Goal: Task Accomplishment & Management: Manage account settings

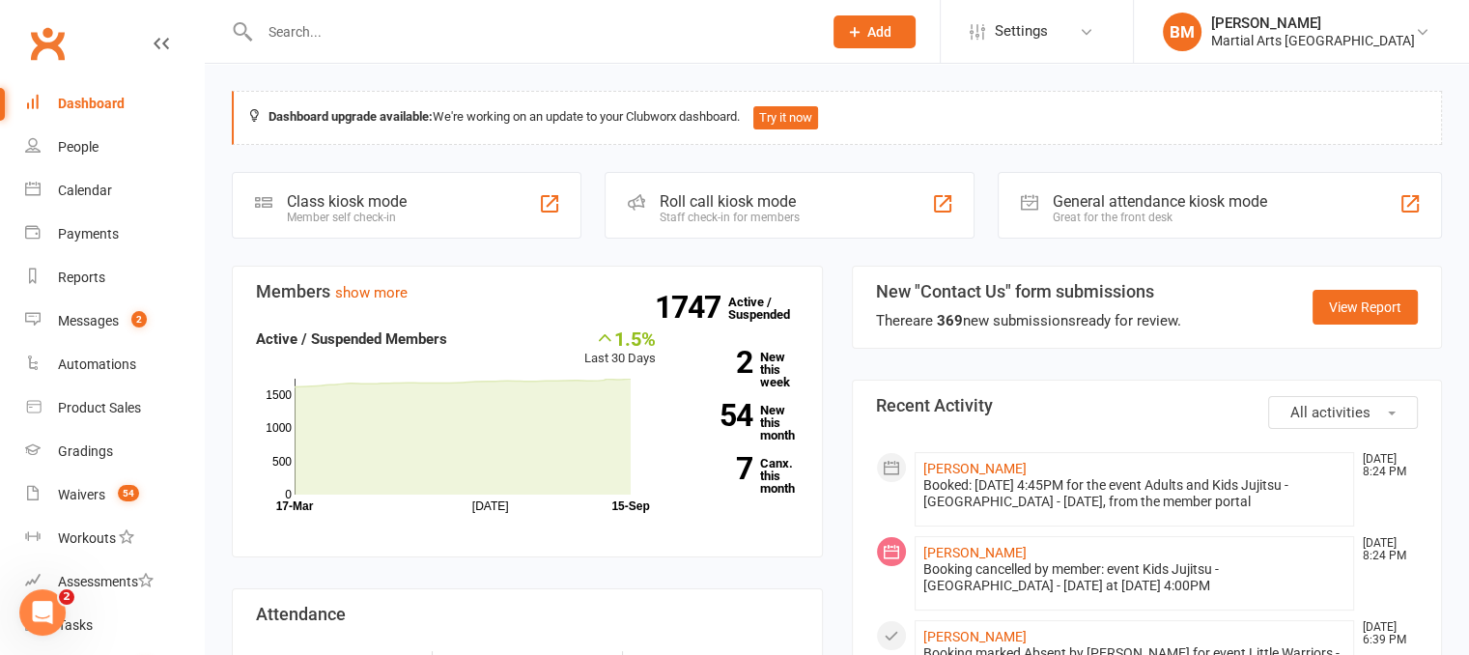
click at [334, 29] on input "text" at bounding box center [531, 31] width 554 height 27
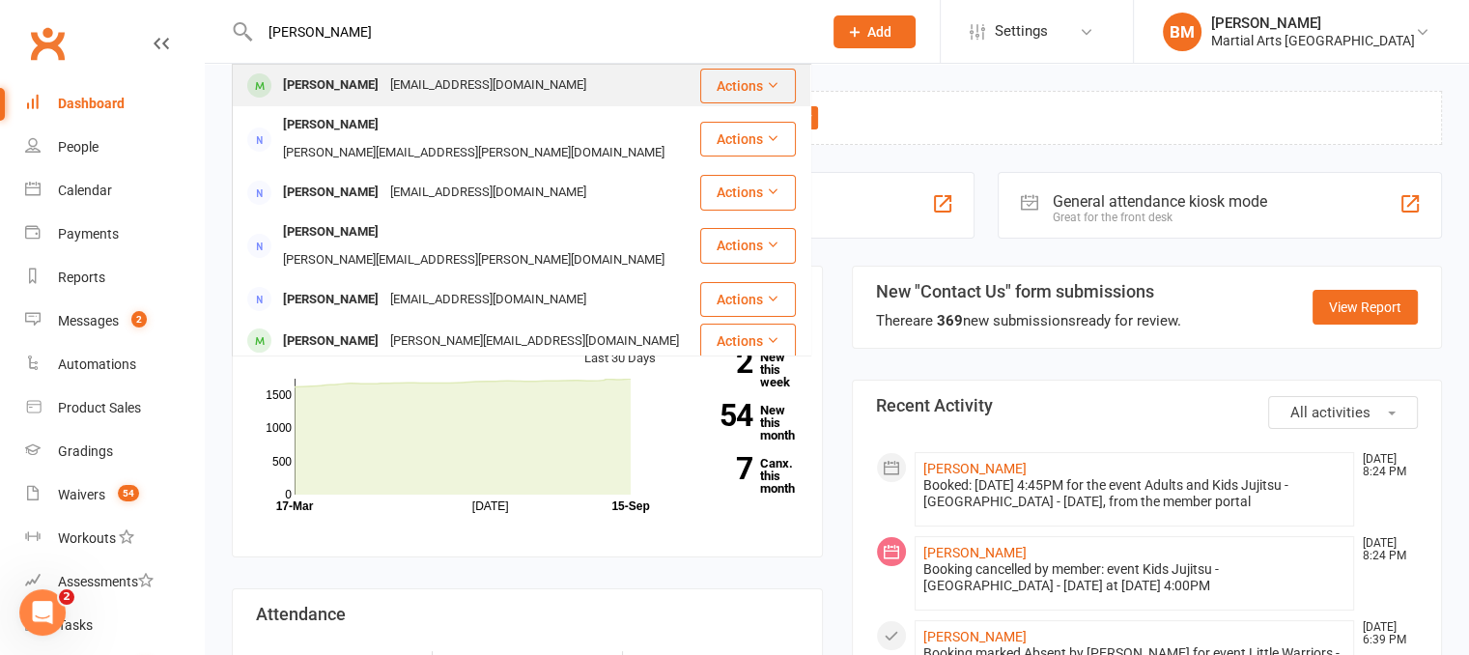
type input "[PERSON_NAME]"
click at [354, 90] on div "[PERSON_NAME]" at bounding box center [330, 85] width 107 height 28
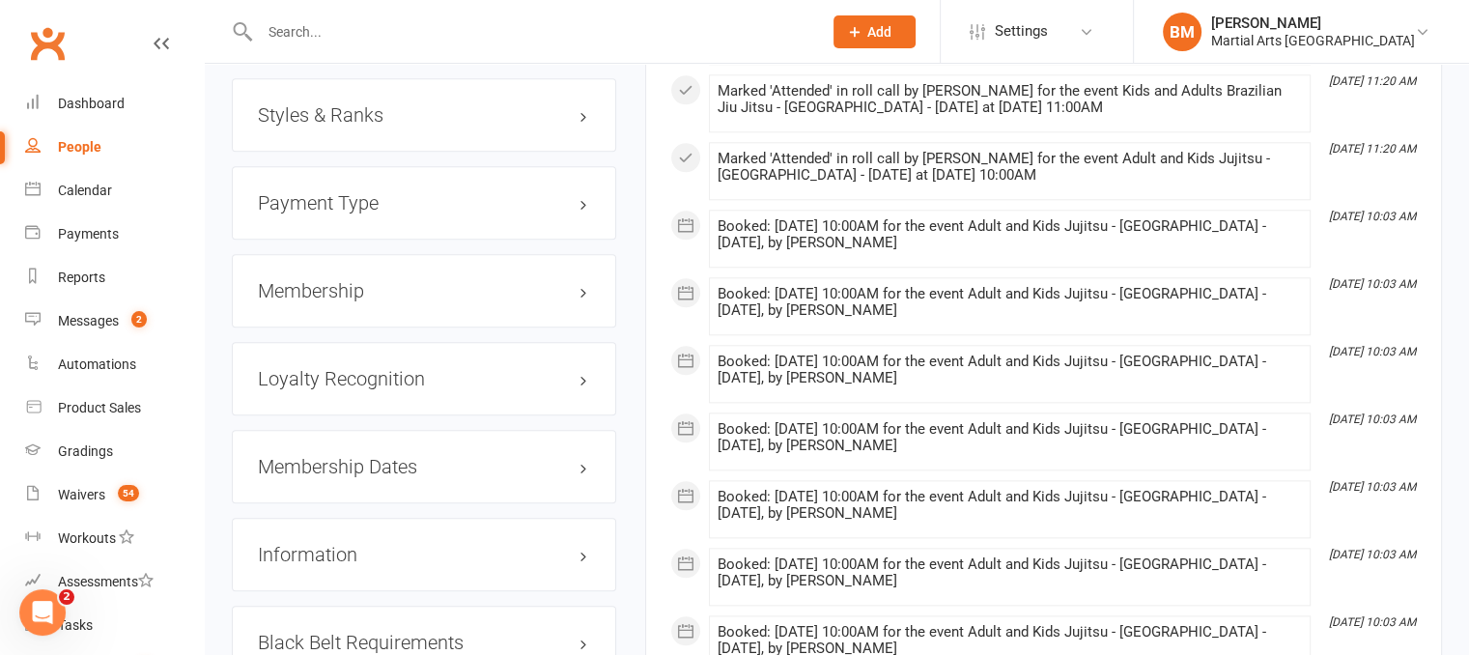
scroll to position [2074, 0]
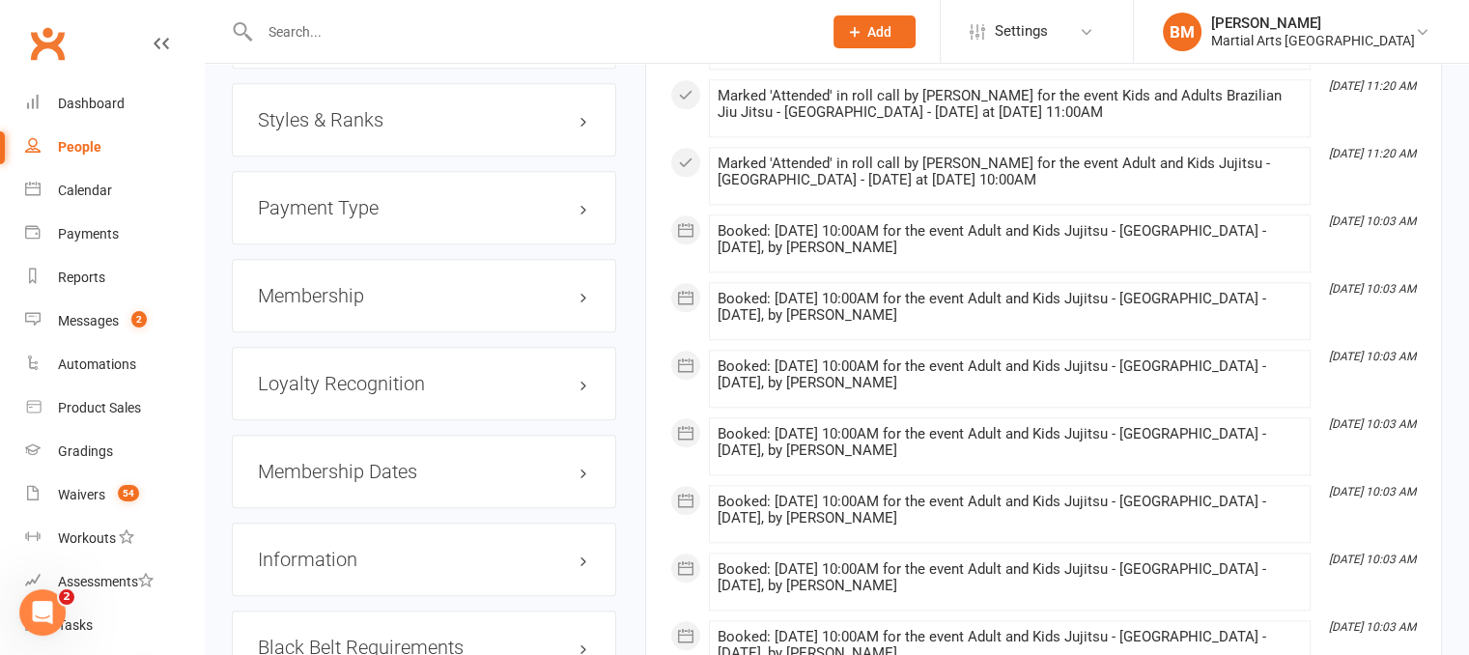
click at [359, 306] on h3 "Membership" at bounding box center [424, 295] width 332 height 21
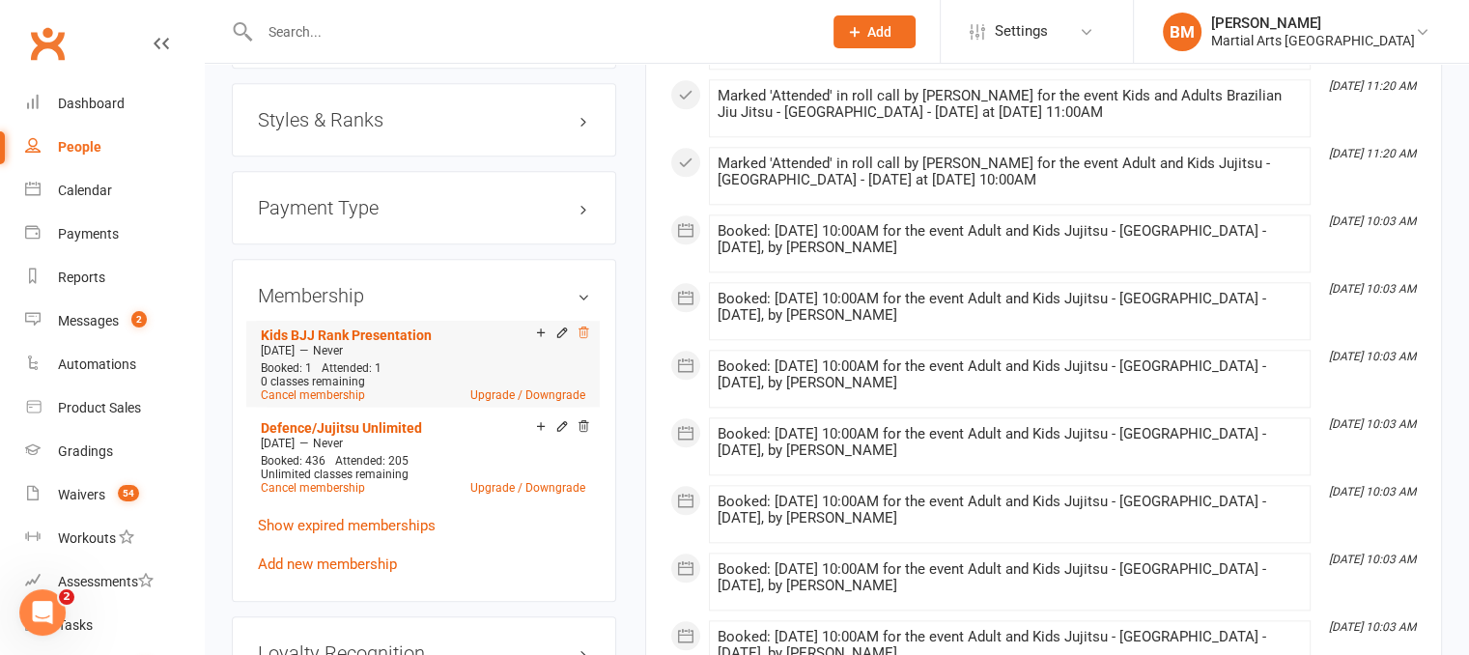
click at [584, 338] on icon at bounding box center [584, 332] width 10 height 11
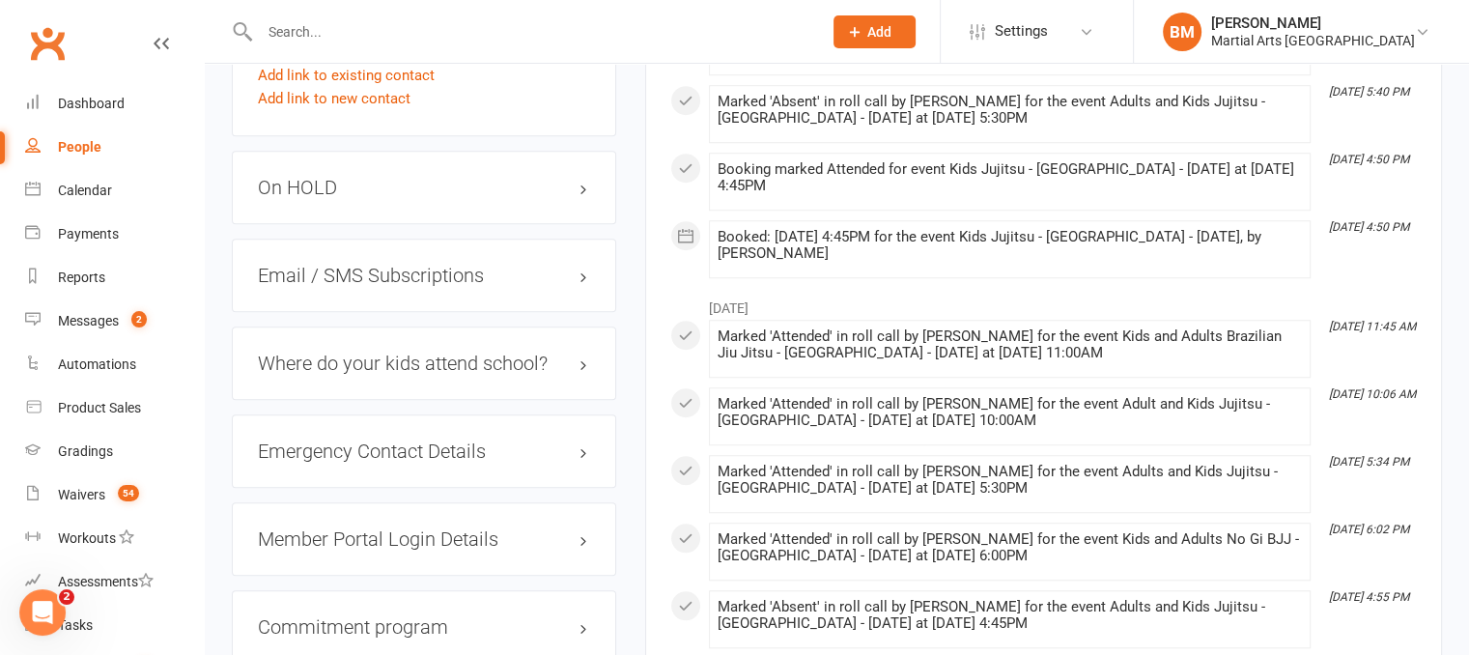
scroll to position [1520, 0]
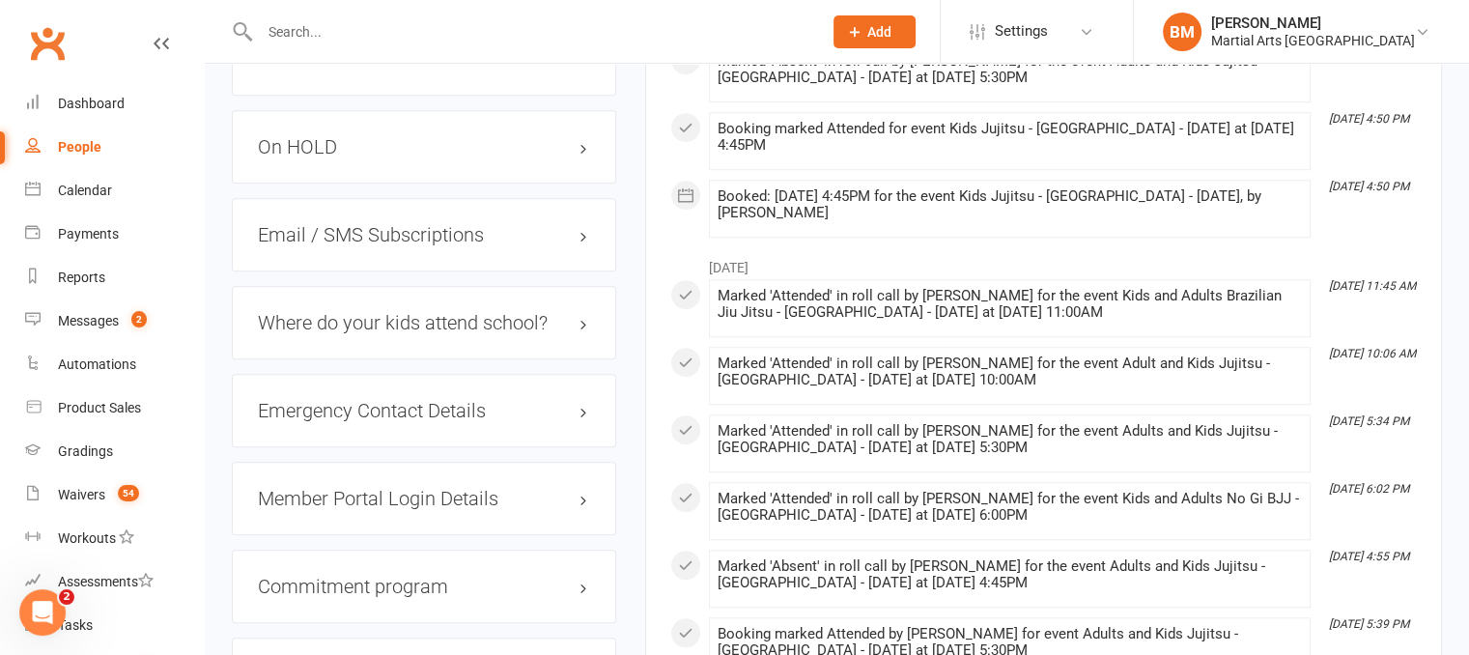
click at [325, 157] on h3 "On HOLD" at bounding box center [424, 146] width 332 height 21
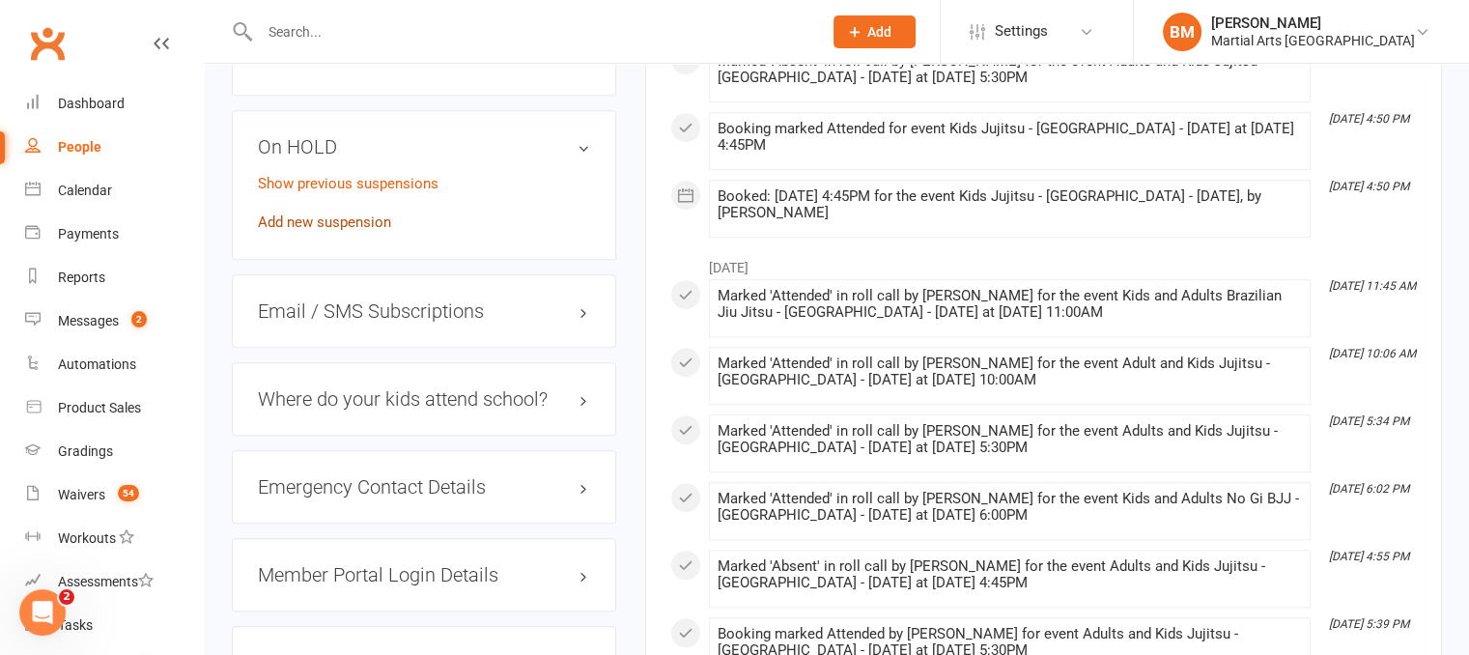
click at [348, 231] on link "Add new suspension" at bounding box center [324, 221] width 133 height 17
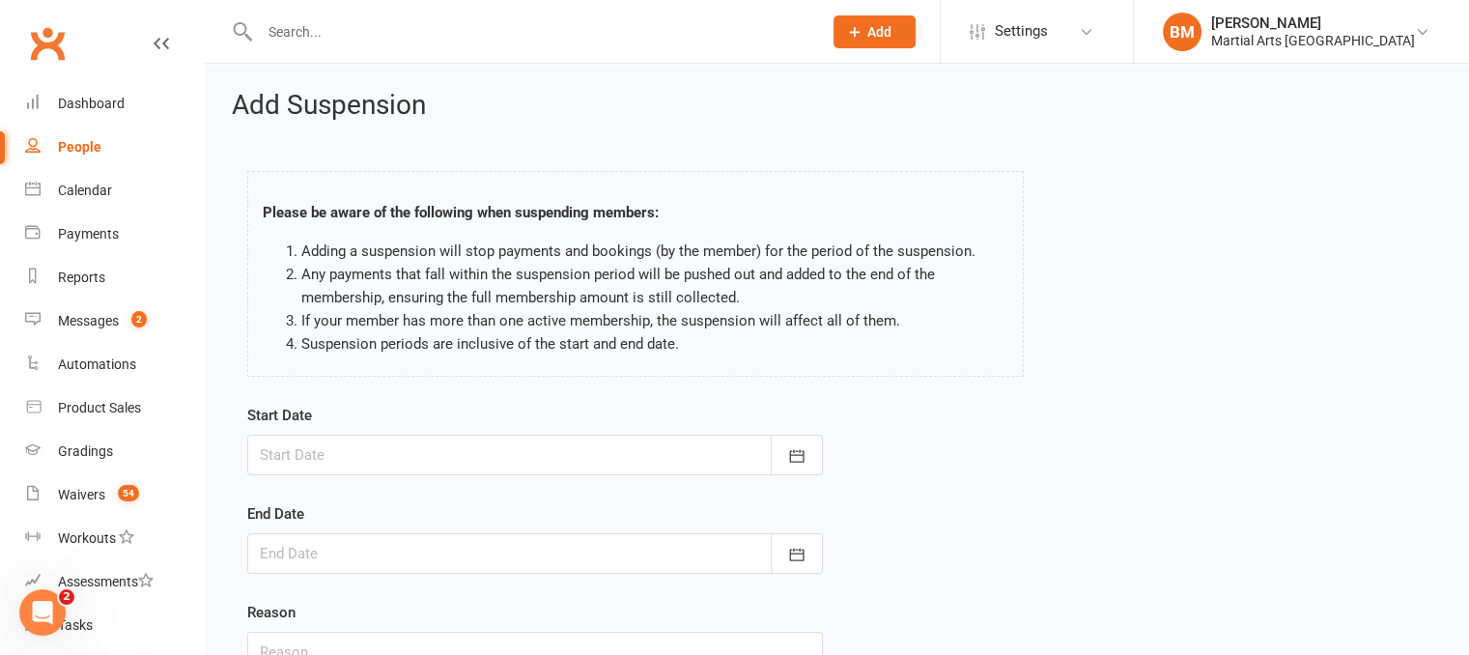
click at [411, 427] on div "Start Date September 2025 Sun Mon Tue Wed Thu Fri Sat 36 31 01 02 03 04 05 06 3…" at bounding box center [535, 439] width 576 height 71
click at [407, 460] on div at bounding box center [535, 455] width 576 height 41
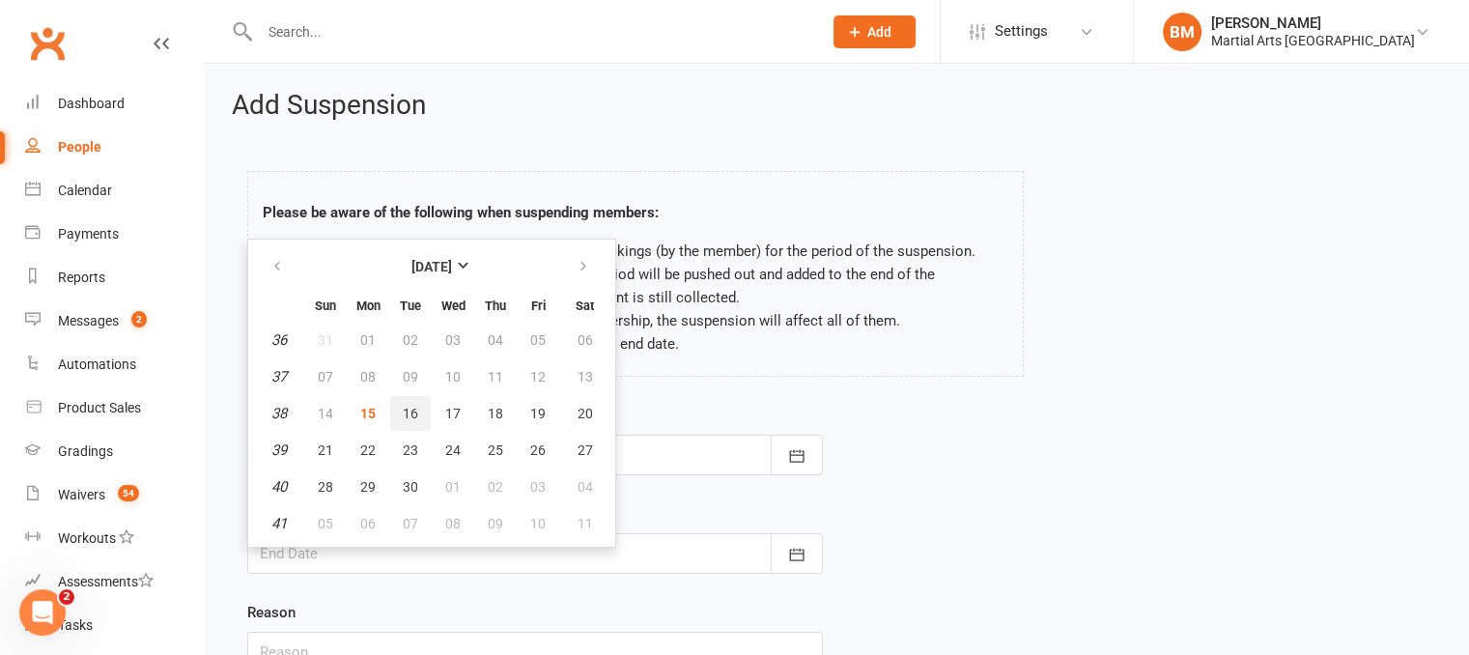
click at [413, 407] on span "16" at bounding box center [410, 413] width 15 height 15
type input "16 Sep 2025"
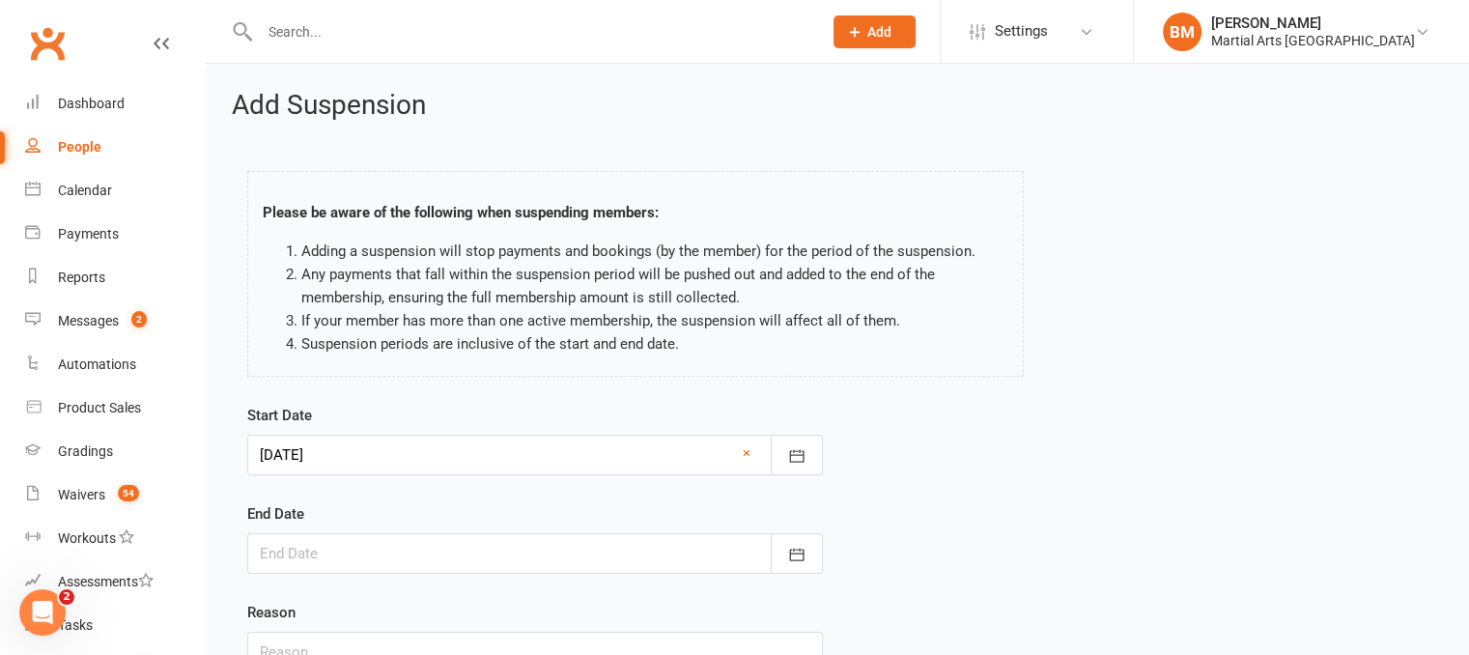
click at [325, 551] on div at bounding box center [535, 553] width 576 height 41
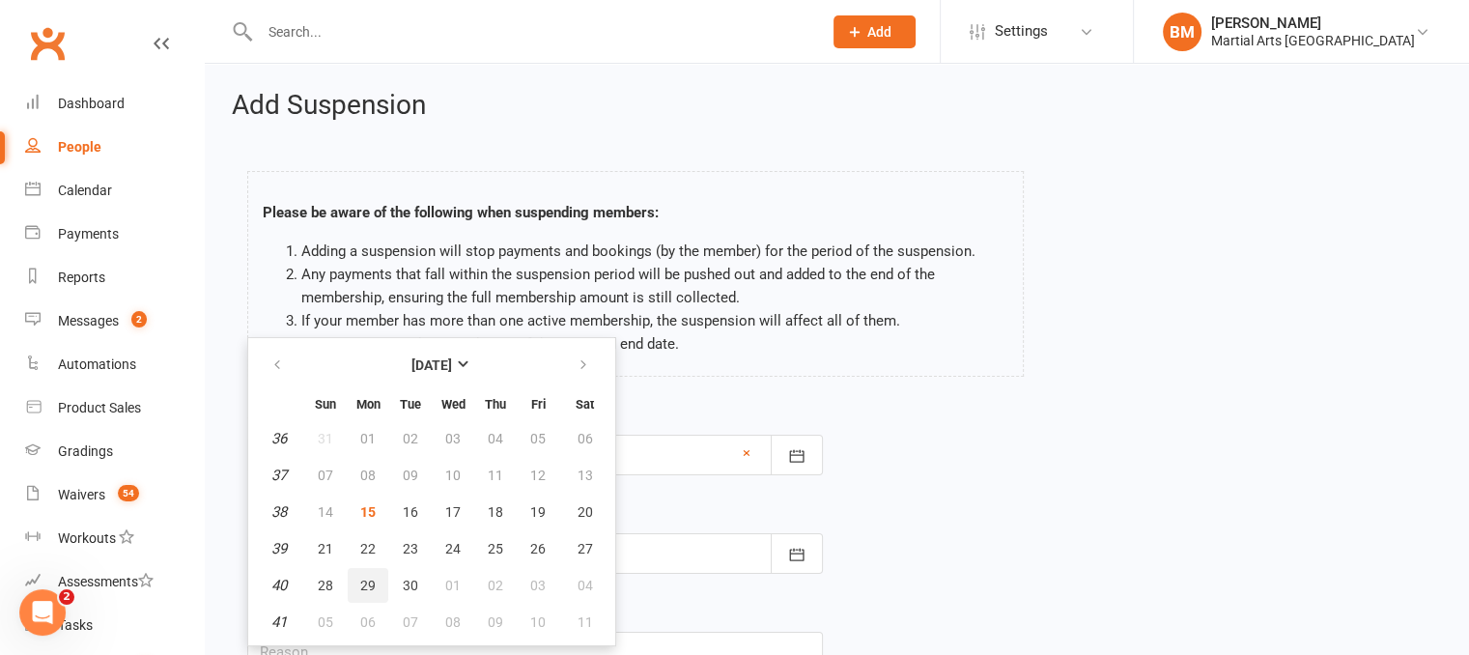
click at [359, 568] on button "29" at bounding box center [368, 585] width 41 height 35
type input "29 Sep 2025"
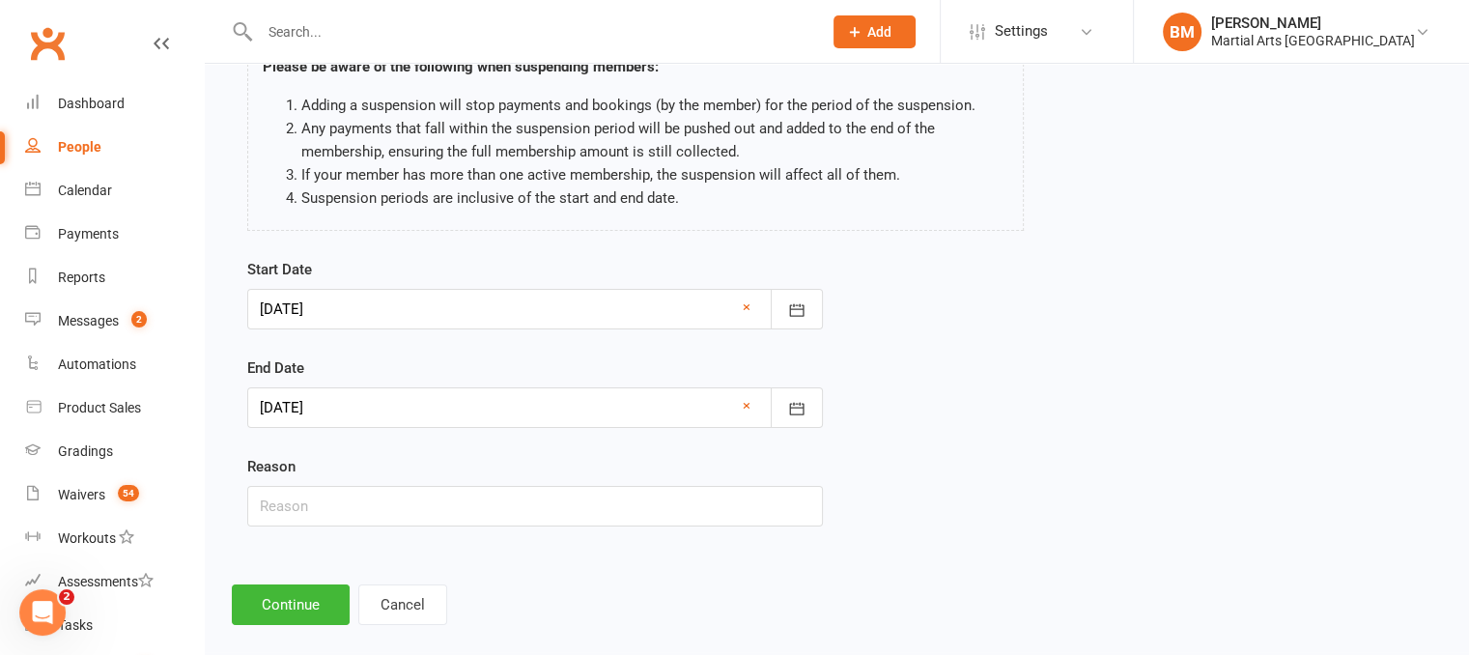
scroll to position [169, 0]
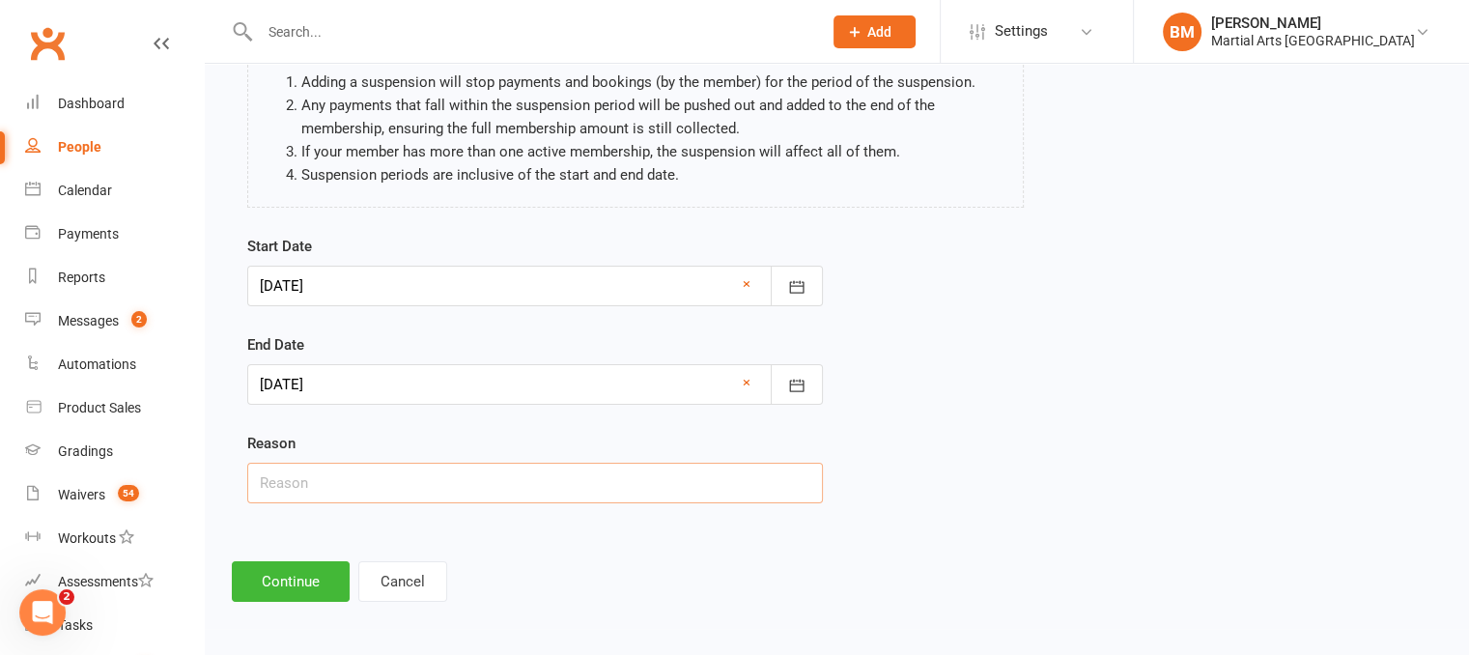
click at [487, 499] on input "text" at bounding box center [535, 483] width 576 height 41
click at [326, 480] on input "On Hold 4 Weeks via Email" at bounding box center [535, 483] width 576 height 41
type input "On Hold 2 Weeks via Email"
click at [305, 570] on button "Continue" at bounding box center [291, 581] width 118 height 41
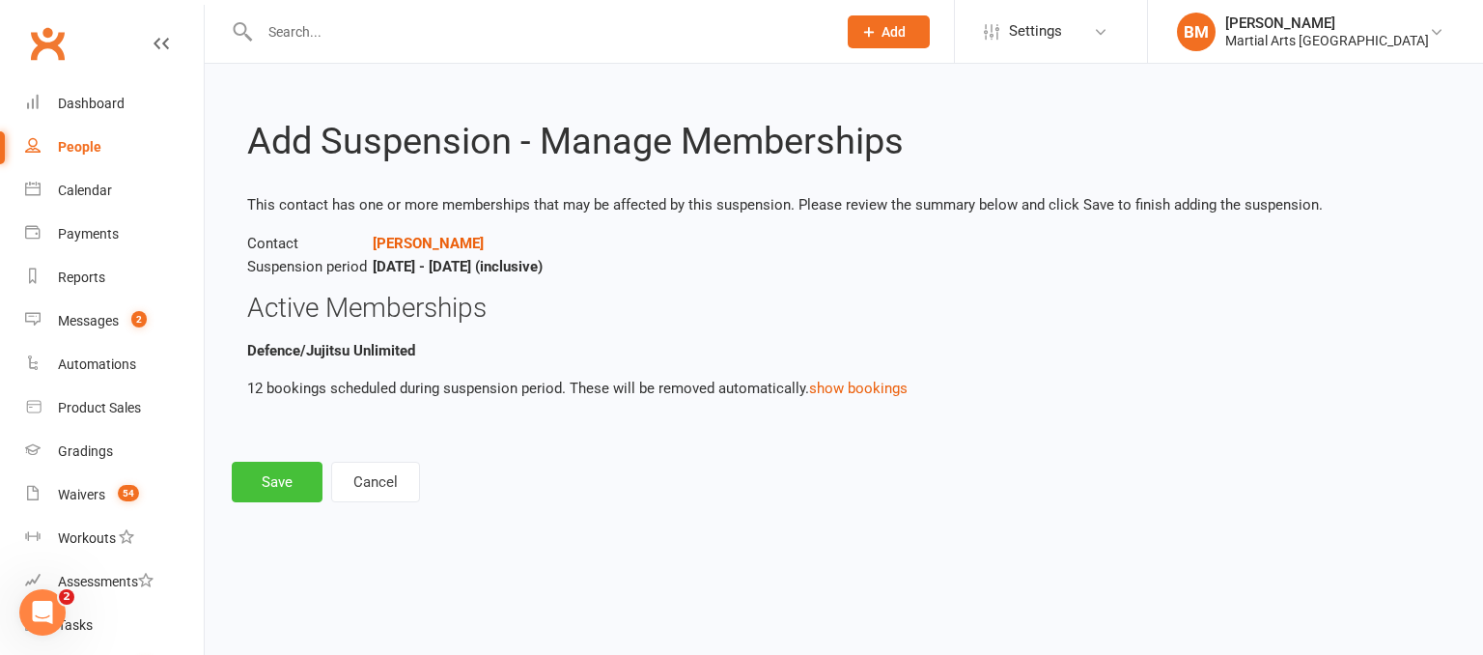
click at [273, 484] on button "Save" at bounding box center [277, 482] width 91 height 41
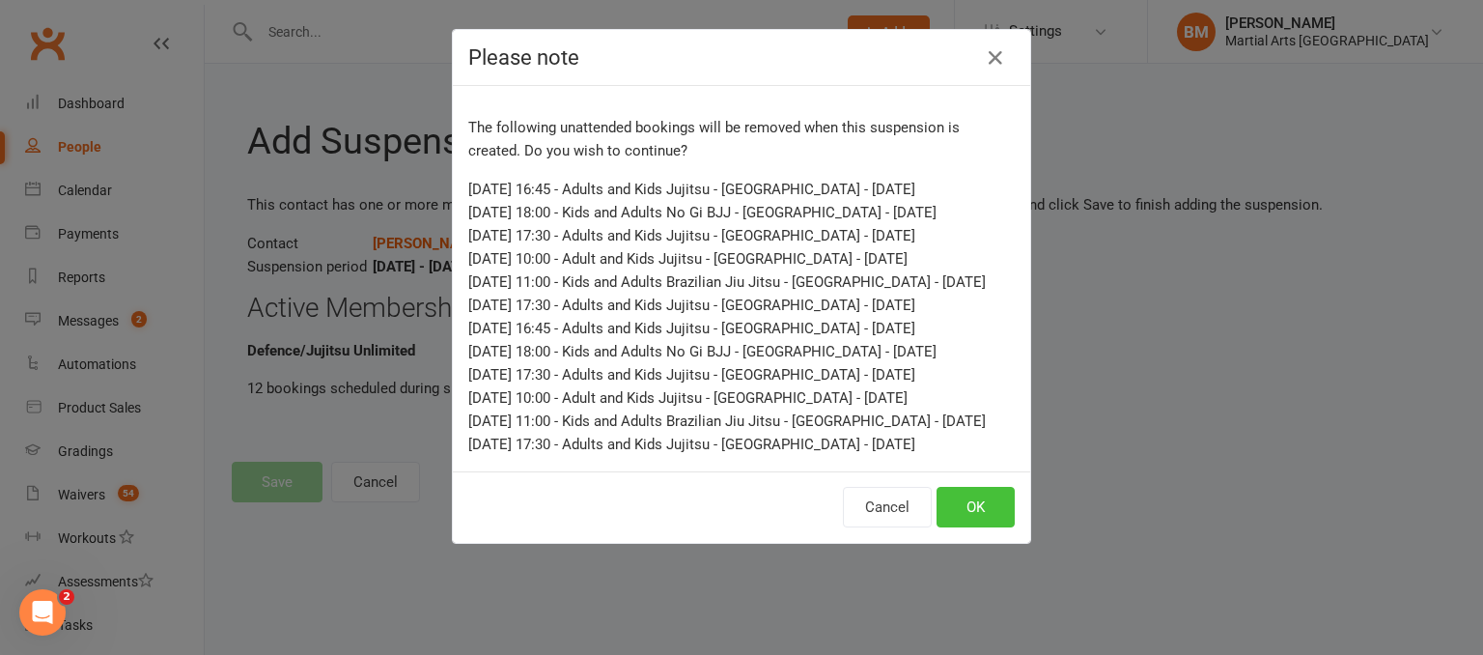
click at [977, 527] on button "OK" at bounding box center [976, 507] width 78 height 41
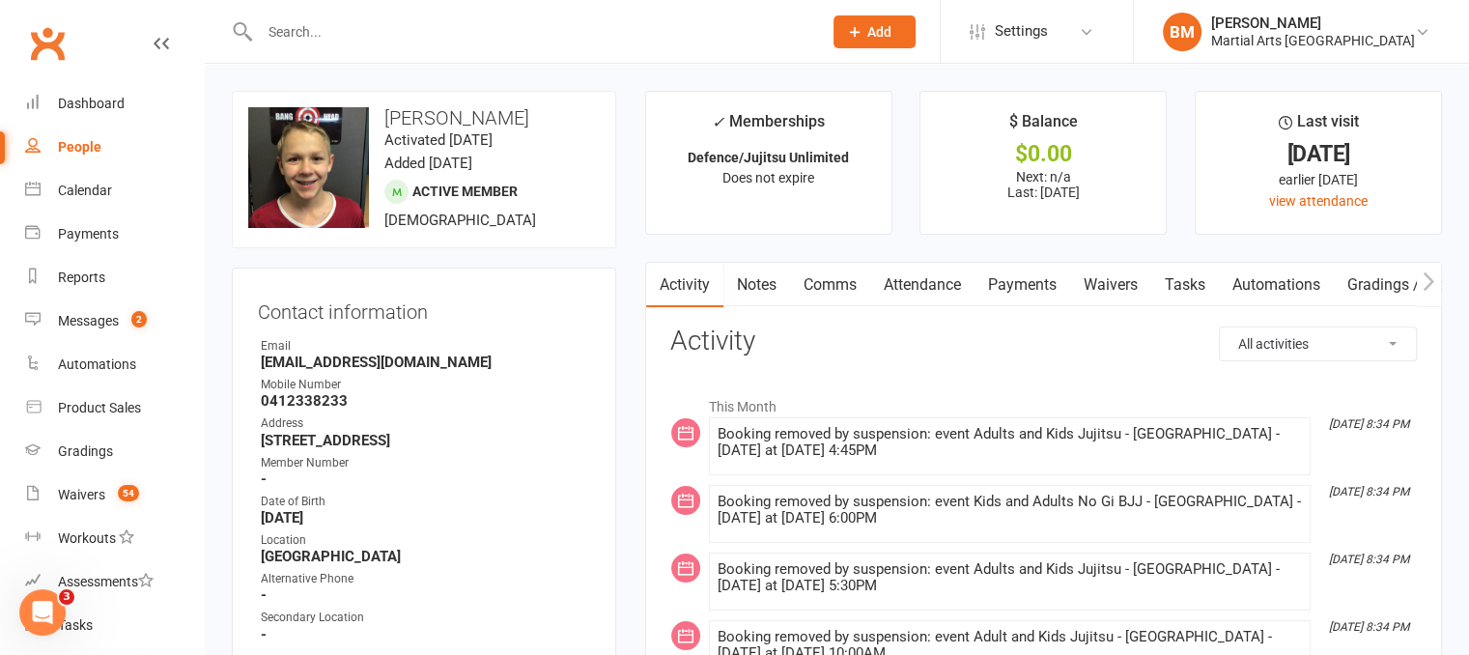
click at [308, 38] on input "text" at bounding box center [531, 31] width 554 height 27
paste input "Alejo"
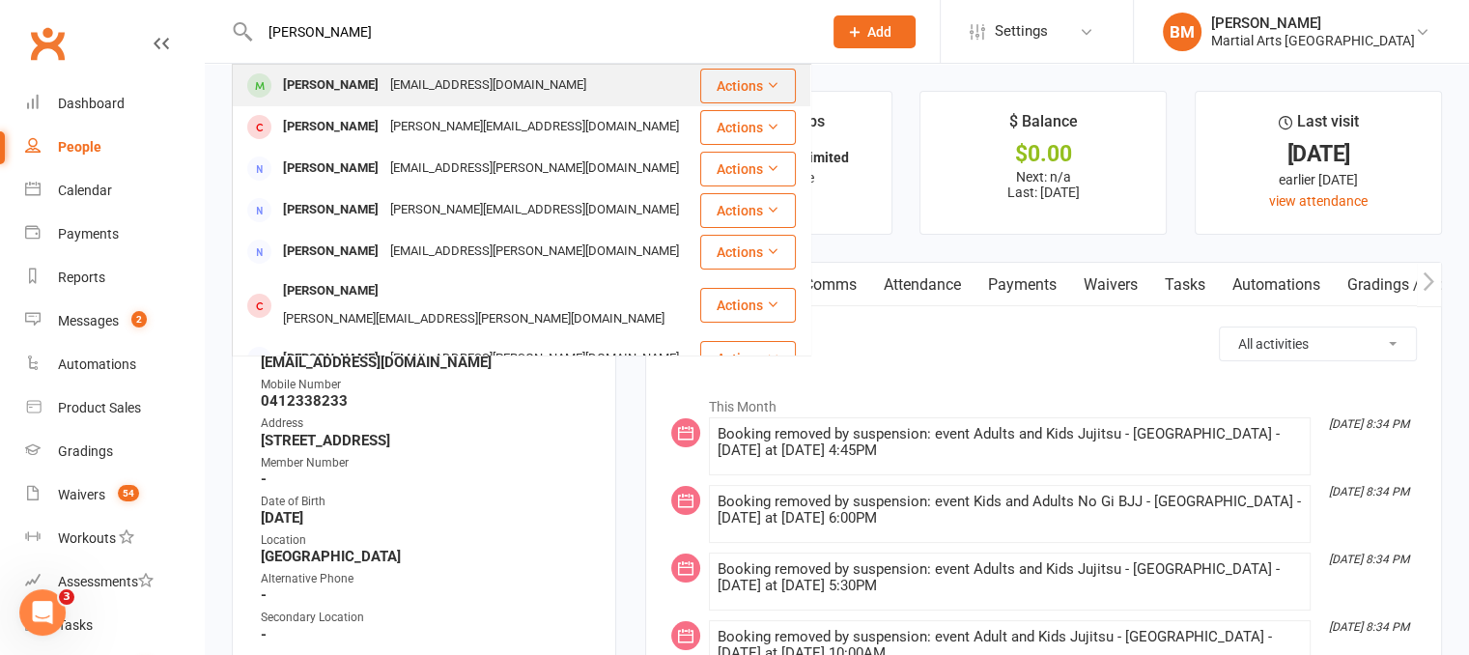
type input "Alejo"
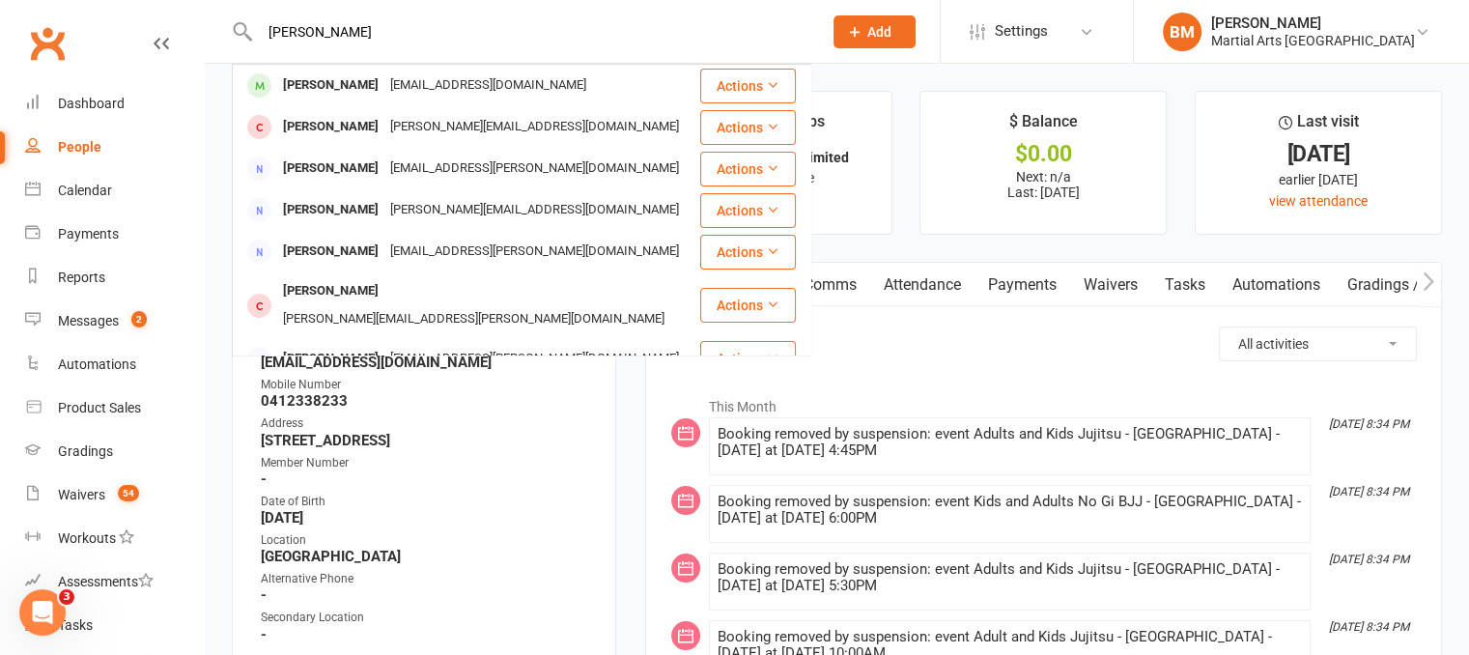
click at [384, 82] on div "Alejodazas@gmail.com" at bounding box center [488, 85] width 208 height 28
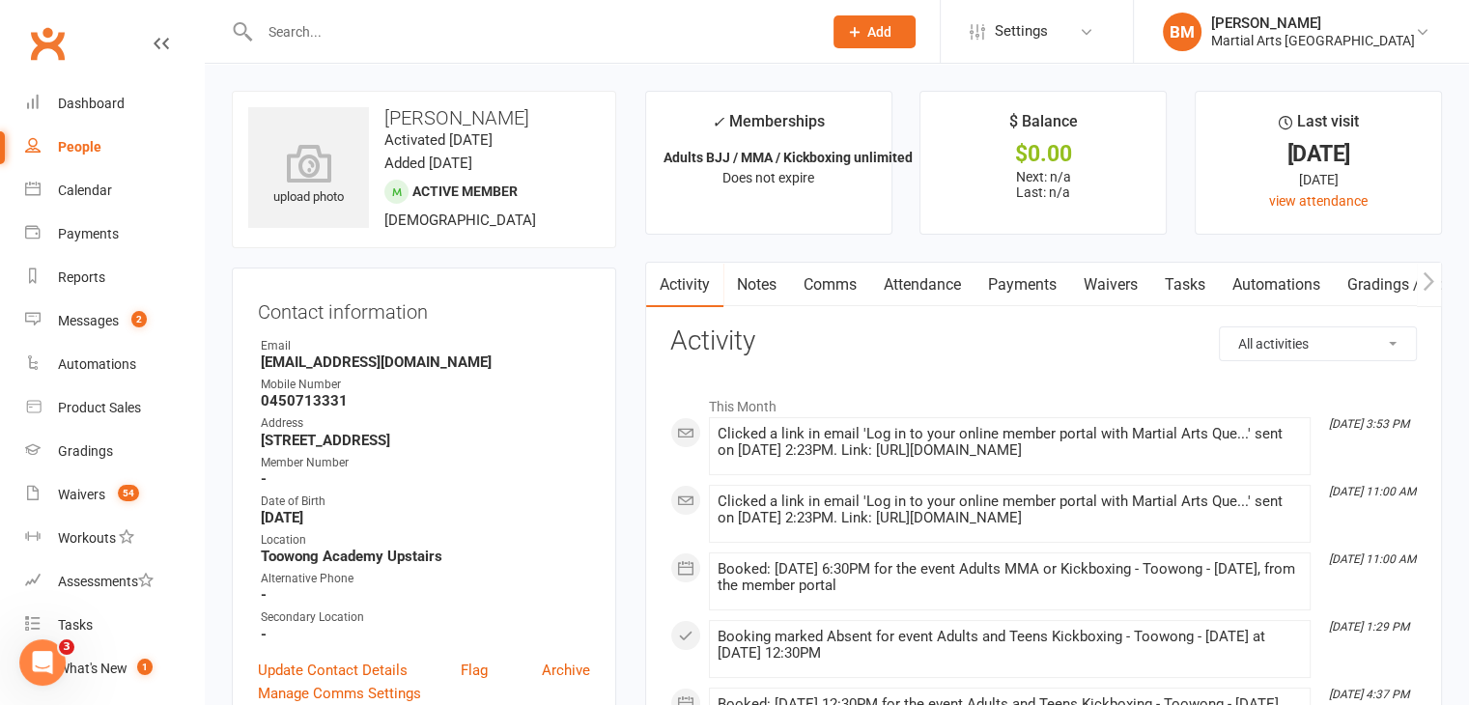
drag, startPoint x: 609, startPoint y: 327, endPoint x: 598, endPoint y: 357, distance: 32.1
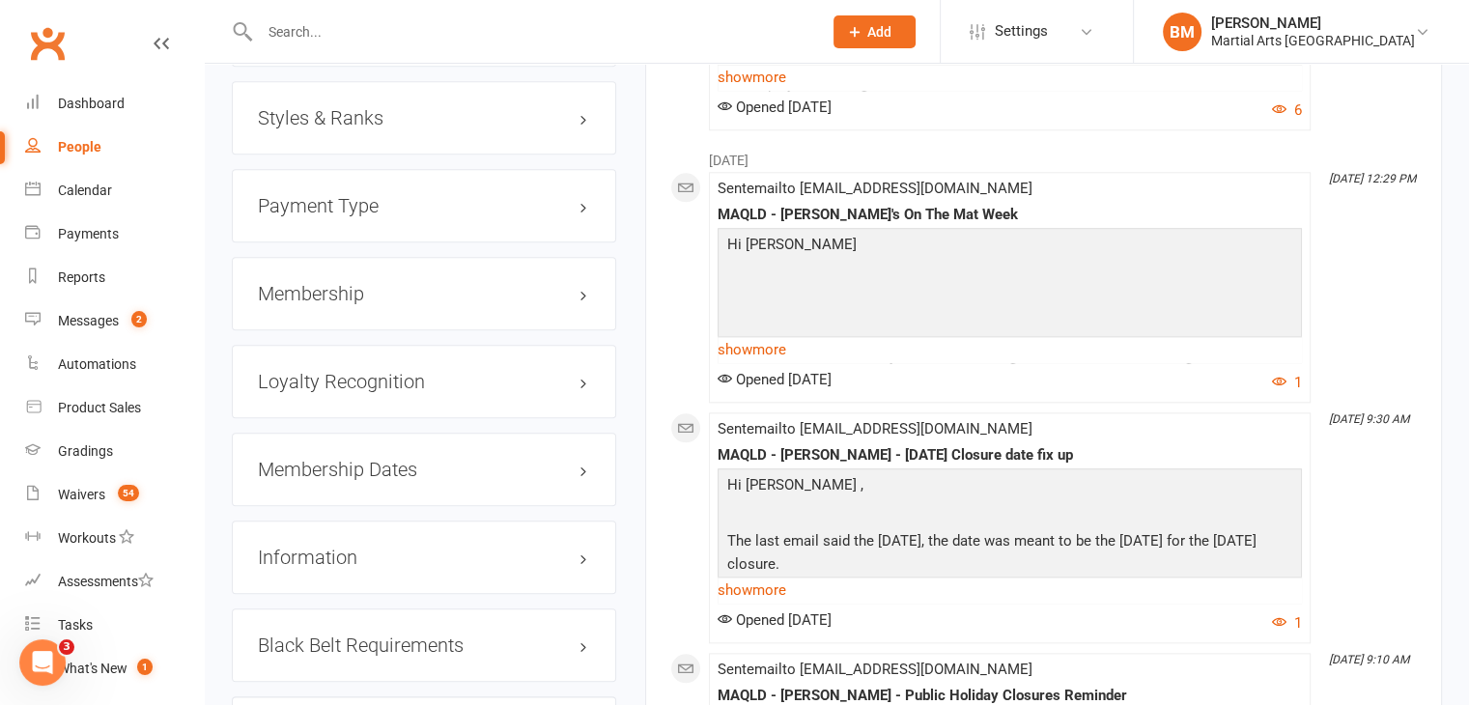
scroll to position [2082, 0]
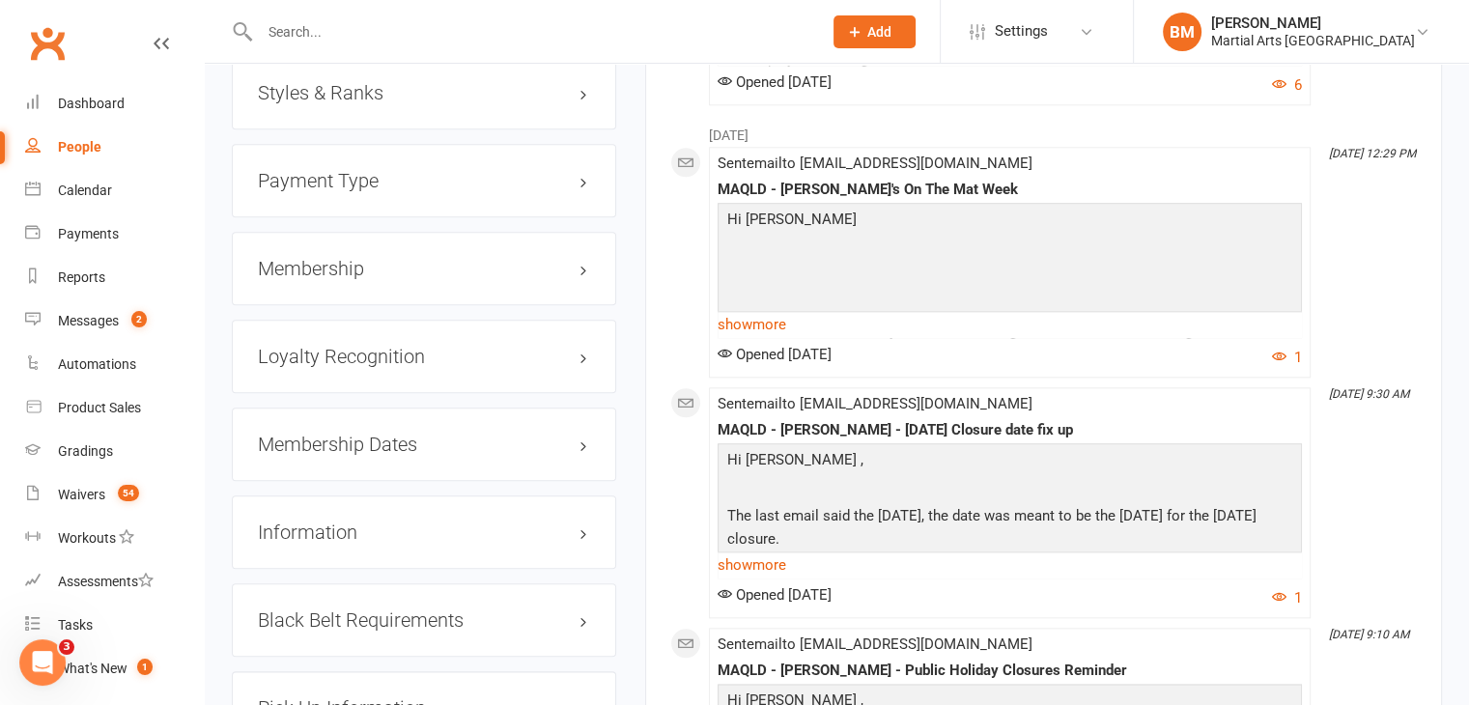
click at [340, 274] on h3 "Membership" at bounding box center [424, 268] width 332 height 21
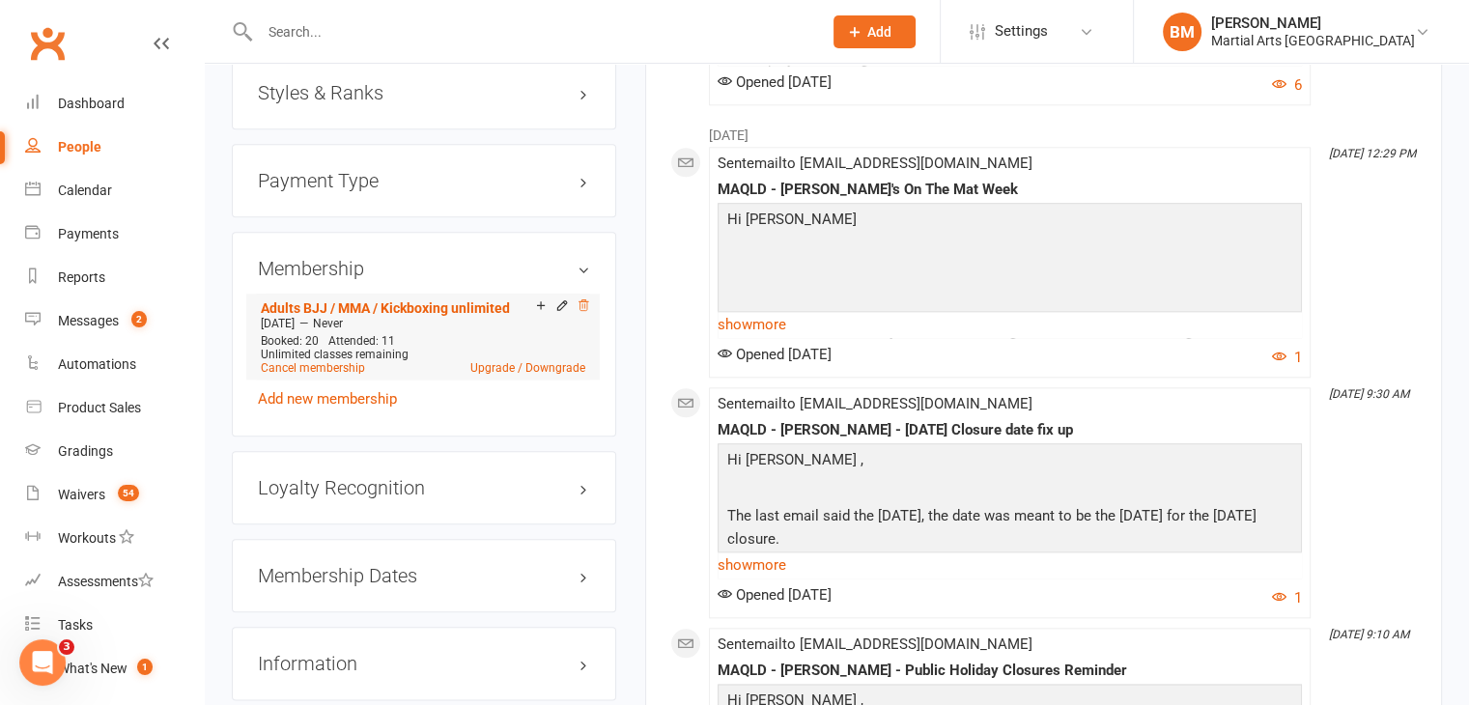
click at [579, 306] on icon at bounding box center [584, 305] width 14 height 14
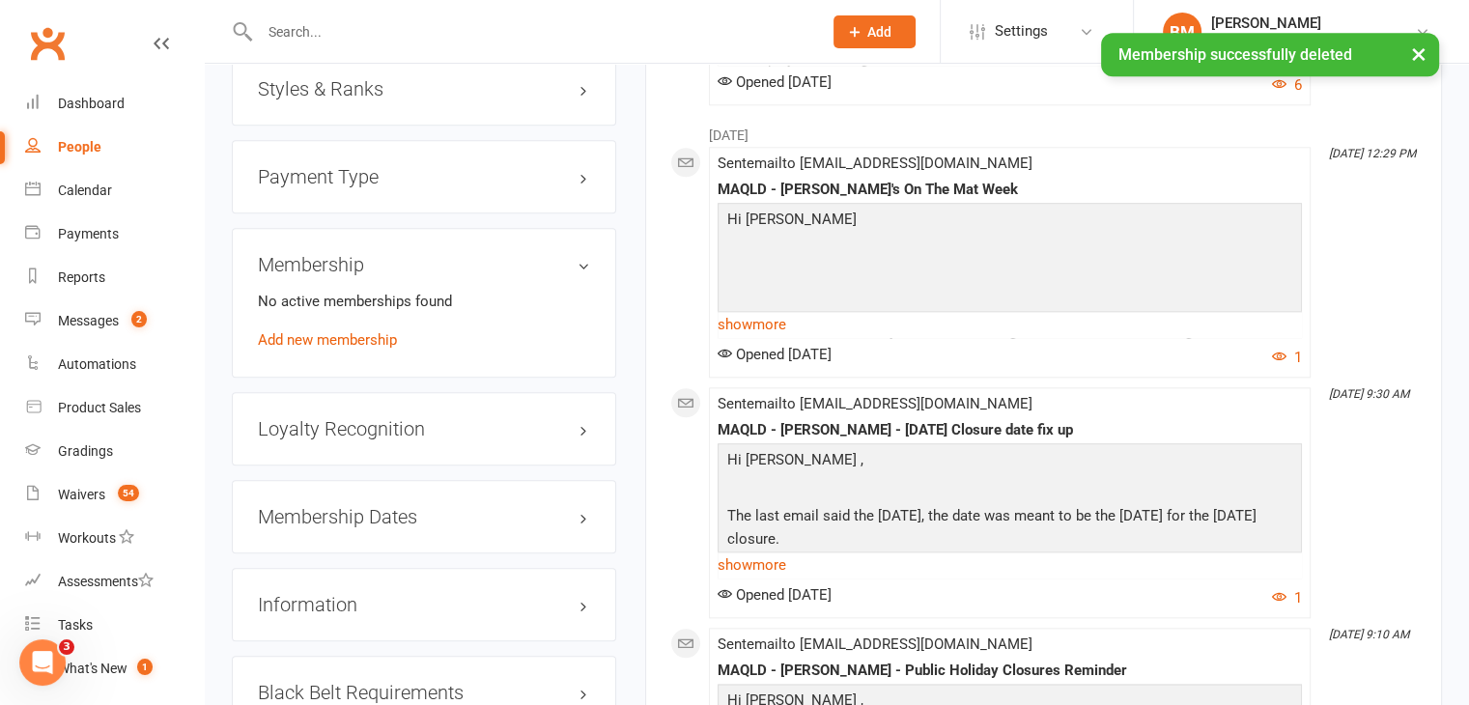
scroll to position [2078, 0]
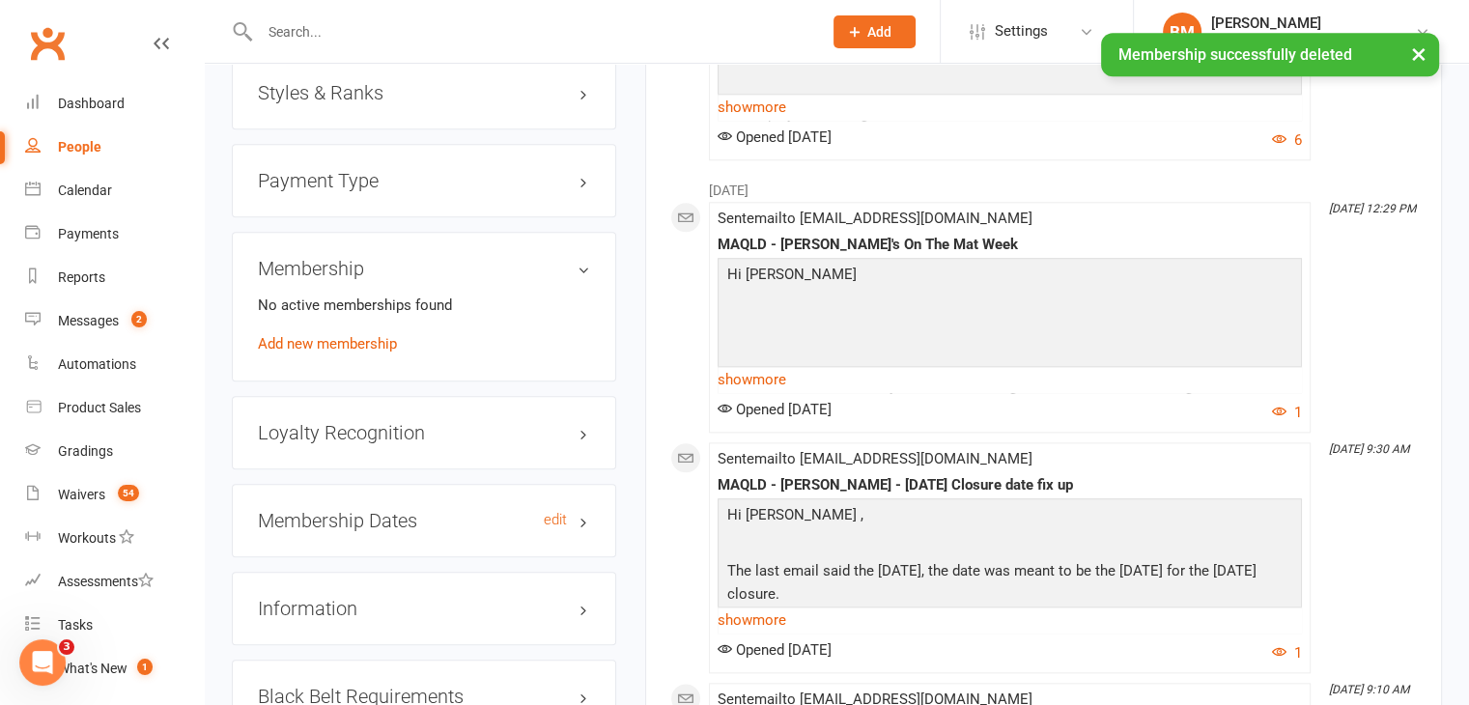
click at [393, 524] on h3 "Membership Dates edit" at bounding box center [424, 520] width 332 height 21
click at [552, 515] on link "edit" at bounding box center [555, 520] width 23 height 16
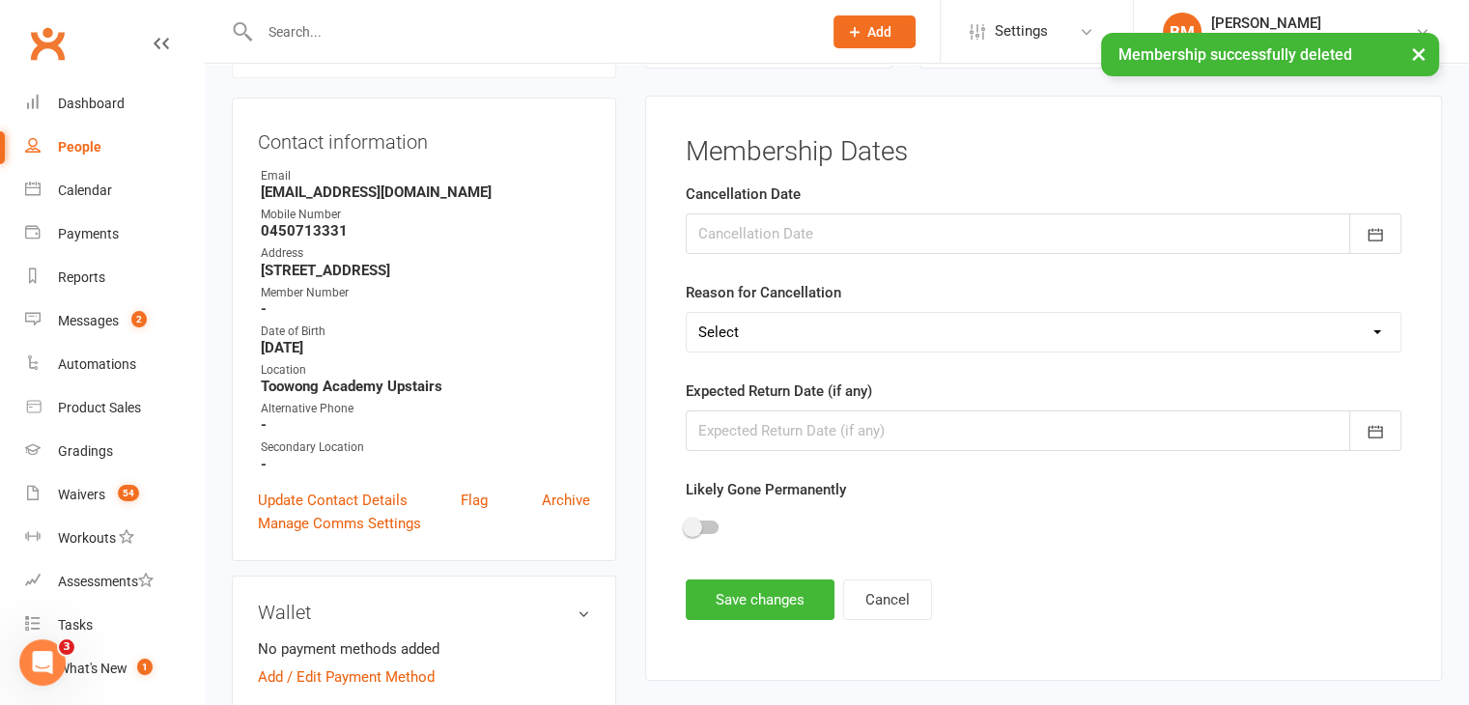
scroll to position [165, 0]
click at [746, 242] on div at bounding box center [1044, 234] width 716 height 41
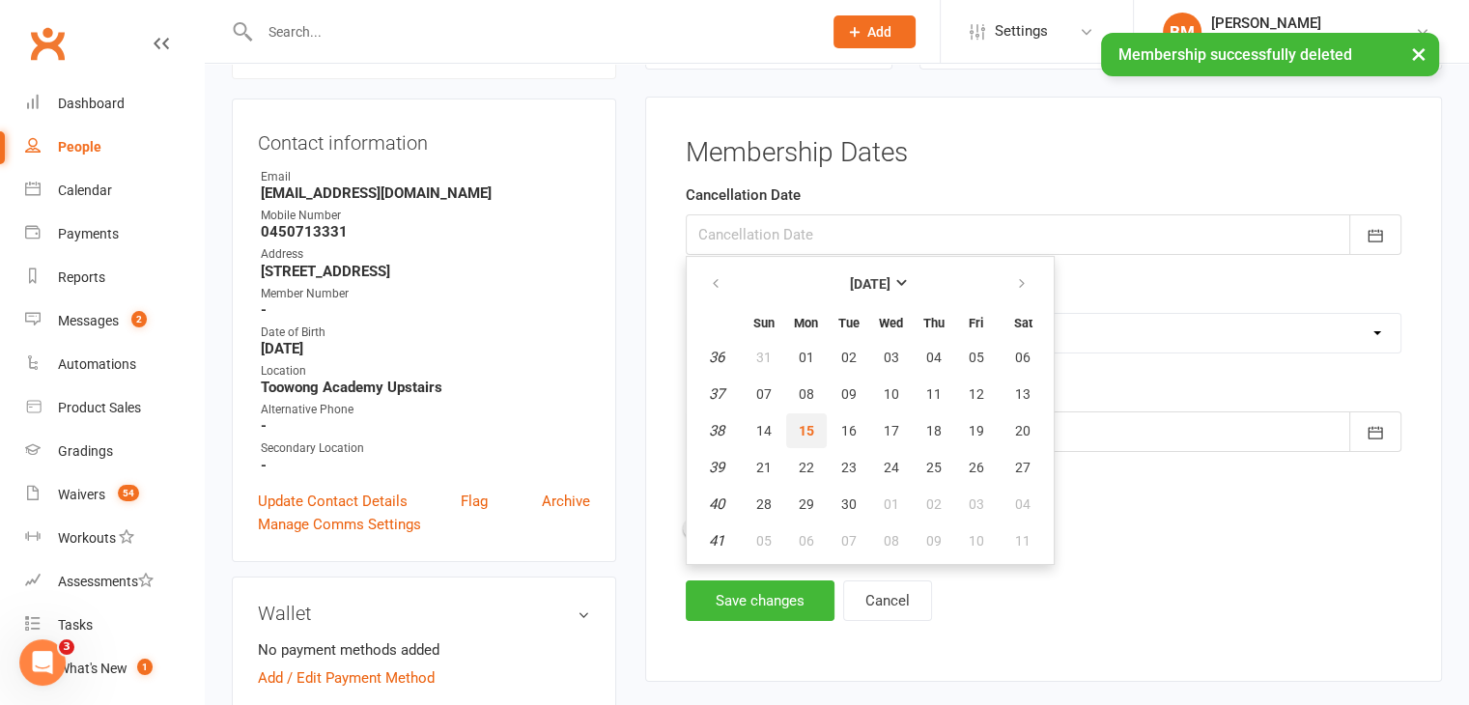
click at [801, 423] on span "15" at bounding box center [806, 430] width 15 height 15
type input "[DATE]"
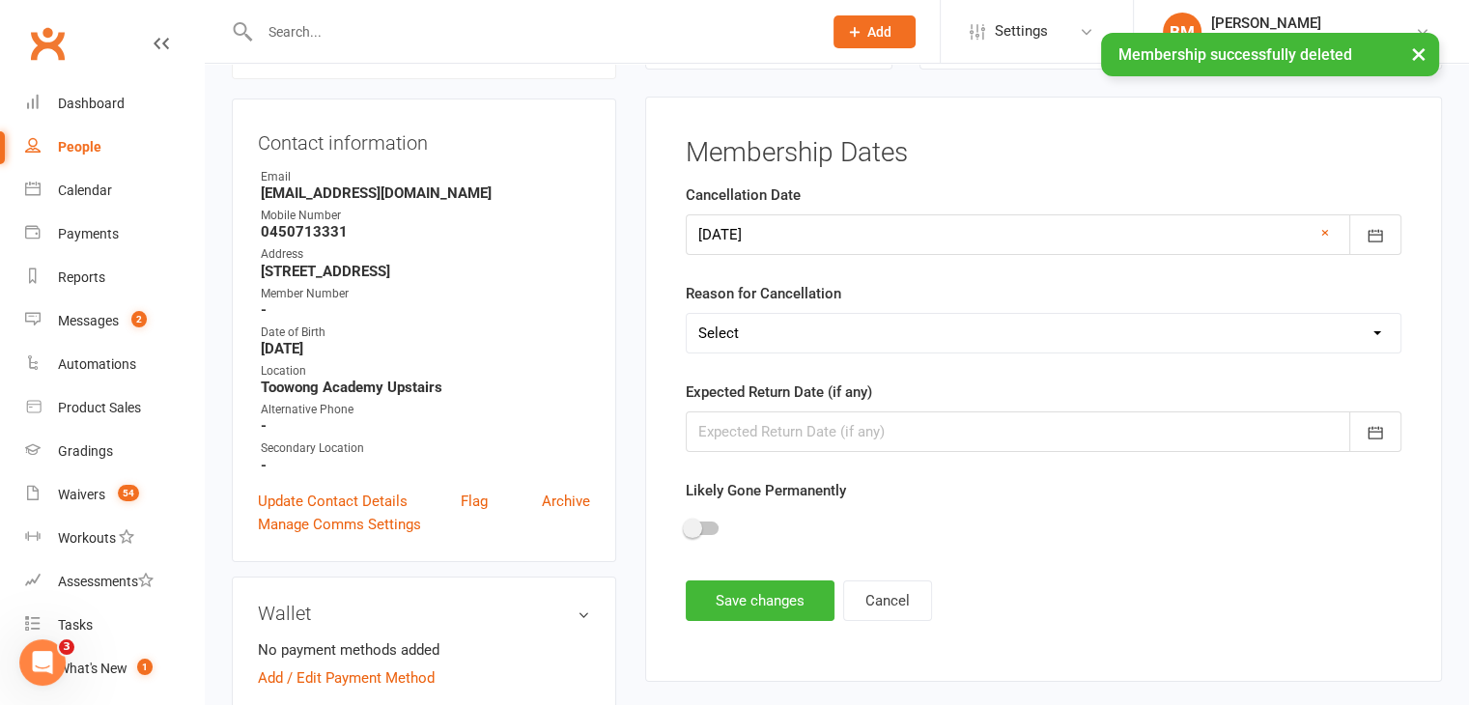
click at [767, 347] on select "Select Other Sport Too Busy/Work/School Commitments Transport/Parking Financial…" at bounding box center [1044, 333] width 714 height 39
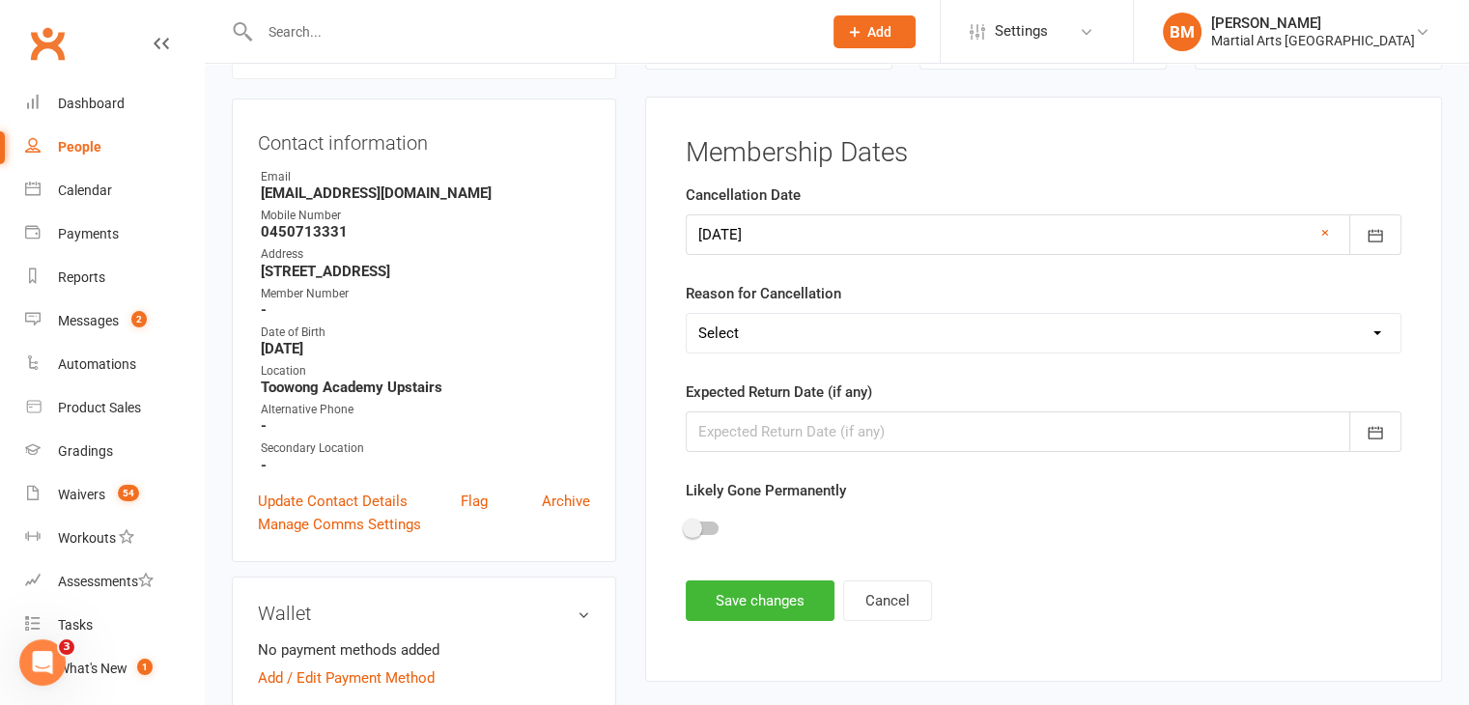
select select "Too Busy/Work/School Commitments"
click at [687, 314] on select "Select Other Sport Too Busy/Work/School Commitments Transport/Parking Financial…" at bounding box center [1044, 333] width 714 height 39
click at [776, 584] on button "Save changes" at bounding box center [760, 600] width 149 height 41
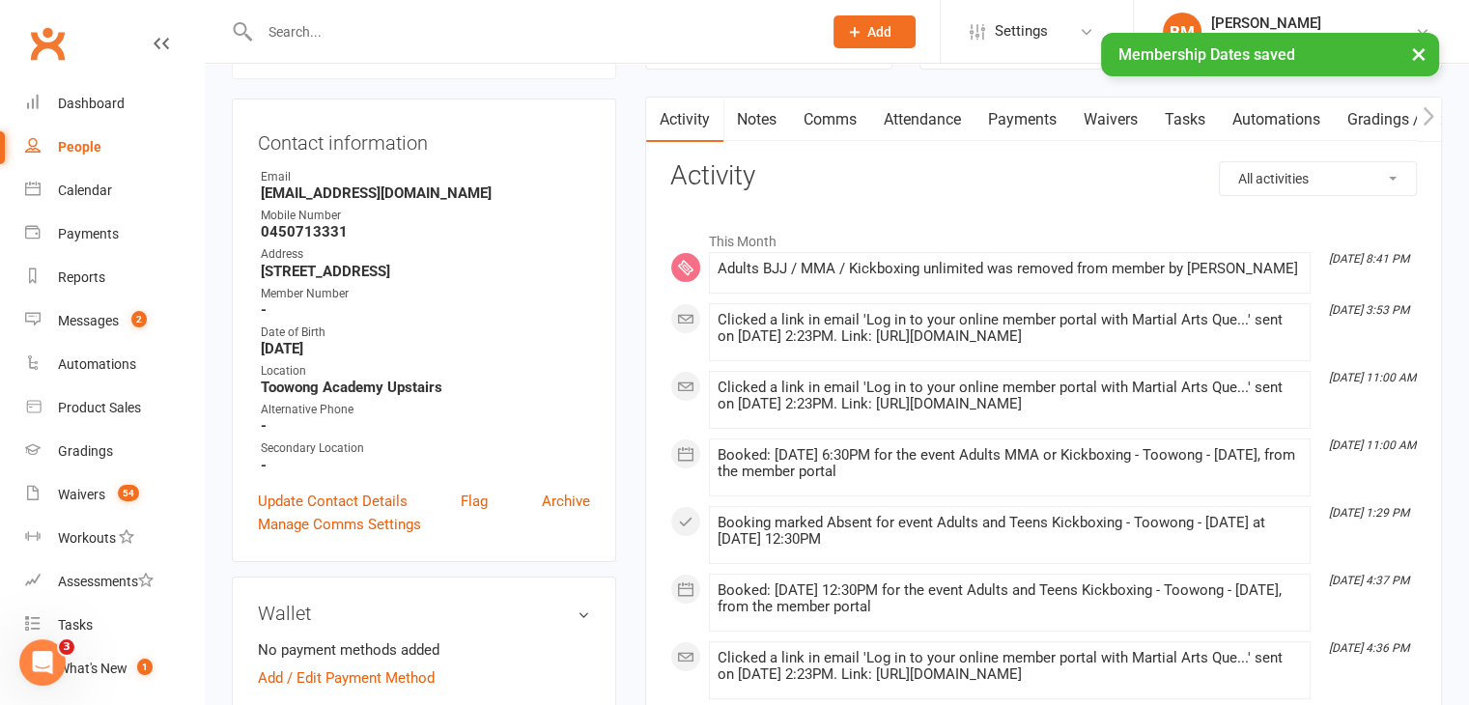
click at [894, 136] on link "Attendance" at bounding box center [922, 120] width 104 height 44
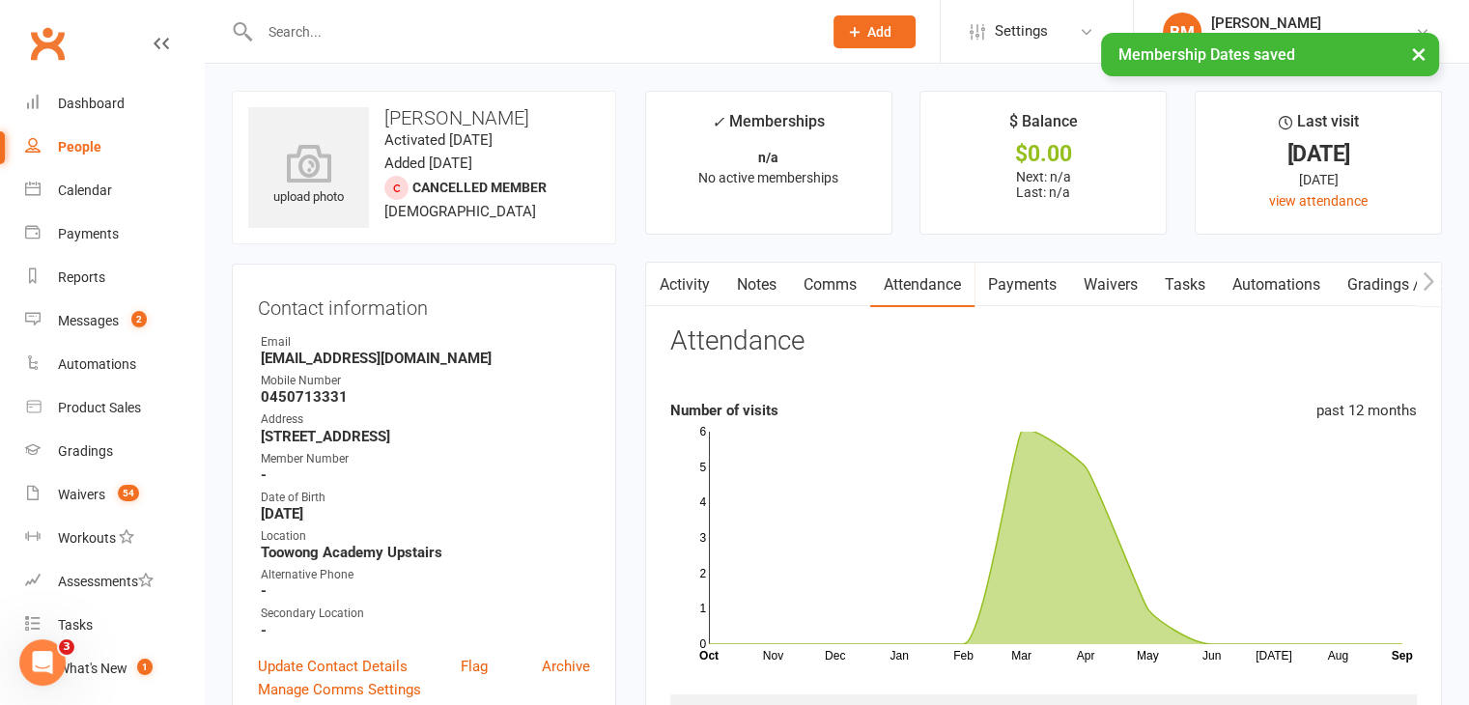
scroll to position [869, 0]
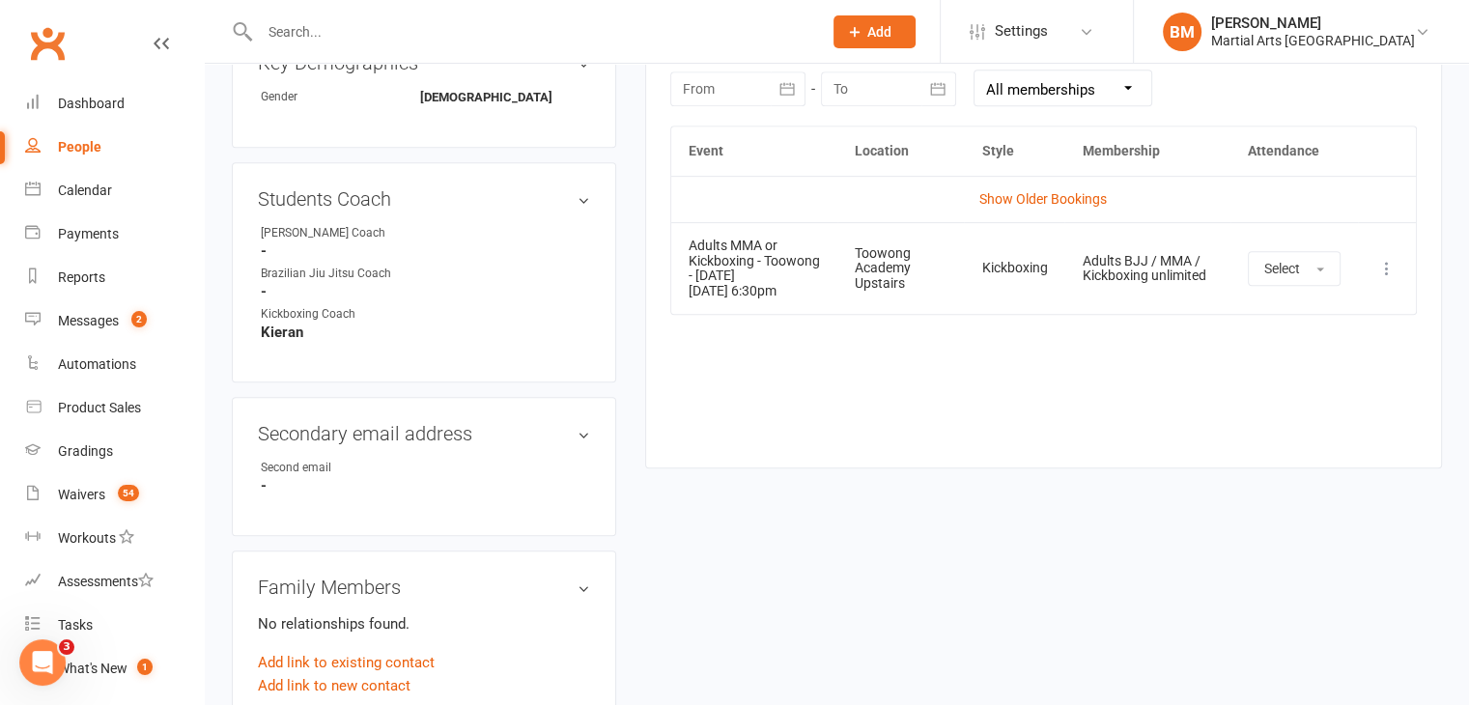
click at [1397, 268] on button at bounding box center [1386, 268] width 23 height 23
click at [1318, 392] on link "Remove booking" at bounding box center [1301, 383] width 191 height 39
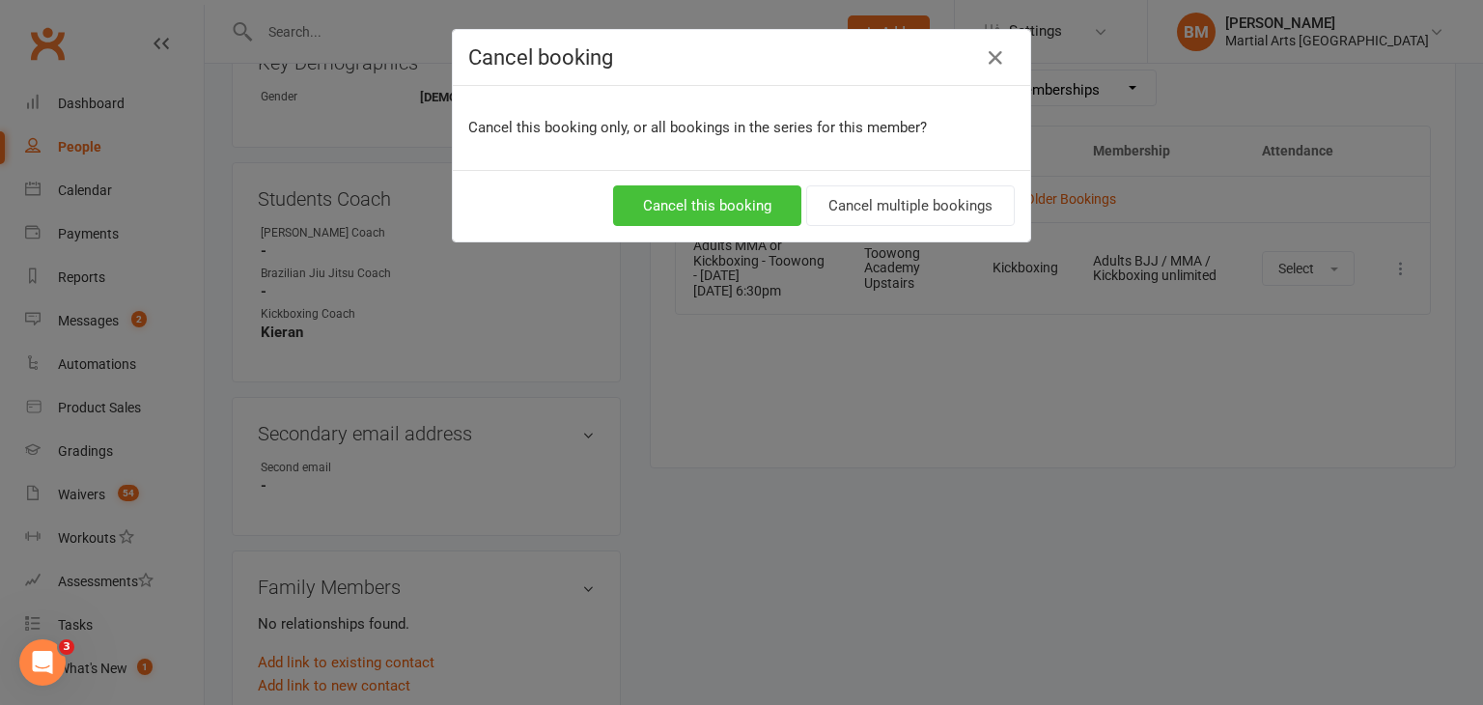
click at [691, 217] on button "Cancel this booking" at bounding box center [707, 205] width 188 height 41
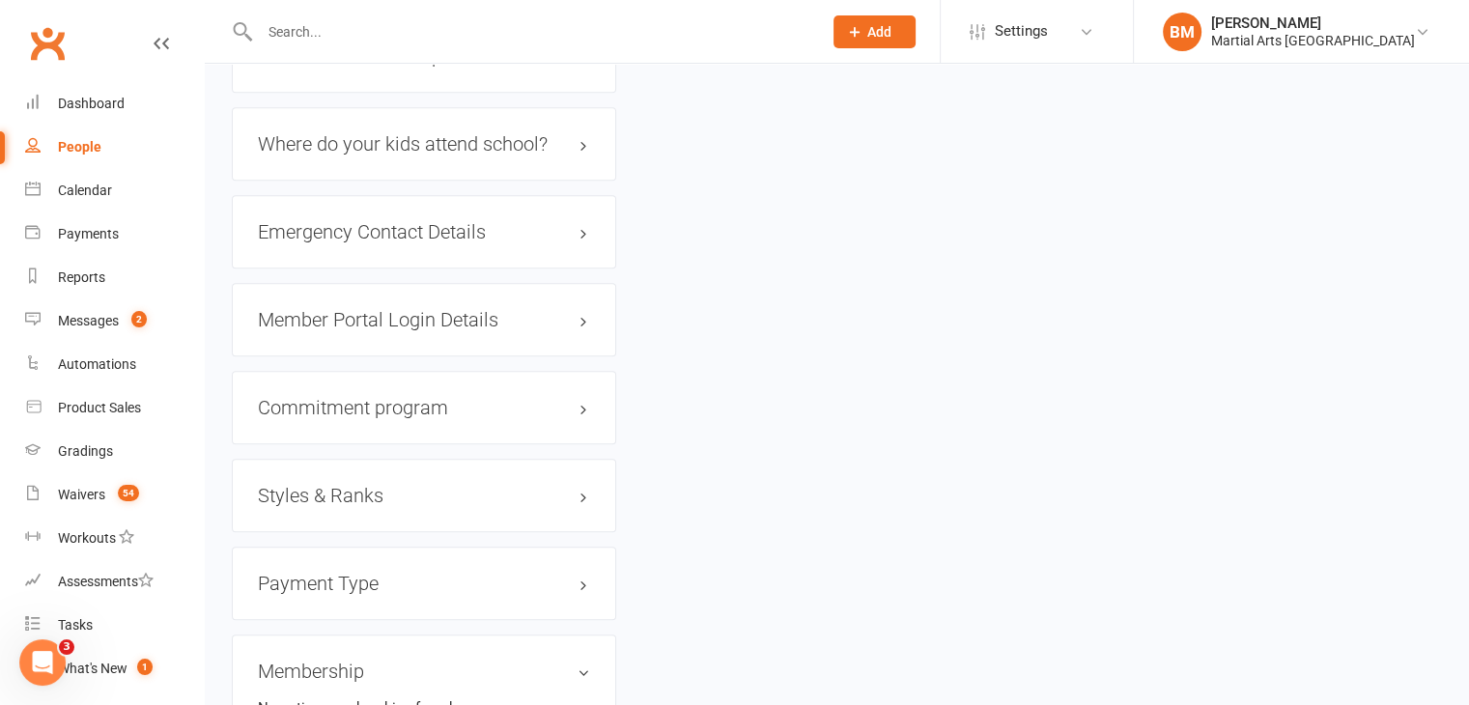
scroll to position [2328, 0]
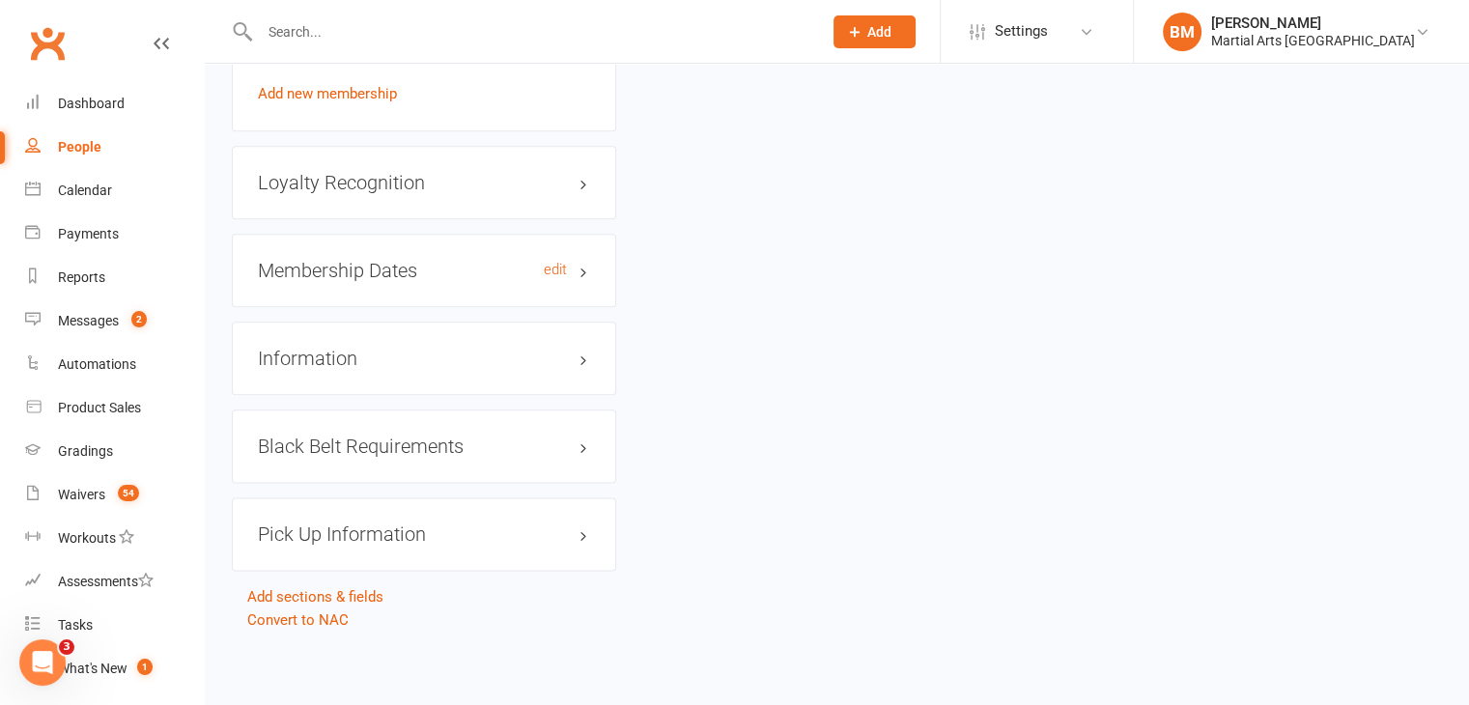
click at [321, 275] on h3 "Membership Dates edit" at bounding box center [424, 270] width 332 height 21
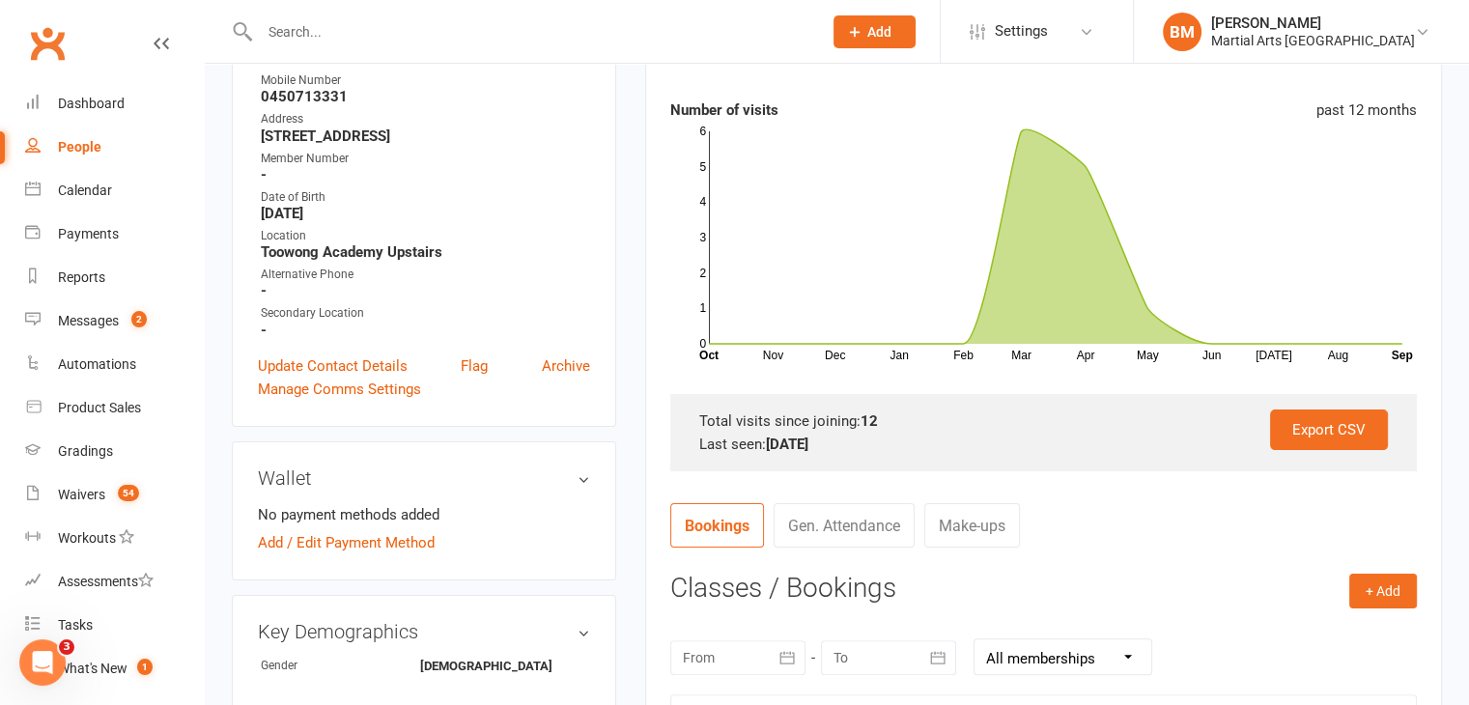
scroll to position [0, 0]
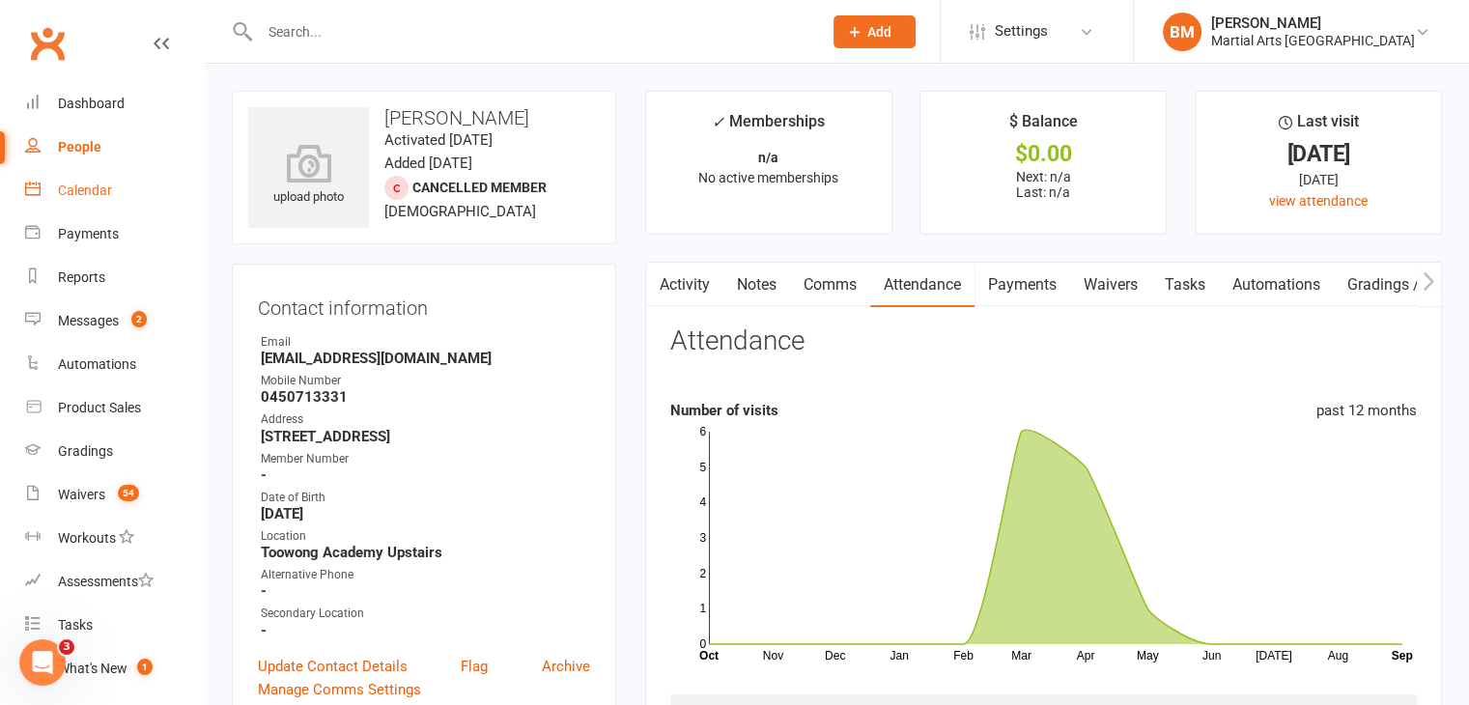
click at [128, 183] on link "Calendar" at bounding box center [114, 190] width 179 height 43
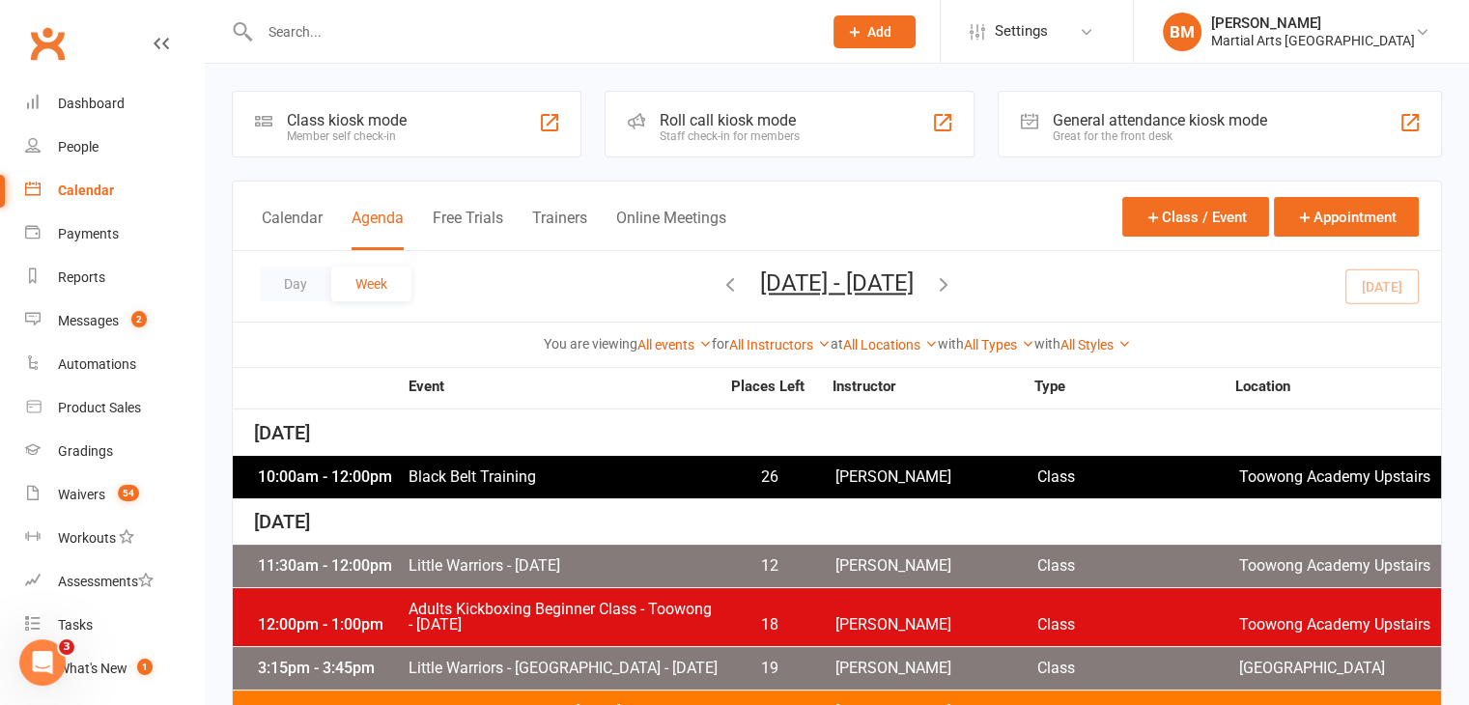
click at [954, 283] on icon "button" at bounding box center [943, 283] width 21 height 21
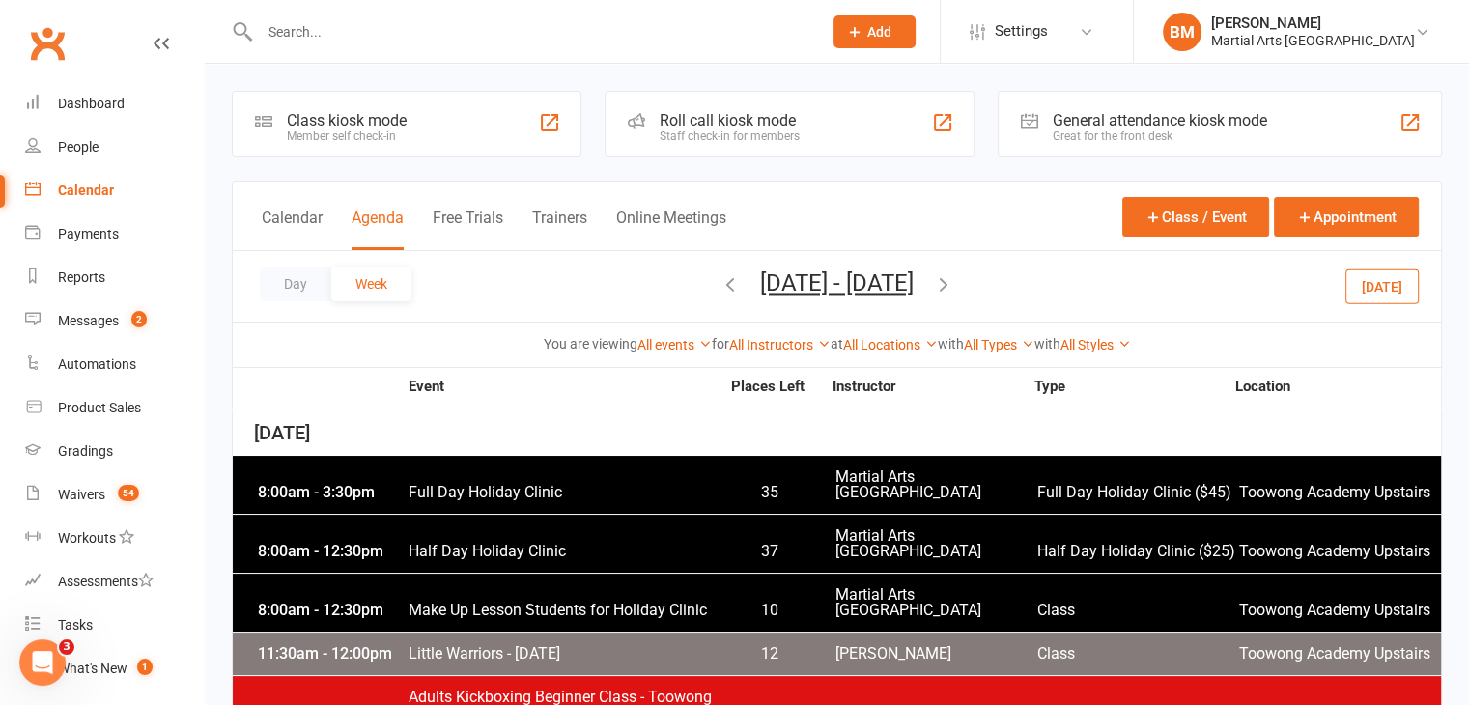
click at [553, 603] on span "Make Up Lesson Students for Holiday Clinic" at bounding box center [564, 610] width 312 height 15
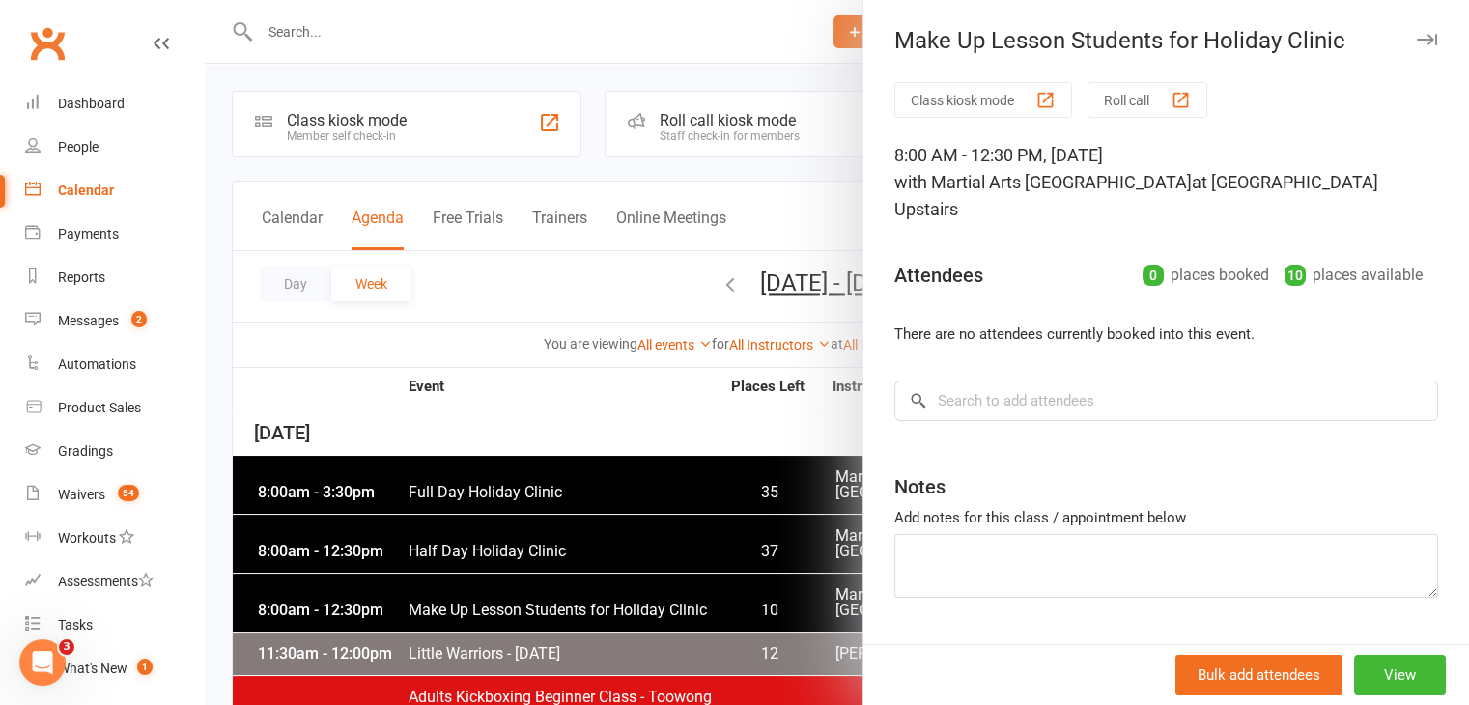
click at [433, 407] on div at bounding box center [837, 352] width 1264 height 705
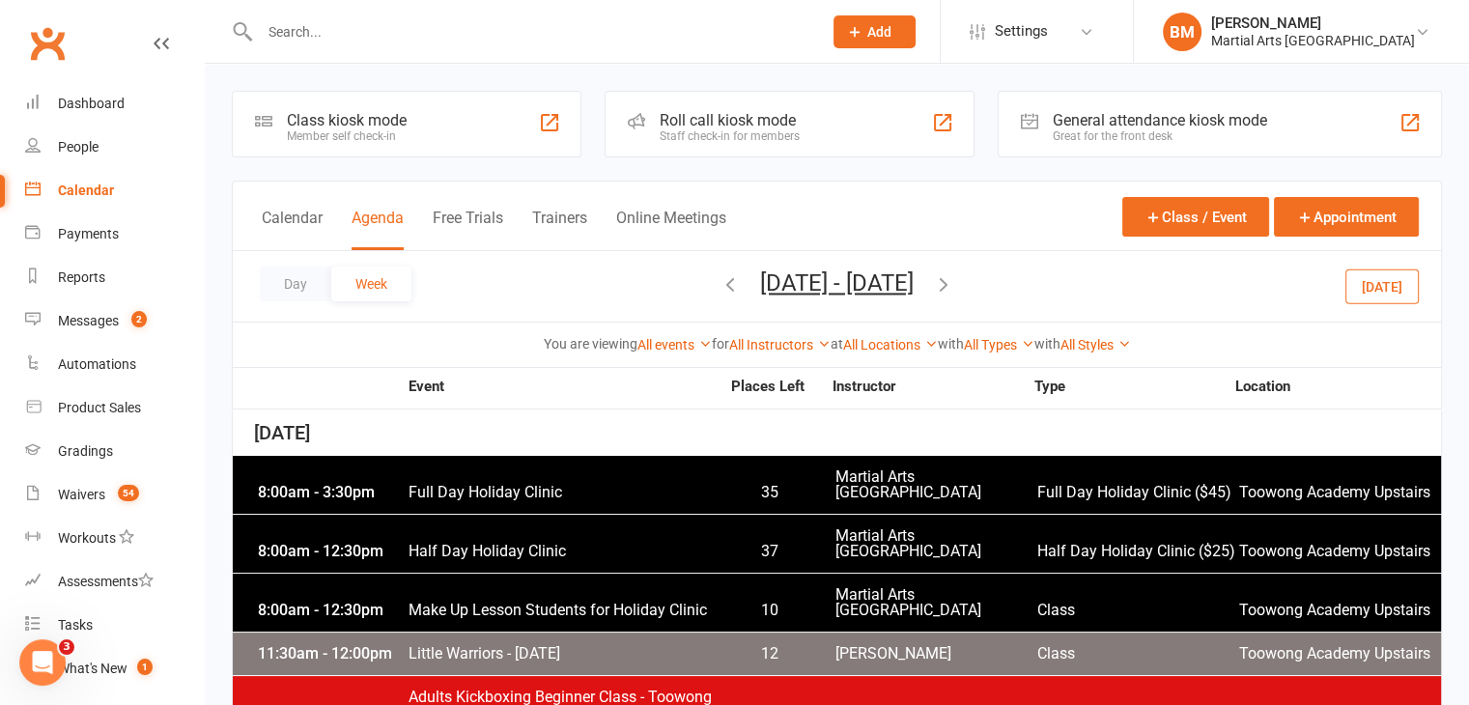
click at [481, 485] on span "Full Day Holiday Clinic" at bounding box center [564, 492] width 312 height 15
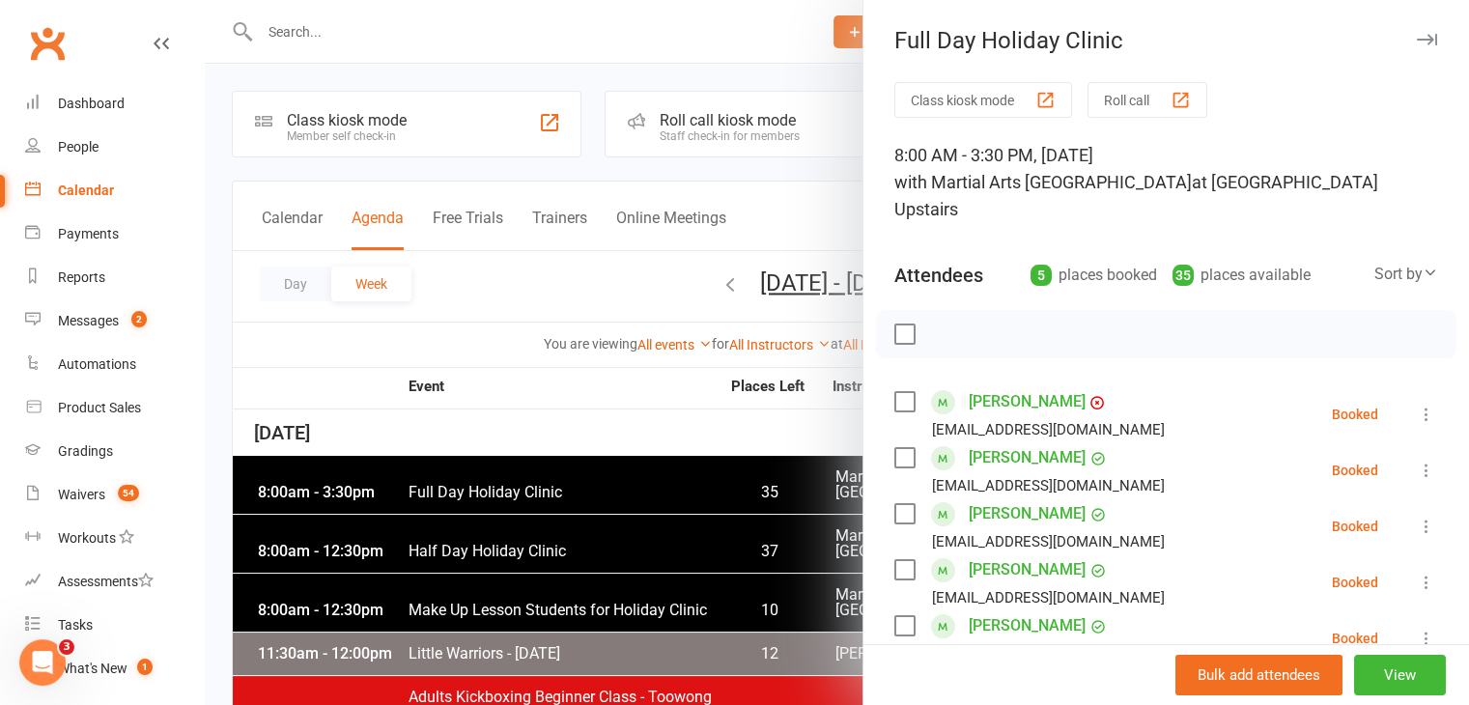
click at [1027, 554] on link "Catalina Osorio Roeckmann" at bounding box center [1027, 569] width 117 height 31
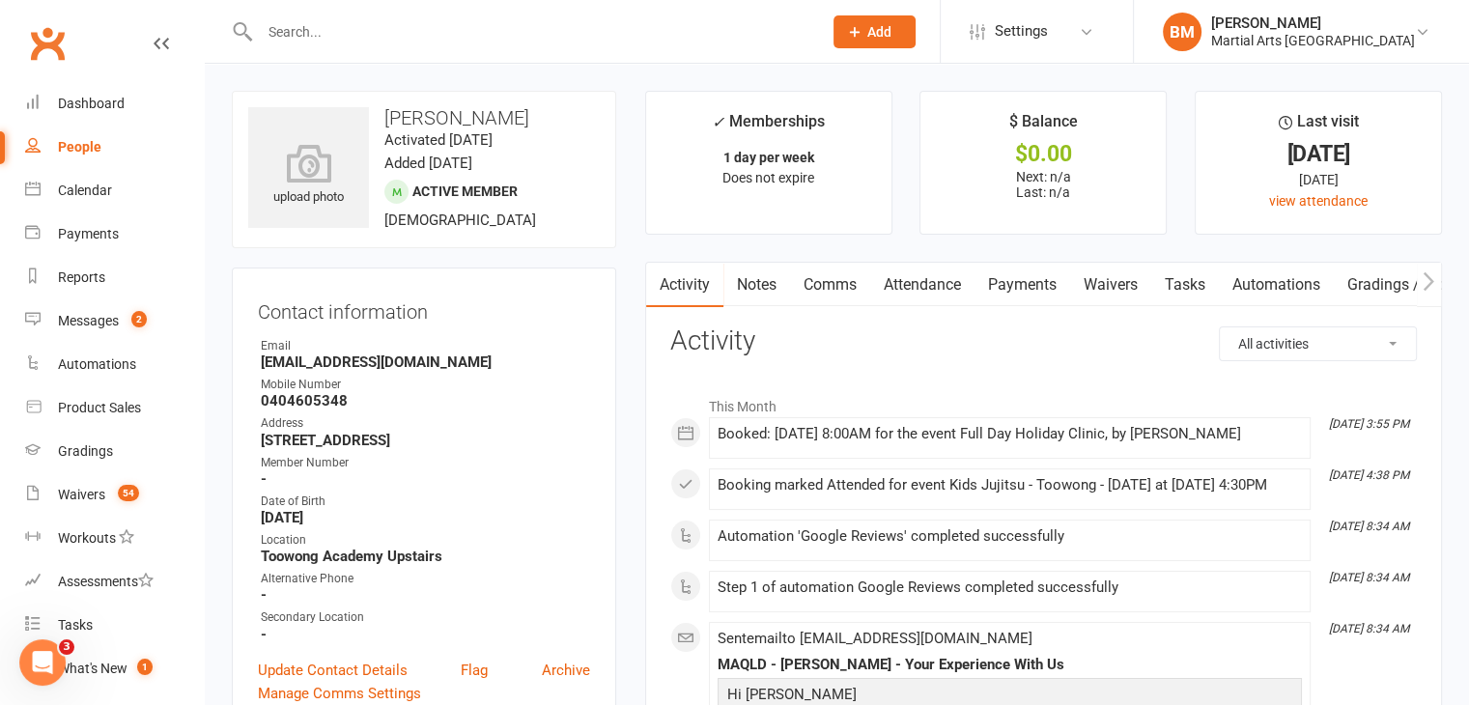
click at [352, 371] on strong "m_rockmann@hotmail.com" at bounding box center [425, 361] width 329 height 17
copy render-form-field "m_rockmann@hotmail.com"
paste input "Connor Smith"
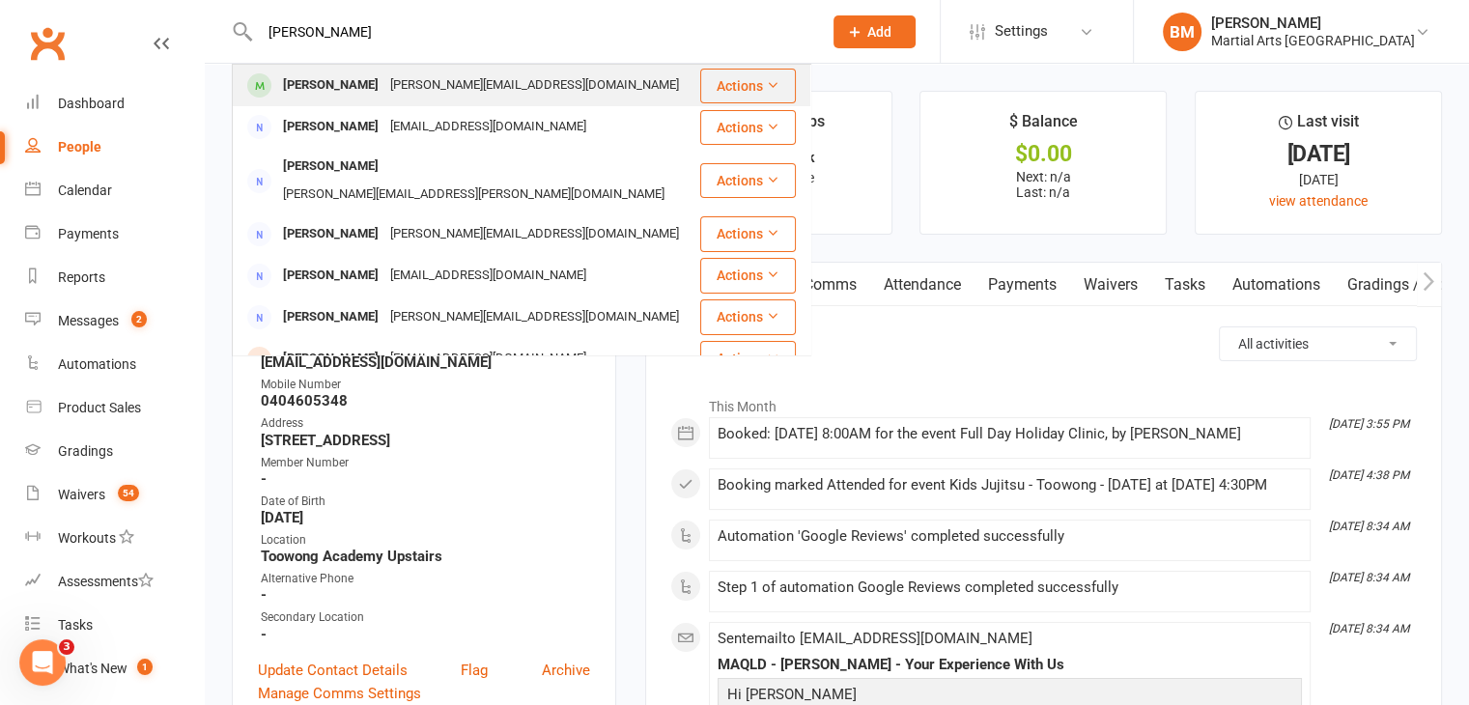
type input "Connor Smith"
click at [330, 77] on div "Connor Smith" at bounding box center [330, 85] width 107 height 28
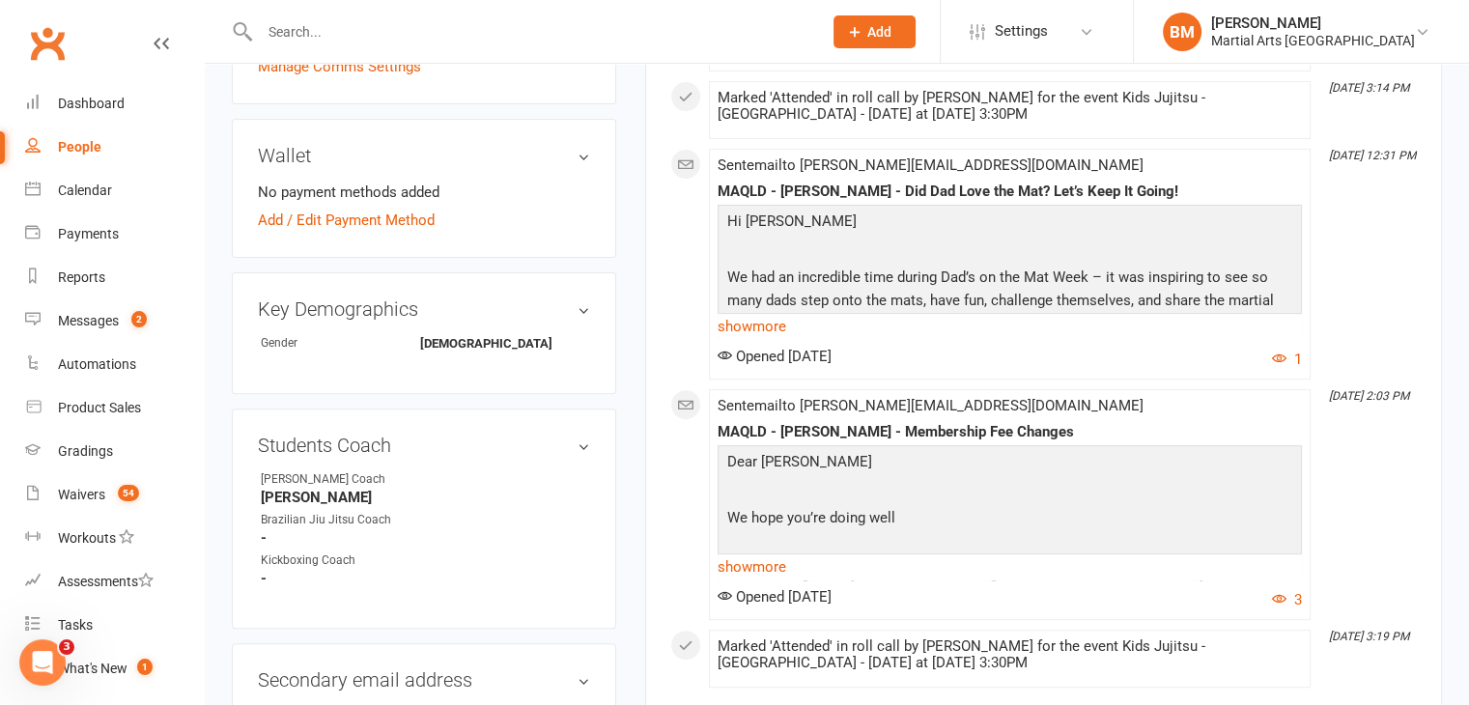
scroll to position [290, 0]
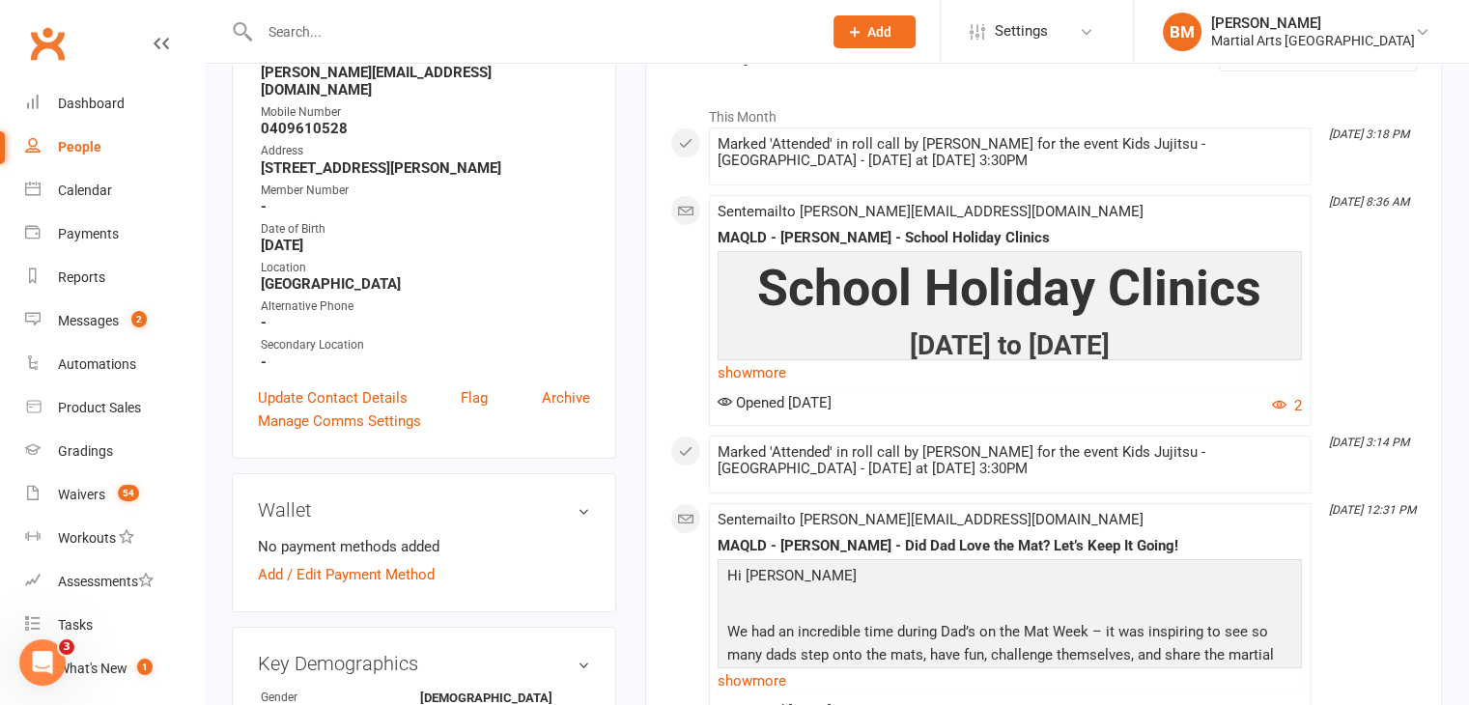
drag, startPoint x: 587, startPoint y: 252, endPoint x: 578, endPoint y: 325, distance: 73.1
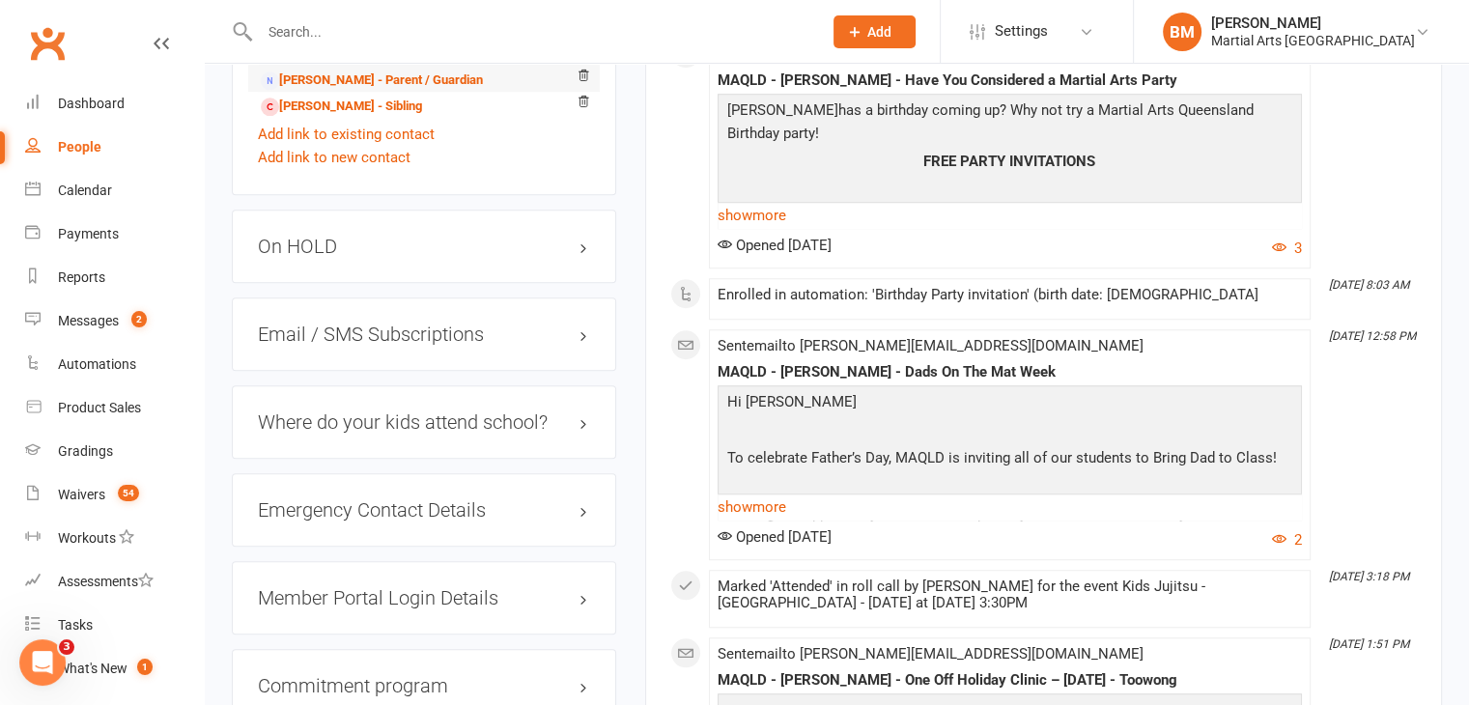
scroll to position [1449, 0]
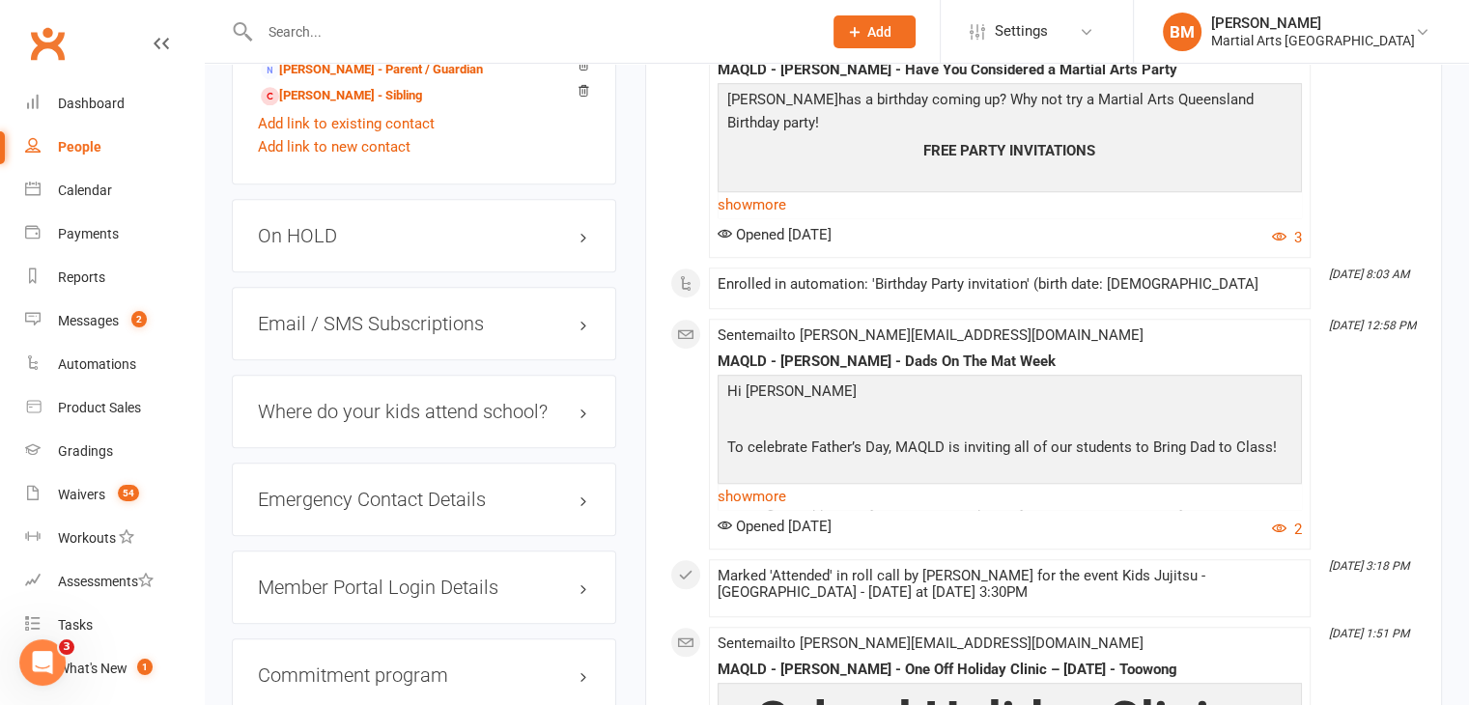
click at [325, 225] on h3 "On HOLD" at bounding box center [424, 235] width 332 height 21
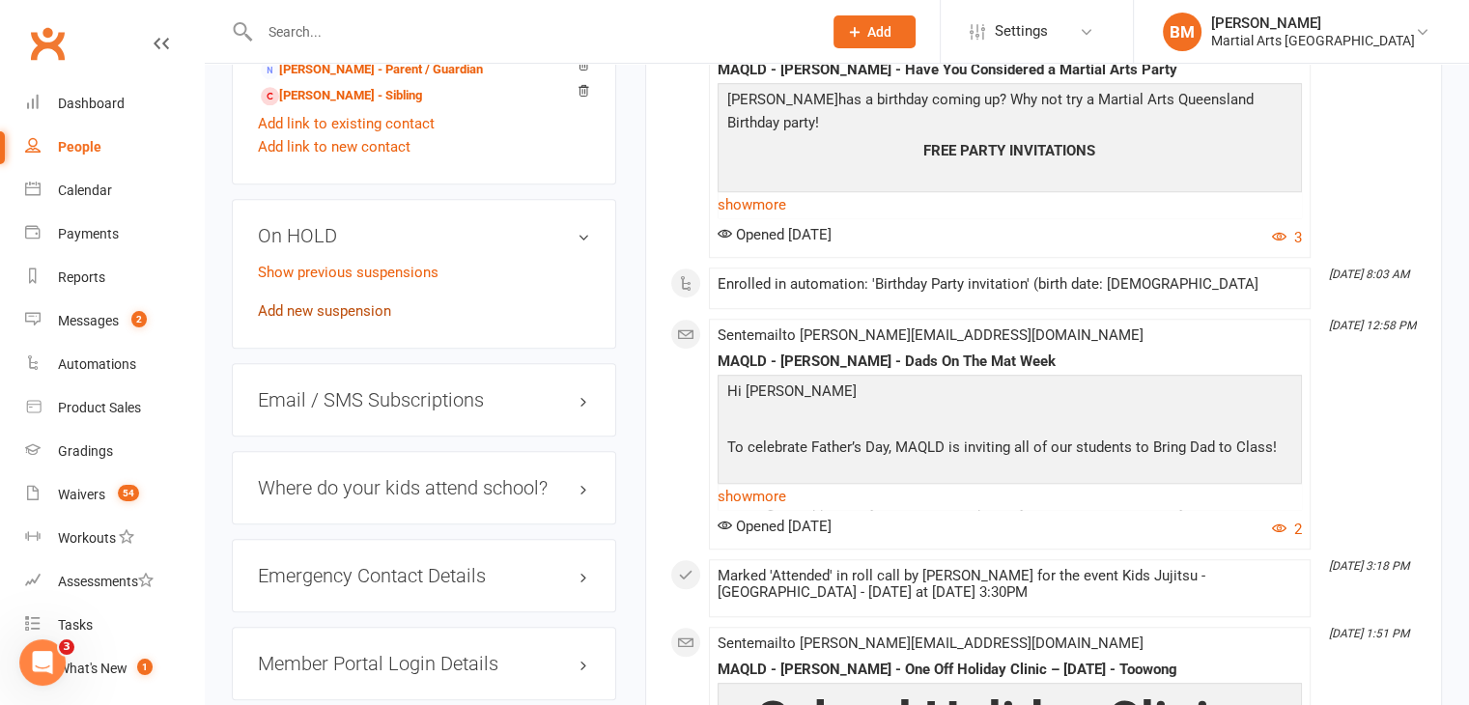
click at [332, 302] on link "Add new suspension" at bounding box center [324, 310] width 133 height 17
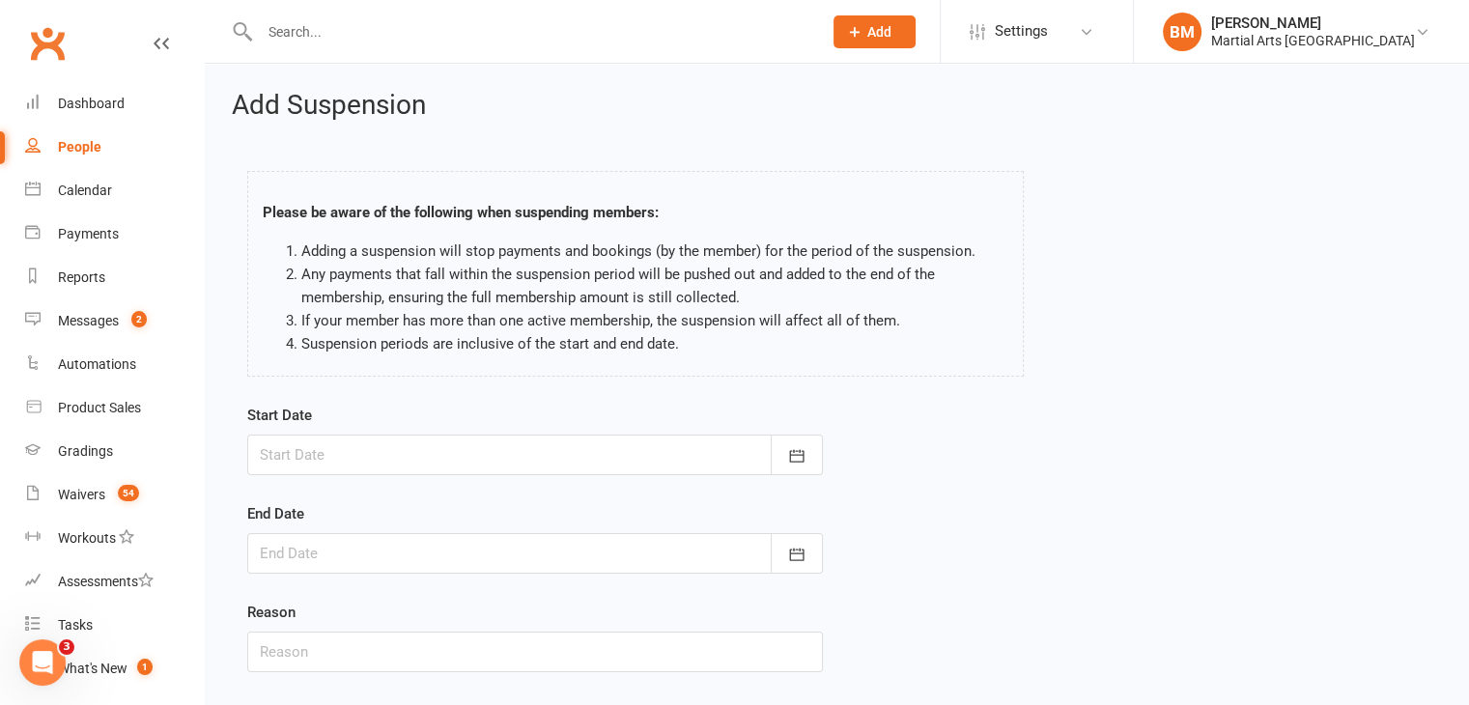
click at [374, 438] on div at bounding box center [535, 455] width 576 height 41
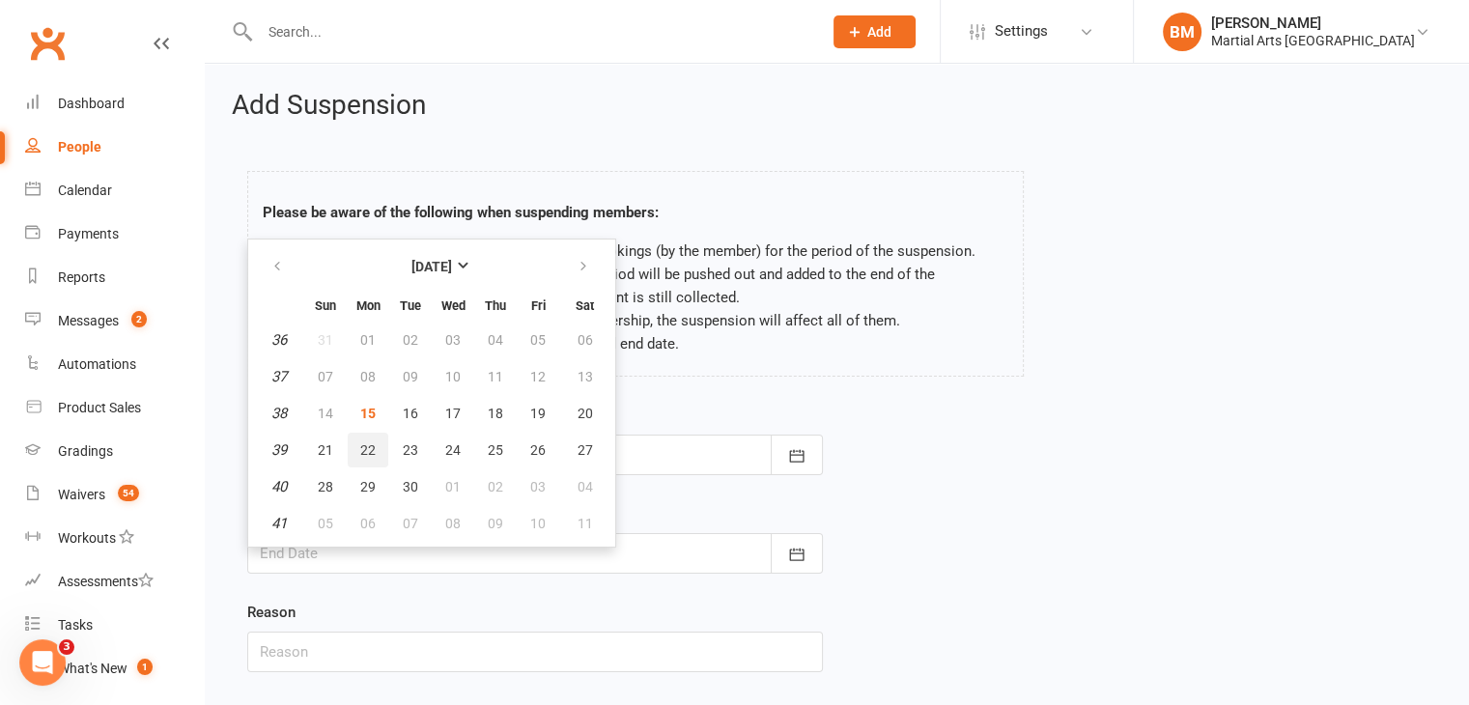
click at [371, 447] on span "22" at bounding box center [367, 449] width 15 height 15
type input "22 Sep 2025"
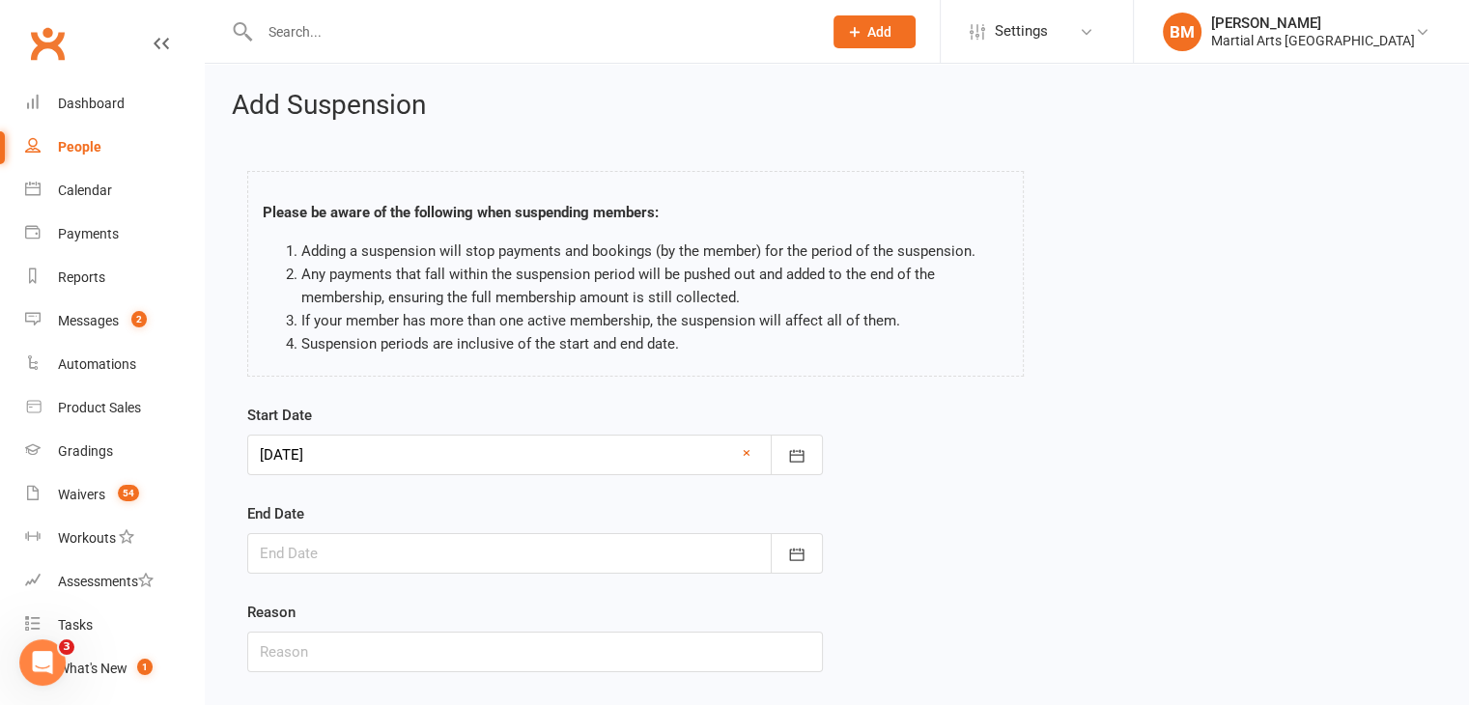
click at [483, 546] on div at bounding box center [535, 553] width 576 height 41
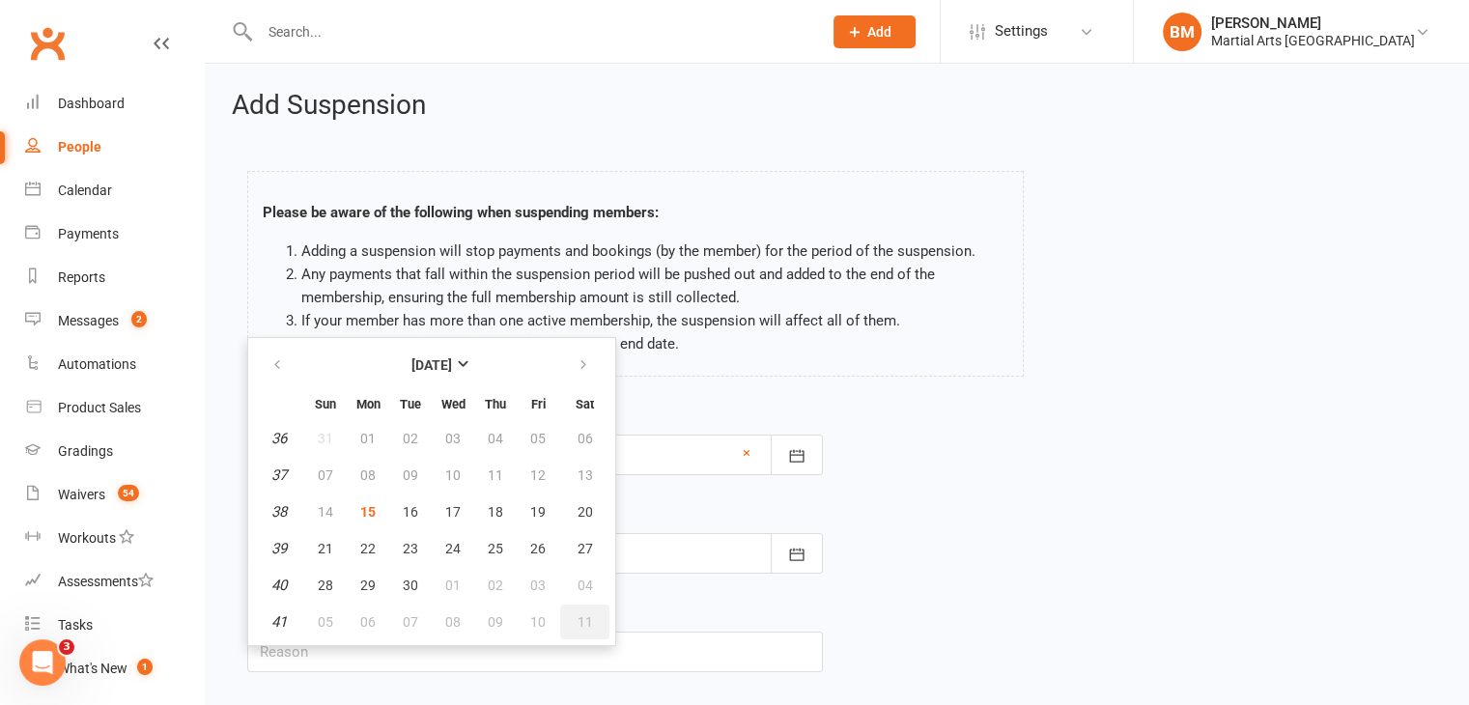
click at [584, 619] on span "11" at bounding box center [585, 621] width 15 height 15
type input "11 Oct 2025"
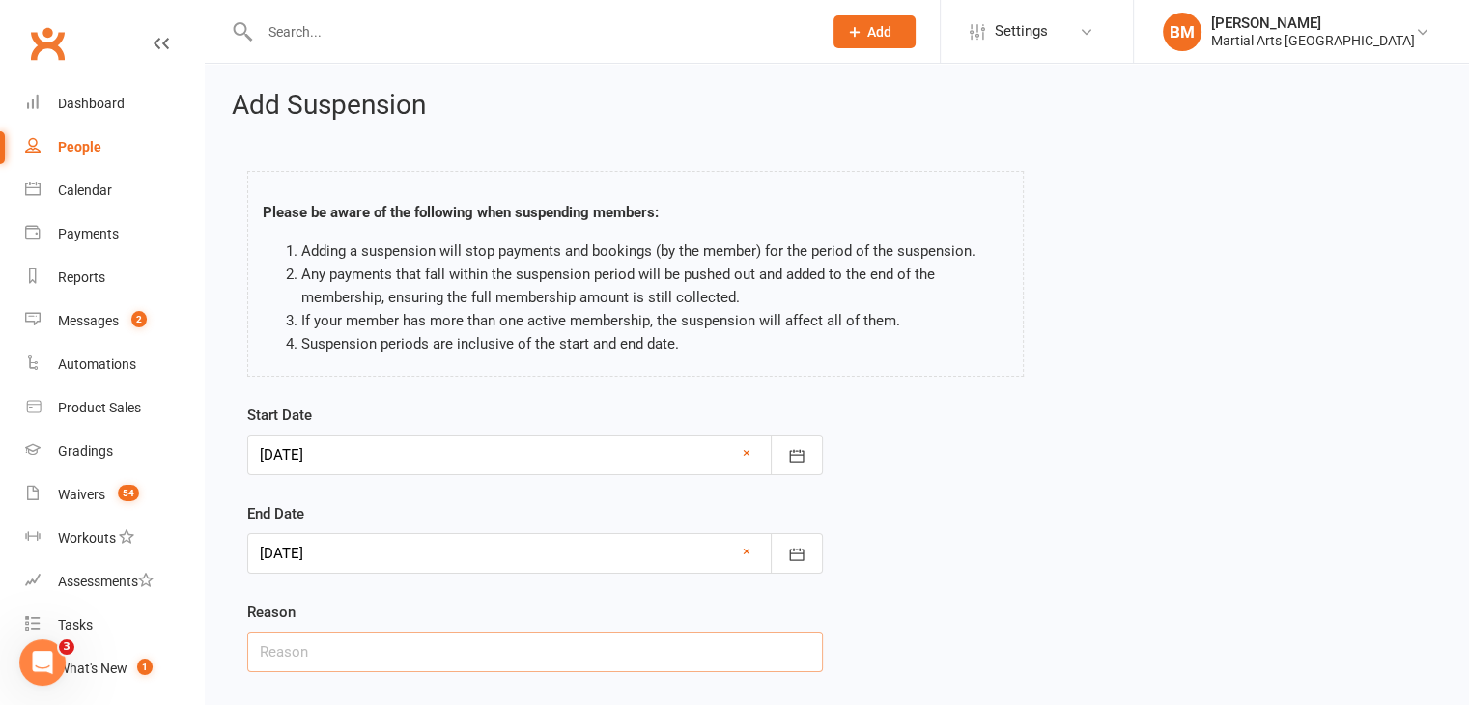
click at [437, 644] on input "text" at bounding box center [535, 652] width 576 height 41
drag, startPoint x: 328, startPoint y: 650, endPoint x: 317, endPoint y: 650, distance: 11.6
click at [317, 650] on input "On Hold 2 Weeks via Email" at bounding box center [535, 652] width 576 height 41
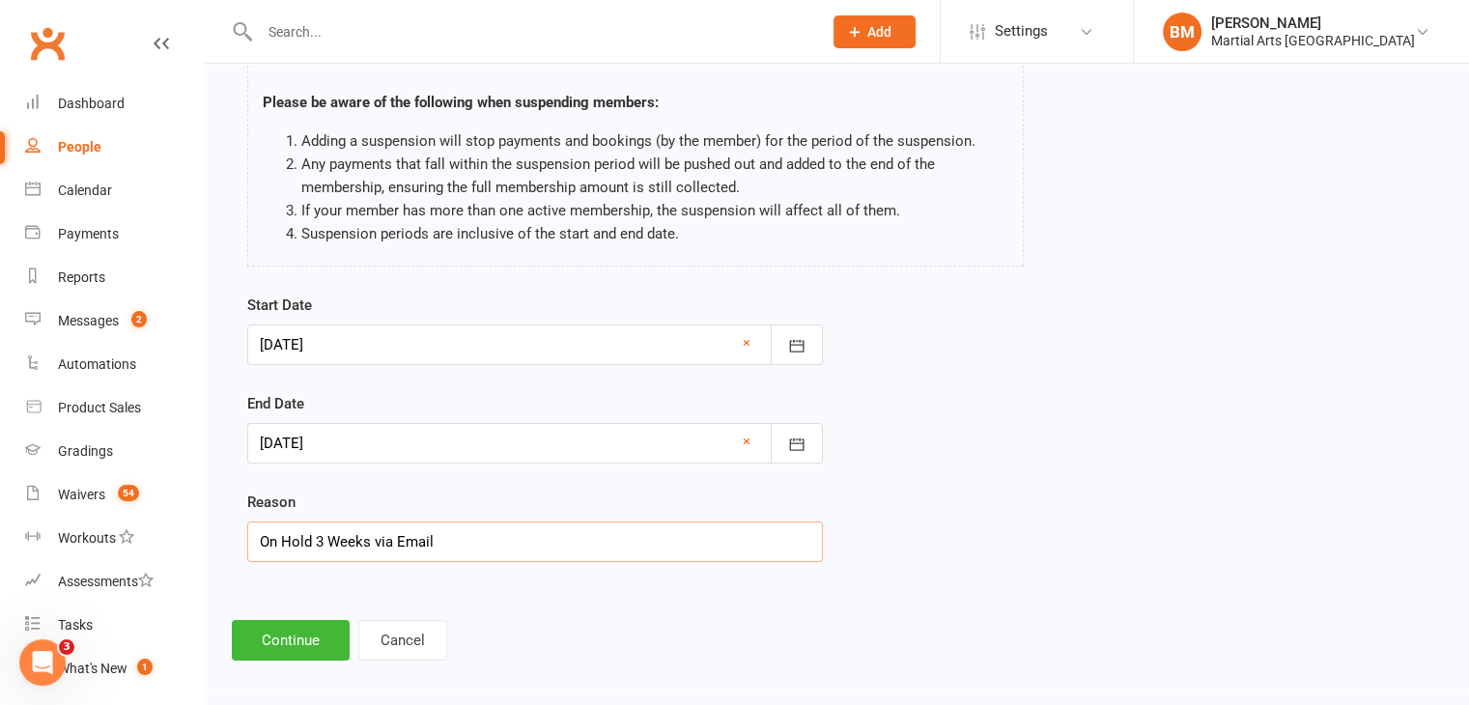
scroll to position [119, 0]
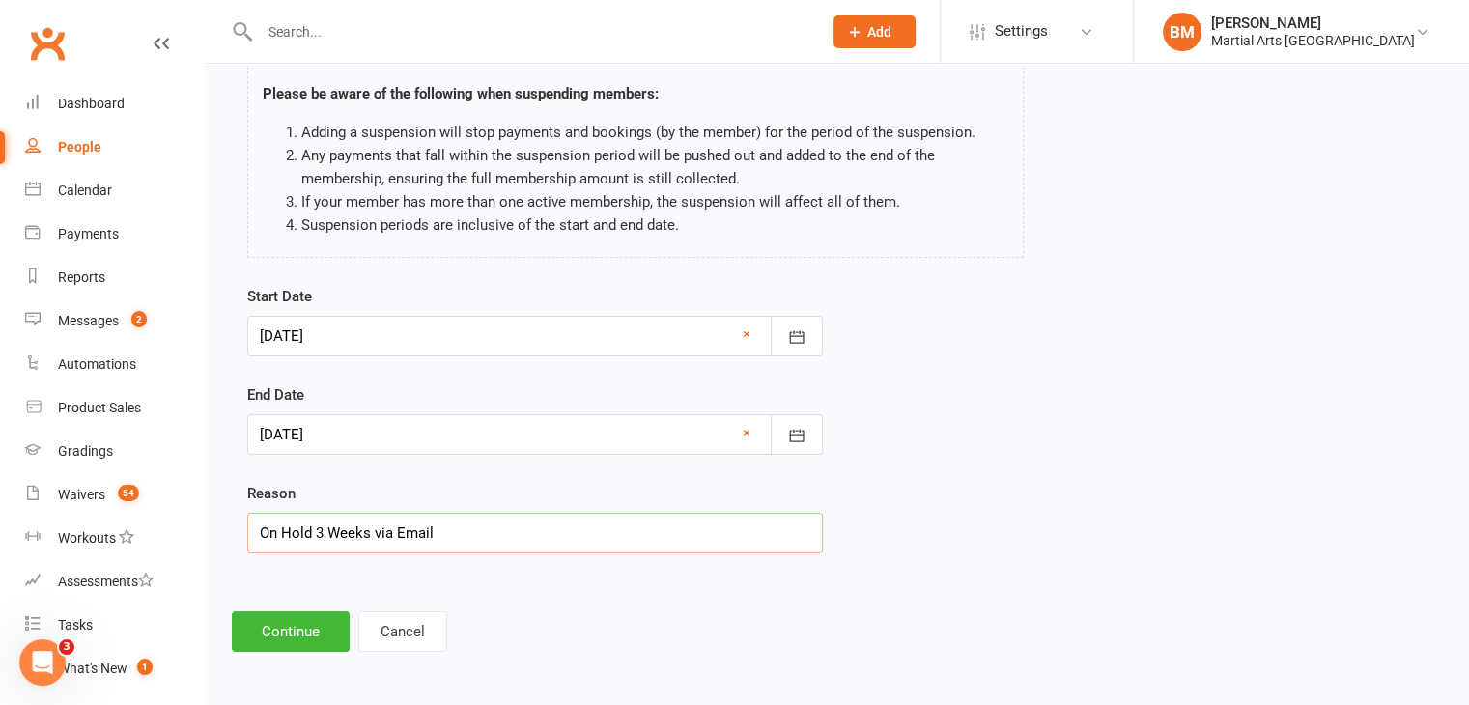
type input "On Hold 3 Weeks via Email"
click at [259, 653] on div "Add Suspension Please be aware of the following when suspending members: Adding…" at bounding box center [837, 312] width 1264 height 734
click at [261, 641] on button "Continue" at bounding box center [291, 631] width 118 height 41
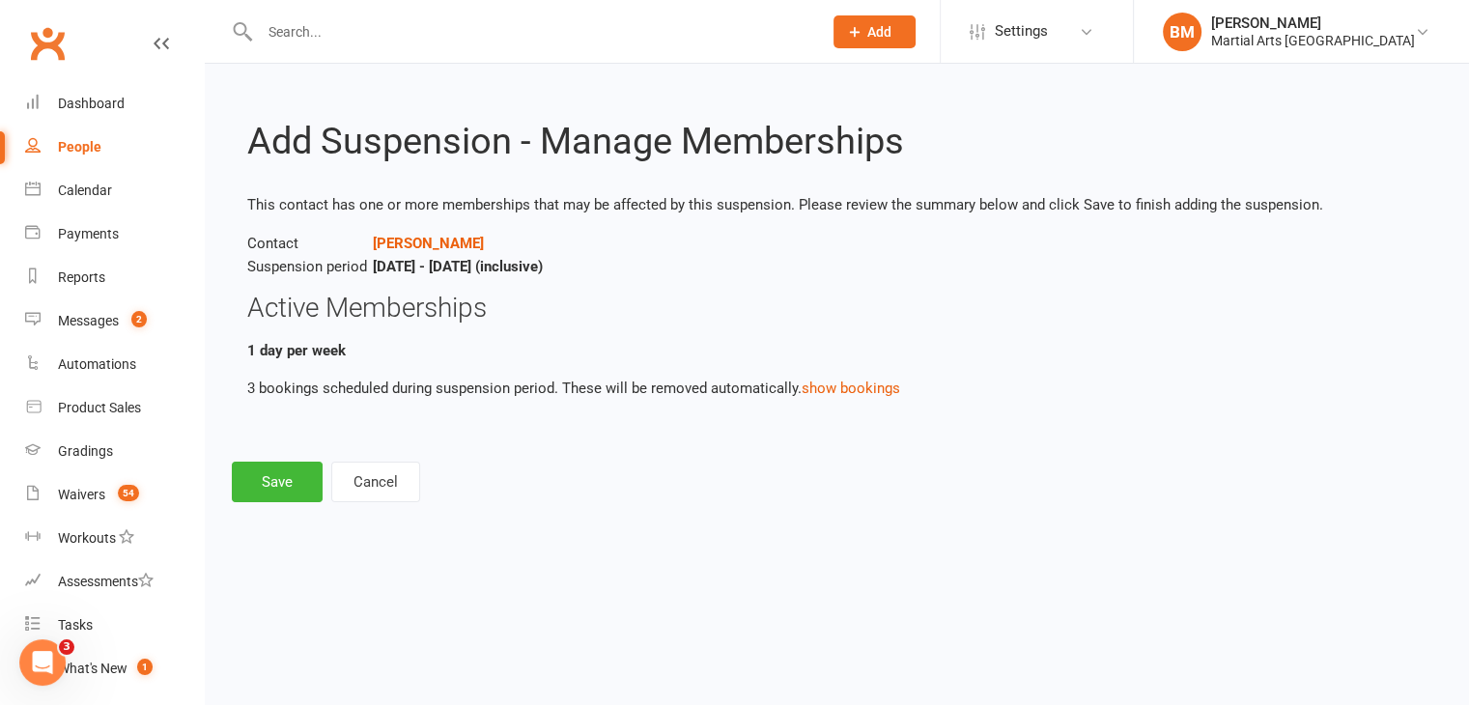
scroll to position [0, 0]
click at [255, 479] on button "Save" at bounding box center [277, 482] width 91 height 41
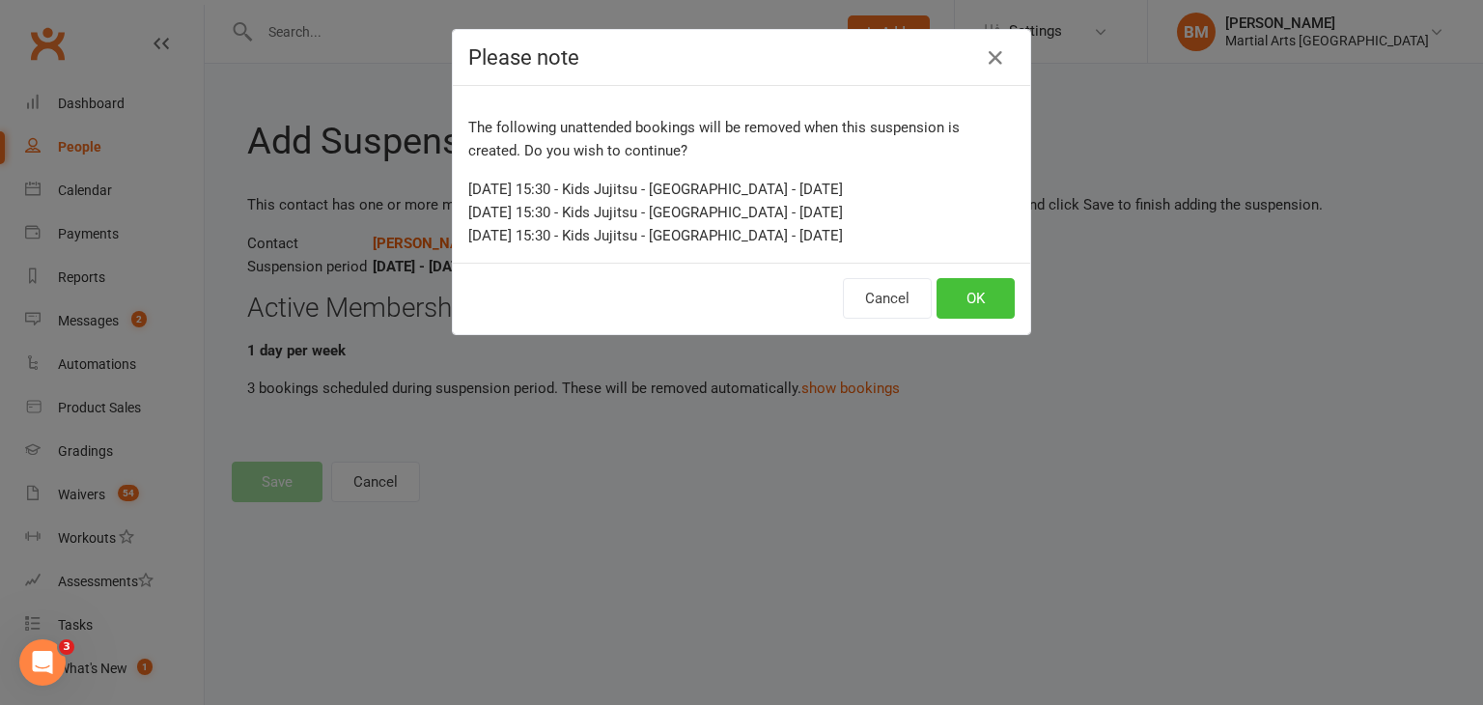
click at [963, 299] on button "OK" at bounding box center [976, 298] width 78 height 41
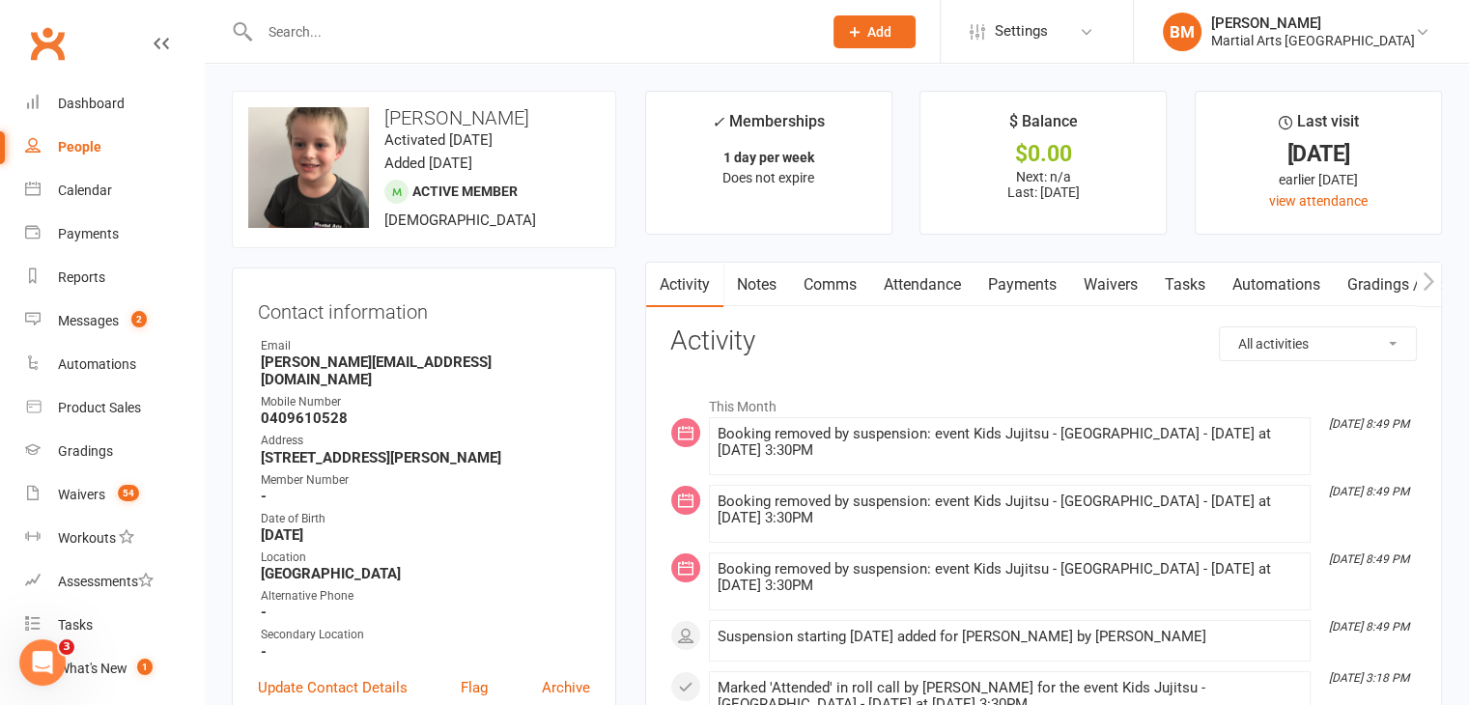
click at [830, 280] on link "Comms" at bounding box center [830, 285] width 80 height 44
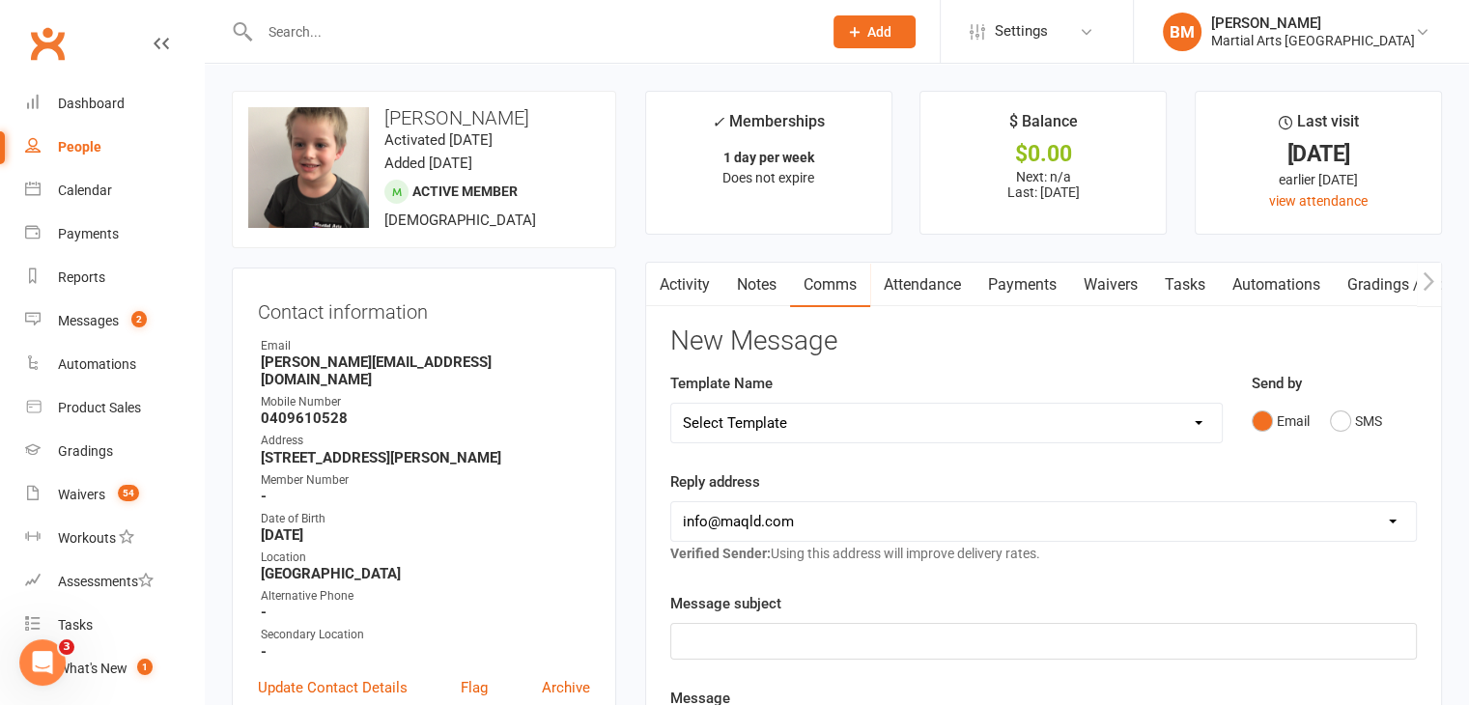
click at [690, 290] on link "Activity" at bounding box center [684, 285] width 77 height 44
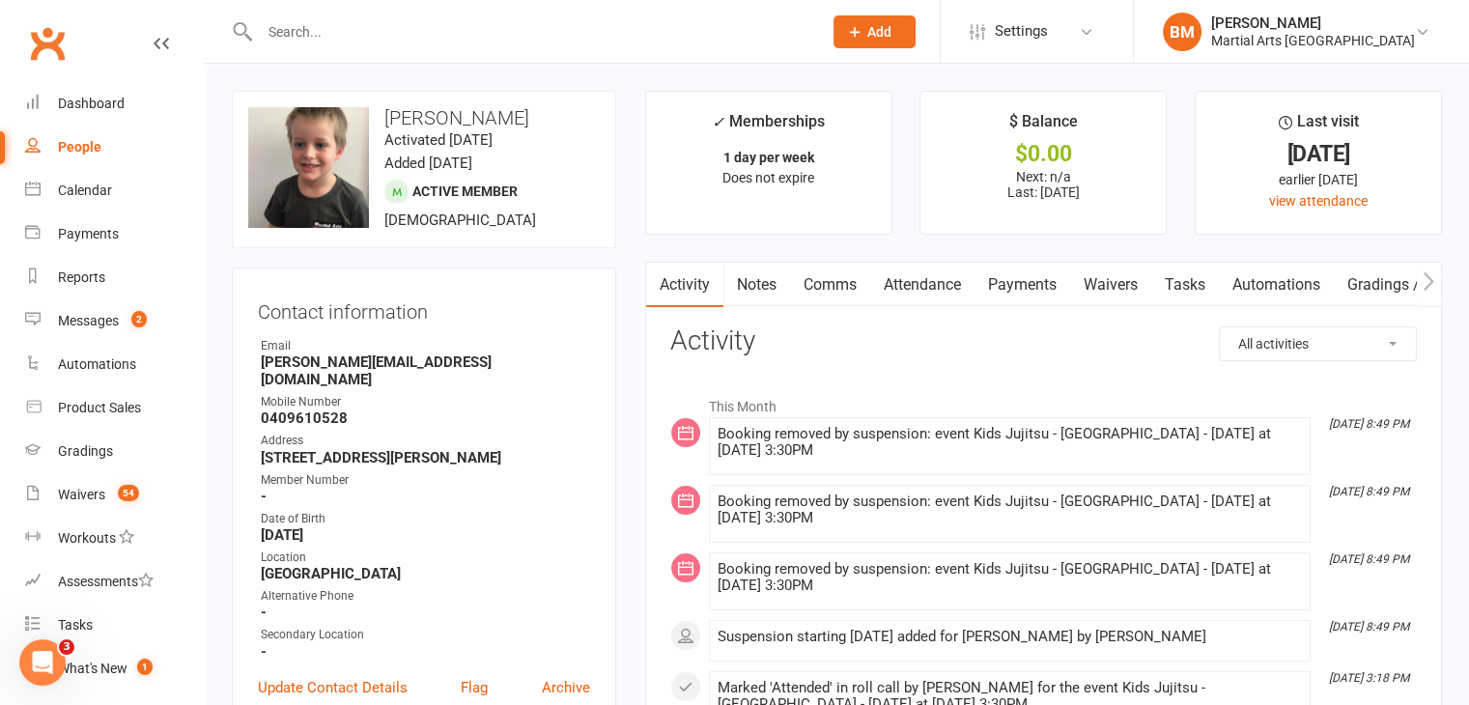
click at [1348, 349] on select "All activities Bookings / Attendances Communications Notes Failed SMSes Grading…" at bounding box center [1318, 343] width 196 height 33
select select "ConversationLogEntry"
click at [1220, 327] on select "All activities Bookings / Attendances Communications Notes Failed SMSes Grading…" at bounding box center [1318, 343] width 196 height 33
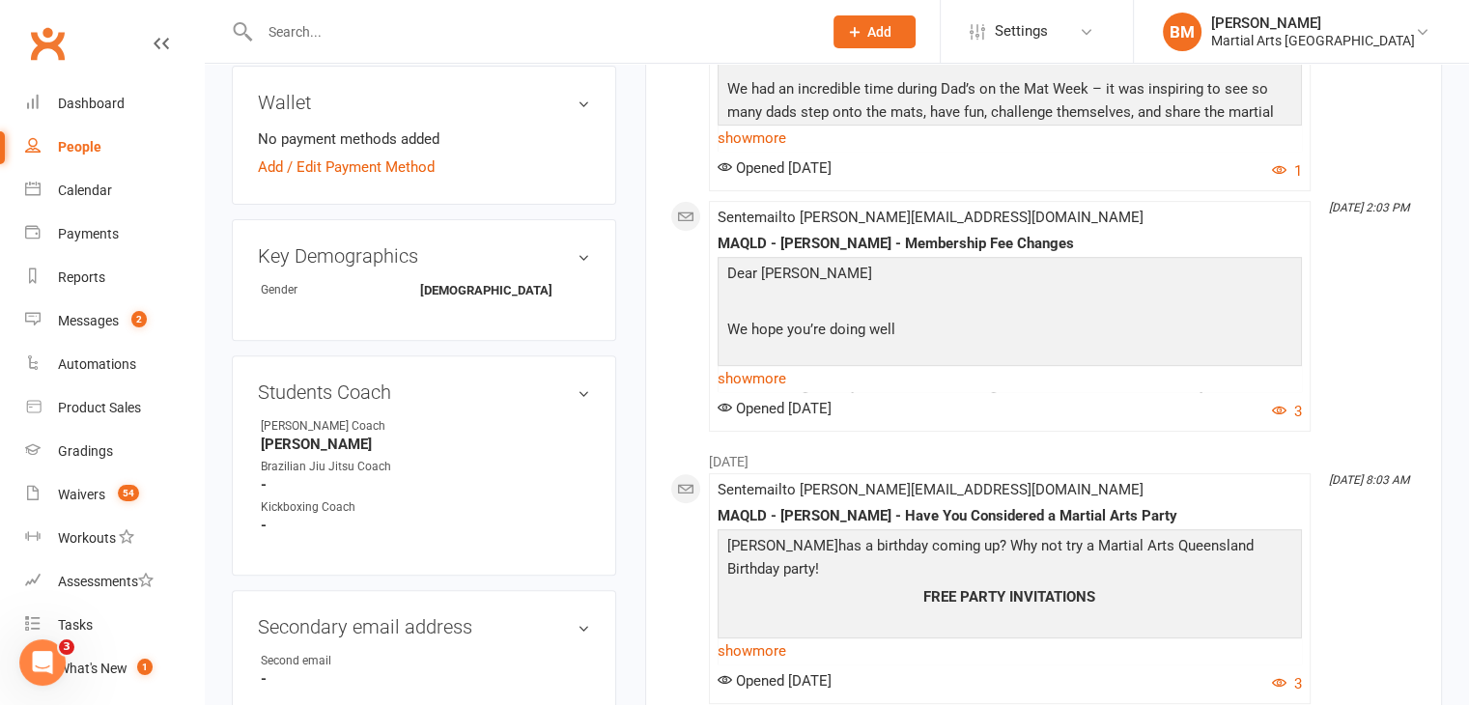
scroll to position [662, 0]
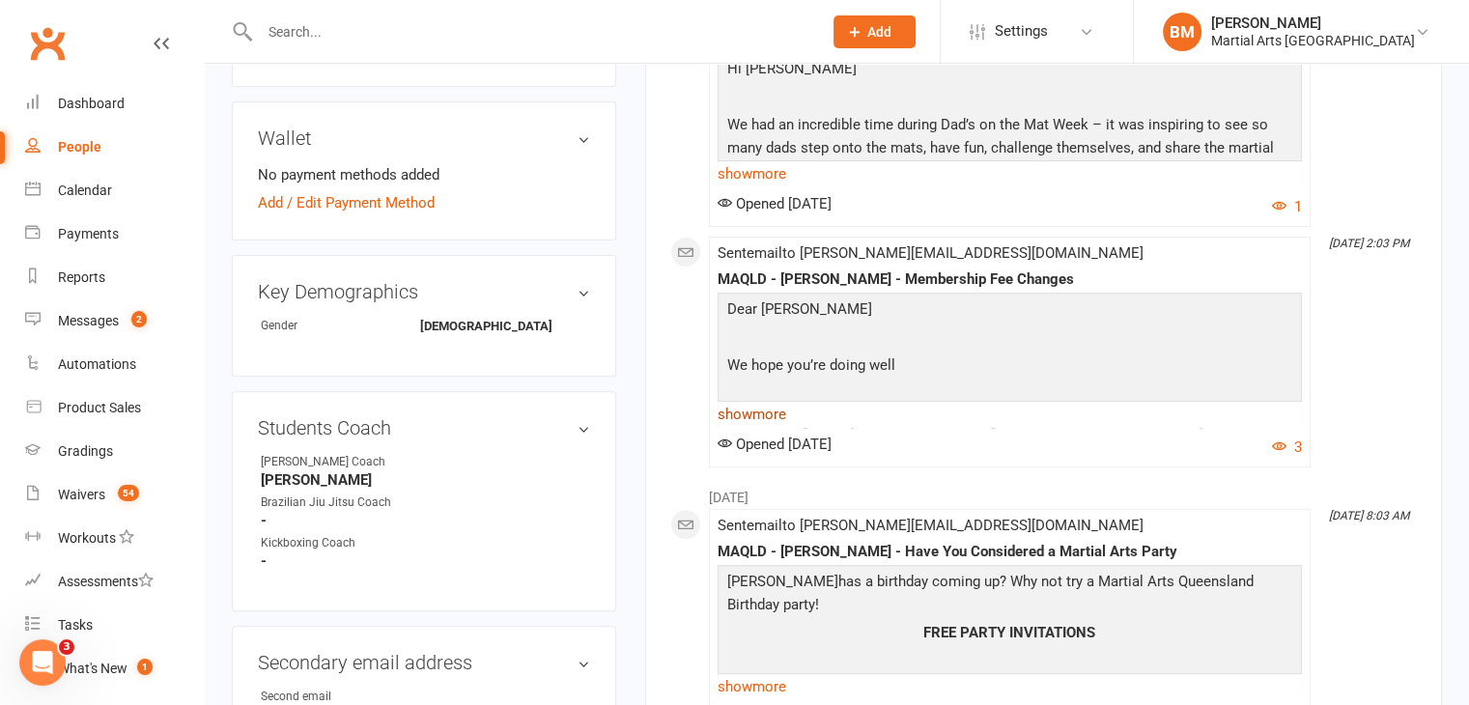
click at [773, 409] on link "show more" at bounding box center [1010, 414] width 584 height 27
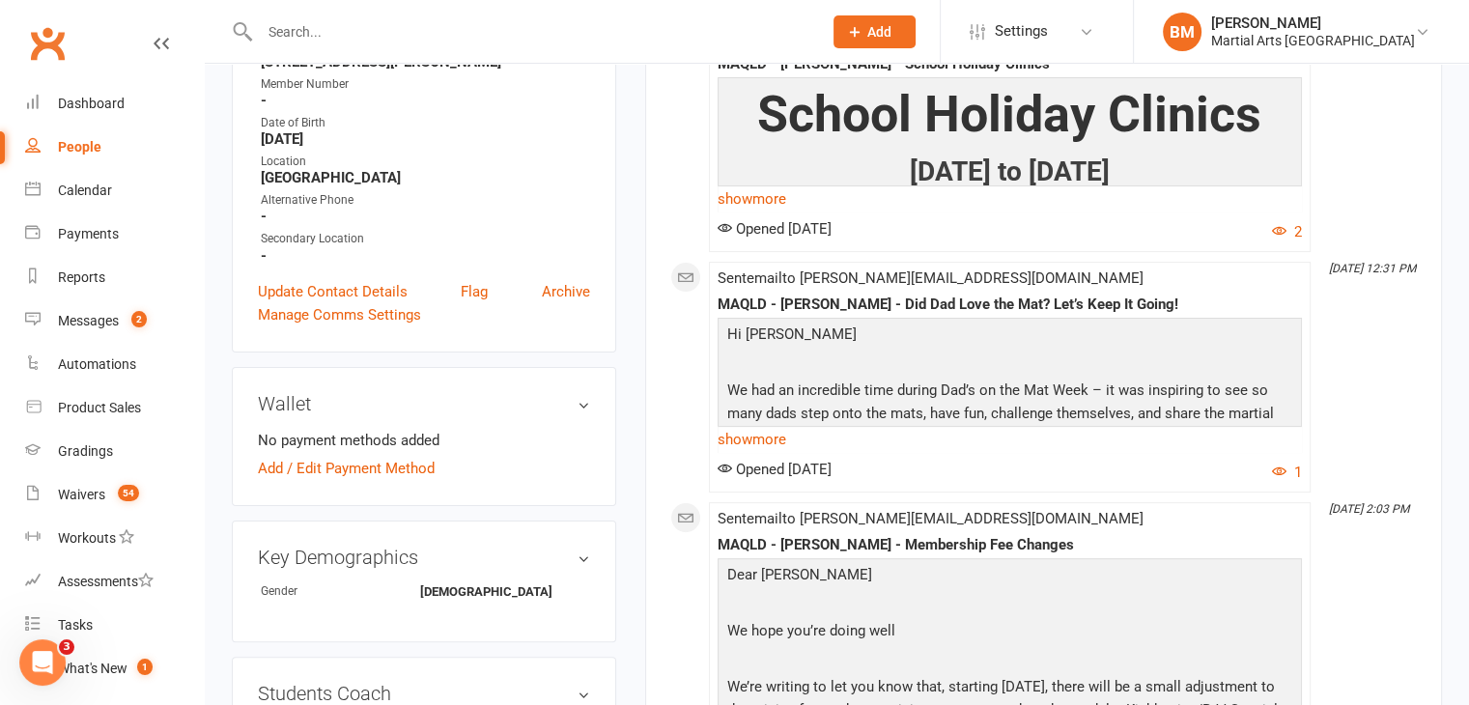
scroll to position [0, 0]
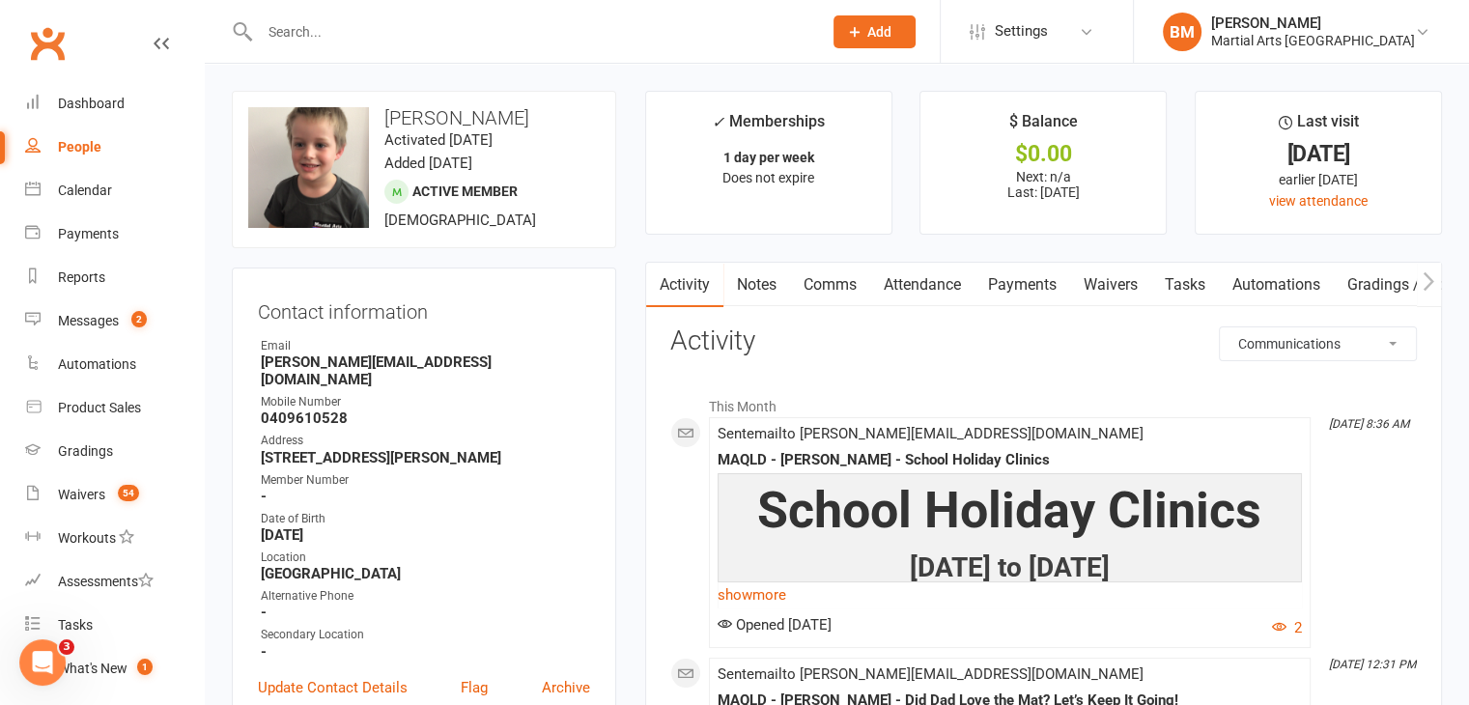
click at [335, 14] on div at bounding box center [520, 31] width 577 height 63
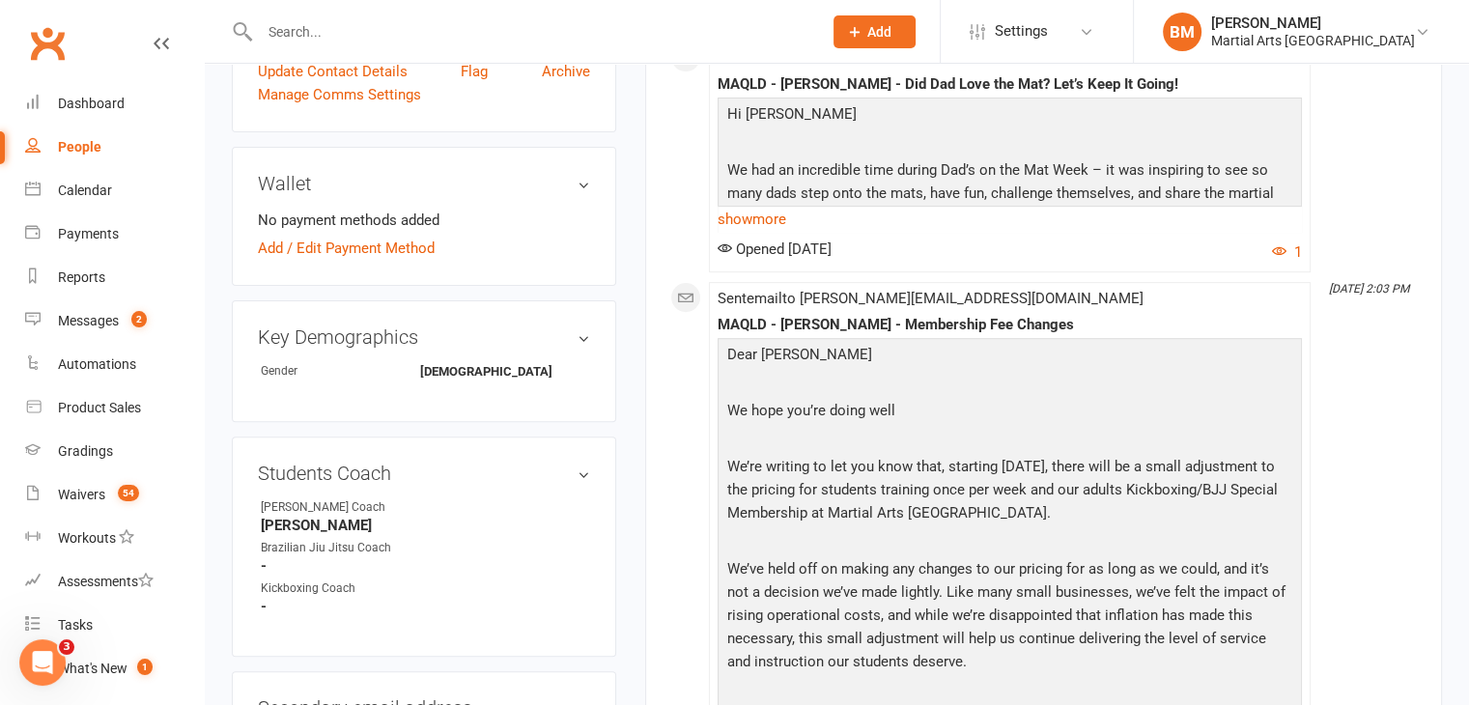
click at [320, 21] on input "text" at bounding box center [531, 31] width 554 height 27
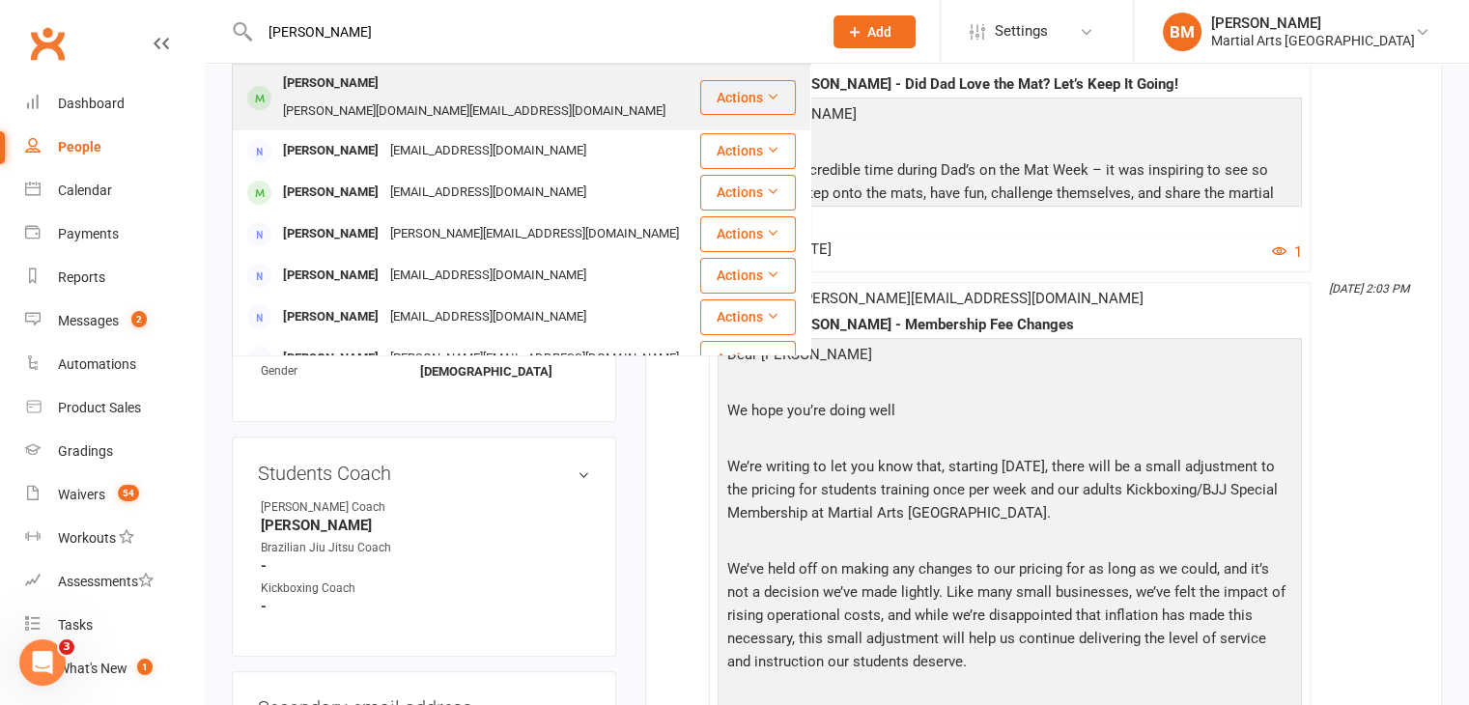
type input "owen bu"
click at [434, 98] on div "buchanan.af@gmail.com" at bounding box center [474, 112] width 394 height 28
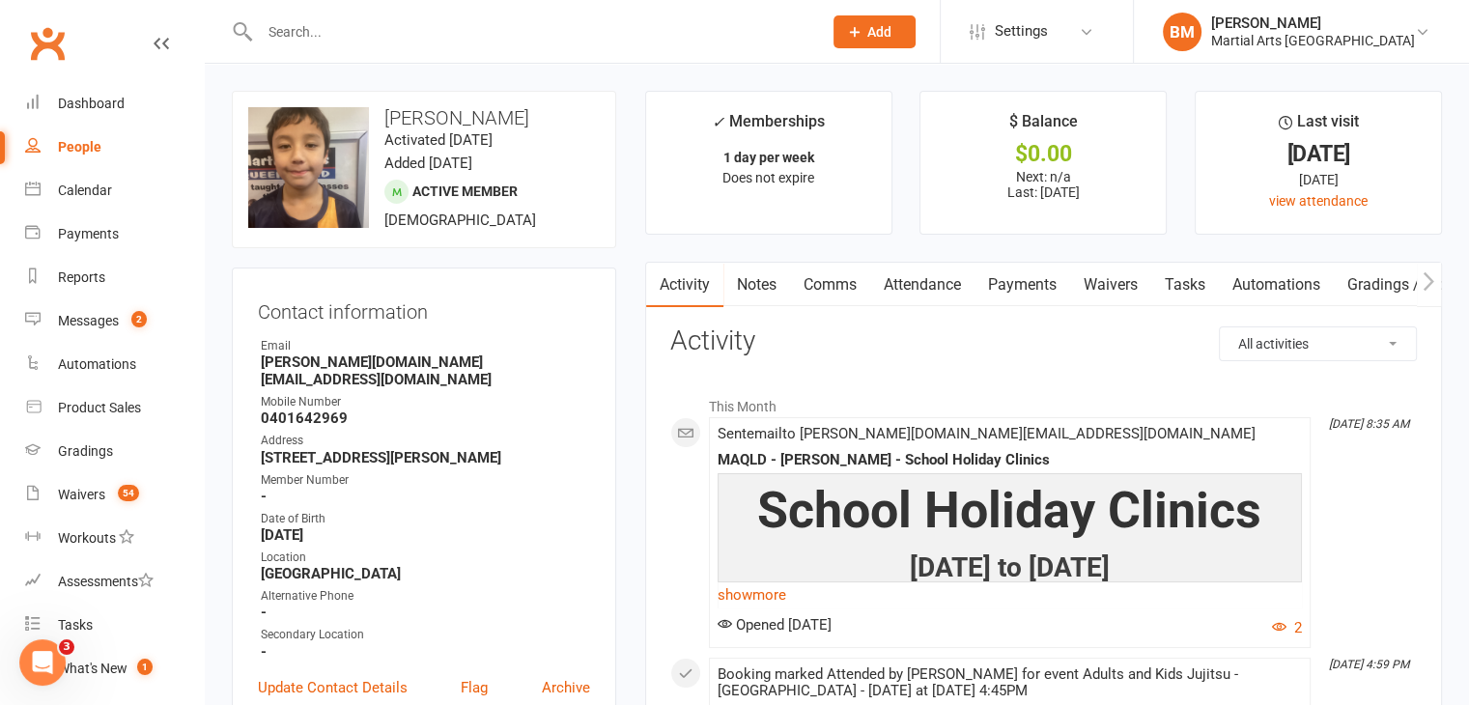
click at [759, 292] on link "Notes" at bounding box center [756, 285] width 67 height 44
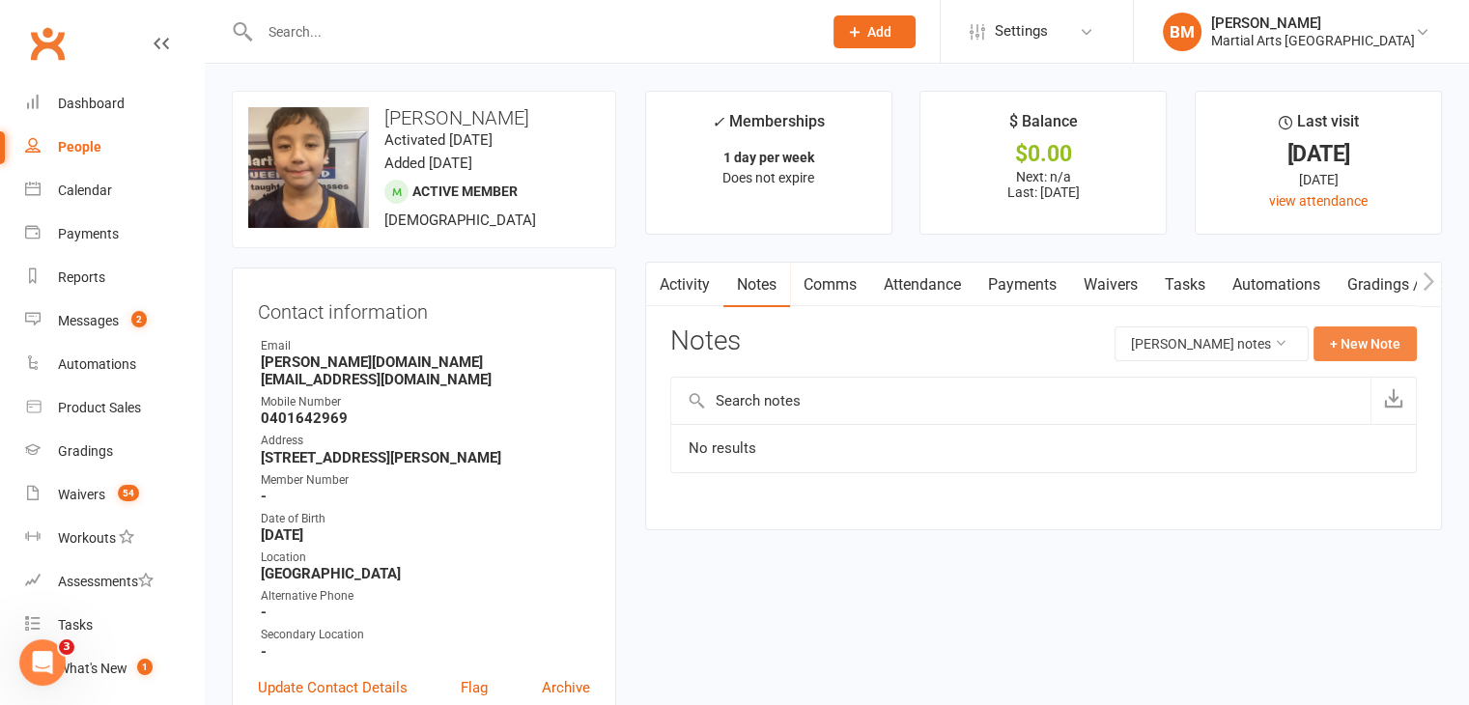
click at [1346, 350] on button "+ New Note" at bounding box center [1364, 343] width 103 height 35
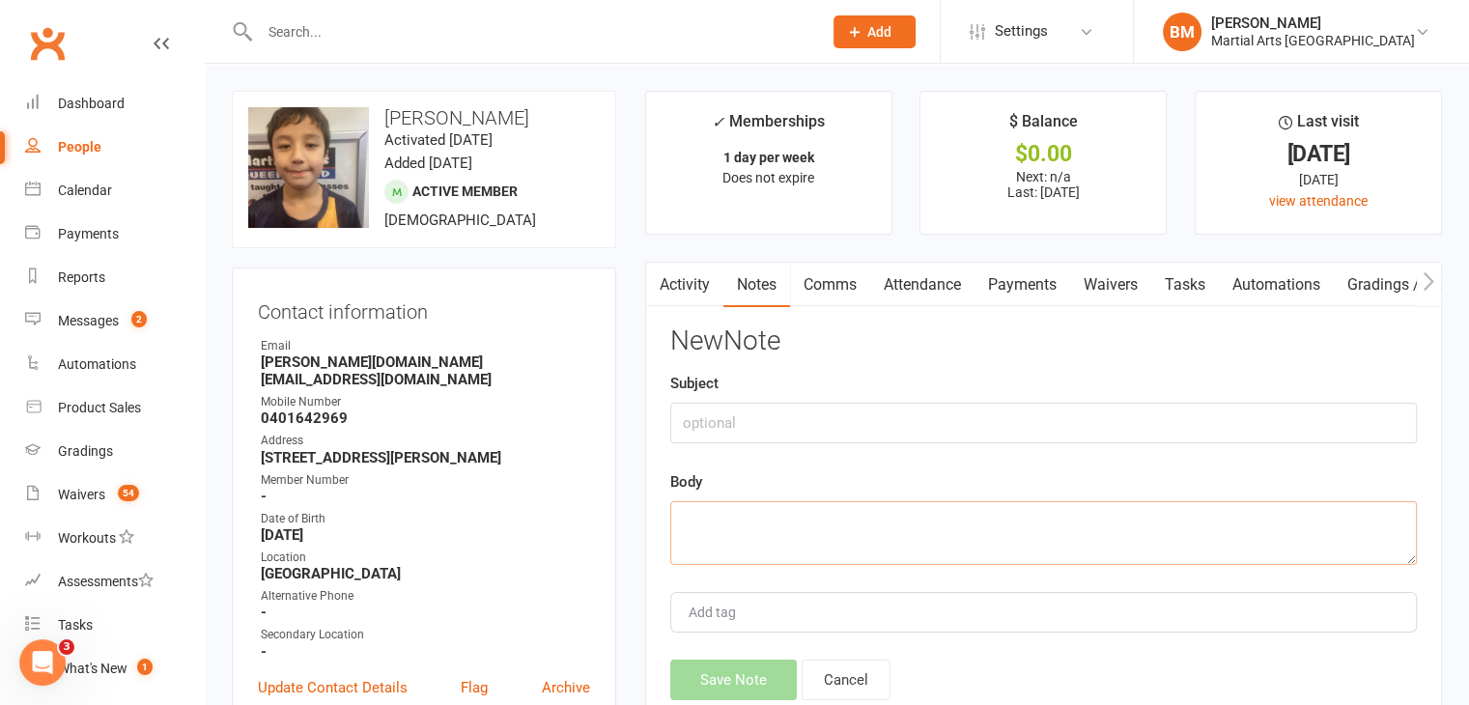
click at [812, 538] on textarea at bounding box center [1043, 533] width 747 height 64
paste textarea "Anastasia Buchanan 8:46 AM (12 hours ago) to accounts Hi, Owen Buchanan (21/01/…"
type textarea "Anastasia Buchanan 8:46 AM (12 hours ago) to accounts Hi, Owen Buchanan (21/01/…"
click at [794, 418] on input "text" at bounding box center [1043, 423] width 747 height 41
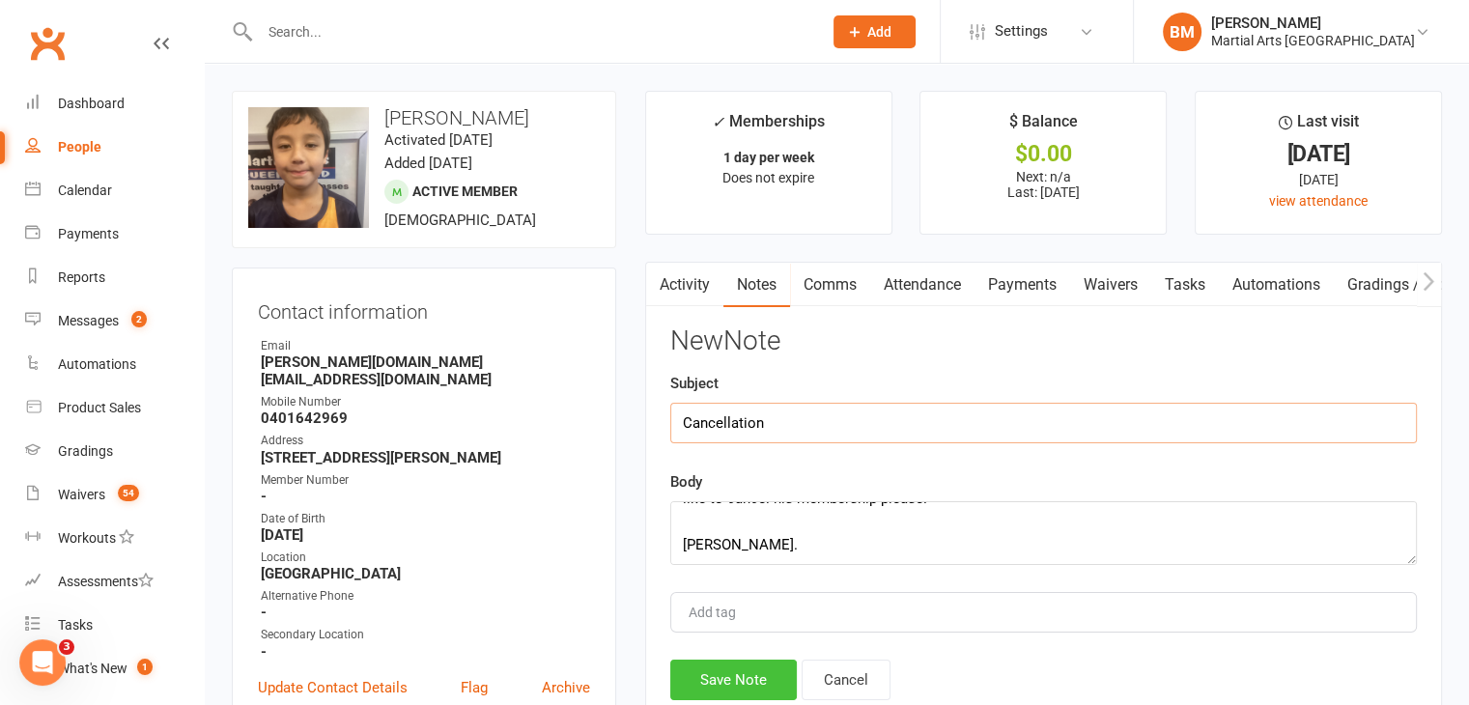
type input "Cancellation"
click at [736, 654] on button "Save Note" at bounding box center [733, 680] width 127 height 41
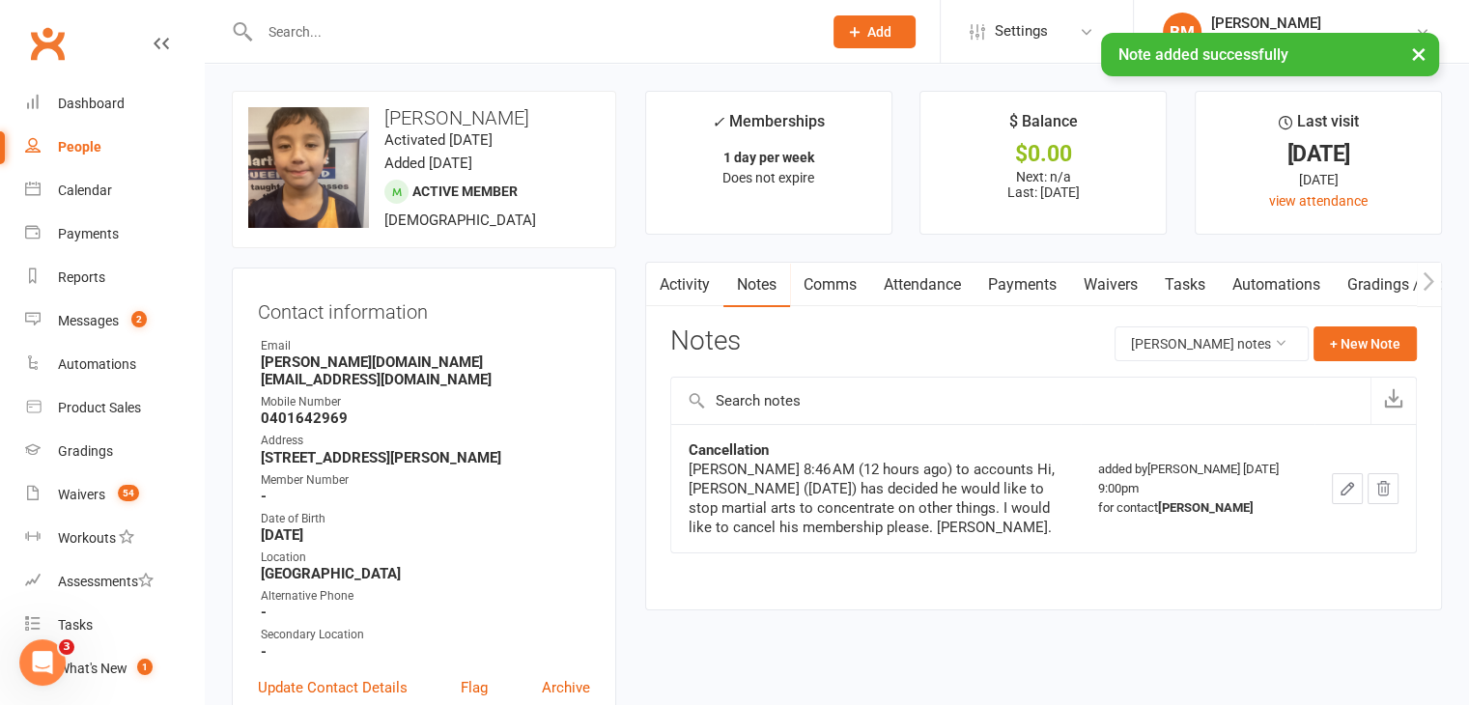
click at [955, 275] on link "Attendance" at bounding box center [922, 285] width 104 height 44
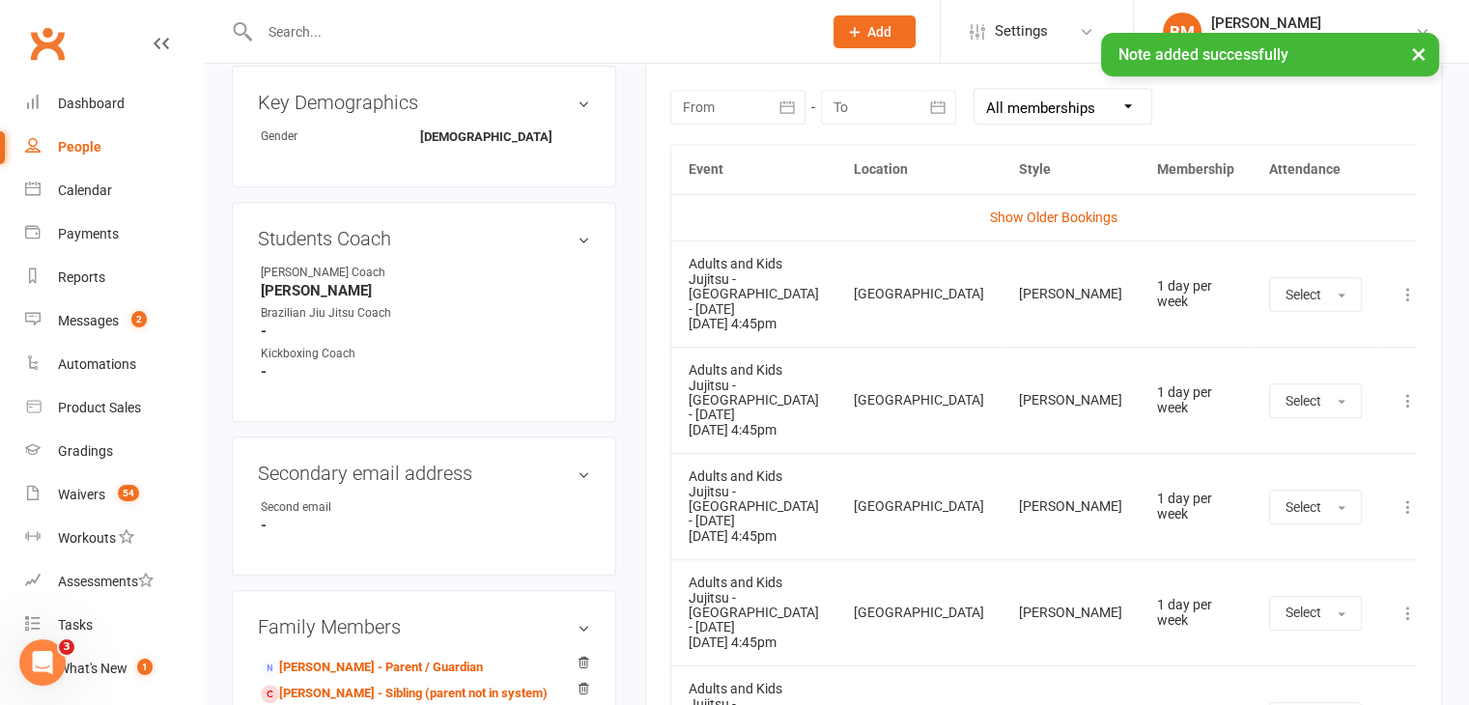
scroll to position [784, 0]
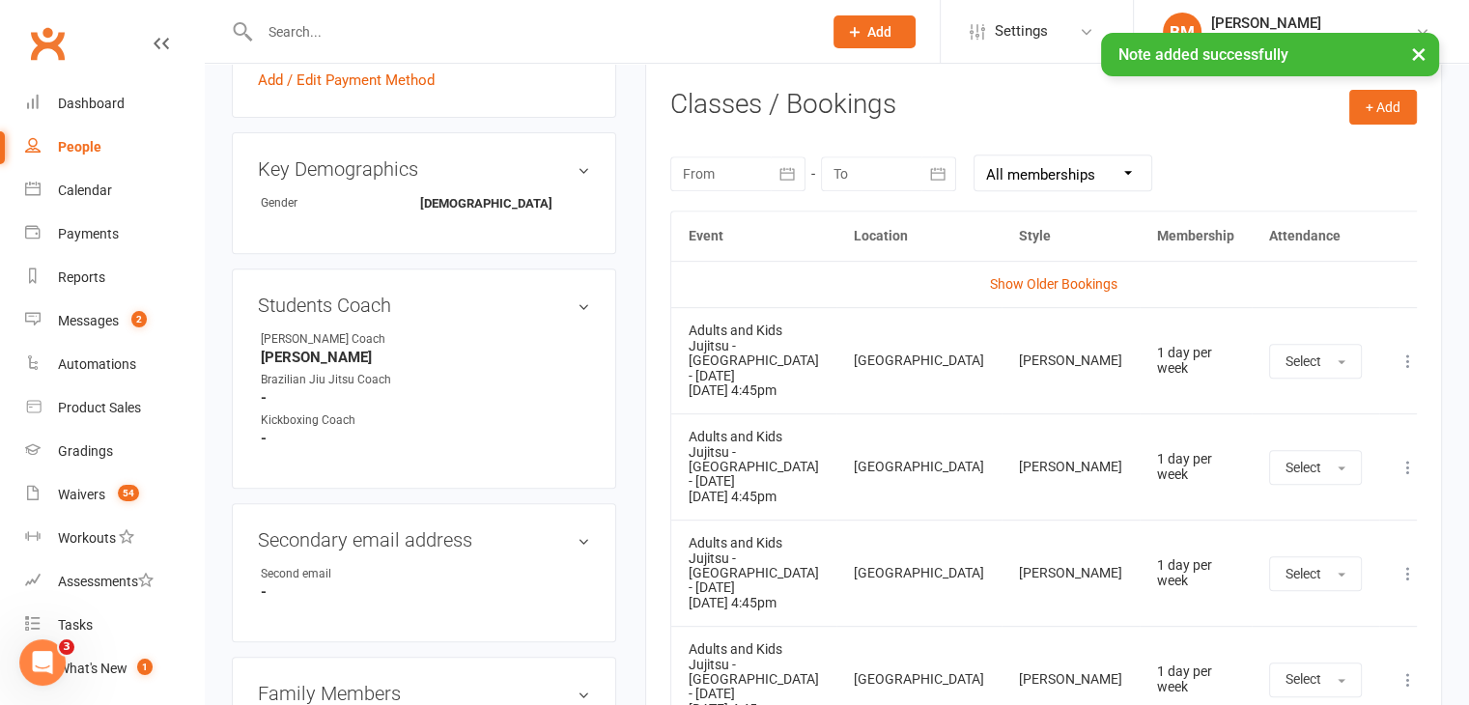
click at [1398, 356] on icon at bounding box center [1407, 361] width 19 height 19
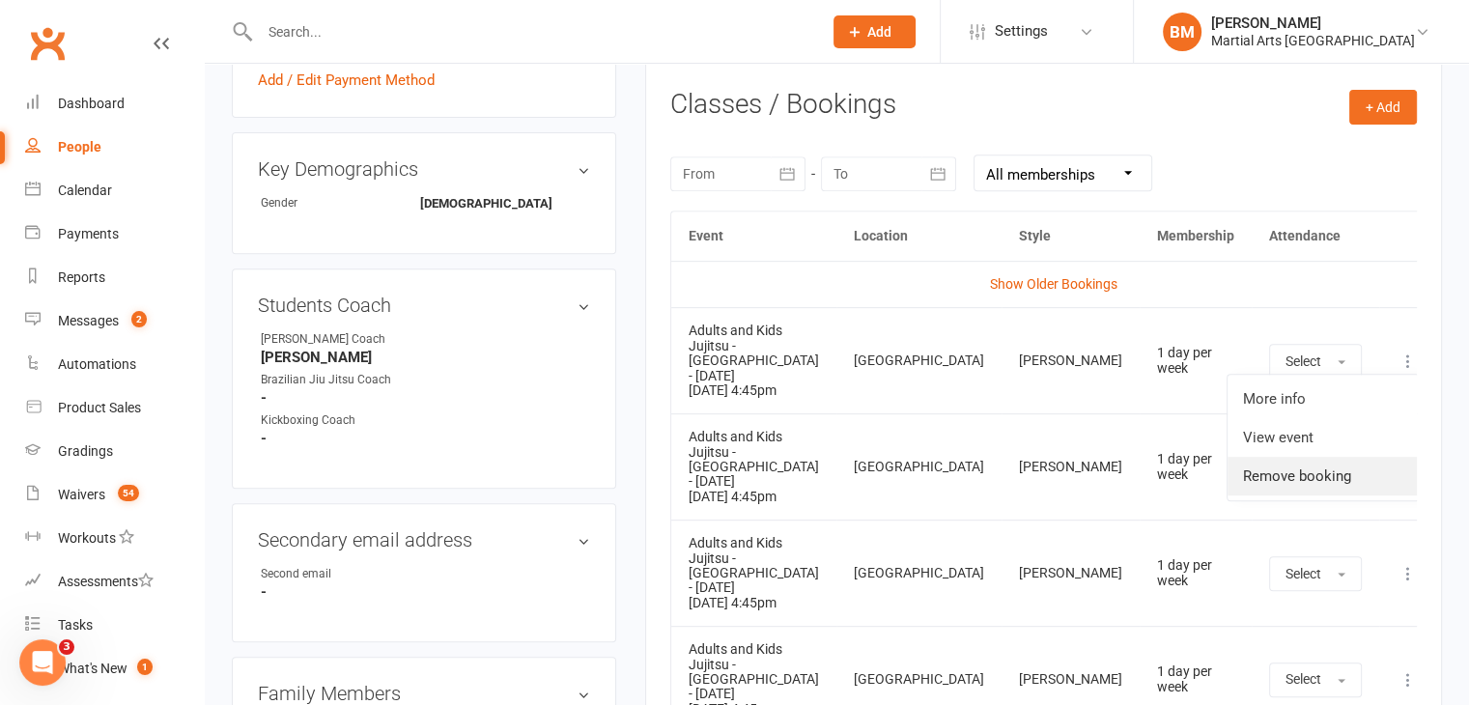
click at [1293, 468] on link "Remove booking" at bounding box center [1323, 476] width 191 height 39
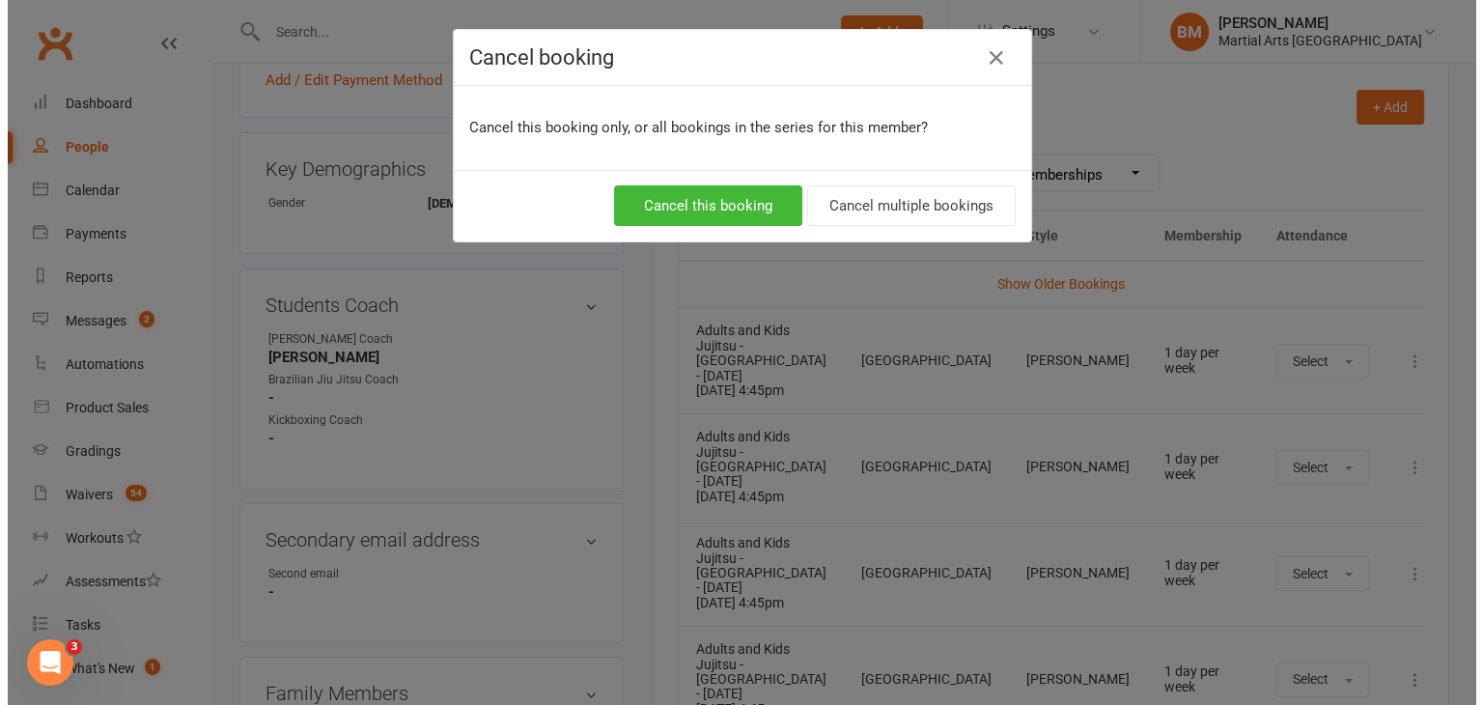
scroll to position [766, 0]
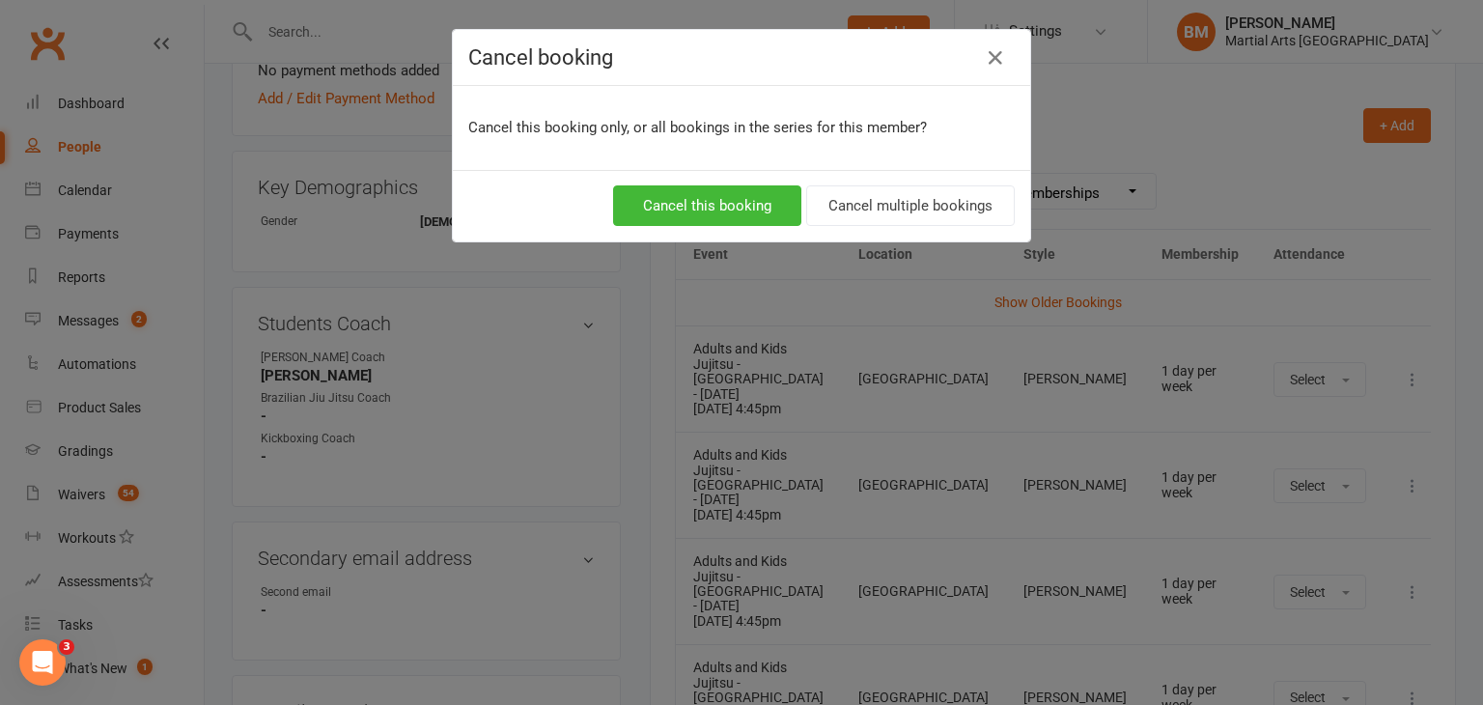
click at [888, 159] on div "Cancel this booking only, or all bookings in the series for this member?" at bounding box center [742, 128] width 578 height 84
click at [842, 191] on button "Cancel multiple bookings" at bounding box center [910, 205] width 209 height 41
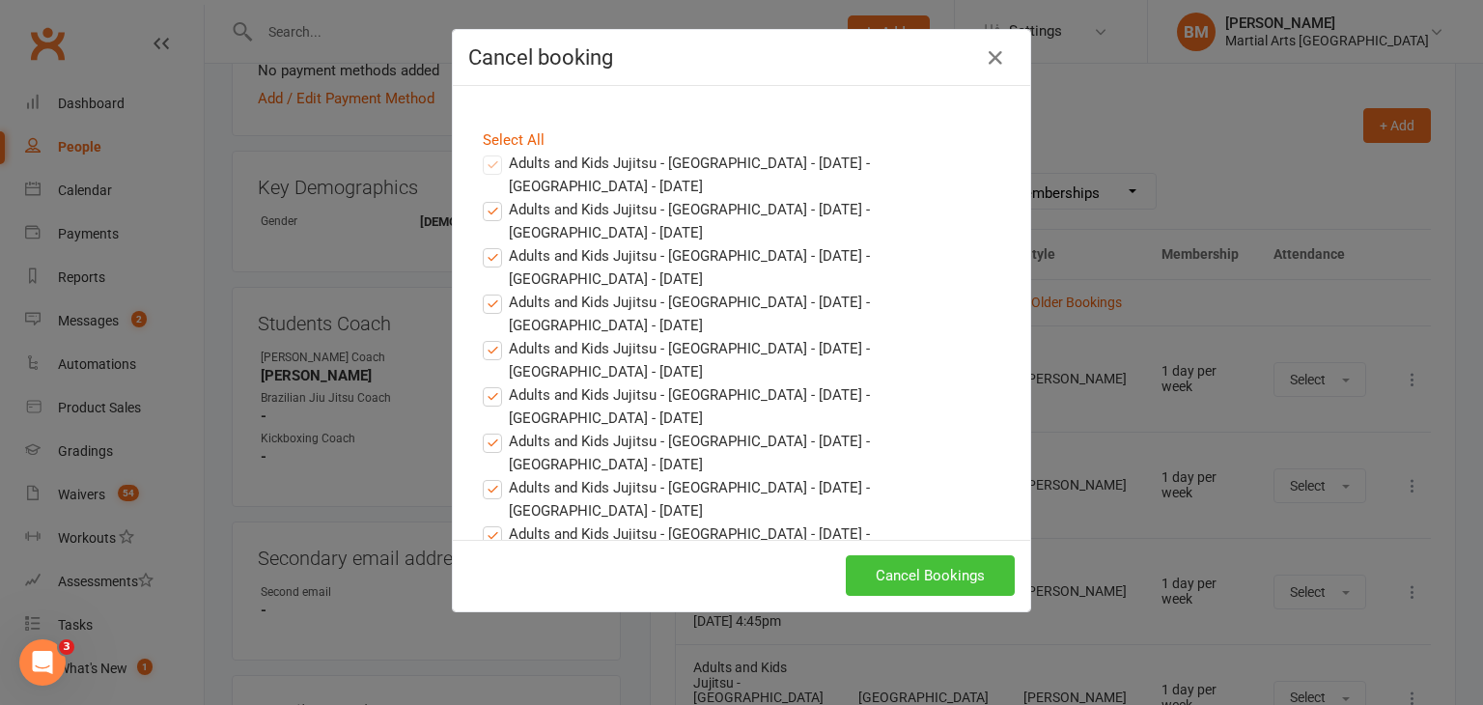
click at [937, 573] on button "Cancel Bookings" at bounding box center [930, 575] width 169 height 41
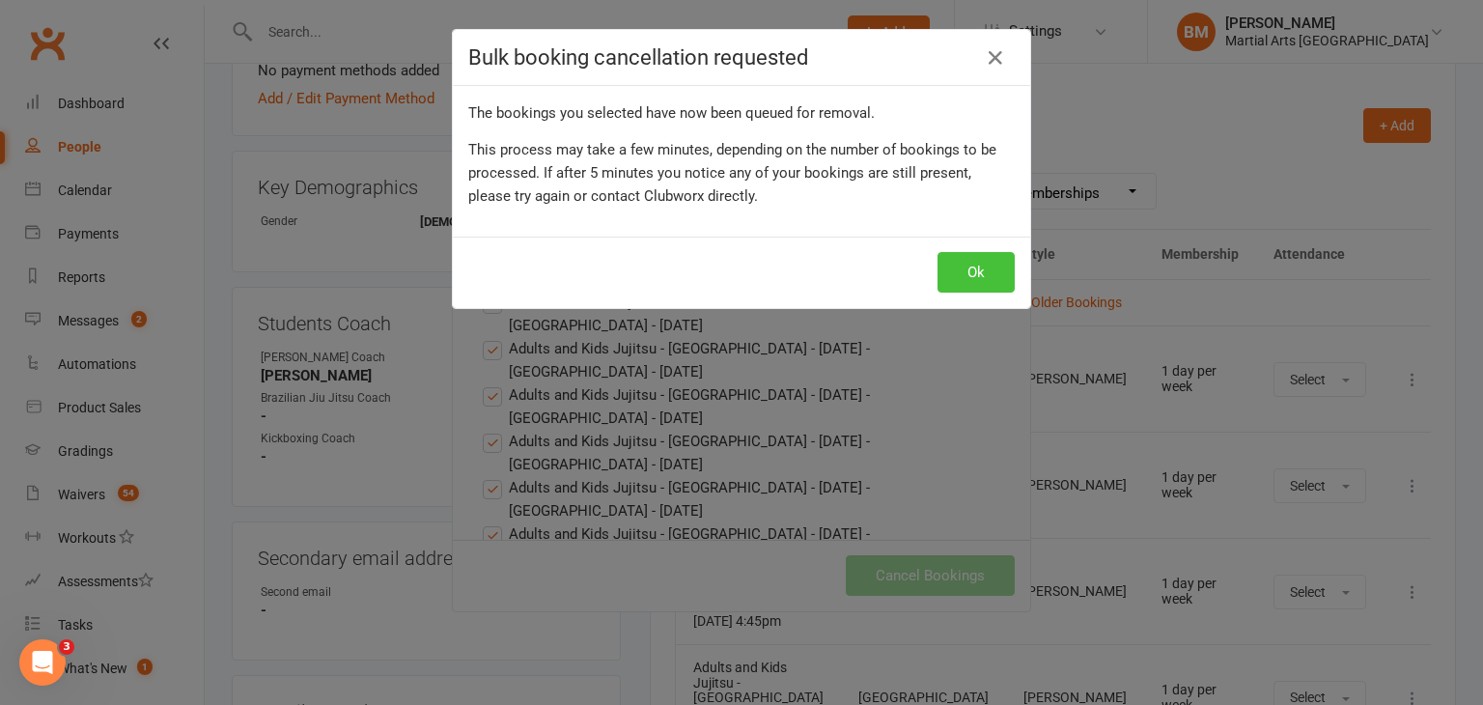
click at [964, 273] on button "Ok" at bounding box center [976, 272] width 77 height 41
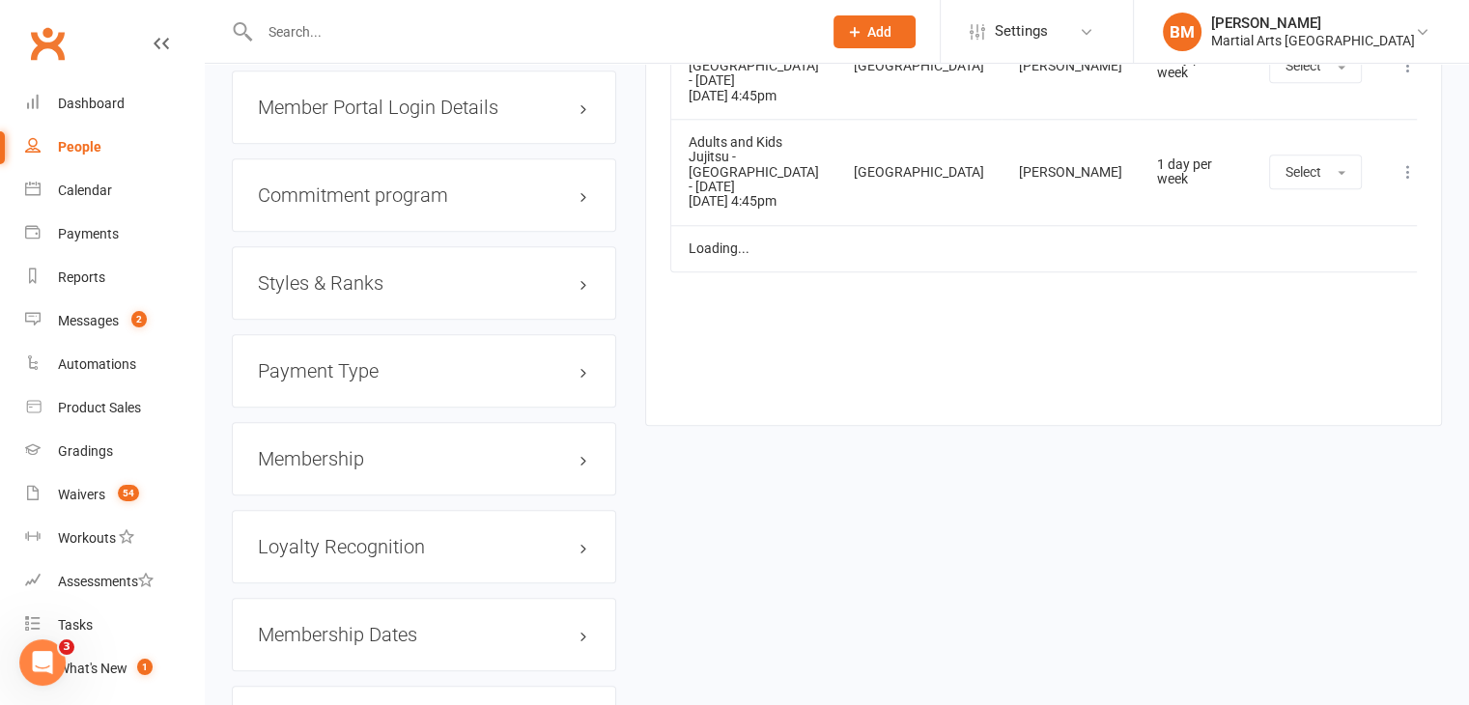
scroll to position [2028, 0]
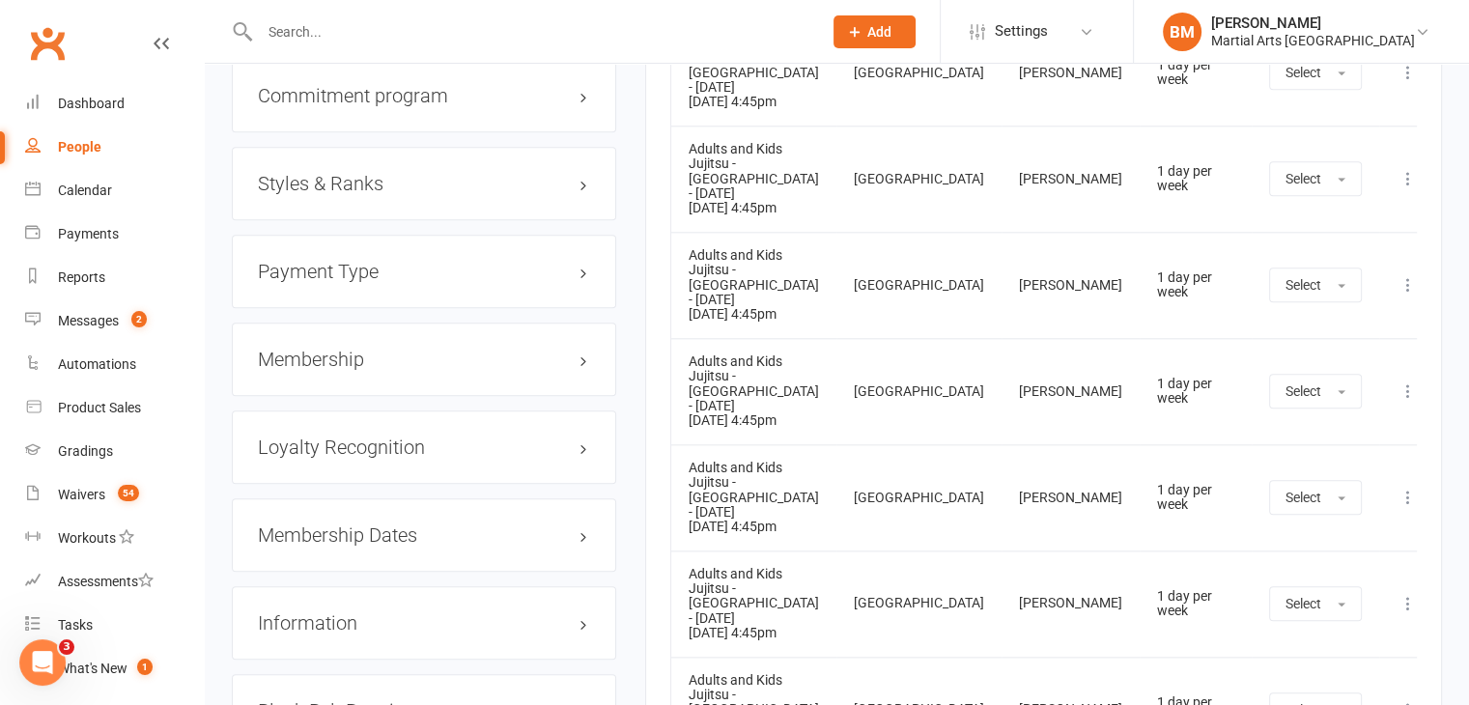
click at [369, 357] on h3 "Membership" at bounding box center [424, 359] width 332 height 21
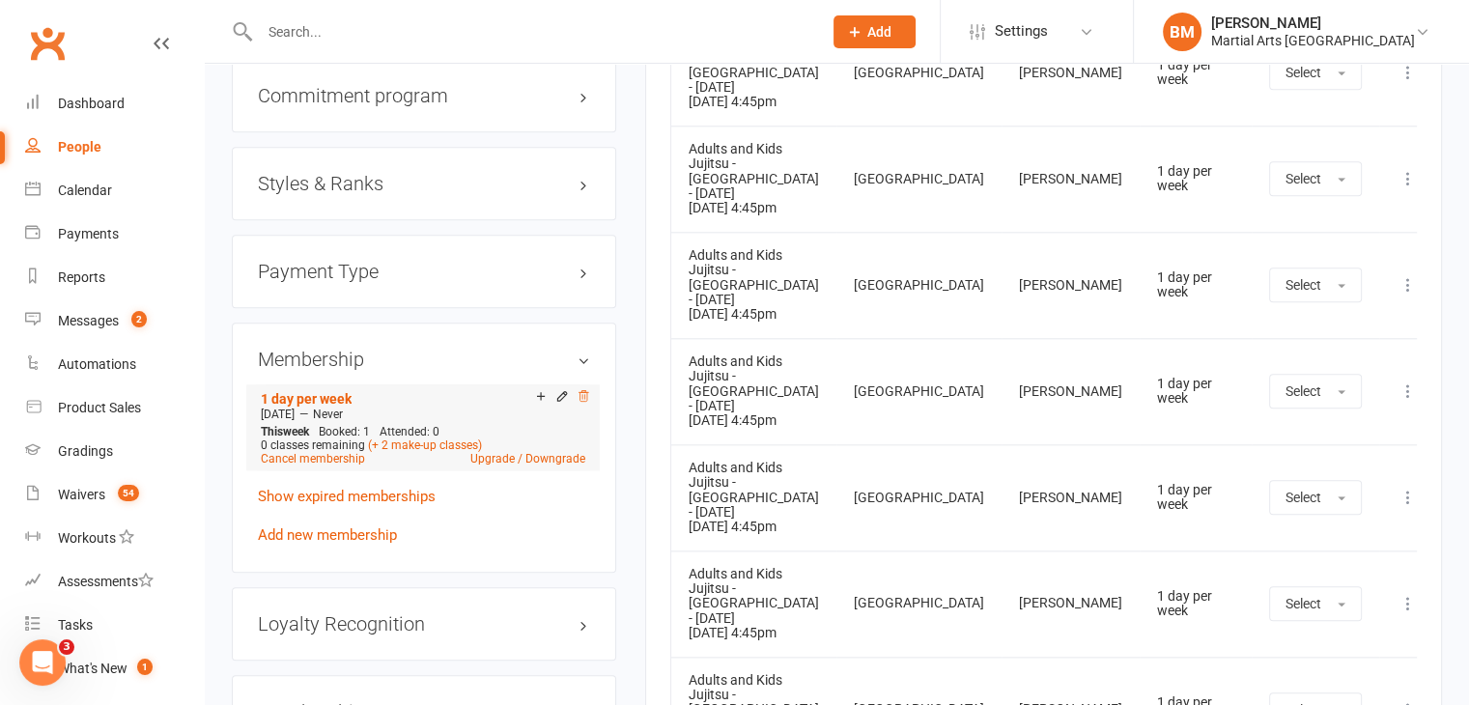
click at [587, 403] on icon at bounding box center [584, 397] width 14 height 15
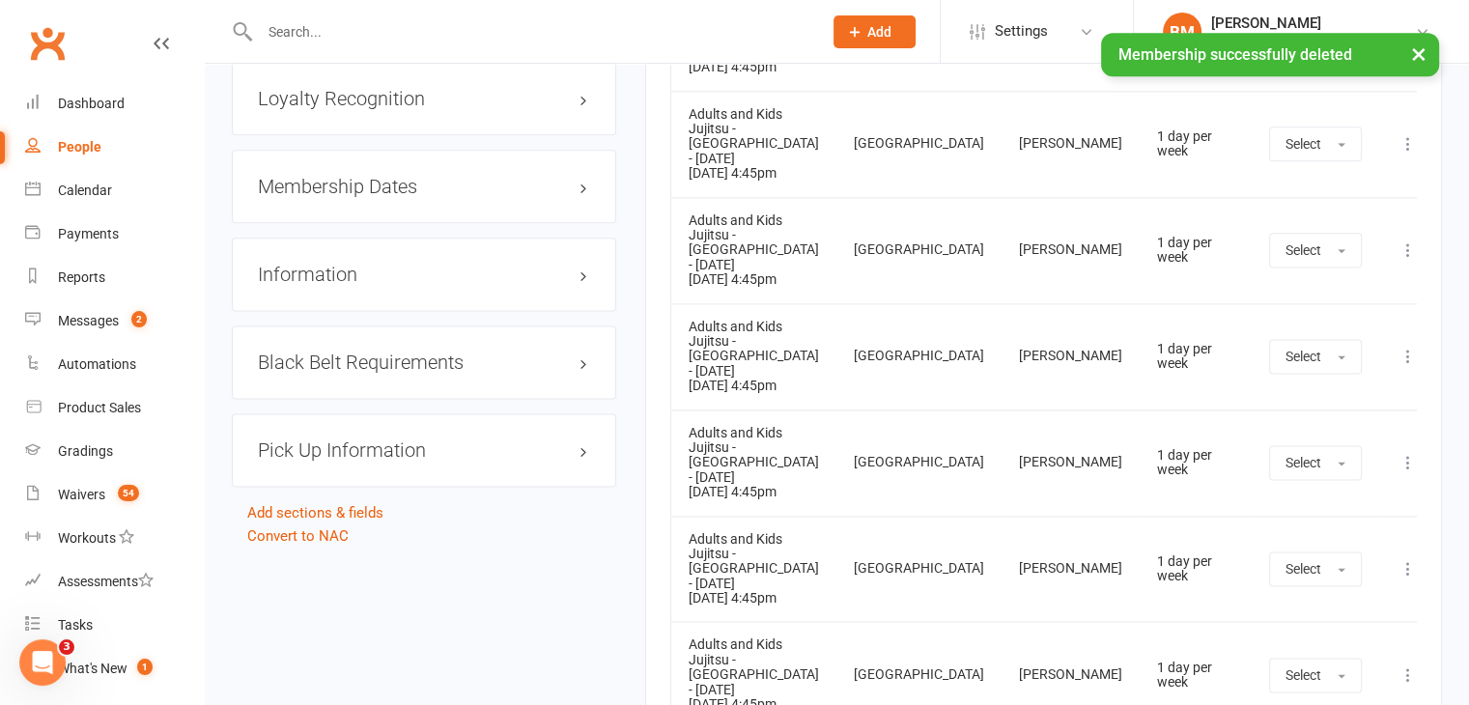
scroll to position [2411, 0]
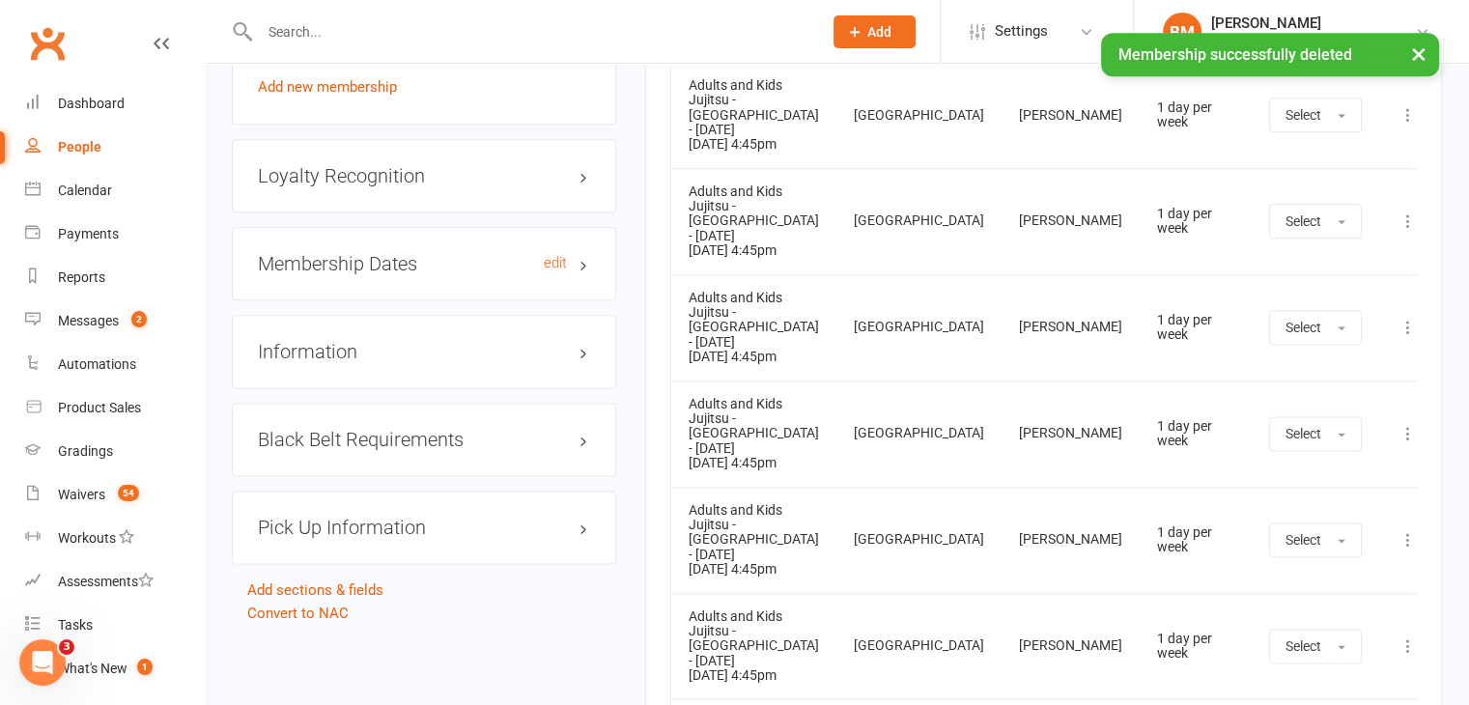
click at [366, 267] on h3 "Membership Dates edit" at bounding box center [424, 263] width 332 height 21
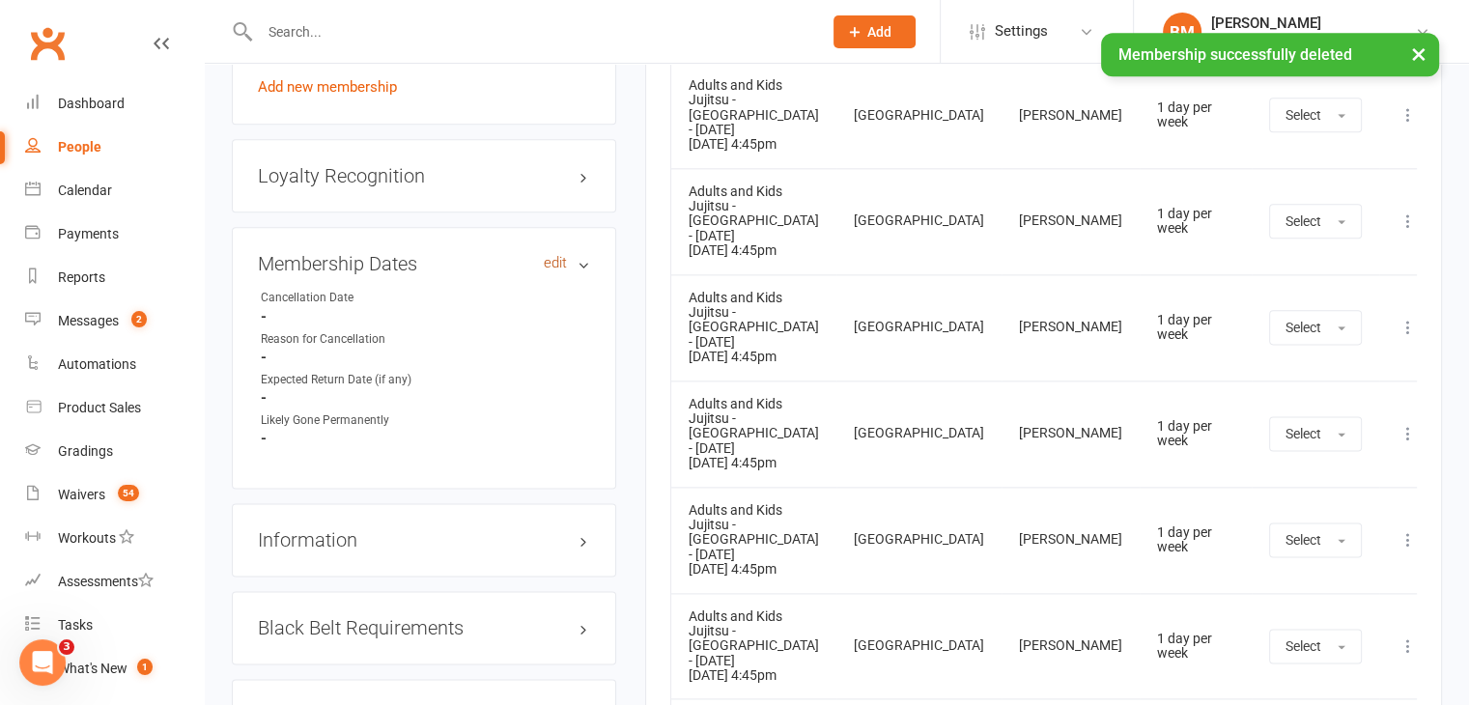
click at [553, 262] on link "edit" at bounding box center [555, 263] width 23 height 16
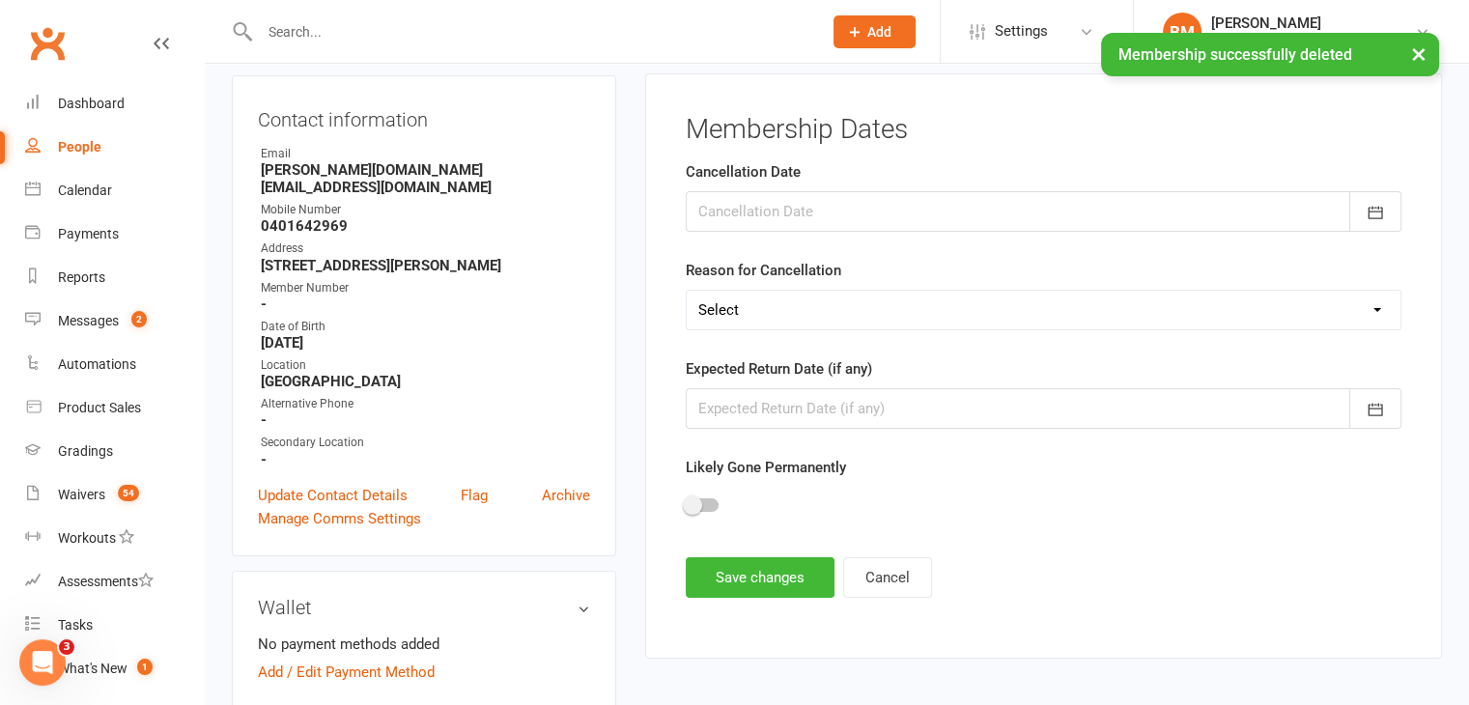
scroll to position [165, 0]
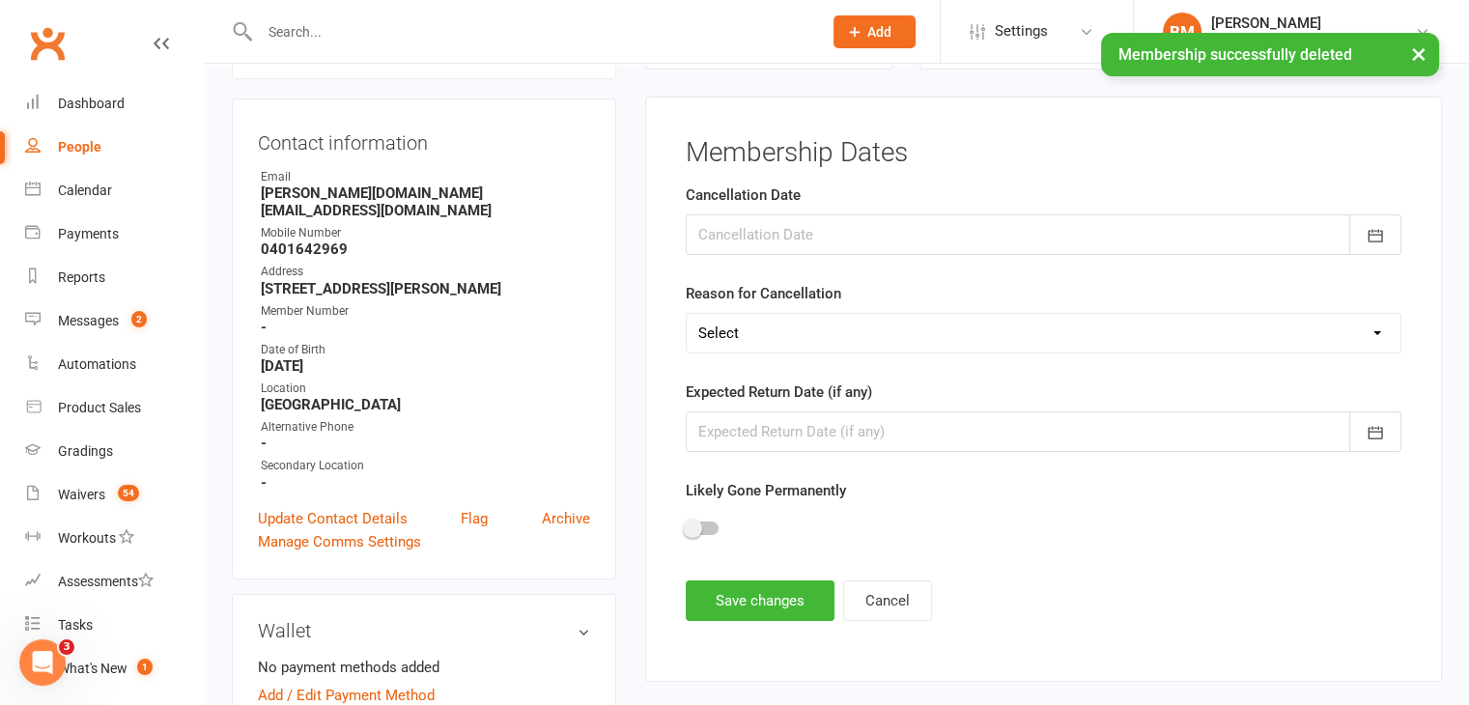
click at [784, 220] on div at bounding box center [1044, 234] width 716 height 41
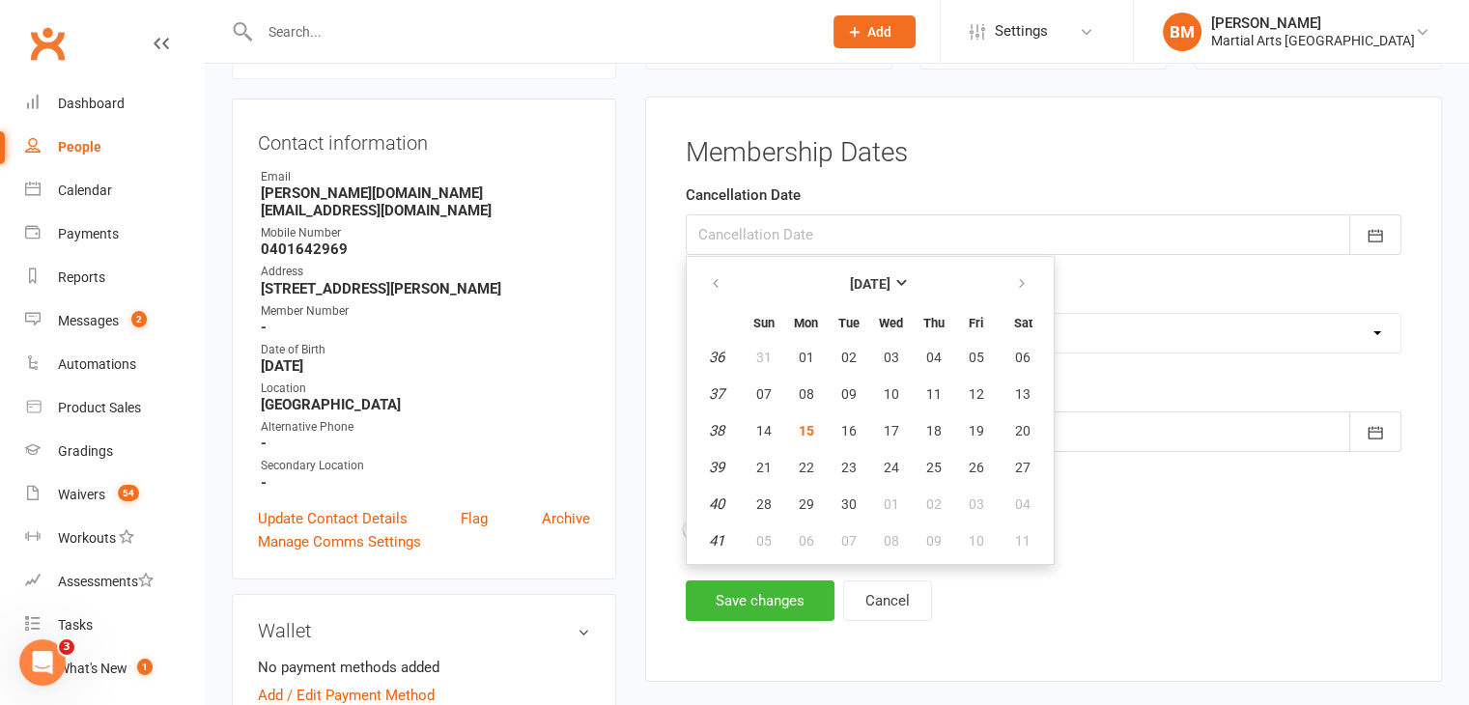
click at [781, 235] on div at bounding box center [1044, 234] width 716 height 41
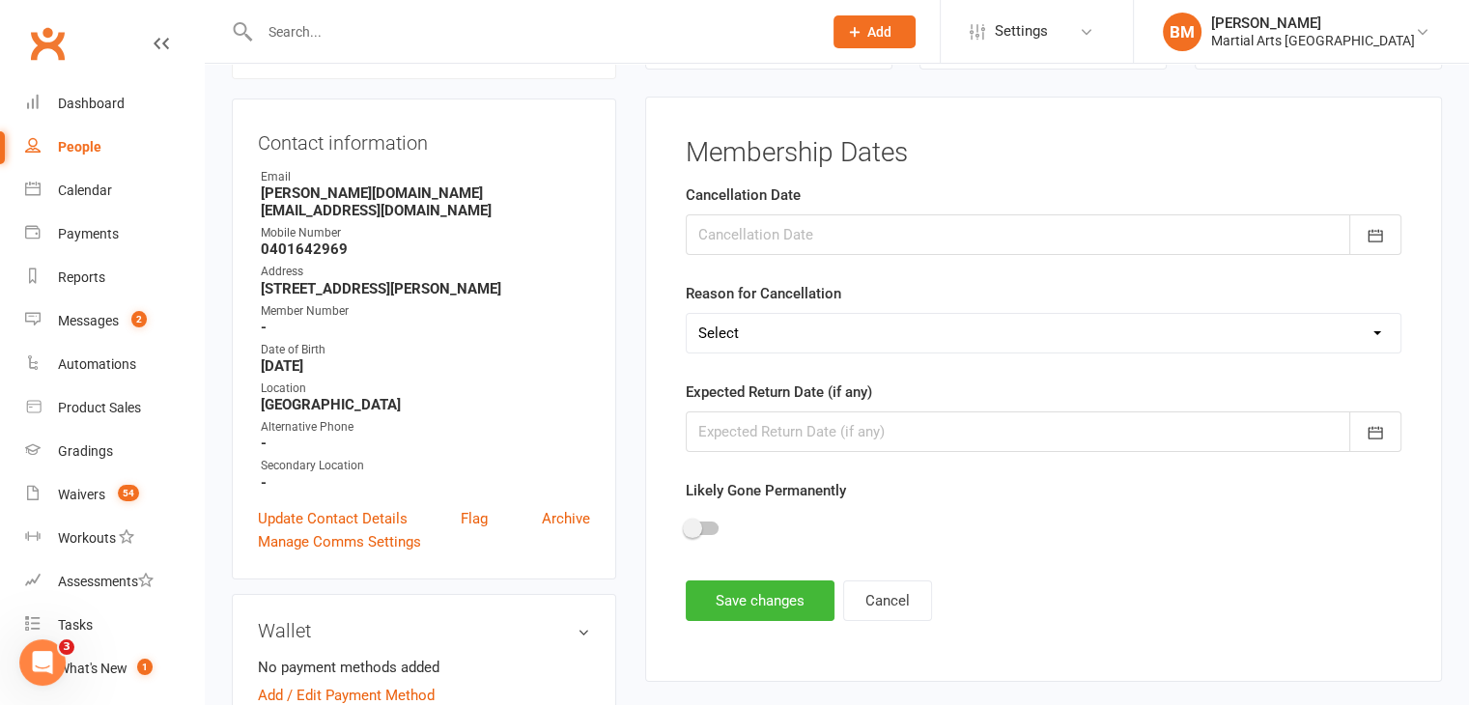
click at [776, 231] on div at bounding box center [1044, 234] width 716 height 41
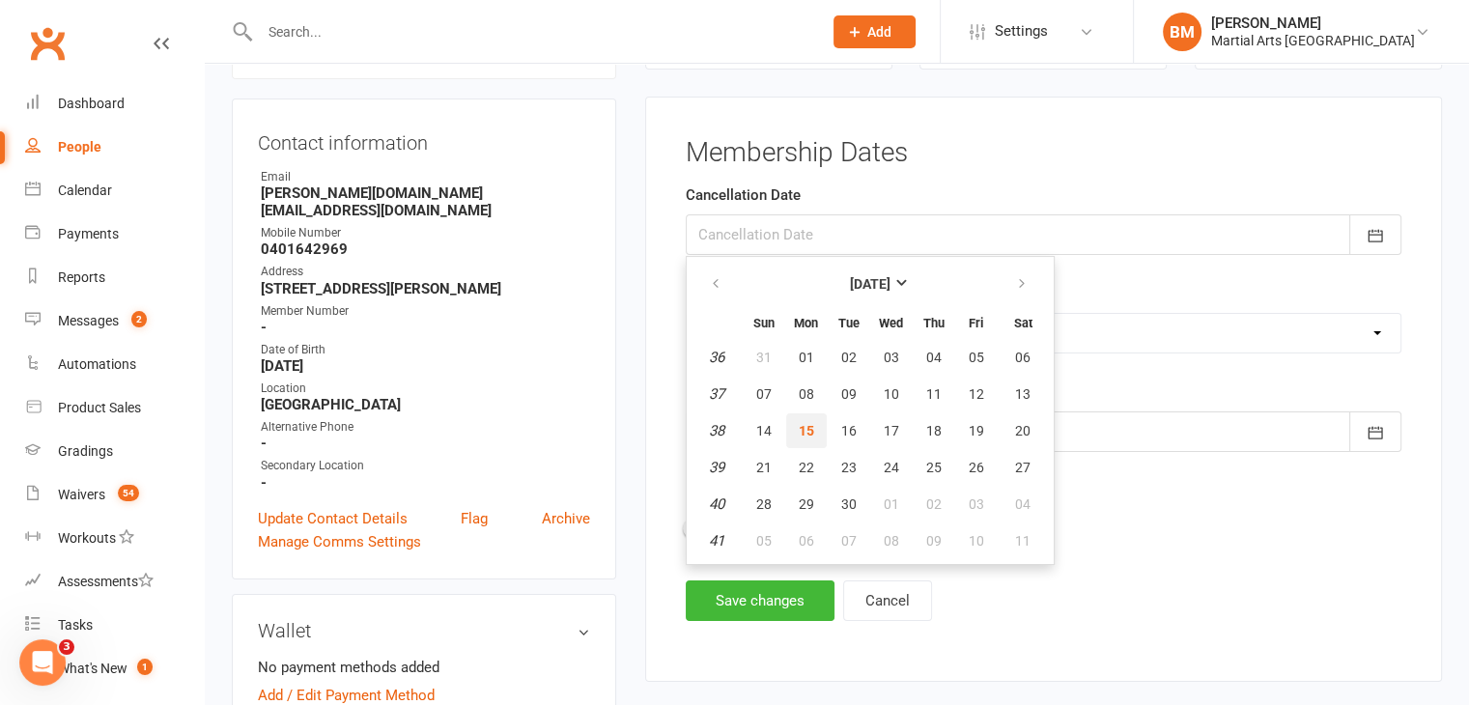
click at [816, 428] on button "15" at bounding box center [806, 430] width 41 height 35
type input "15 Sep 2025"
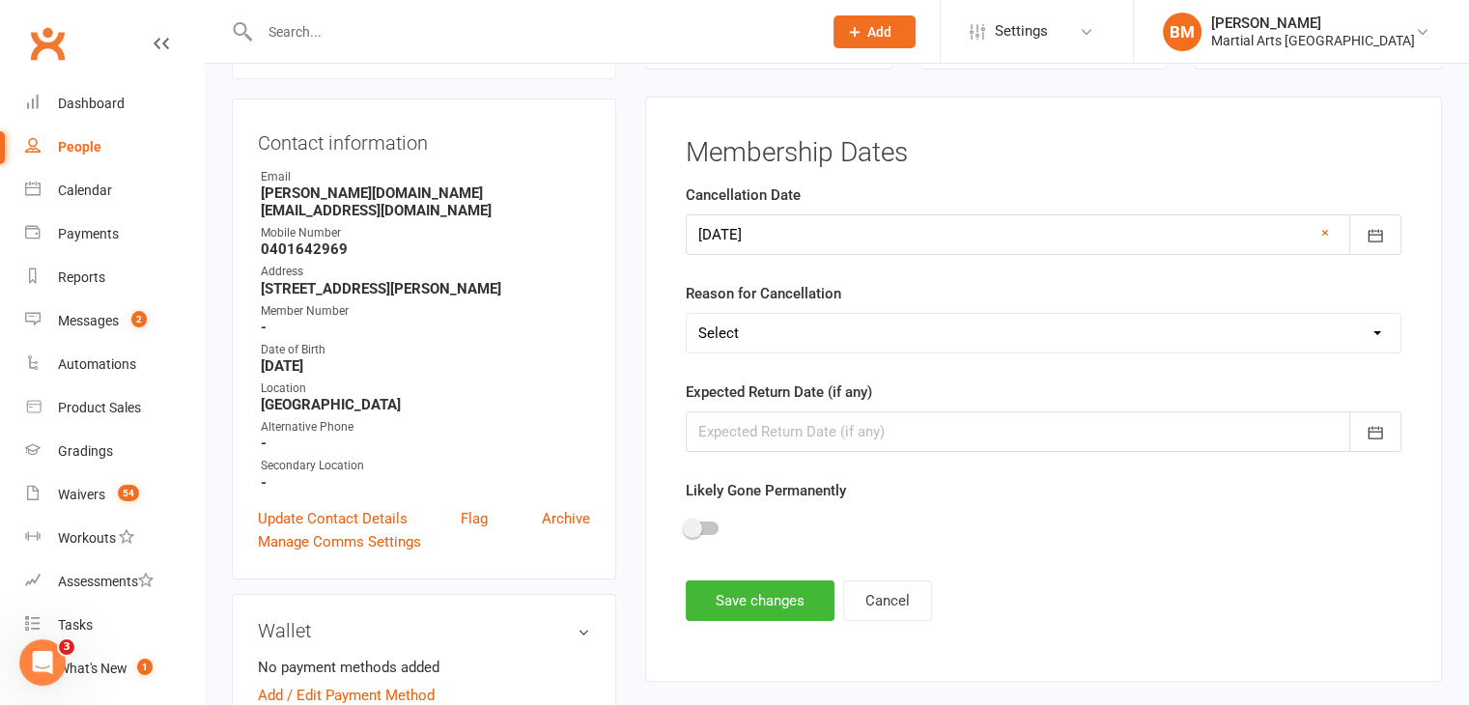
click at [748, 317] on select "Select Other Sport Too Busy/Work/School Commitments Transport/Parking Financial…" at bounding box center [1044, 333] width 714 height 39
select select "Other Sport"
click at [687, 314] on select "Select Other Sport Too Busy/Work/School Commitments Transport/Parking Financial…" at bounding box center [1044, 333] width 714 height 39
click at [731, 587] on button "Save changes" at bounding box center [760, 600] width 149 height 41
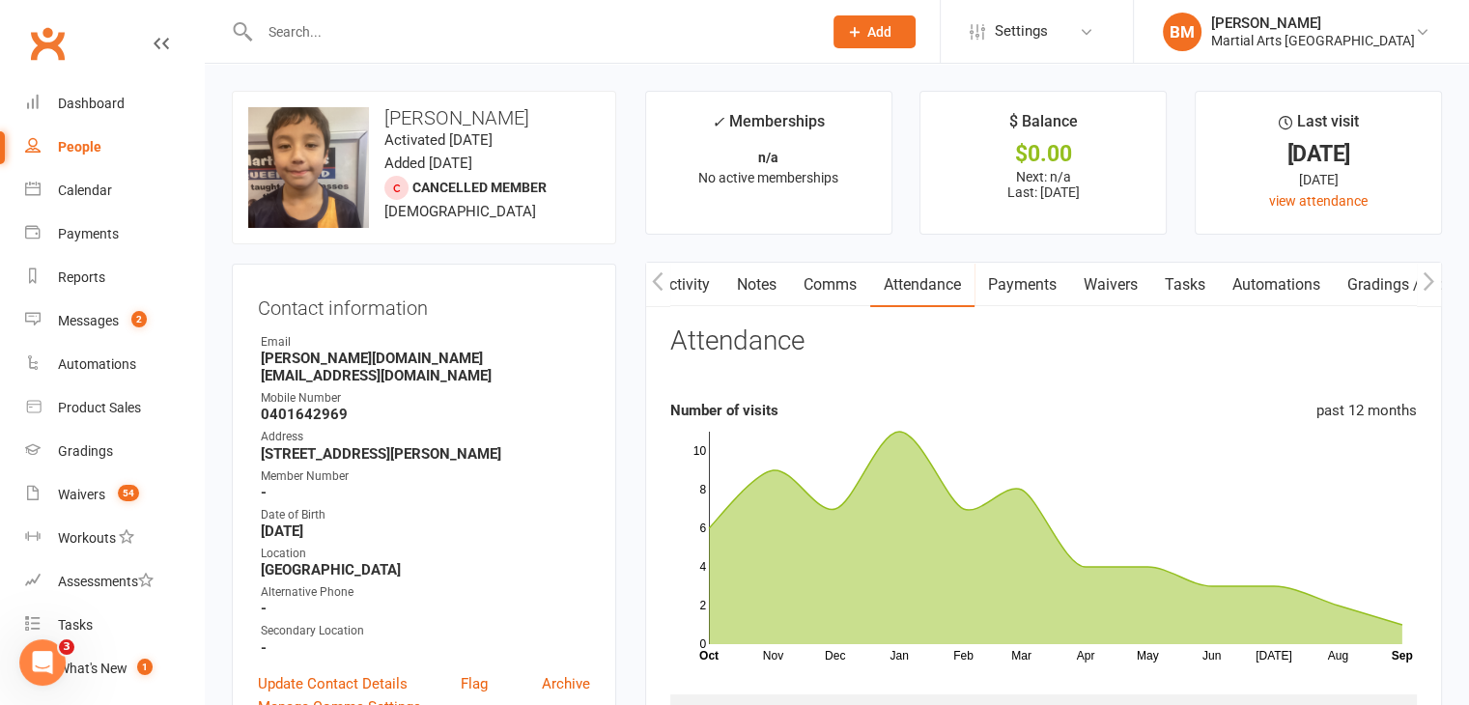
scroll to position [0, 0]
click at [748, 269] on link "Notes" at bounding box center [756, 285] width 67 height 44
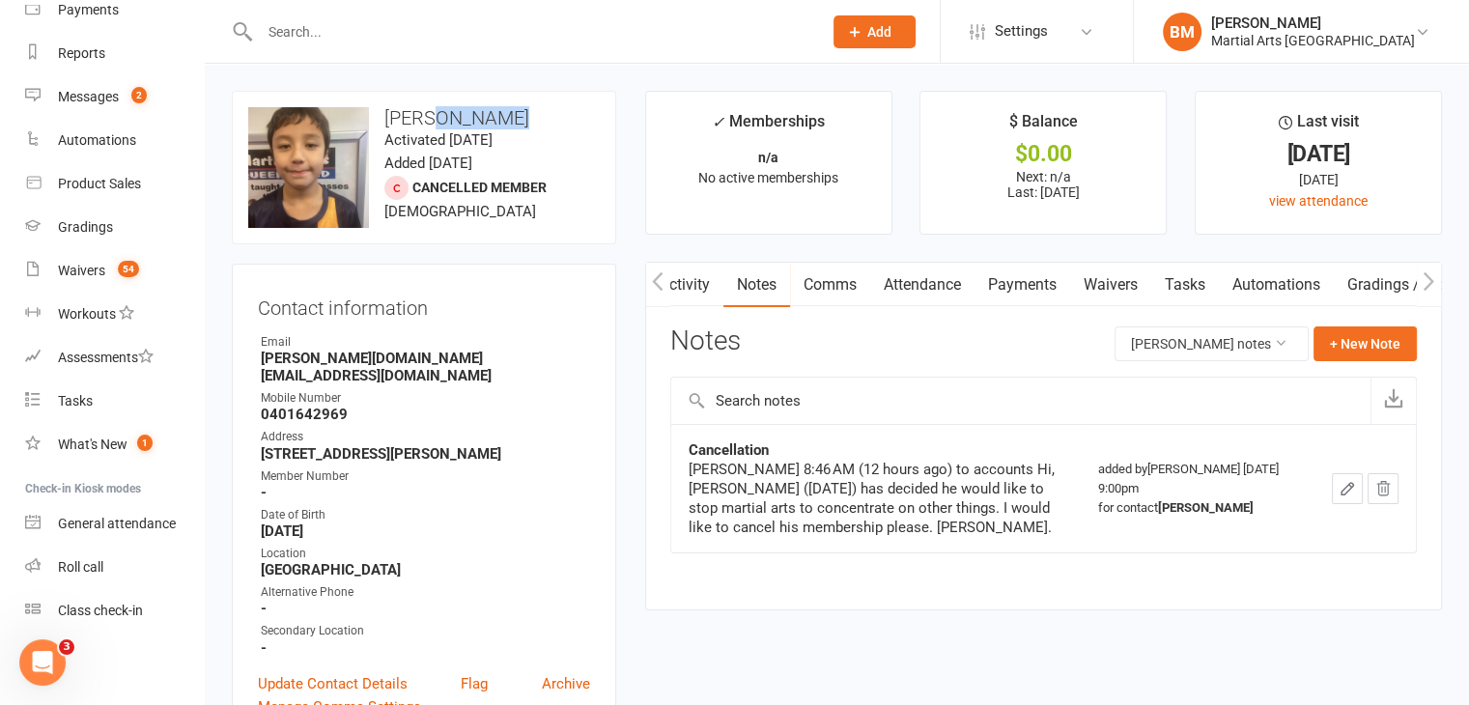
drag, startPoint x: 533, startPoint y: 117, endPoint x: 439, endPoint y: 117, distance: 93.7
click at [439, 117] on h3 "Owen Buchanan" at bounding box center [424, 117] width 352 height 21
copy h3 "Buchanan"
click at [301, 21] on input "text" at bounding box center [531, 31] width 554 height 27
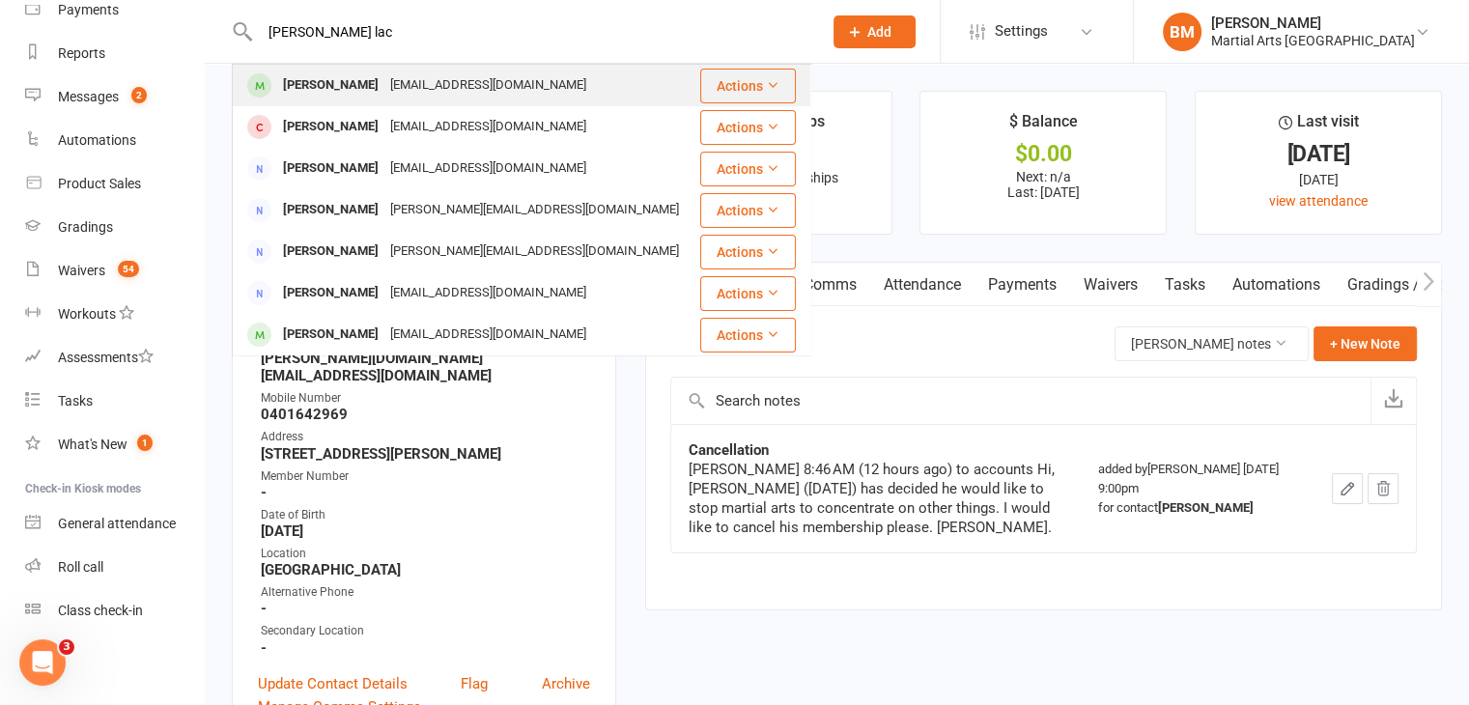
type input "walker lac"
click at [399, 90] on div "lwalk160@gmail.com" at bounding box center [488, 85] width 208 height 28
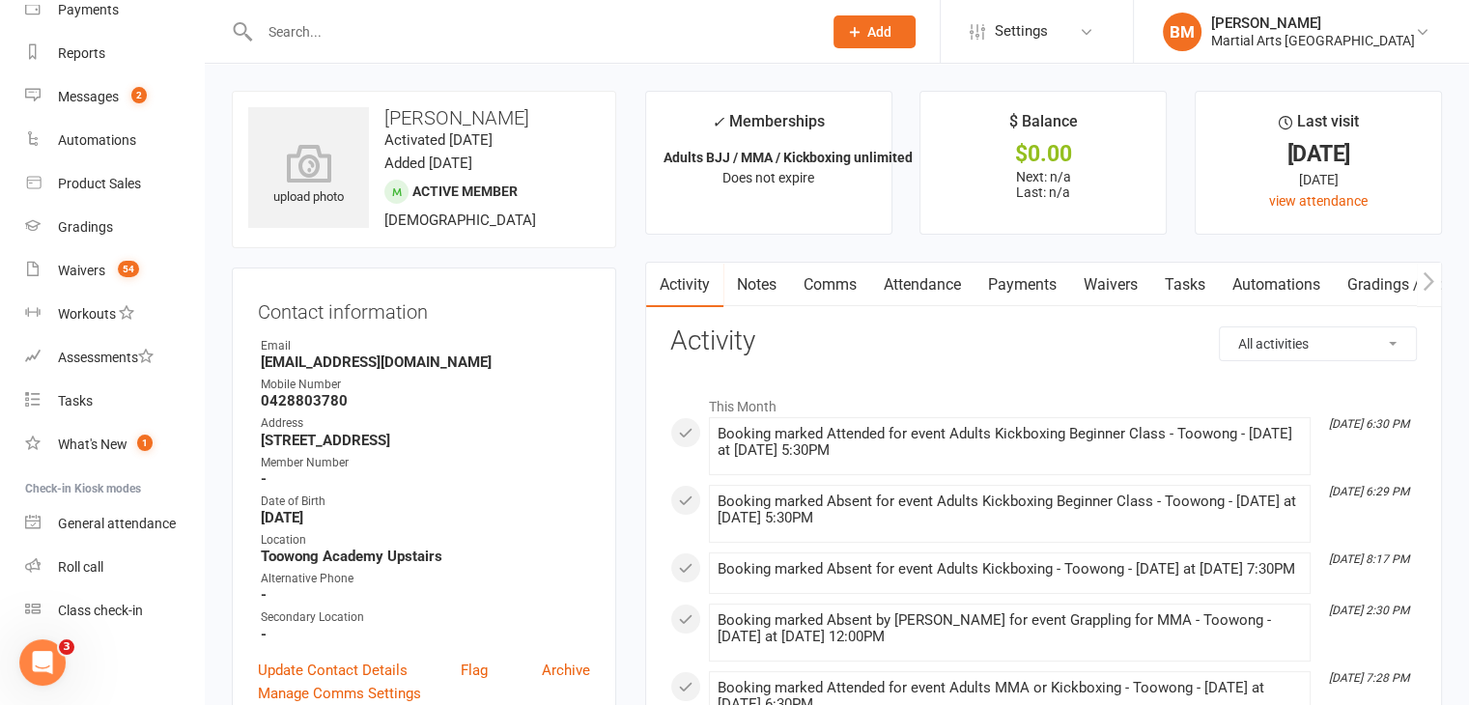
scroll to position [2256, 0]
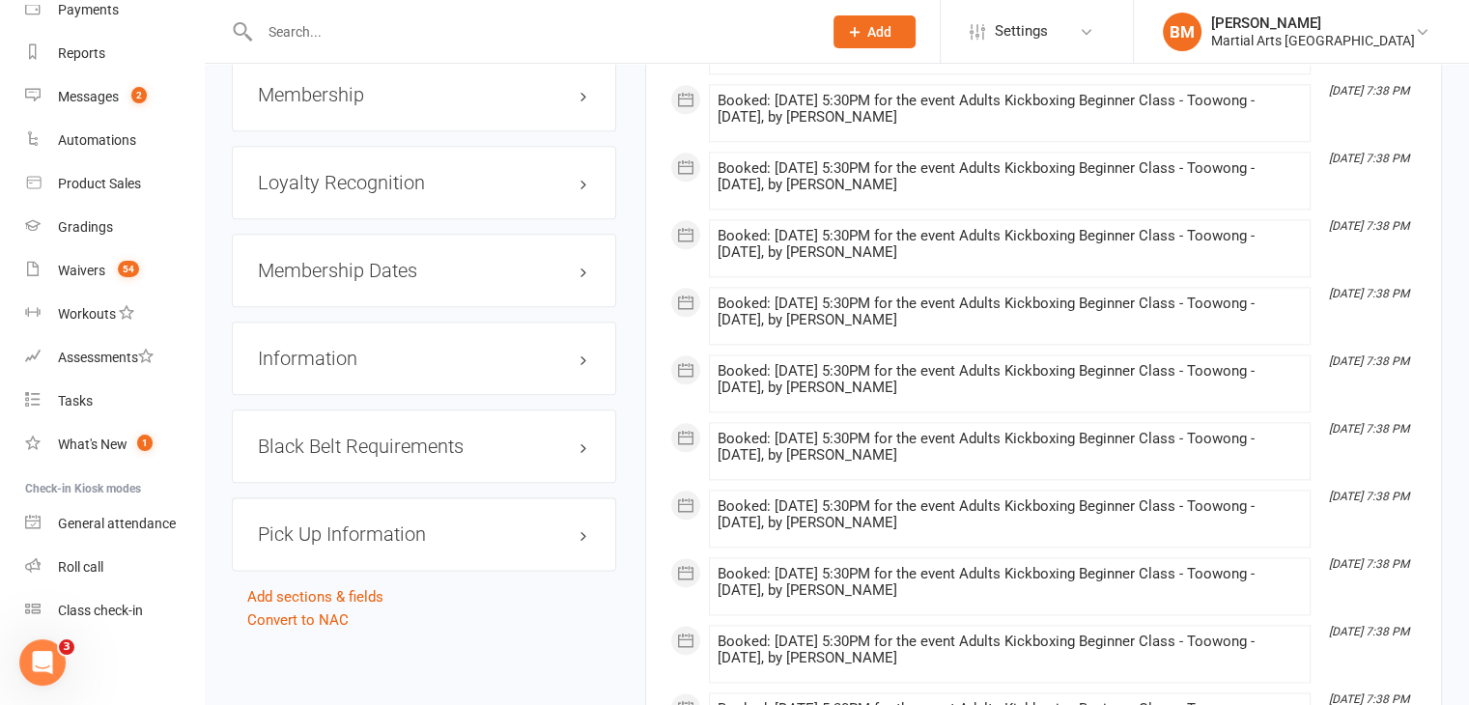
click at [324, 88] on h3 "Membership" at bounding box center [424, 94] width 332 height 21
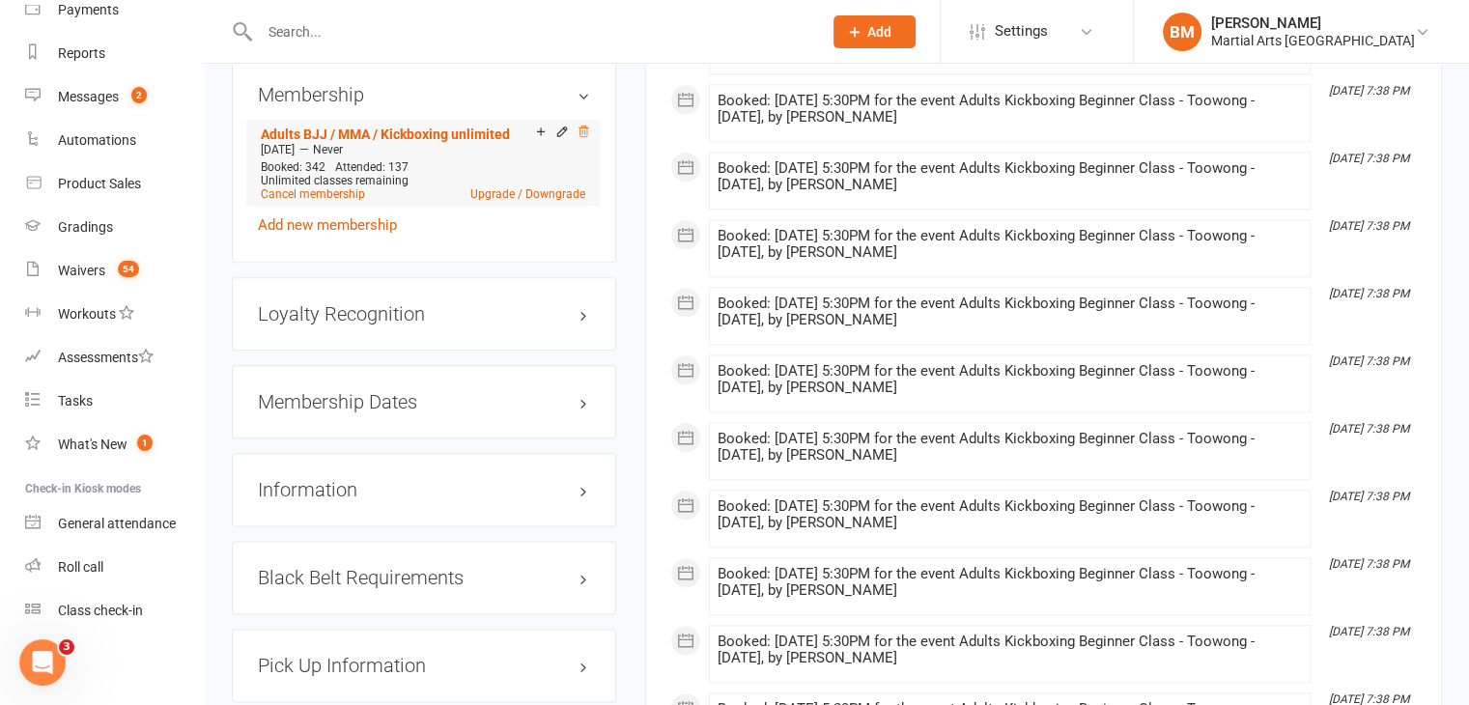
click at [584, 128] on icon at bounding box center [584, 132] width 10 height 11
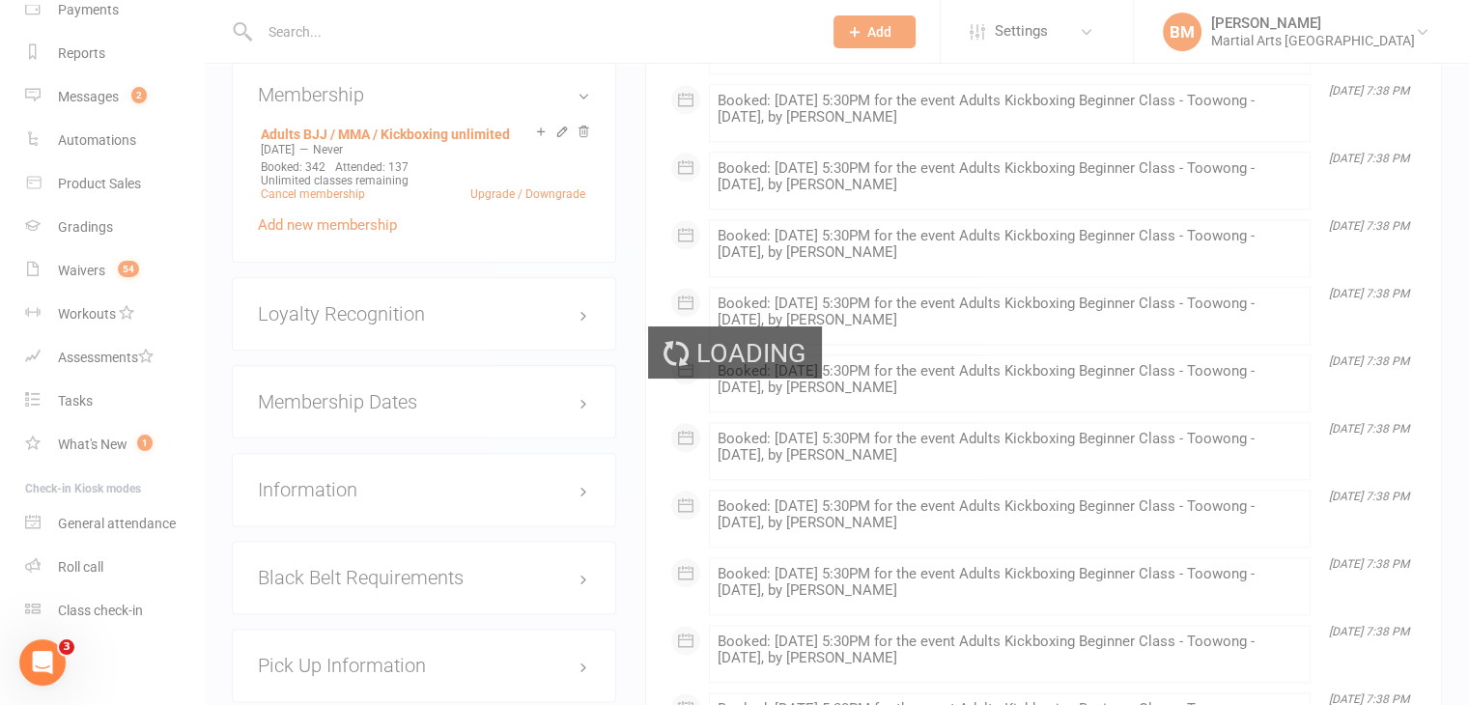
scroll to position [2252, 0]
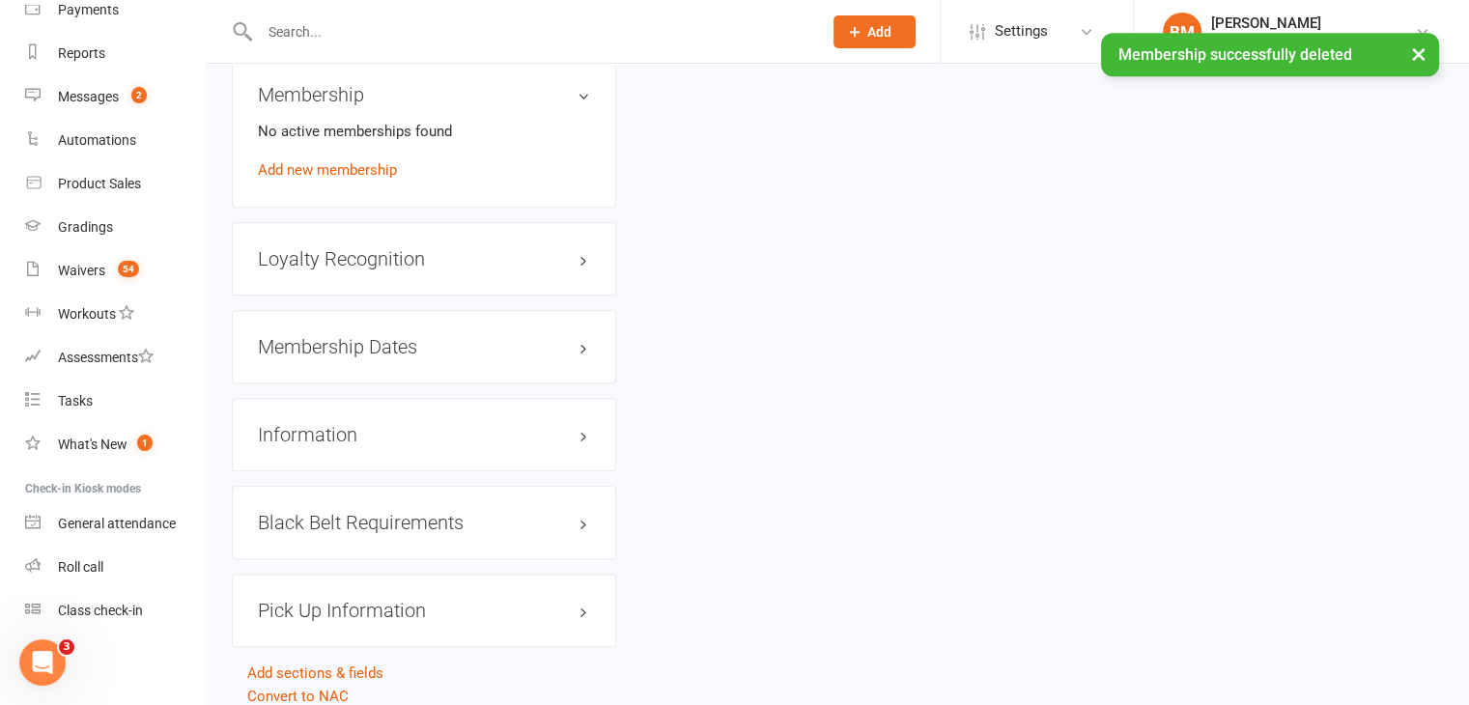
click at [340, 178] on div "No active memberships found Add new membership" at bounding box center [424, 151] width 332 height 62
click at [339, 171] on link "Add new membership" at bounding box center [327, 169] width 139 height 17
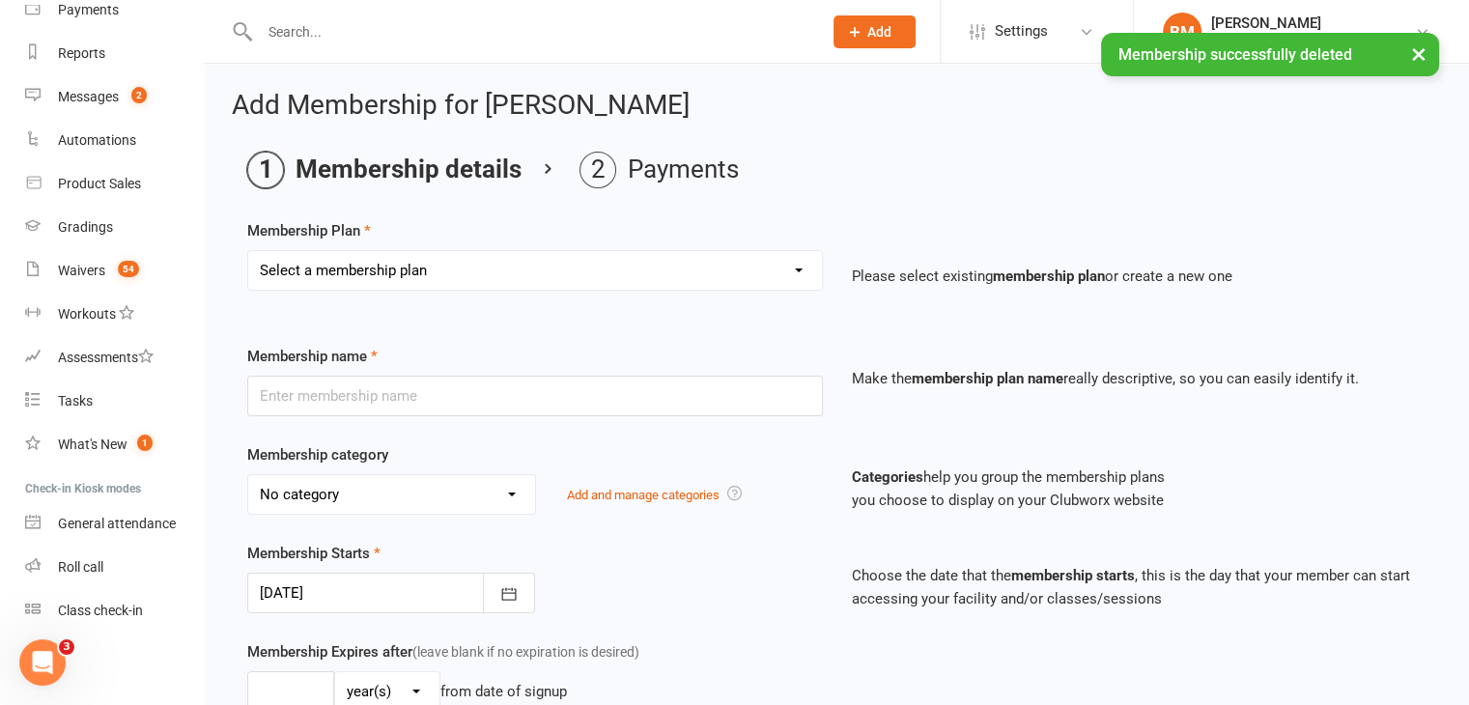
click at [321, 261] on select "Select a membership plan Create new Membership Plan 1 day per week 2 days per w…" at bounding box center [535, 270] width 574 height 39
select select "2"
click at [248, 251] on select "Select a membership plan Create new Membership Plan 1 day per week 2 days per w…" at bounding box center [535, 270] width 574 height 39
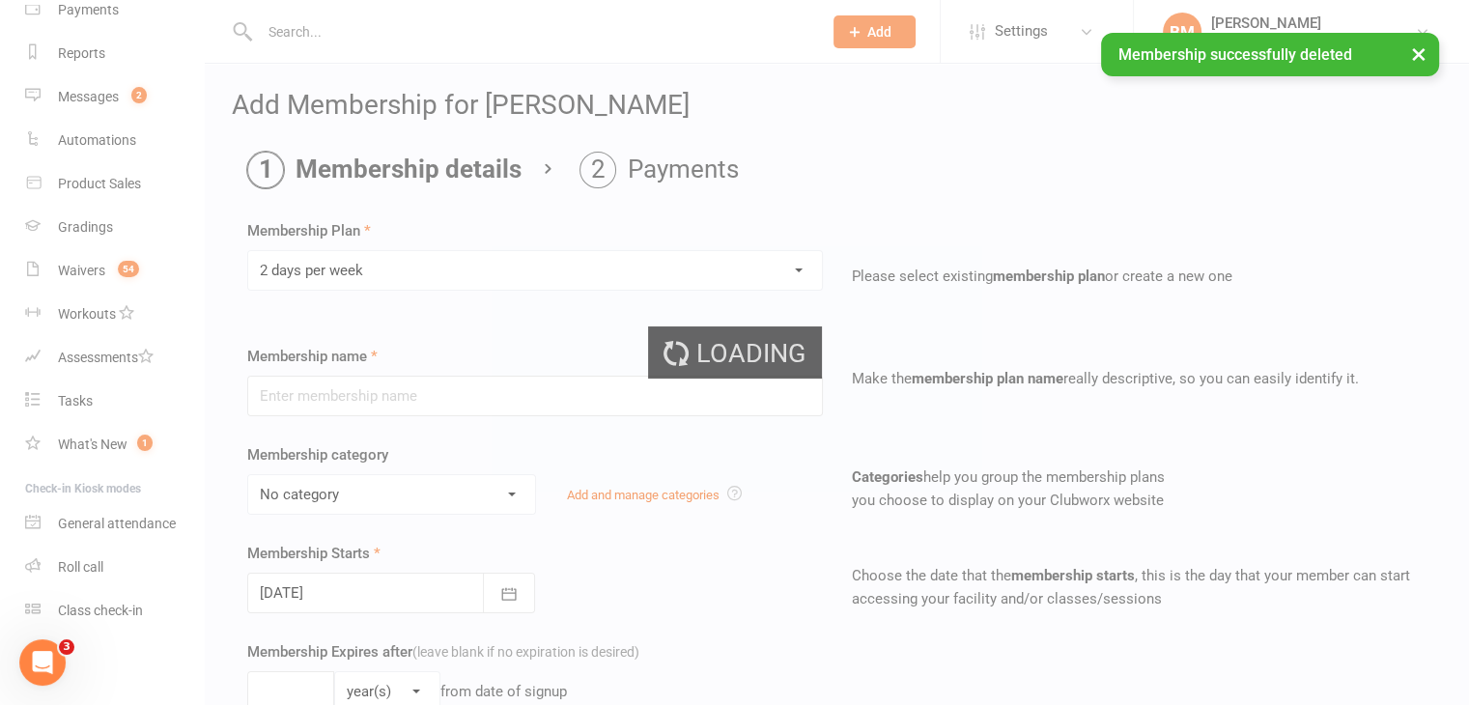
type input "2 days per week"
select select "3"
type input "0"
type input "2"
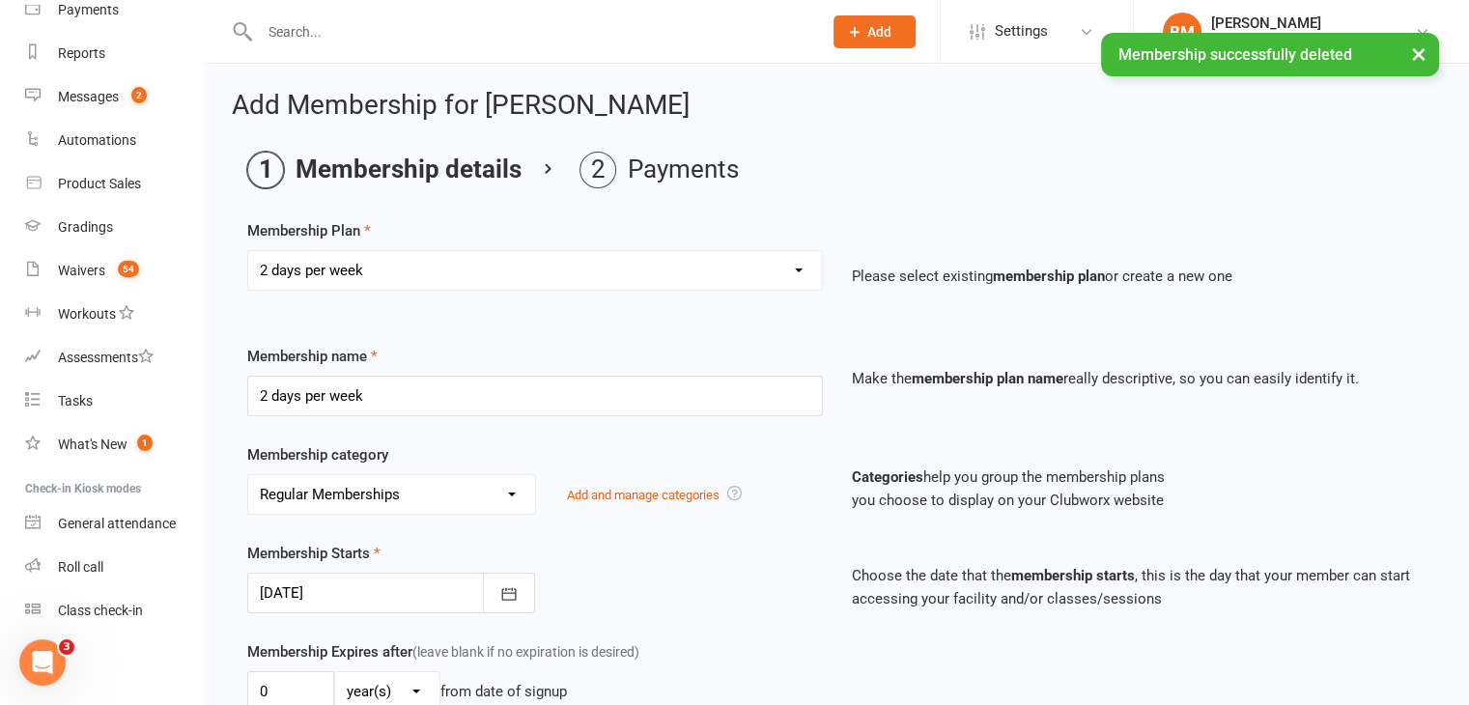
scroll to position [1435, 0]
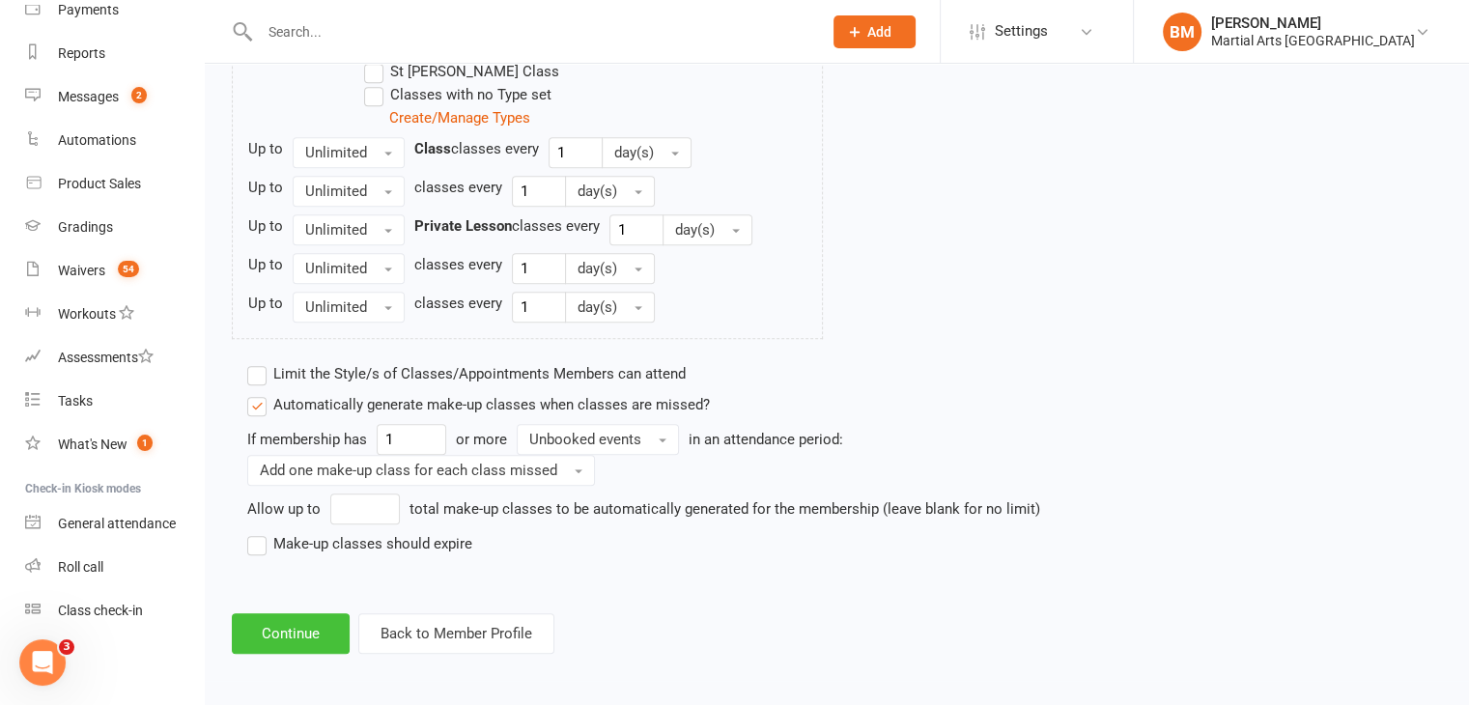
click at [275, 620] on button "Continue" at bounding box center [291, 633] width 118 height 41
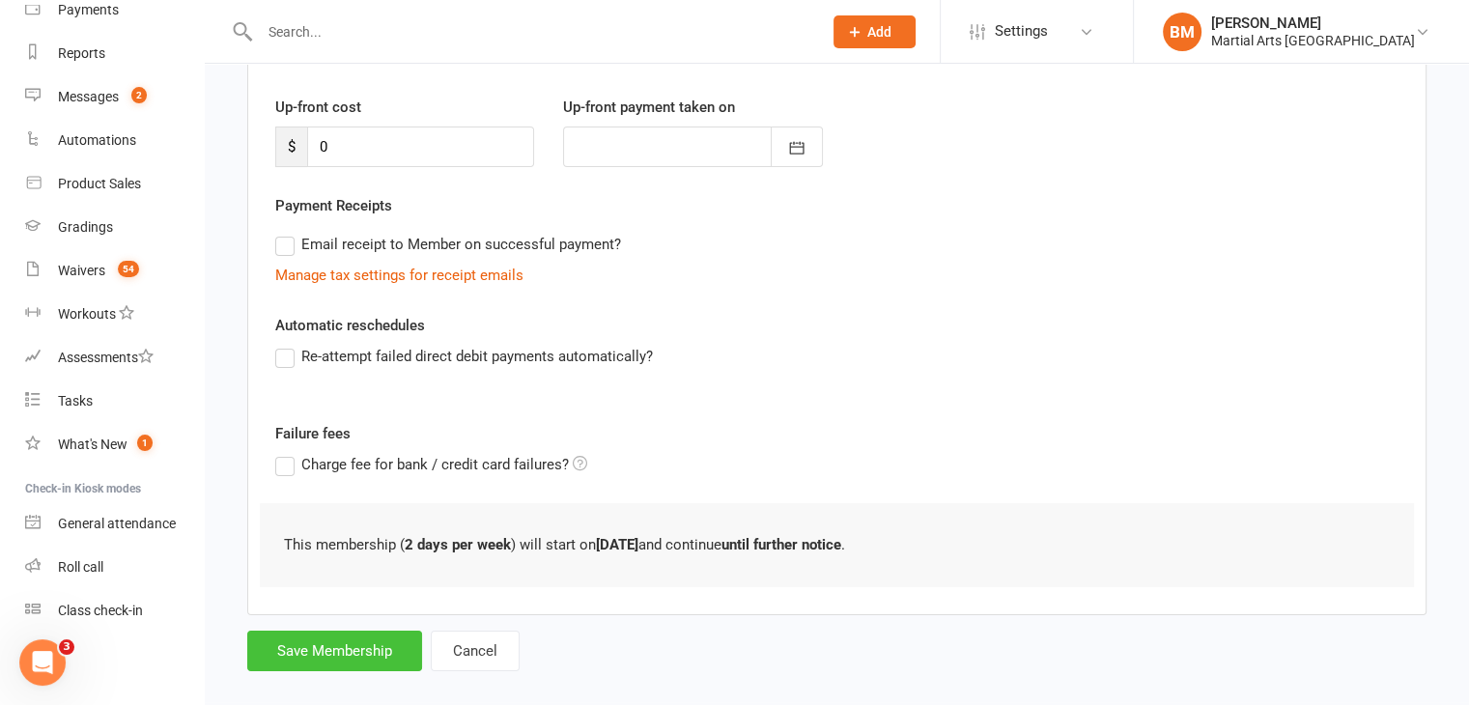
scroll to position [268, 0]
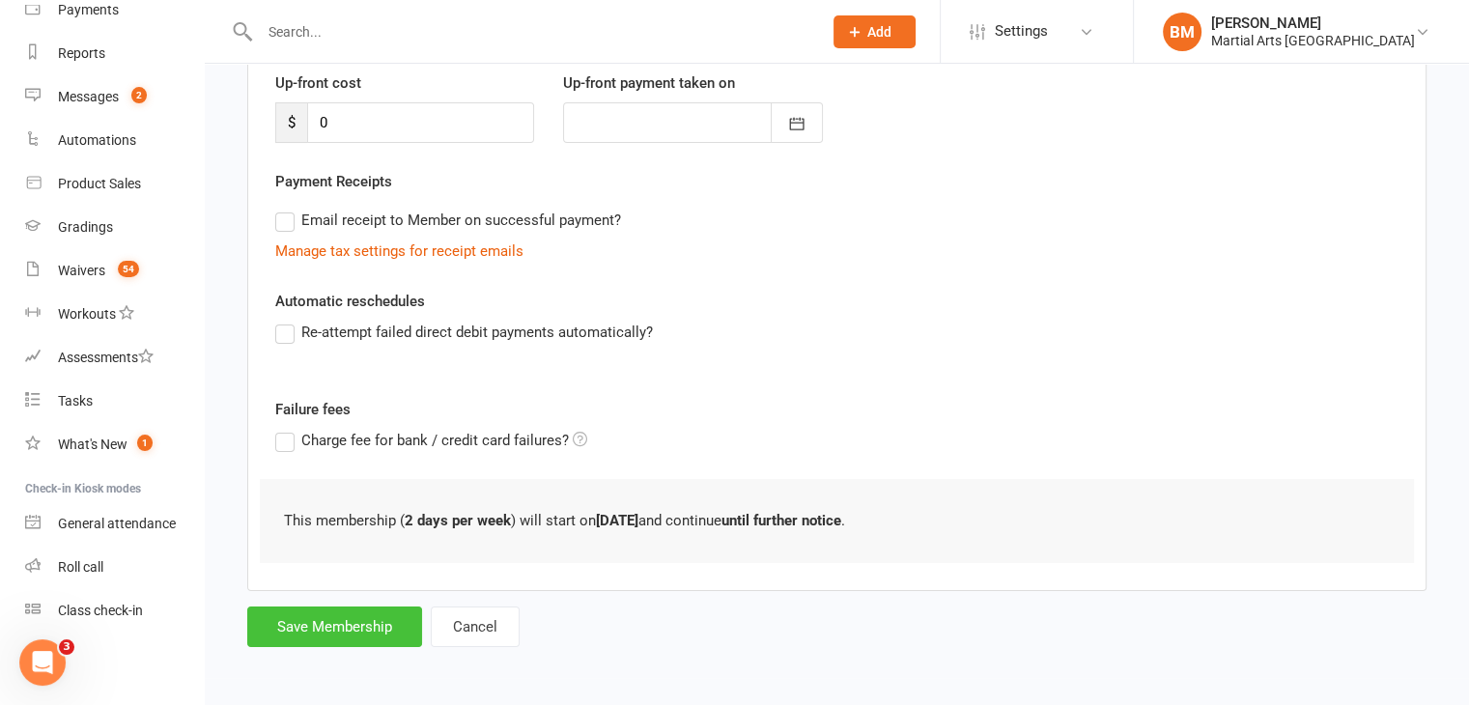
click at [320, 612] on button "Save Membership" at bounding box center [334, 627] width 175 height 41
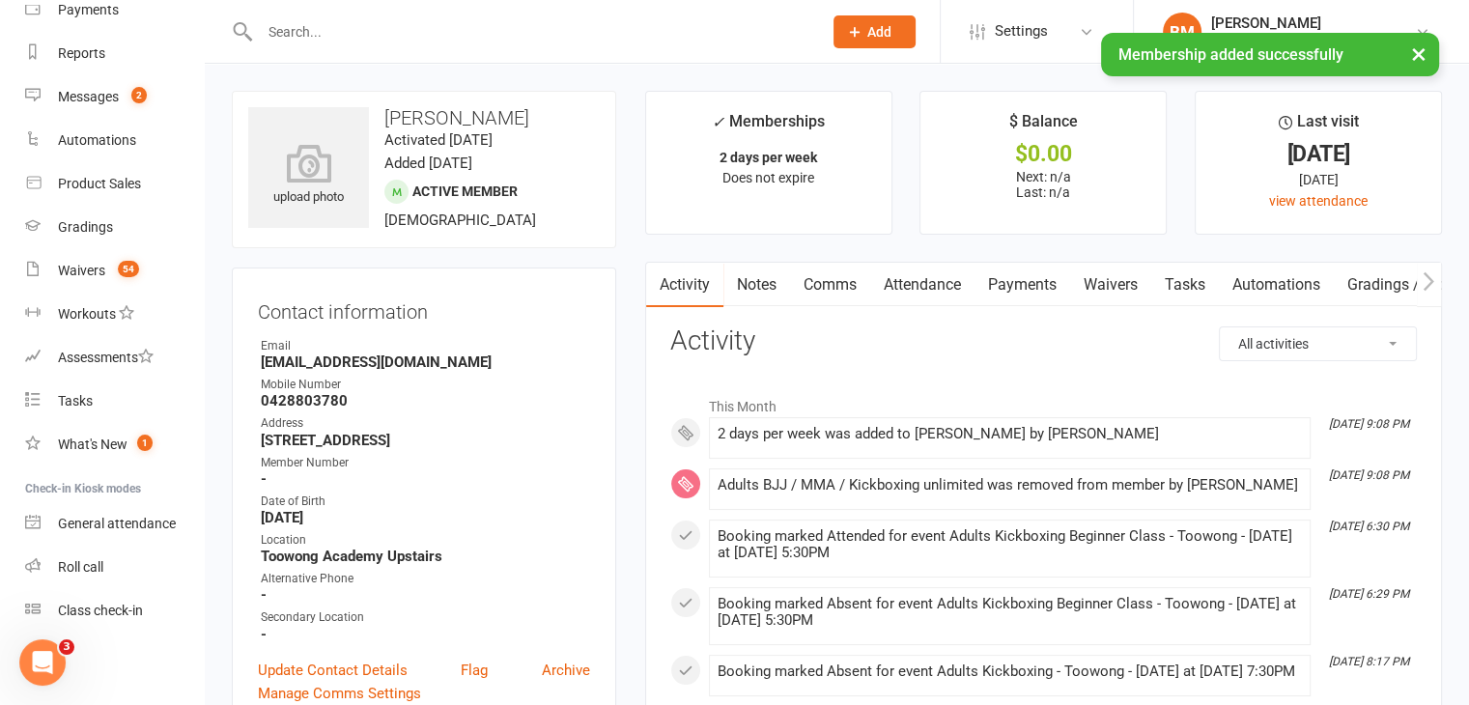
click at [923, 285] on link "Attendance" at bounding box center [922, 285] width 104 height 44
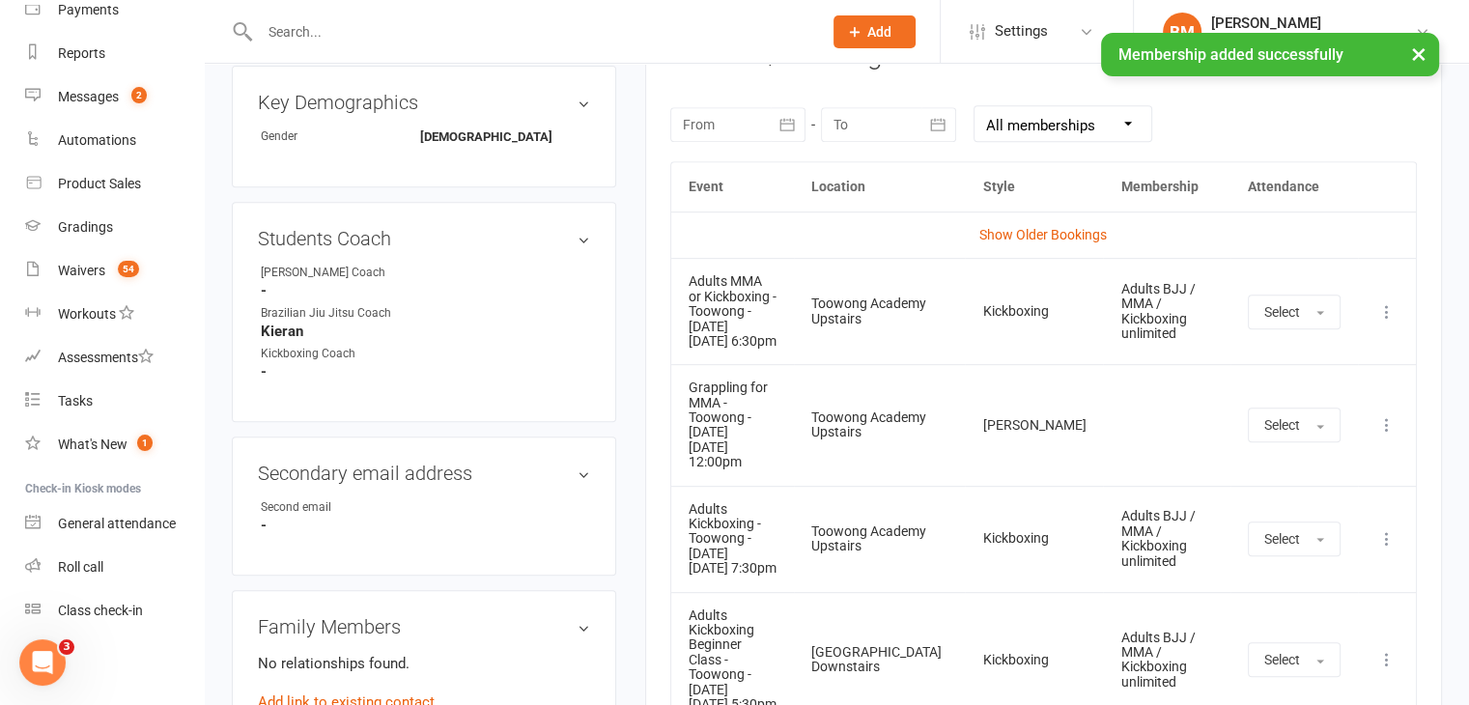
scroll to position [850, 0]
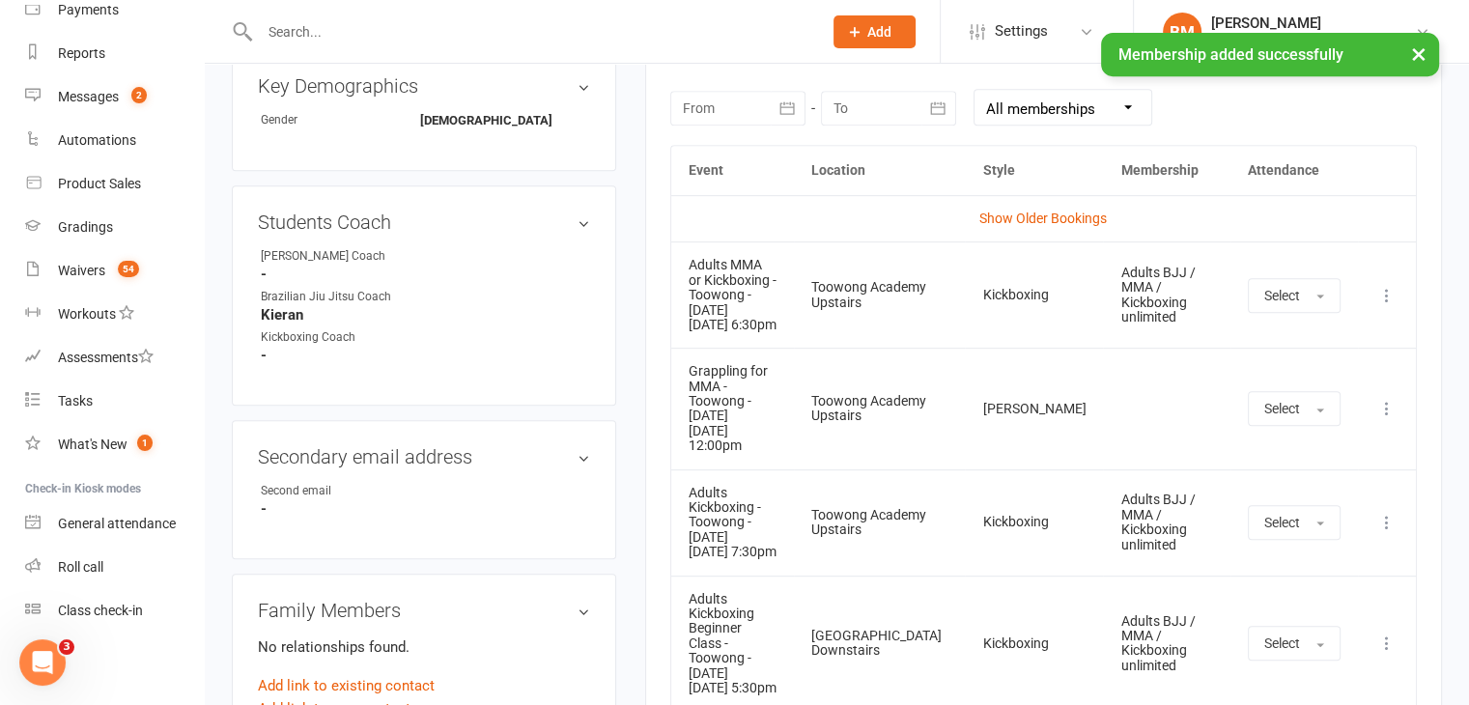
click at [1383, 286] on icon at bounding box center [1386, 295] width 19 height 19
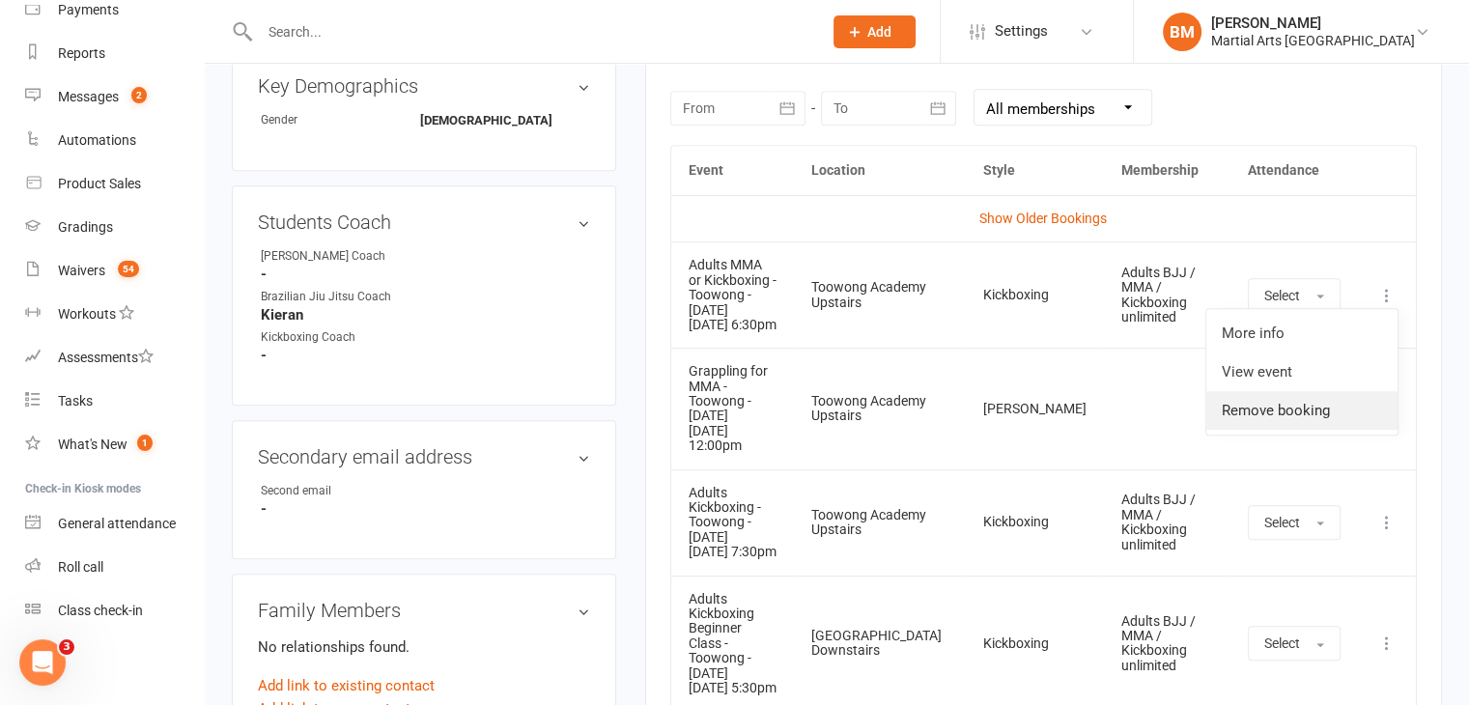
click at [1297, 406] on link "Remove booking" at bounding box center [1301, 410] width 191 height 39
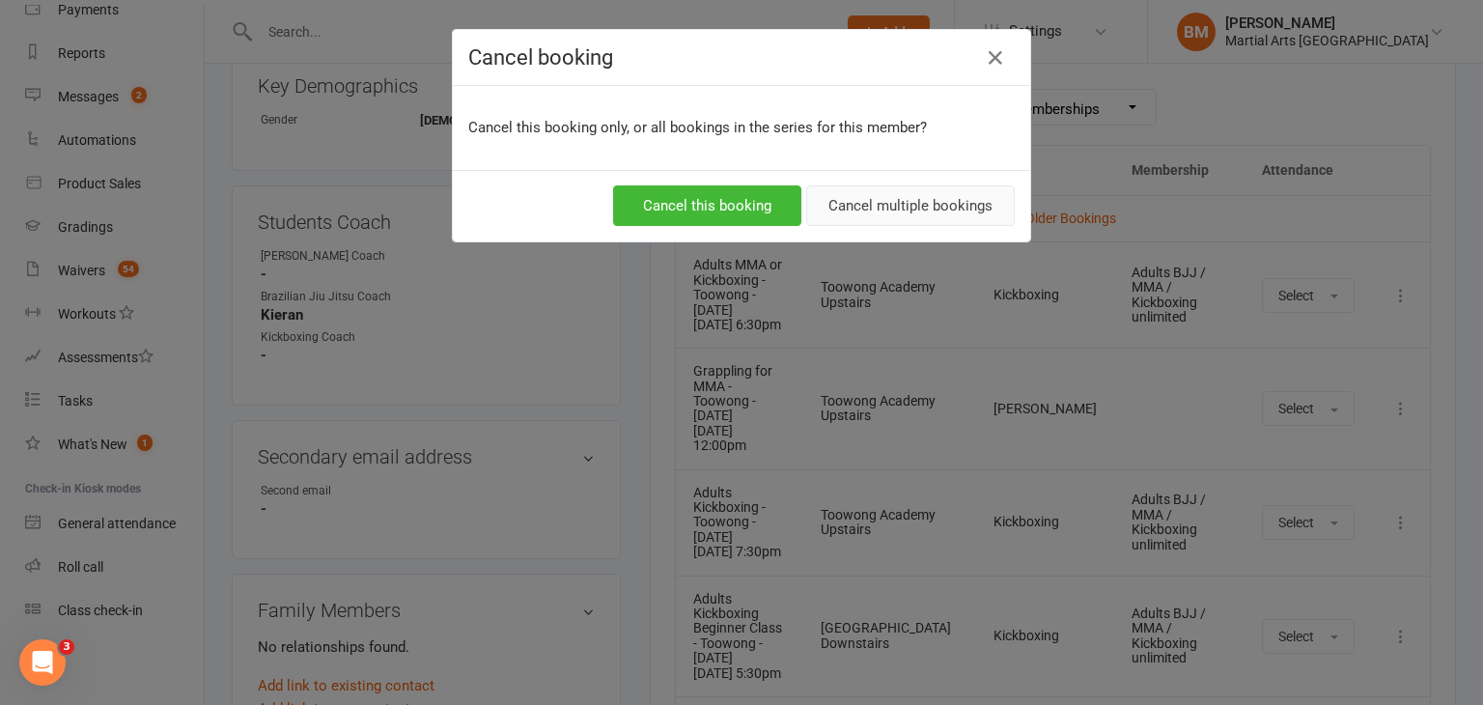
click at [863, 216] on button "Cancel multiple bookings" at bounding box center [910, 205] width 209 height 41
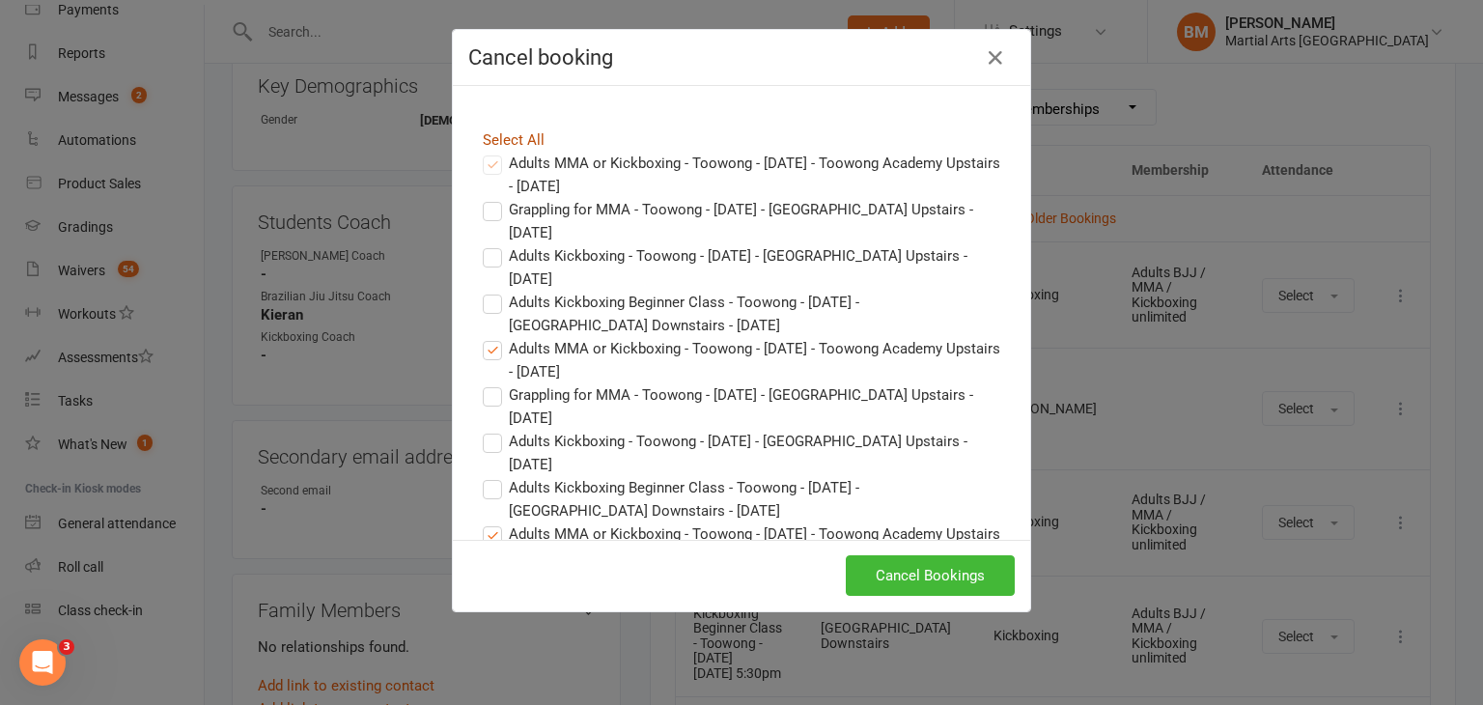
click at [495, 139] on link "Select All" at bounding box center [514, 139] width 62 height 17
click at [984, 61] on icon "button" at bounding box center [995, 57] width 23 height 23
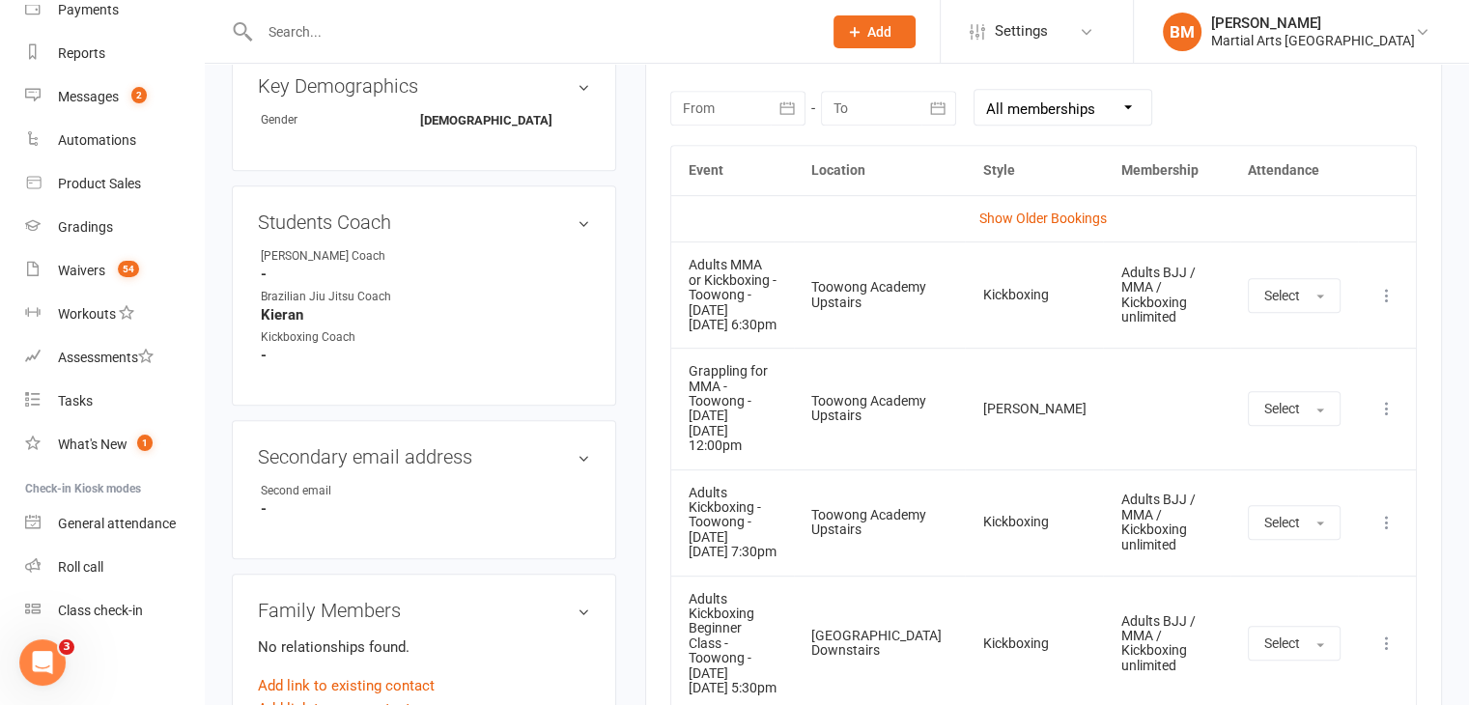
click at [1387, 286] on icon at bounding box center [1386, 295] width 19 height 19
click at [1291, 413] on link "Remove booking" at bounding box center [1301, 410] width 191 height 39
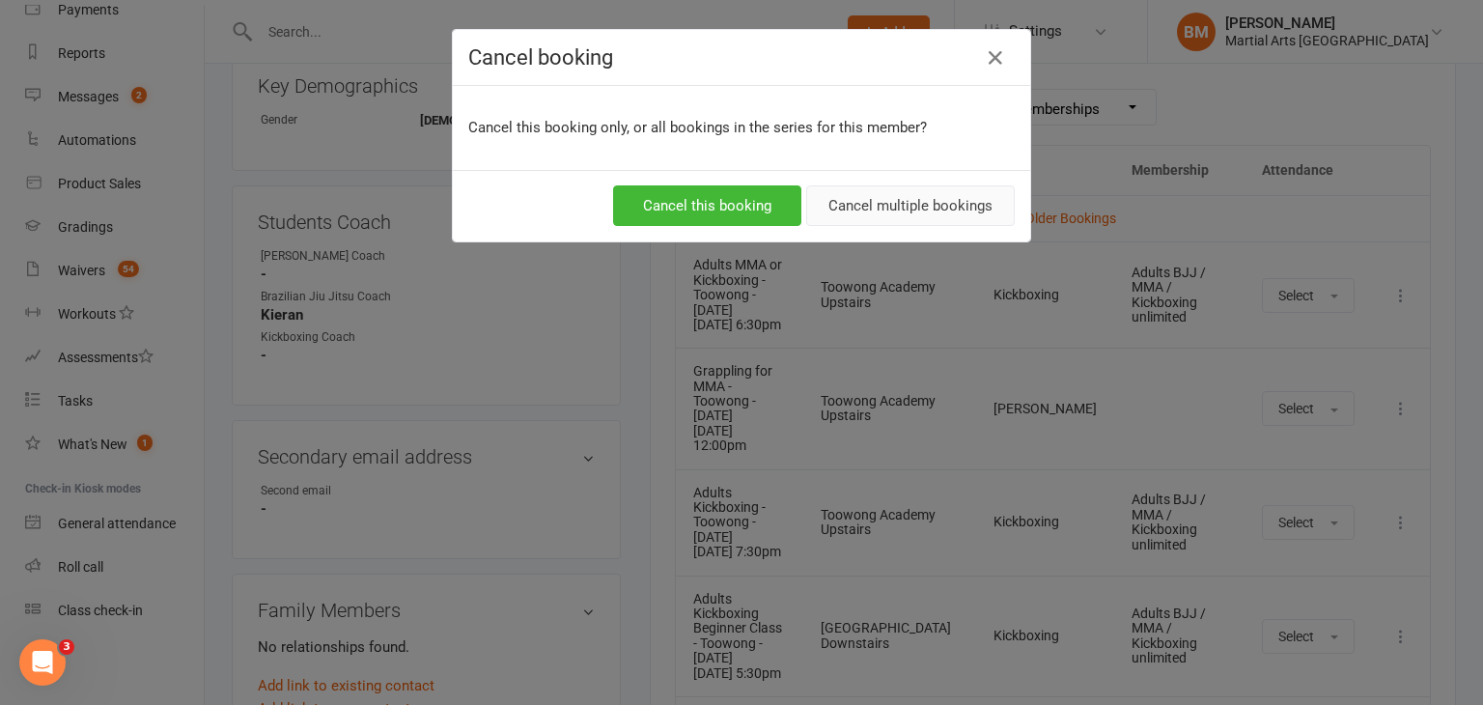
click at [895, 200] on button "Cancel multiple bookings" at bounding box center [910, 205] width 209 height 41
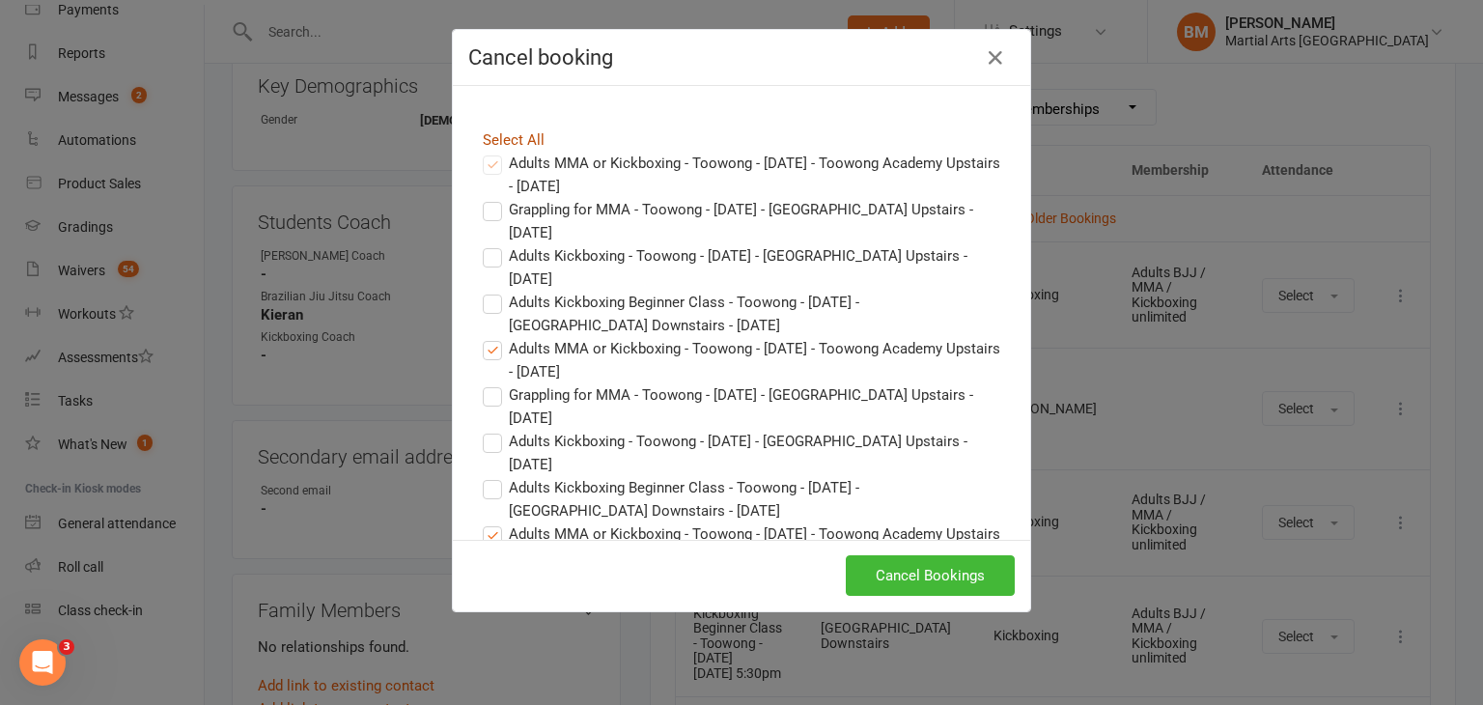
click at [501, 139] on link "Select All" at bounding box center [514, 139] width 62 height 17
click at [912, 572] on button "Cancel Bookings" at bounding box center [930, 575] width 169 height 41
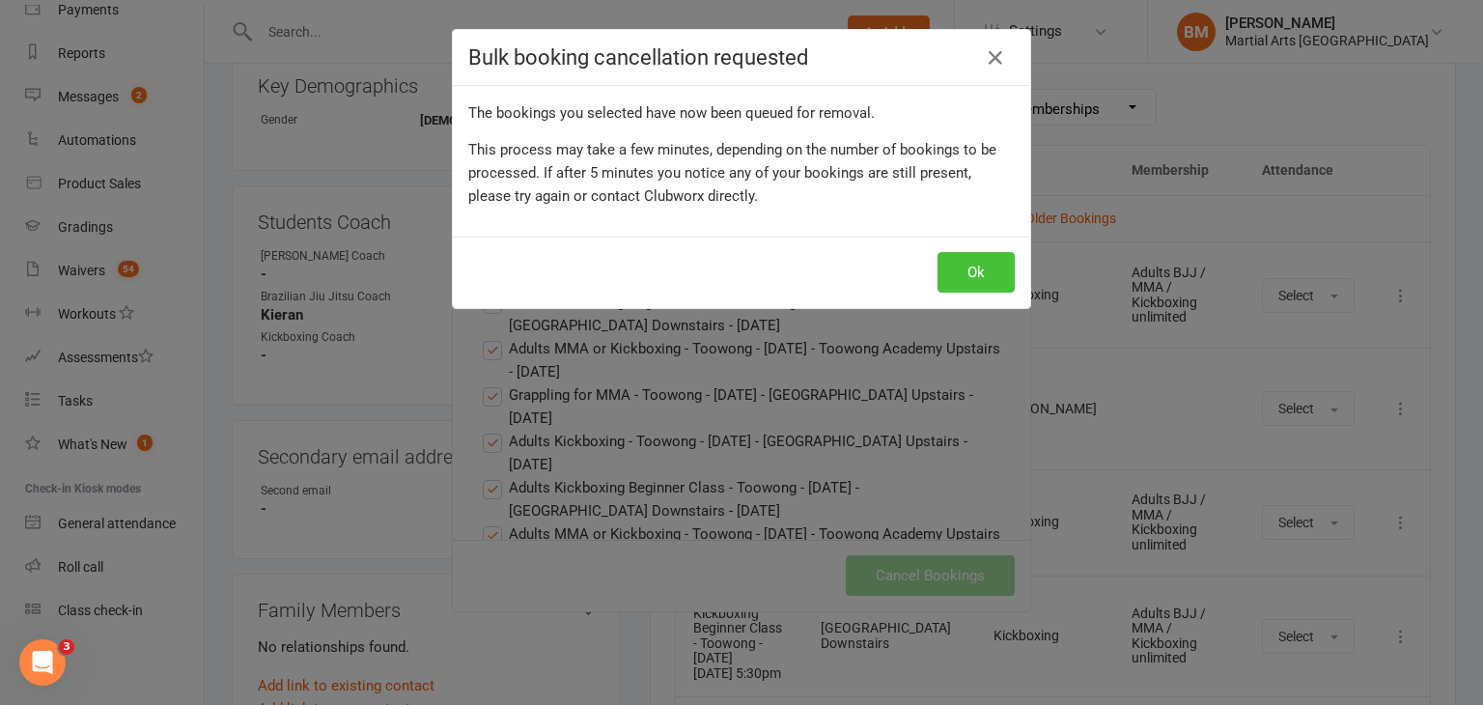
click at [961, 278] on button "Ok" at bounding box center [976, 272] width 77 height 41
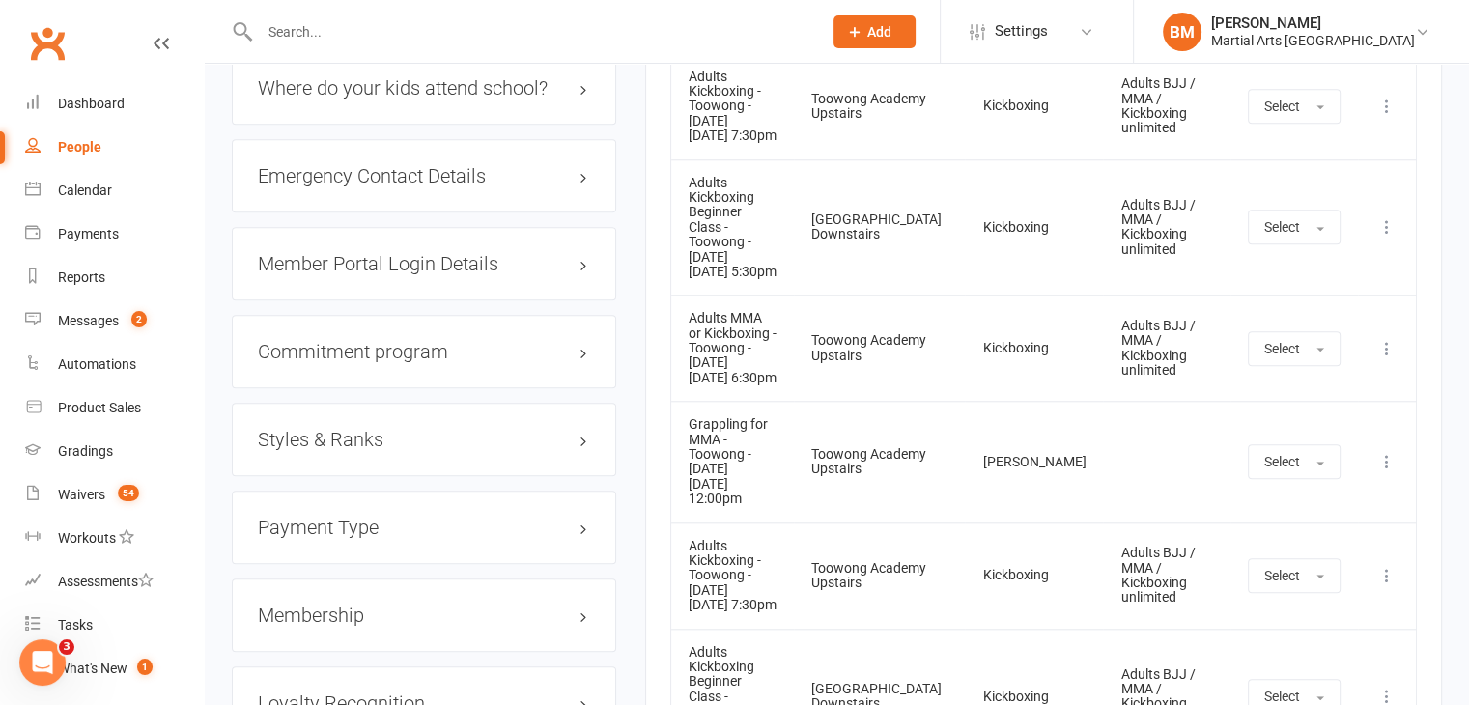
scroll to position [1777, 0]
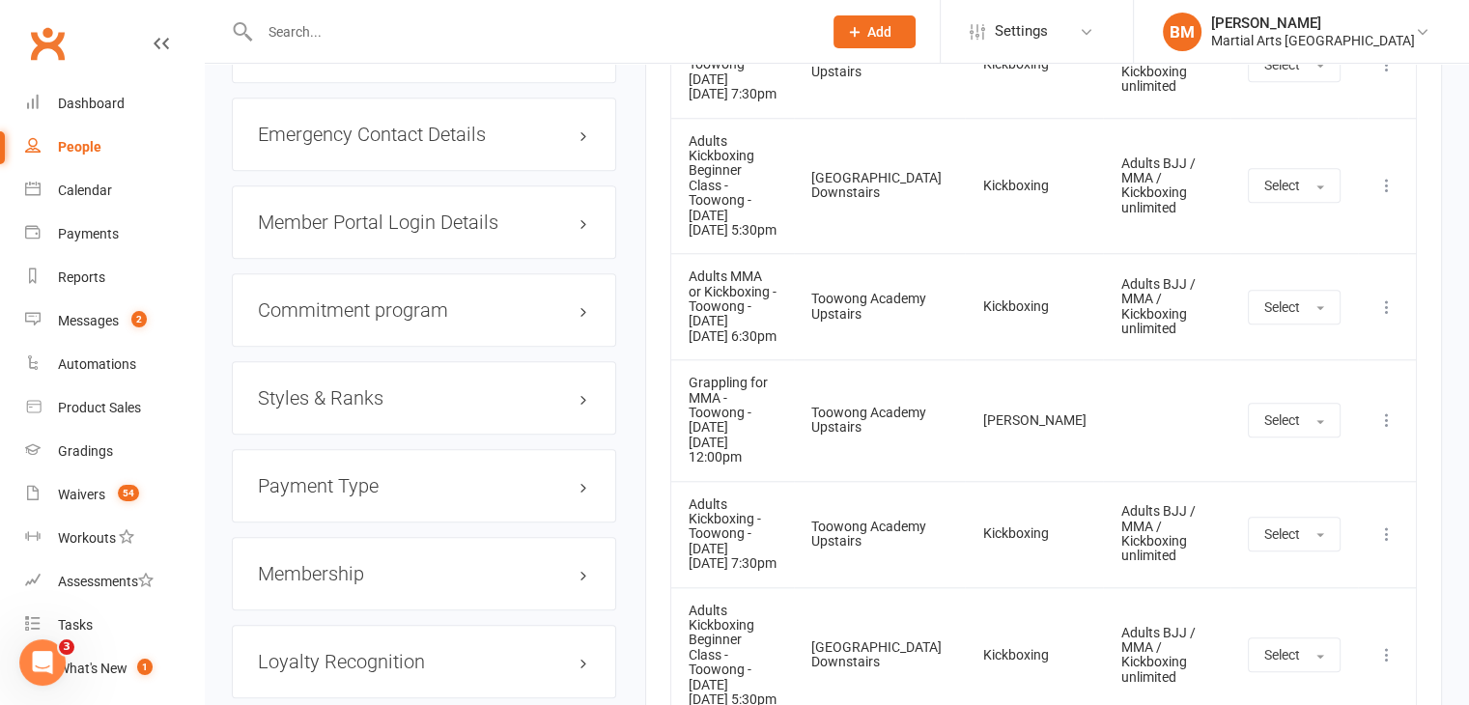
click at [400, 568] on h3 "Membership" at bounding box center [424, 573] width 332 height 21
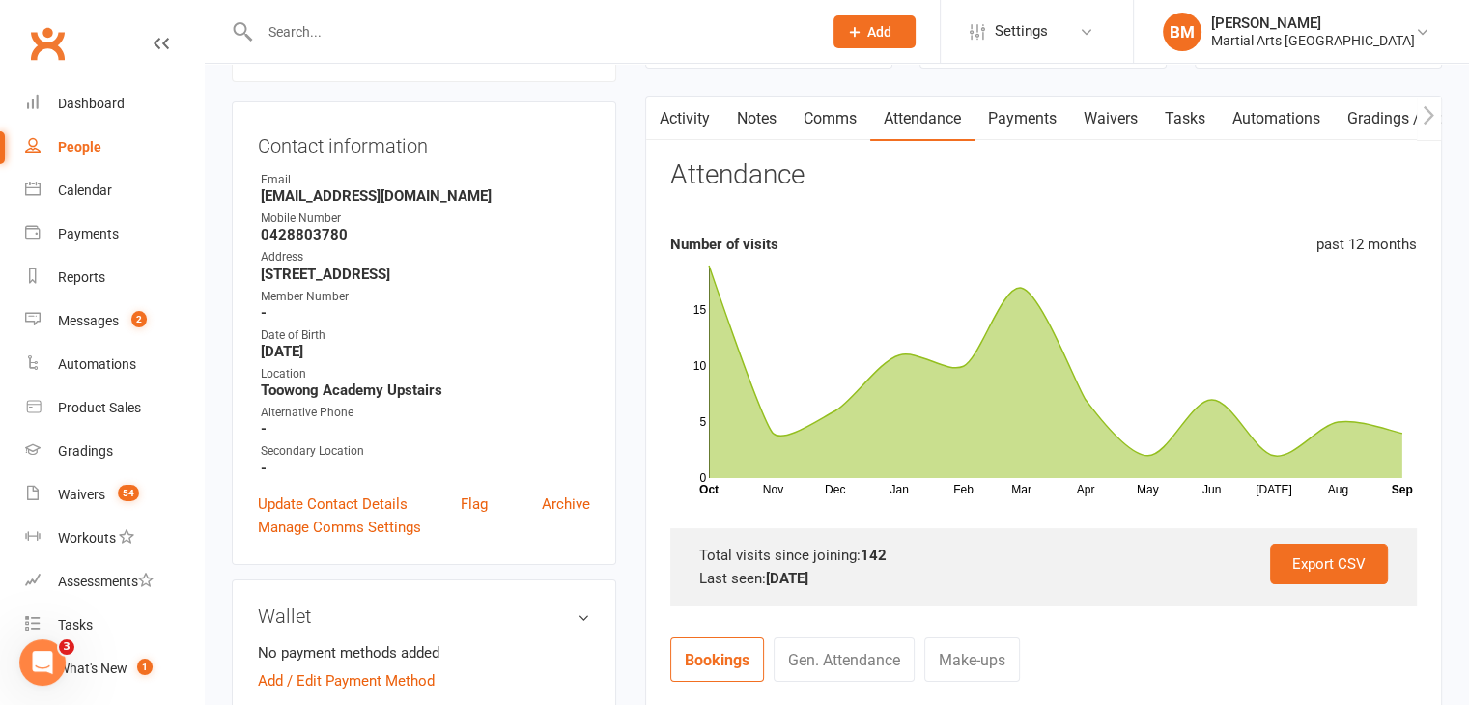
scroll to position [0, 0]
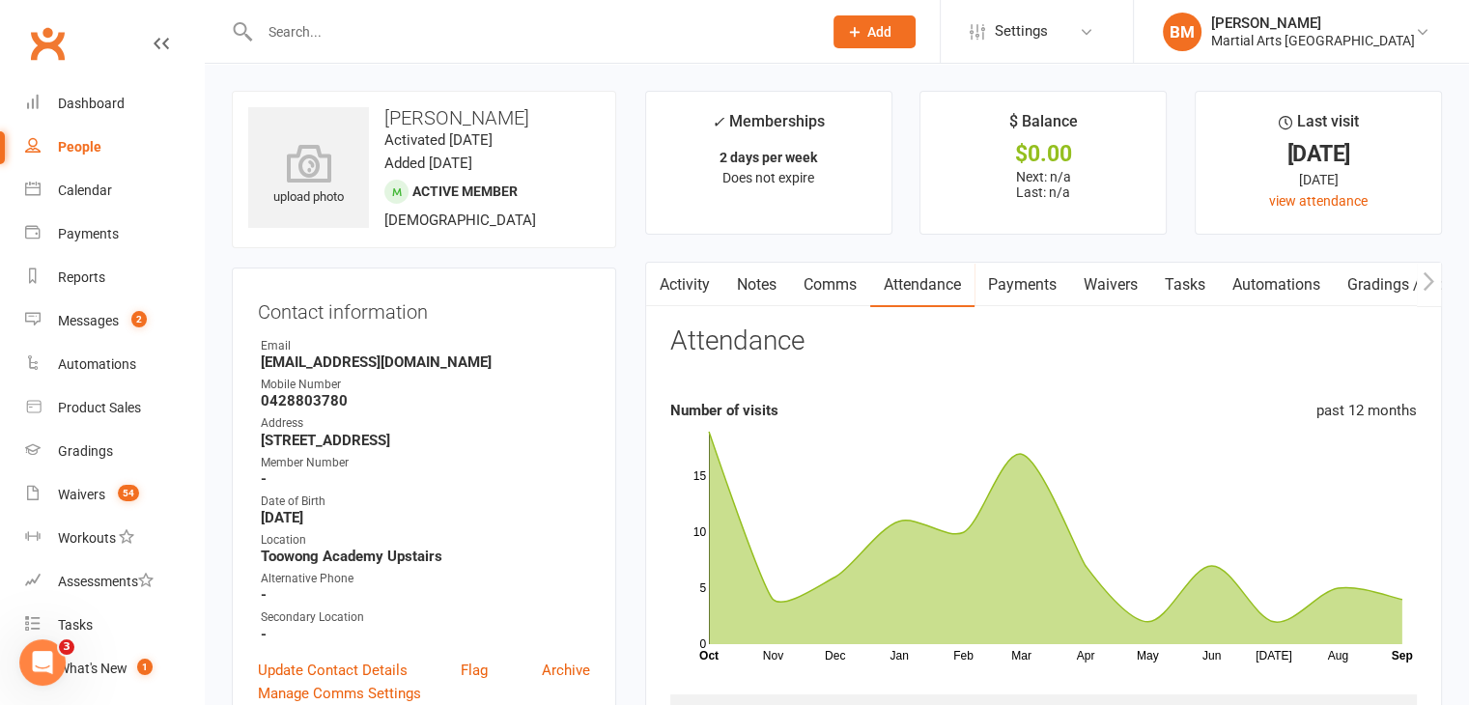
click at [380, 26] on input "text" at bounding box center [531, 31] width 554 height 27
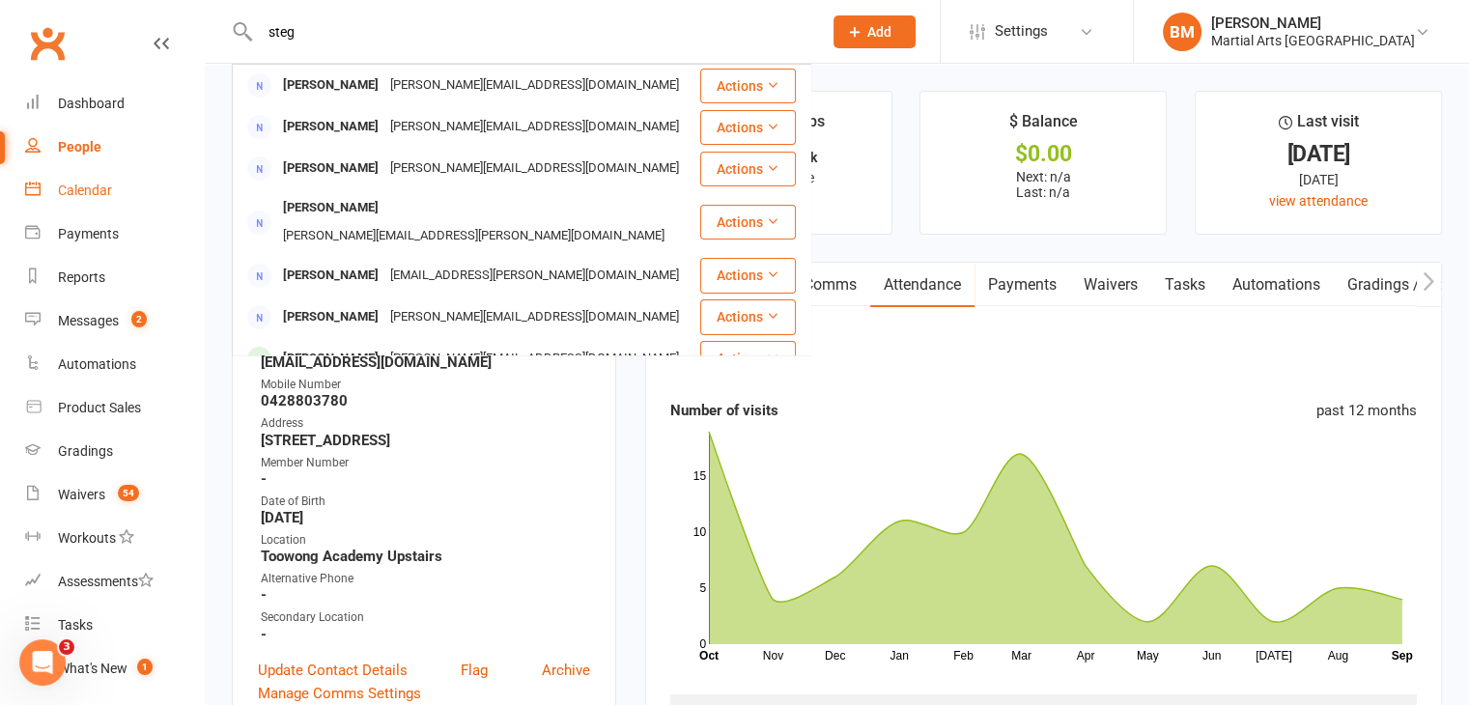
type input "steg"
click at [118, 191] on link "Calendar" at bounding box center [114, 190] width 179 height 43
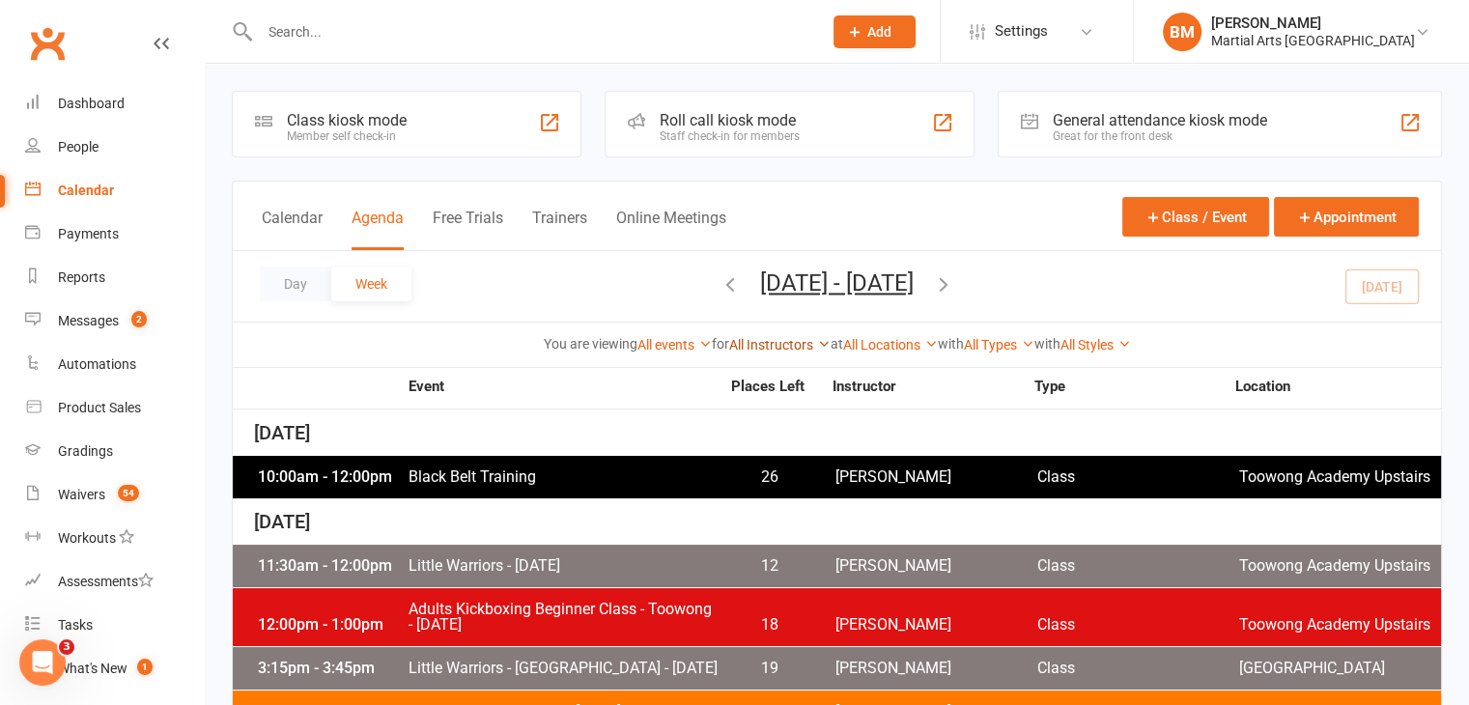
click at [784, 348] on link "All Instructors" at bounding box center [779, 344] width 101 height 15
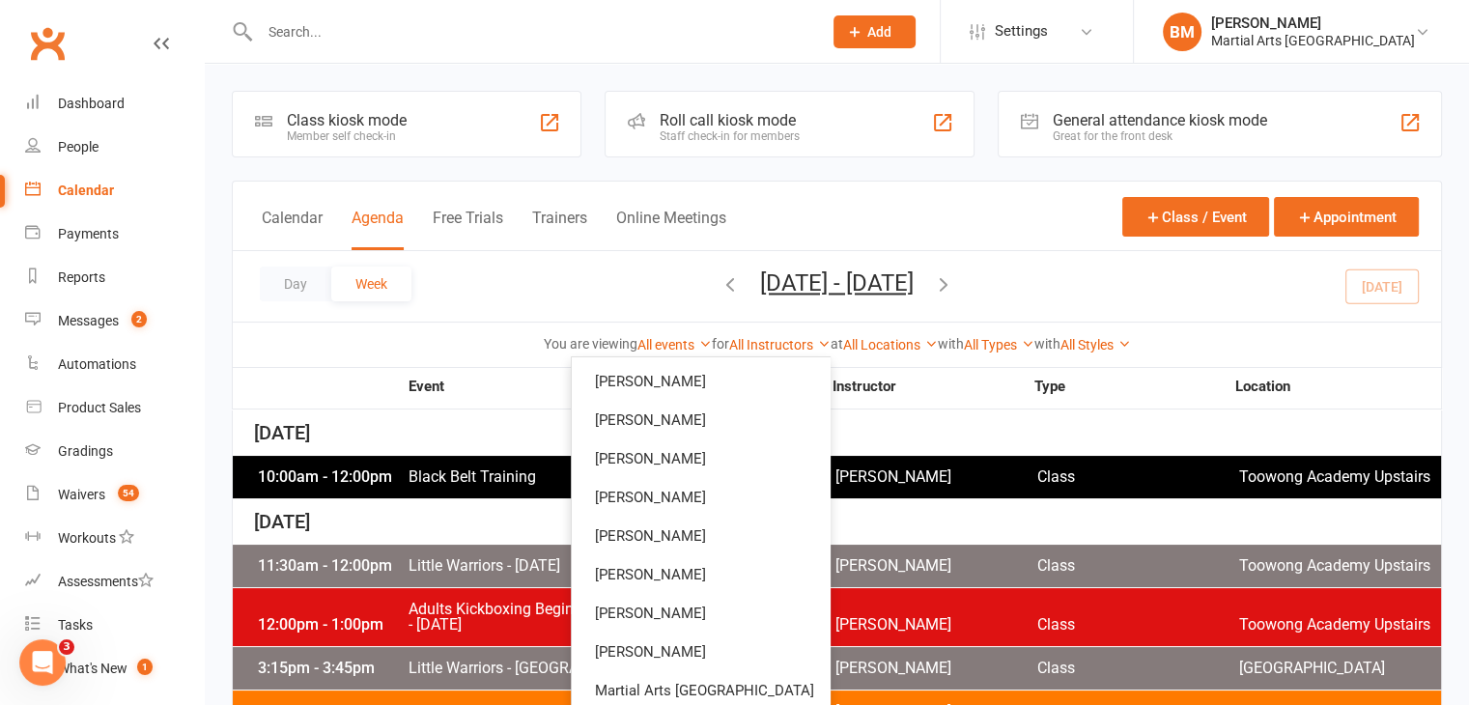
click at [573, 291] on div "Day Week Sep 14, 2025 - Sep 20, 2025 September 2025 Sun Mon Tue Wed Thu Fri Sat…" at bounding box center [837, 286] width 1208 height 71
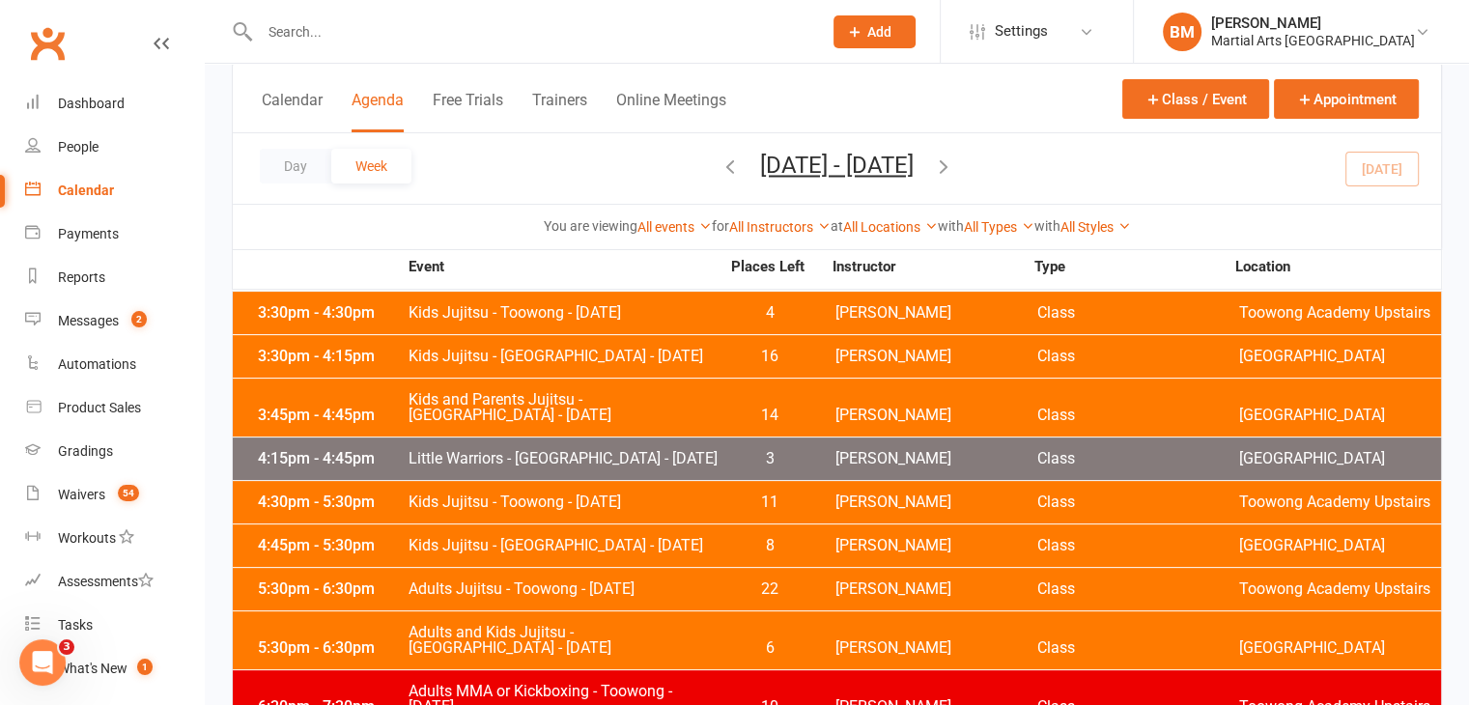
scroll to position [439, 0]
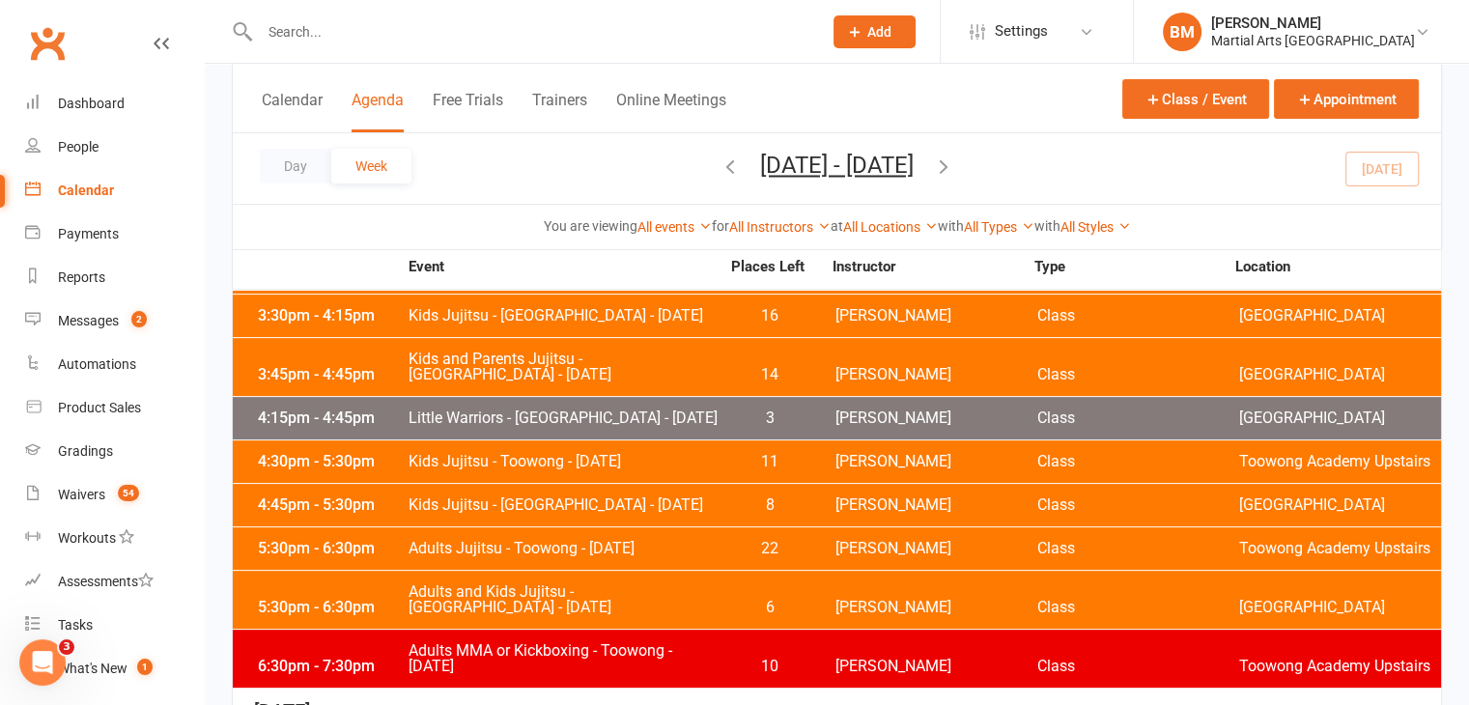
click at [761, 241] on div "You are viewing All events All events Empty events Full events Non-empty events…" at bounding box center [837, 226] width 1208 height 44
click at [760, 229] on link "All Instructors" at bounding box center [779, 226] width 101 height 15
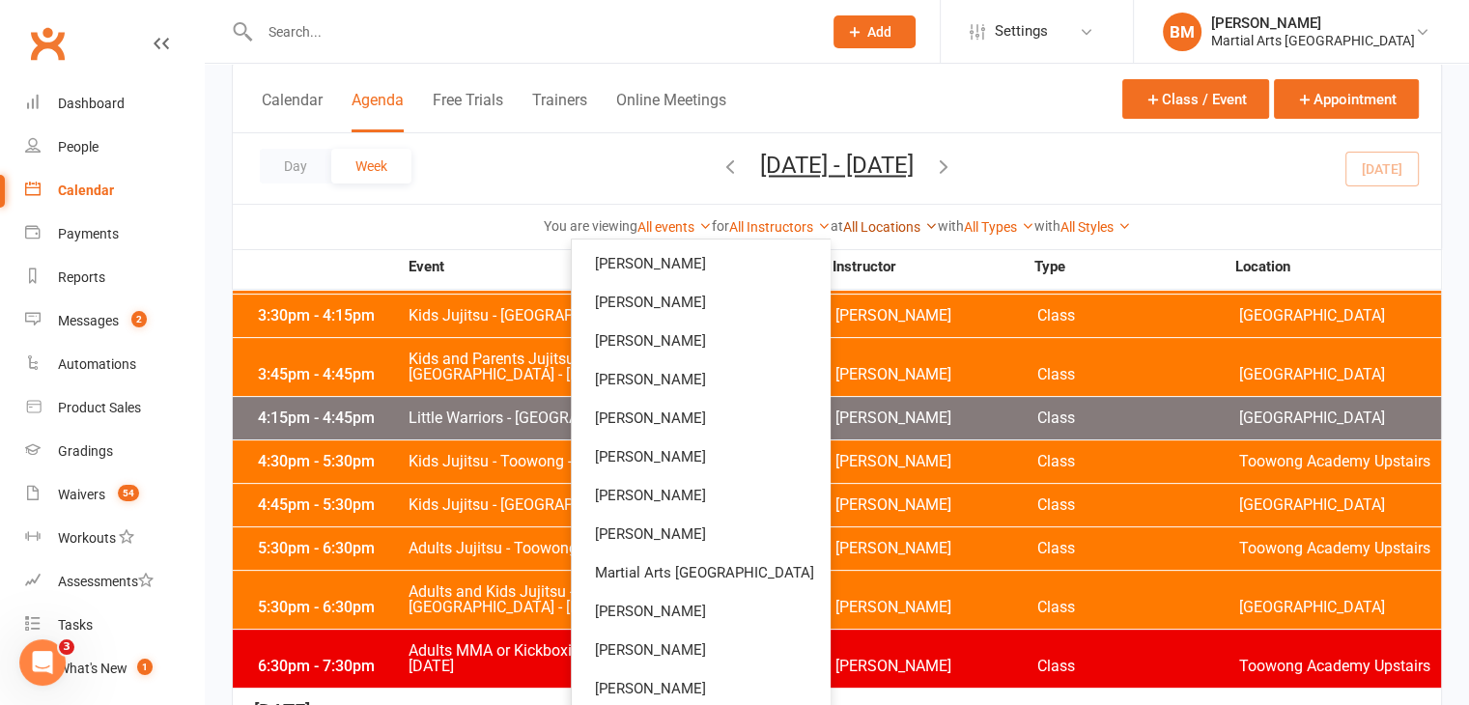
click at [896, 225] on link "All Locations" at bounding box center [890, 226] width 95 height 15
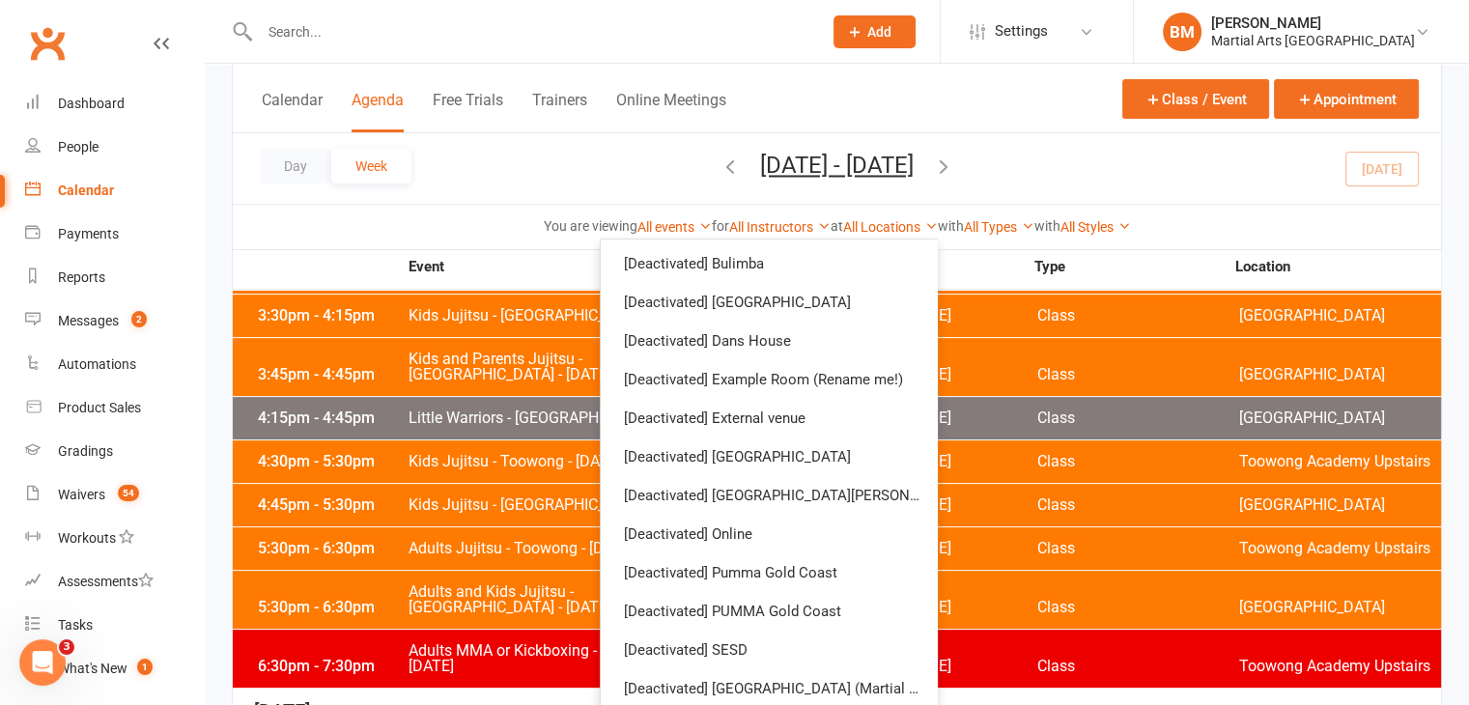
scroll to position [429, 0]
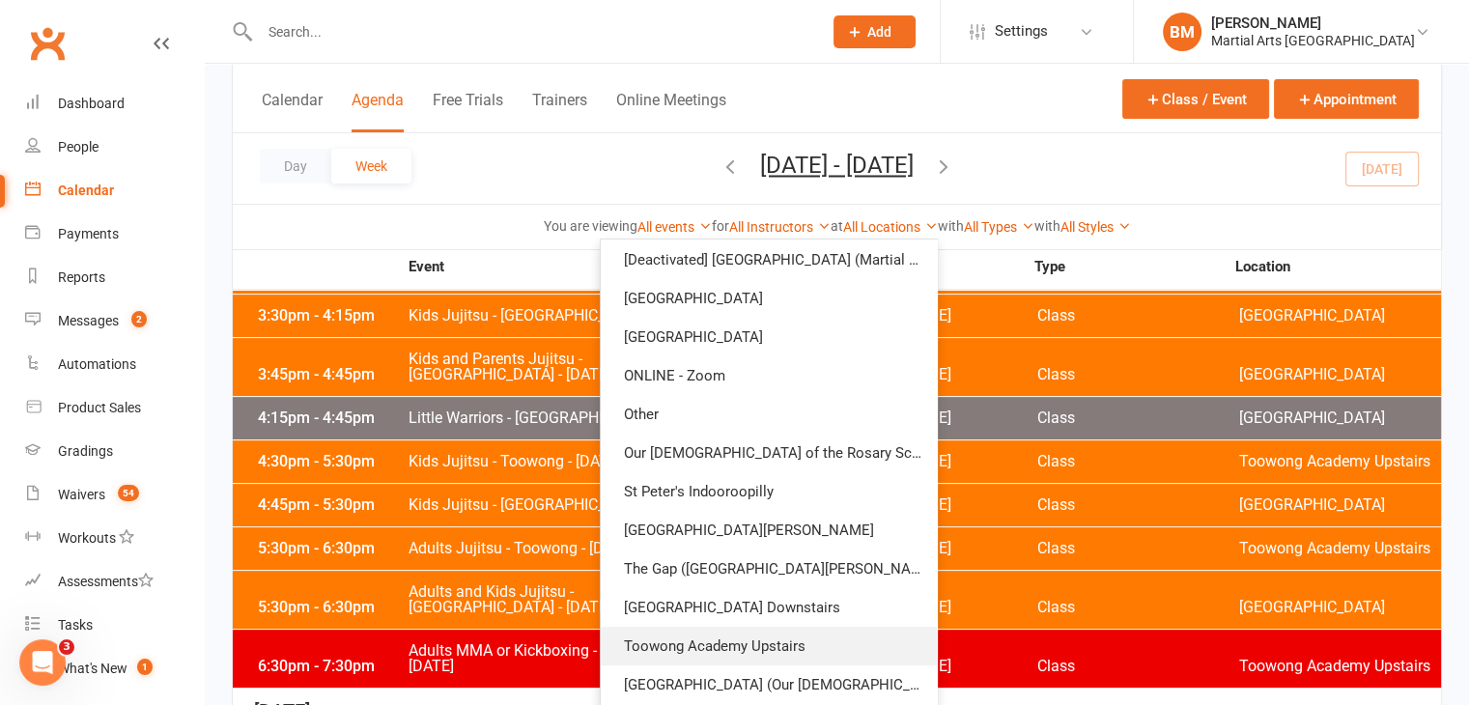
click at [776, 654] on link "Toowong Academy Upstairs" at bounding box center [769, 646] width 336 height 39
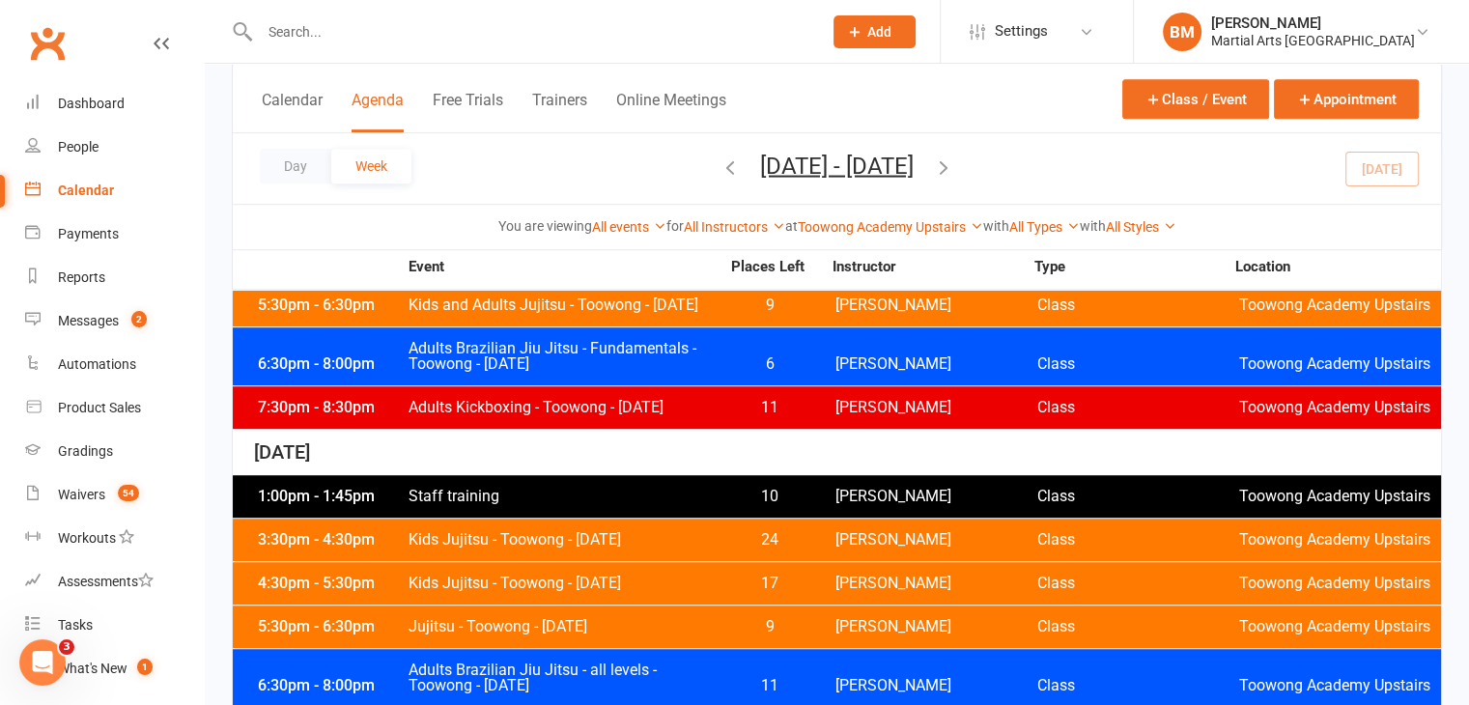
scroll to position [1165, 0]
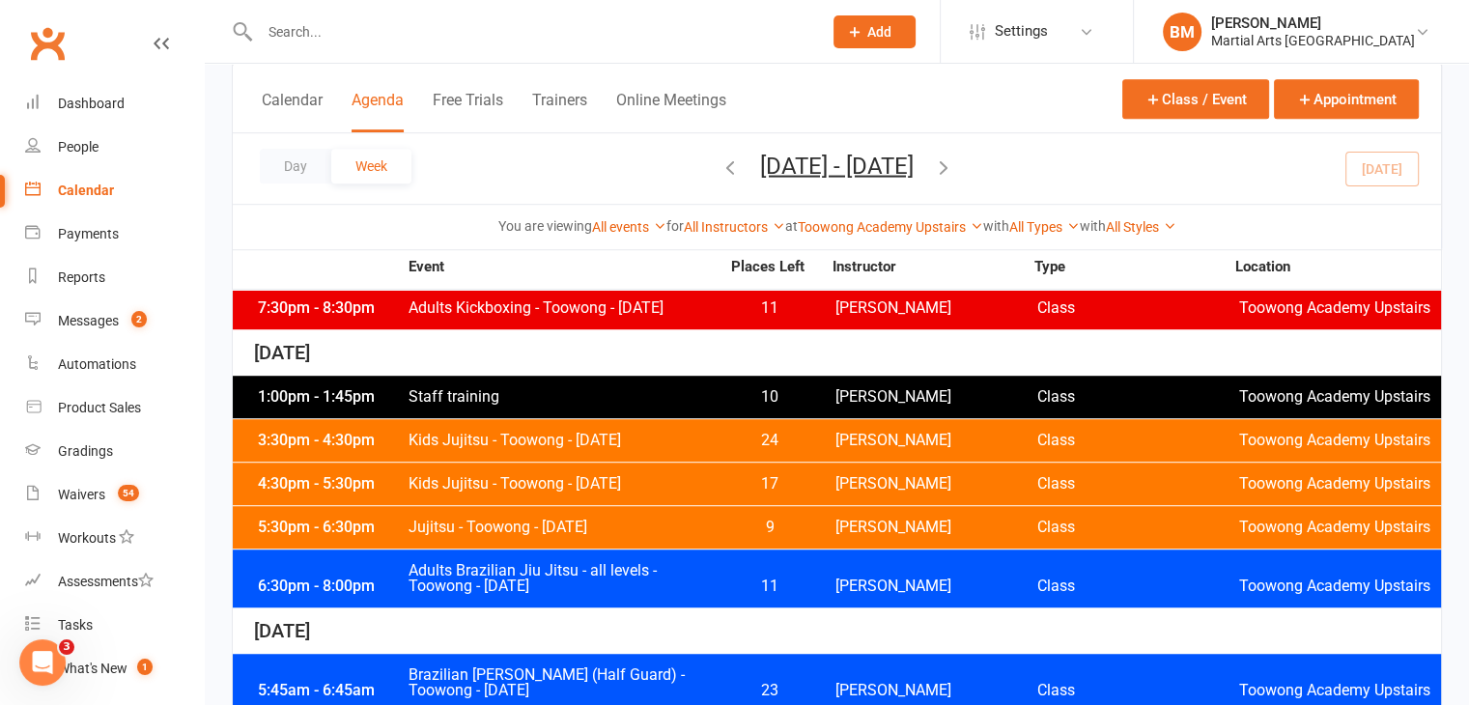
click at [610, 530] on div "5:30pm - 6:30pm Jujitsu - Toowong - Thursday 9 Robert Dupont Class Toowong Acad…" at bounding box center [837, 527] width 1208 height 42
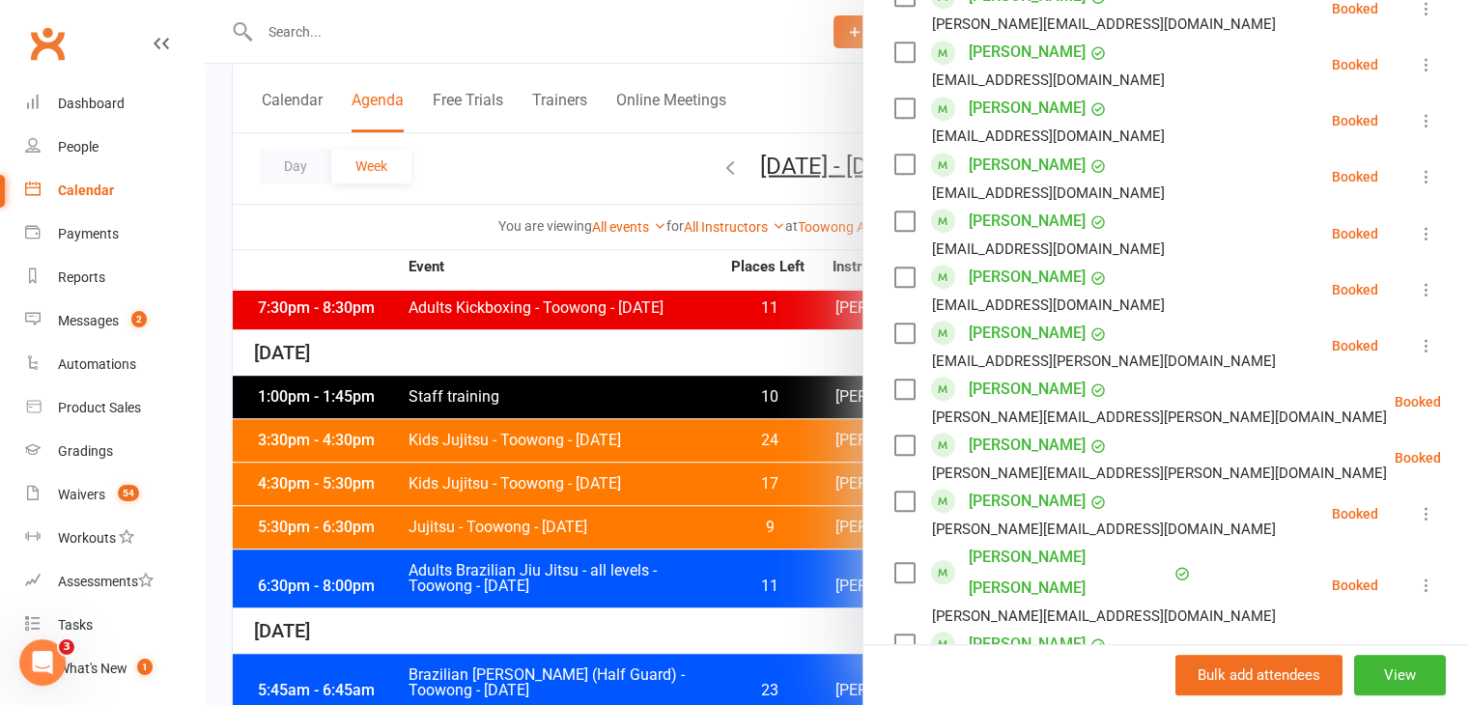
scroll to position [1797, 0]
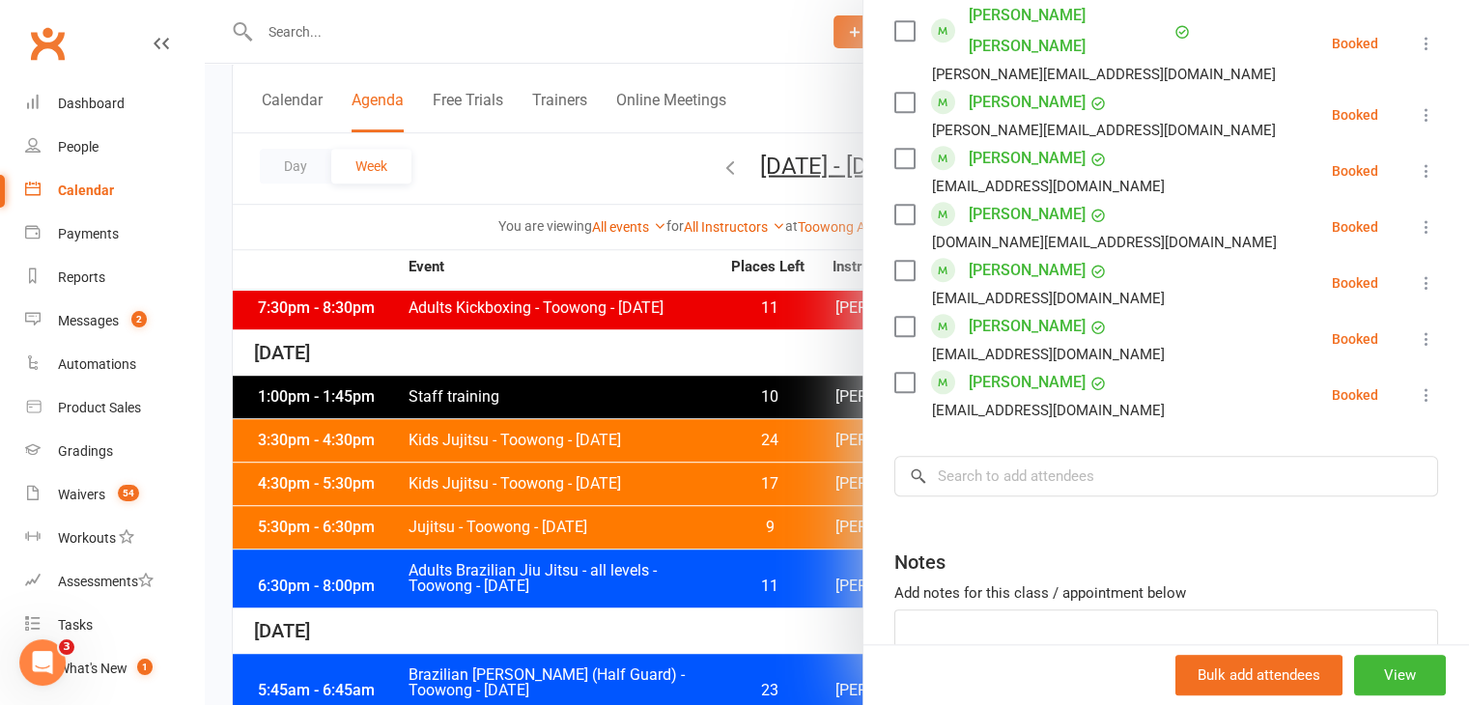
click at [624, 382] on div at bounding box center [837, 352] width 1264 height 705
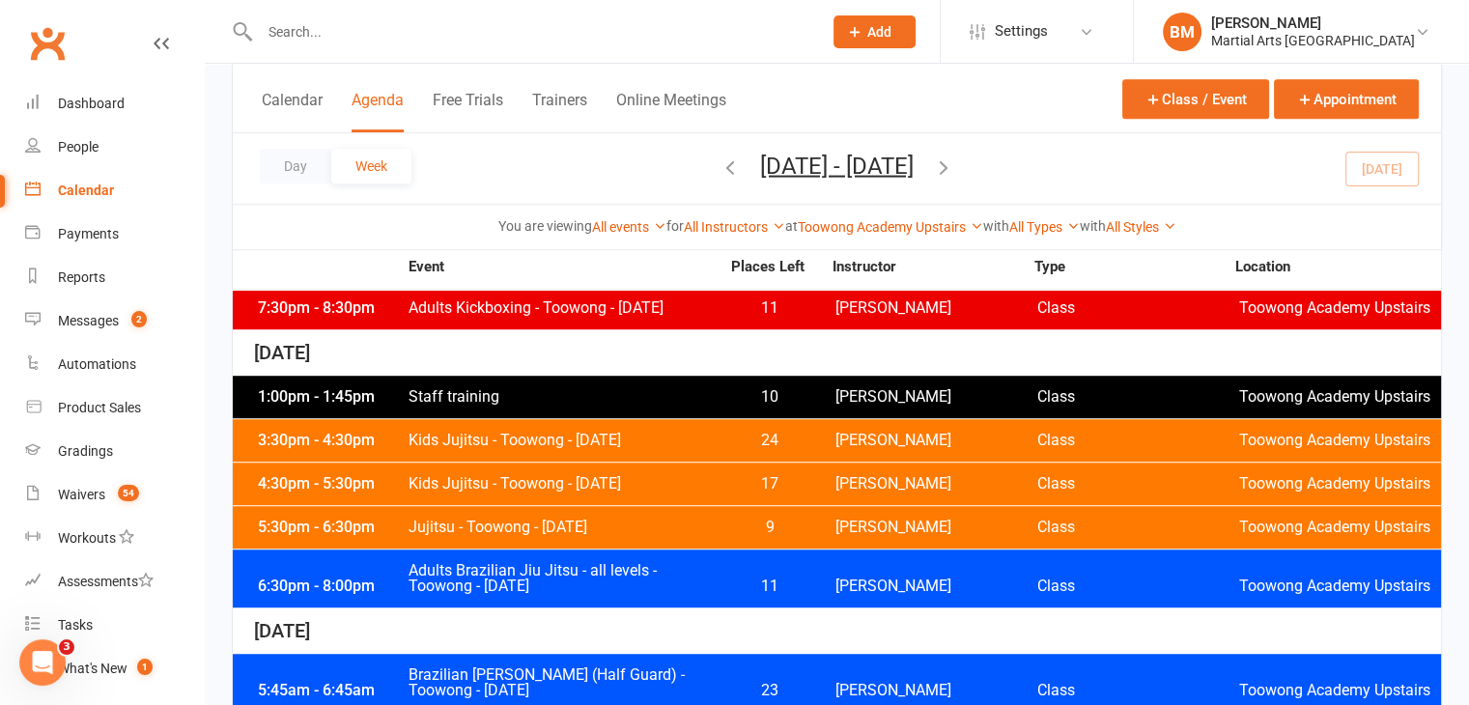
click at [720, 167] on icon "button" at bounding box center [730, 165] width 21 height 21
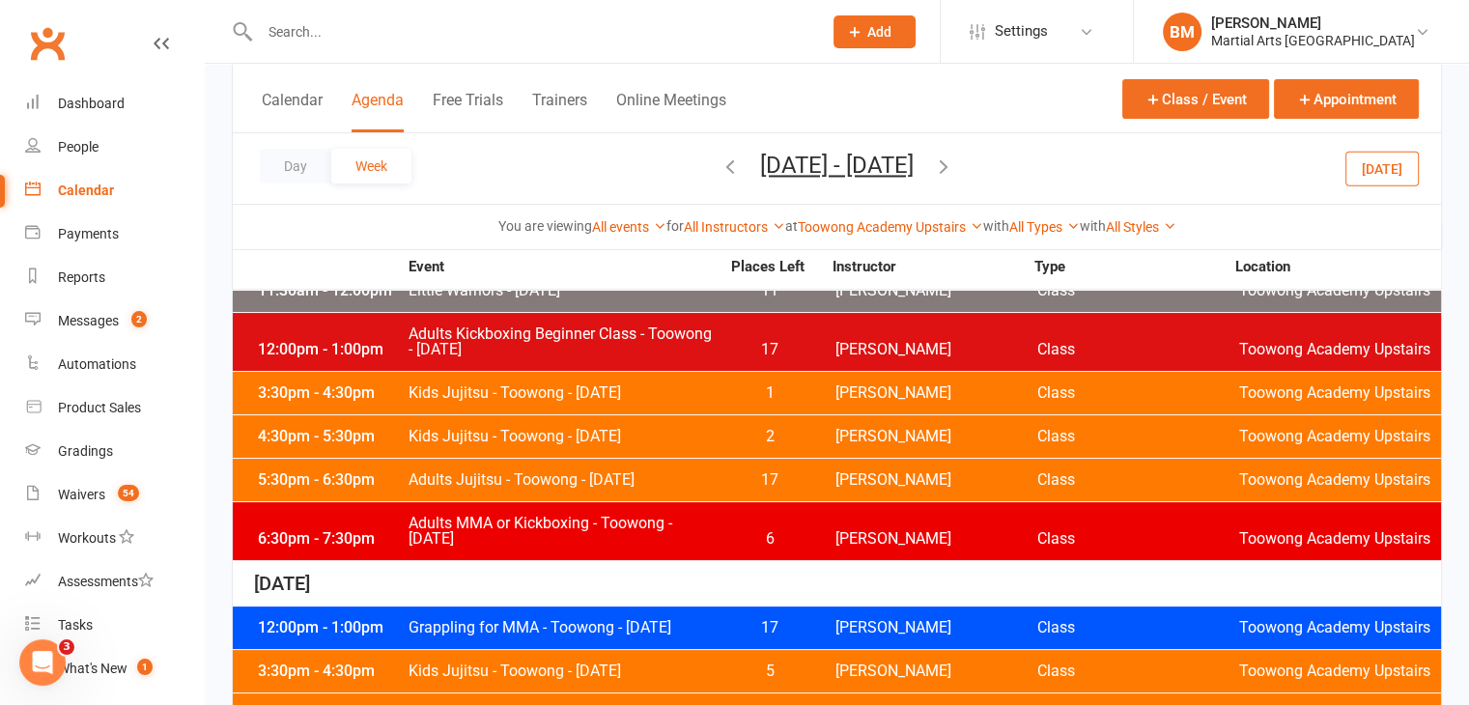
scroll to position [128, 0]
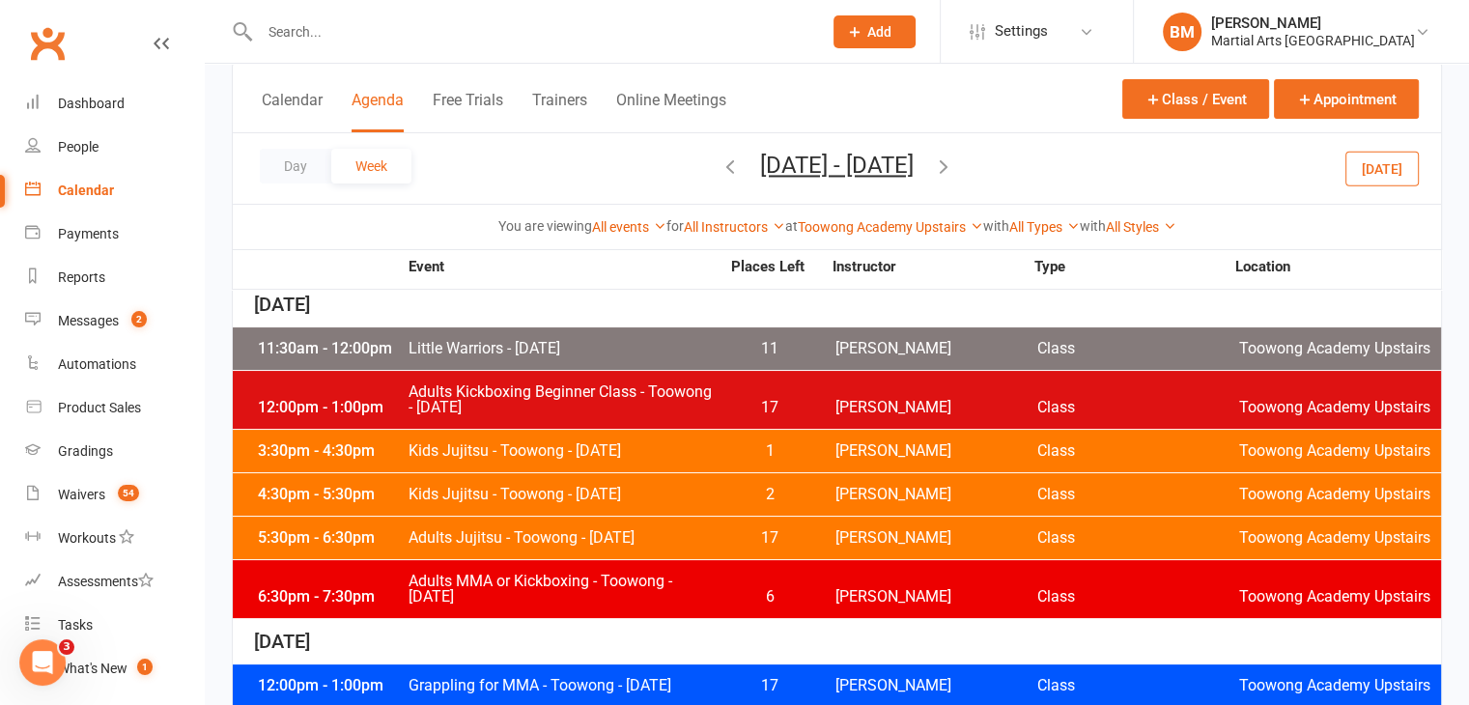
click at [720, 164] on icon "button" at bounding box center [730, 165] width 21 height 21
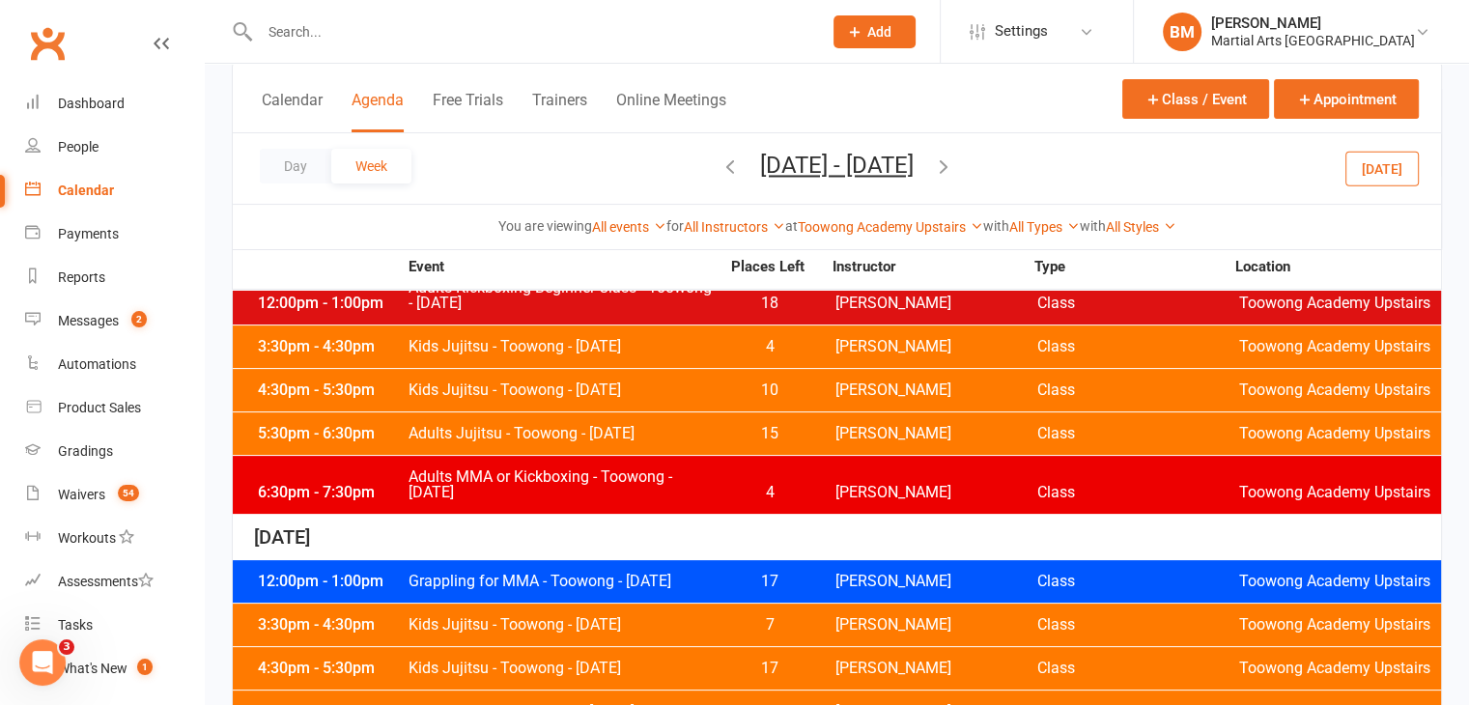
scroll to position [267, 0]
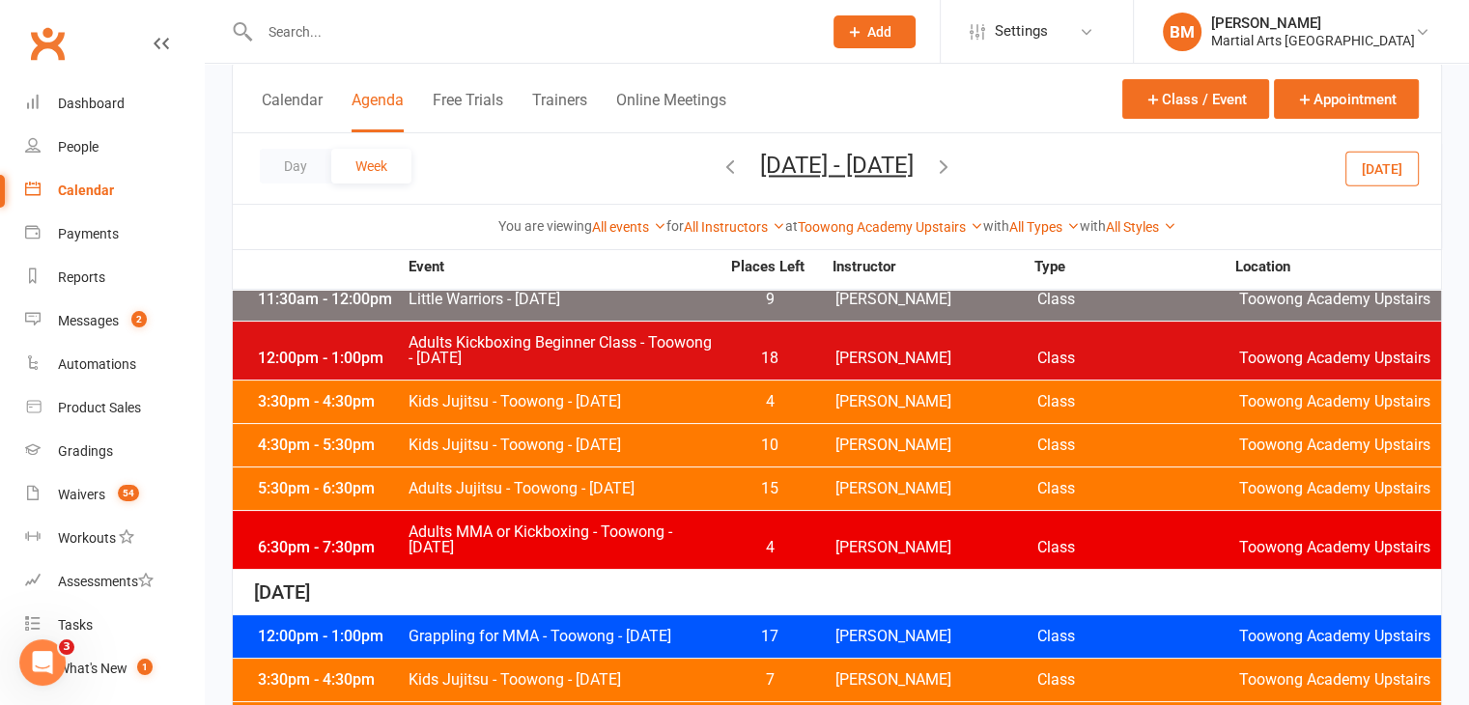
click at [577, 474] on div "5:30pm - 6:30pm Adults Jujitsu - Toowong - Monday 15 Robert Dupont Class Toowon…" at bounding box center [837, 488] width 1208 height 42
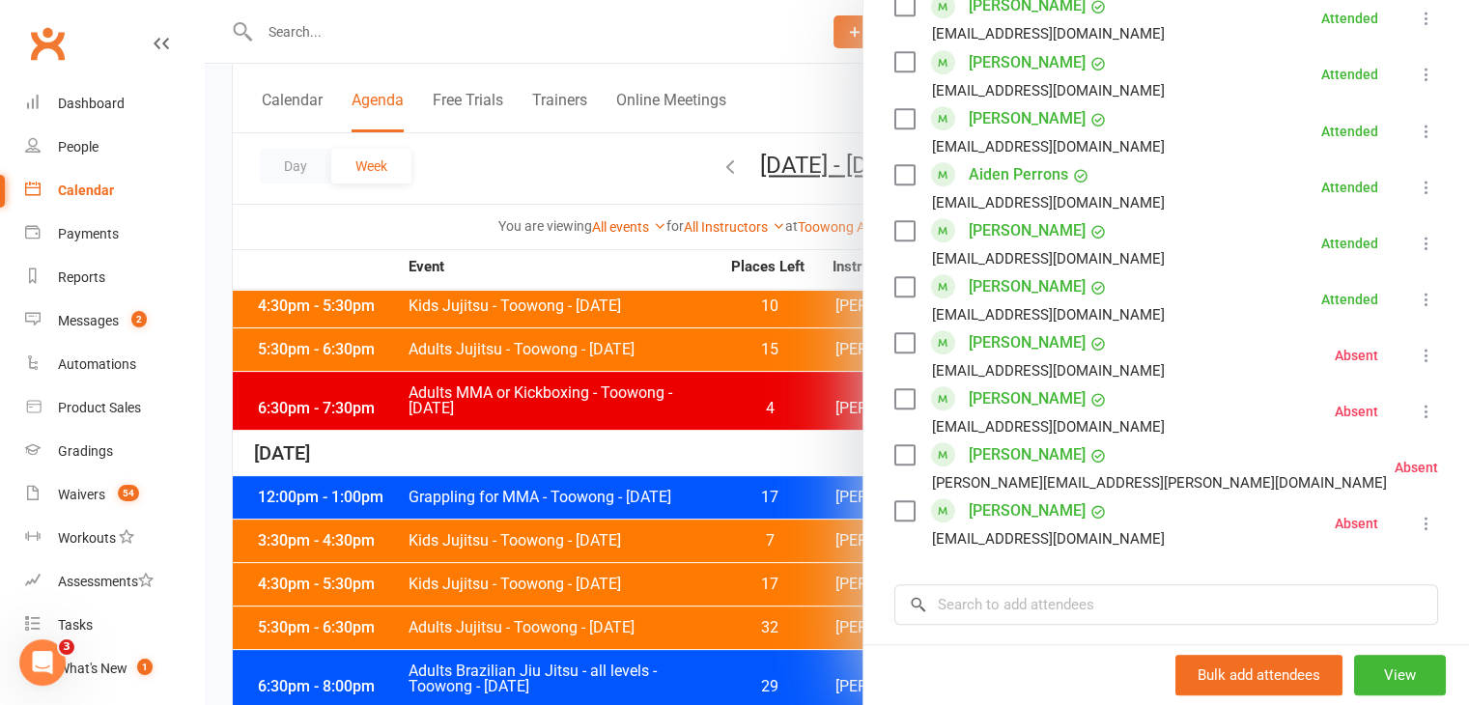
scroll to position [1237, 0]
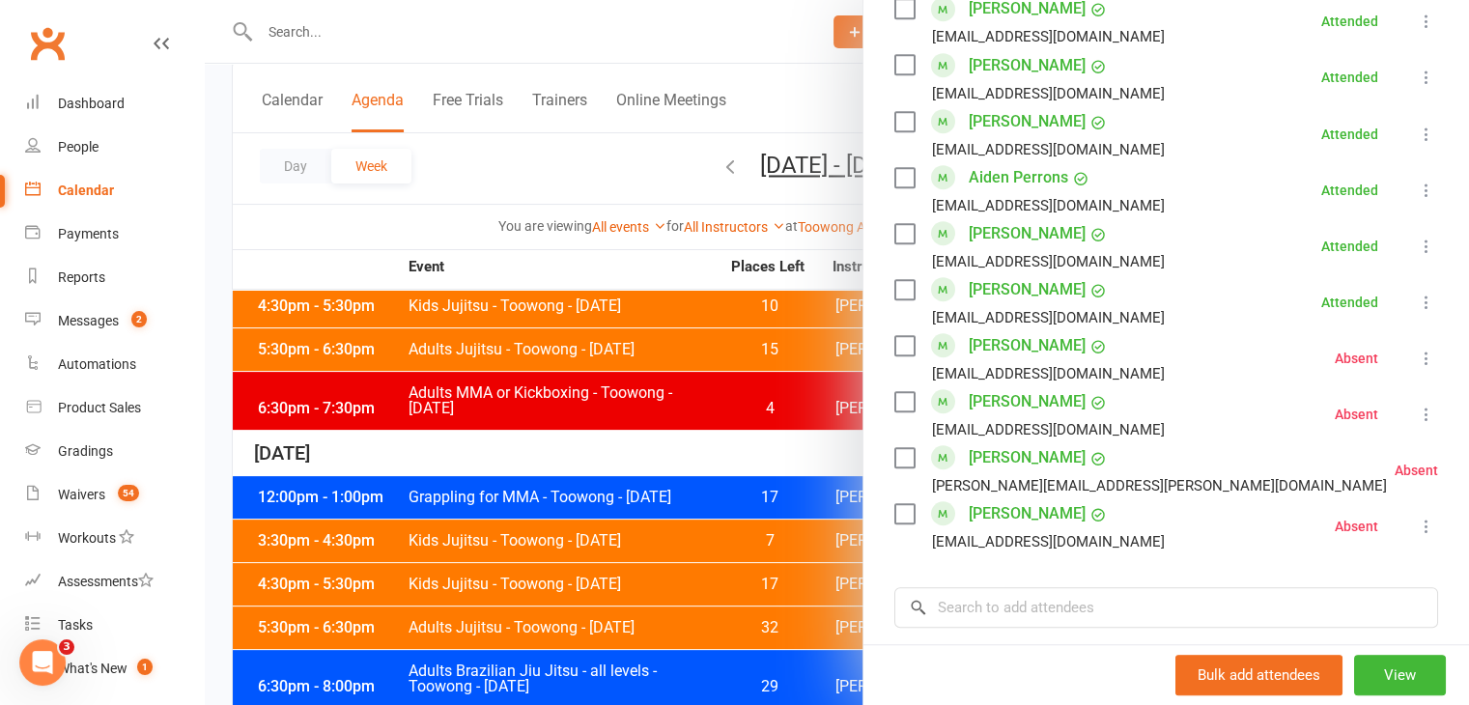
click at [93, 181] on link "Calendar" at bounding box center [114, 190] width 179 height 43
click at [699, 227] on div at bounding box center [837, 352] width 1264 height 705
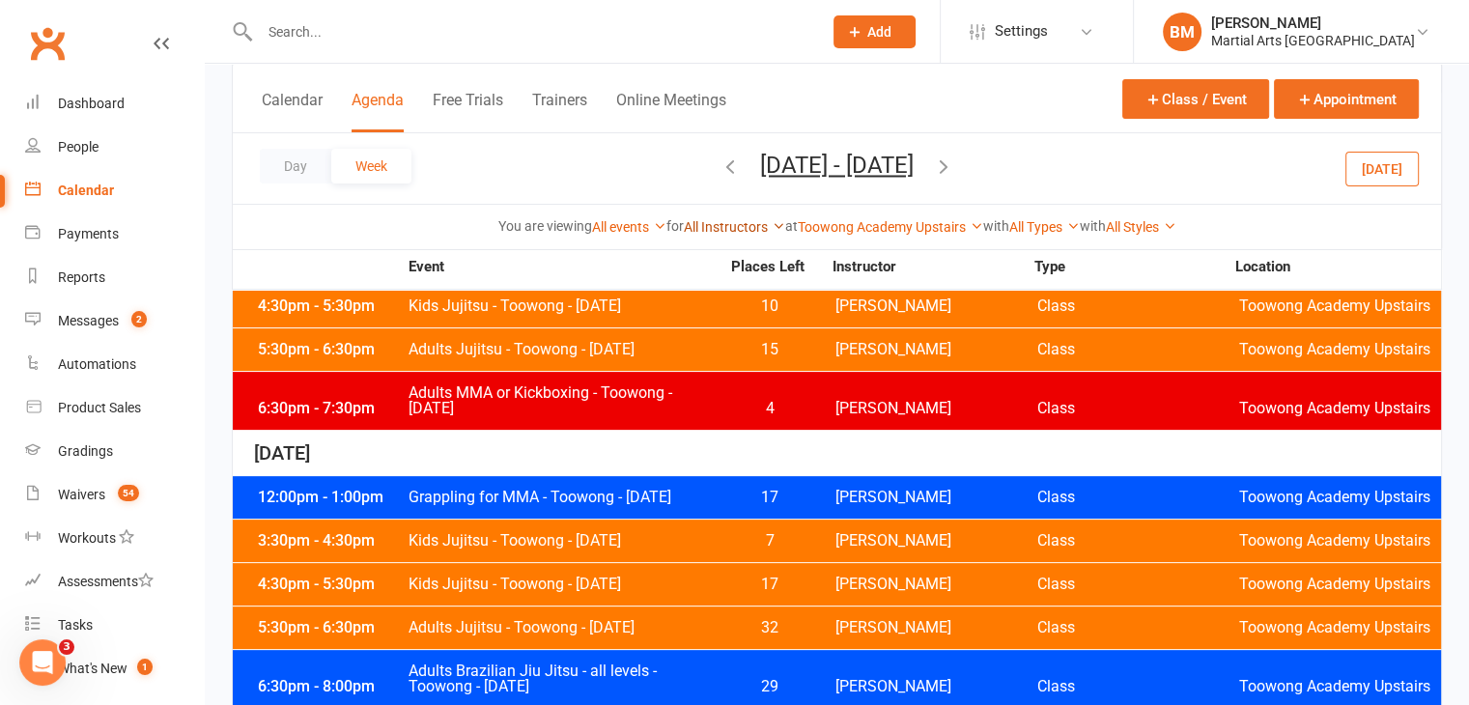
click at [704, 229] on link "All Instructors" at bounding box center [734, 226] width 101 height 15
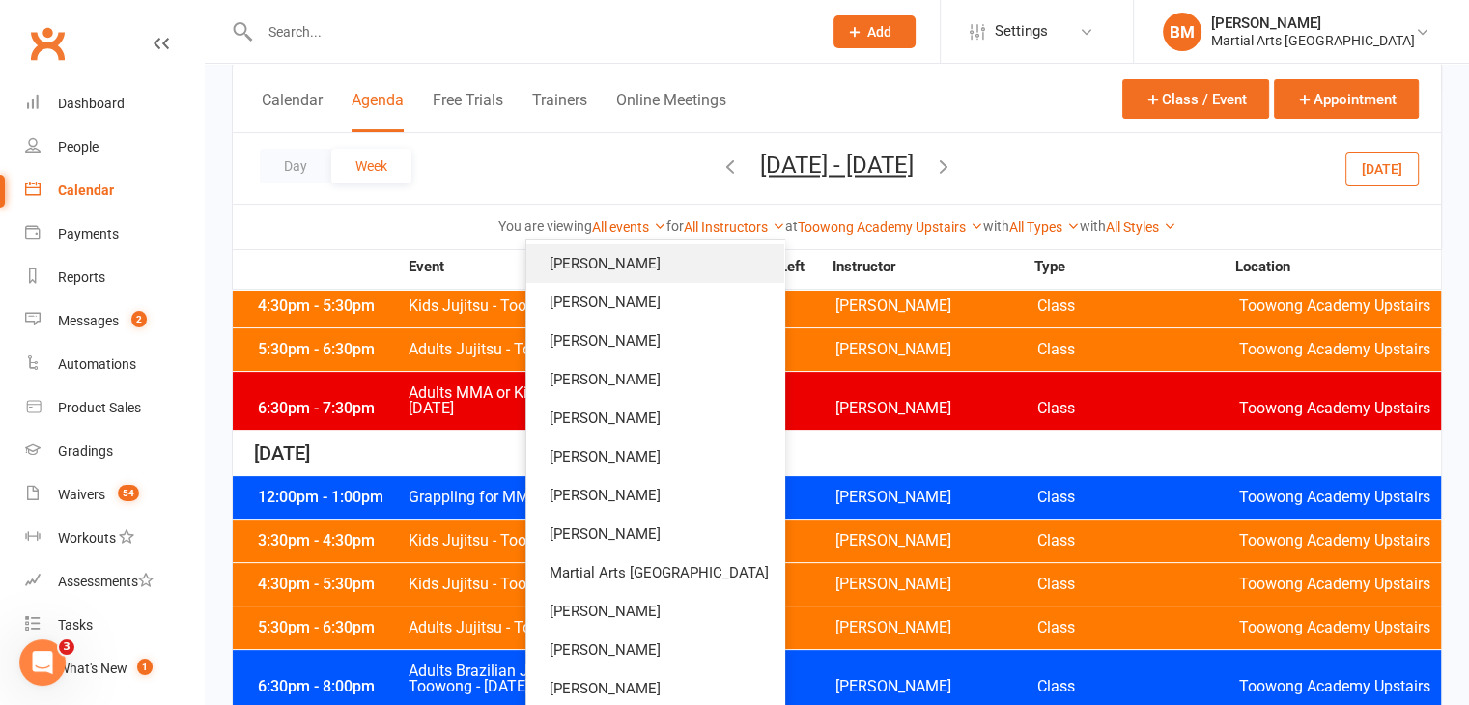
click at [680, 256] on link "[PERSON_NAME]" at bounding box center [655, 263] width 258 height 39
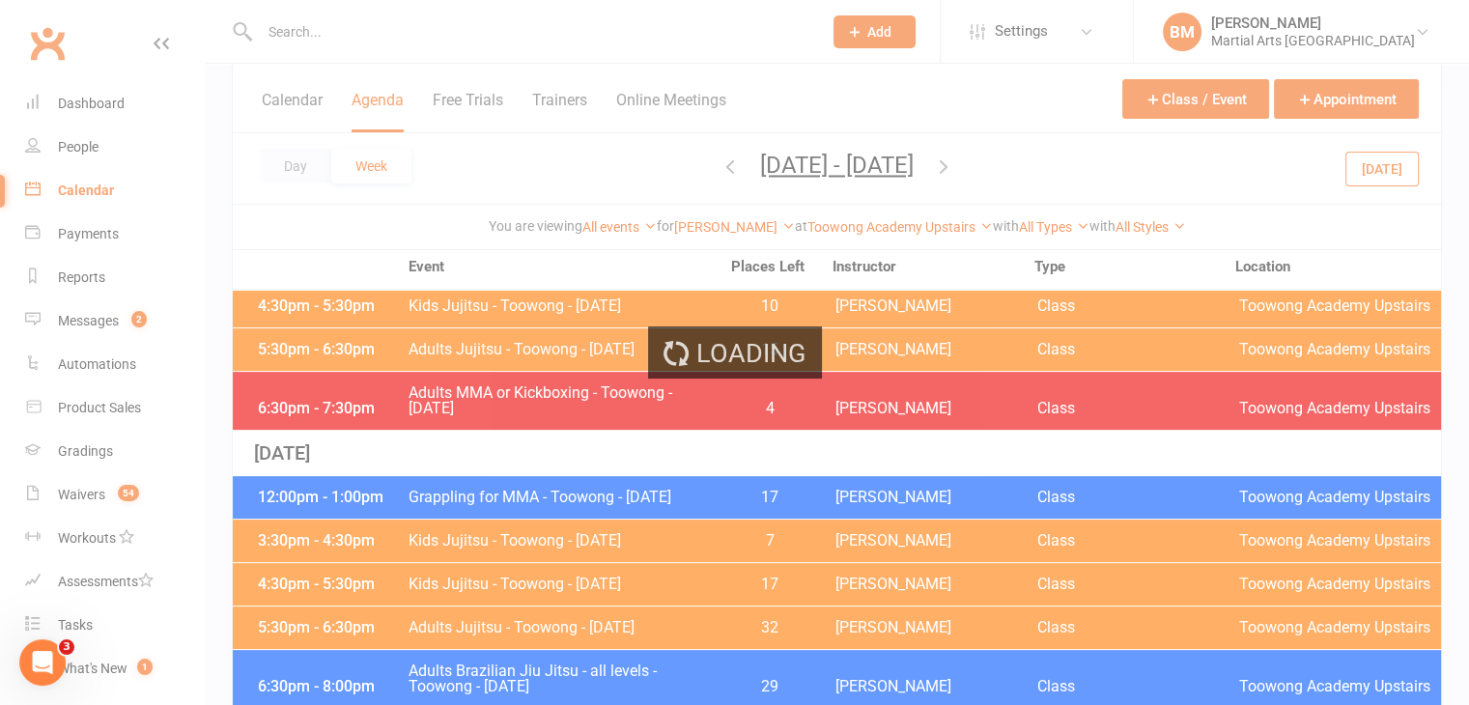
scroll to position [0, 0]
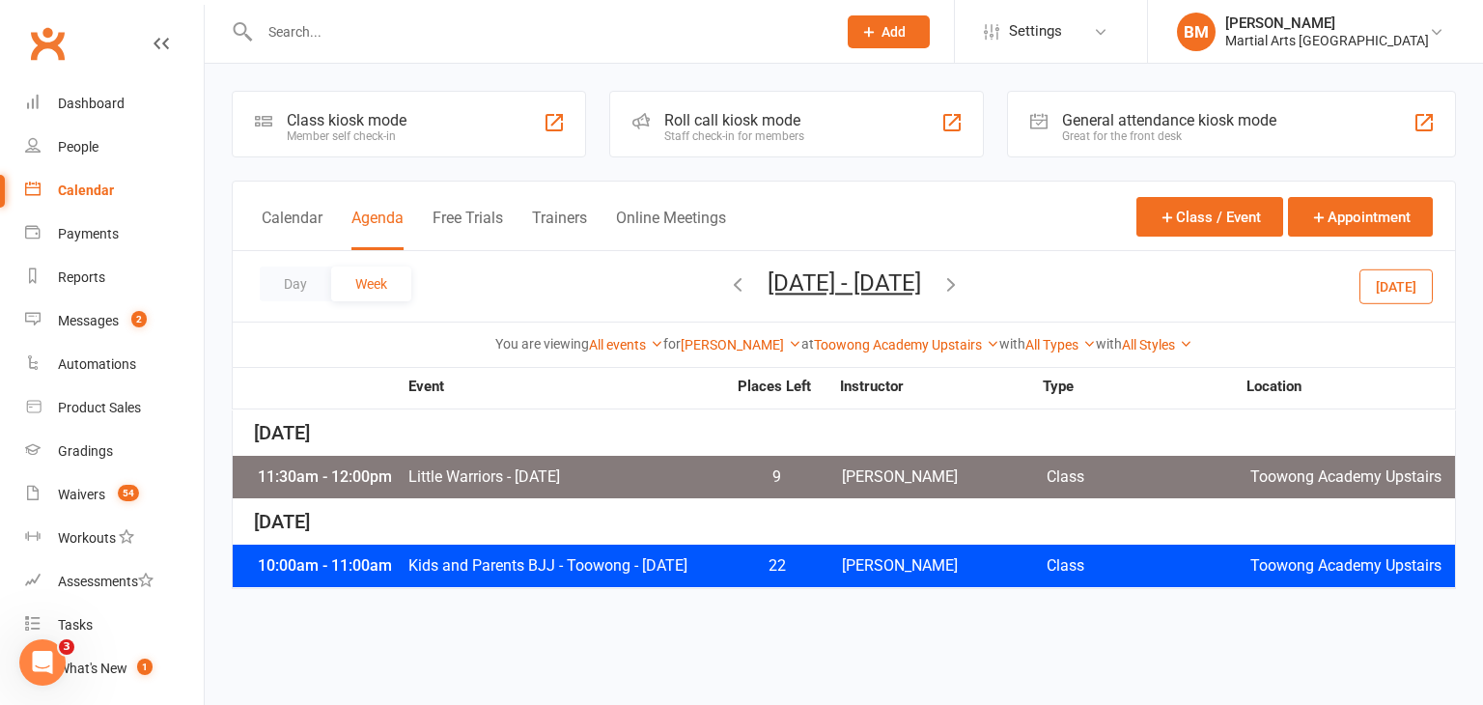
click at [727, 279] on icon "button" at bounding box center [737, 283] width 21 height 21
click at [886, 338] on link "Toowong Academy Upstairs" at bounding box center [906, 344] width 185 height 15
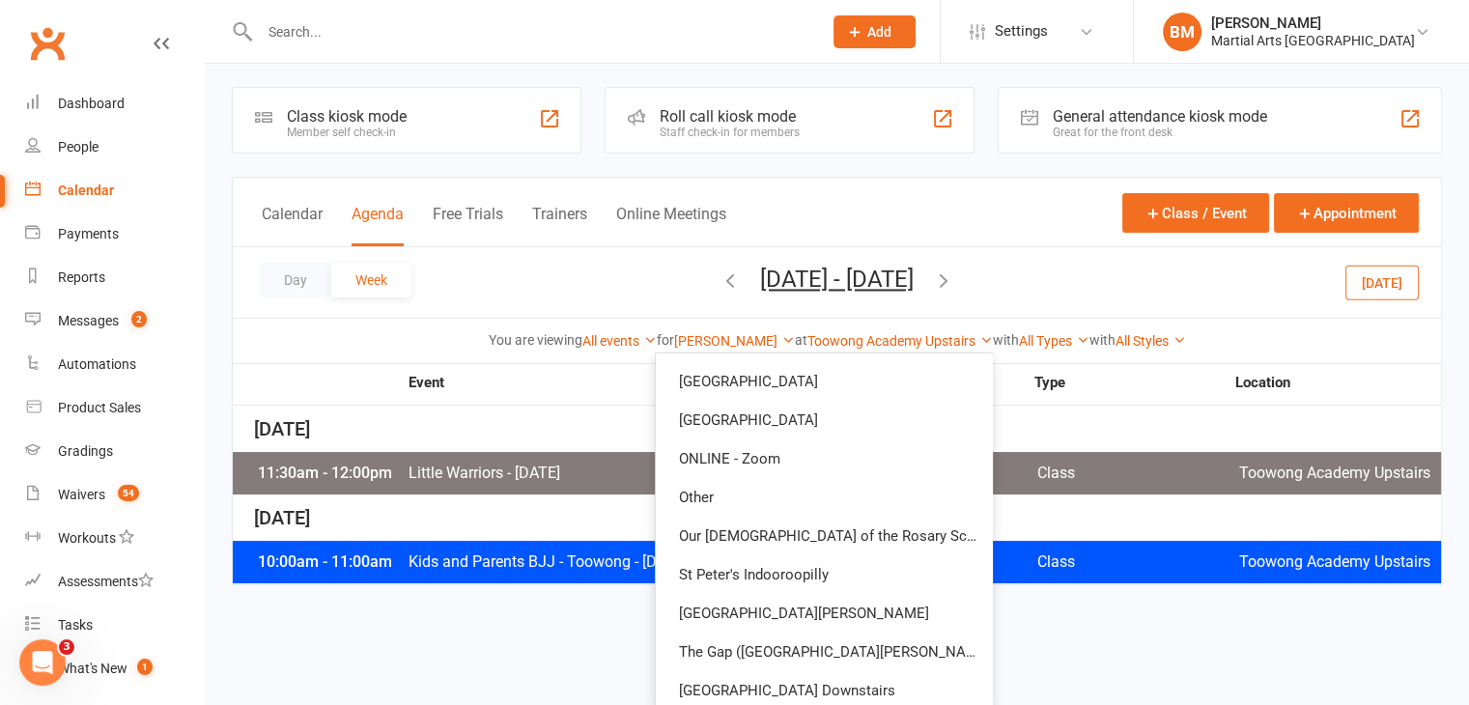
scroll to position [450, 0]
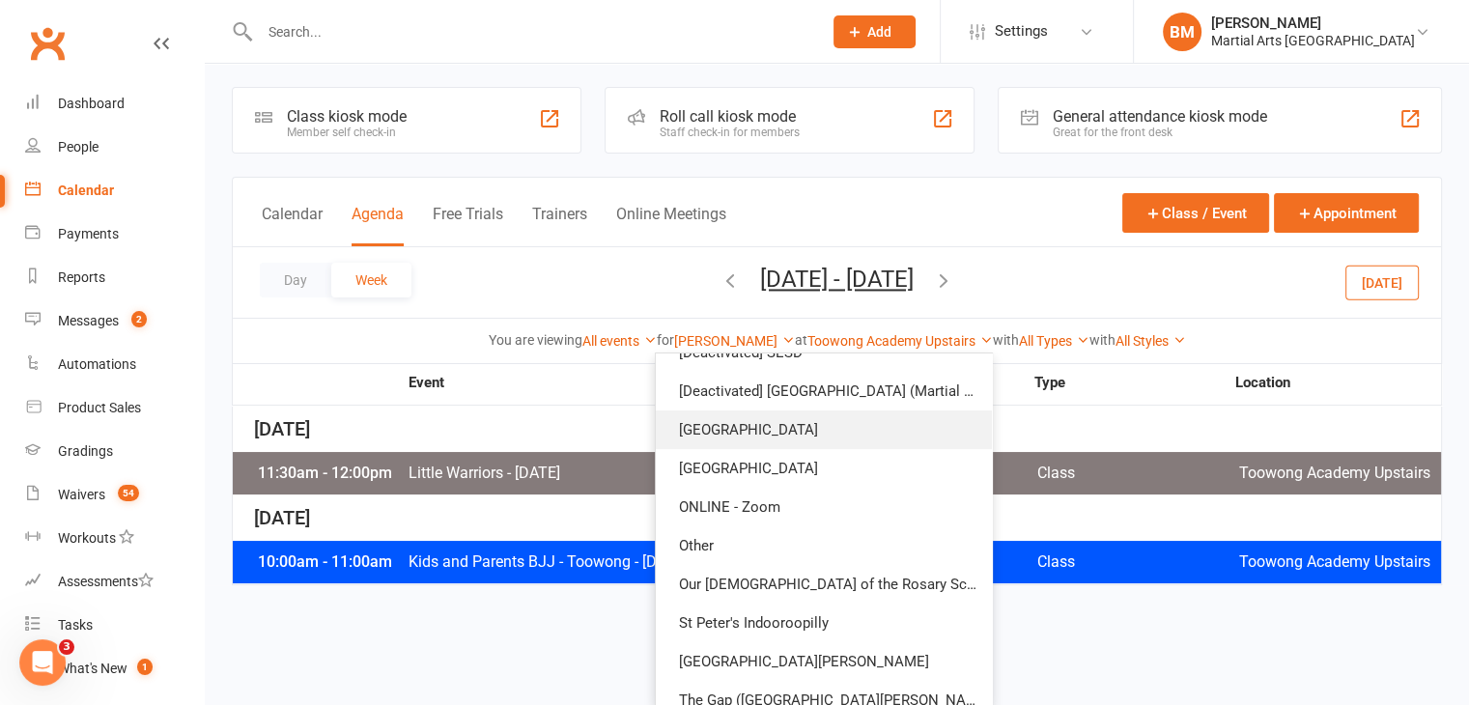
click at [754, 414] on link "[GEOGRAPHIC_DATA]" at bounding box center [824, 429] width 336 height 39
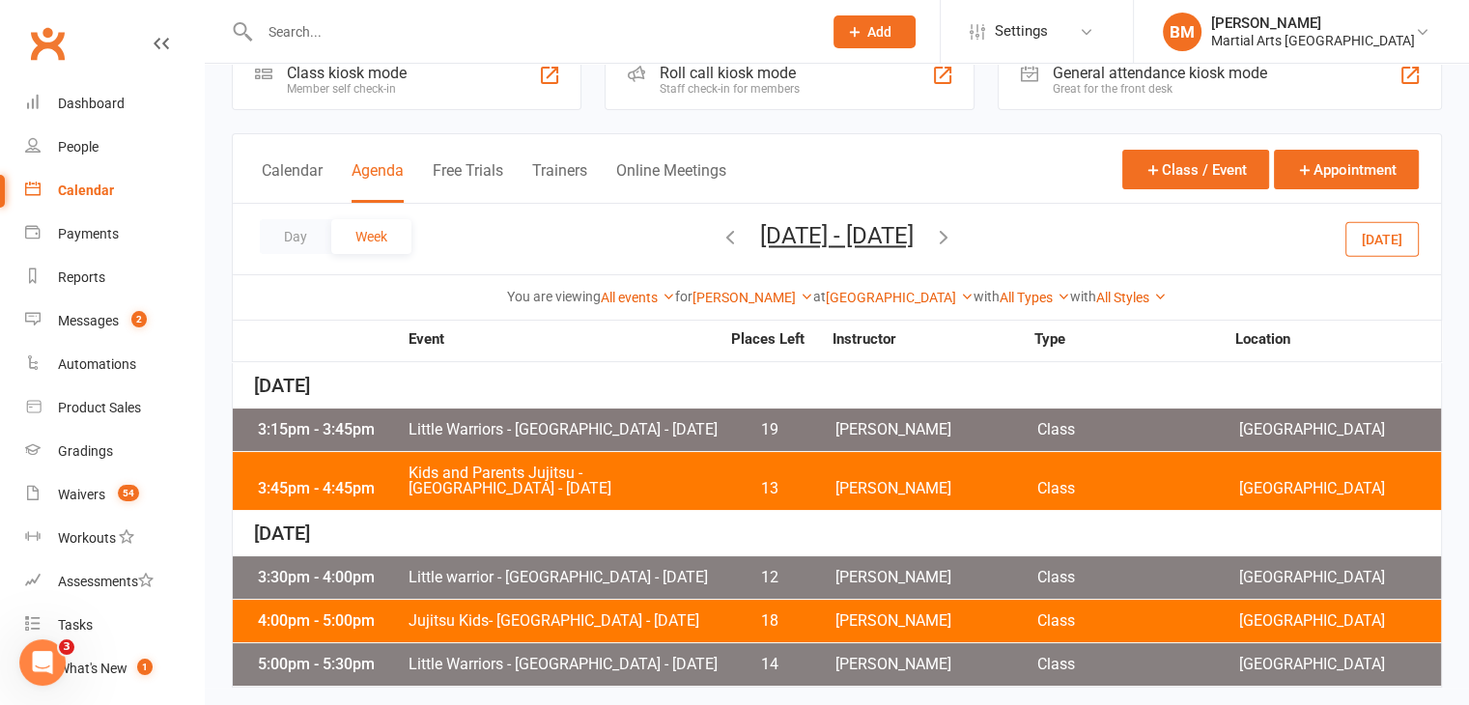
scroll to position [120, 0]
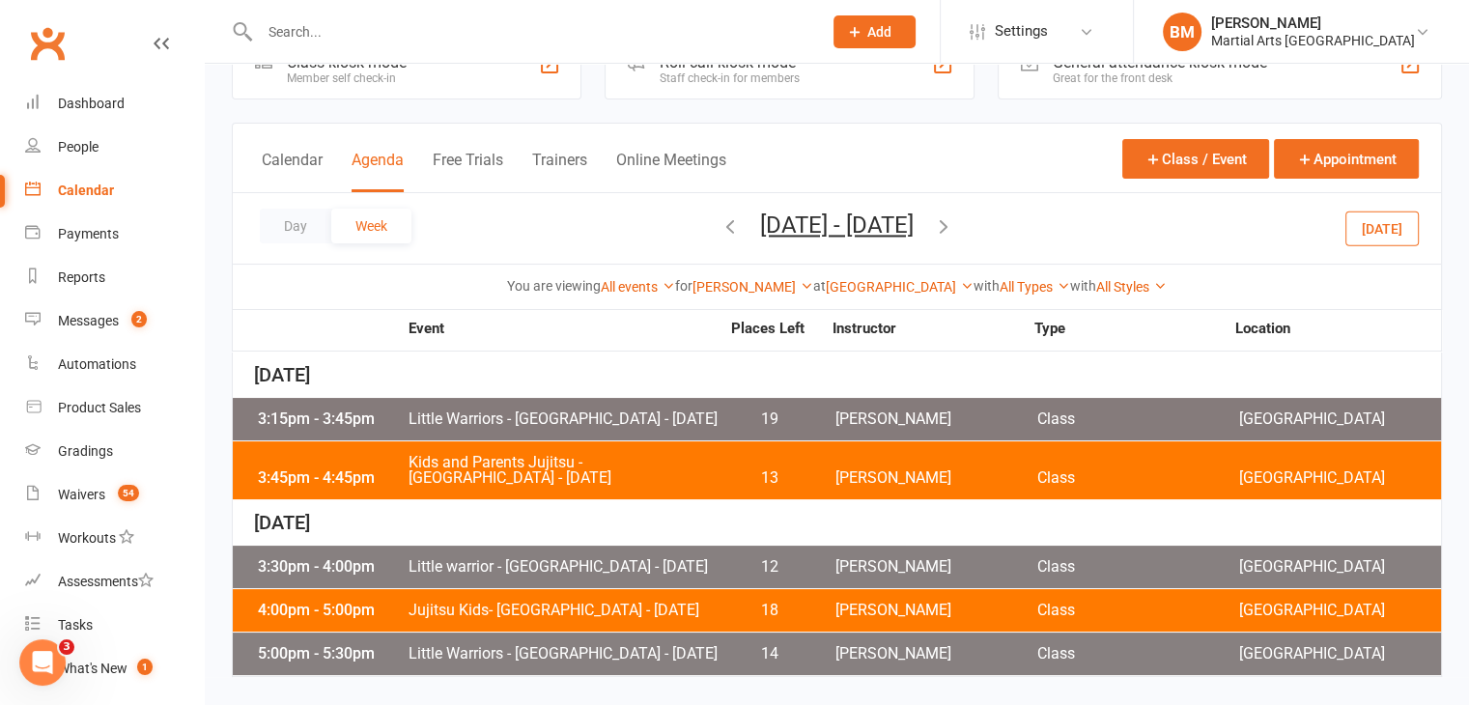
click at [1387, 211] on button "Today" at bounding box center [1381, 228] width 73 height 35
click at [648, 193] on div "Day Week Sep 14, 2025 - Sep 20, 2025 September 2025 Sun Mon Tue Wed Thu Fri Sat…" at bounding box center [837, 228] width 1208 height 71
click at [720, 215] on icon "button" at bounding box center [730, 225] width 21 height 21
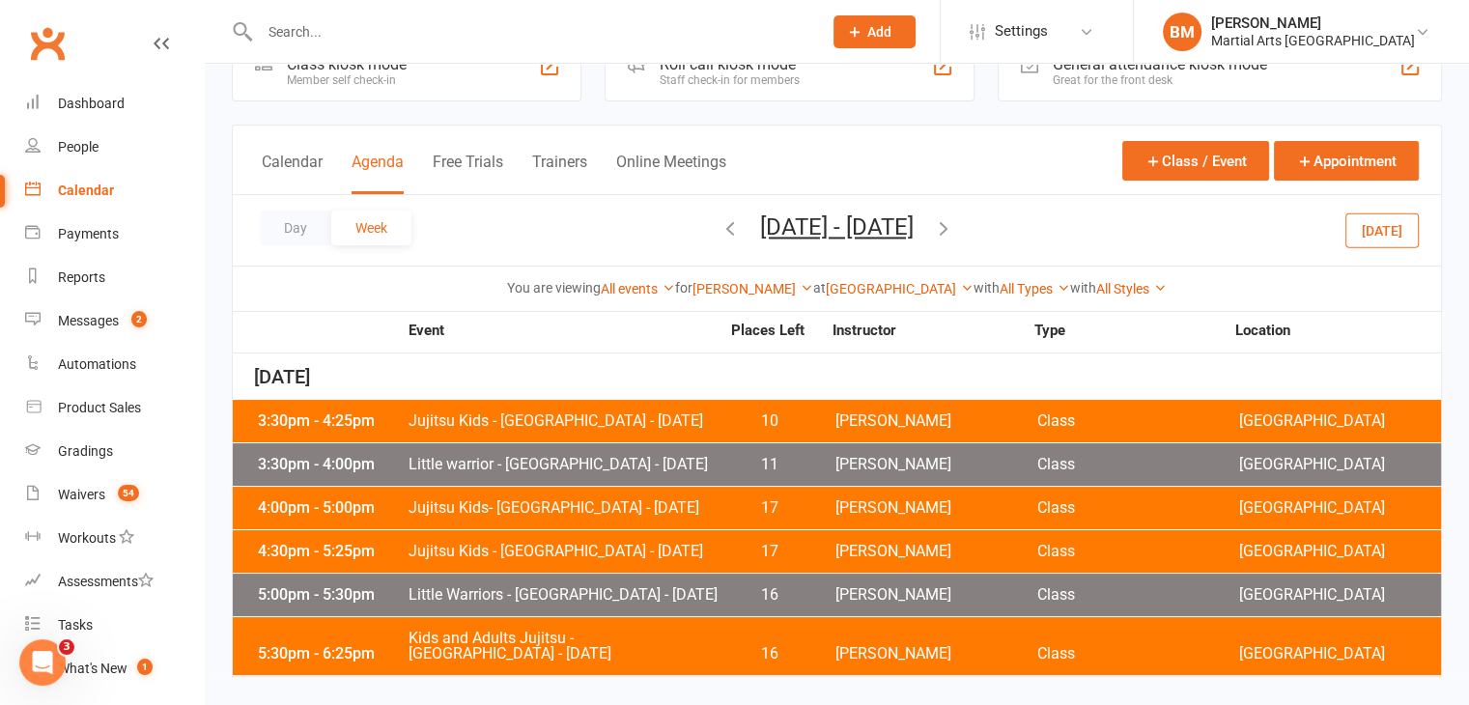
click at [590, 413] on span "Jujitsu Kids - Brookfield State School - Wednesday" at bounding box center [564, 420] width 312 height 15
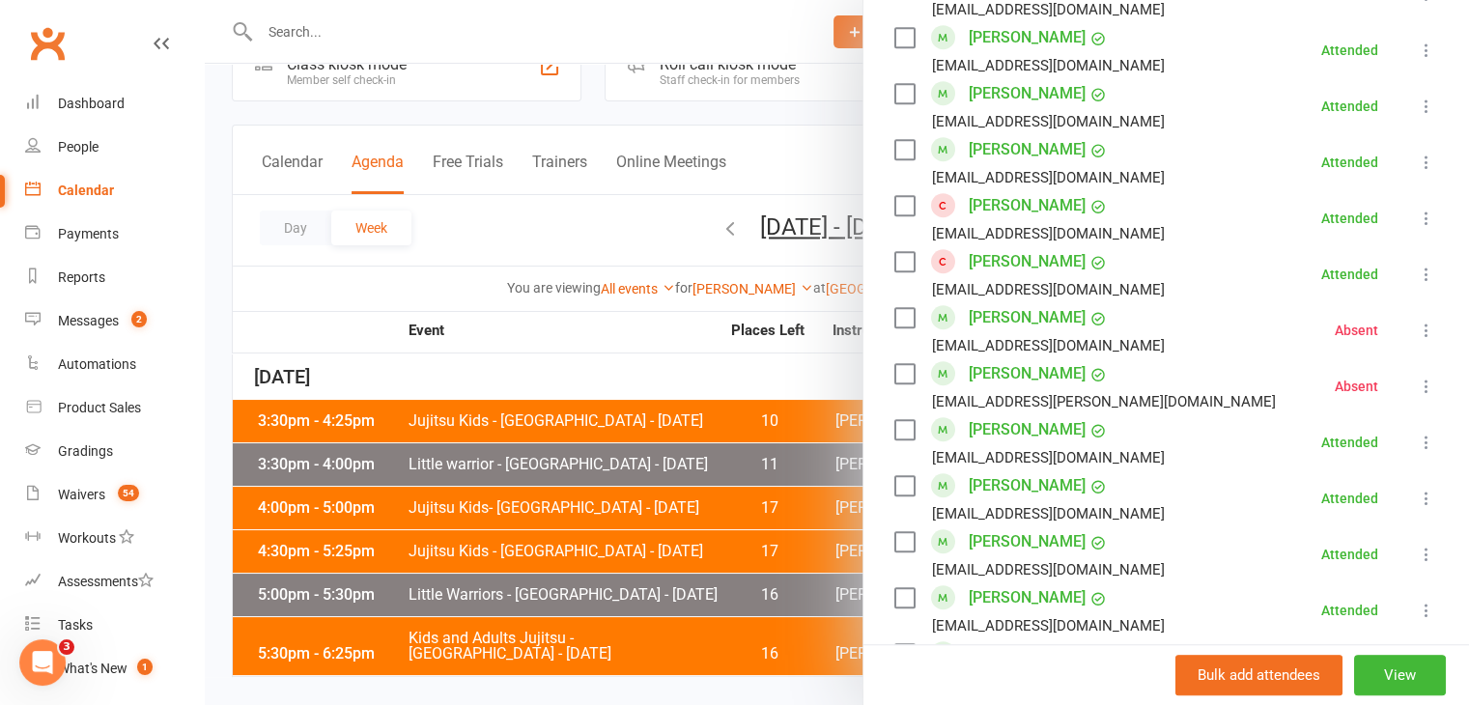
scroll to position [1389, 0]
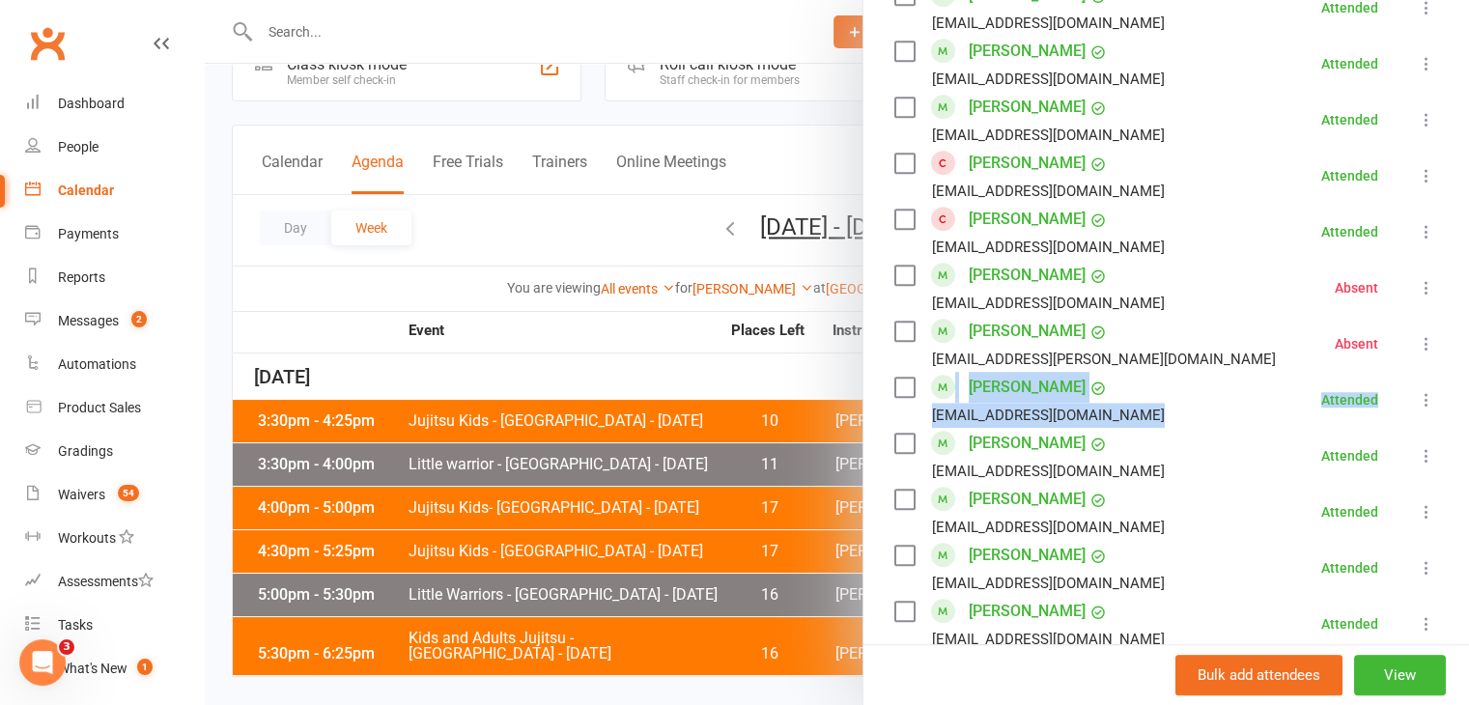
drag, startPoint x: 1438, startPoint y: 362, endPoint x: 1452, endPoint y: 397, distance: 37.3
click at [1452, 397] on div "Jujitsu Kids - Brookfield State School - Wednesday Class kiosk mode Roll call 3…" at bounding box center [1165, 352] width 607 height 705
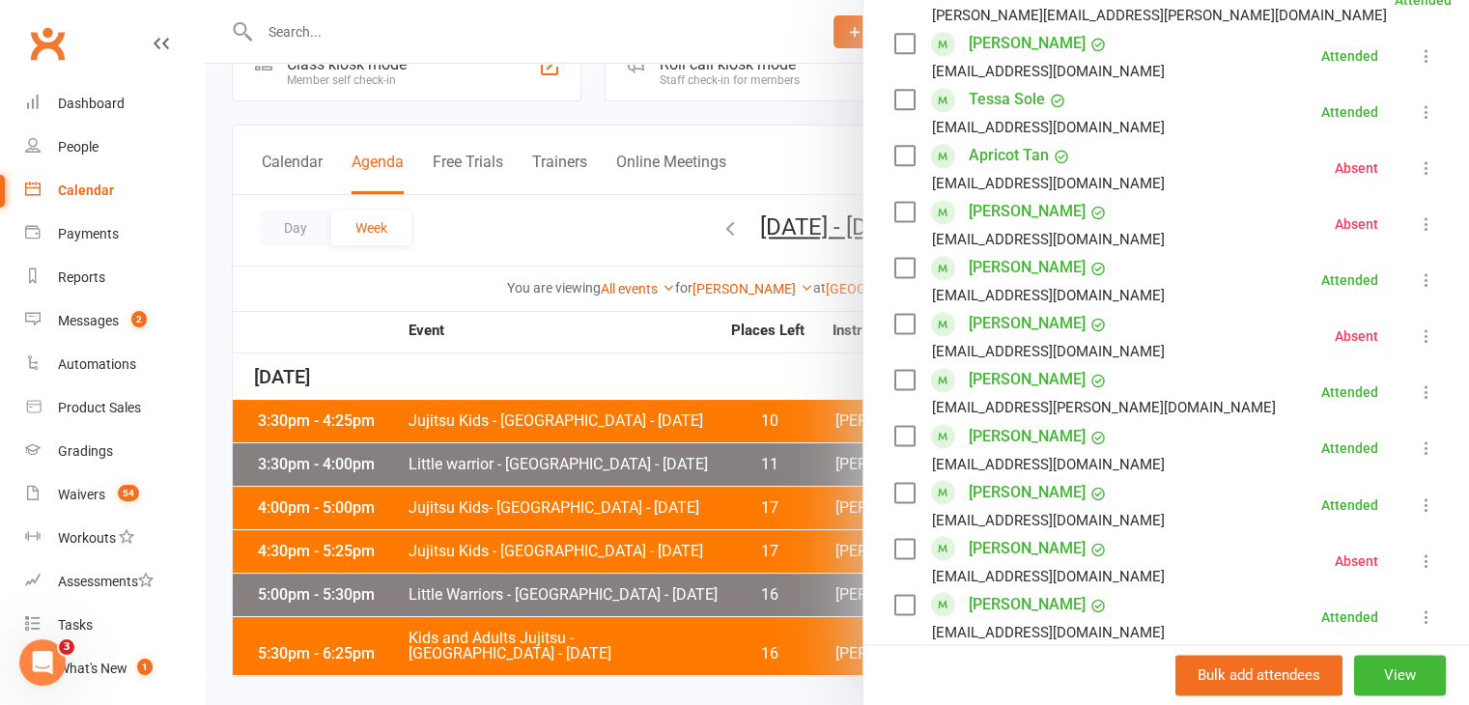
scroll to position [2553, 0]
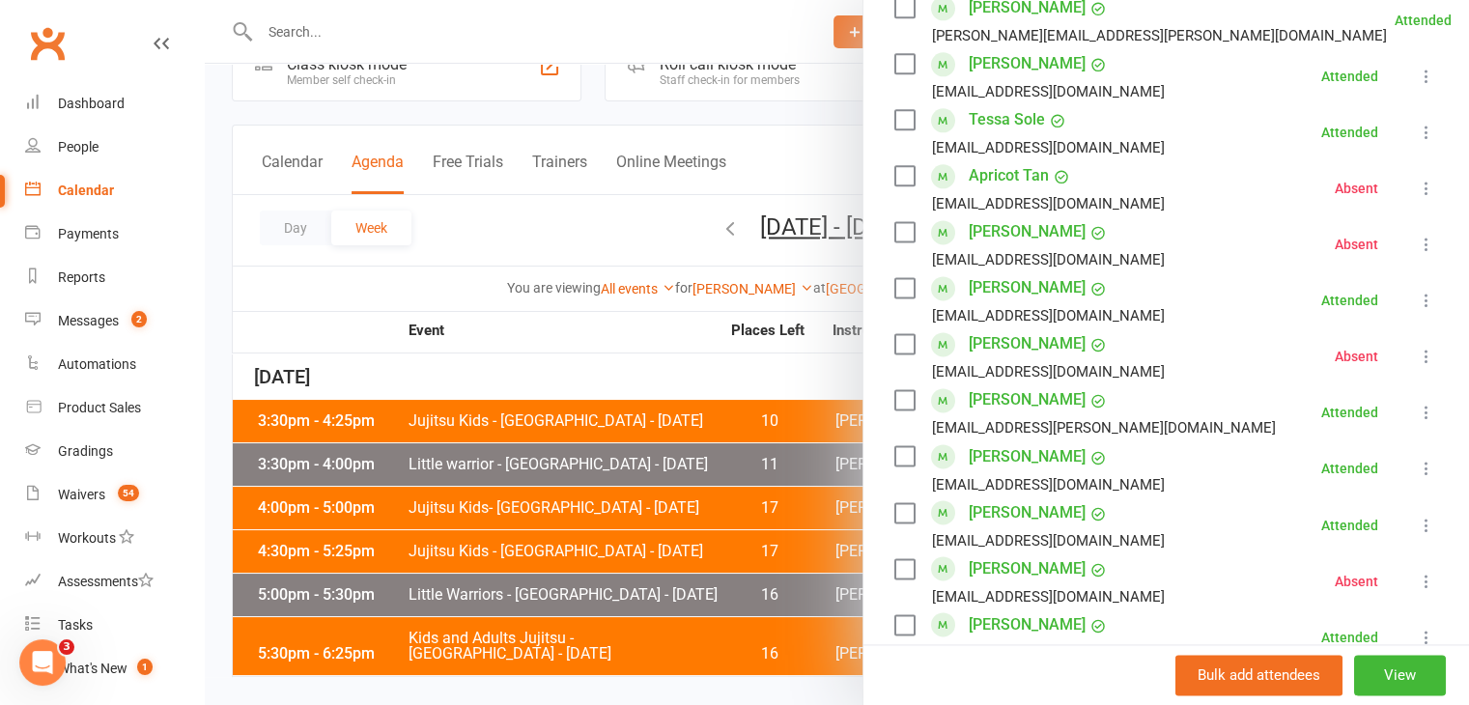
click at [315, 54] on div at bounding box center [837, 352] width 1264 height 705
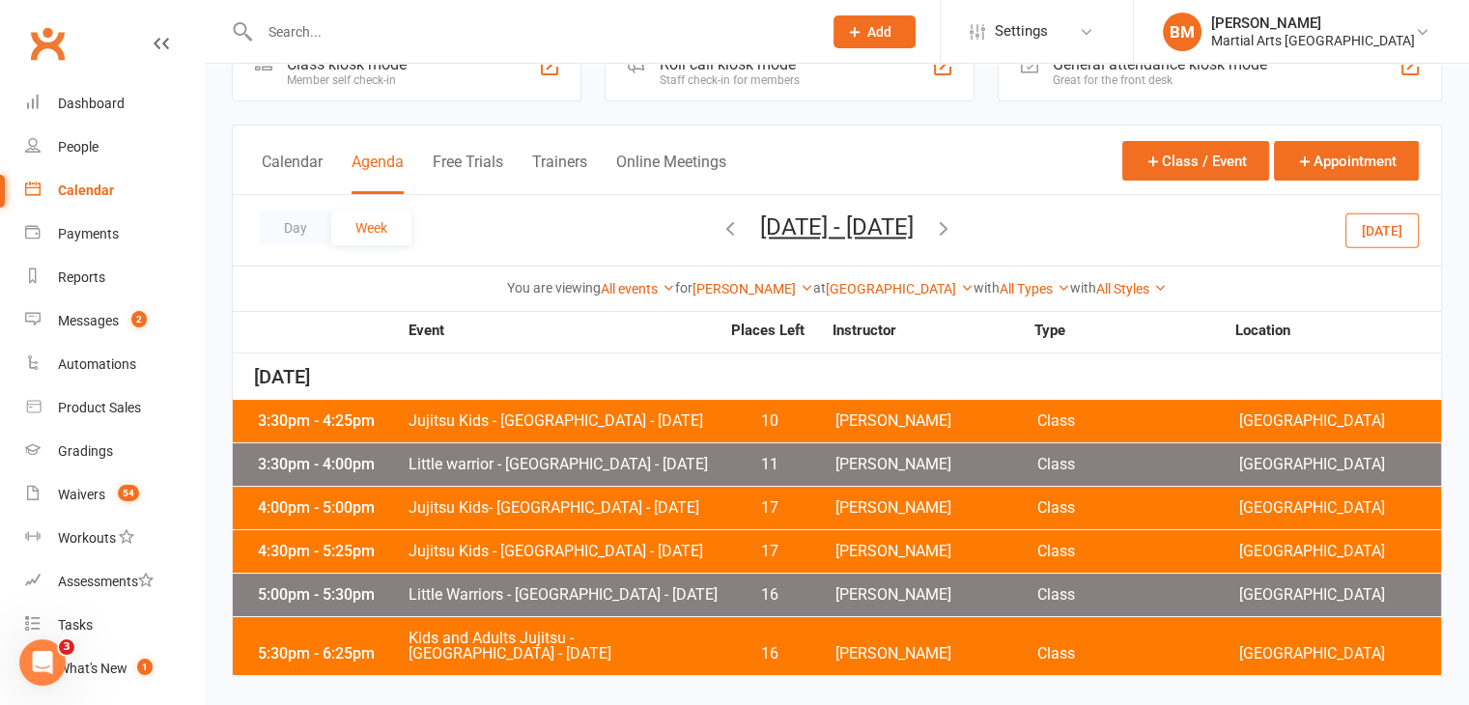
click at [307, 39] on input "text" at bounding box center [531, 31] width 554 height 27
click at [306, 33] on input "text" at bounding box center [531, 31] width 554 height 27
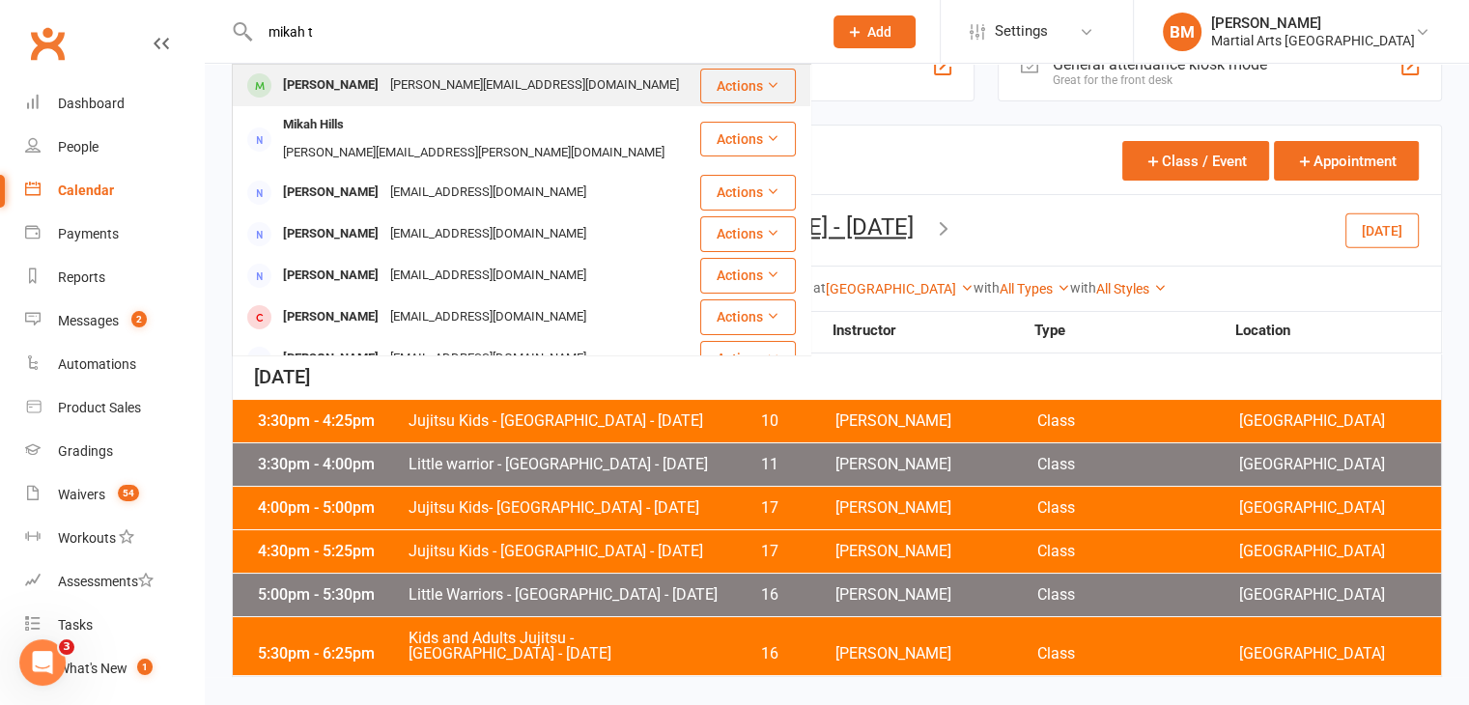
type input "mikah t"
click at [384, 96] on div "marisa.tunjic@gmail.com" at bounding box center [534, 85] width 300 height 28
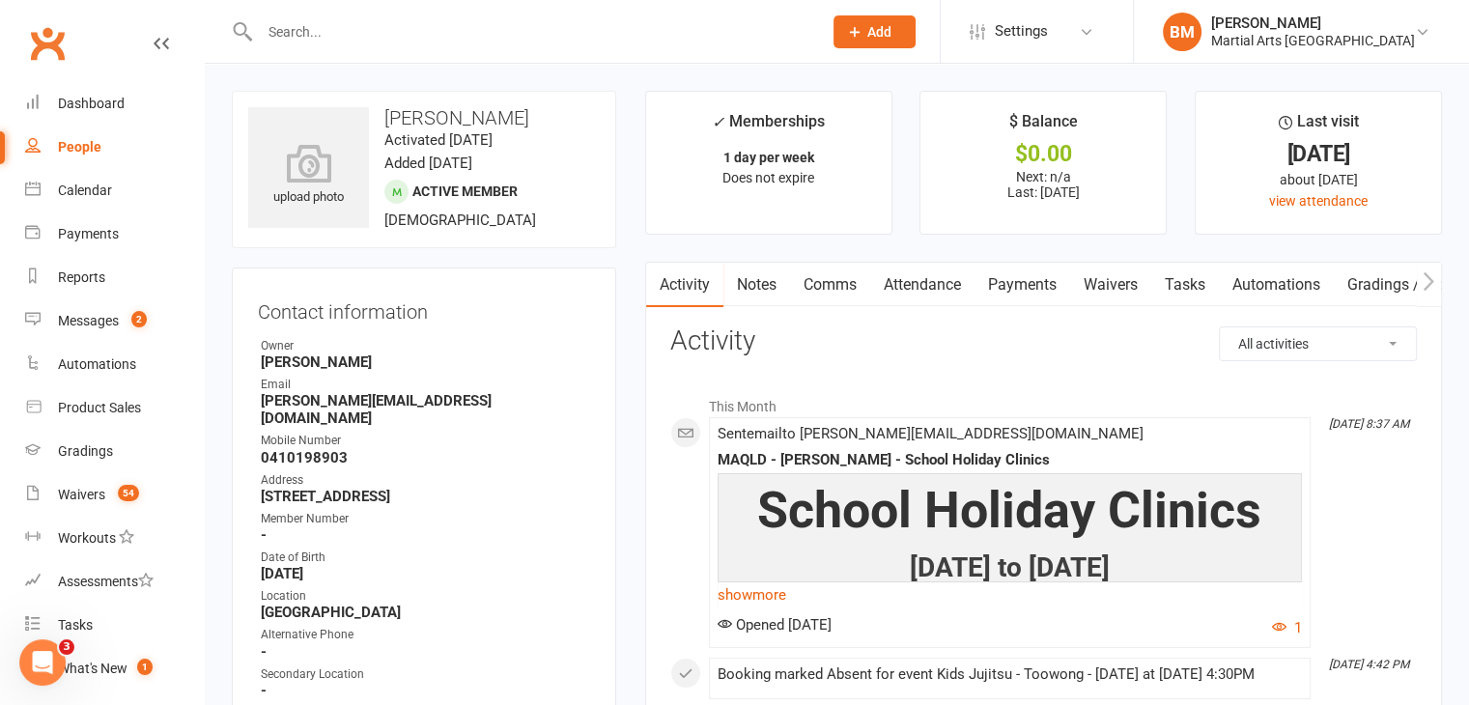
click at [460, 113] on h3 "Mikah Tunjic" at bounding box center [424, 117] width 352 height 21
drag, startPoint x: 460, startPoint y: 113, endPoint x: 433, endPoint y: 102, distance: 29.1
click at [433, 102] on div "upload photo Mikah Tunjic Activated 1 February, 2024 Added 1 February, 2024 Act…" at bounding box center [424, 169] width 384 height 157
drag, startPoint x: 440, startPoint y: 113, endPoint x: 502, endPoint y: 128, distance: 63.7
click at [502, 128] on div "upload photo Mikah Tunjic Activated 1 February, 2024 Added 1 February, 2024 Act…" at bounding box center [424, 169] width 384 height 157
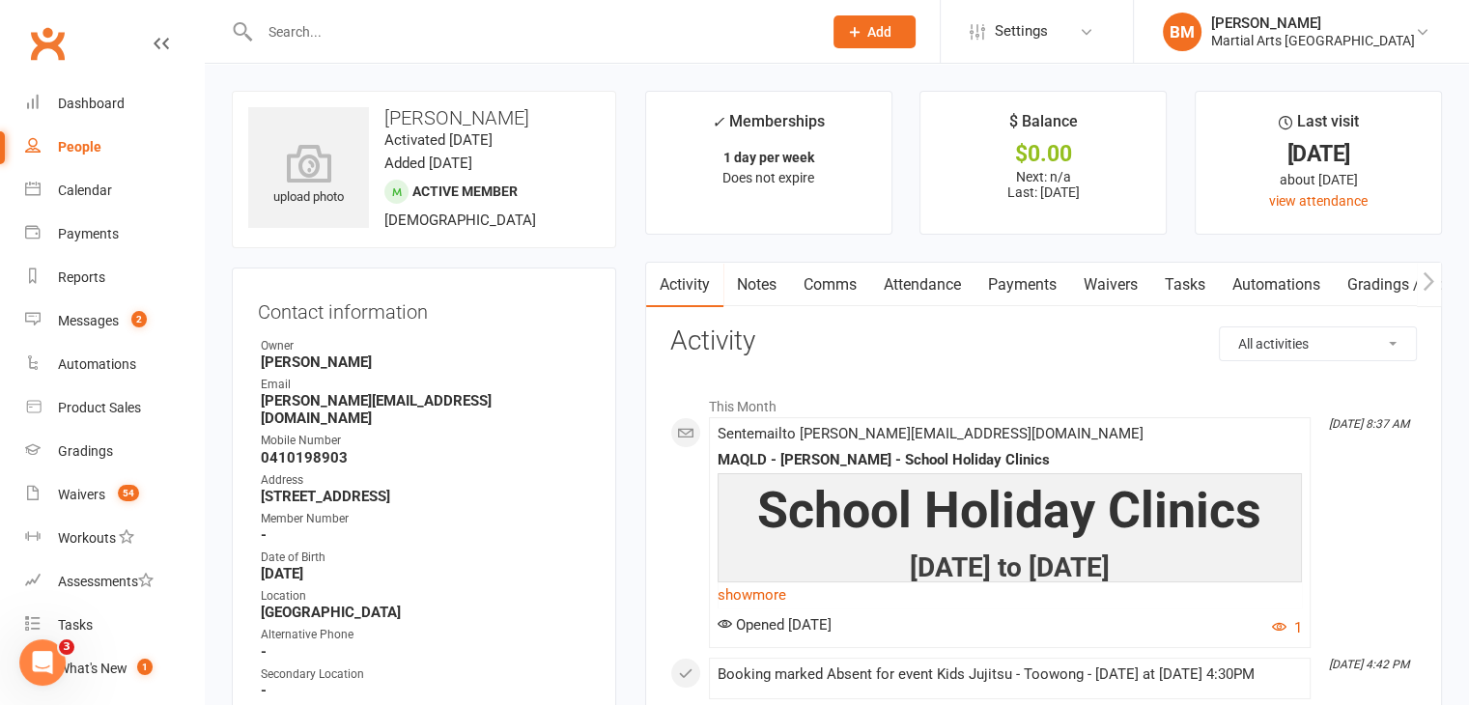
click at [481, 109] on h3 "Mikah Tunjic" at bounding box center [424, 117] width 352 height 21
drag, startPoint x: 448, startPoint y: 119, endPoint x: 460, endPoint y: 122, distance: 11.9
click at [460, 122] on h3 "Mikah Tunjic" at bounding box center [424, 117] width 352 height 21
click at [445, 113] on h3 "Mikah Tunjic" at bounding box center [424, 117] width 352 height 21
click at [440, 113] on h3 "Mikah Tunjic" at bounding box center [424, 117] width 352 height 21
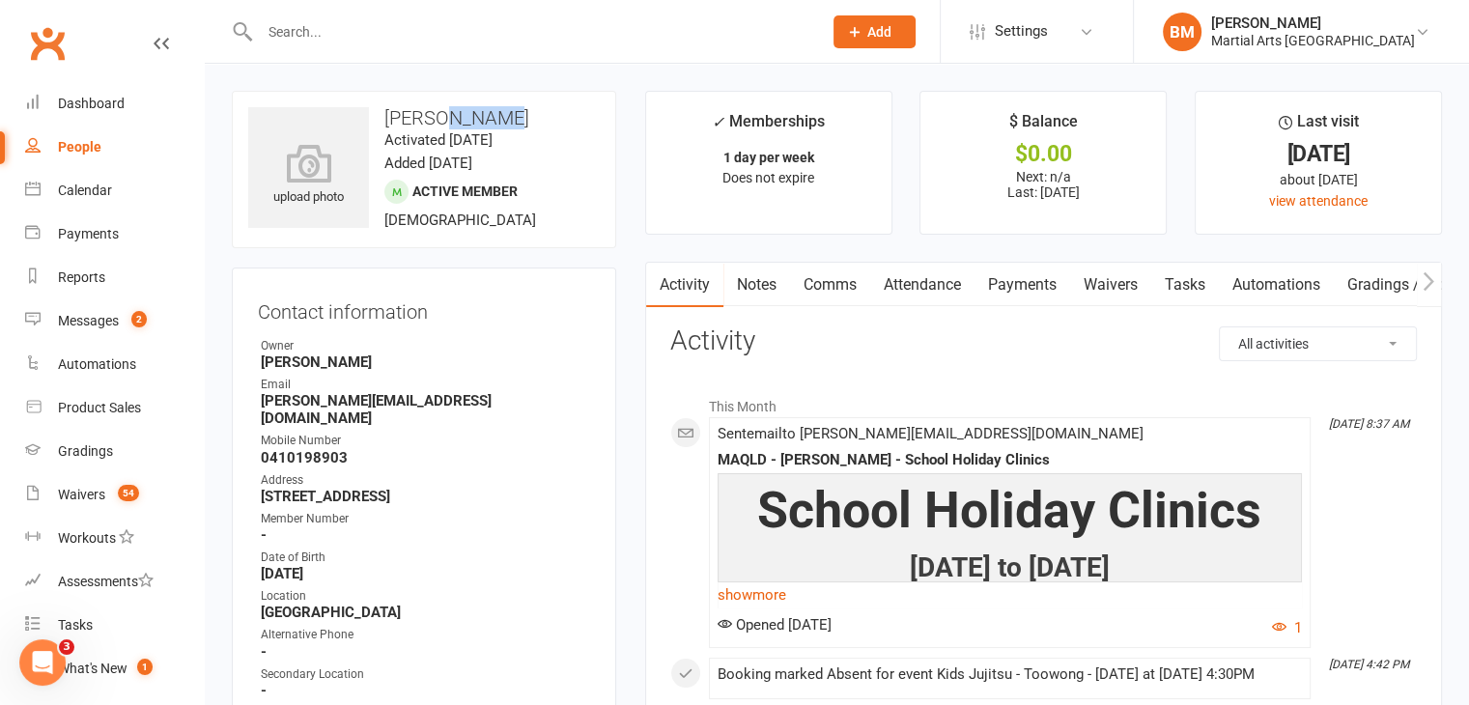
drag, startPoint x: 440, startPoint y: 122, endPoint x: 491, endPoint y: 119, distance: 50.3
click at [491, 119] on h3 "Mikah Tunjic" at bounding box center [424, 117] width 352 height 21
copy h3 "Tunjic"
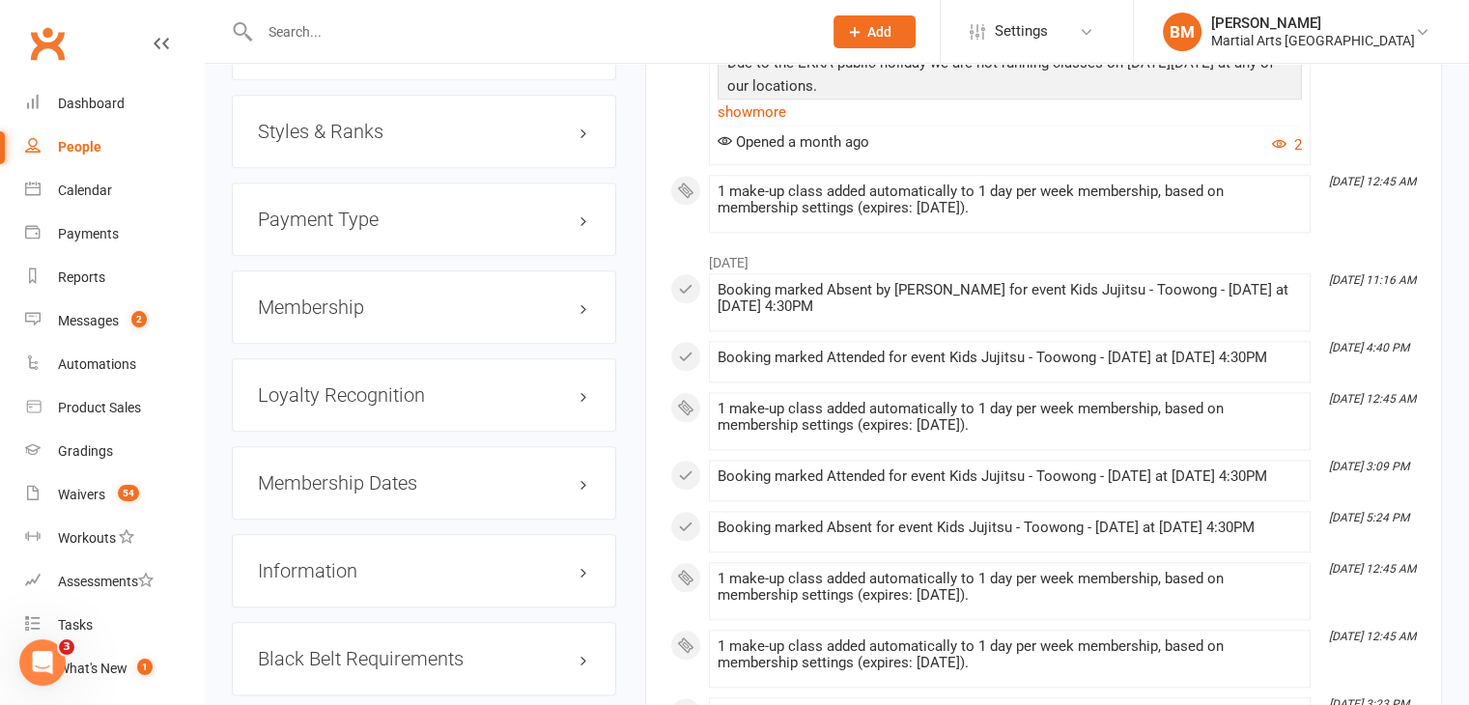
scroll to position [2333, 0]
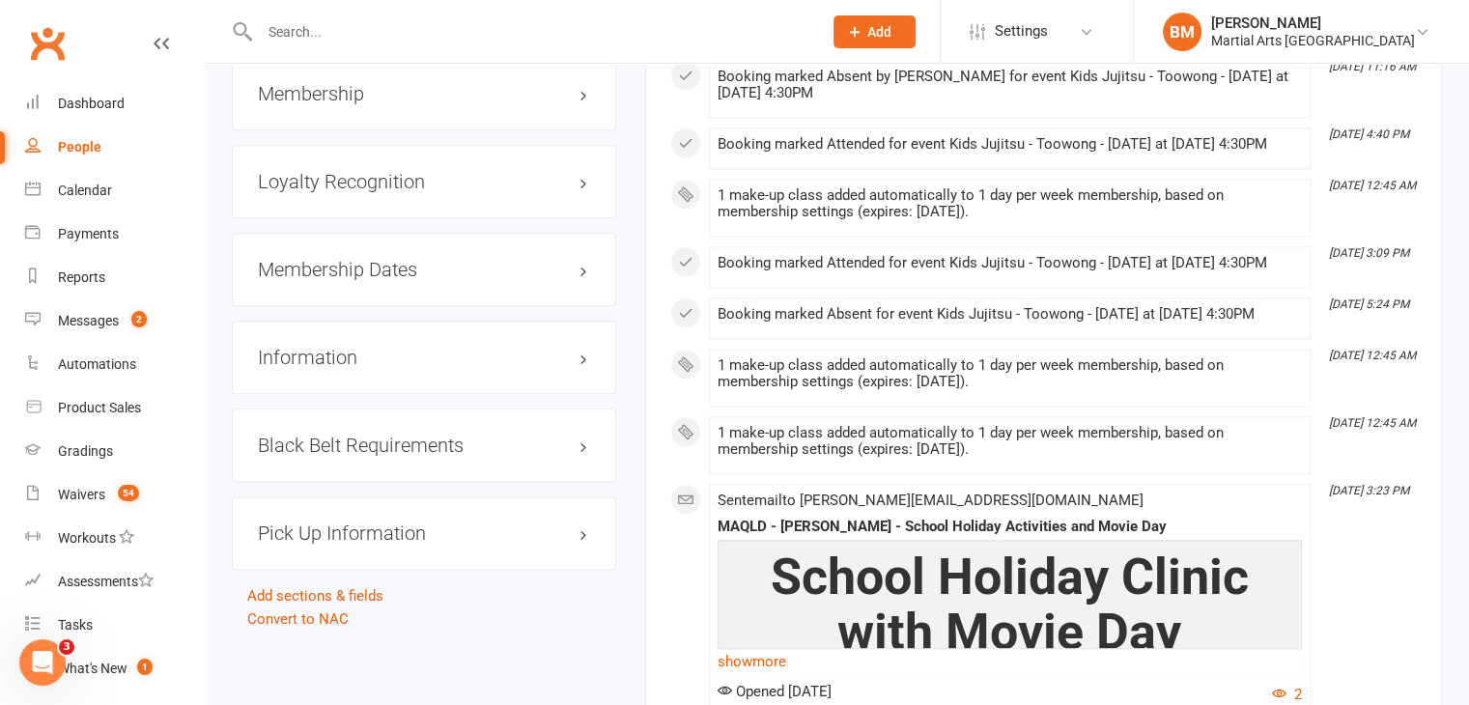
click at [305, 83] on h3 "Membership" at bounding box center [424, 93] width 332 height 21
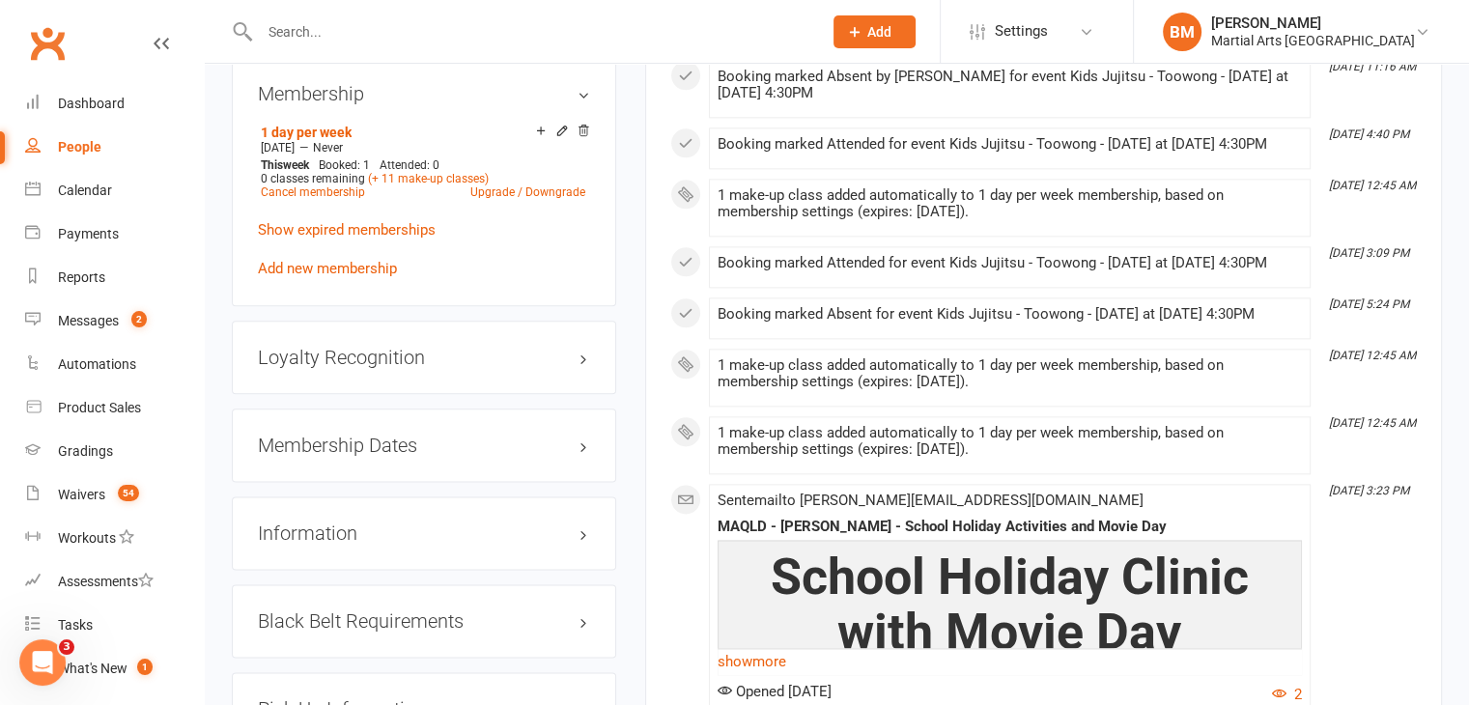
drag, startPoint x: 580, startPoint y: 109, endPoint x: 825, endPoint y: 95, distance: 244.8
click at [581, 124] on icon at bounding box center [584, 131] width 14 height 14
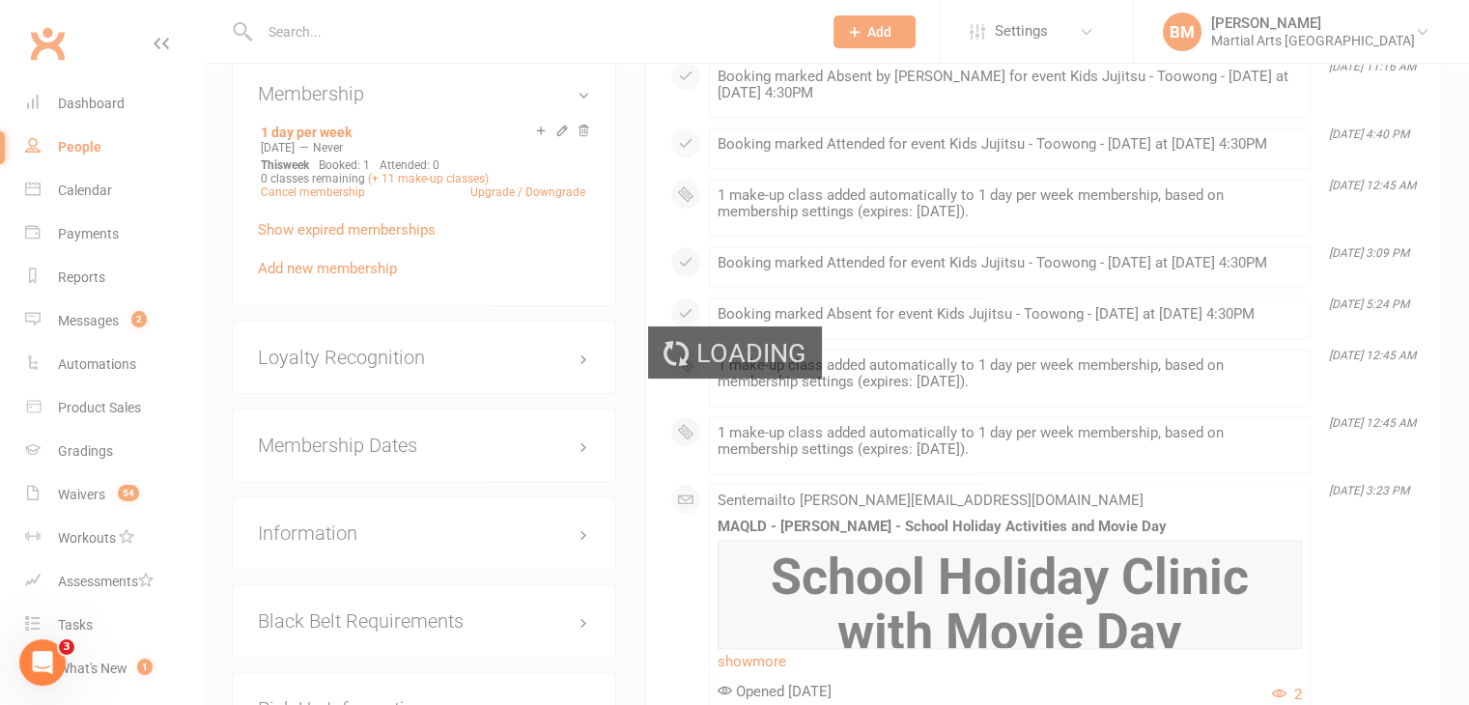
scroll to position [2329, 0]
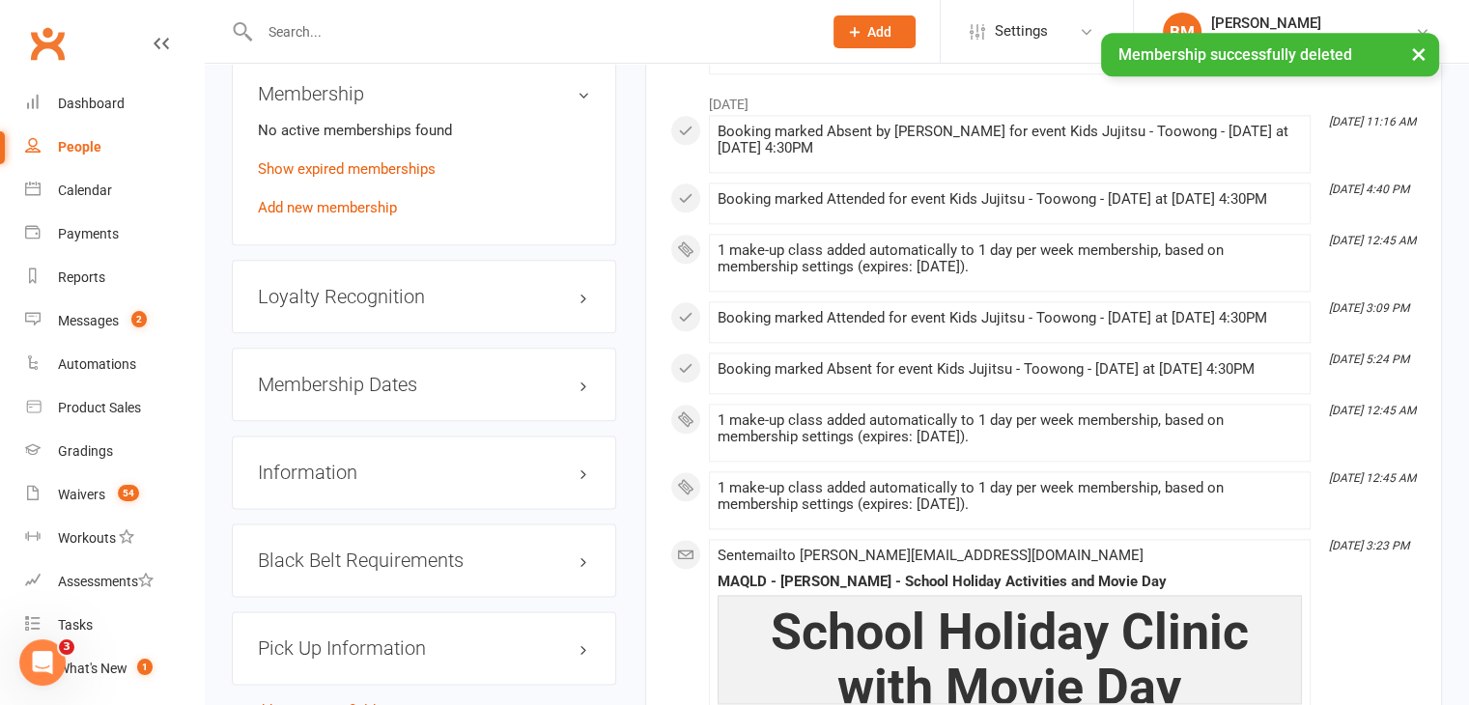
click at [372, 380] on div "Membership Dates edit" at bounding box center [424, 384] width 384 height 73
click at [375, 374] on h3 "Membership Dates edit" at bounding box center [424, 384] width 332 height 21
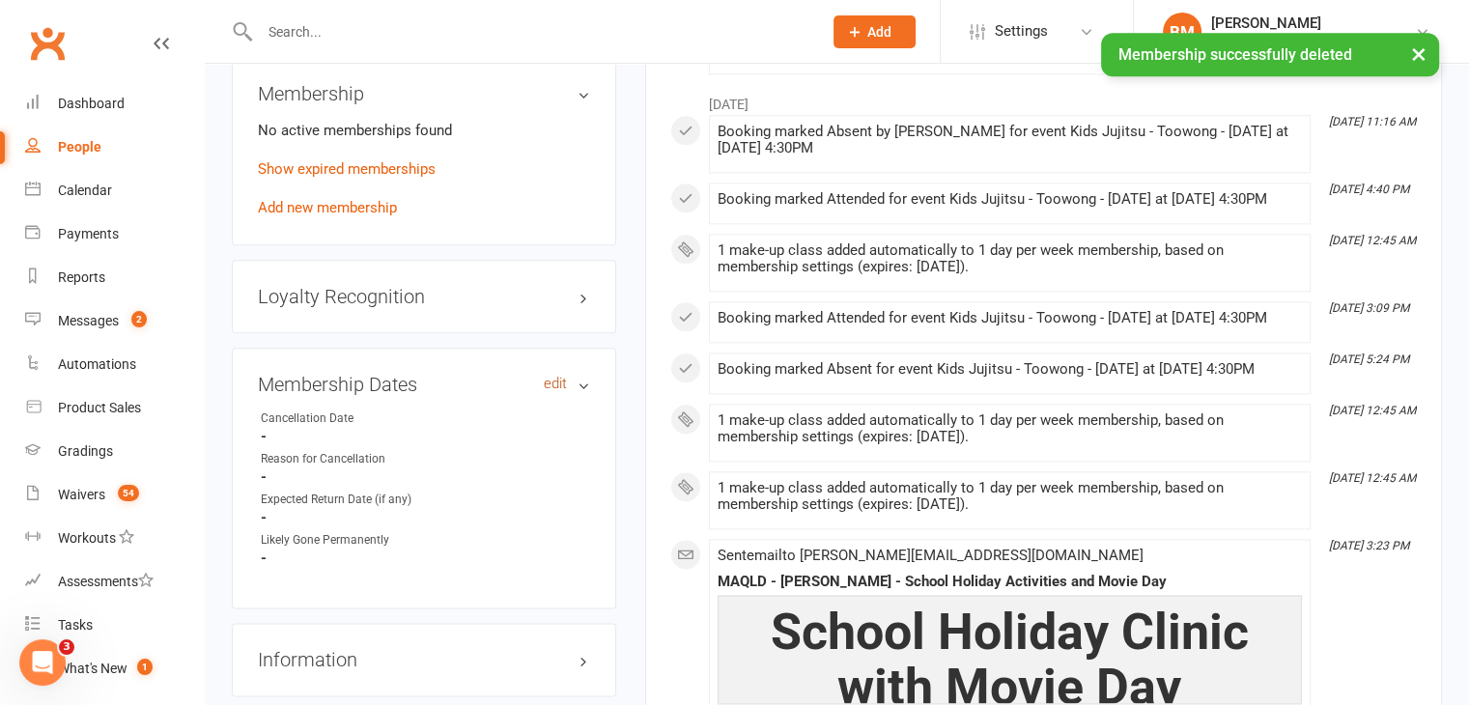
click at [552, 376] on link "edit" at bounding box center [555, 384] width 23 height 16
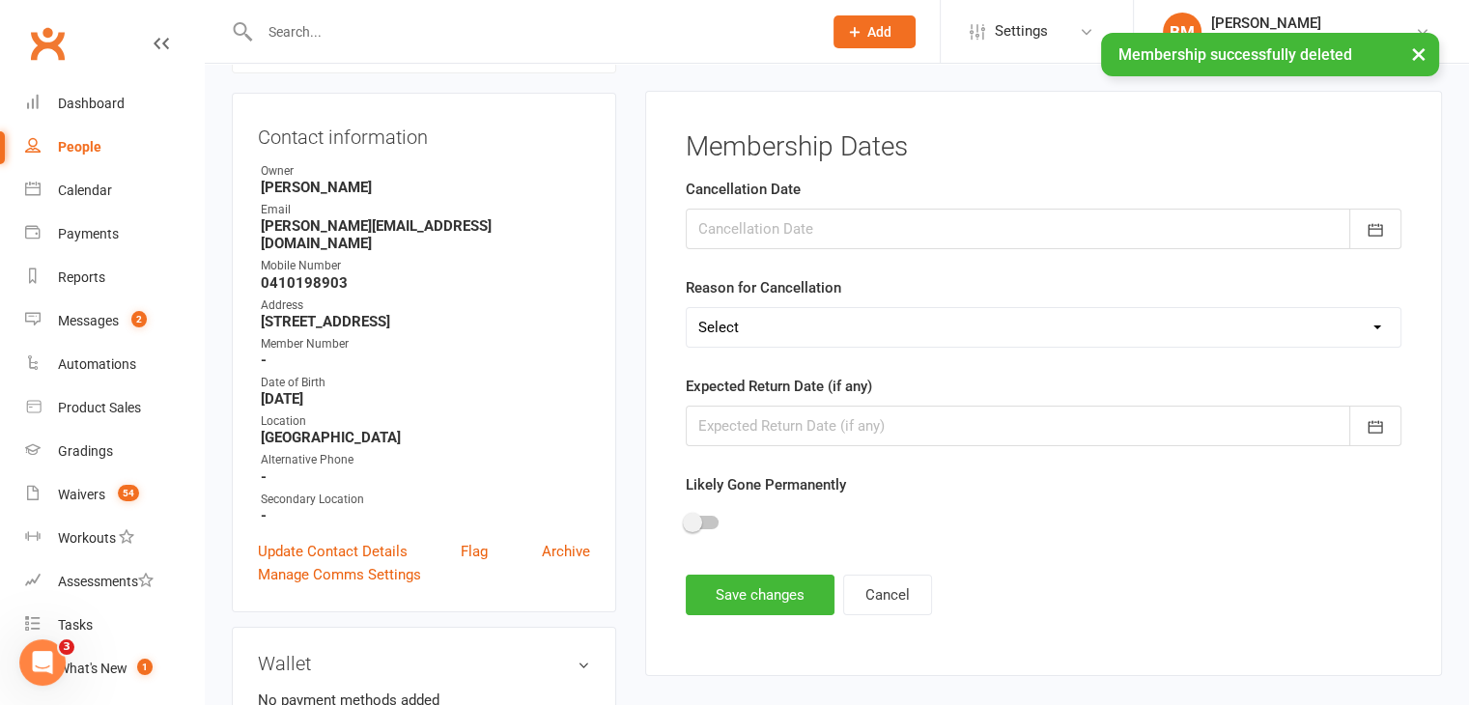
scroll to position [165, 0]
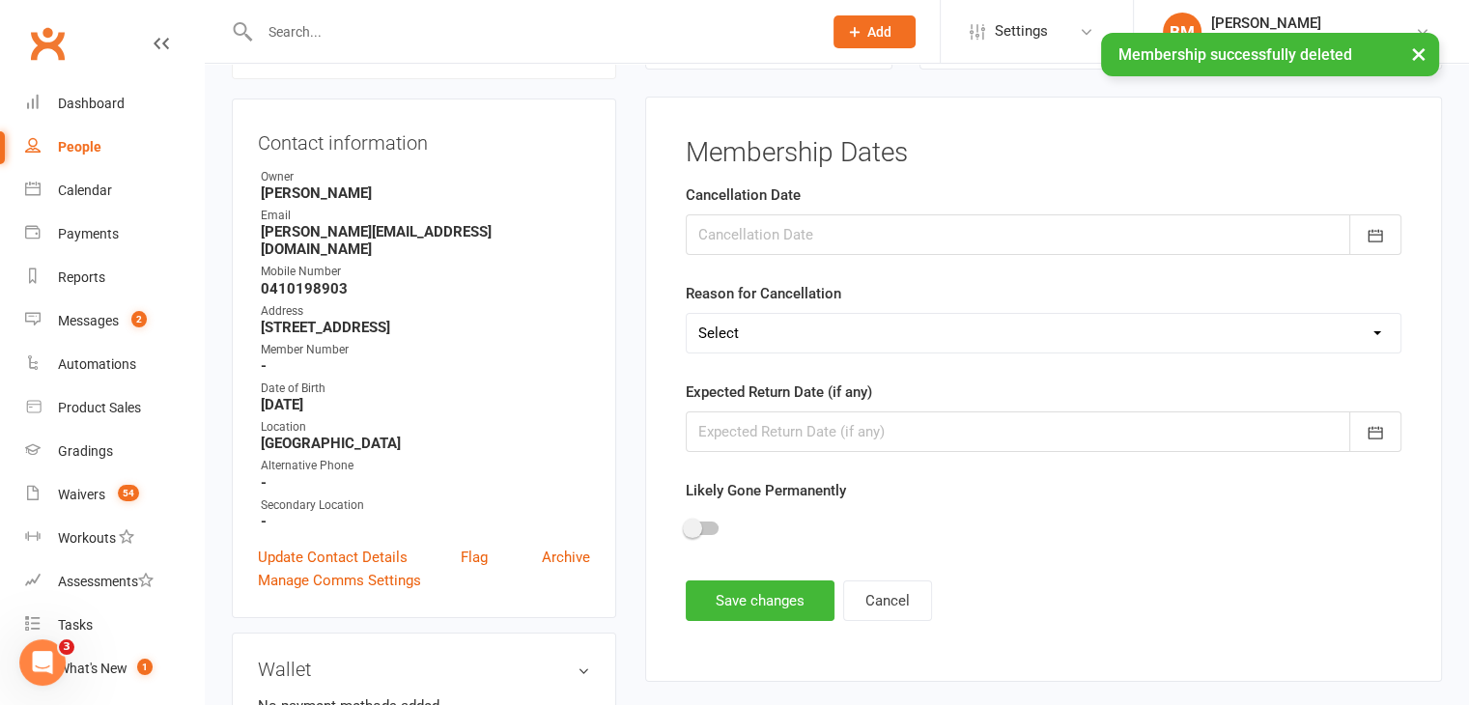
click at [741, 240] on div at bounding box center [1044, 234] width 716 height 41
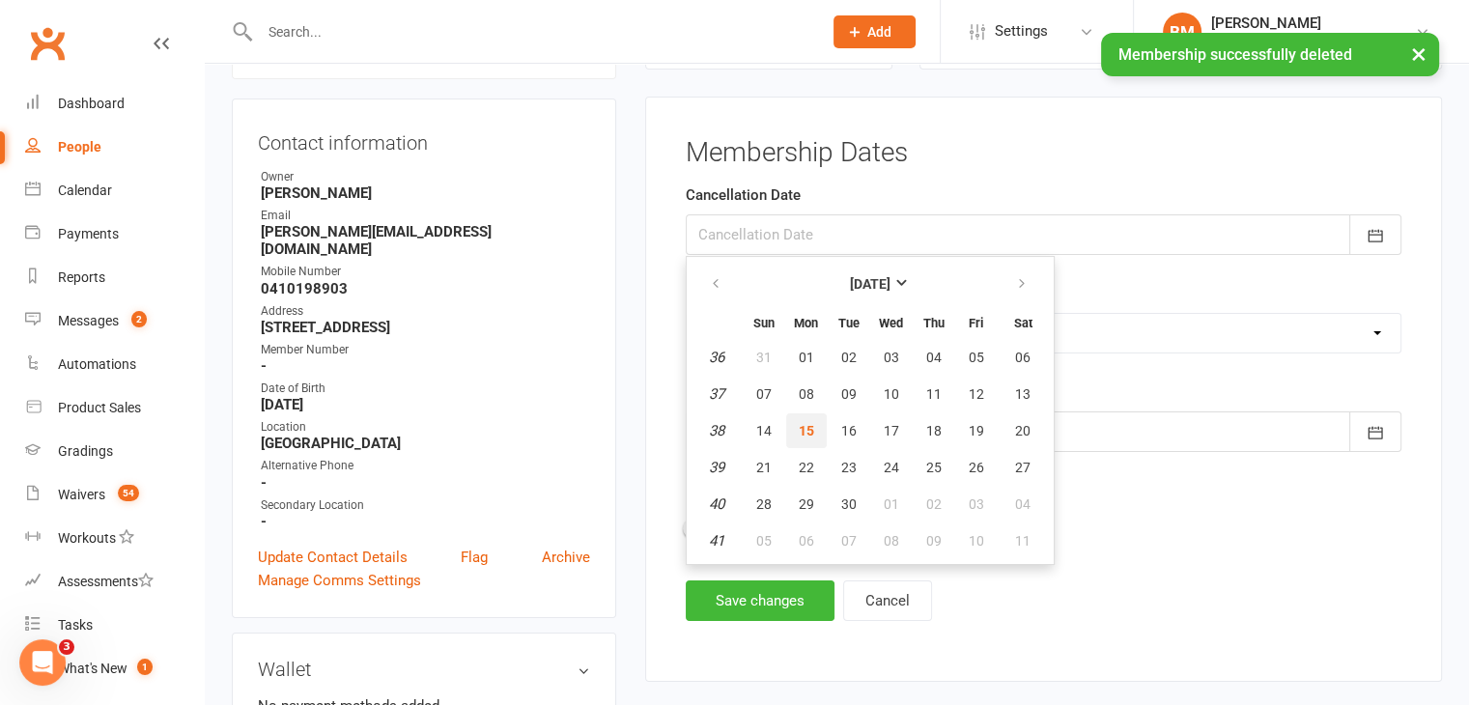
click at [804, 434] on span "15" at bounding box center [806, 430] width 15 height 15
type input "15 Sep 2025"
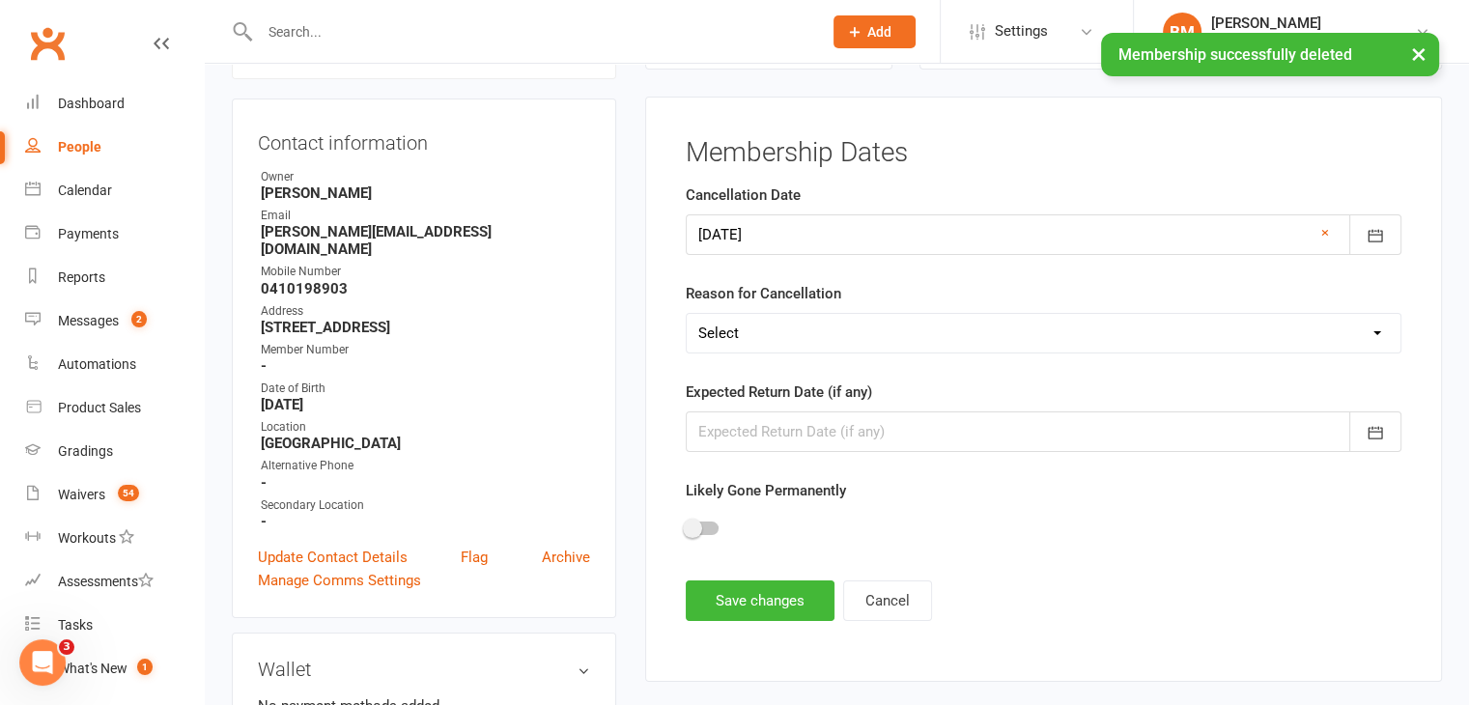
click at [751, 302] on label "Reason for Cancellation" at bounding box center [763, 293] width 155 height 23
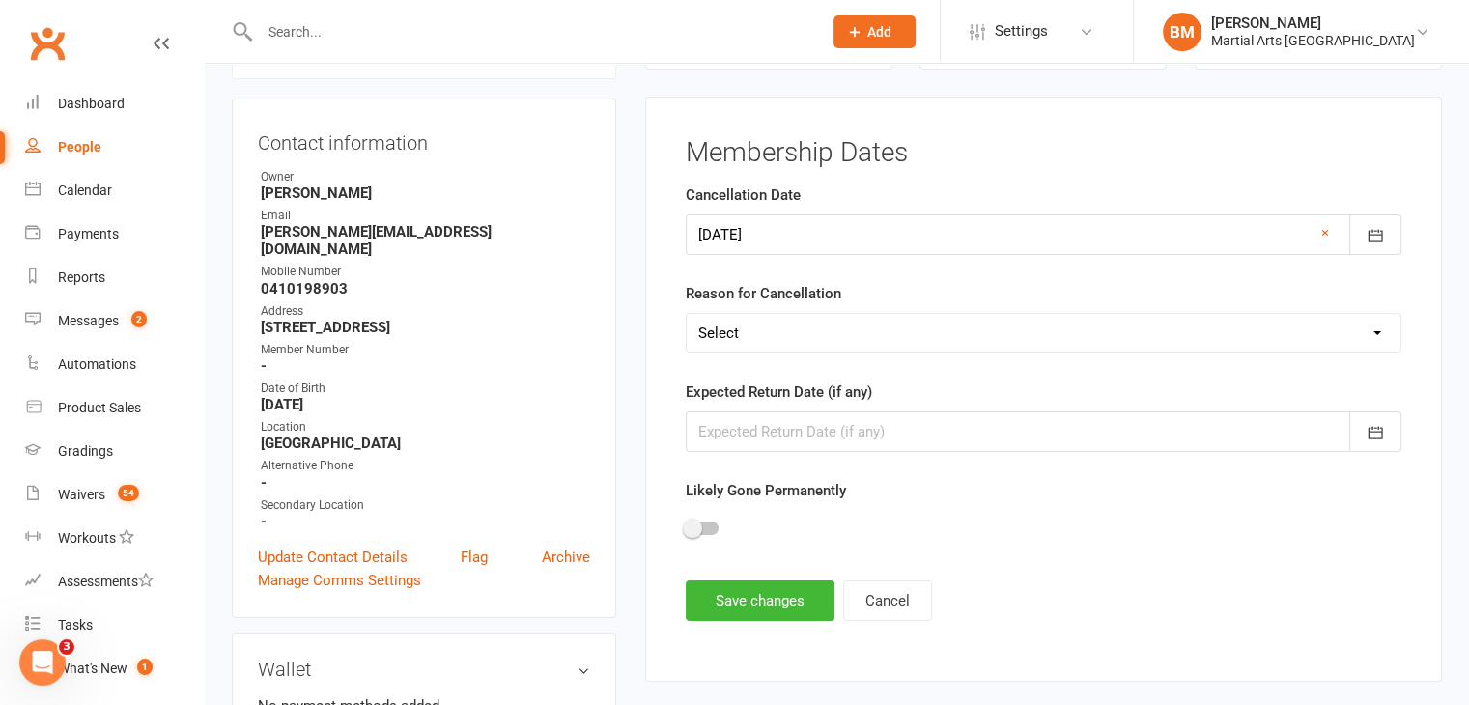
click at [750, 343] on select "Select Other Sport Too Busy/Work/School Commitments Transport/Parking Financial…" at bounding box center [1044, 333] width 714 height 39
select select "Suspension - Wants a Break"
click at [687, 314] on select "Select Other Sport Too Busy/Work/School Commitments Transport/Parking Financial…" at bounding box center [1044, 333] width 714 height 39
click at [751, 599] on button "Save changes" at bounding box center [760, 600] width 149 height 41
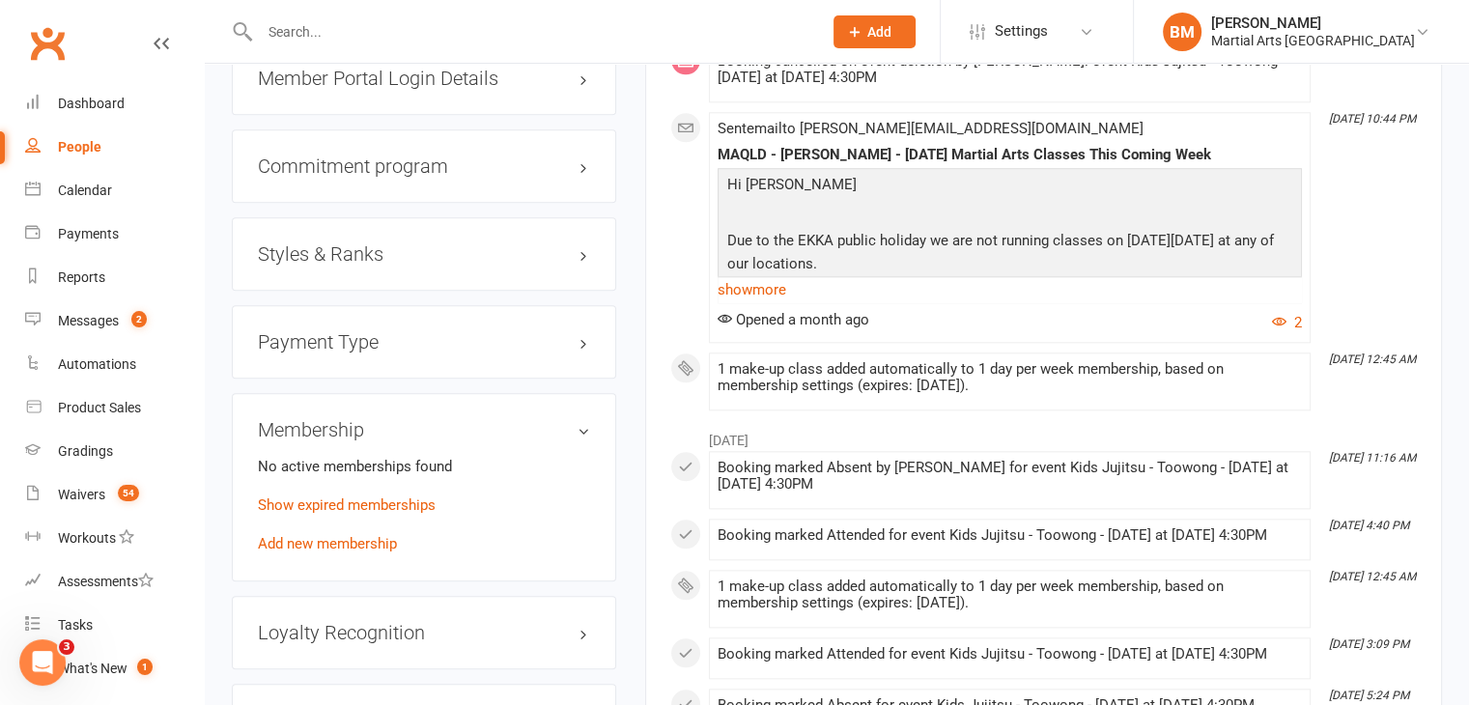
scroll to position [2136, 0]
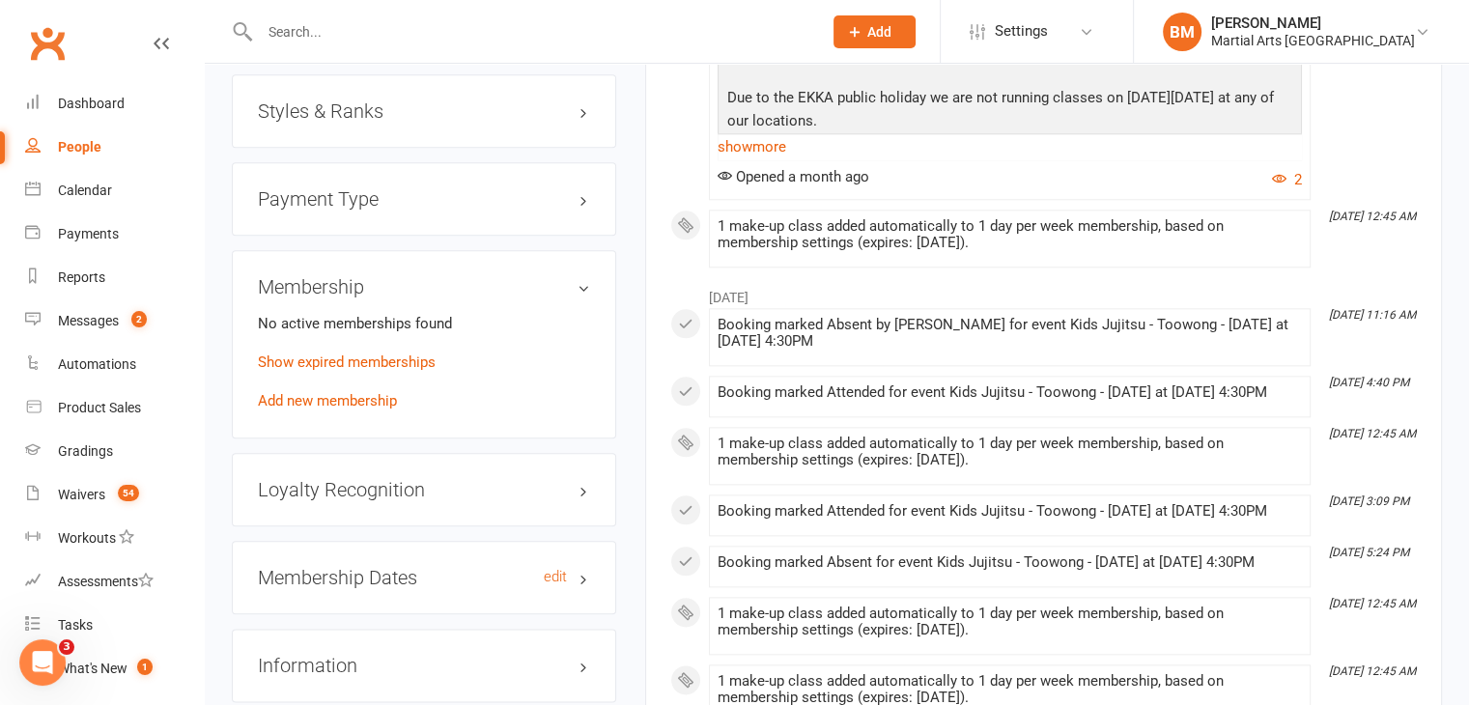
click at [379, 567] on h3 "Membership Dates edit" at bounding box center [424, 577] width 332 height 21
click at [547, 569] on link "edit" at bounding box center [555, 577] width 23 height 16
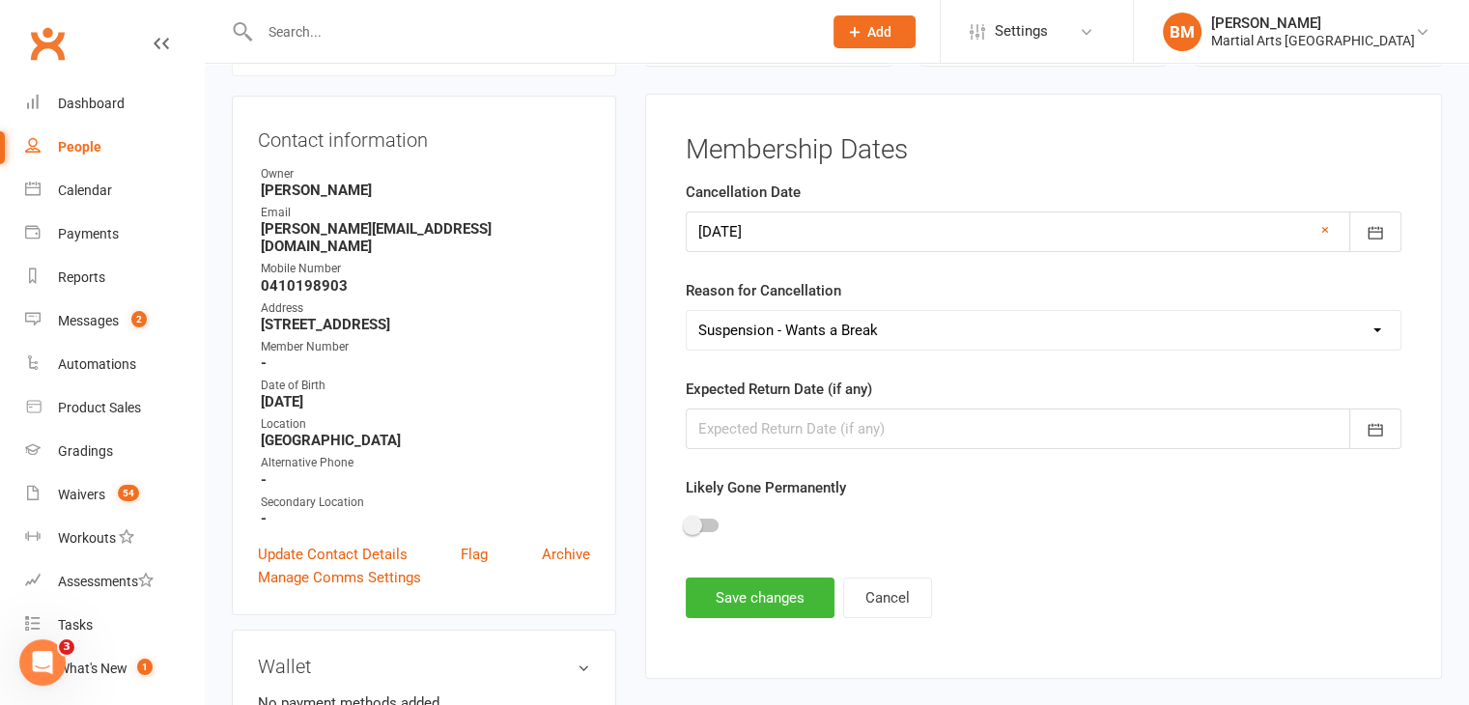
scroll to position [165, 0]
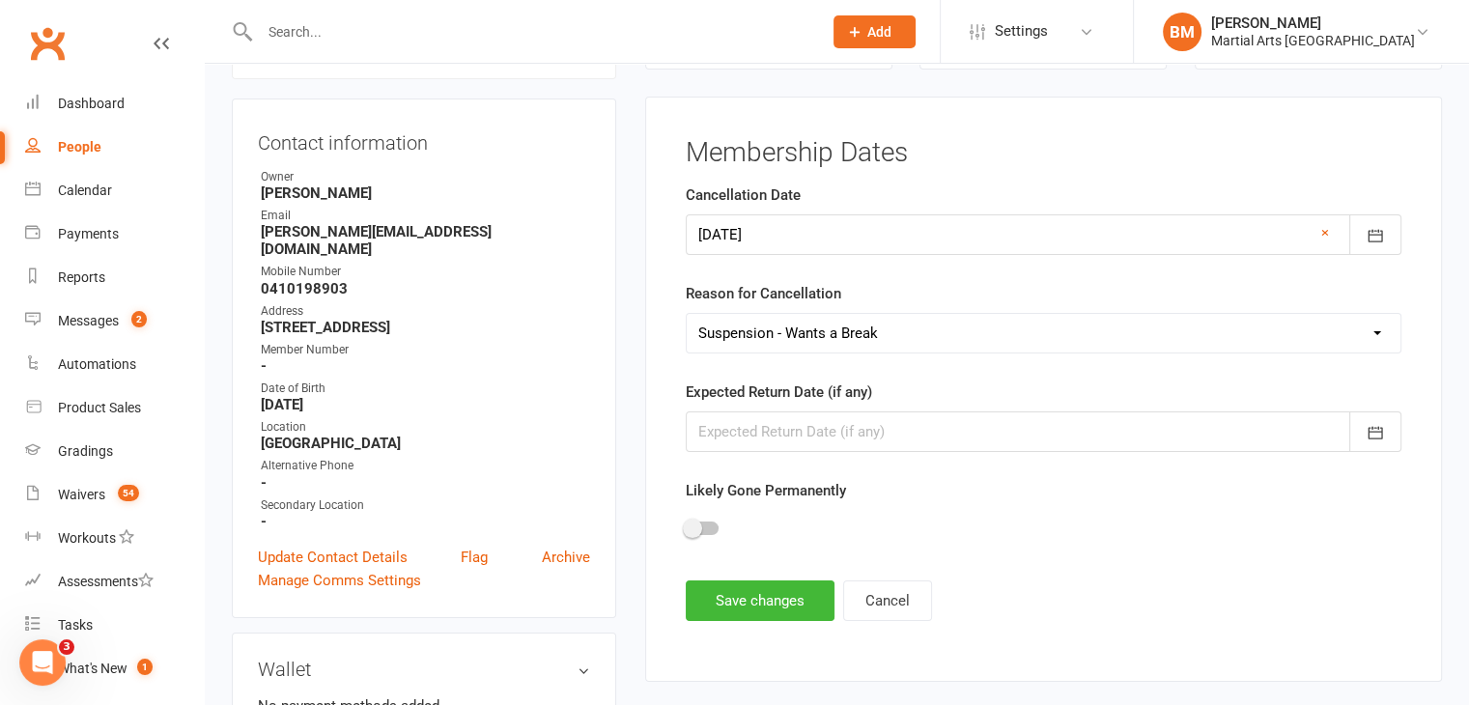
click at [742, 454] on form "Cancellation Date 15 Sep 2025 September 2025 Sun Mon Tue Wed Thu Fri Sat 36 31 …" at bounding box center [1044, 368] width 716 height 370
click at [742, 430] on div at bounding box center [1044, 431] width 716 height 41
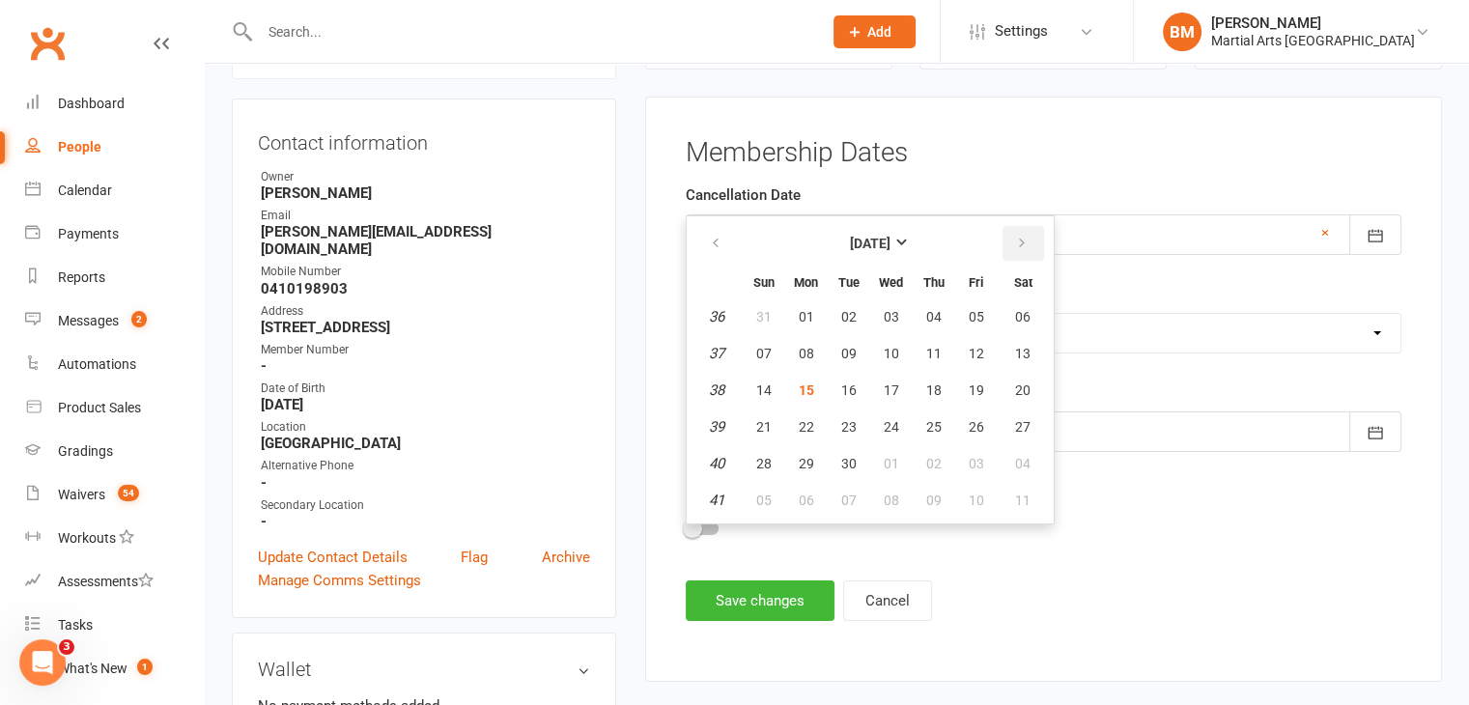
click at [1015, 243] on icon "button" at bounding box center [1022, 243] width 14 height 15
drag, startPoint x: 948, startPoint y: 300, endPoint x: 877, endPoint y: 356, distance: 90.8
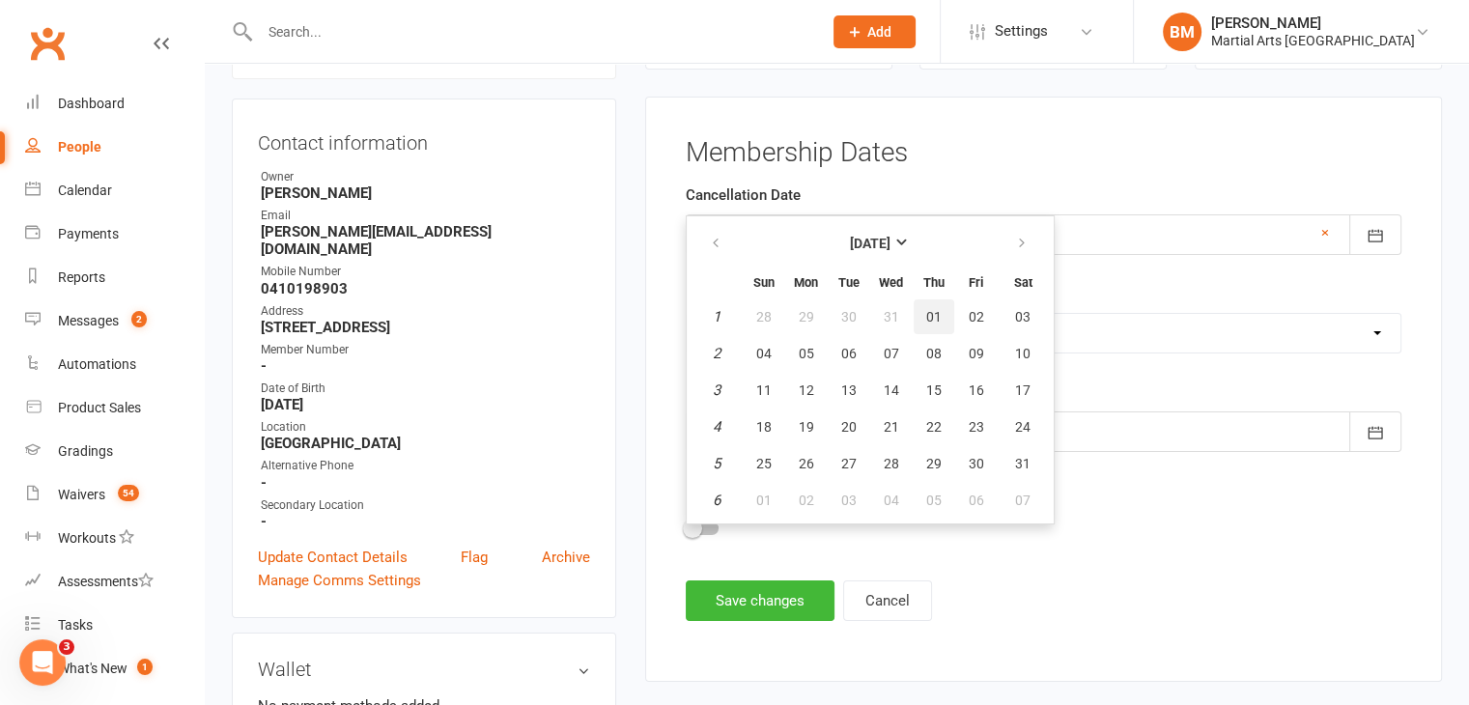
click at [948, 299] on button "01" at bounding box center [934, 316] width 41 height 35
type input "01 Jan 2026"
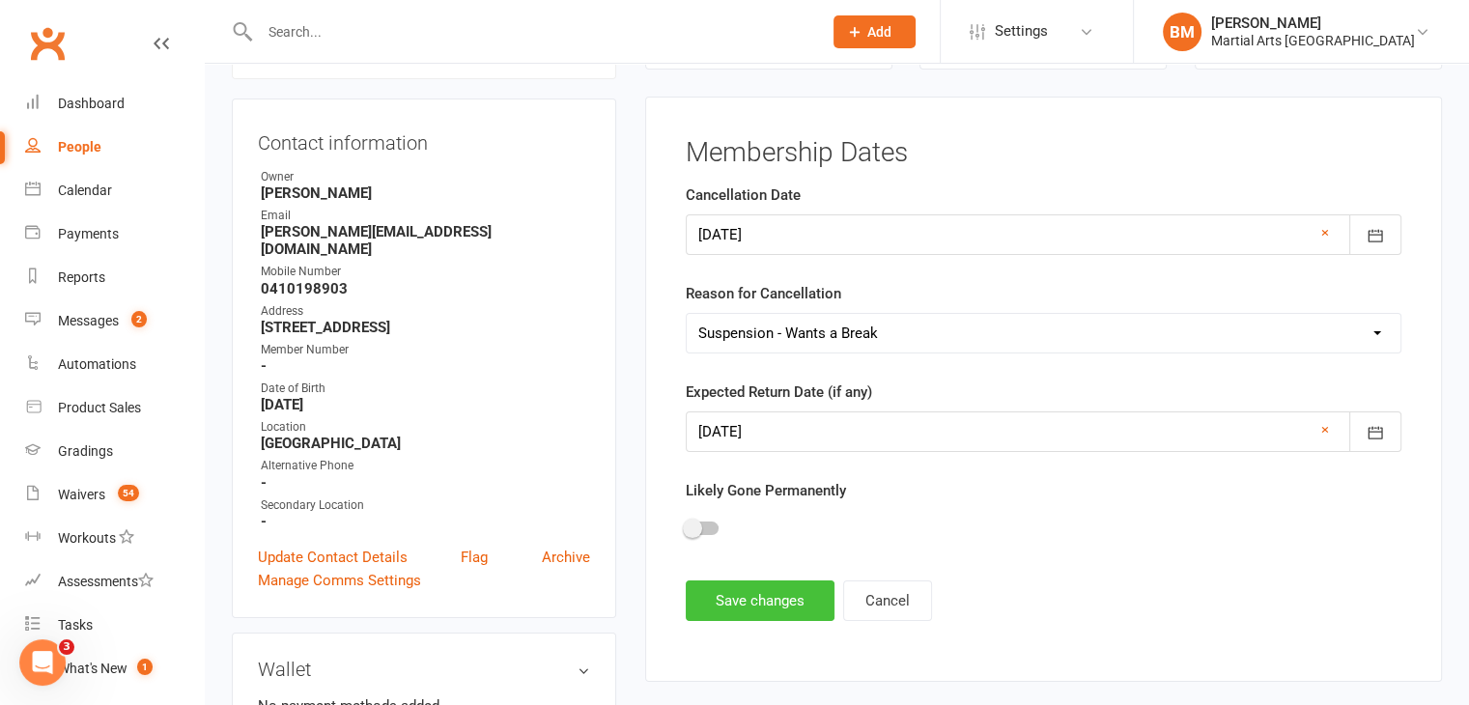
click at [780, 584] on button "Save changes" at bounding box center [760, 600] width 149 height 41
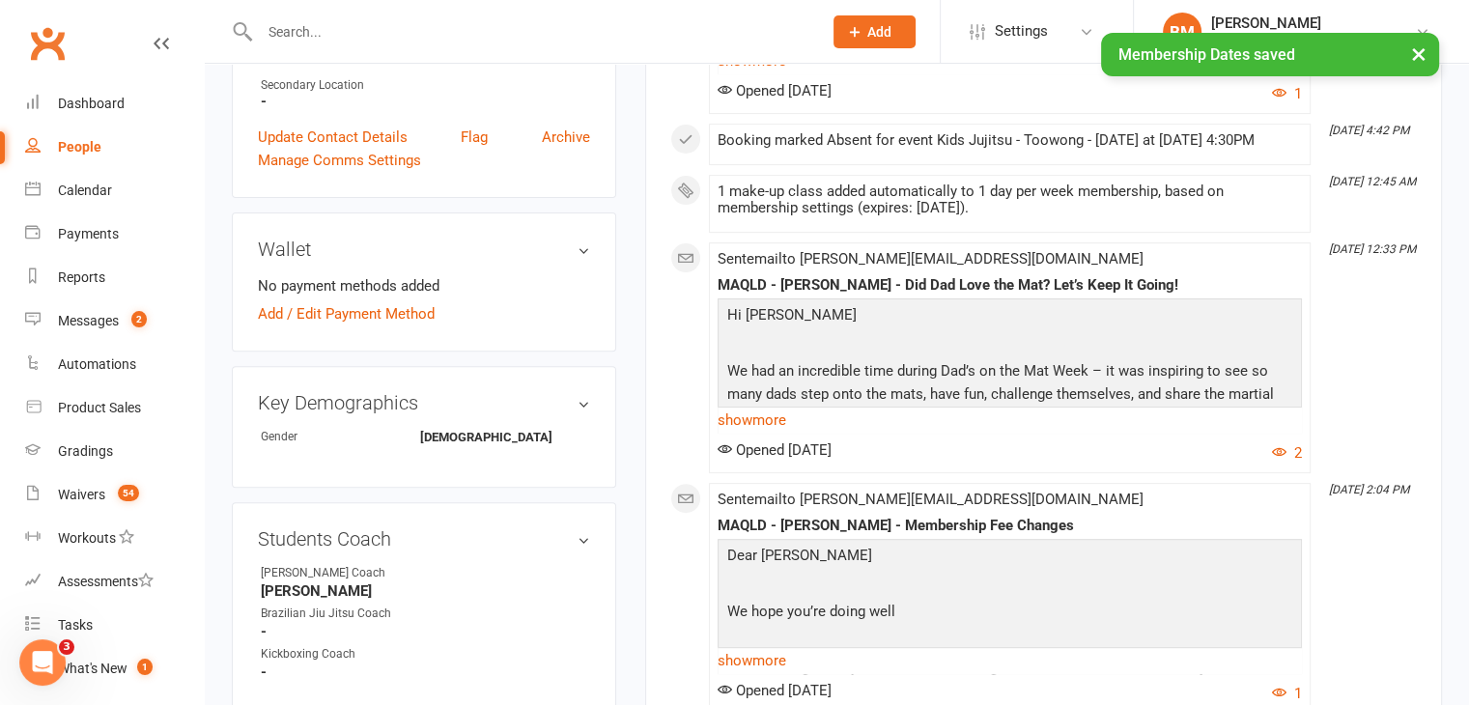
scroll to position [0, 0]
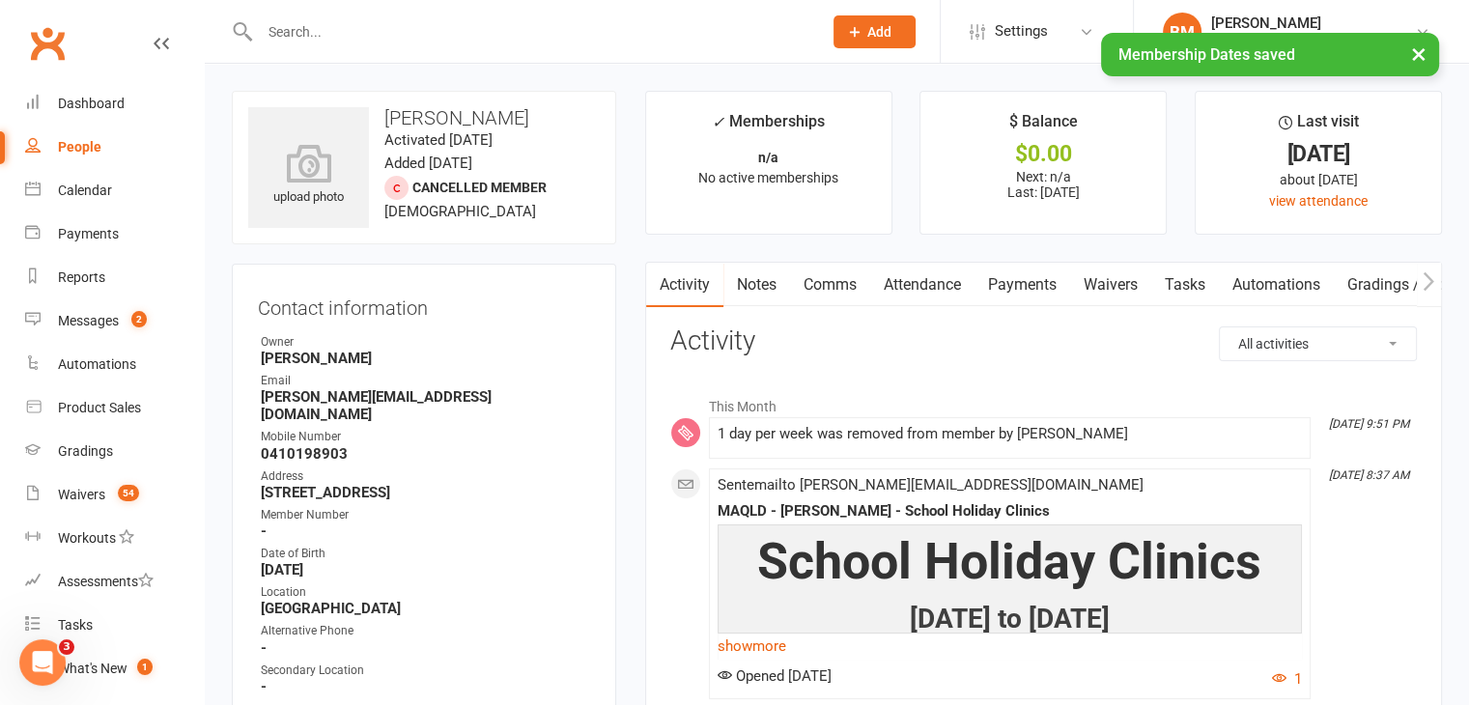
click at [739, 297] on link "Notes" at bounding box center [756, 285] width 67 height 44
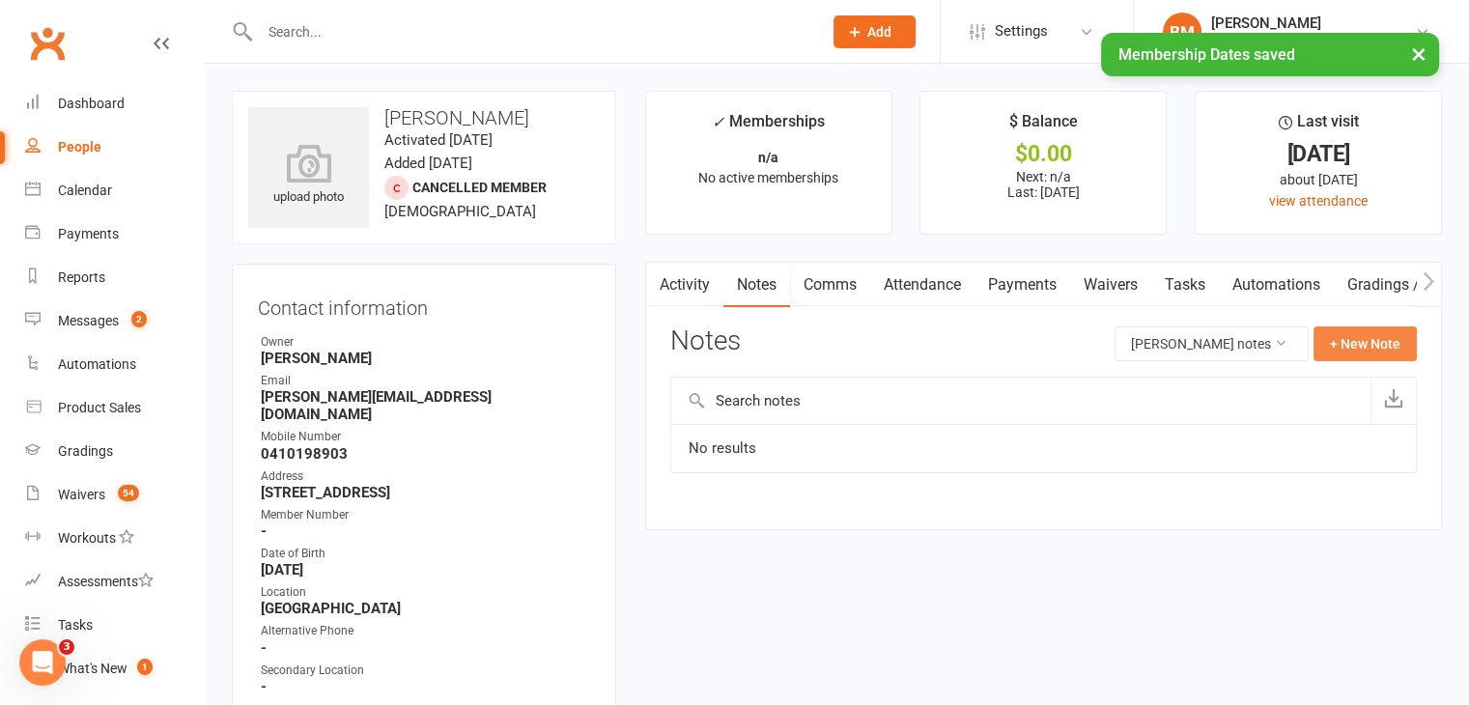
click at [1399, 340] on button "+ New Note" at bounding box center [1364, 343] width 103 height 35
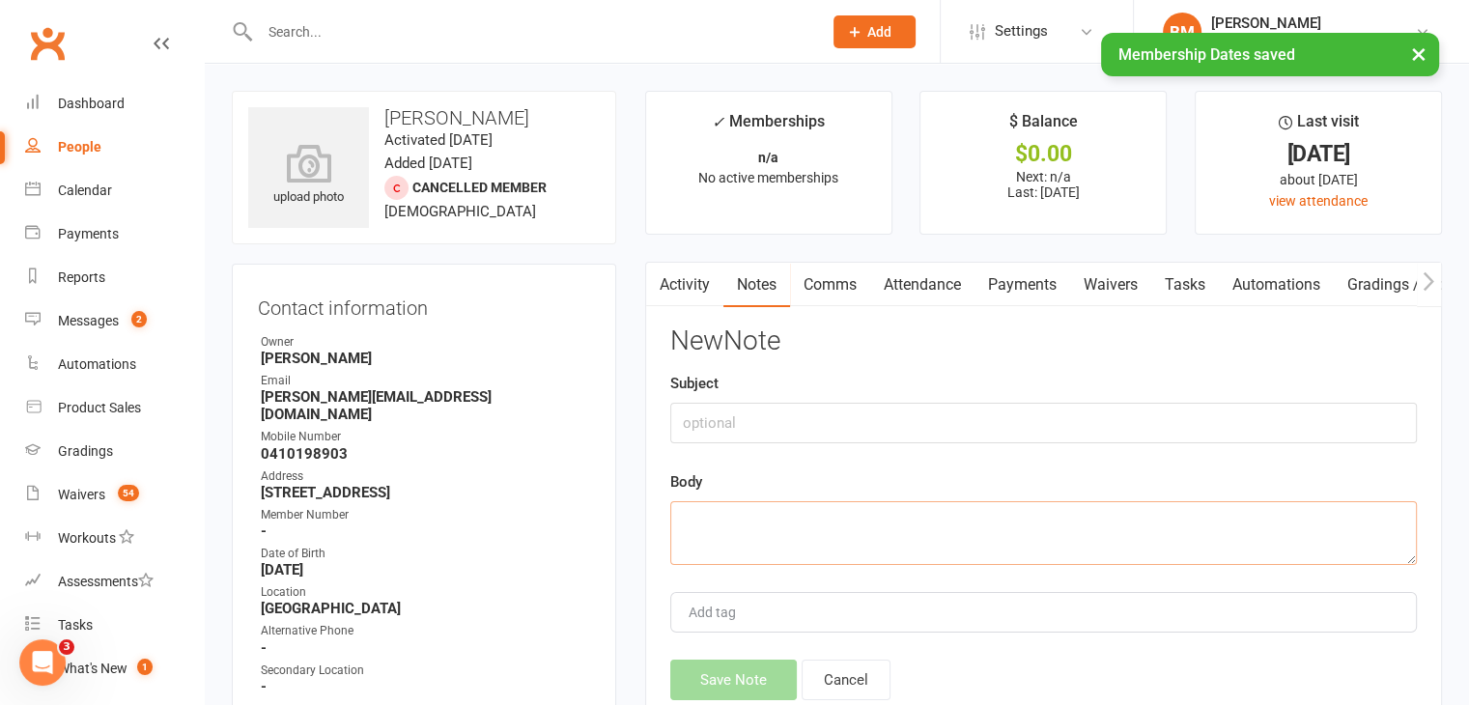
click at [800, 503] on textarea at bounding box center [1043, 533] width 747 height 64
paste textarea "Tunjic"
type textarea "Tunjic"
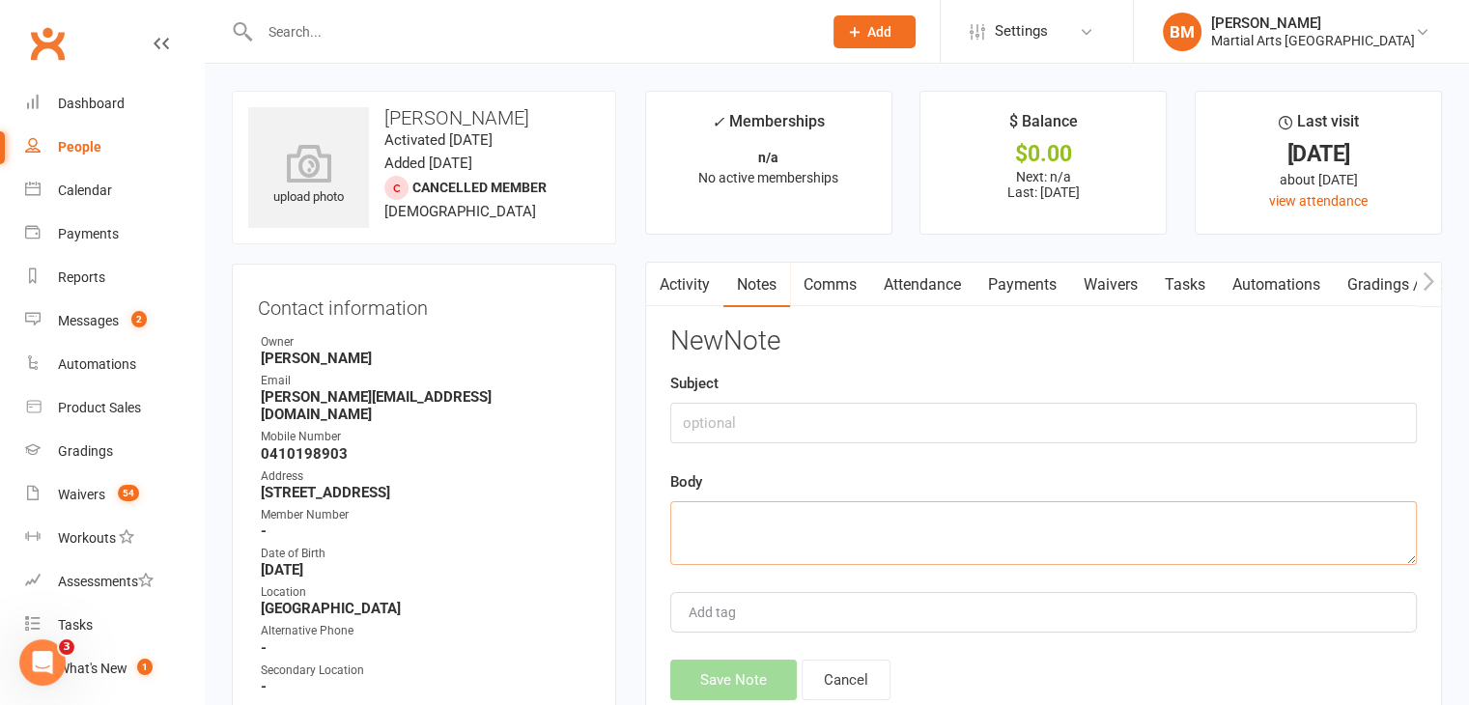
paste textarea "Mikah Tunjic Inbox Marisa Tunjic Sep 13, 2025, 3:11 PM (2 days ago) to me Good …"
type textarea "Mikah Tunjic Inbox Marisa Tunjic Sep 13, 2025, 3:11 PM (2 days ago) to me Good …"
click at [742, 426] on input "text" at bounding box center [1043, 423] width 747 height 41
type input "Cancellation"
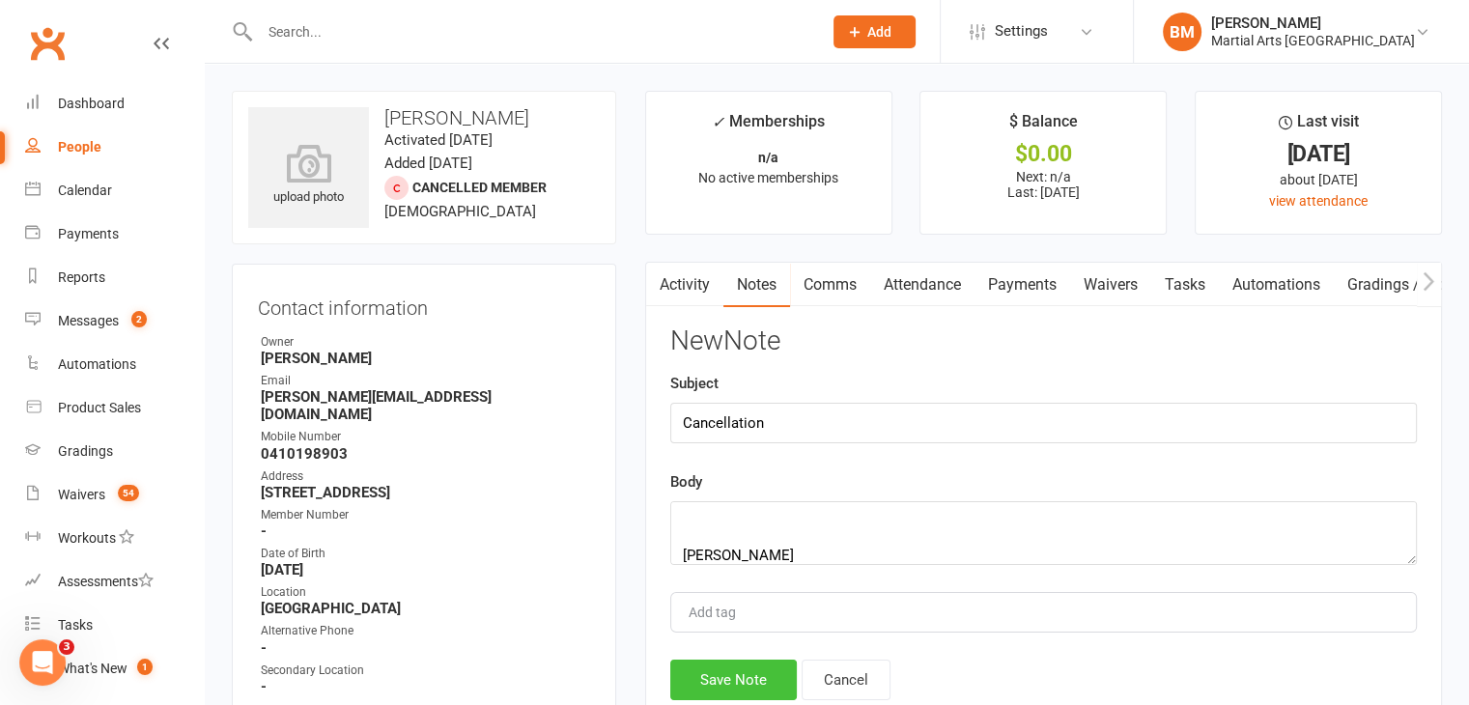
click at [773, 654] on button "Save Note" at bounding box center [733, 680] width 127 height 41
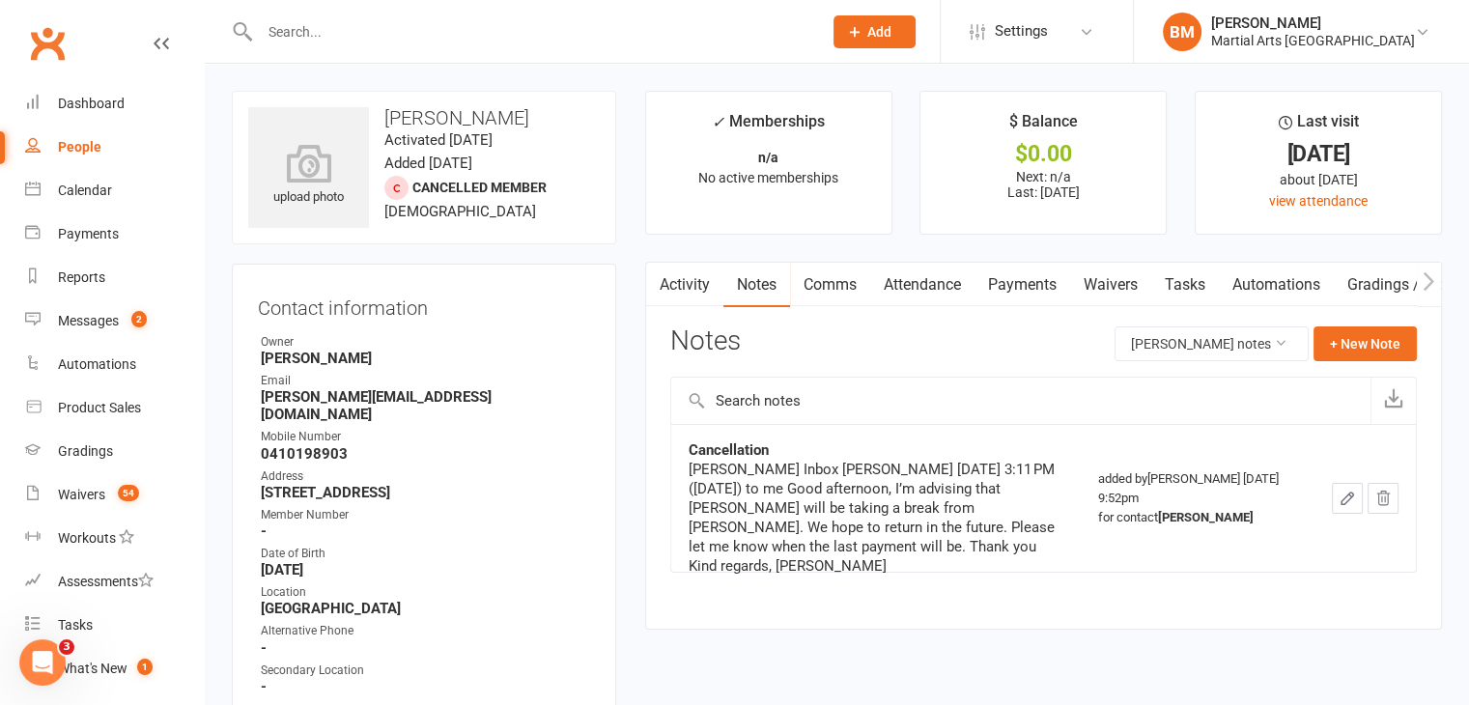
click at [299, 30] on input "text" at bounding box center [531, 31] width 554 height 27
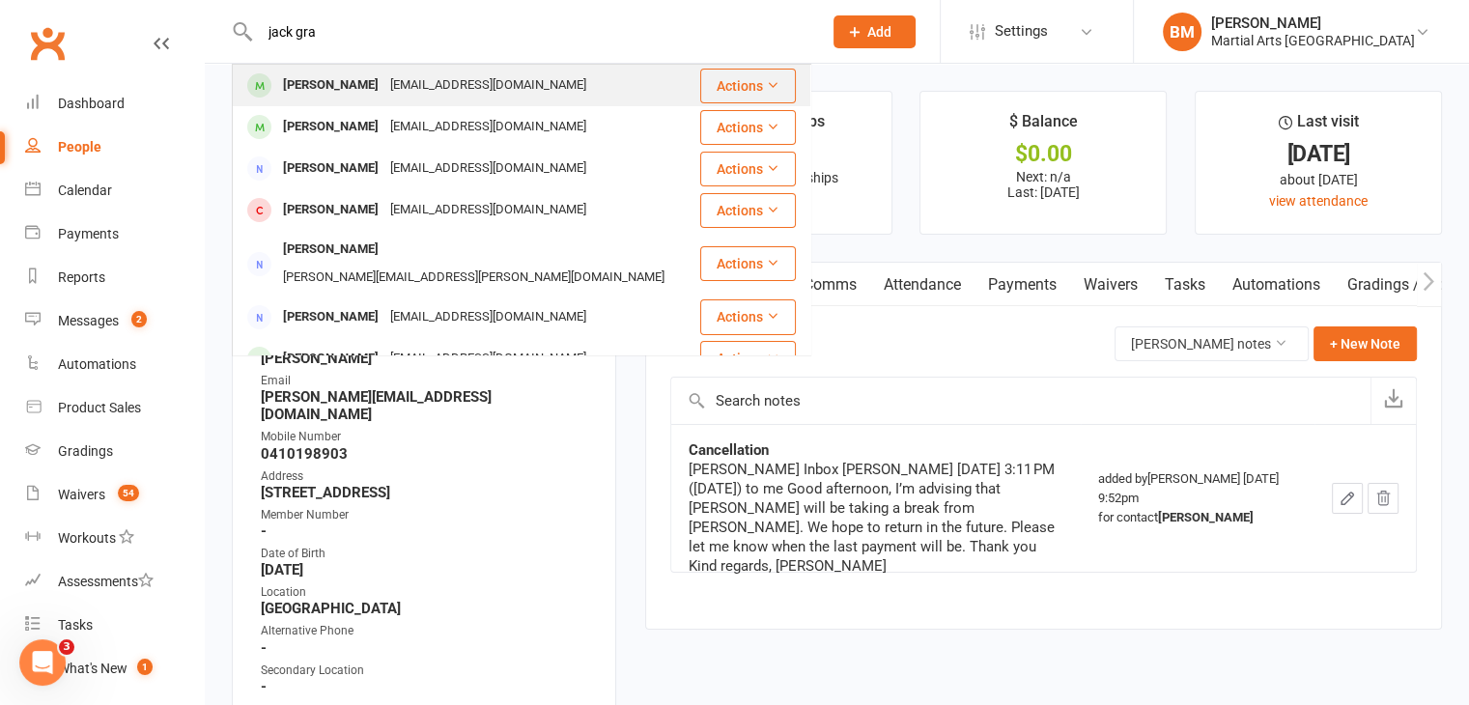
type input "jack gra"
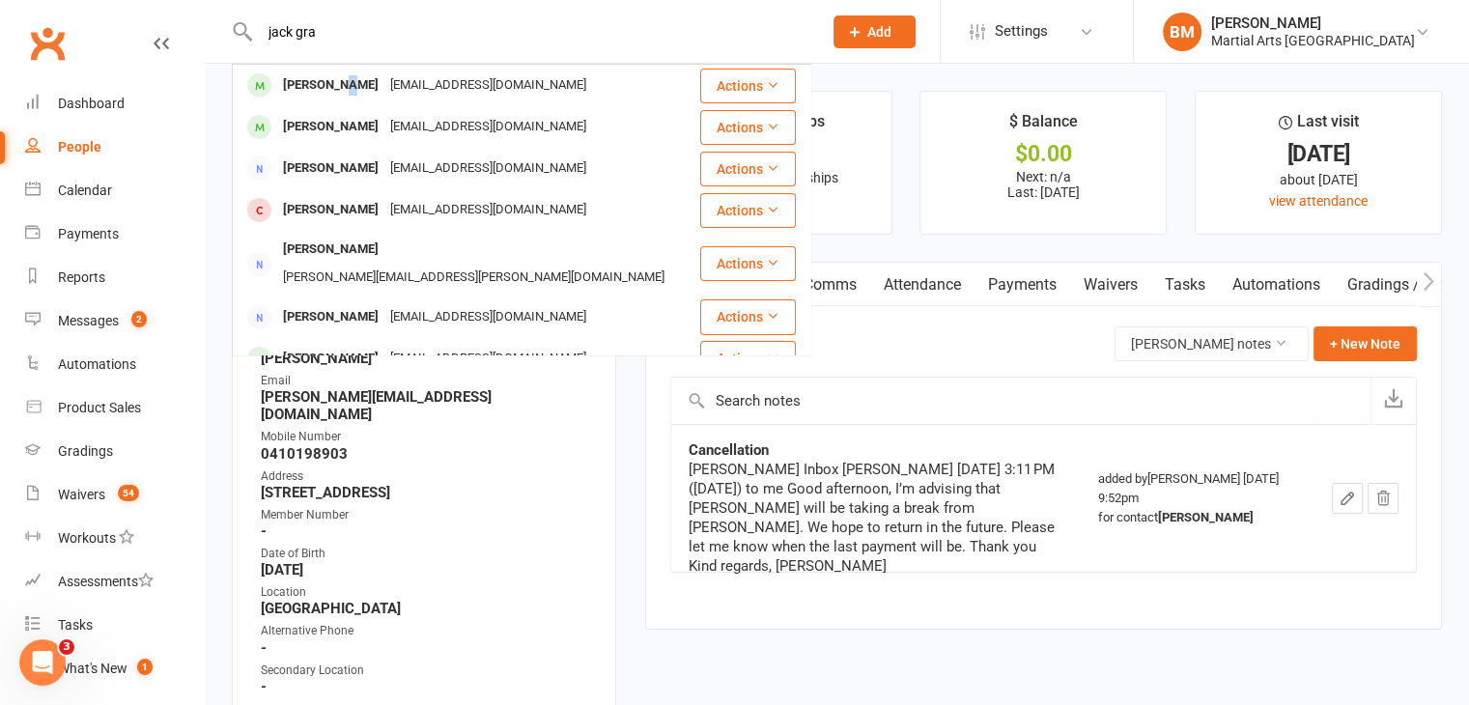
click at [343, 87] on div "Jack Graves" at bounding box center [330, 85] width 107 height 28
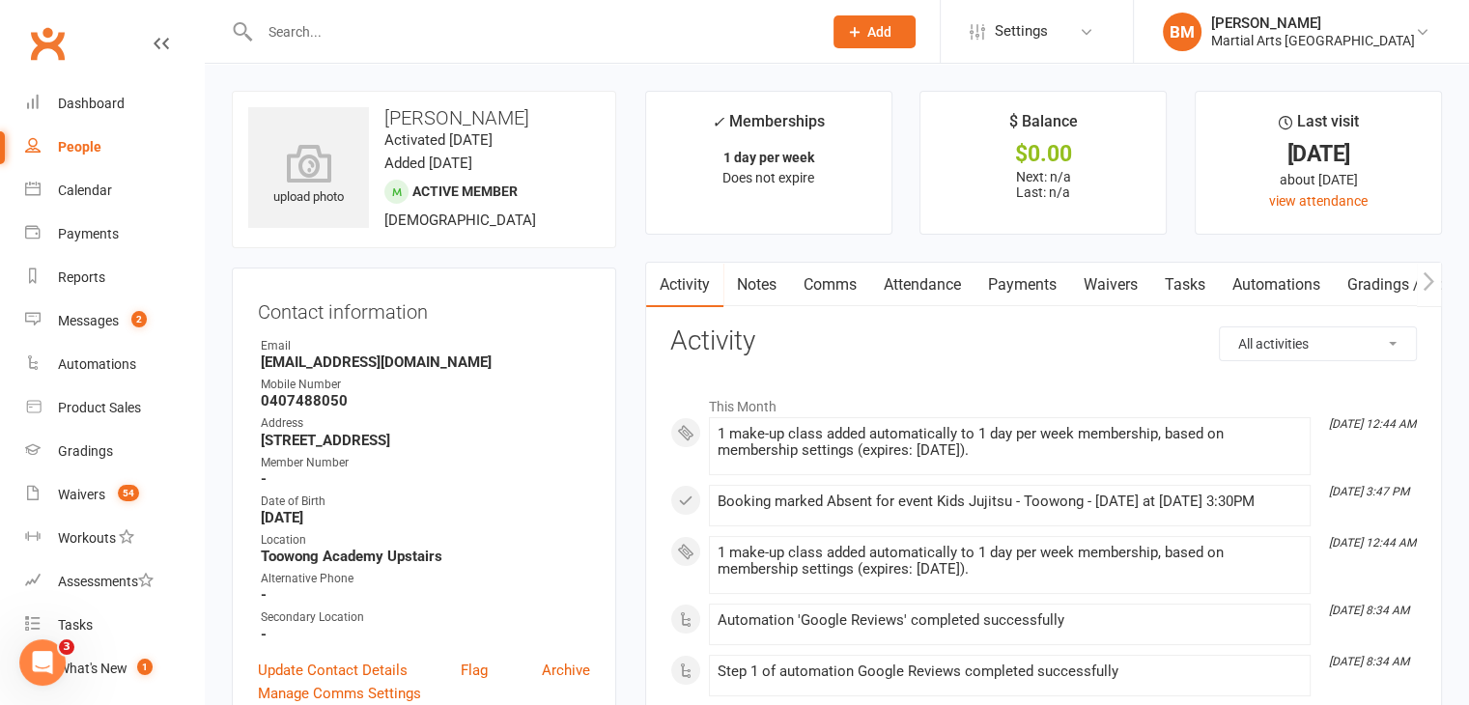
click at [918, 285] on link "Attendance" at bounding box center [922, 285] width 104 height 44
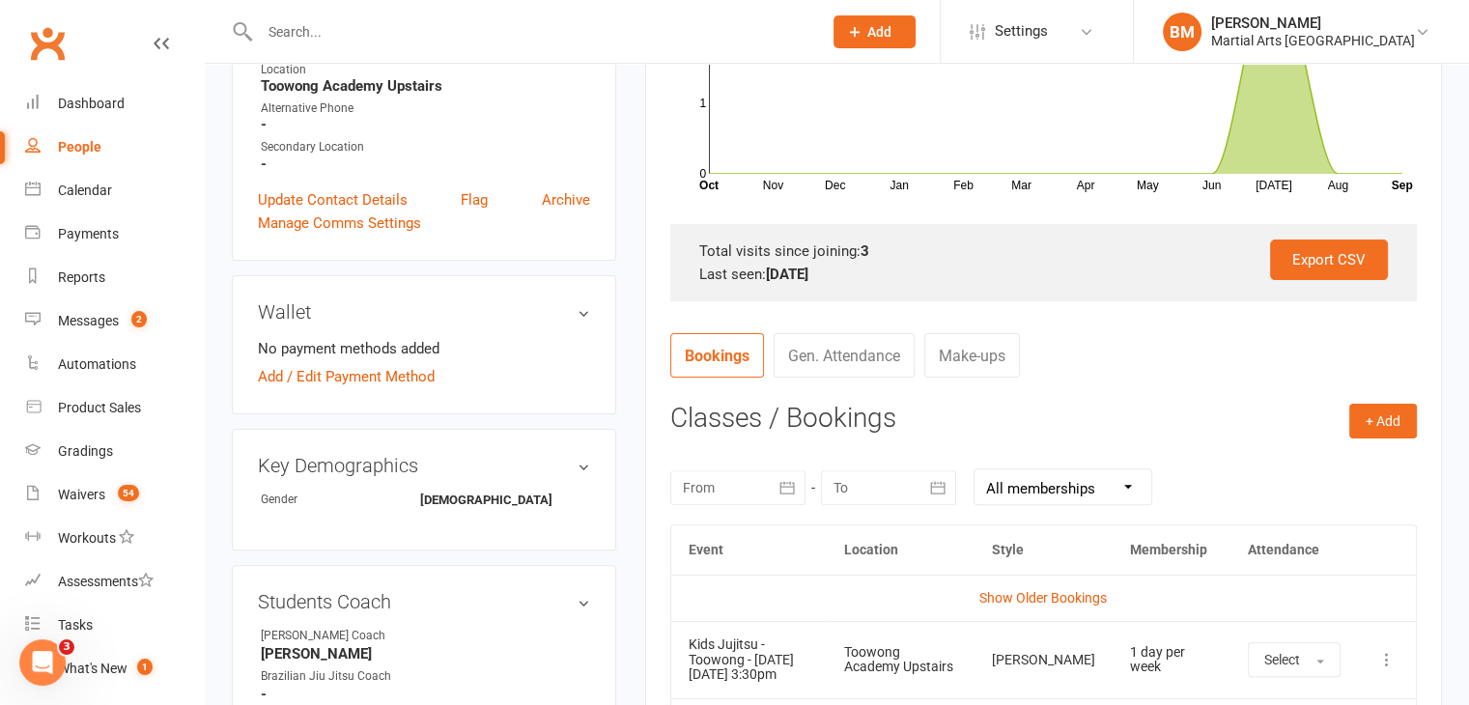
scroll to position [474, 0]
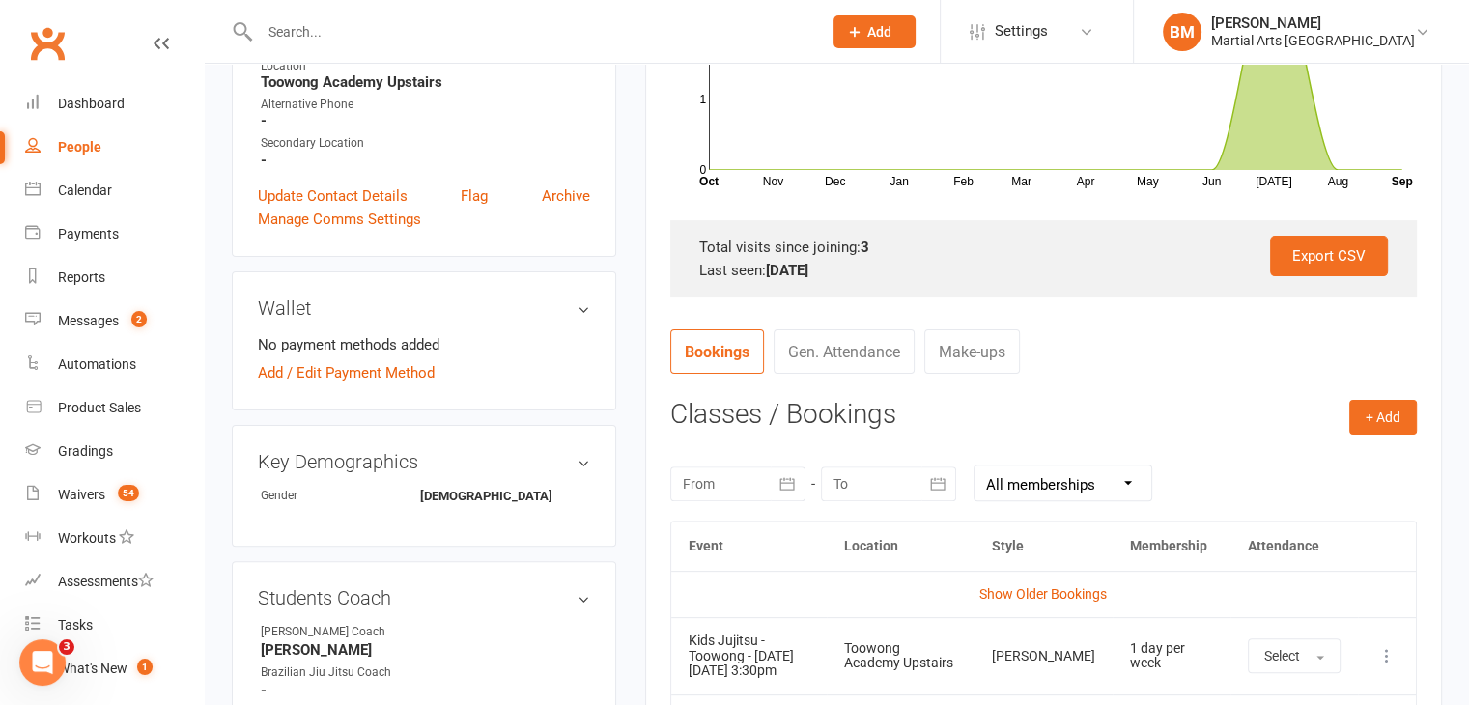
click at [1373, 647] on td "More info View event Remove booking" at bounding box center [1387, 655] width 58 height 76
click at [1397, 654] on button at bounding box center [1386, 655] width 23 height 23
drag, startPoint x: 1461, startPoint y: 111, endPoint x: 1463, endPoint y: 128, distance: 17.5
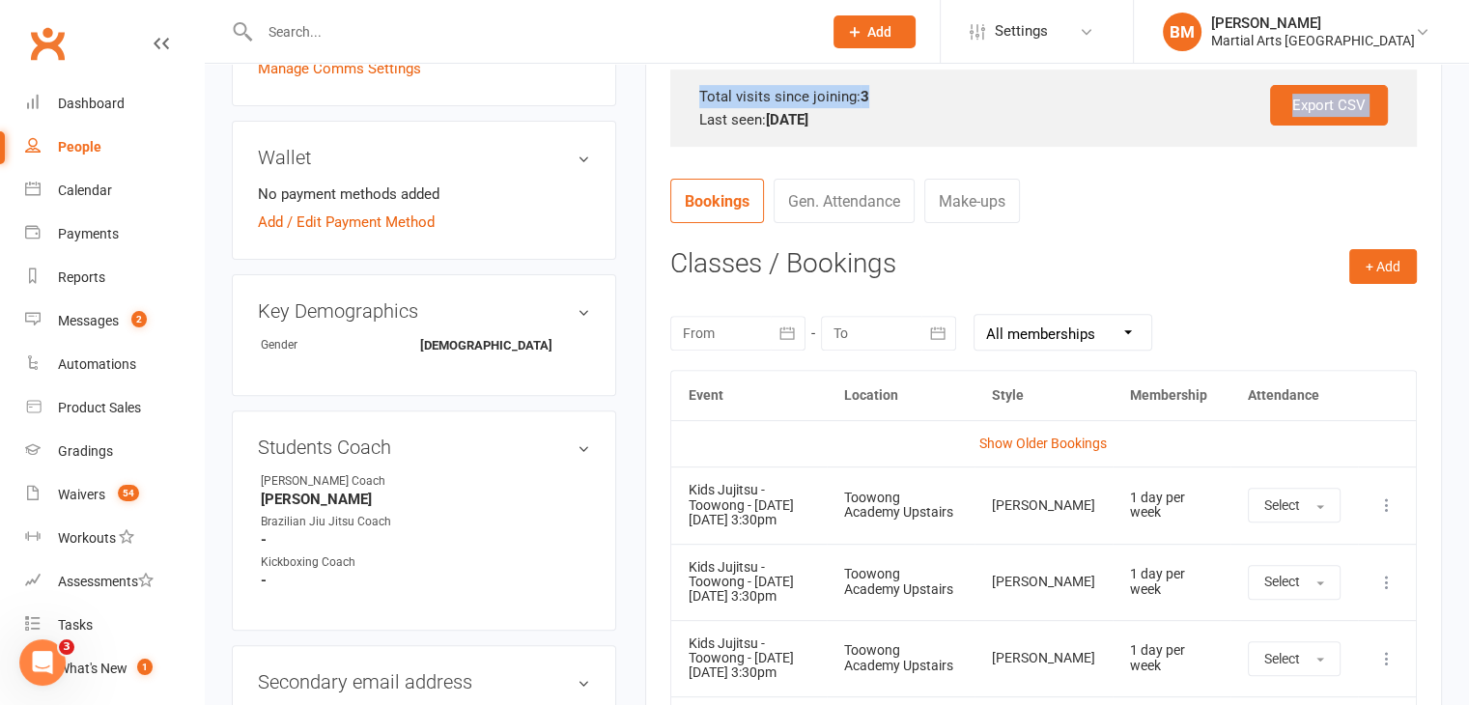
scroll to position [649, 0]
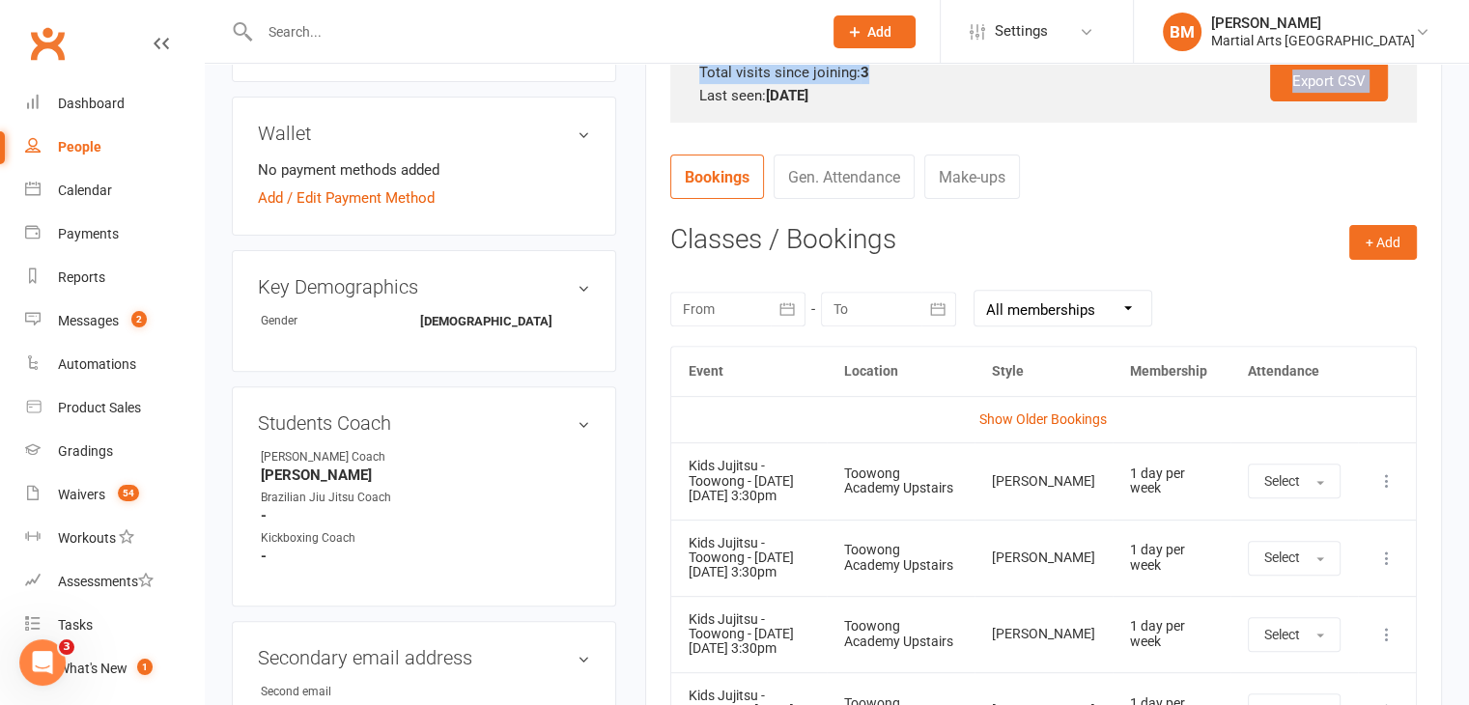
click at [1390, 484] on icon at bounding box center [1386, 480] width 19 height 19
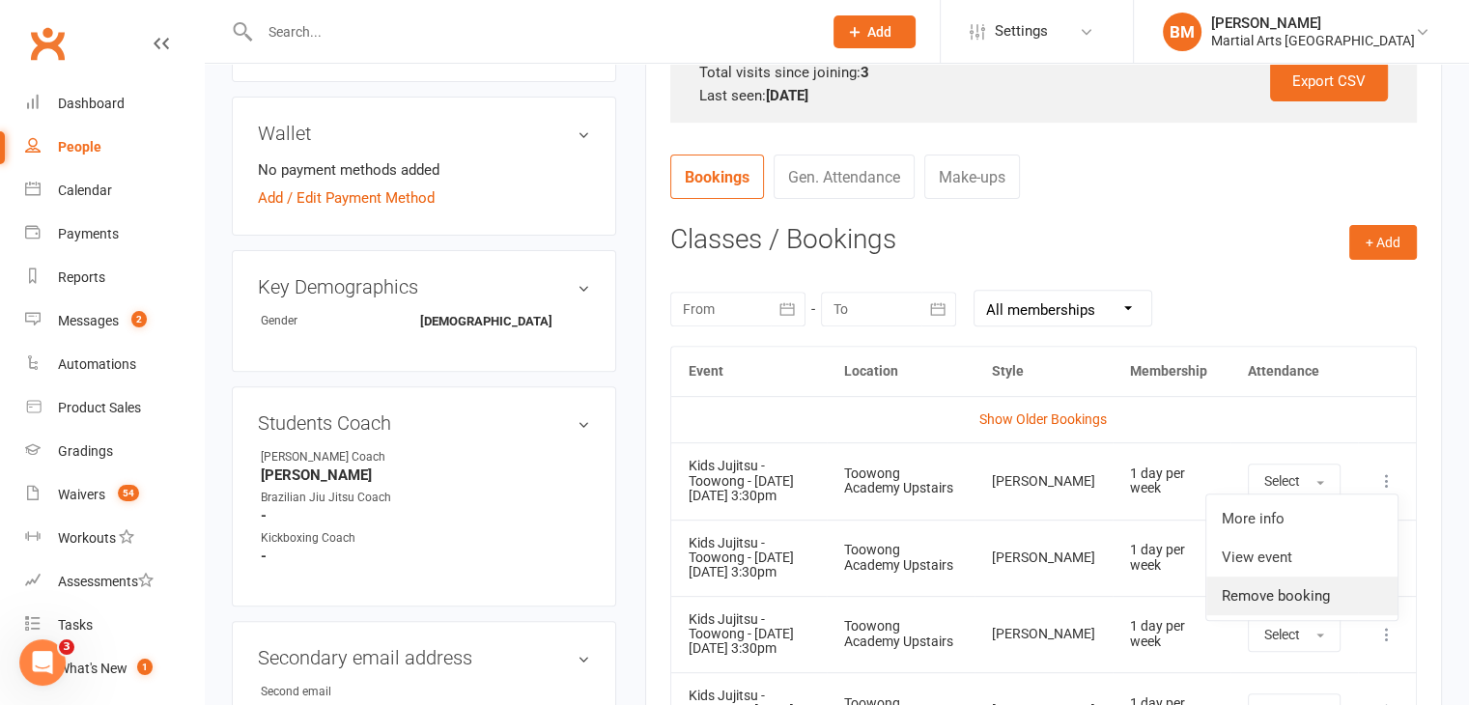
click at [1321, 592] on link "Remove booking" at bounding box center [1301, 596] width 191 height 39
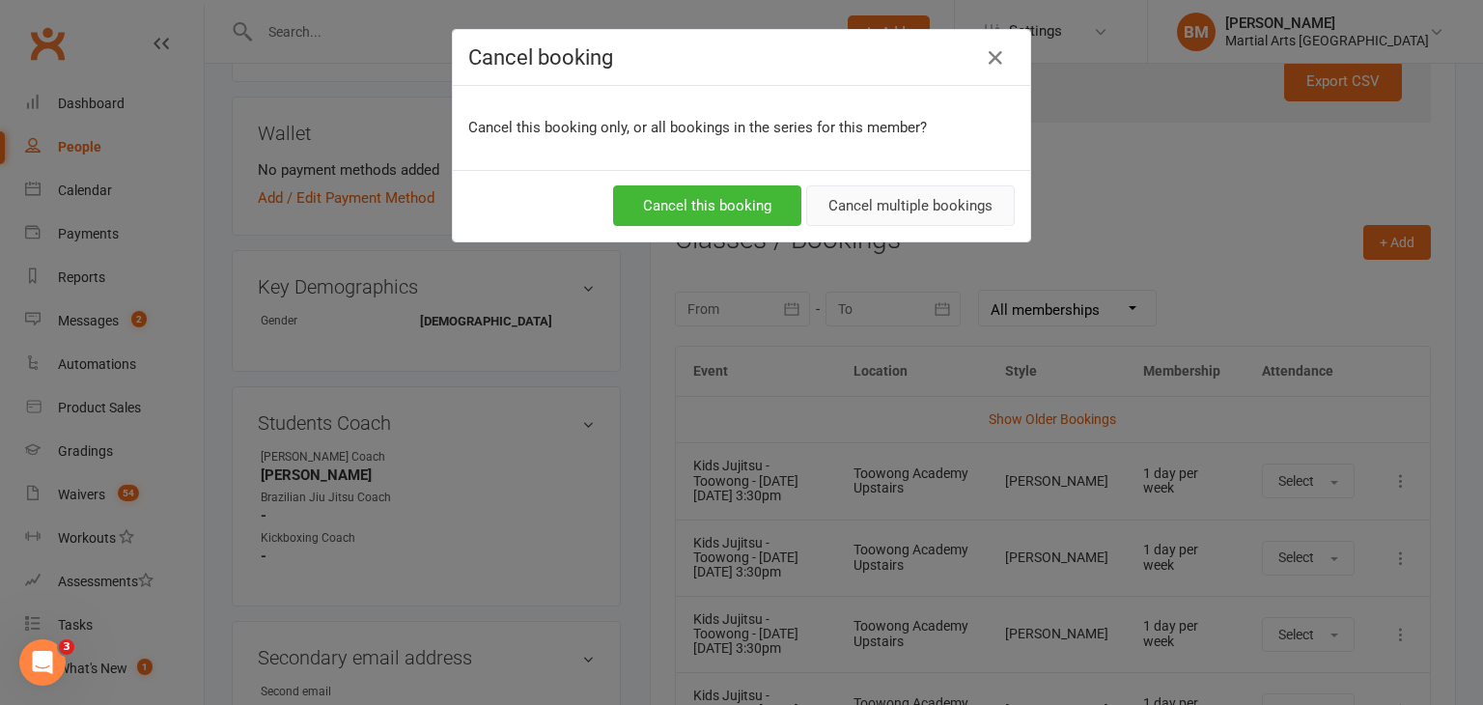
click at [885, 202] on button "Cancel multiple bookings" at bounding box center [910, 205] width 209 height 41
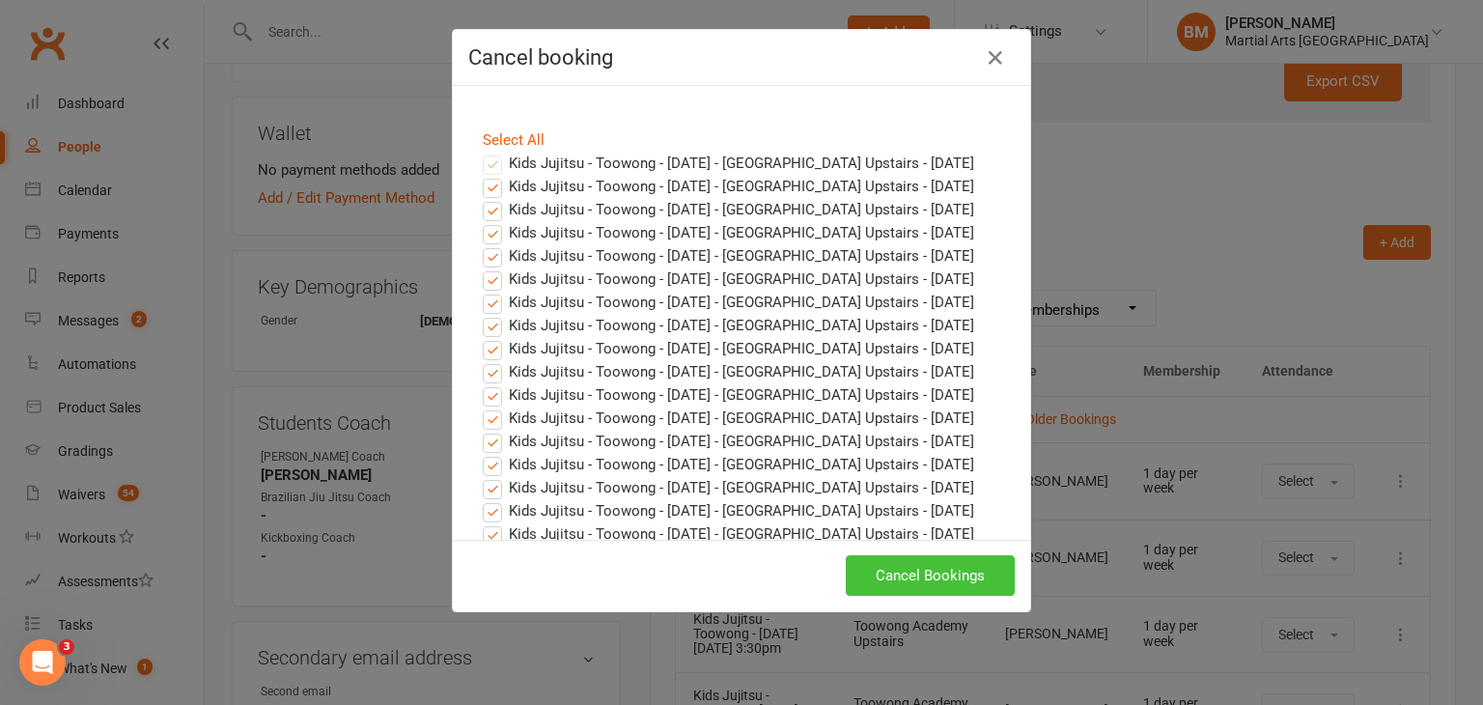
click at [902, 567] on button "Cancel Bookings" at bounding box center [930, 575] width 169 height 41
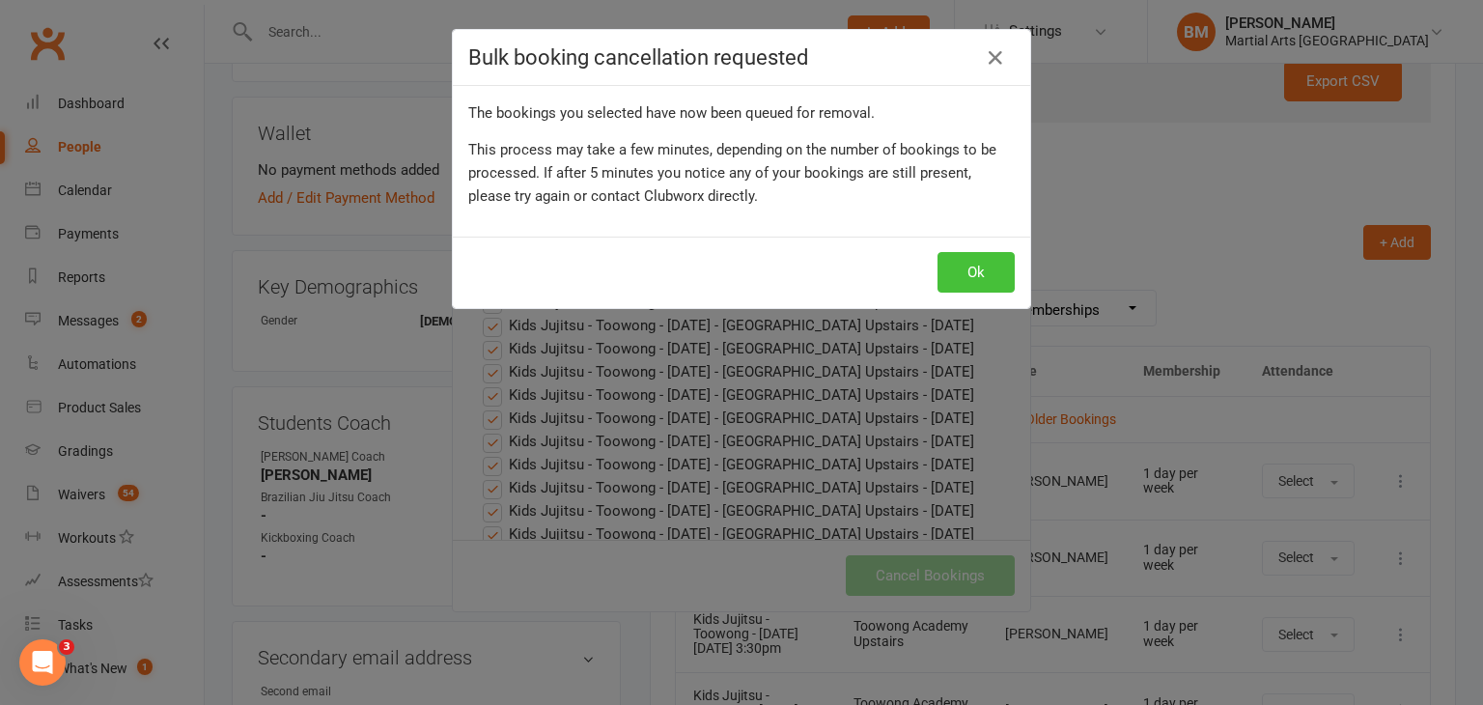
click at [963, 264] on button "Ok" at bounding box center [976, 272] width 77 height 41
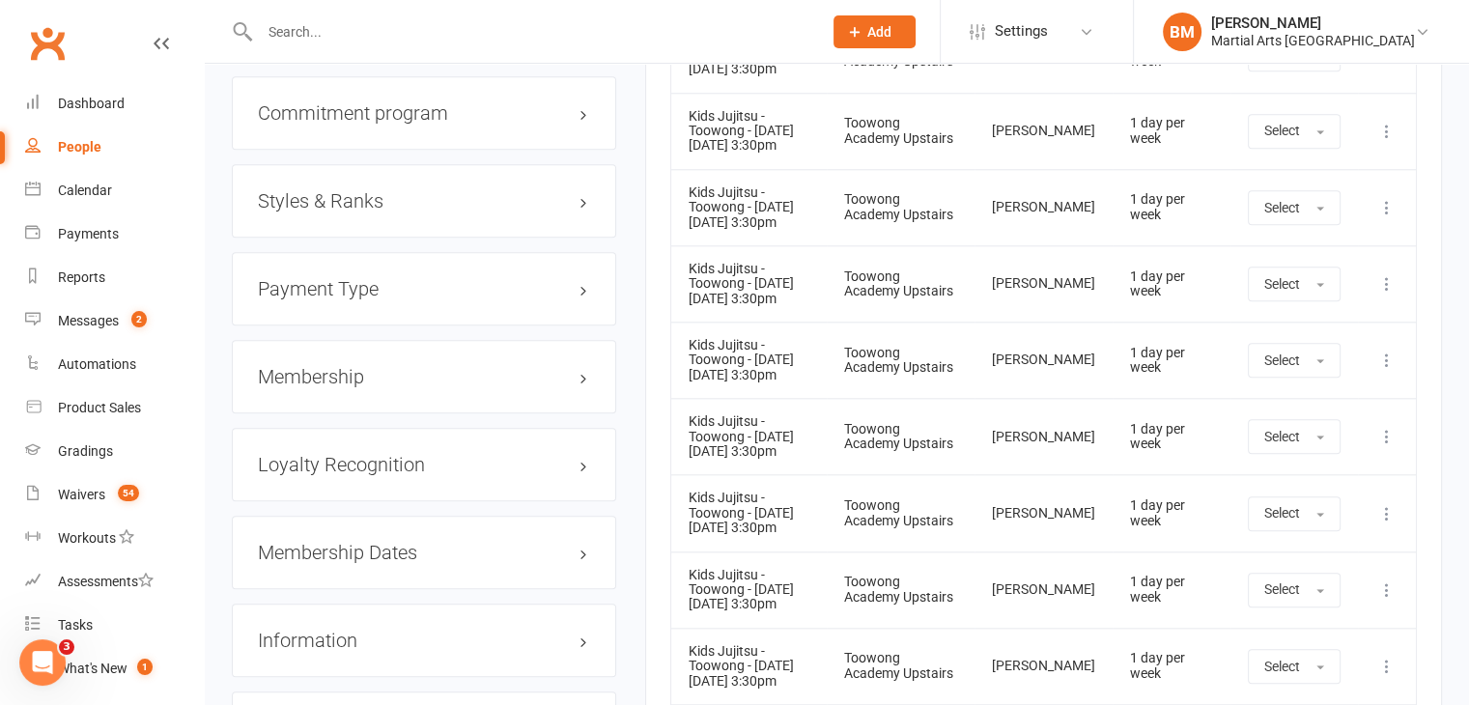
scroll to position [2007, 0]
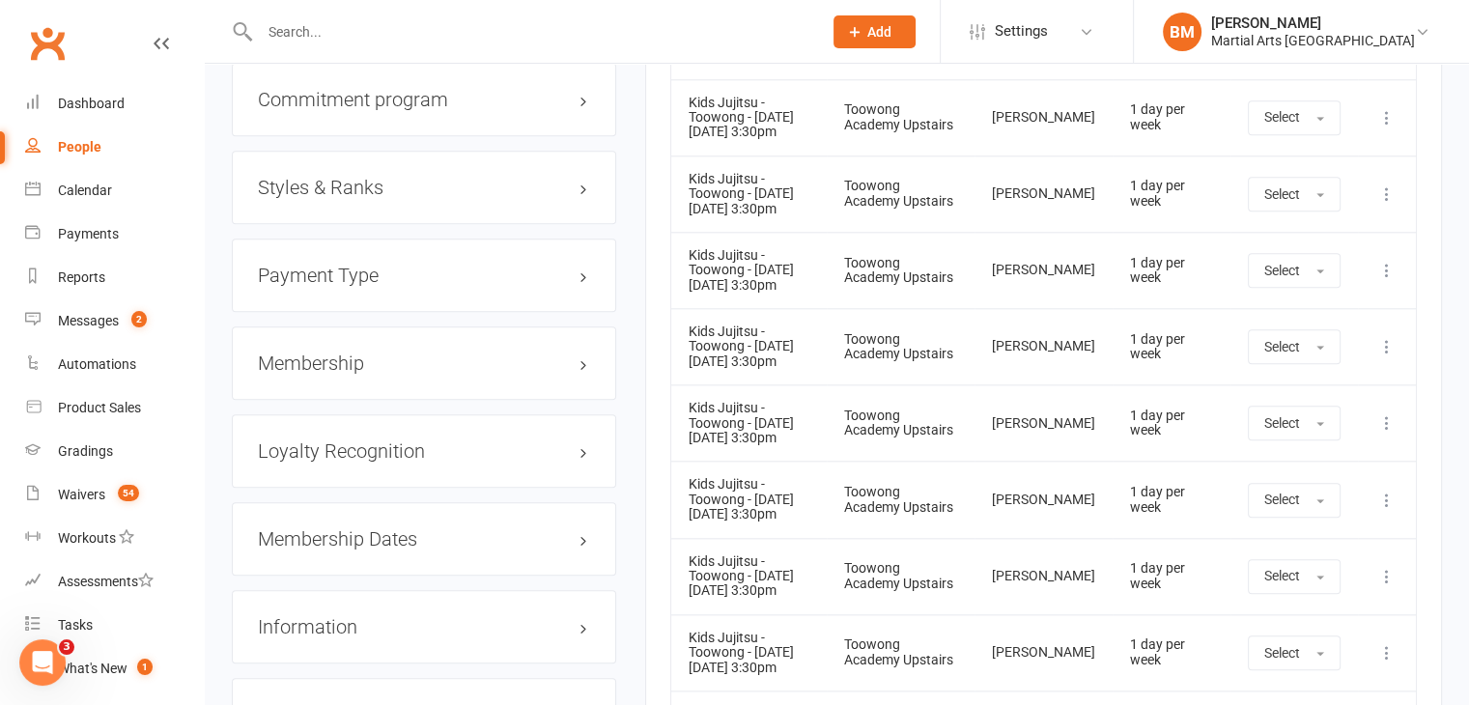
click at [363, 373] on div "Membership" at bounding box center [424, 362] width 384 height 73
click at [363, 372] on h3 "Membership" at bounding box center [424, 363] width 332 height 21
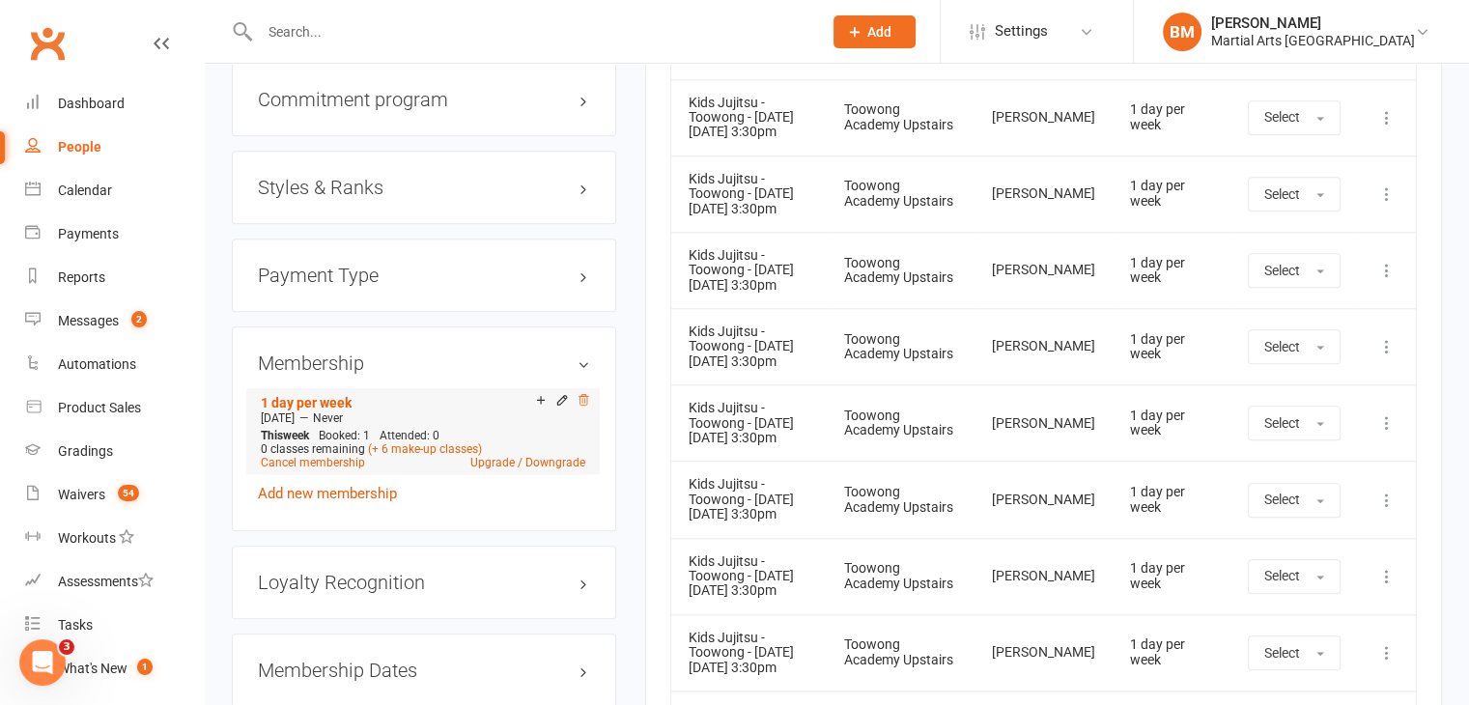
click at [584, 396] on icon at bounding box center [584, 400] width 14 height 14
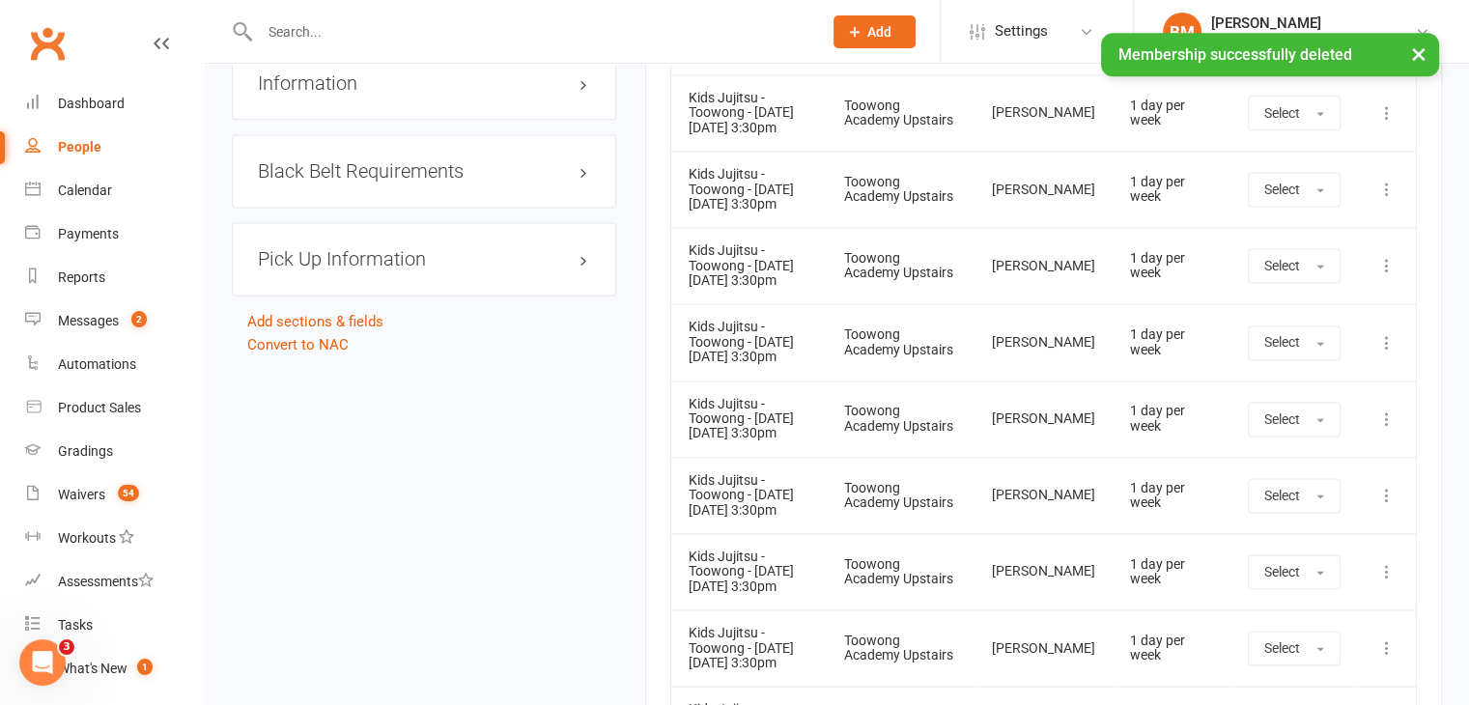
drag, startPoint x: 484, startPoint y: 454, endPoint x: 471, endPoint y: 429, distance: 28.1
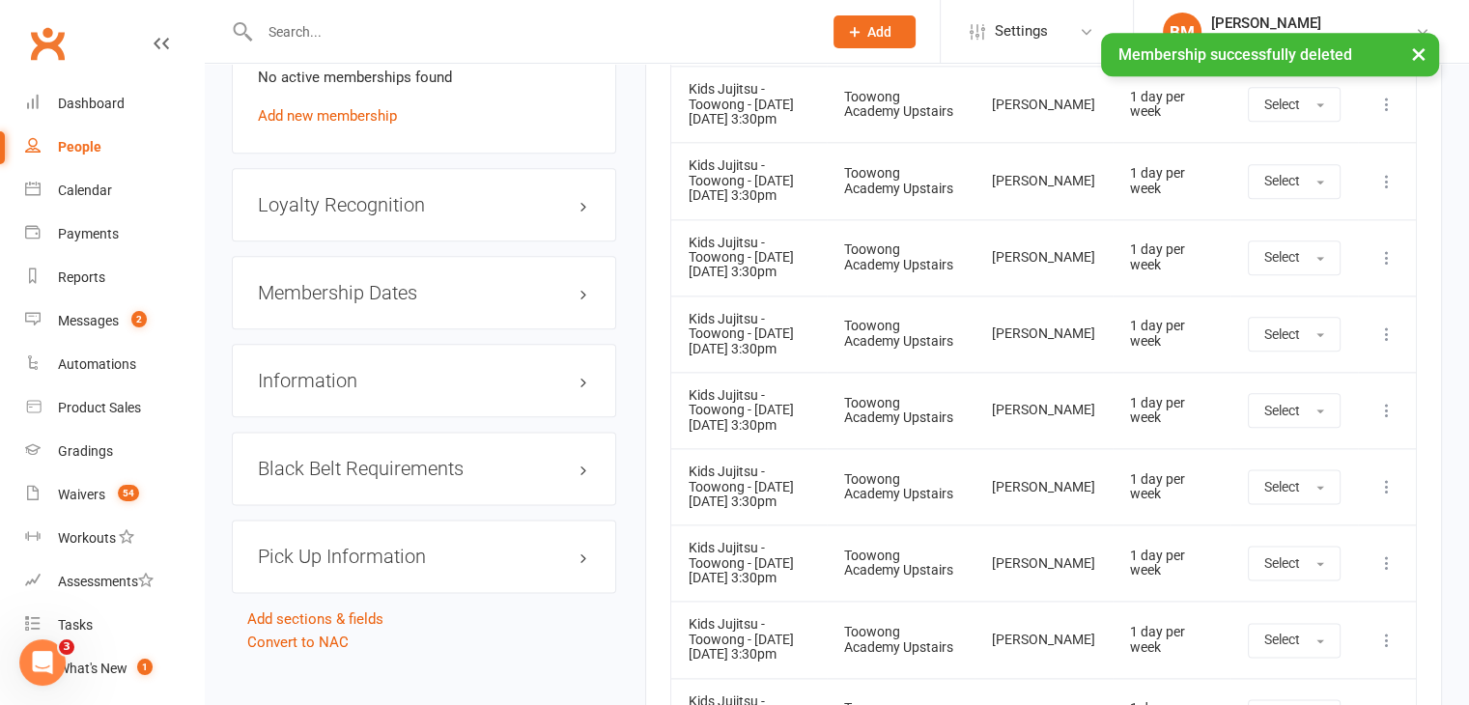
scroll to position [2317, 0]
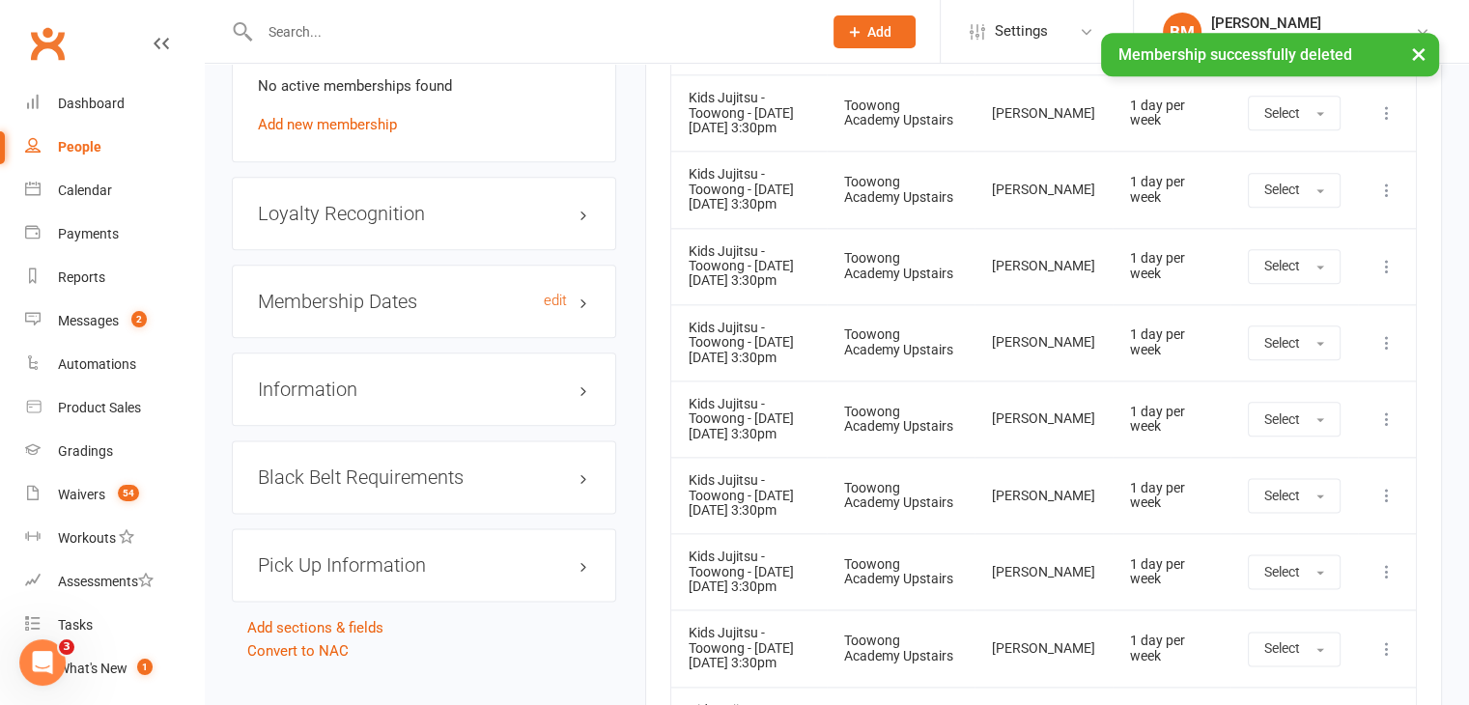
click at [384, 295] on h3 "Membership Dates edit" at bounding box center [424, 301] width 332 height 21
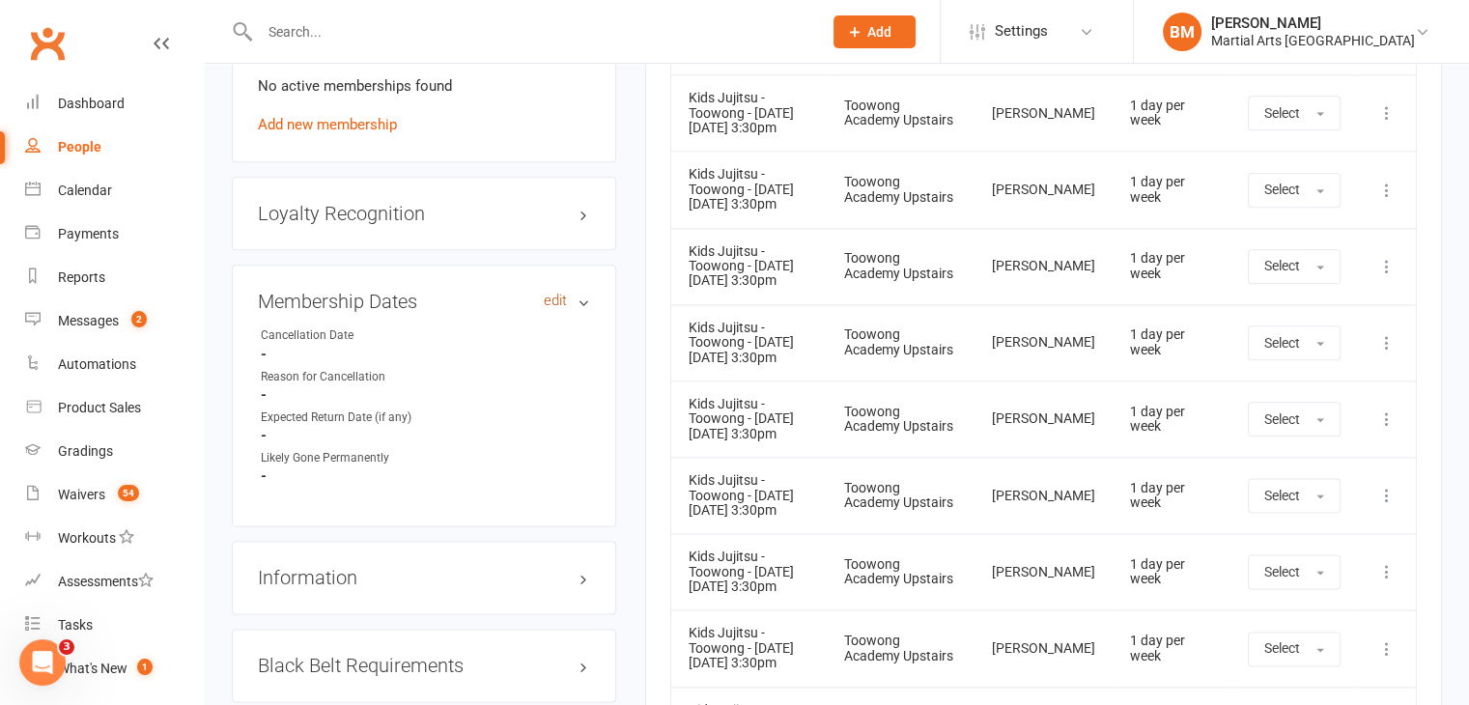
click at [561, 295] on link "edit" at bounding box center [555, 301] width 23 height 16
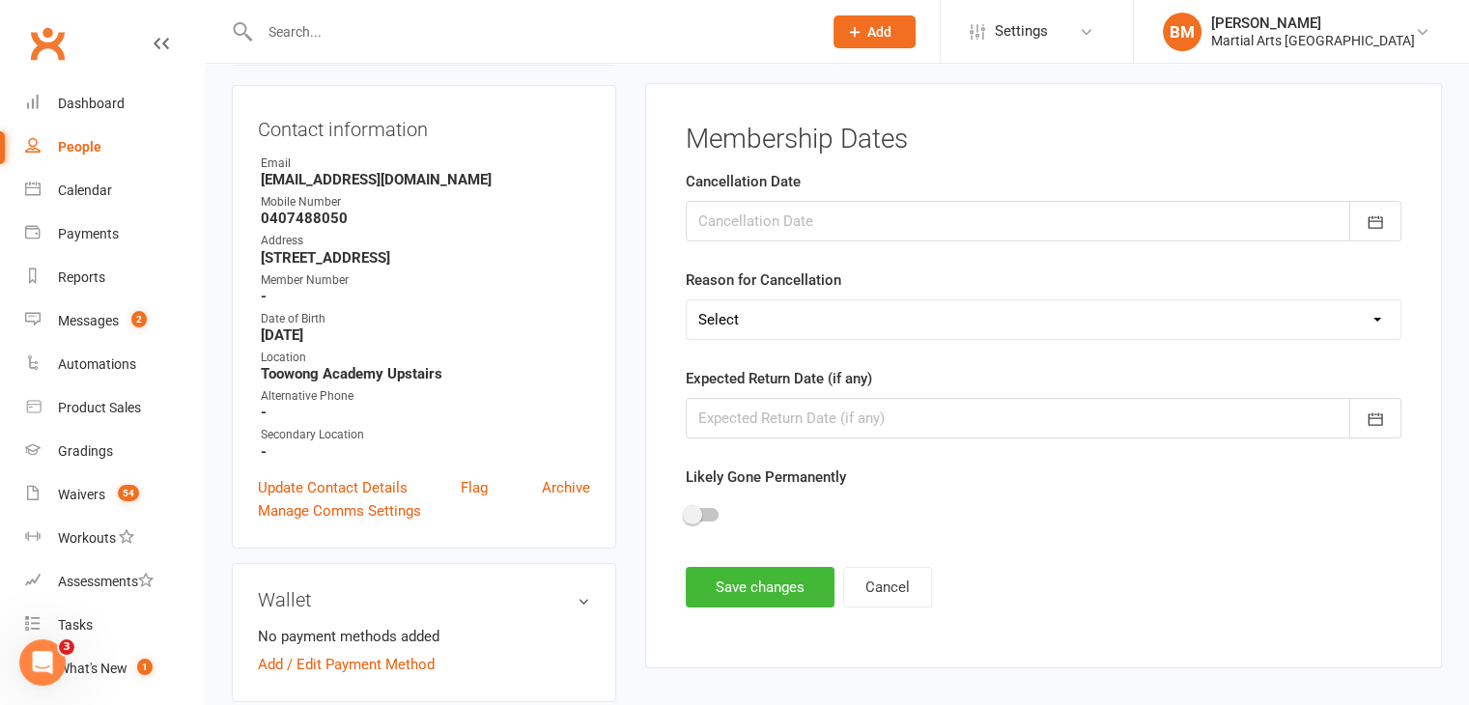
scroll to position [165, 0]
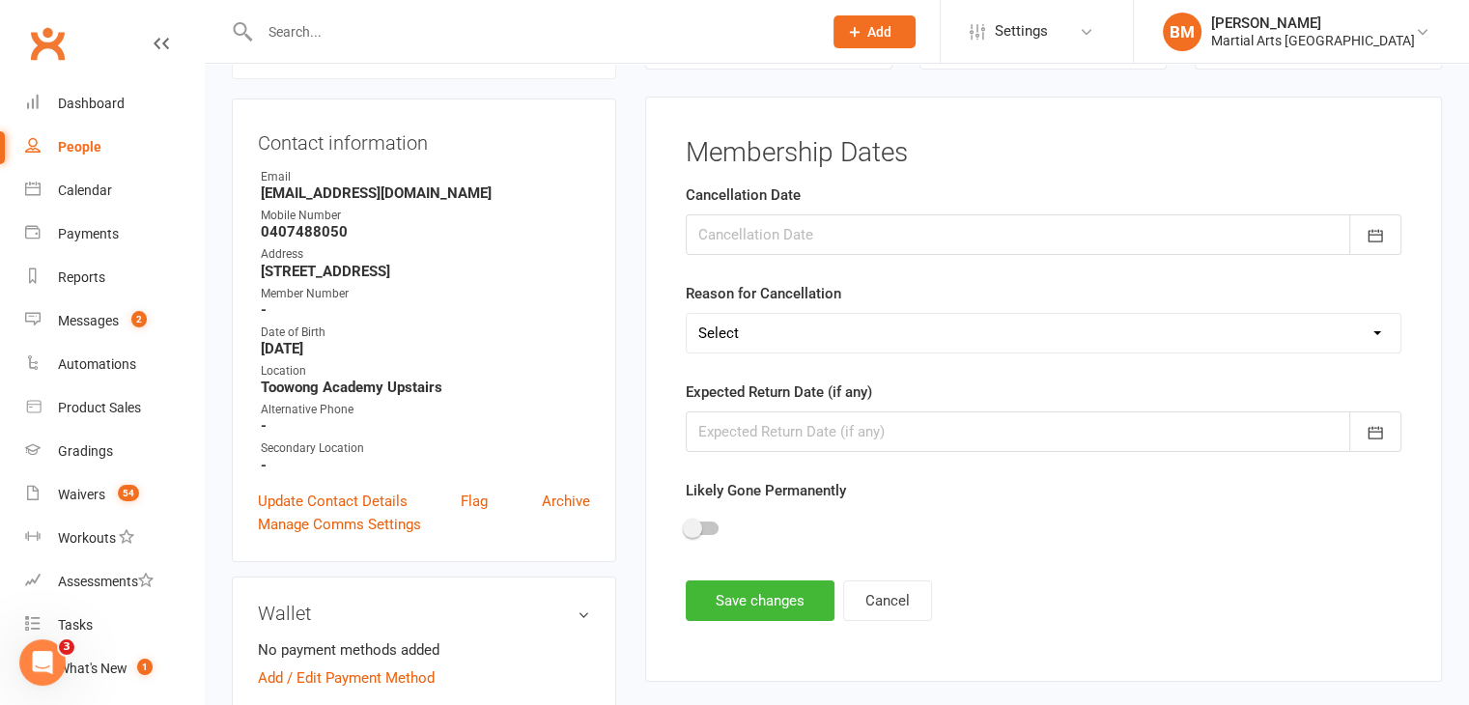
click at [750, 237] on div at bounding box center [1044, 234] width 716 height 41
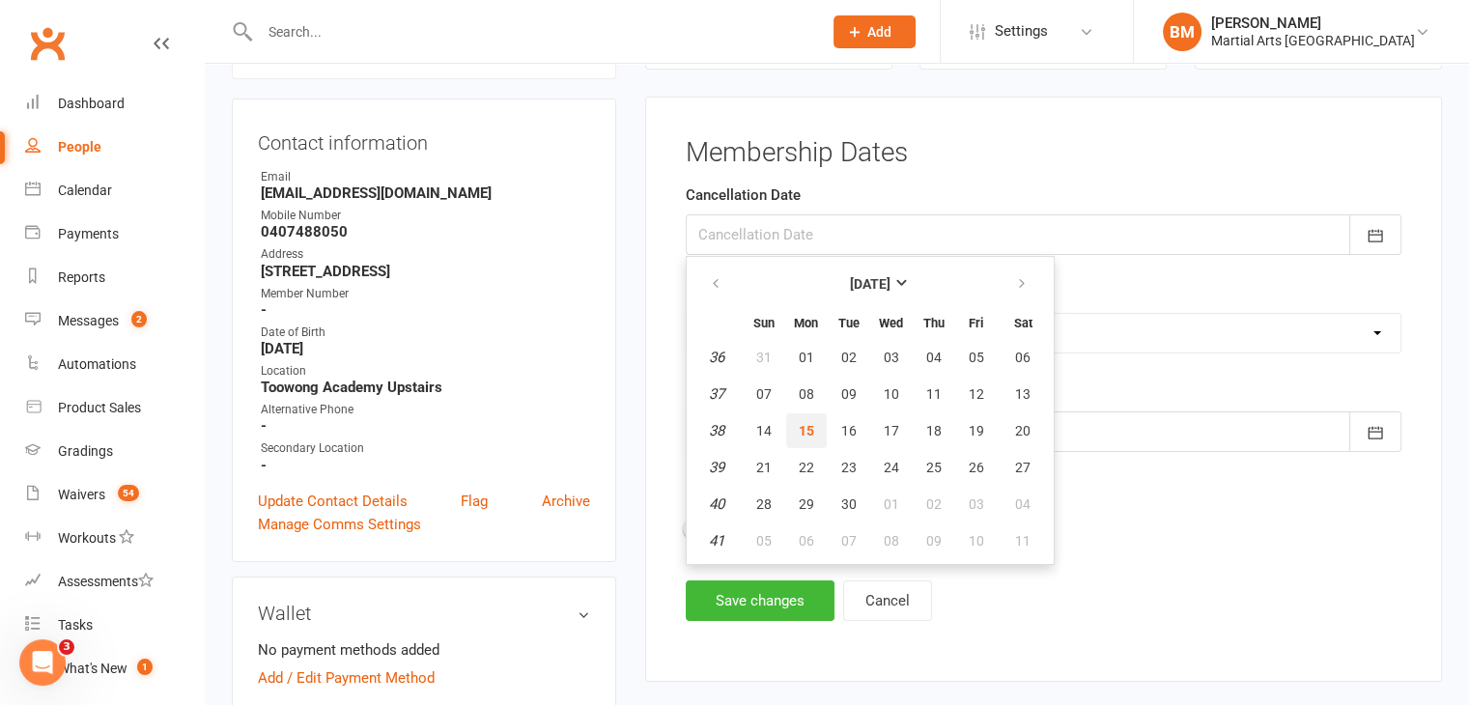
click at [806, 441] on button "15" at bounding box center [806, 430] width 41 height 35
type input "15 Sep 2025"
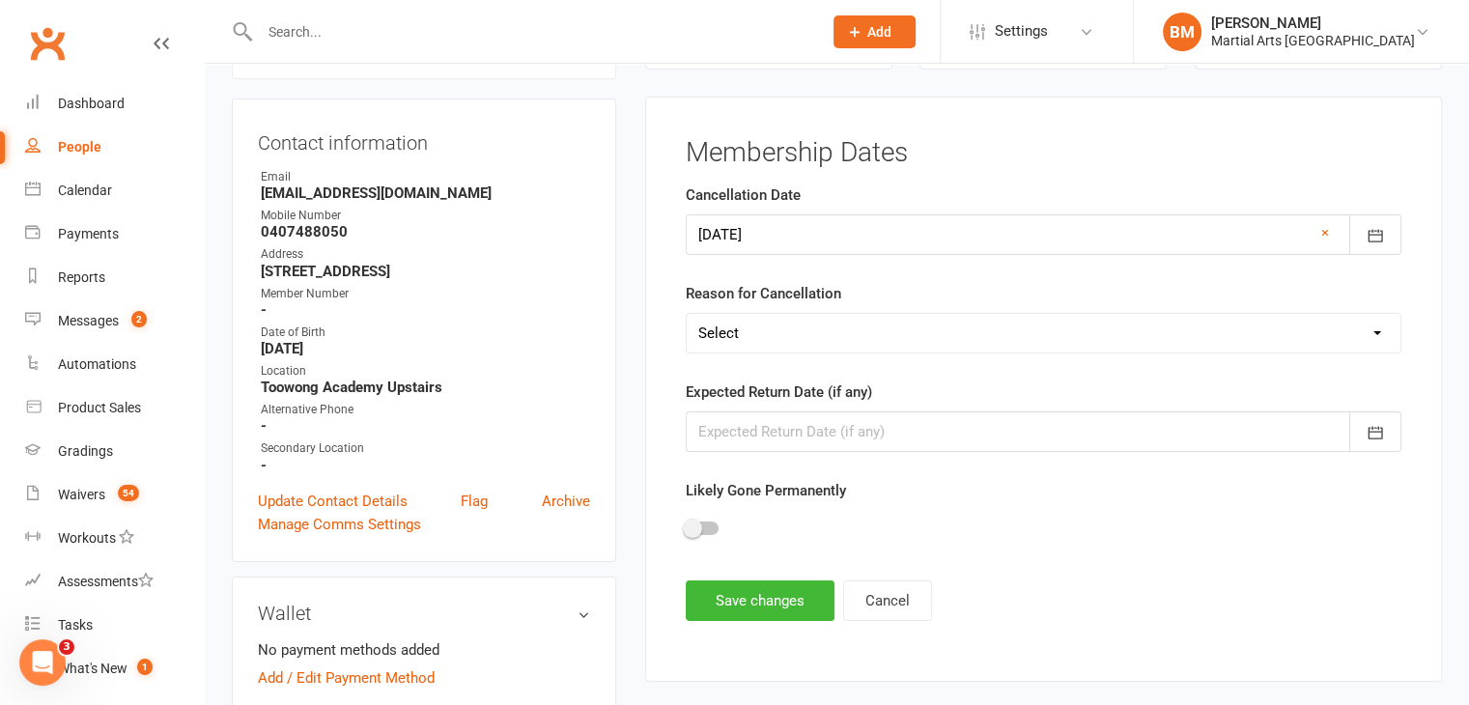
click at [748, 287] on label "Reason for Cancellation" at bounding box center [763, 293] width 155 height 23
click at [738, 328] on select "Select Other Sport Too Busy/Work/School Commitments Transport/Parking Financial…" at bounding box center [1044, 333] width 714 height 39
select select "Lost Interest"
click at [687, 314] on select "Select Other Sport Too Busy/Work/School Commitments Transport/Parking Financial…" at bounding box center [1044, 333] width 714 height 39
click at [784, 580] on button "Save changes" at bounding box center [760, 600] width 149 height 41
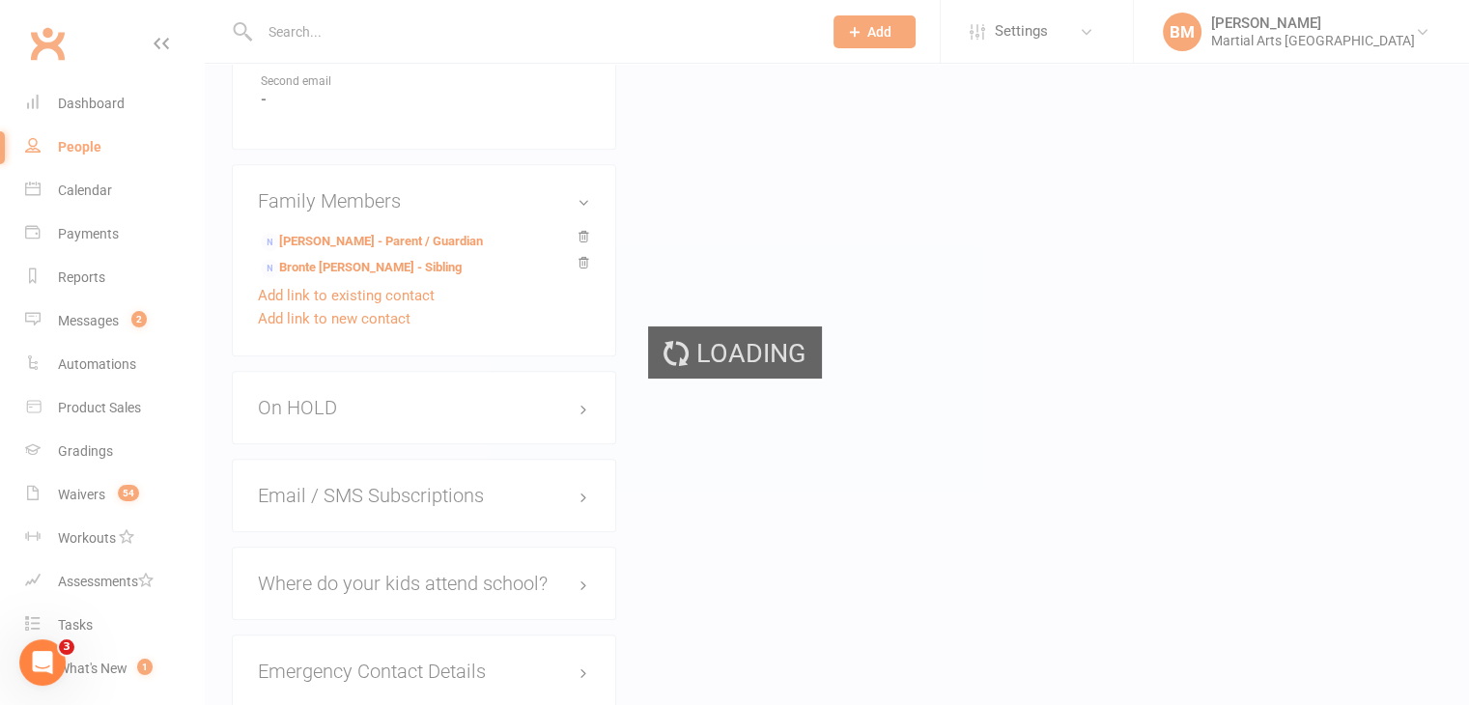
scroll to position [0, 0]
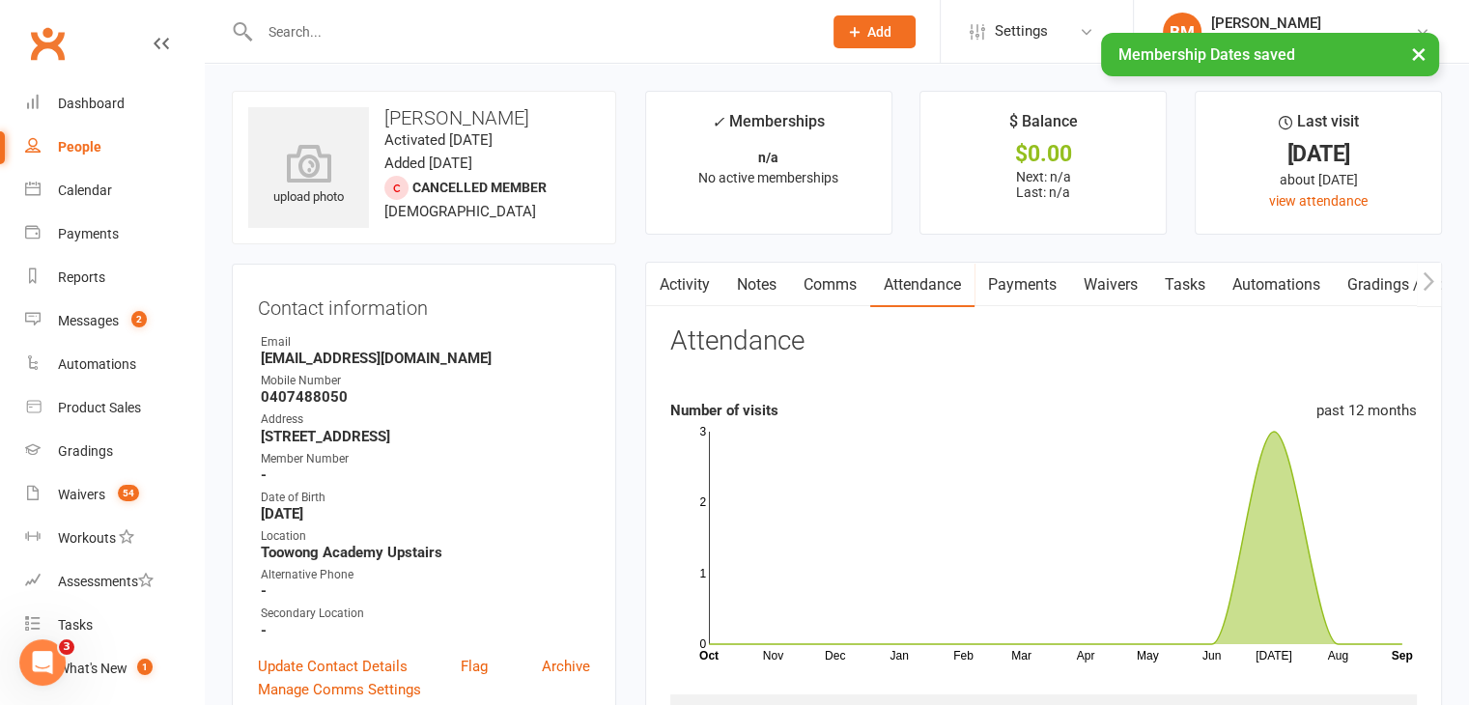
click at [743, 293] on link "Notes" at bounding box center [756, 285] width 67 height 44
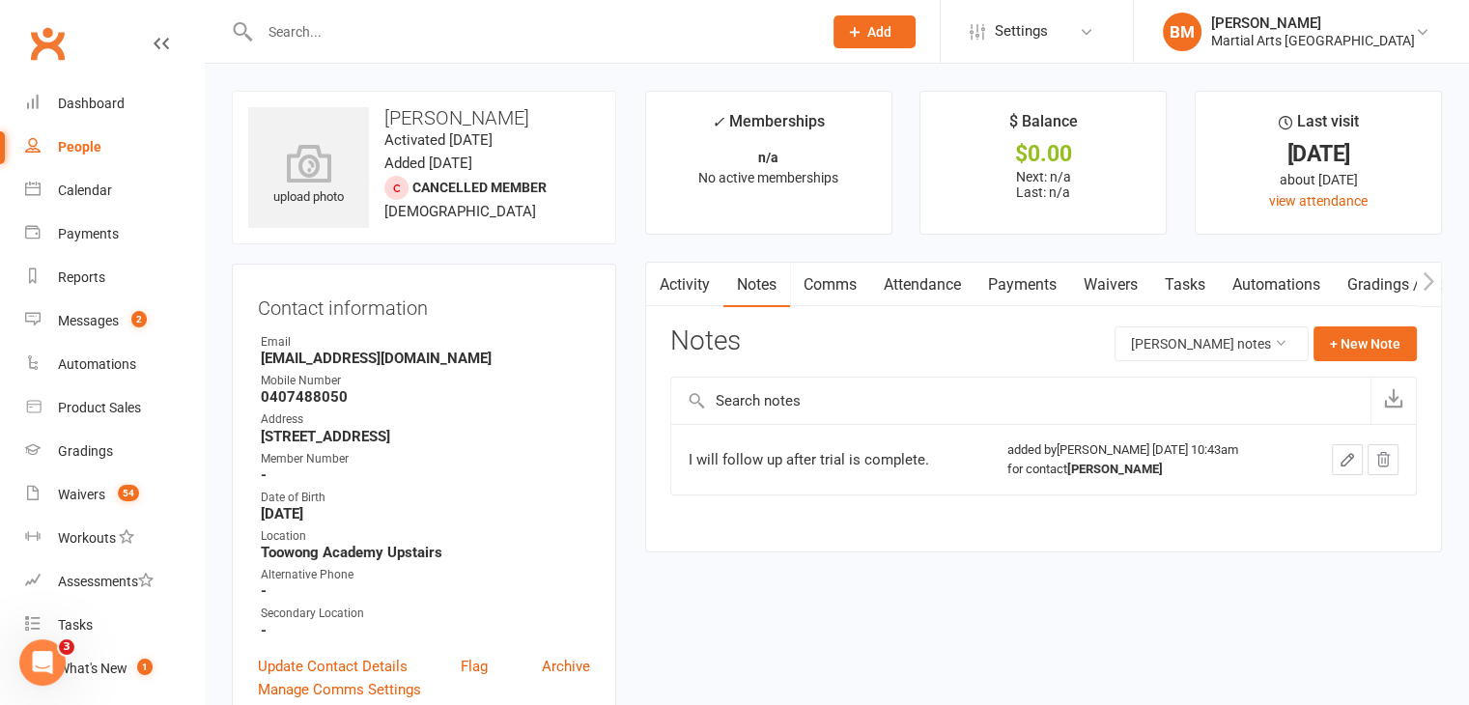
click at [951, 287] on link "Attendance" at bounding box center [922, 285] width 104 height 44
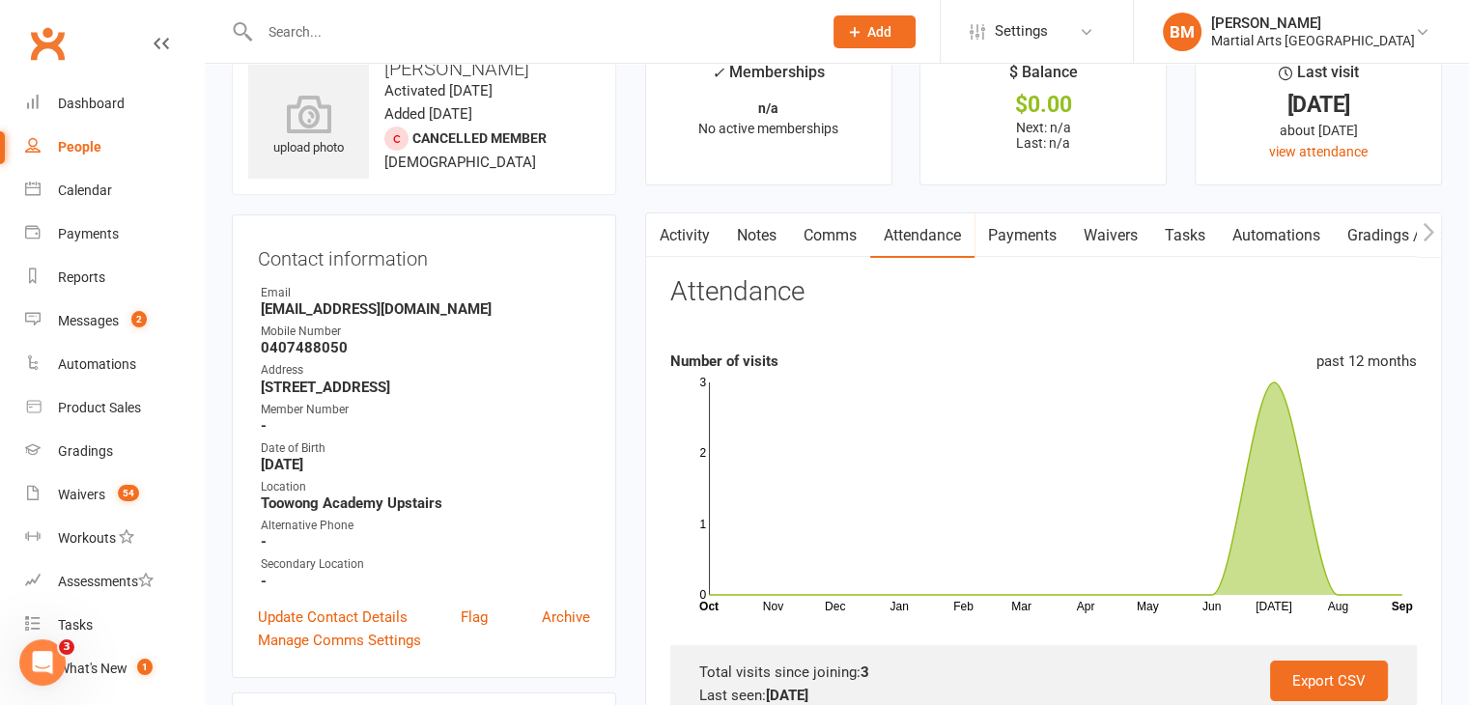
scroll to position [1256, 0]
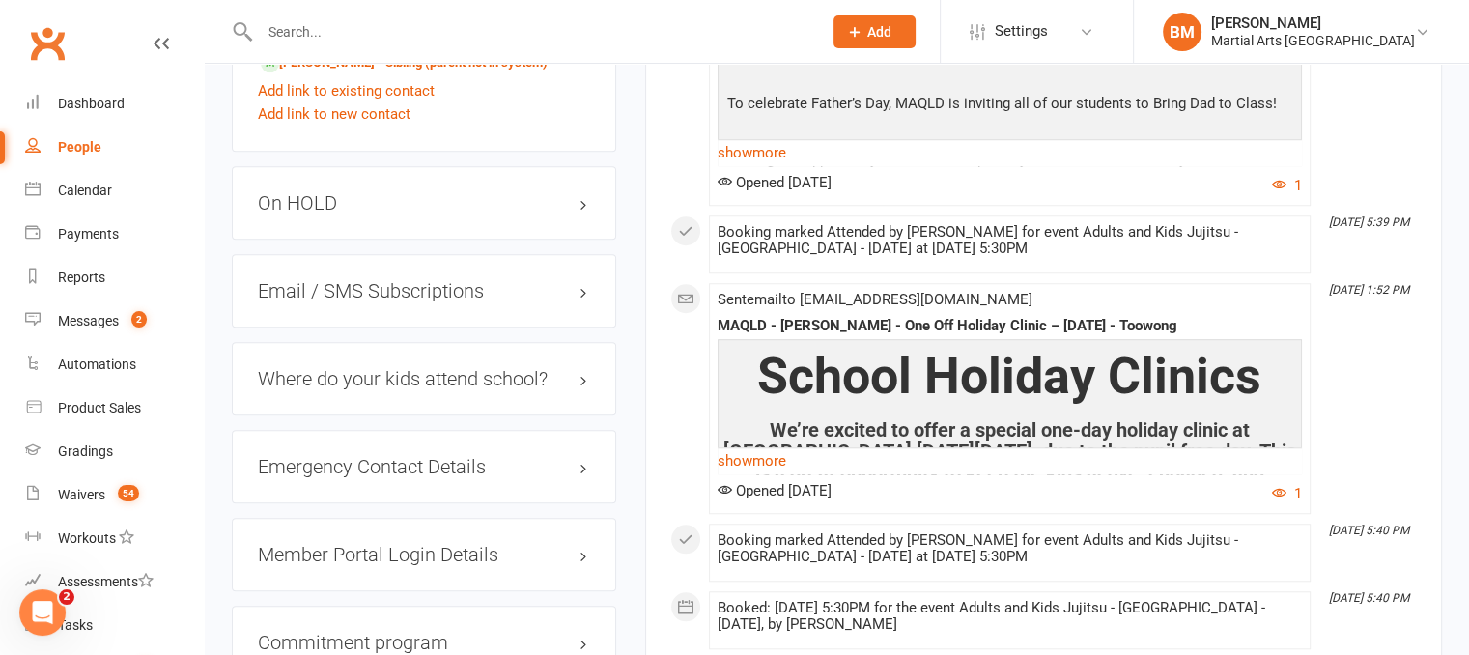
scroll to position [1487, 0]
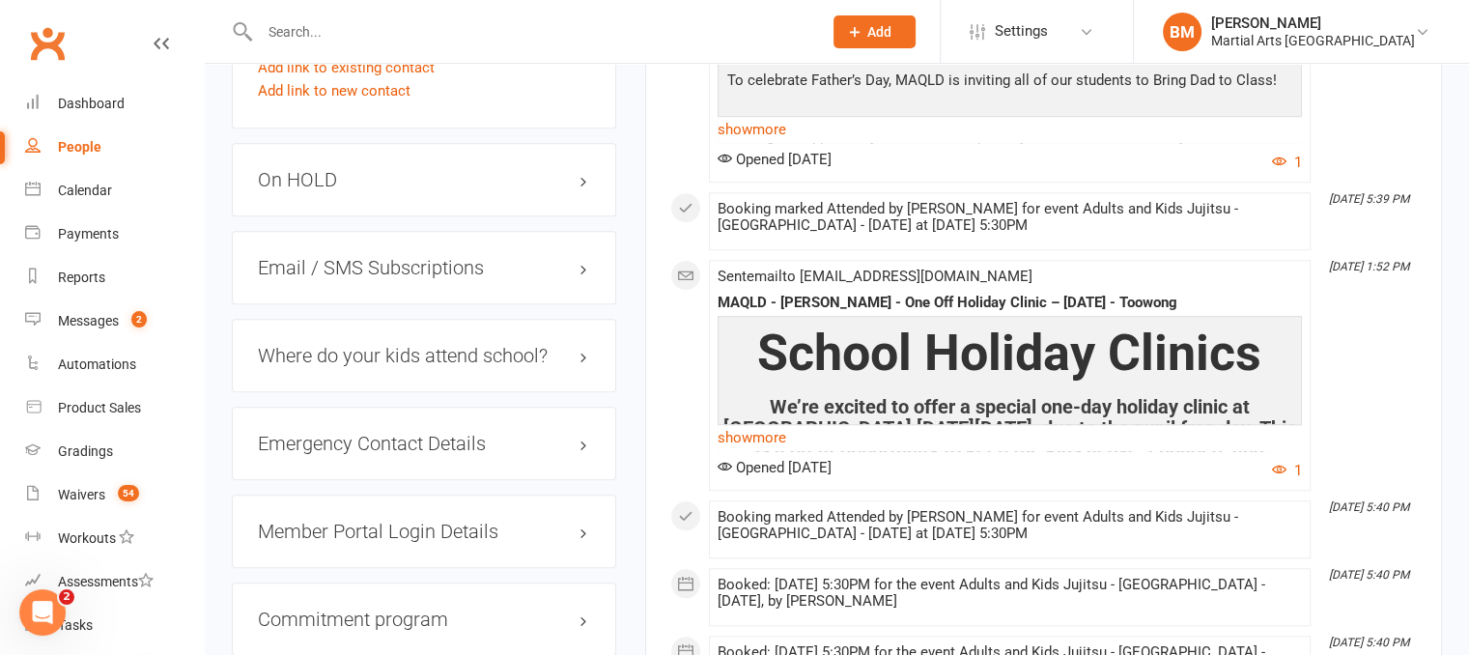
click at [301, 168] on div "On HOLD" at bounding box center [424, 179] width 384 height 73
click at [310, 183] on h3 "On HOLD" at bounding box center [424, 179] width 332 height 21
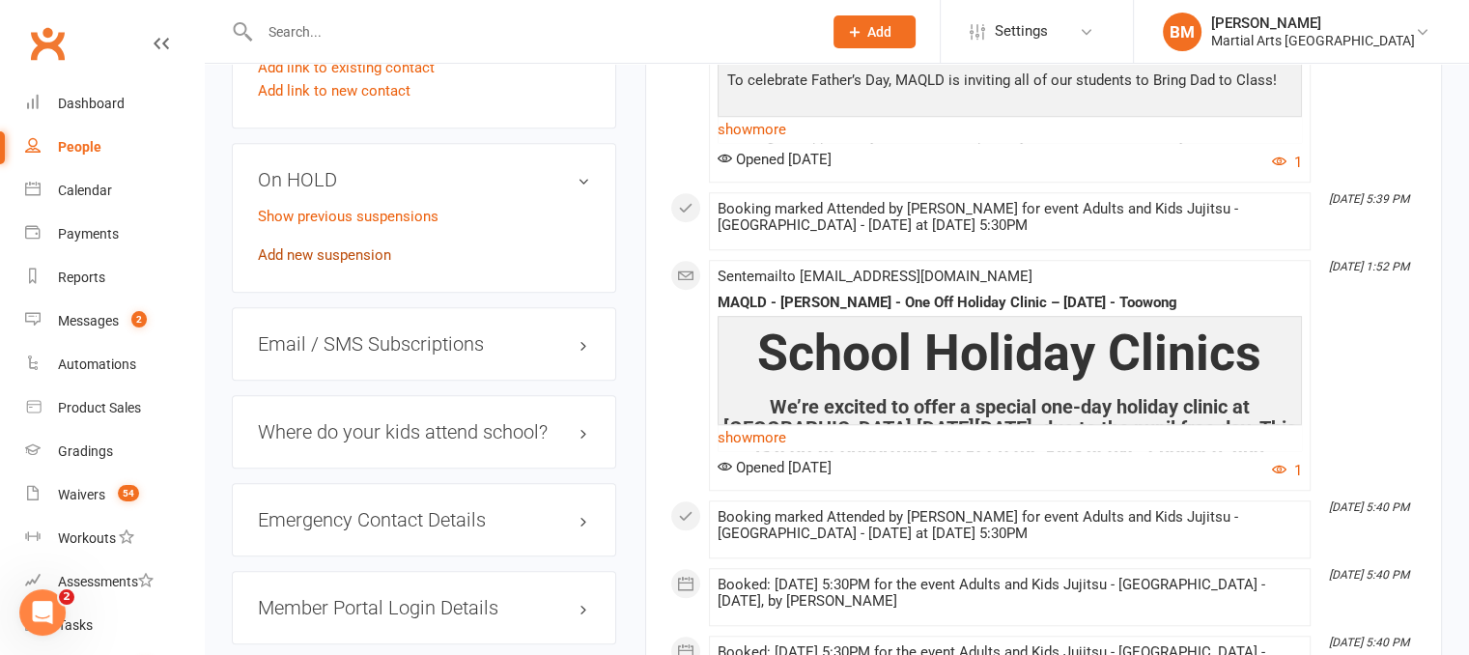
click at [360, 254] on link "Add new suspension" at bounding box center [324, 254] width 133 height 17
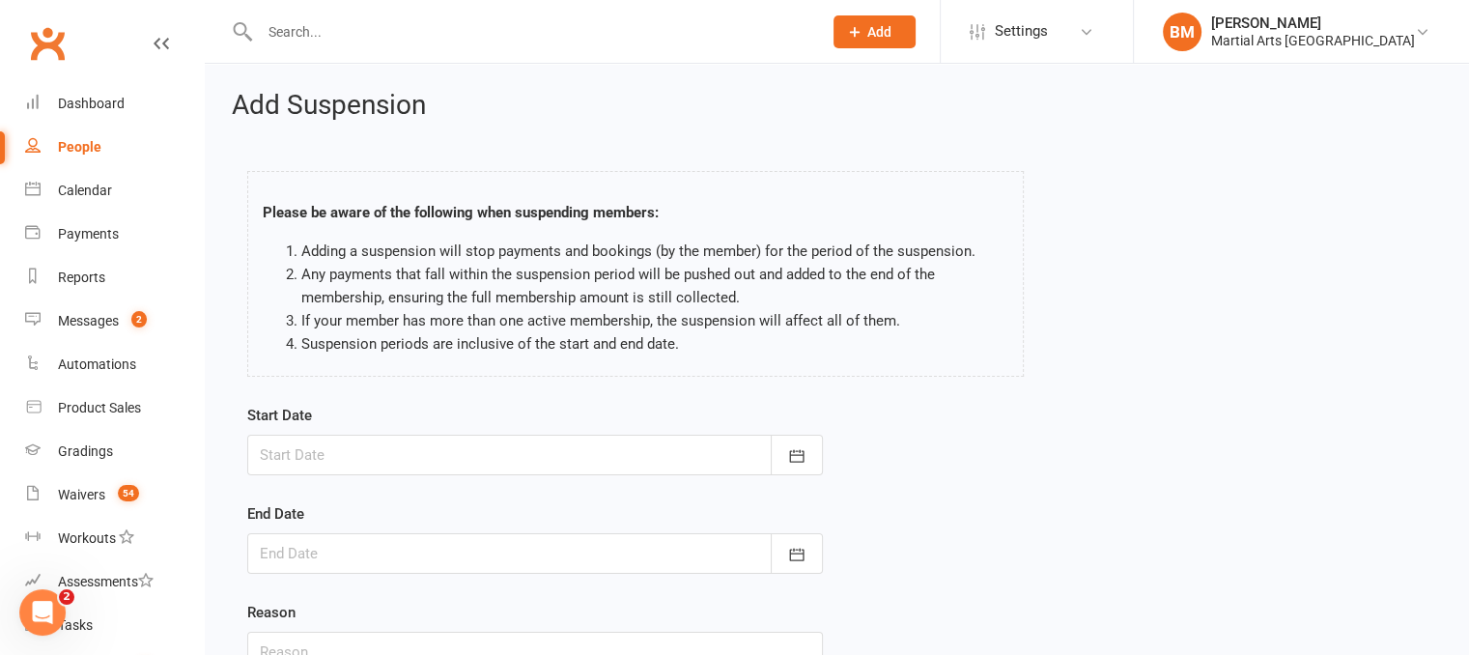
click at [410, 453] on div at bounding box center [535, 455] width 576 height 41
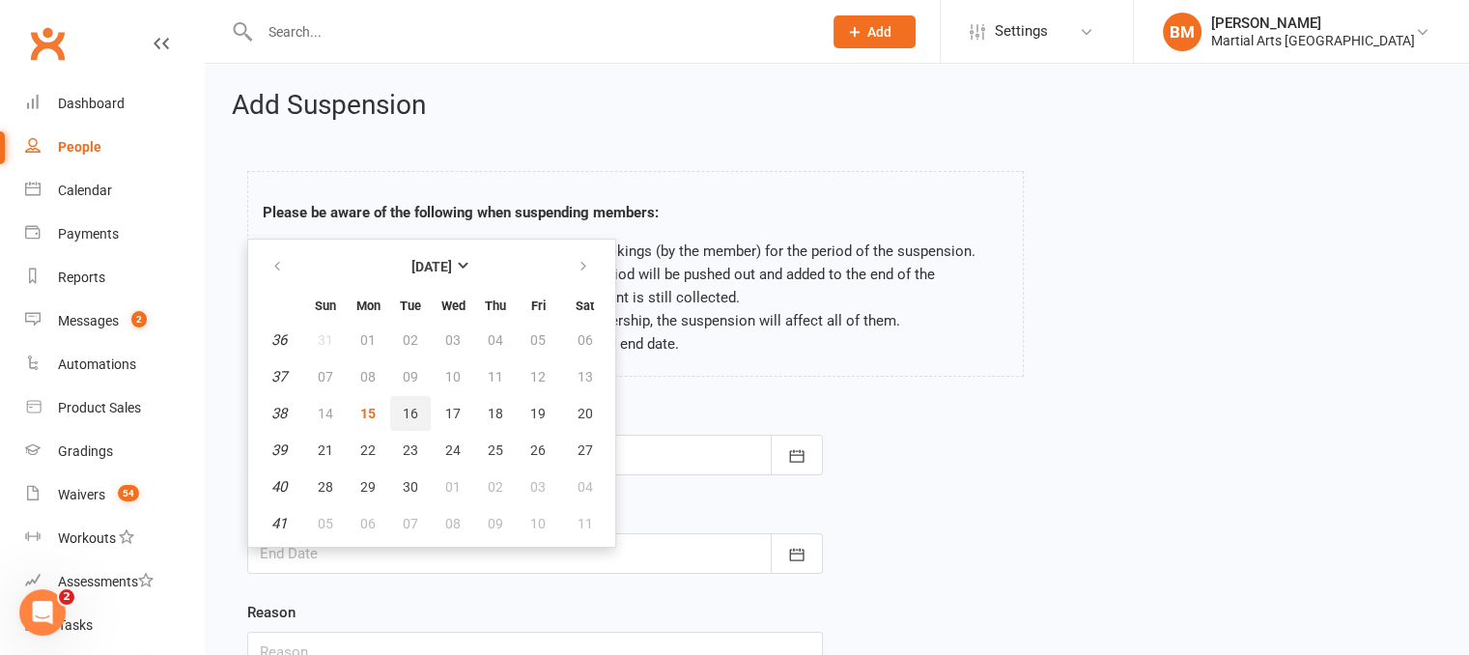
drag, startPoint x: 415, startPoint y: 410, endPoint x: 435, endPoint y: 507, distance: 98.5
click at [415, 409] on span "16" at bounding box center [410, 413] width 15 height 15
type input "16 Sep 2025"
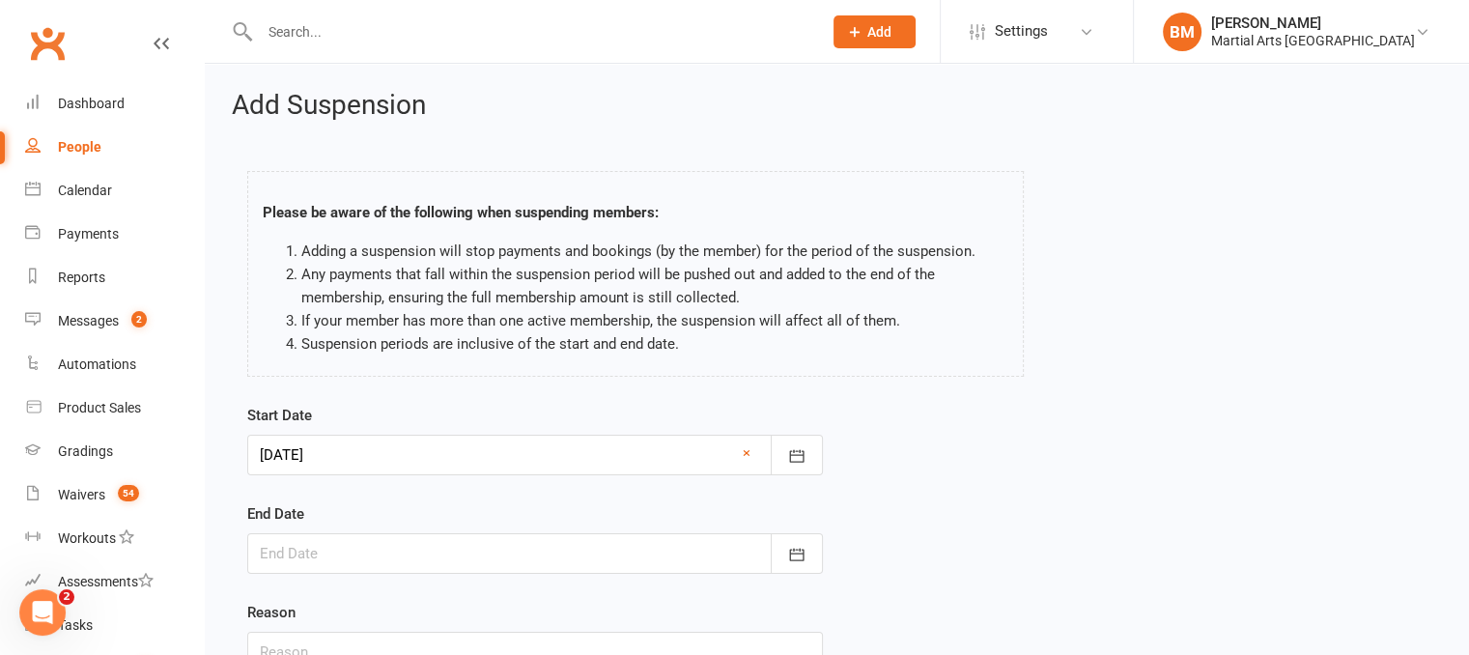
click at [393, 553] on div at bounding box center [535, 553] width 576 height 41
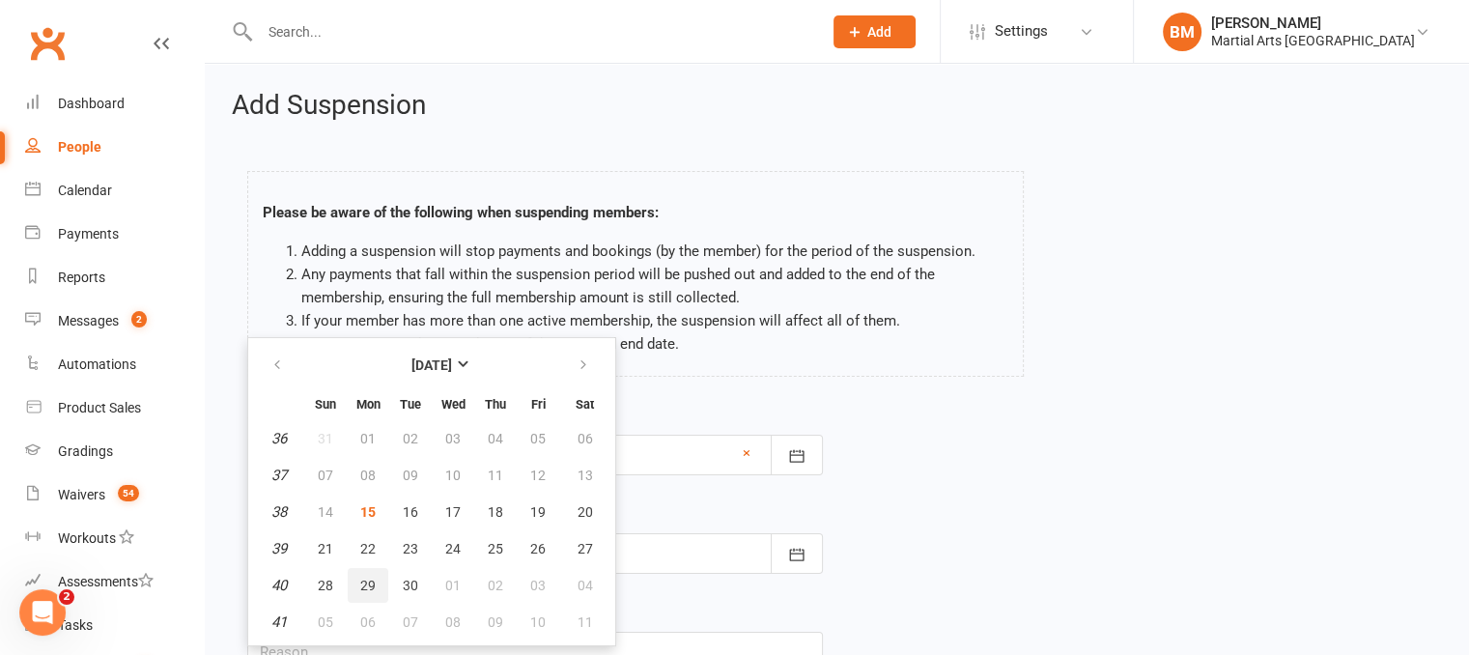
click at [373, 583] on span "29" at bounding box center [367, 585] width 15 height 15
type input "29 Sep 2025"
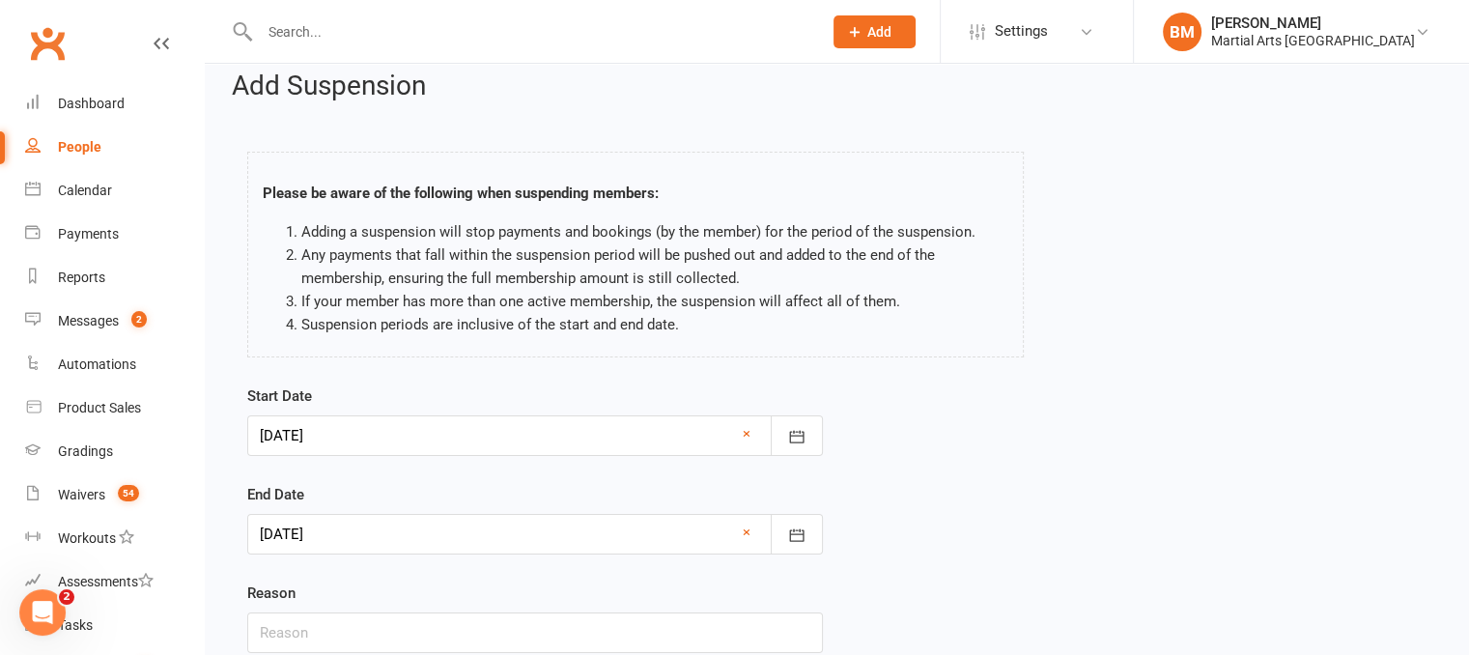
scroll to position [169, 0]
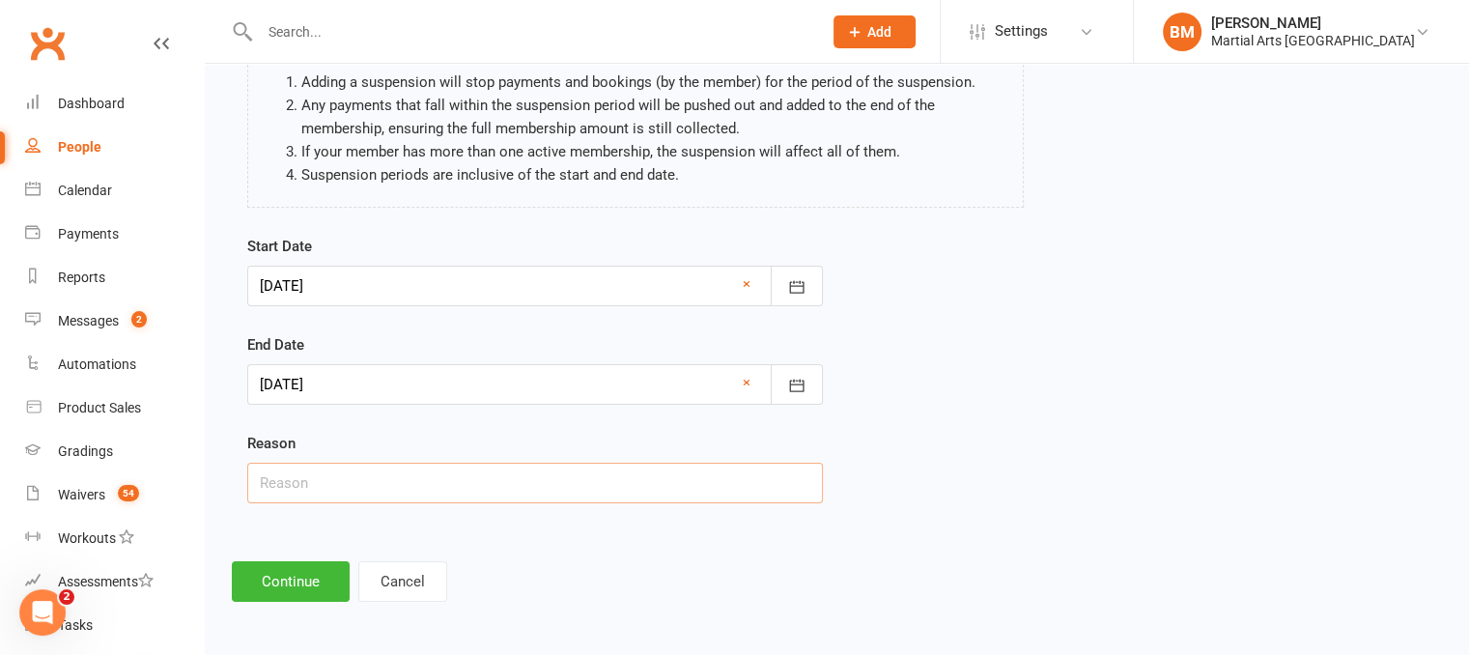
click at [340, 486] on input "text" at bounding box center [535, 483] width 576 height 41
type input "On Hold 2 Weeks via Email"
click at [282, 581] on button "Continue" at bounding box center [291, 581] width 118 height 41
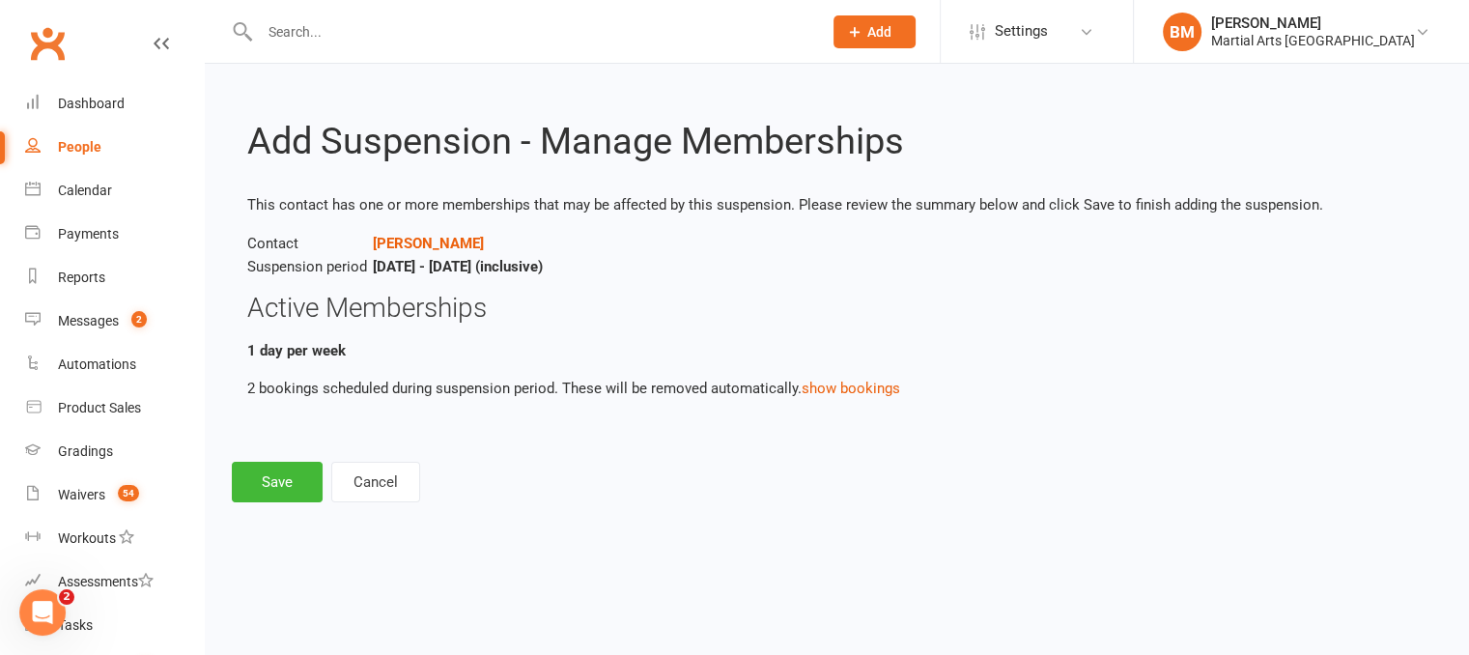
scroll to position [0, 0]
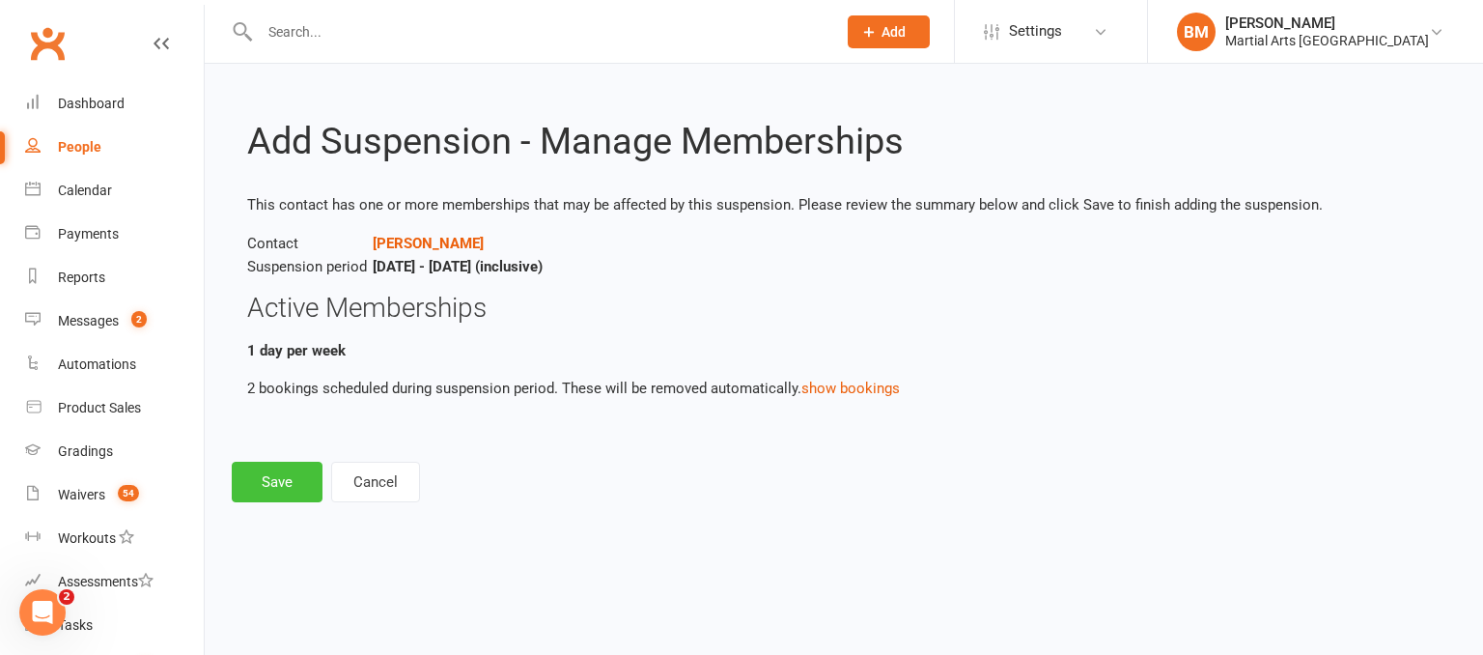
click at [283, 492] on button "Save" at bounding box center [277, 482] width 91 height 41
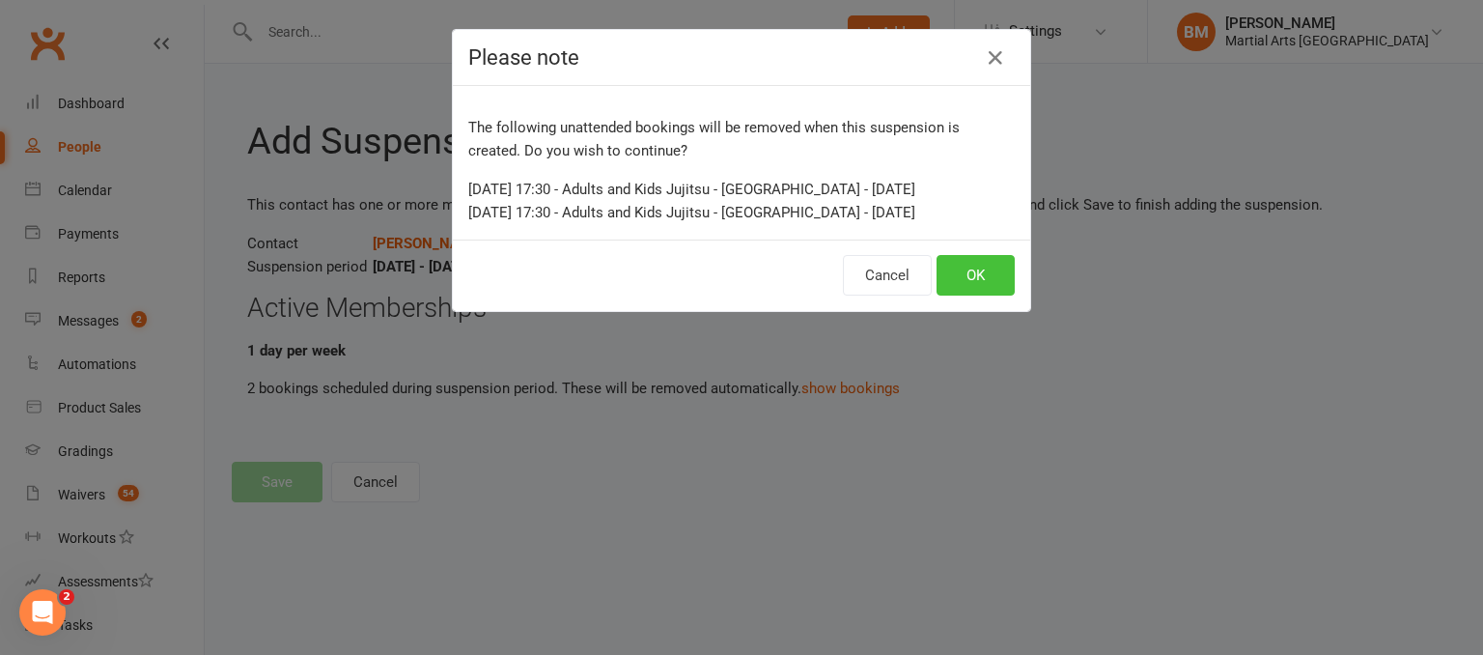
click at [957, 275] on button "OK" at bounding box center [976, 275] width 78 height 41
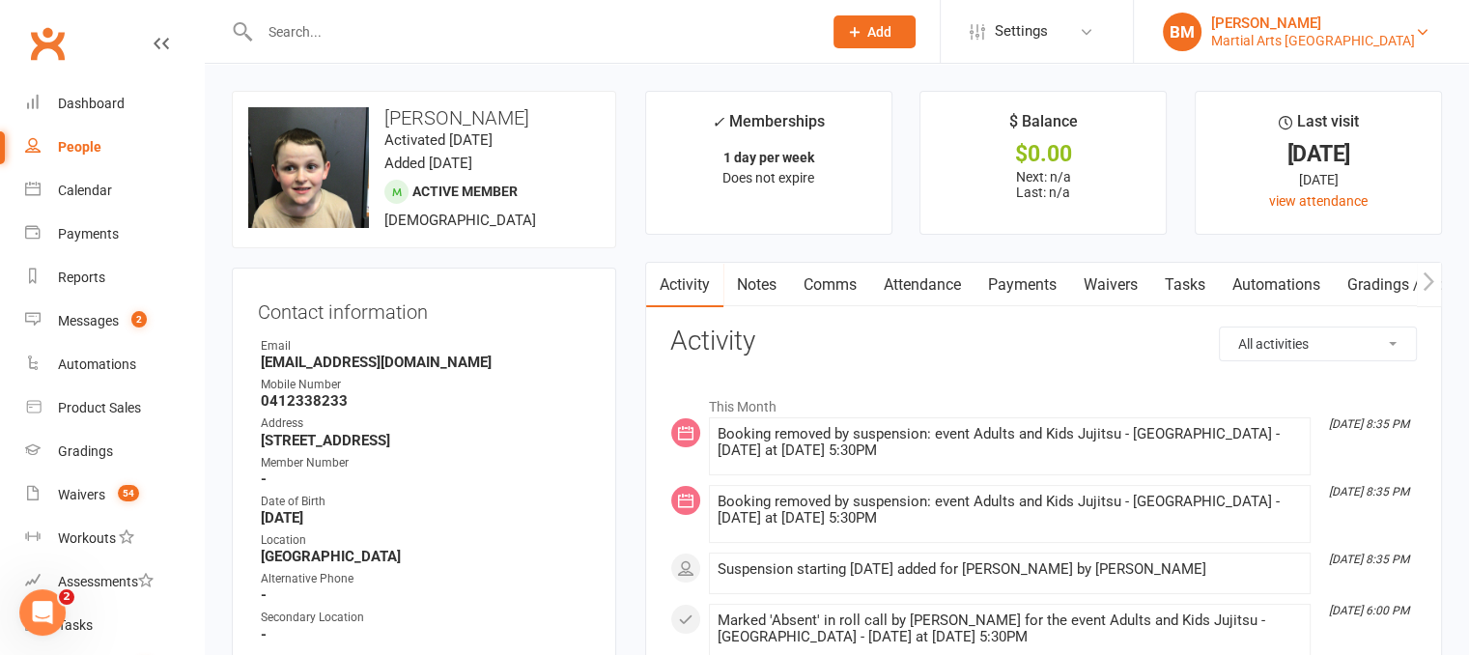
click at [1382, 25] on div "[PERSON_NAME]" at bounding box center [1313, 22] width 204 height 17
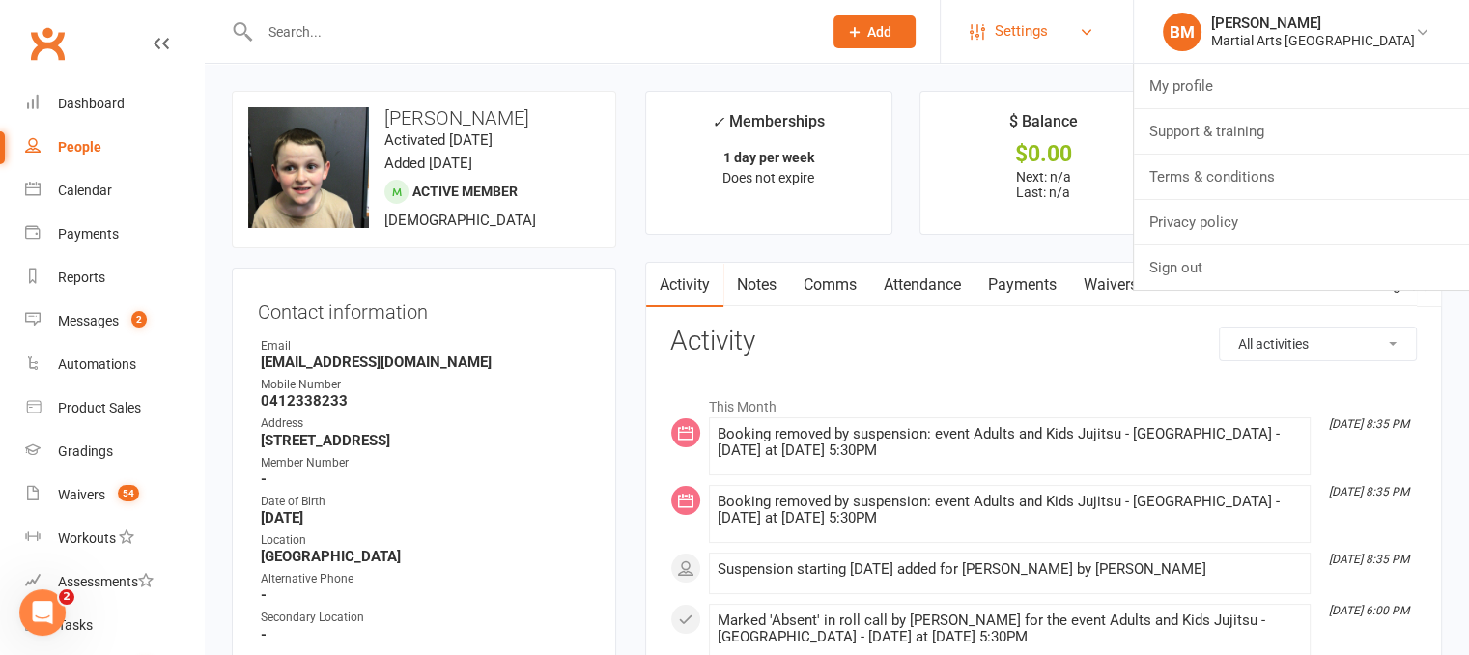
click at [1104, 21] on link "Settings" at bounding box center [1037, 31] width 134 height 43
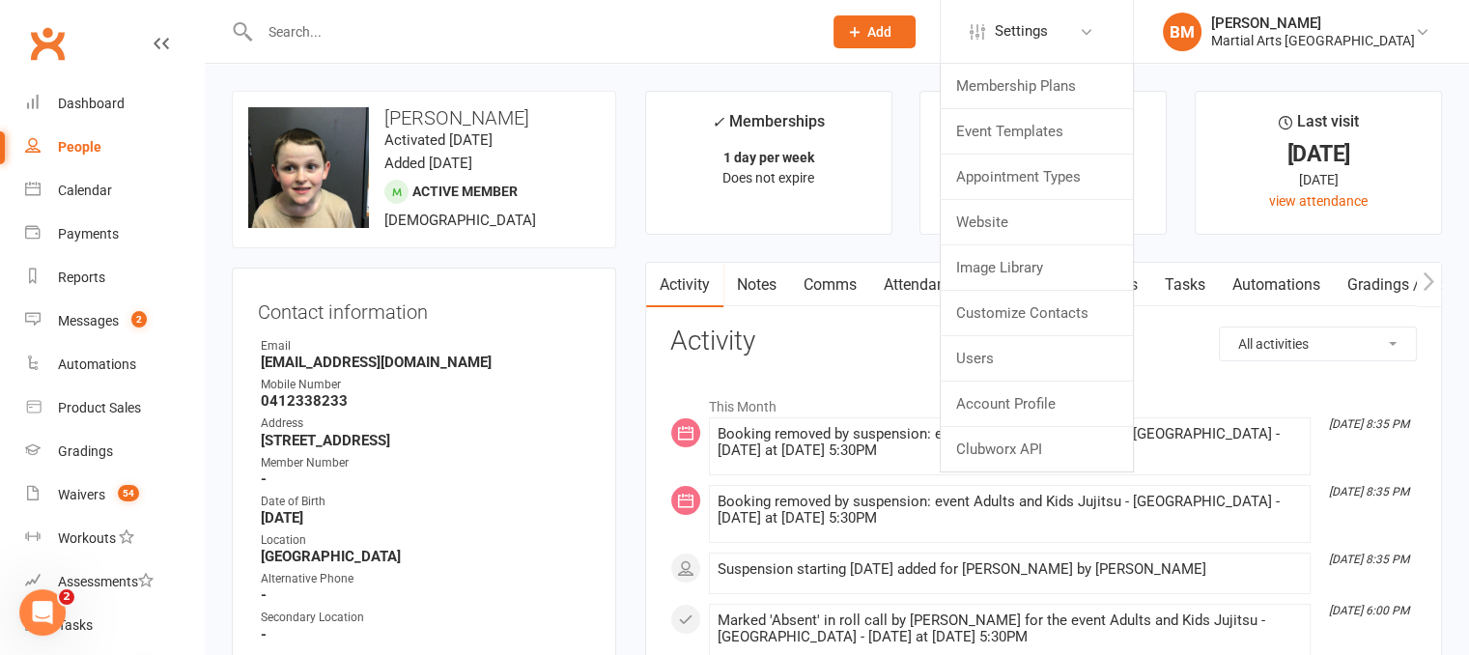
click at [1374, 10] on li "BM Brandon McNamara Martial Arts Queensland My profile Support & training Terms…" at bounding box center [1301, 31] width 336 height 63
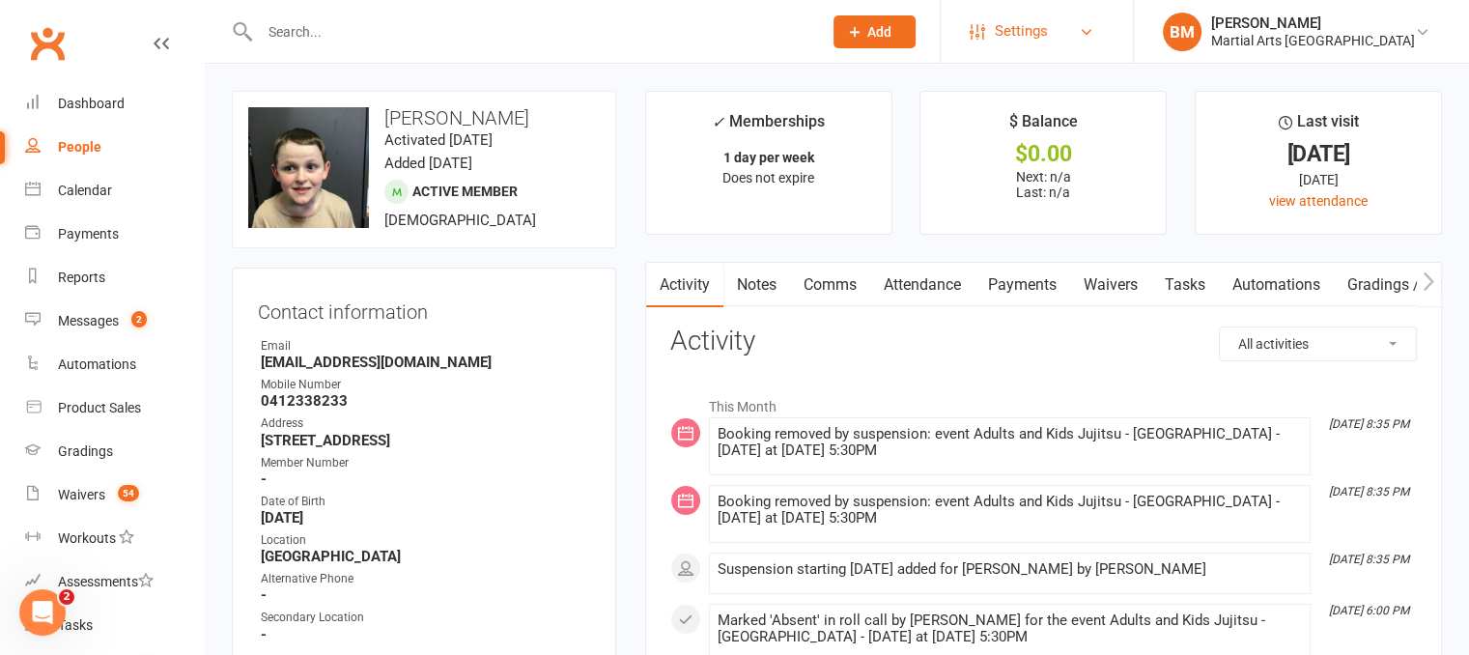
click at [1048, 41] on span "Settings" at bounding box center [1021, 31] width 53 height 43
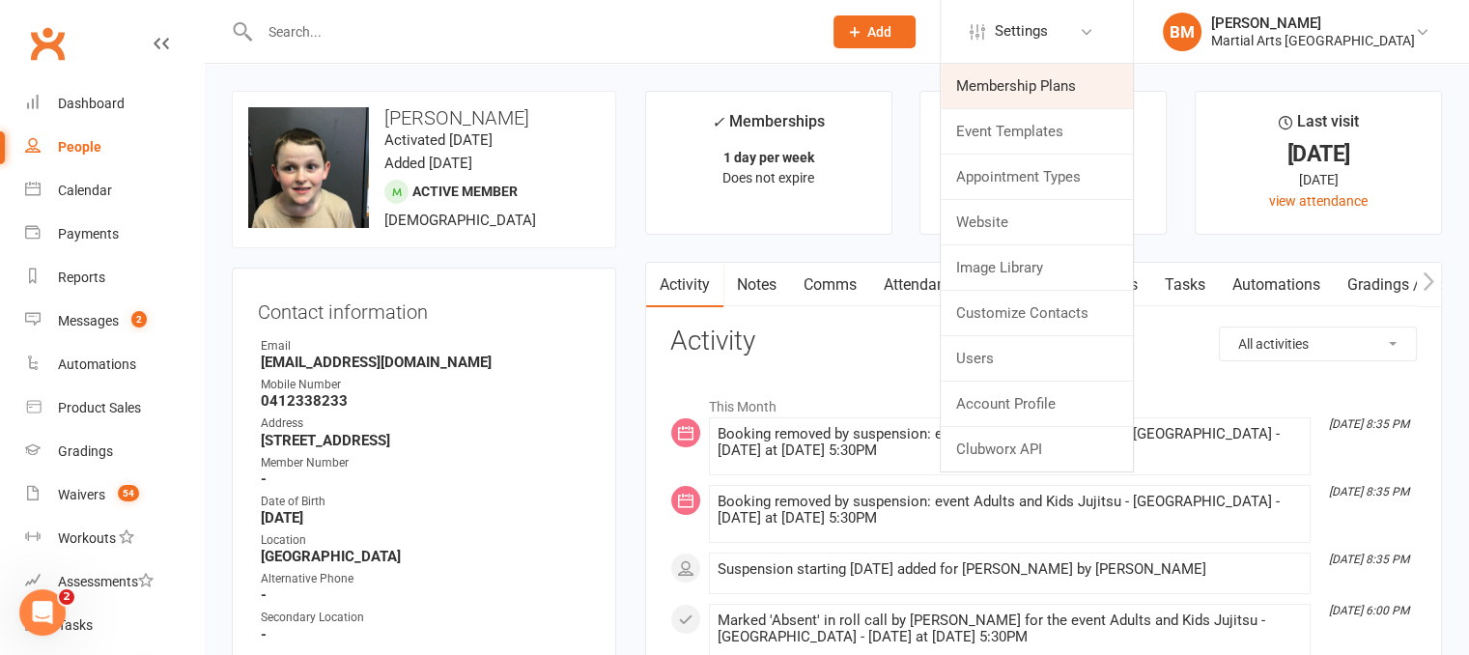
click at [1054, 90] on link "Membership Plans" at bounding box center [1037, 86] width 192 height 44
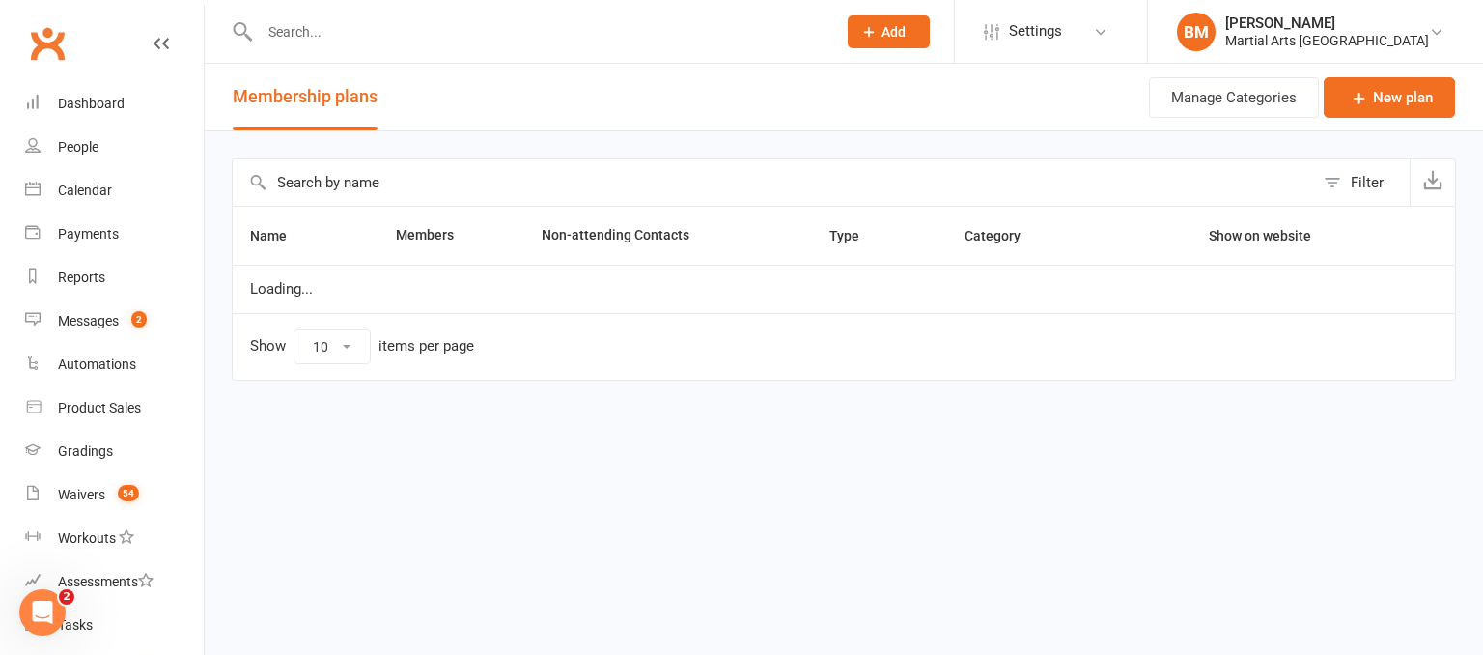
select select "100"
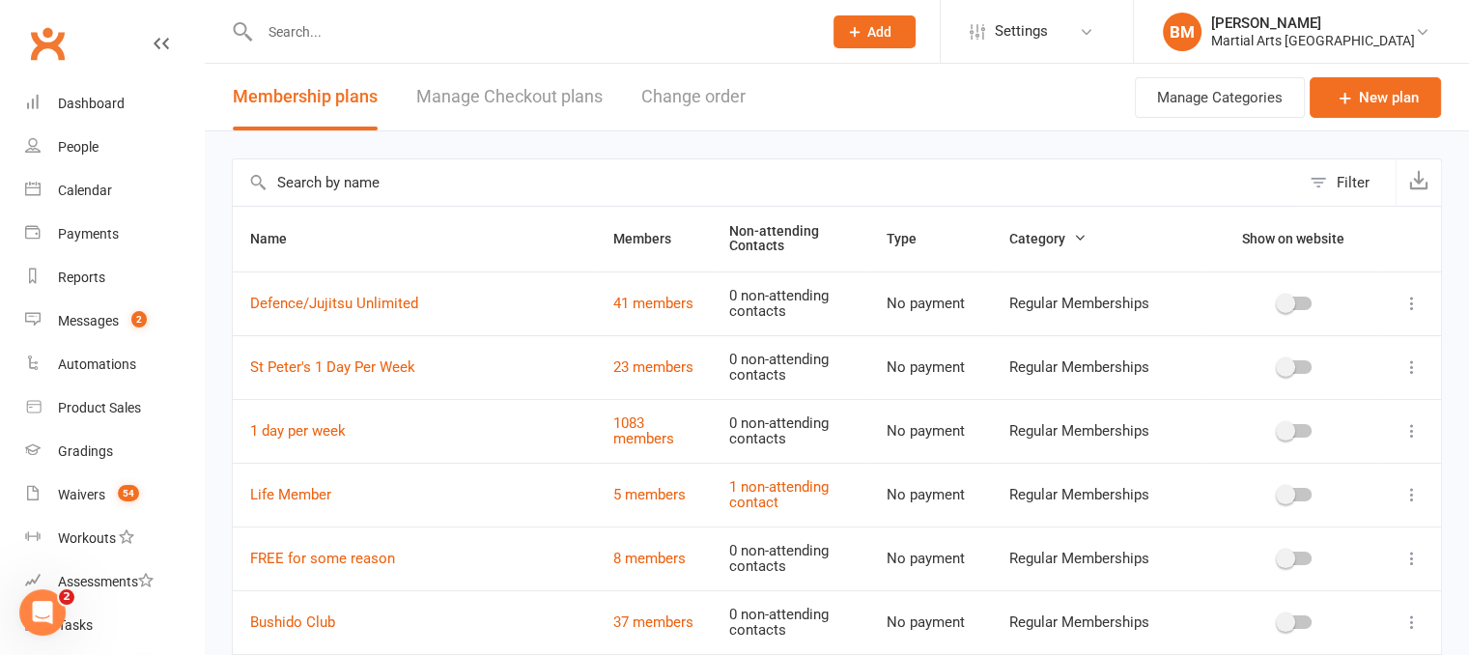
click at [354, 170] on input "text" at bounding box center [766, 182] width 1067 height 46
type input "f"
click at [491, 108] on link "Manage Checkout plans" at bounding box center [509, 97] width 186 height 67
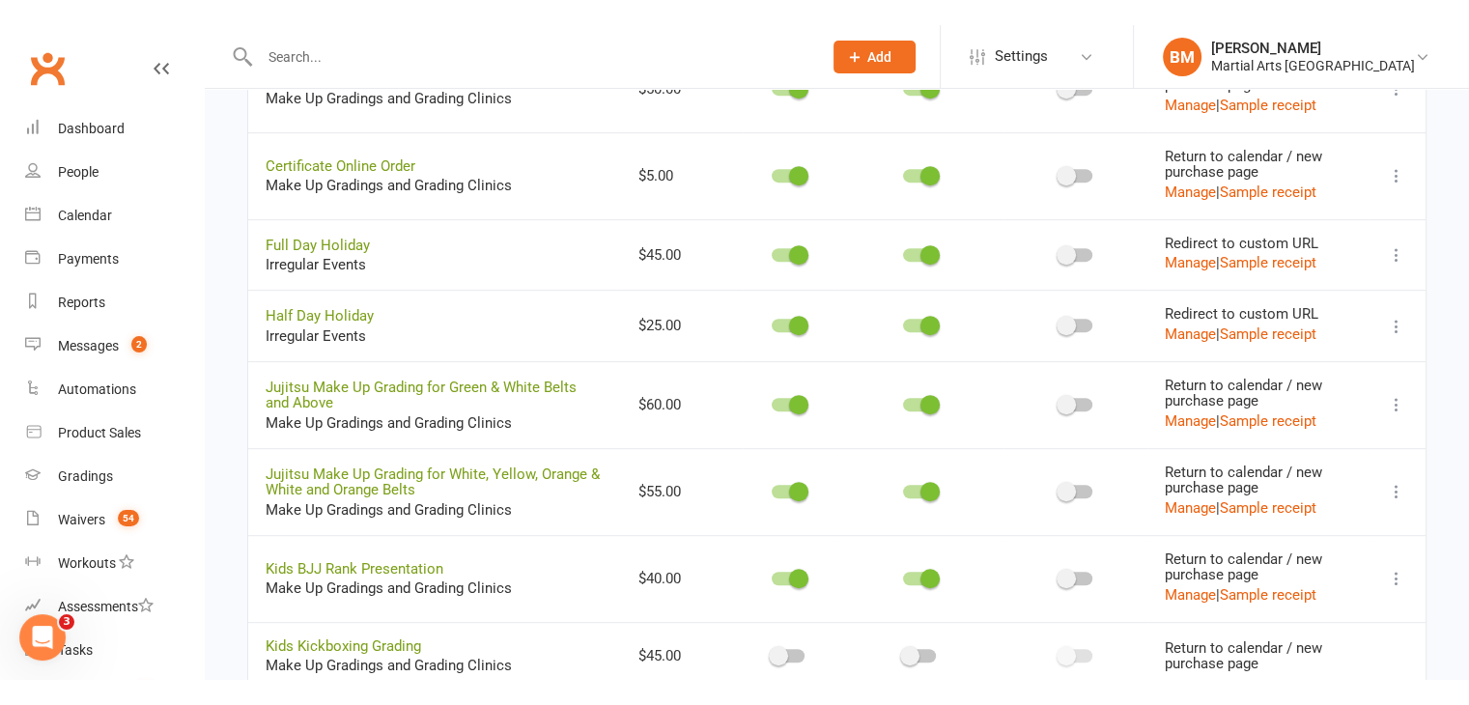
scroll to position [923, 0]
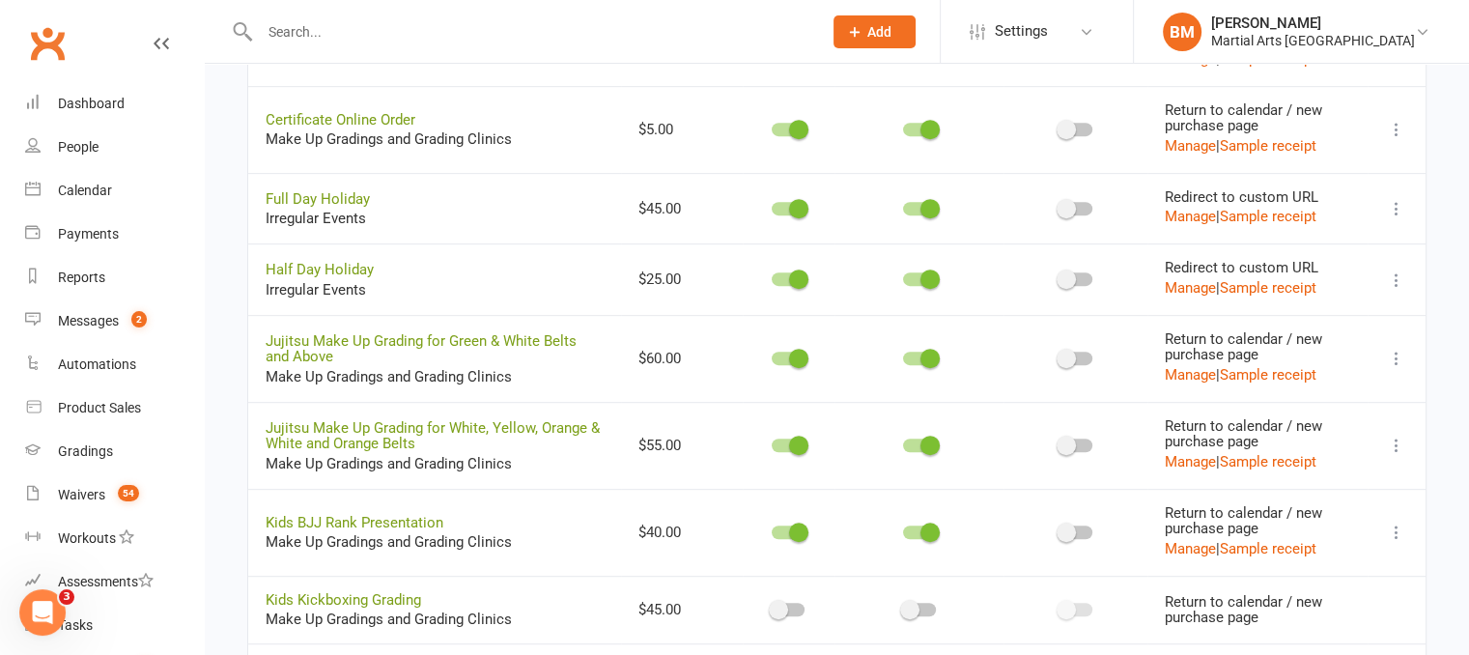
click at [1398, 206] on icon at bounding box center [1396, 208] width 19 height 19
click at [1354, 250] on link "Copy direct link to clipboard" at bounding box center [1286, 244] width 212 height 39
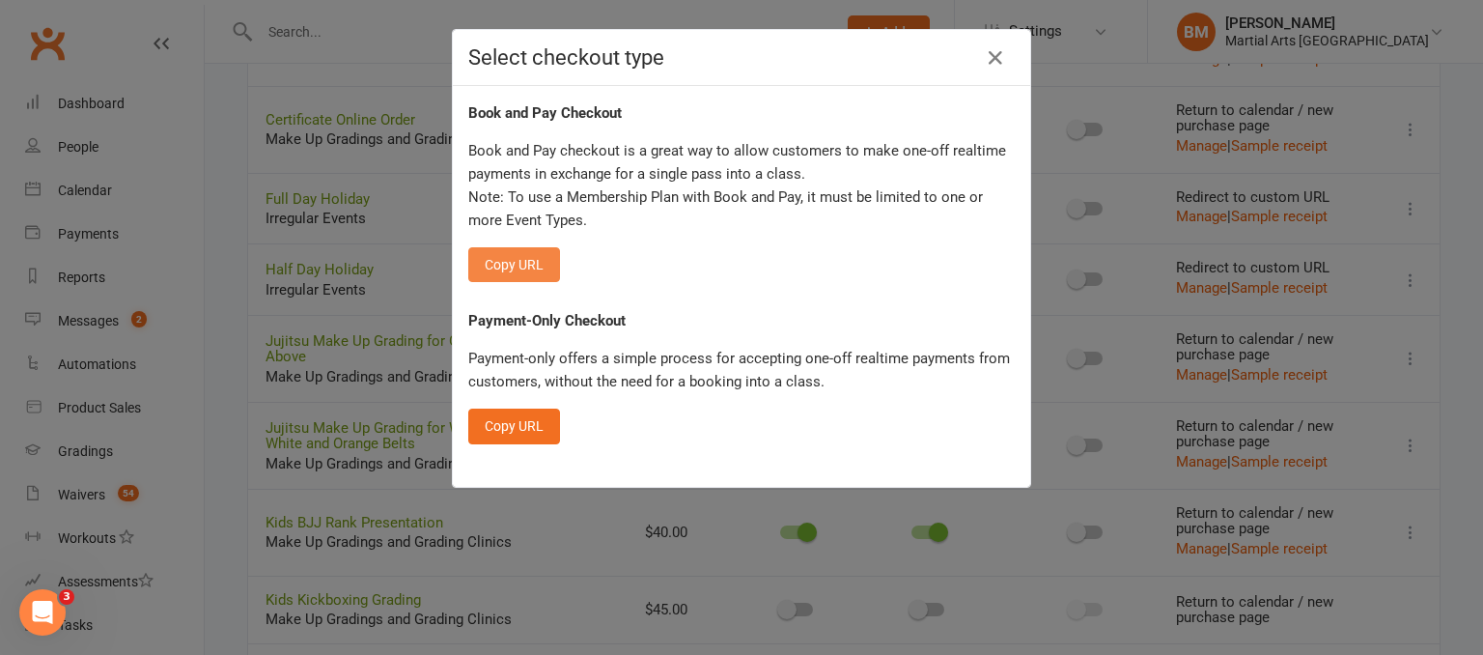
click at [481, 271] on button "Copy URL" at bounding box center [514, 264] width 92 height 35
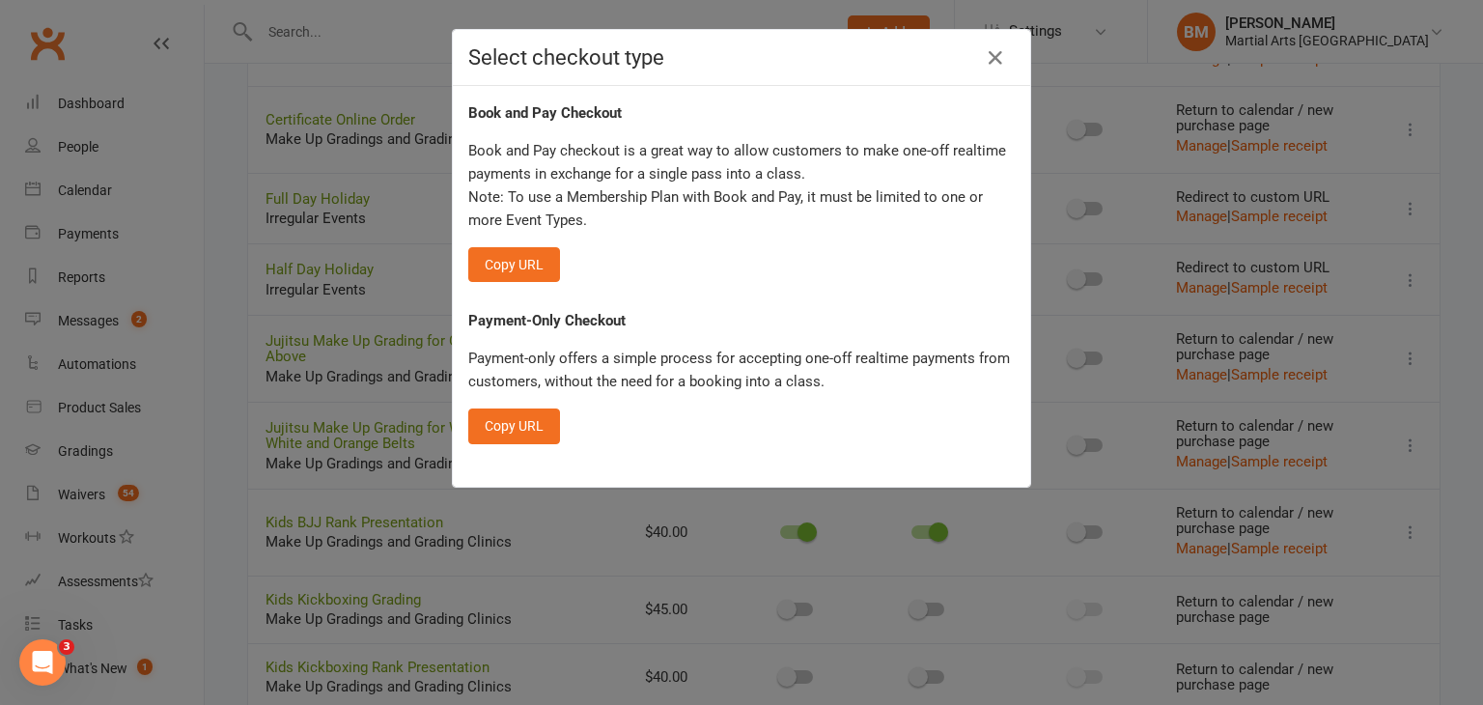
click at [346, 250] on div "Select checkout type Book and Pay Checkout Book and Pay checkout is a great way…" at bounding box center [741, 352] width 1483 height 705
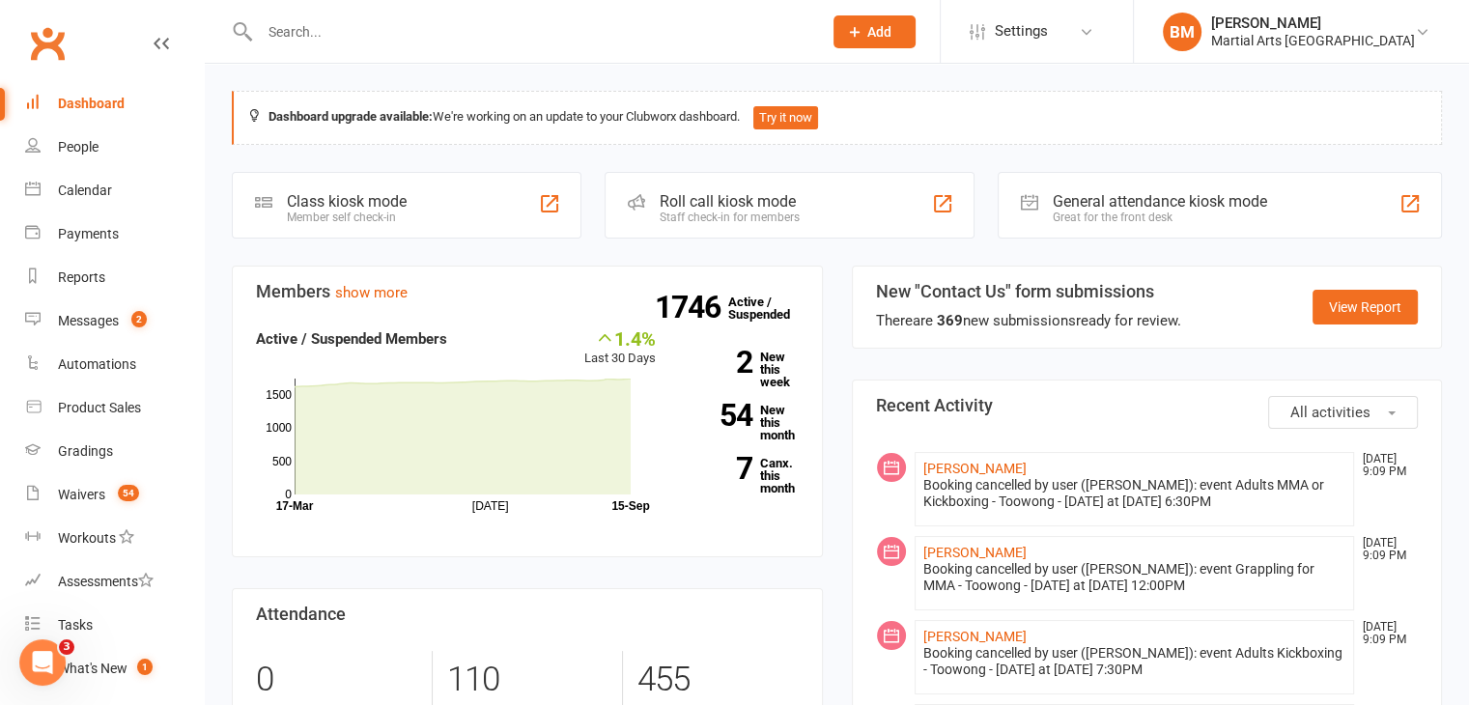
click at [345, 40] on input "text" at bounding box center [531, 31] width 554 height 27
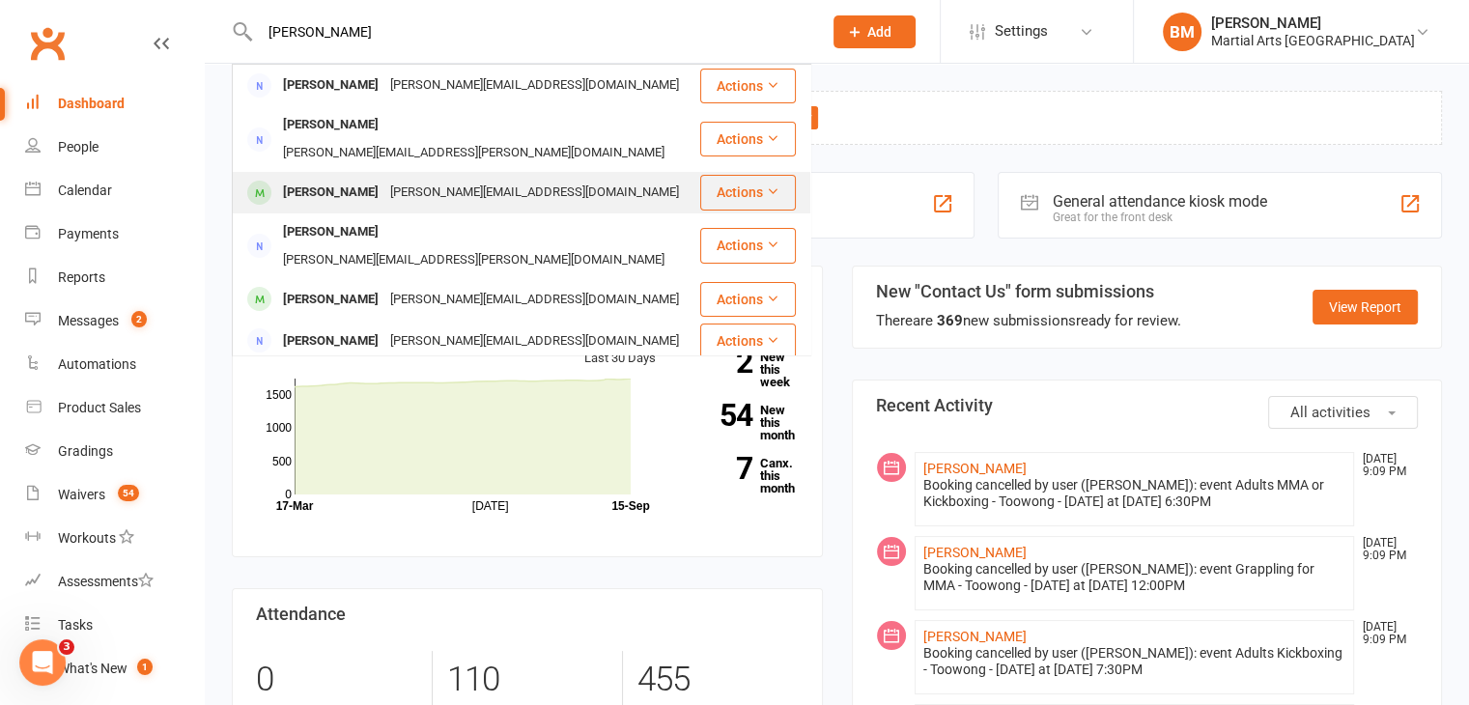
type input "steger"
click at [353, 179] on div "Tommy Steger" at bounding box center [330, 193] width 107 height 28
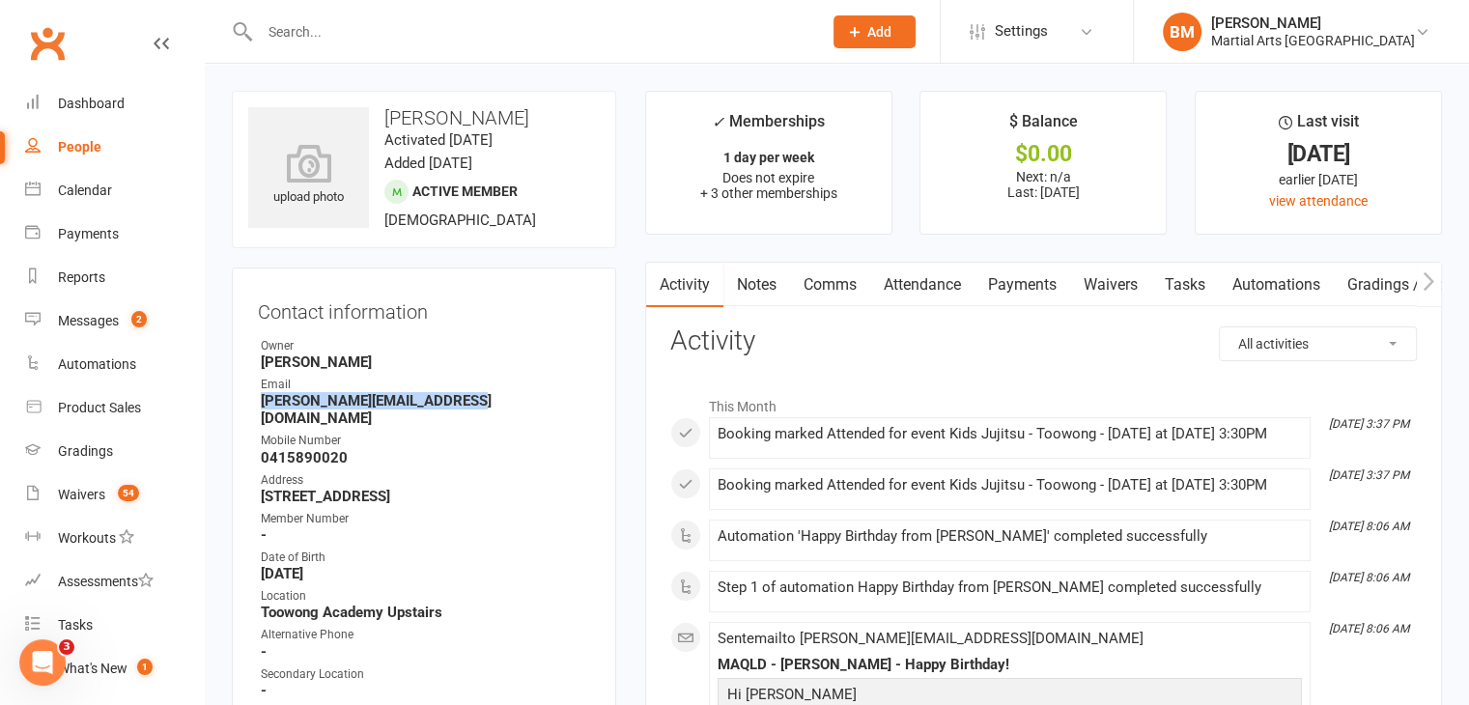
drag, startPoint x: 255, startPoint y: 401, endPoint x: 458, endPoint y: 407, distance: 202.9
click at [458, 407] on div "Contact information Owner Brandon McNamara Email louise_steger@hotmail.co.uk Mo…" at bounding box center [424, 528] width 384 height 520
copy strong "[PERSON_NAME][EMAIL_ADDRESS][DOMAIN_NAME]"
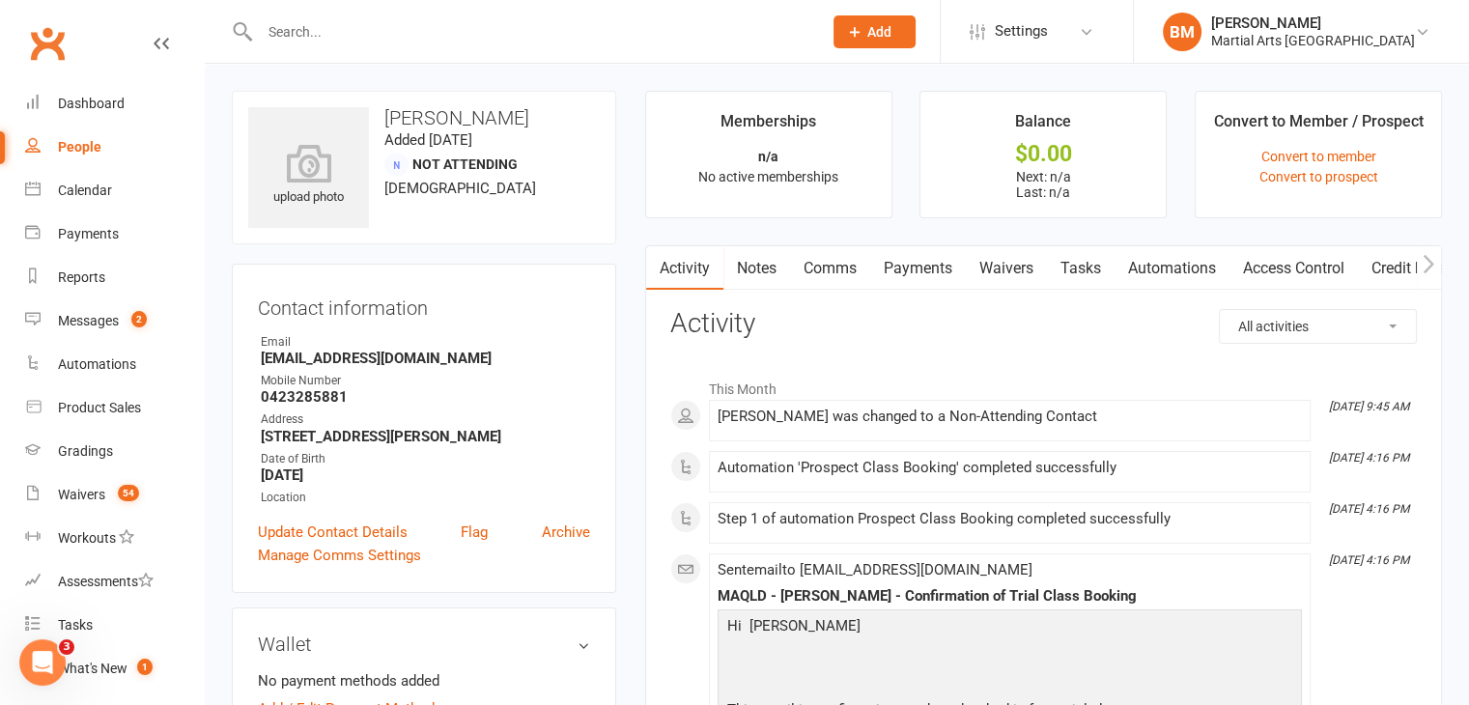
click at [783, 267] on link "Notes" at bounding box center [756, 268] width 67 height 44
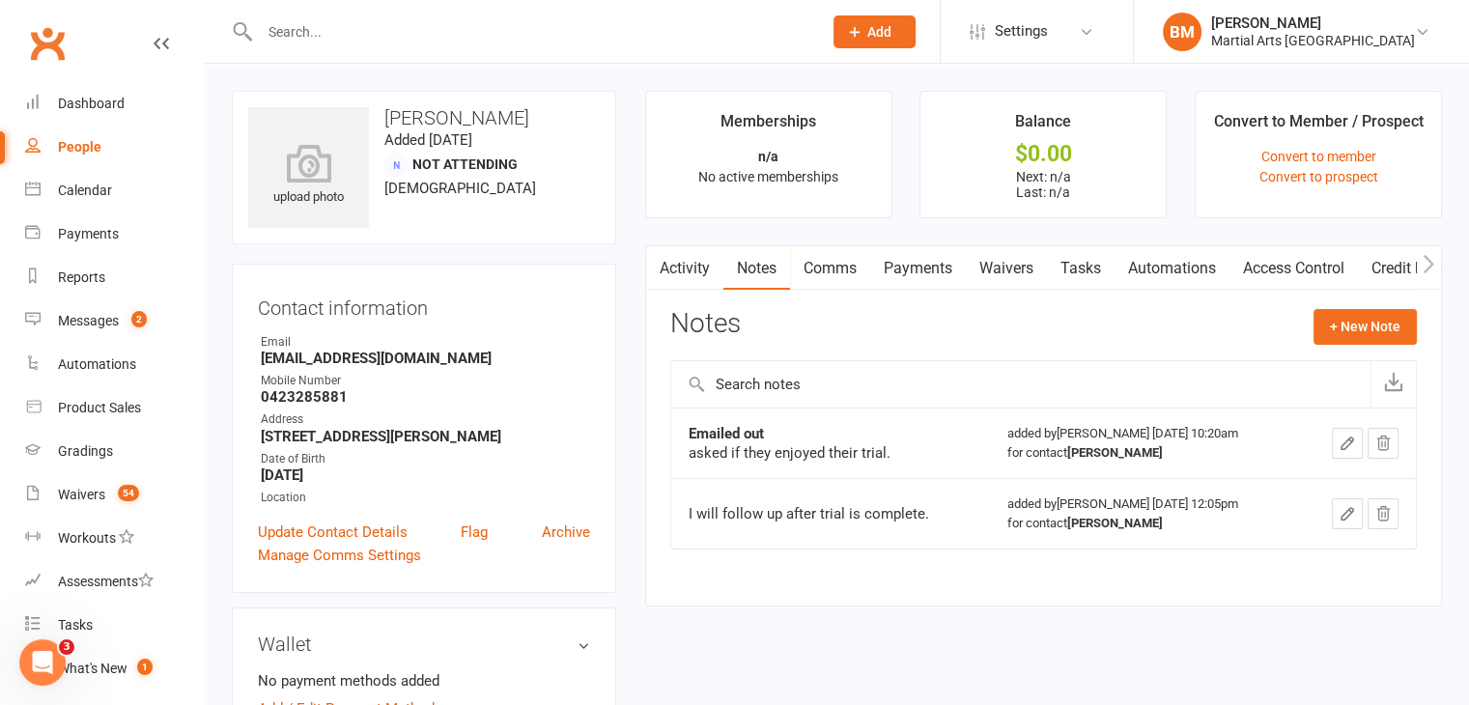
click at [350, 358] on strong "[EMAIL_ADDRESS][DOMAIN_NAME]" at bounding box center [425, 358] width 329 height 17
click at [350, 356] on strong "[EMAIL_ADDRESS][DOMAIN_NAME]" at bounding box center [425, 358] width 329 height 17
click at [351, 356] on strong "[EMAIL_ADDRESS][DOMAIN_NAME]" at bounding box center [425, 358] width 329 height 17
click at [351, 352] on strong "[EMAIL_ADDRESS][DOMAIN_NAME]" at bounding box center [425, 358] width 329 height 17
click at [351, 350] on strong "[EMAIL_ADDRESS][DOMAIN_NAME]" at bounding box center [425, 358] width 329 height 17
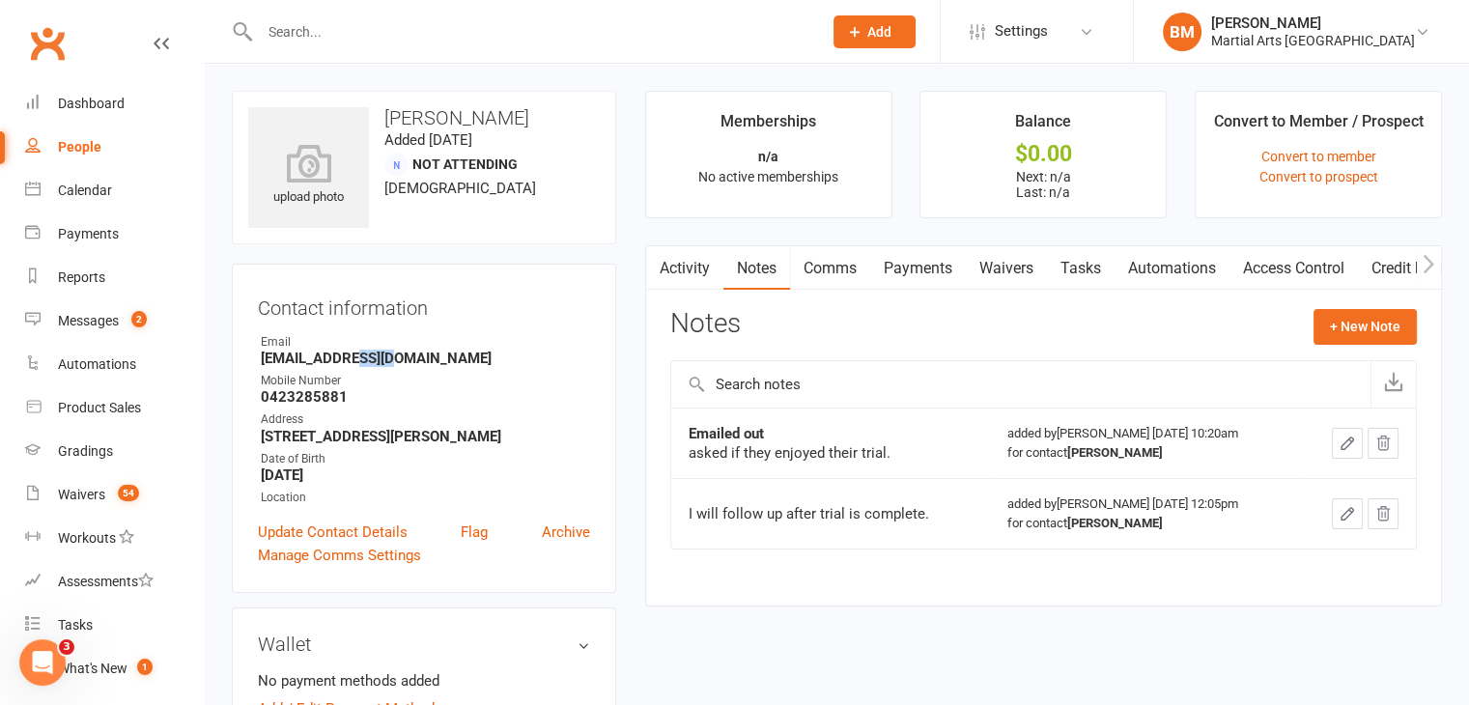
click at [351, 350] on strong "[EMAIL_ADDRESS][DOMAIN_NAME]" at bounding box center [425, 358] width 329 height 17
click at [351, 349] on li "Email diamondllyz@gmail.com" at bounding box center [424, 350] width 332 height 34
click at [348, 361] on strong "diamondllyz@gmail.com" at bounding box center [425, 358] width 329 height 17
click at [346, 359] on strong "diamondllyz@gmail.com" at bounding box center [425, 358] width 329 height 17
click at [346, 357] on strong "diamondllyz@gmail.com" at bounding box center [425, 358] width 329 height 17
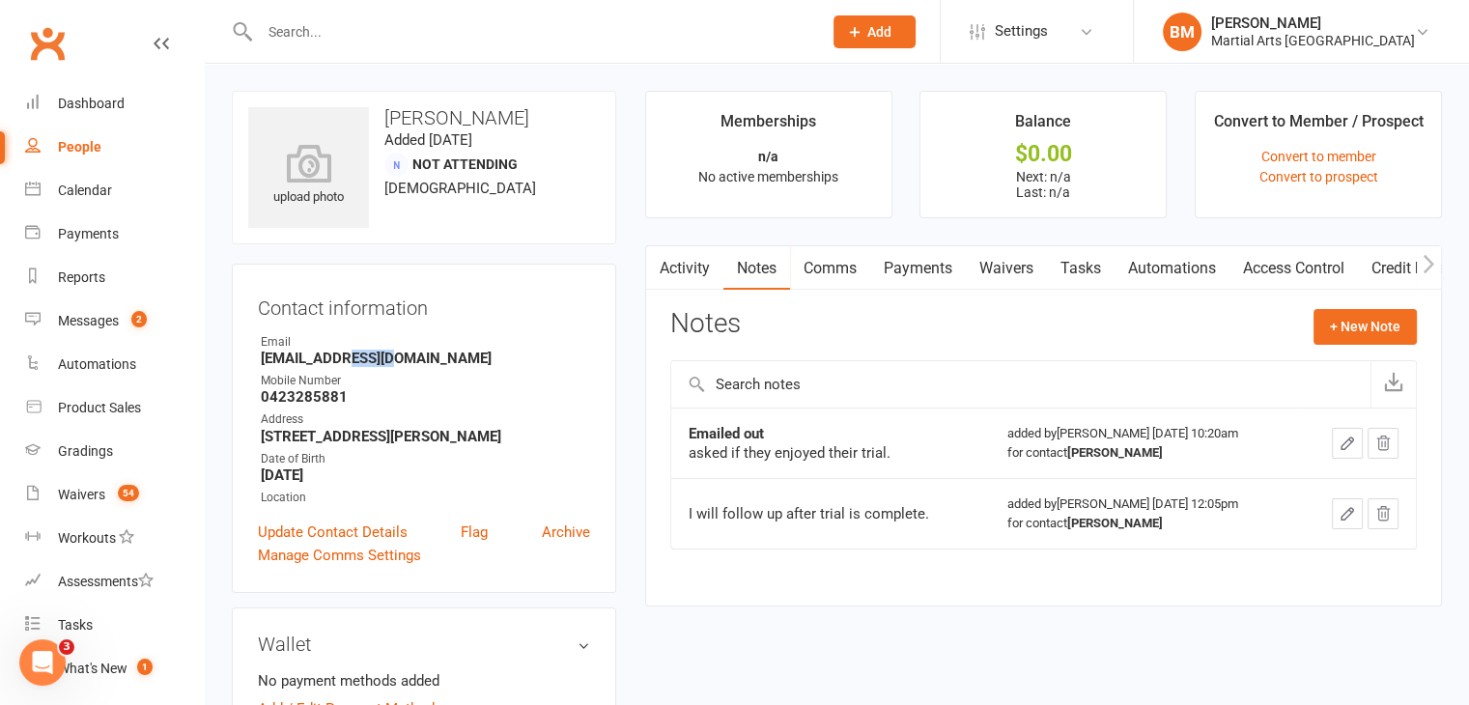
click at [347, 358] on strong "diamondllyz@gmail.com" at bounding box center [425, 358] width 329 height 17
click at [246, 355] on div "Contact information Owner Email diamondllyz@gmail.com Mobile Number 0423285881 …" at bounding box center [424, 428] width 384 height 329
drag, startPoint x: 258, startPoint y: 360, endPoint x: 463, endPoint y: 368, distance: 204.9
click at [463, 368] on ul "Owner Email diamondllyz@gmail.com Mobile Number 0423285881 Address 33 Dempster …" at bounding box center [424, 420] width 332 height 174
click at [462, 364] on strong "diamondllyz@gmail.com" at bounding box center [425, 358] width 329 height 17
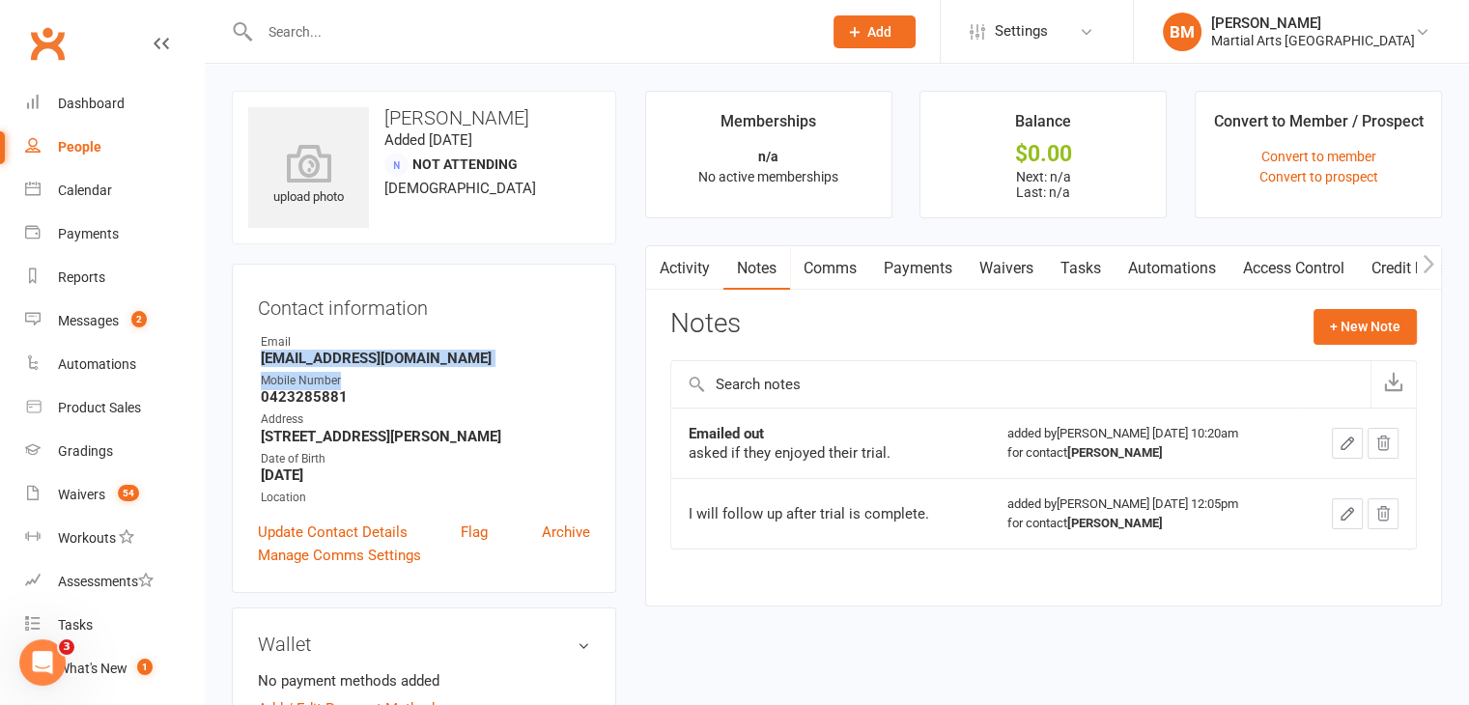
click at [458, 360] on strong "diamondllyz@gmail.com" at bounding box center [425, 358] width 329 height 17
click at [317, 43] on input "text" at bounding box center [531, 31] width 554 height 27
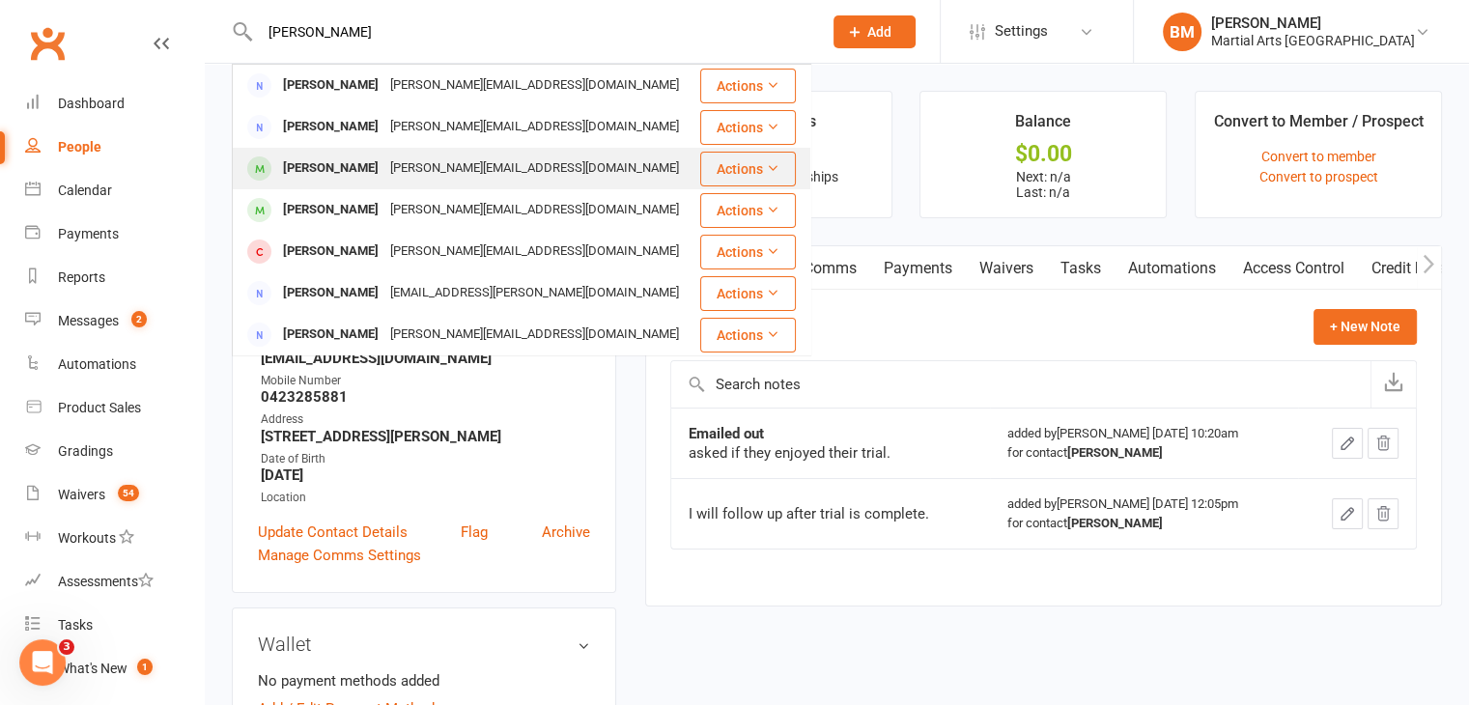
type input "reeve"
click at [336, 177] on div "Jack Reeve" at bounding box center [330, 169] width 107 height 28
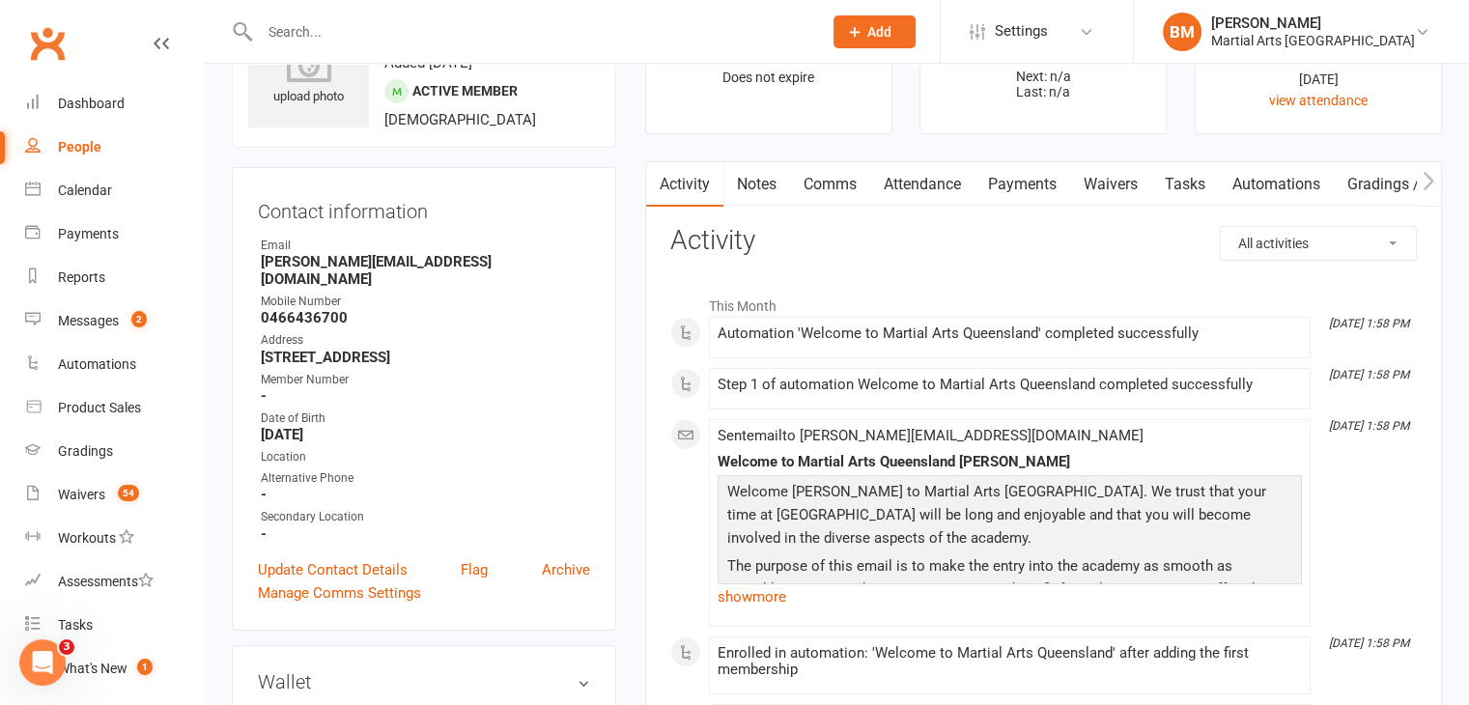
scroll to position [63, 0]
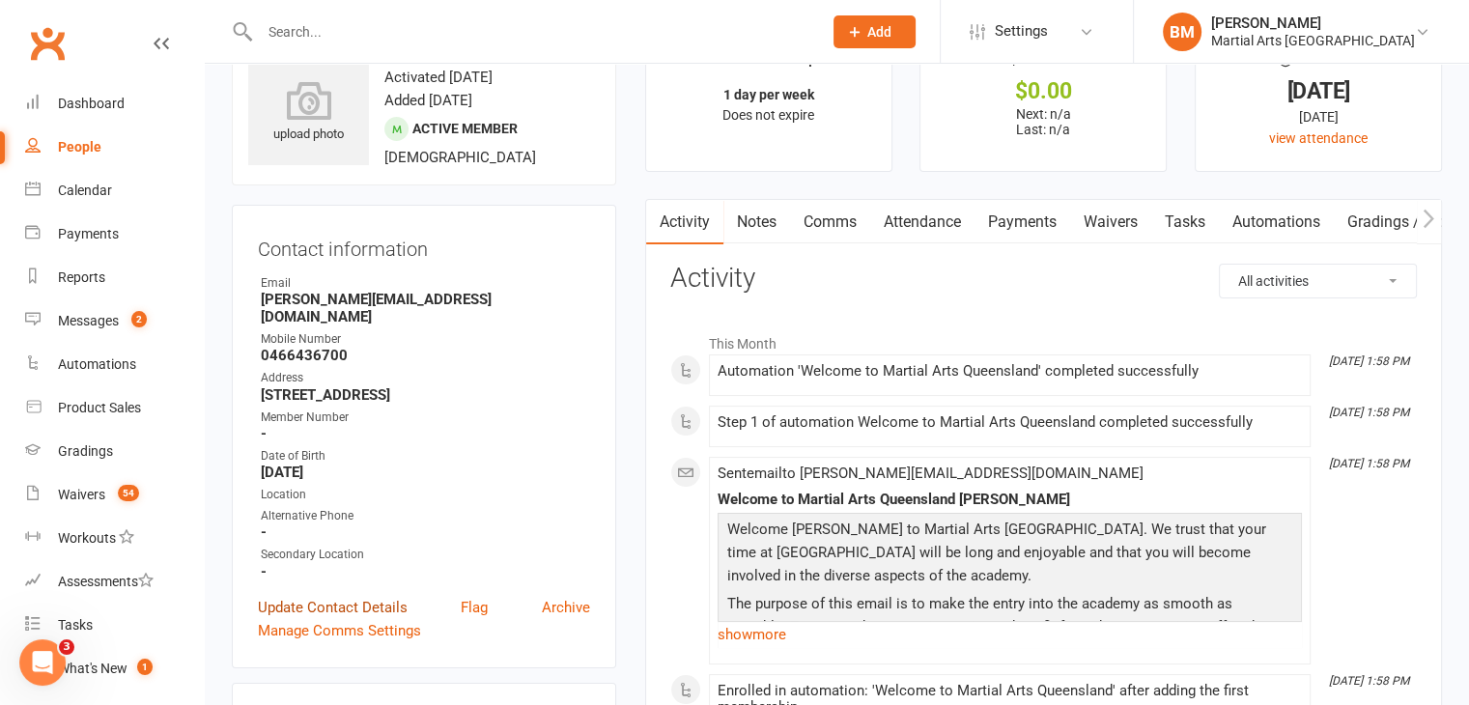
click at [333, 596] on link "Update Contact Details" at bounding box center [333, 607] width 150 height 23
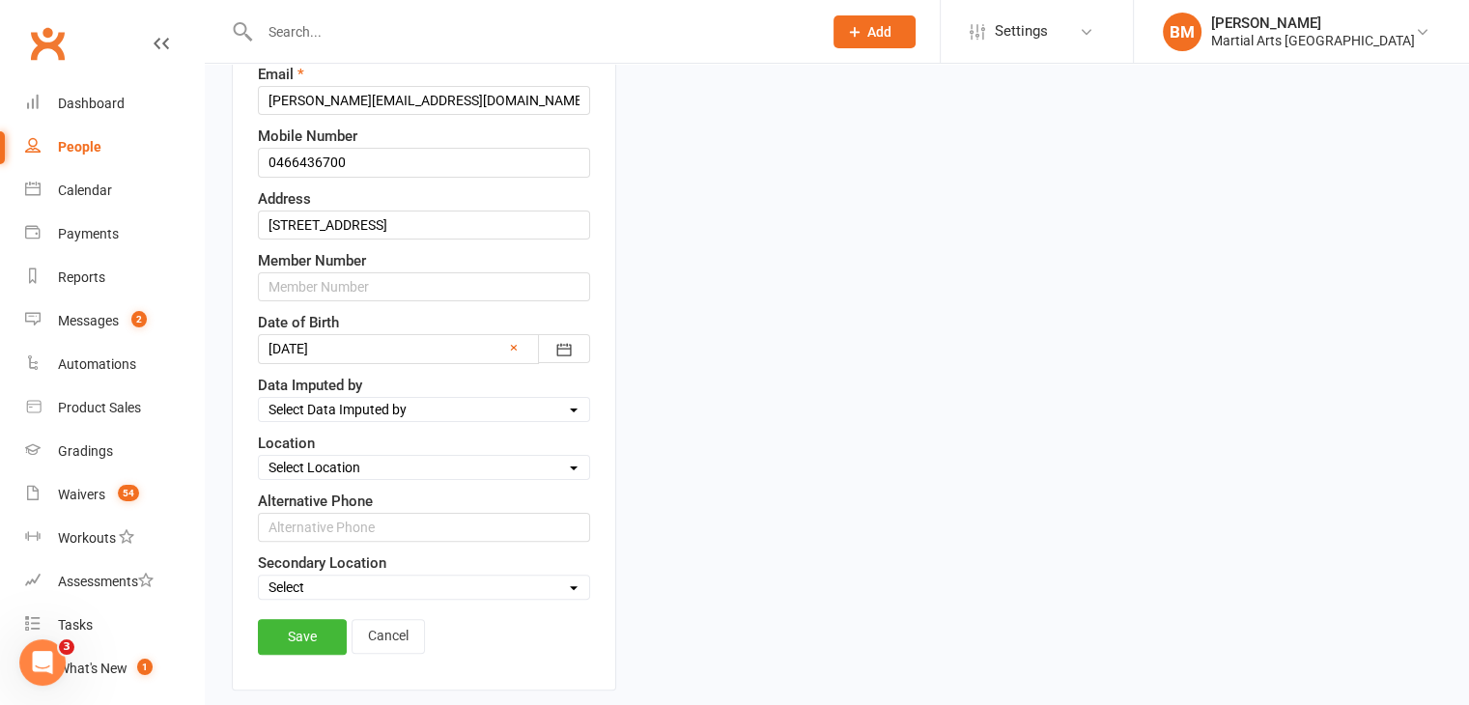
scroll to position [427, 0]
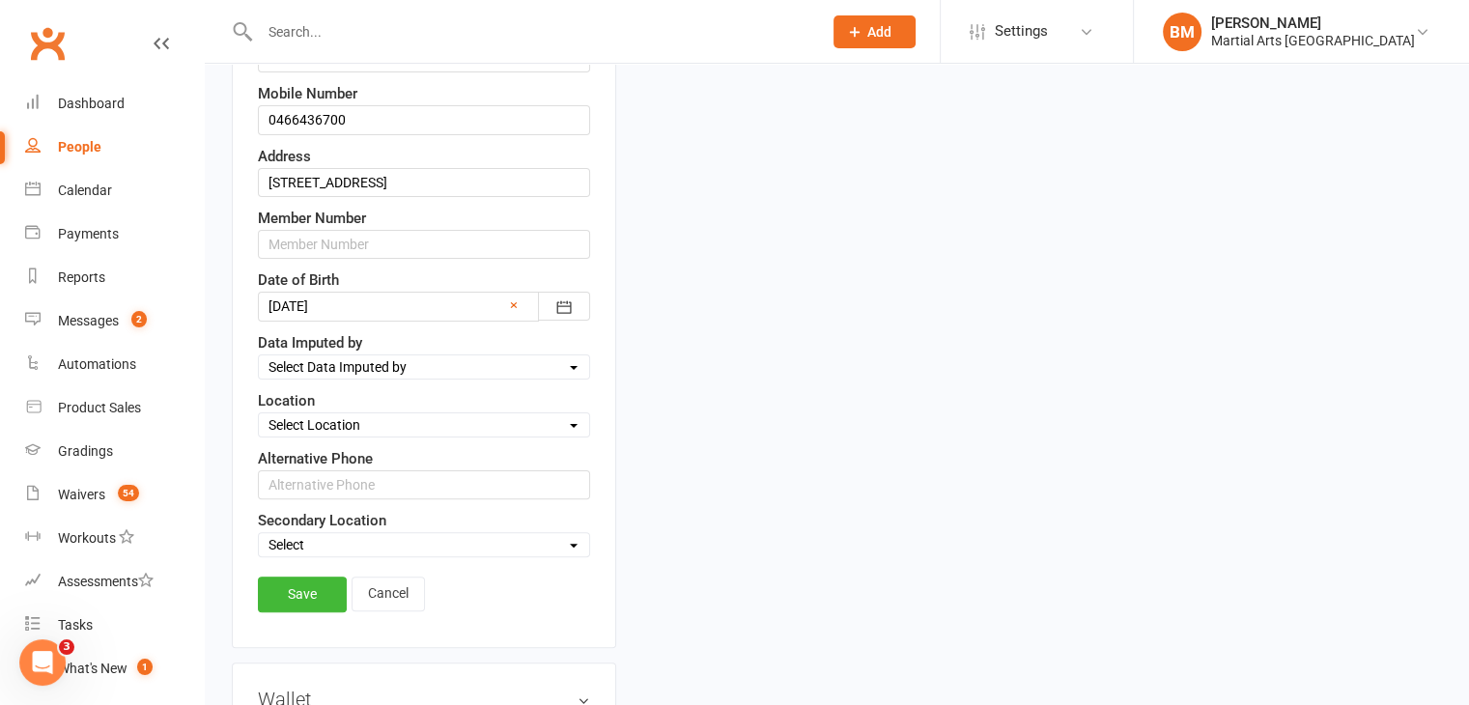
click at [314, 368] on select "Select Data Imputed by Brandon McNamara Quinton Cugola Dan Nembach Levi Morris …" at bounding box center [424, 366] width 330 height 21
click at [336, 414] on select "Select Location [GEOGRAPHIC_DATA] [GEOGRAPHIC_DATA] ONLINE - Zoom Other Our [DE…" at bounding box center [424, 424] width 330 height 21
select select "1"
click at [259, 414] on select "Select Location [GEOGRAPHIC_DATA] [GEOGRAPHIC_DATA] ONLINE - Zoom Other Our [DE…" at bounding box center [424, 424] width 330 height 21
click at [289, 588] on link "Save" at bounding box center [302, 594] width 89 height 35
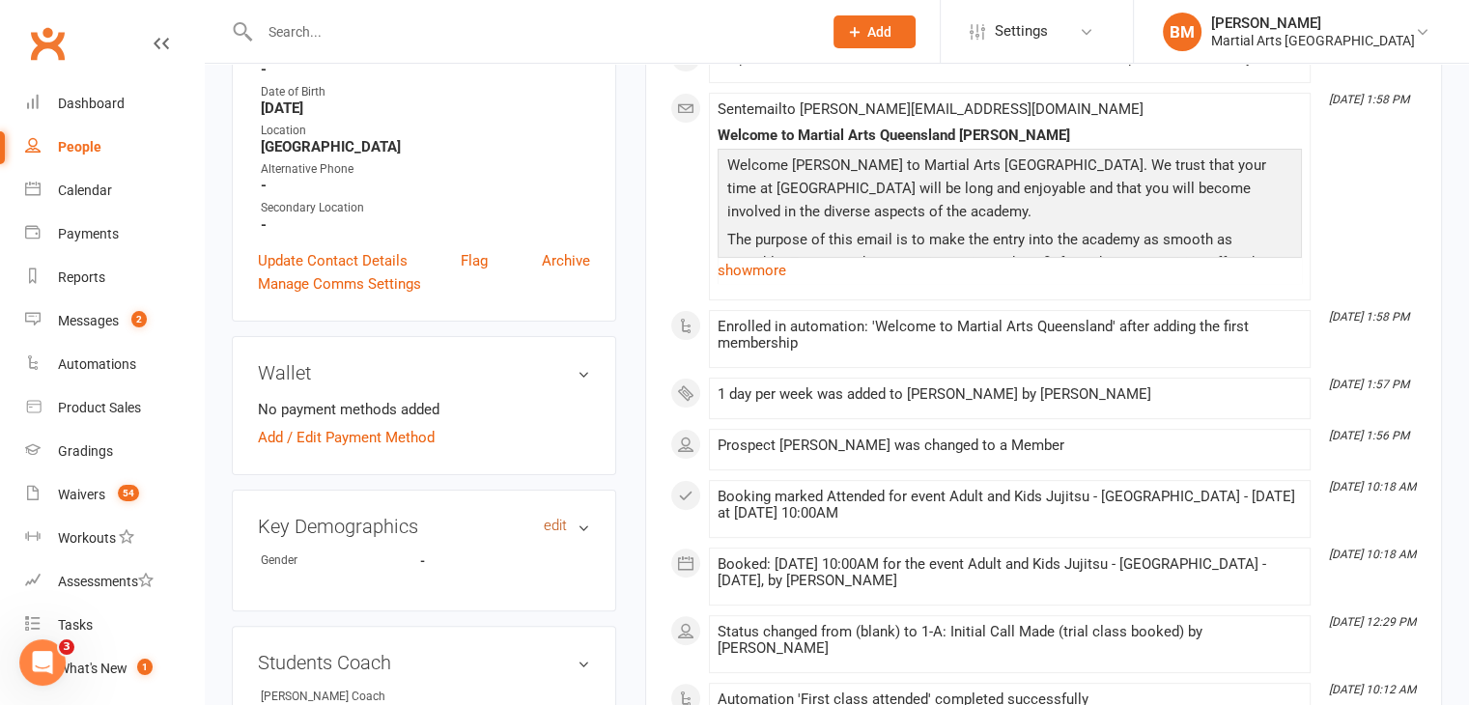
click at [547, 518] on link "edit" at bounding box center [555, 526] width 23 height 16
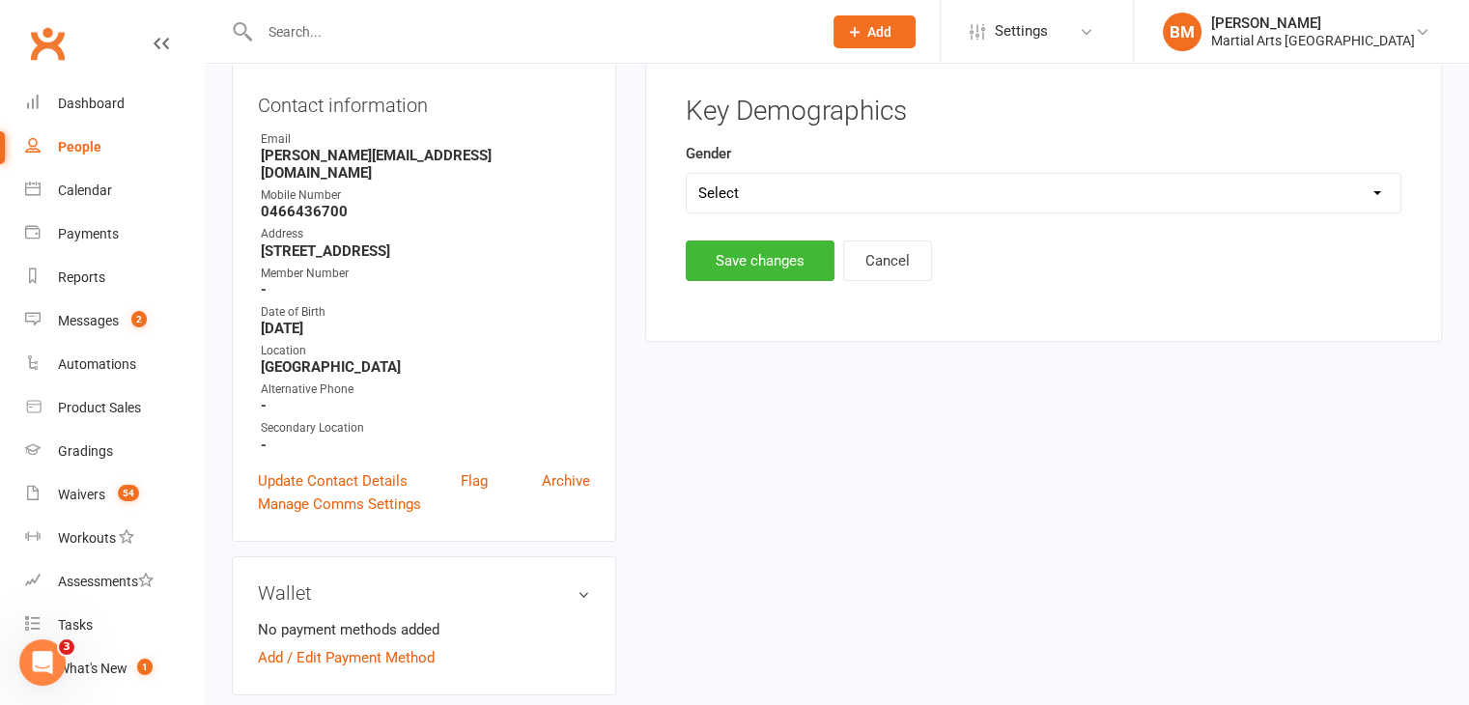
scroll to position [165, 0]
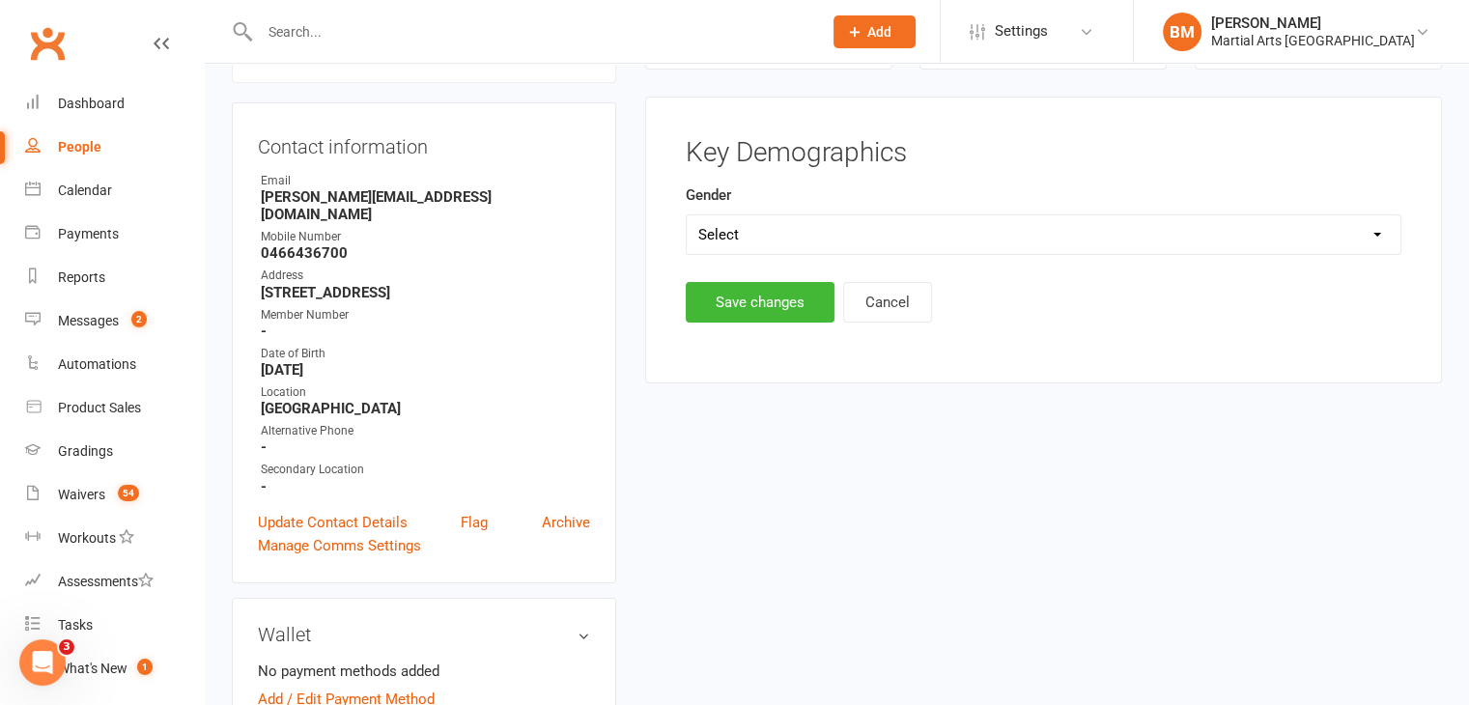
click at [730, 232] on select "Select [DEMOGRAPHIC_DATA] [DEMOGRAPHIC_DATA]" at bounding box center [1044, 234] width 714 height 39
select select "[DEMOGRAPHIC_DATA]"
click at [687, 215] on select "Select [DEMOGRAPHIC_DATA] [DEMOGRAPHIC_DATA]" at bounding box center [1044, 234] width 714 height 39
click at [741, 306] on button "Save changes" at bounding box center [760, 302] width 149 height 41
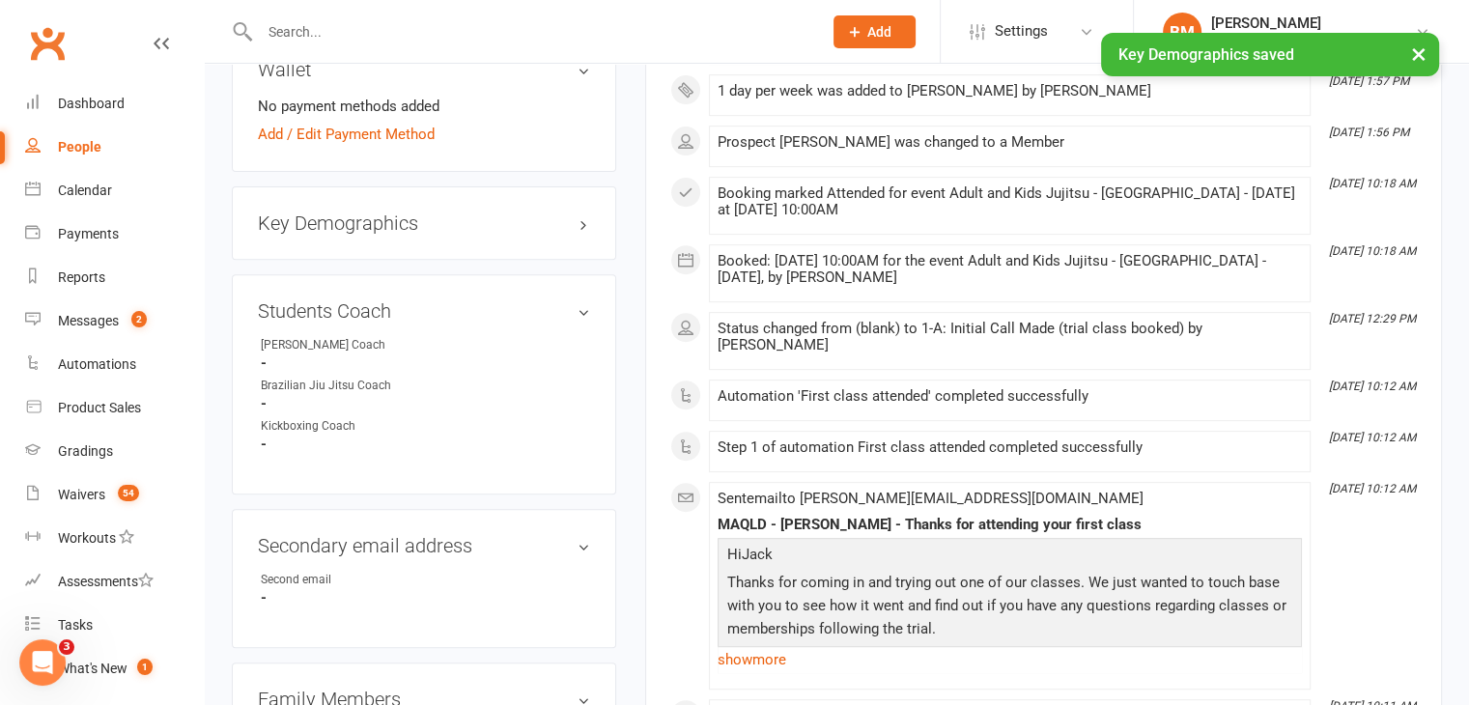
scroll to position [753, 0]
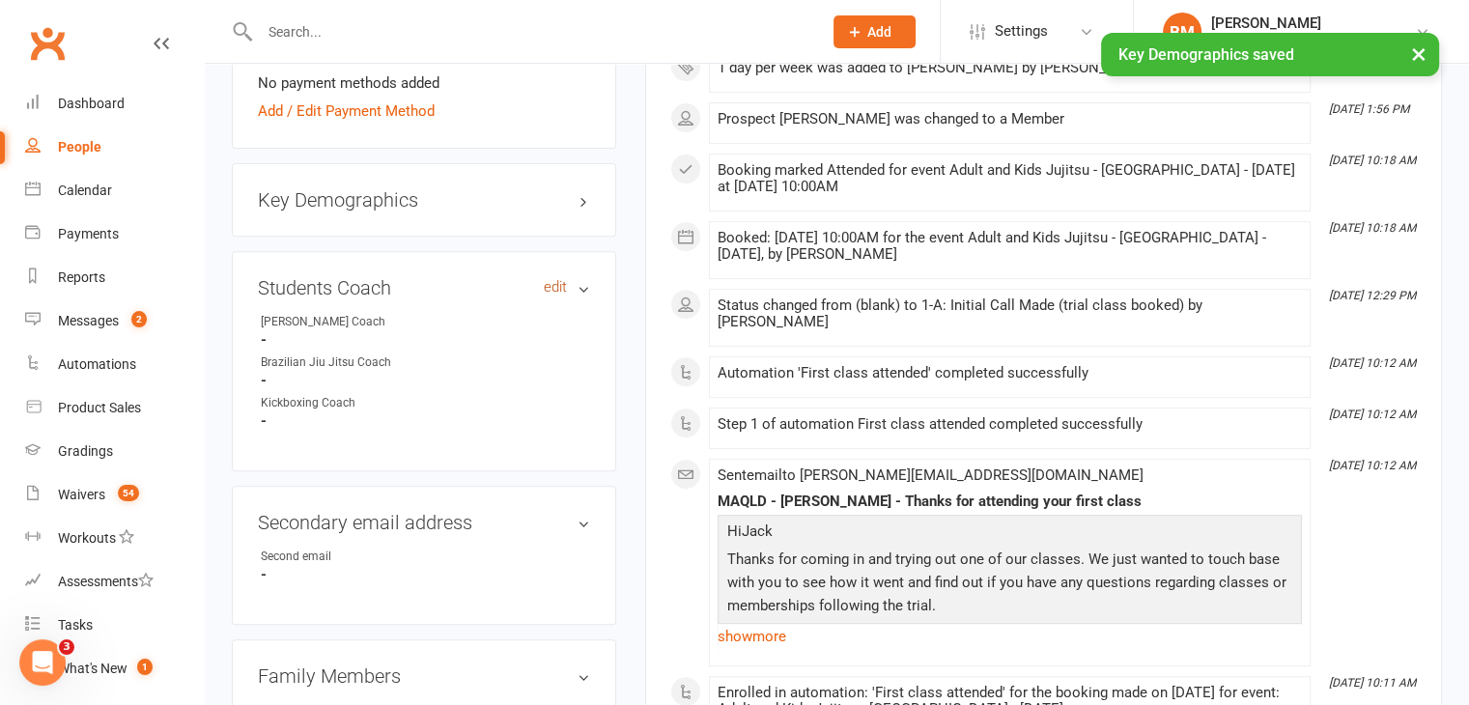
click at [556, 279] on link "edit" at bounding box center [555, 287] width 23 height 16
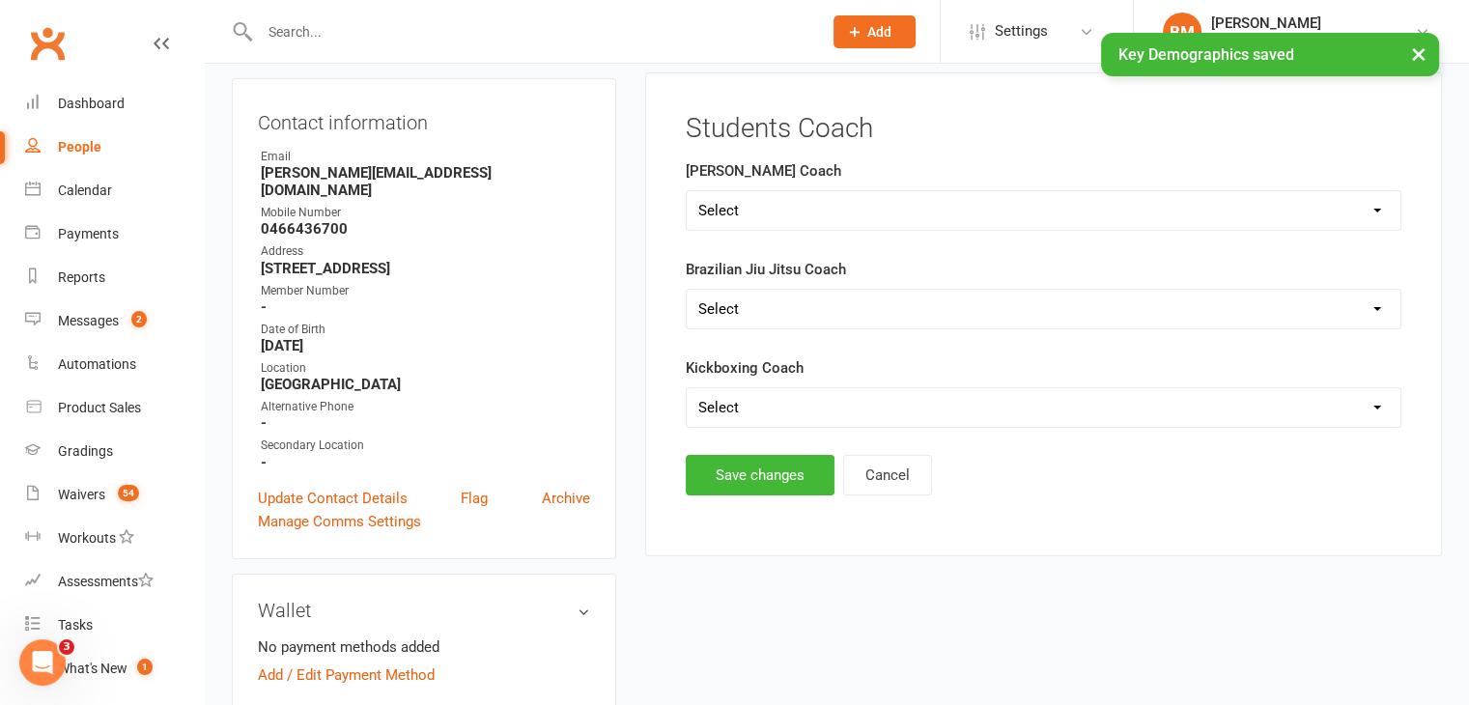
scroll to position [165, 0]
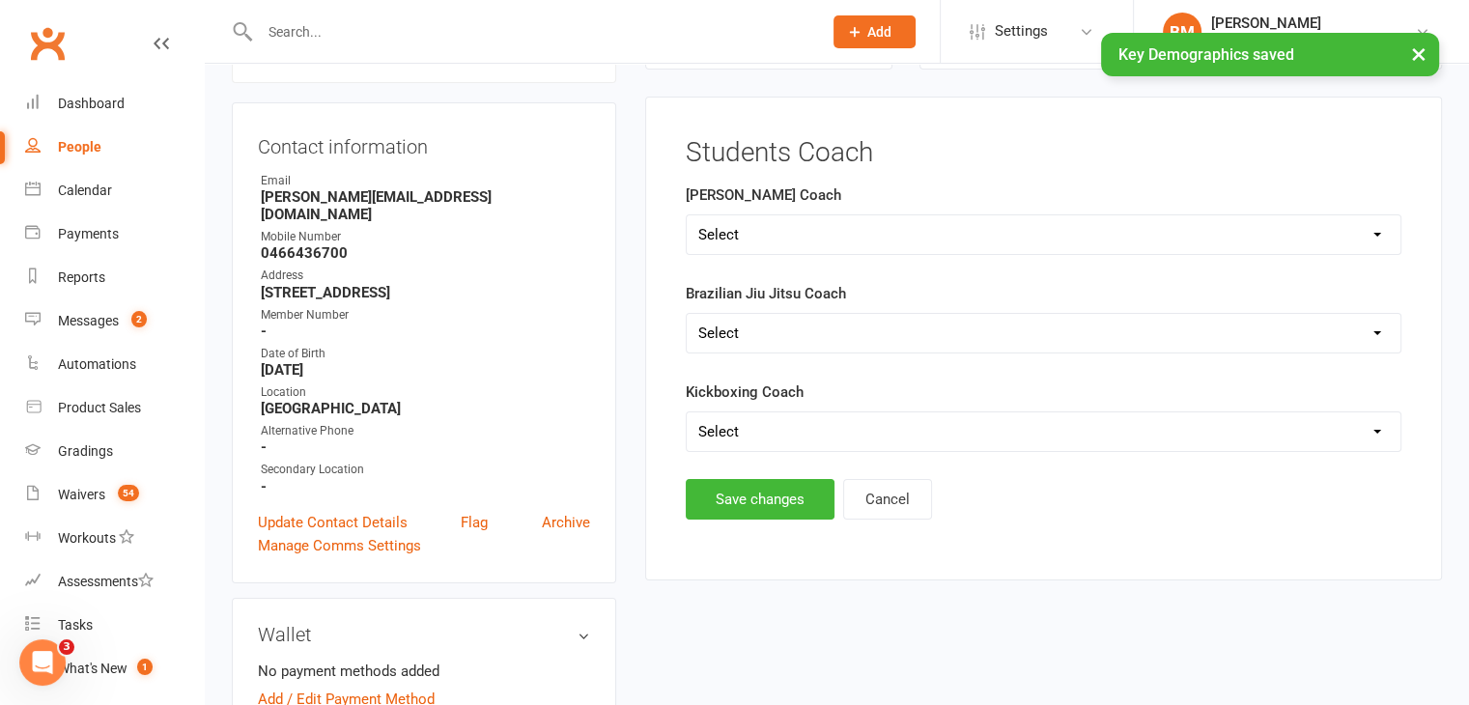
click at [697, 243] on select "Select [PERSON_NAME] [PERSON_NAME] [PERSON_NAME] [PERSON_NAME]" at bounding box center [1044, 234] width 714 height 39
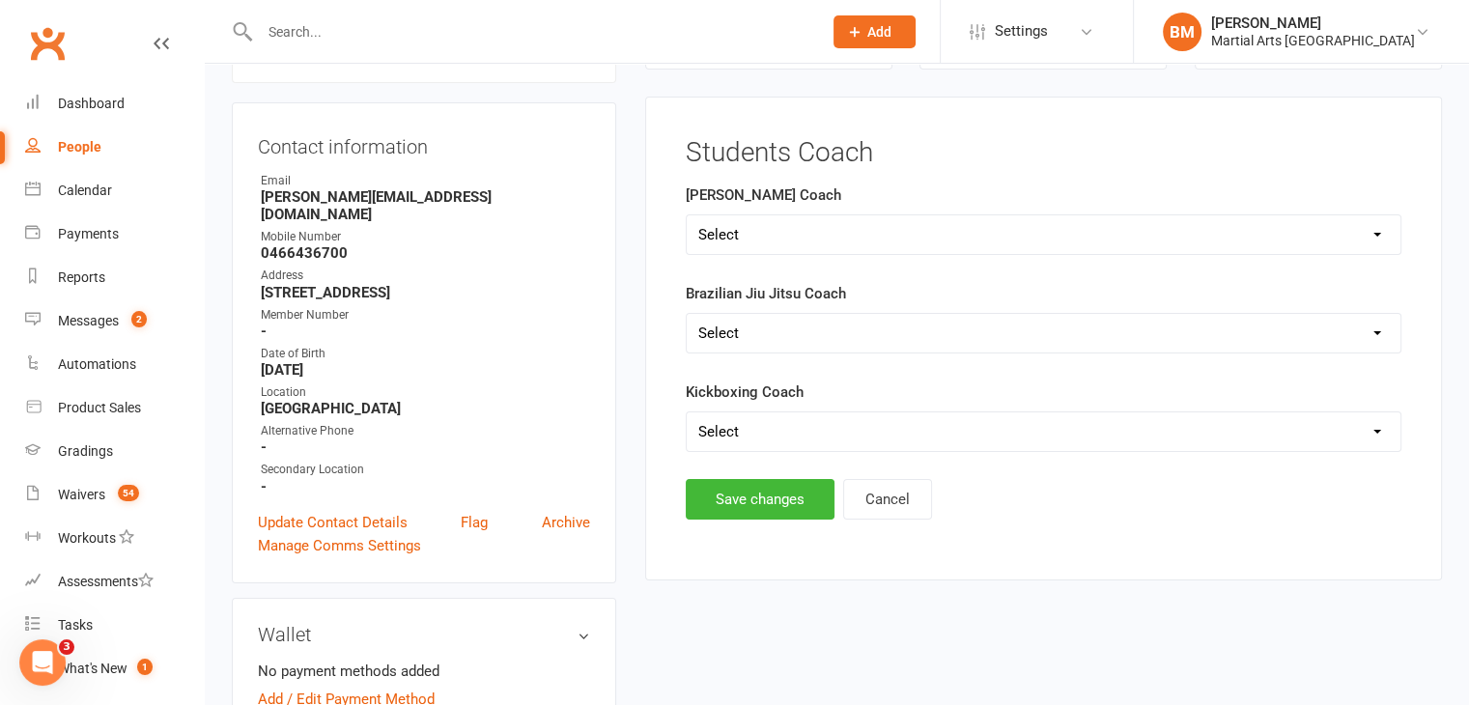
select select "[PERSON_NAME]"
click at [687, 215] on select "Select [PERSON_NAME] [PERSON_NAME] [PERSON_NAME] [PERSON_NAME]" at bounding box center [1044, 234] width 714 height 39
click at [734, 503] on button "Save changes" at bounding box center [760, 499] width 149 height 41
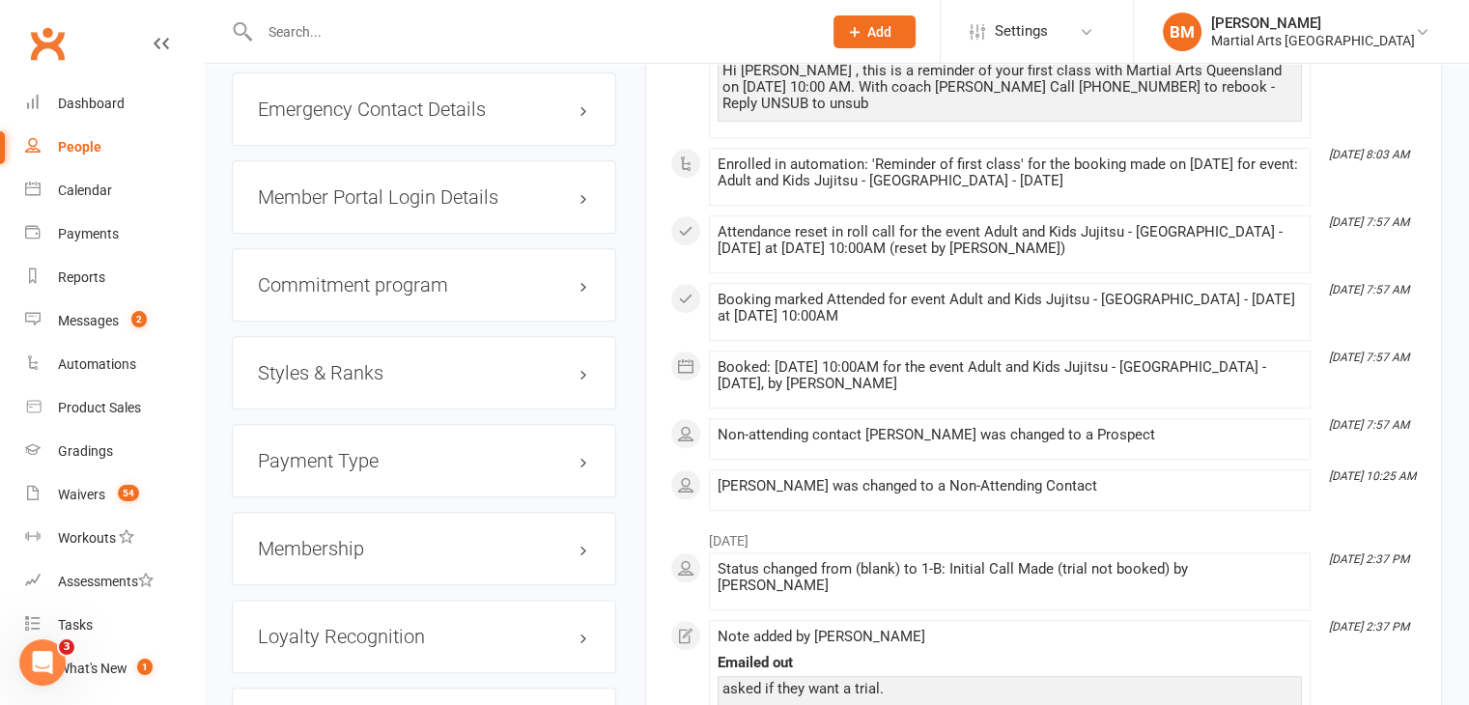
scroll to position [1651, 0]
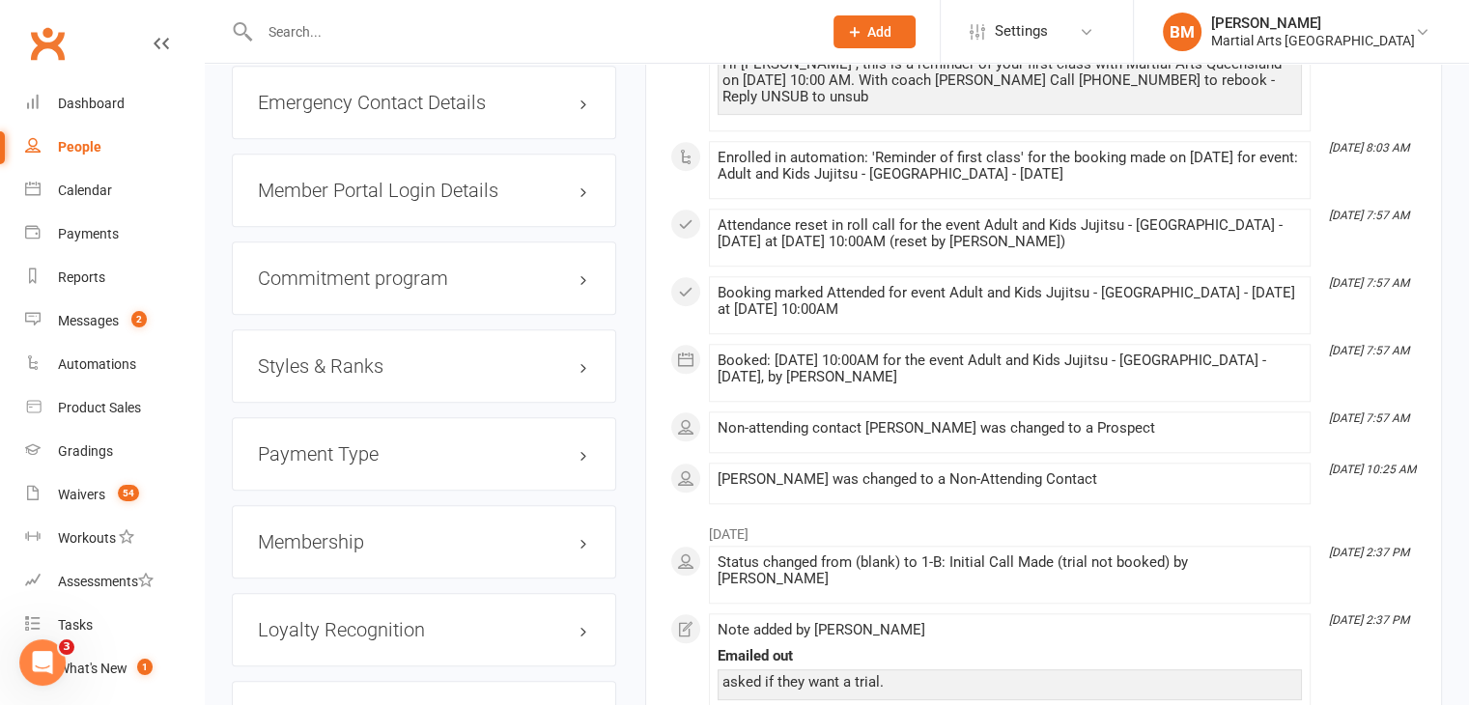
click at [308, 355] on h3 "Styles & Ranks" at bounding box center [424, 365] width 332 height 21
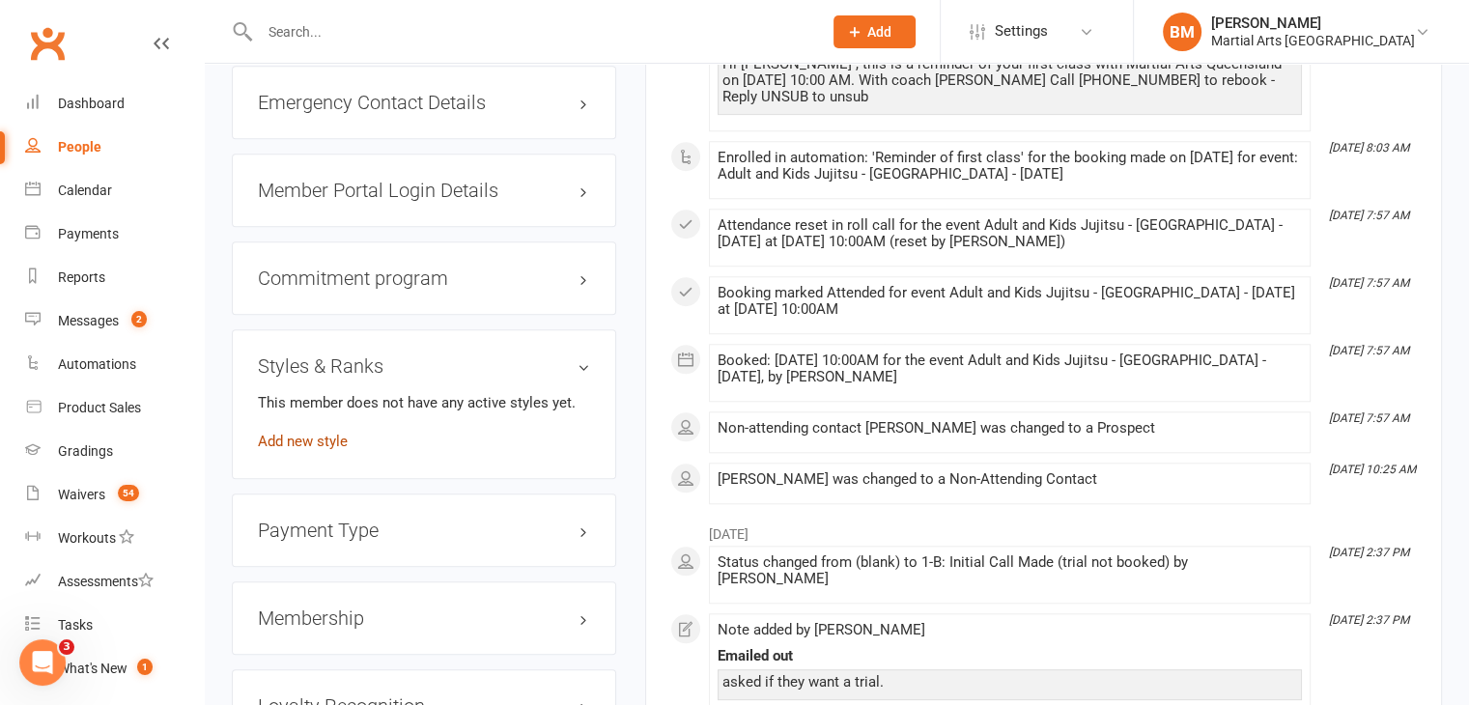
click at [309, 433] on link "Add new style" at bounding box center [303, 441] width 90 height 17
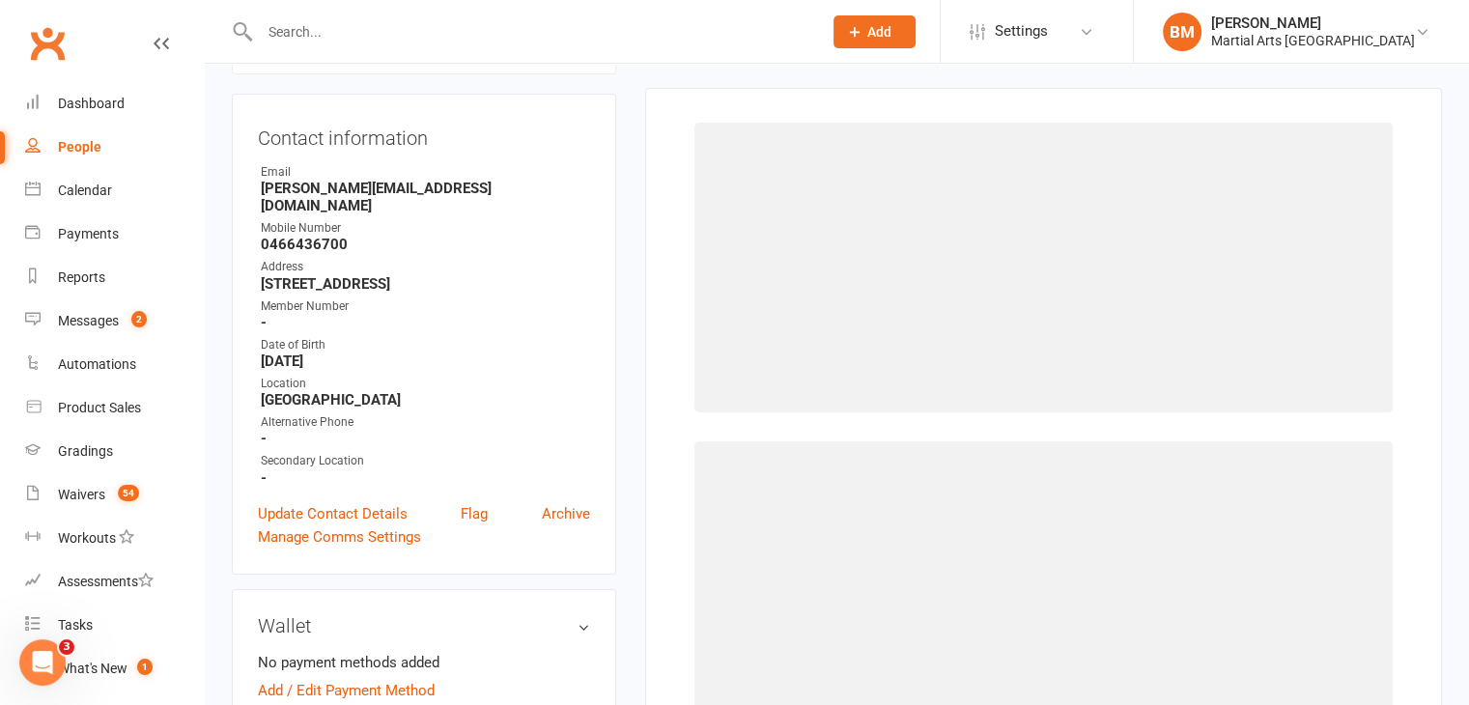
scroll to position [165, 0]
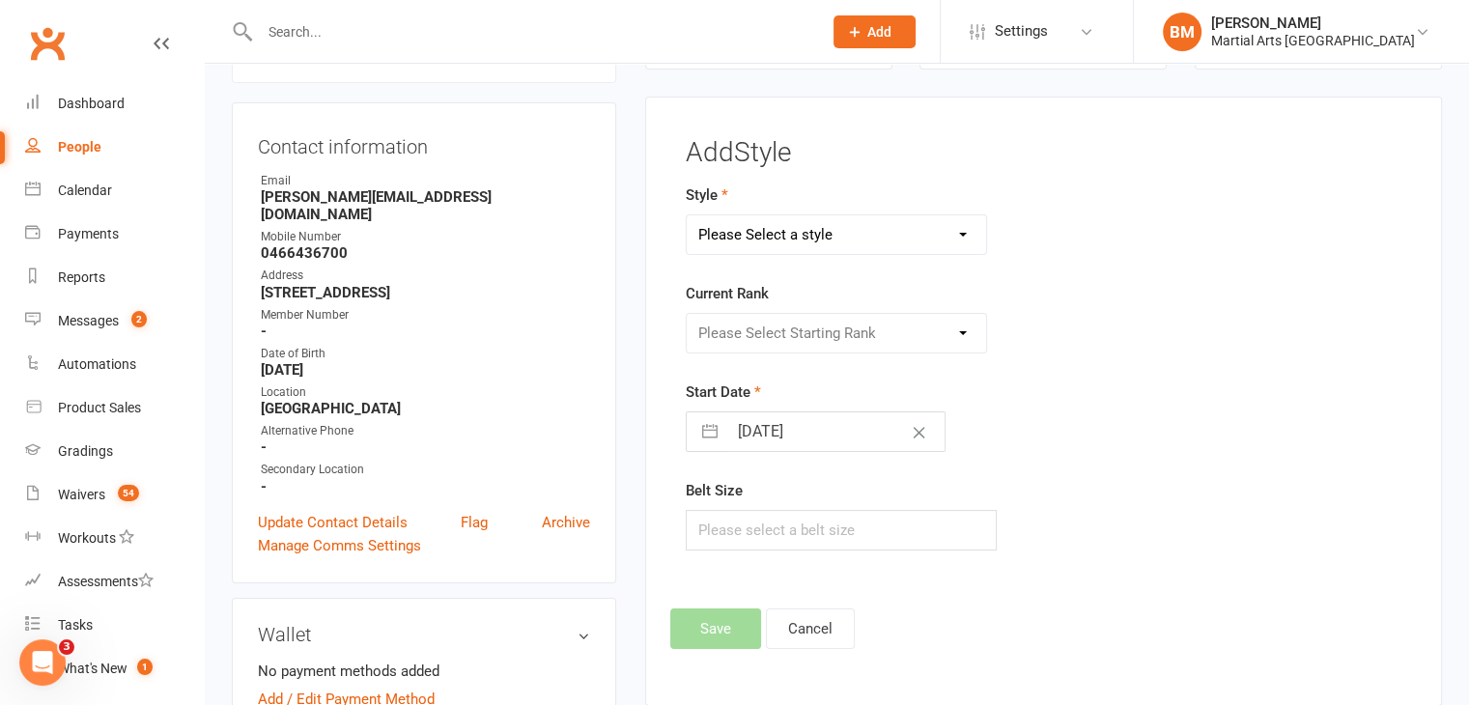
click at [773, 220] on select "Please Select a style Brazilian Jiu Jitsu PUMMA Kickboxing Kids Brazilian Jiu J…" at bounding box center [837, 234] width 300 height 39
select select "695"
click at [687, 215] on select "Please Select a style Brazilian Jiu Jitsu PUMMA Kickboxing Kids Brazilian Jiu J…" at bounding box center [837, 234] width 300 height 39
click at [745, 337] on select "Please Select Starting Rank Warrior That Moved Up 10. White belt 11. Yellow & W…" at bounding box center [837, 333] width 300 height 39
select select "6246"
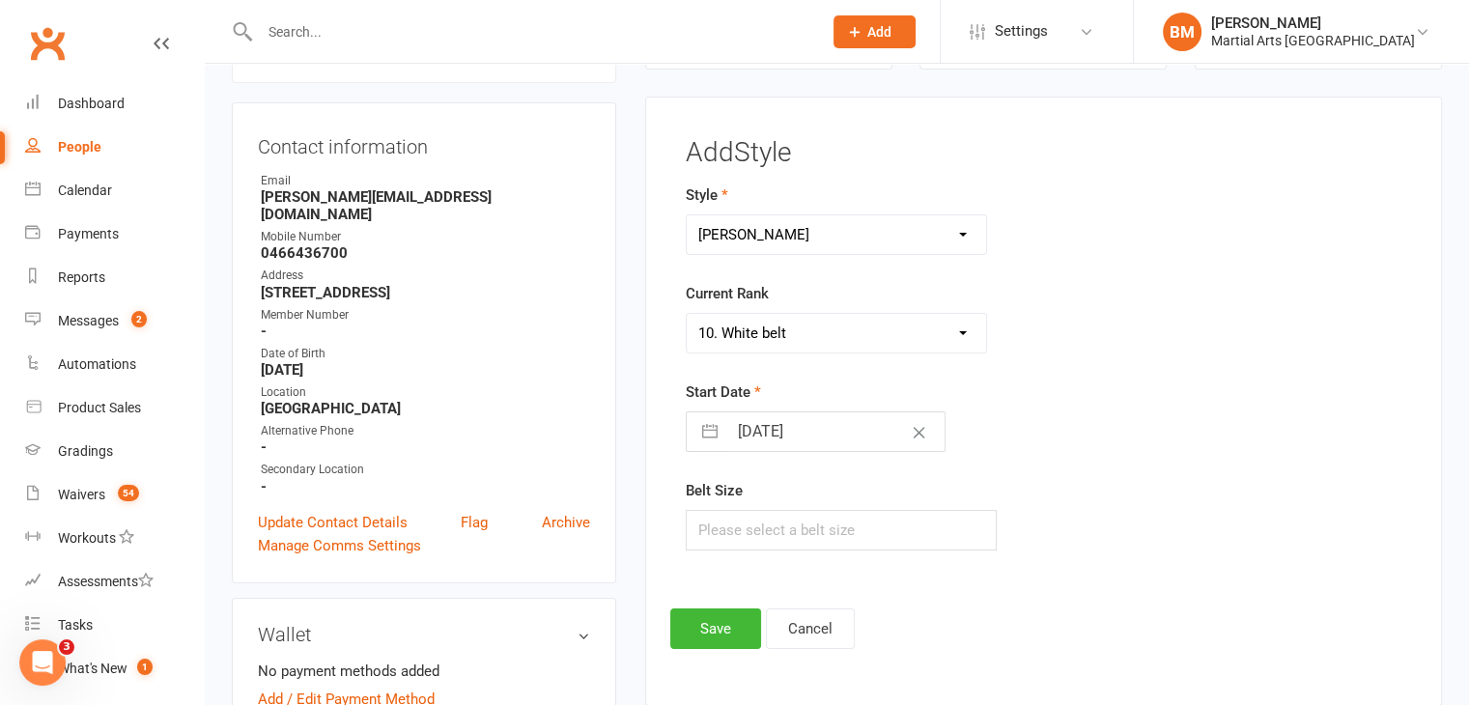
click at [687, 314] on select "Please Select Starting Rank Warrior That Moved Up 10. White belt 11. Yellow & W…" at bounding box center [837, 333] width 300 height 39
click at [730, 421] on input "[DATE]" at bounding box center [835, 431] width 217 height 39
select select "7"
select select "2025"
select select "8"
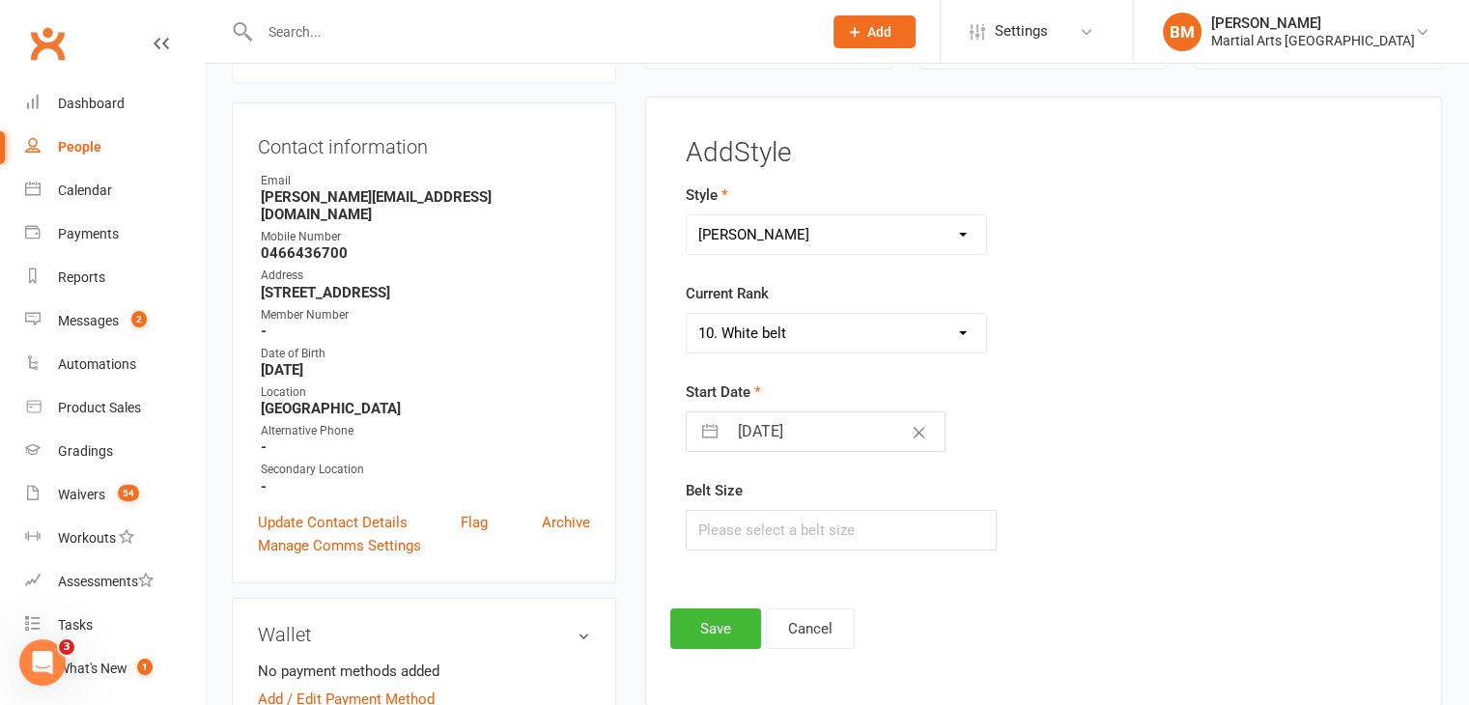
select select "2025"
select select "9"
select select "2025"
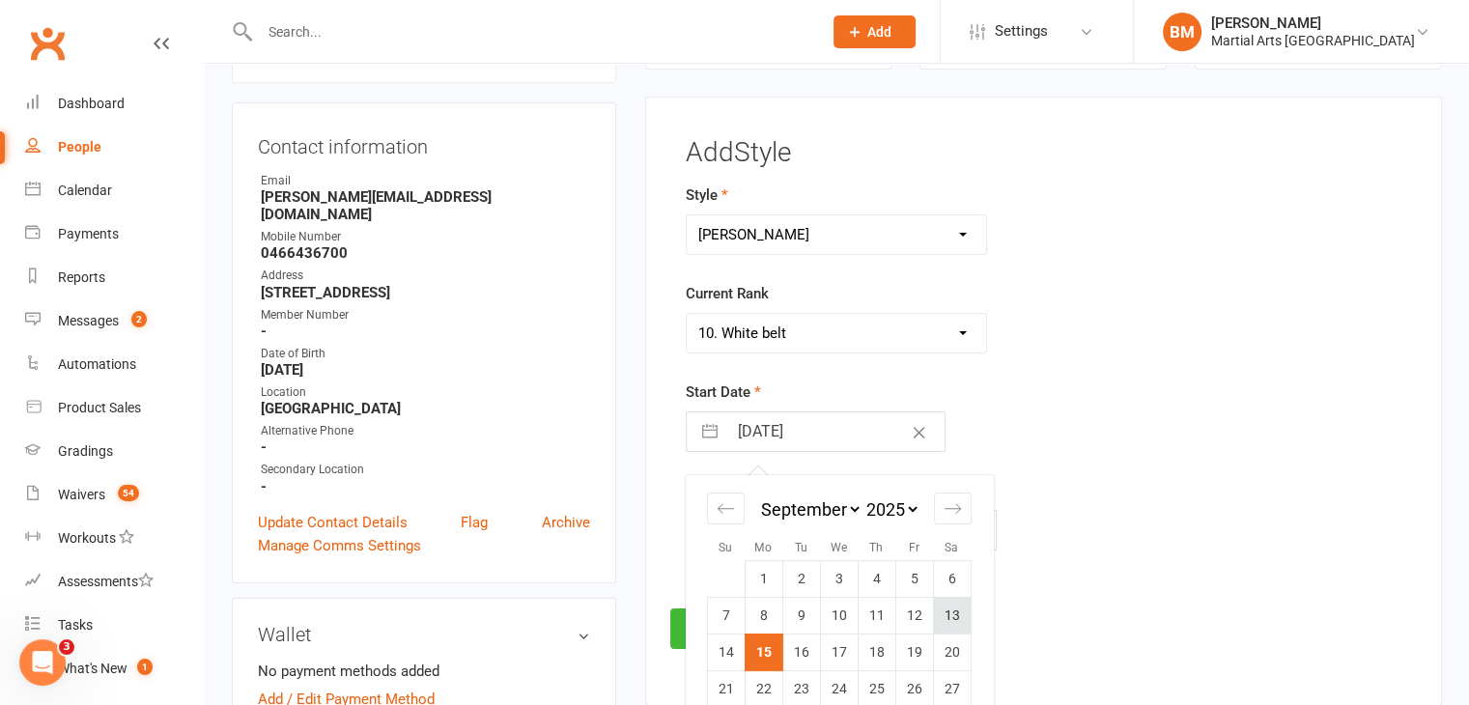
click at [952, 604] on td "13" at bounding box center [952, 615] width 38 height 37
type input "13 Sep 2025"
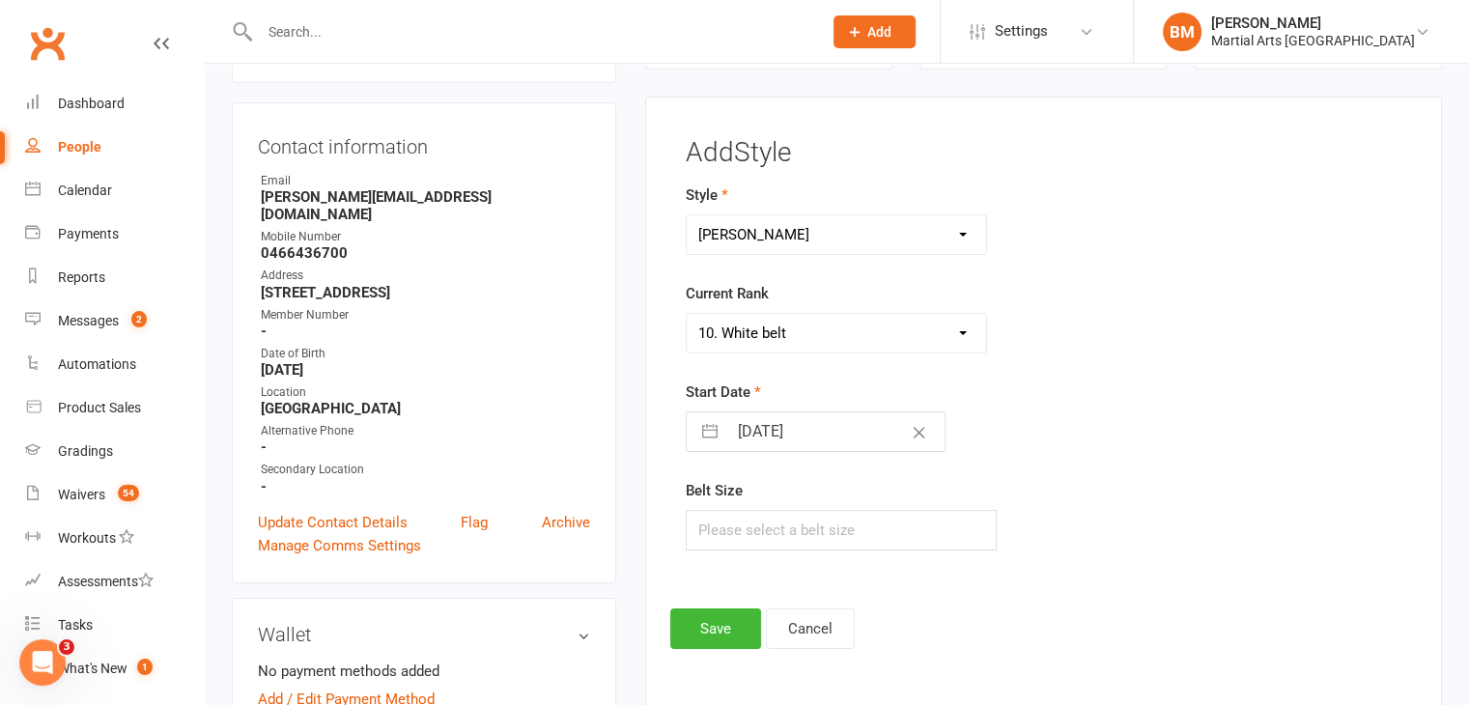
drag, startPoint x: 742, startPoint y: 477, endPoint x: 694, endPoint y: 571, distance: 105.0
click at [742, 480] on div "Belt Size" at bounding box center [919, 514] width 467 height 71
click at [719, 533] on input "text" at bounding box center [842, 530] width 312 height 41
type input "2"
click at [687, 619] on button "Save" at bounding box center [715, 628] width 91 height 41
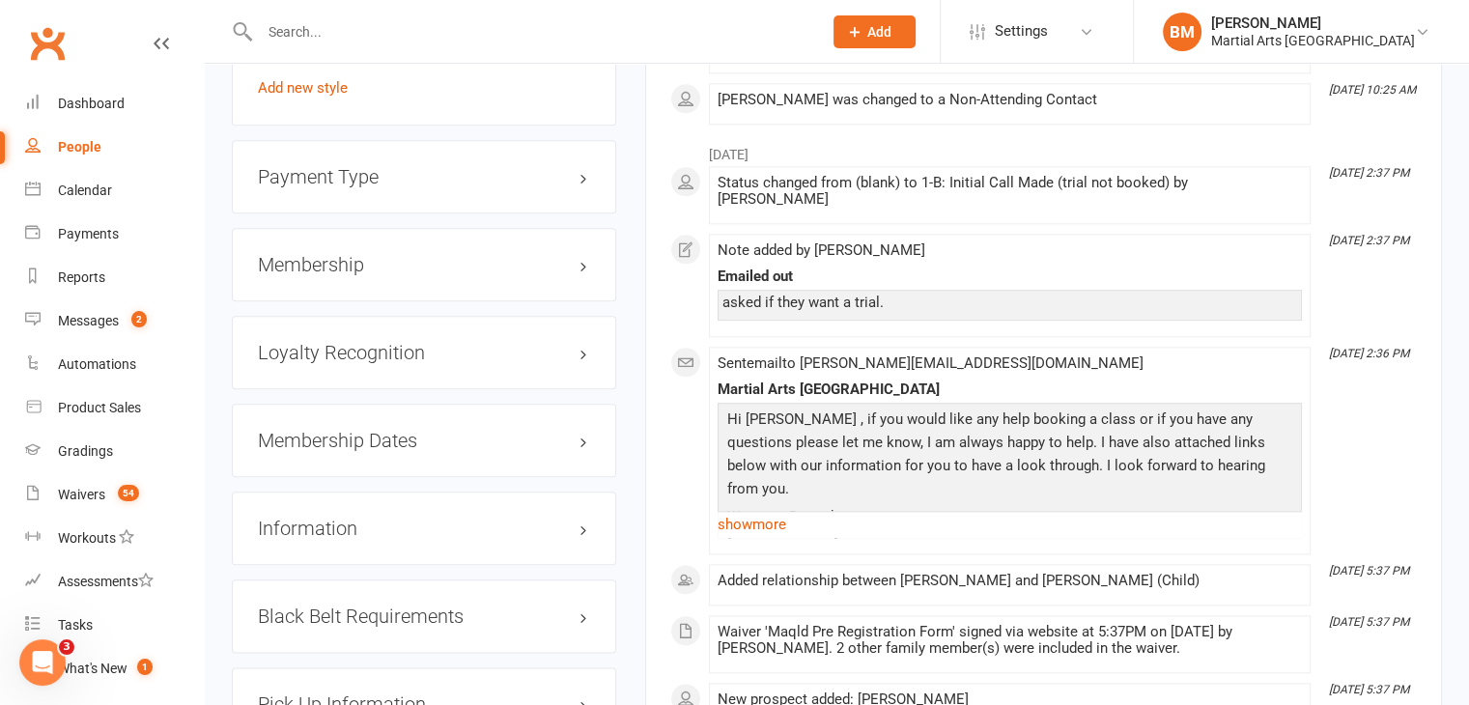
scroll to position [2147, 0]
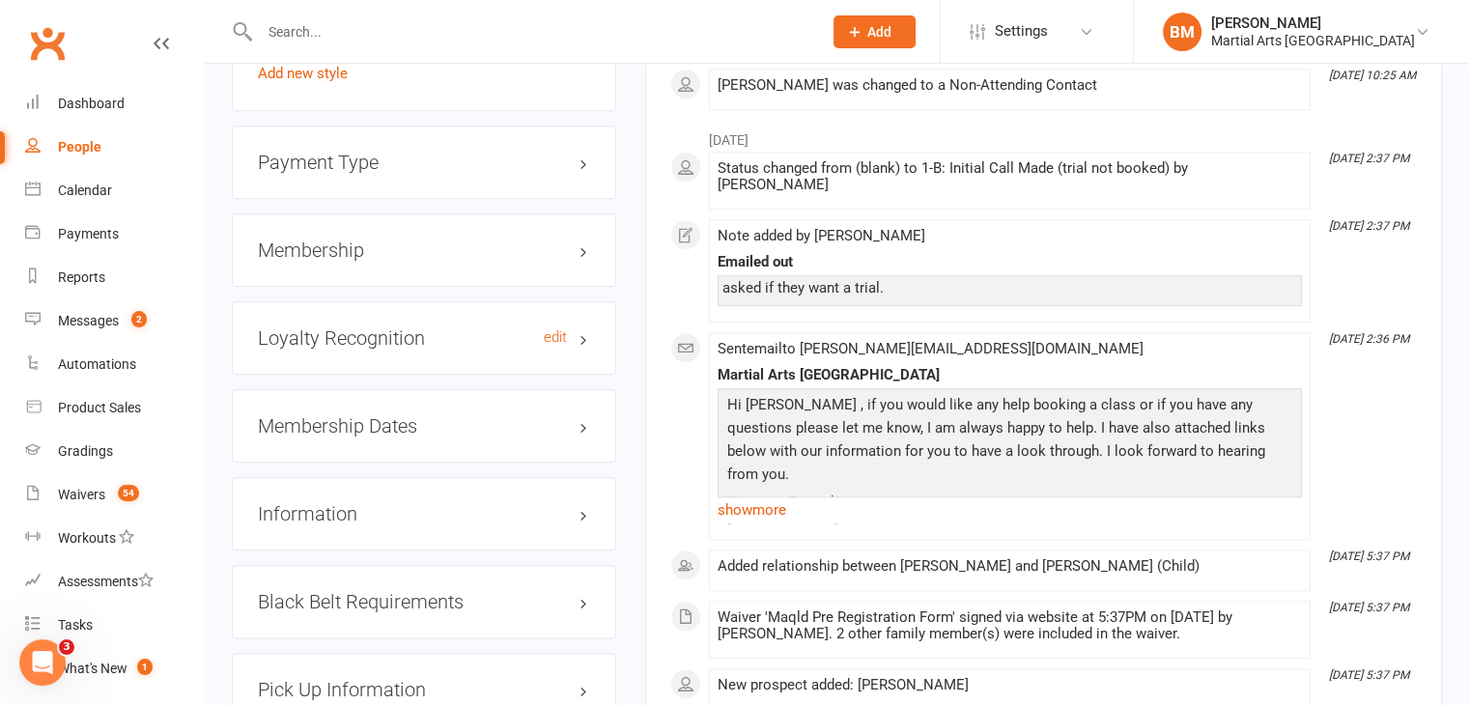
click at [465, 327] on h3 "Loyalty Recognition edit" at bounding box center [424, 337] width 332 height 21
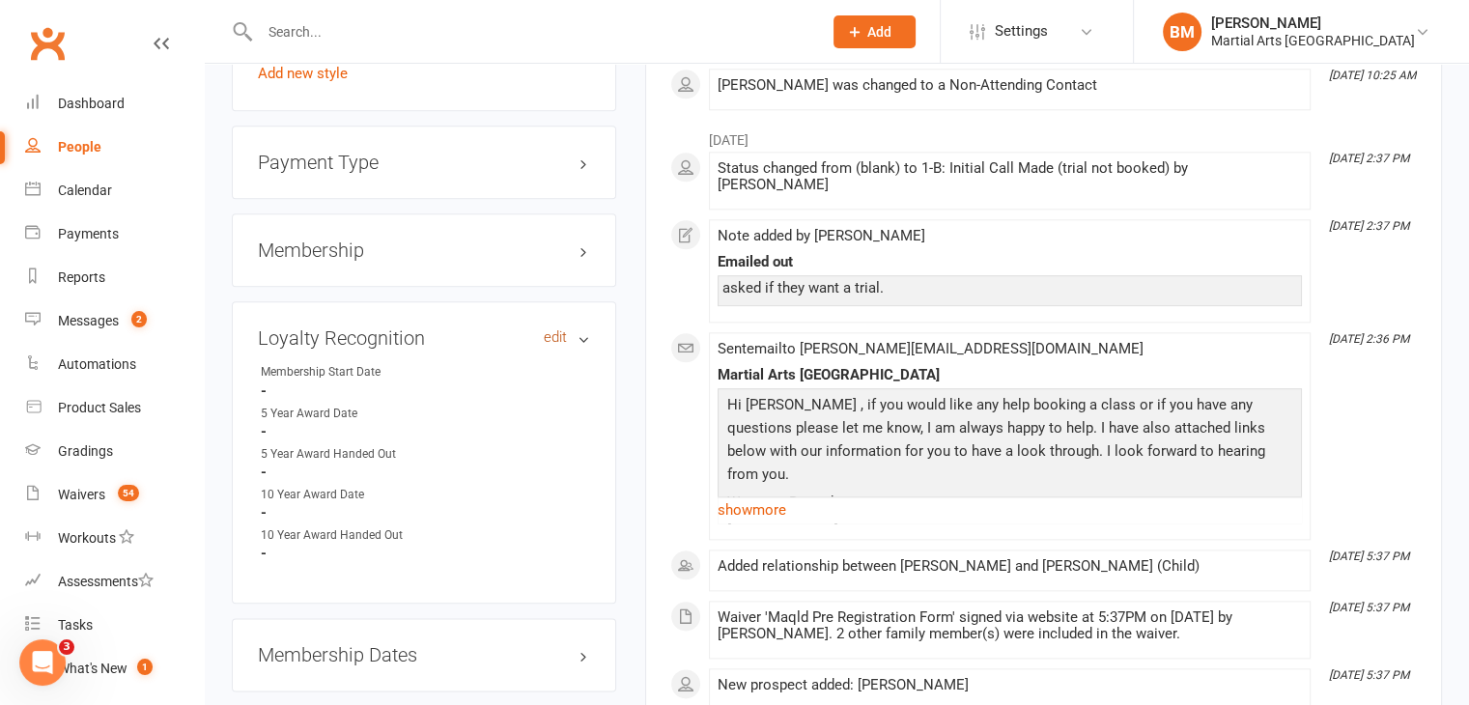
click at [556, 329] on link "edit" at bounding box center [555, 337] width 23 height 16
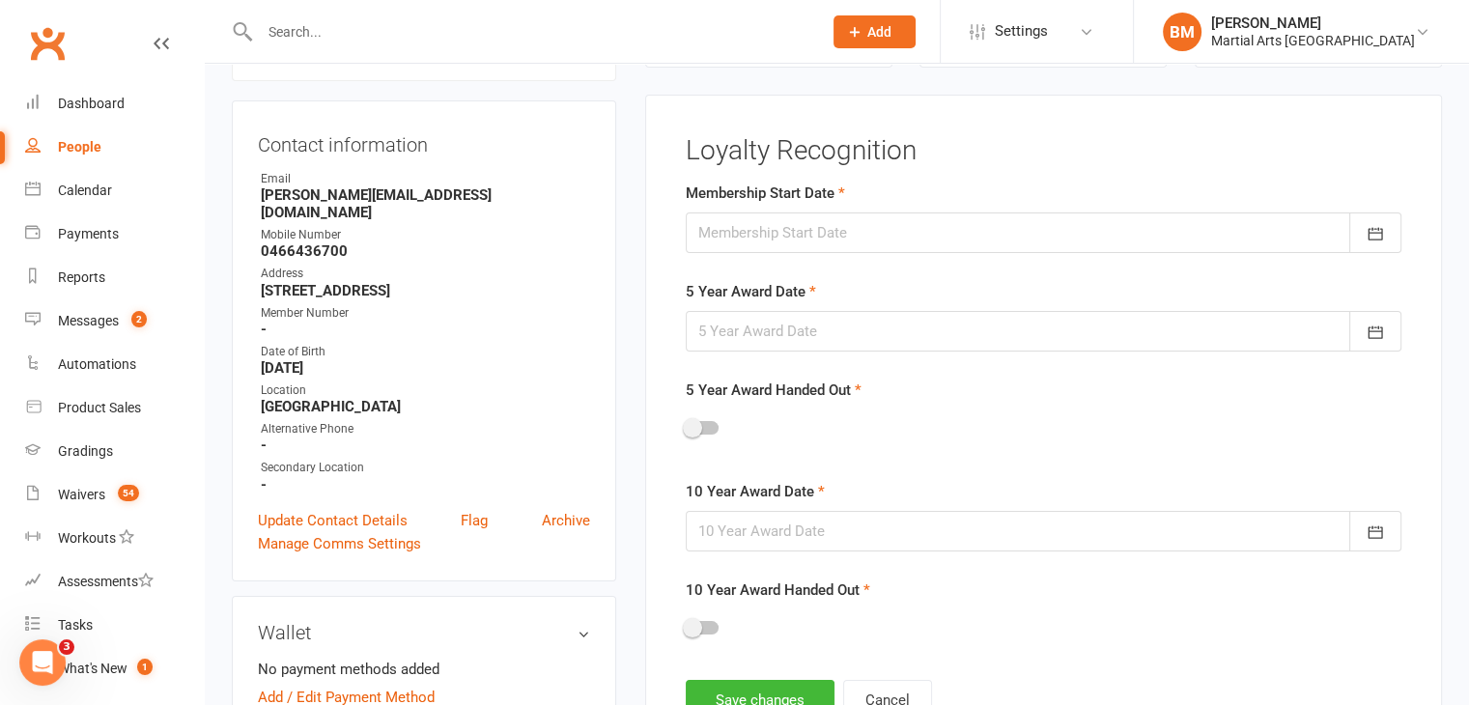
scroll to position [165, 0]
click at [777, 244] on div at bounding box center [1044, 234] width 716 height 41
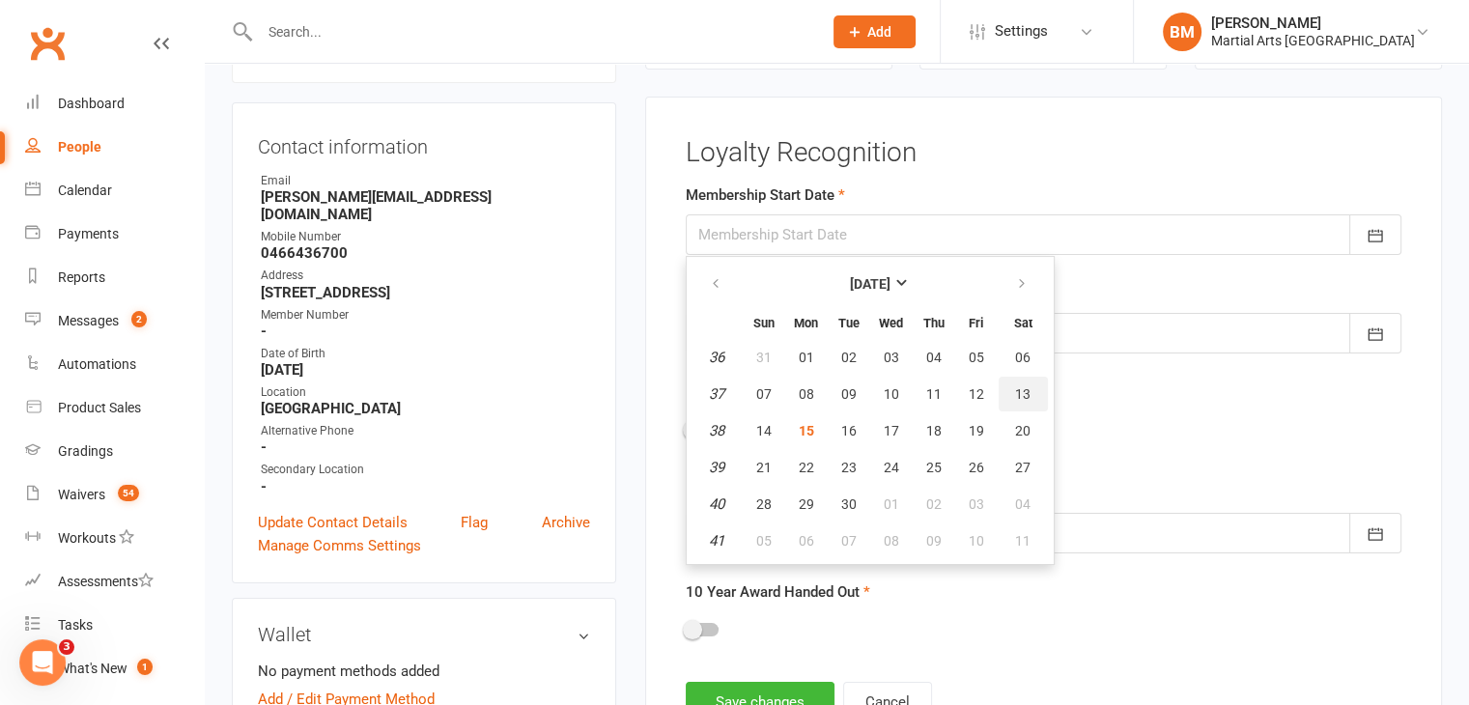
click at [1020, 389] on span "13" at bounding box center [1022, 393] width 15 height 15
type input "13 Sep 2025"
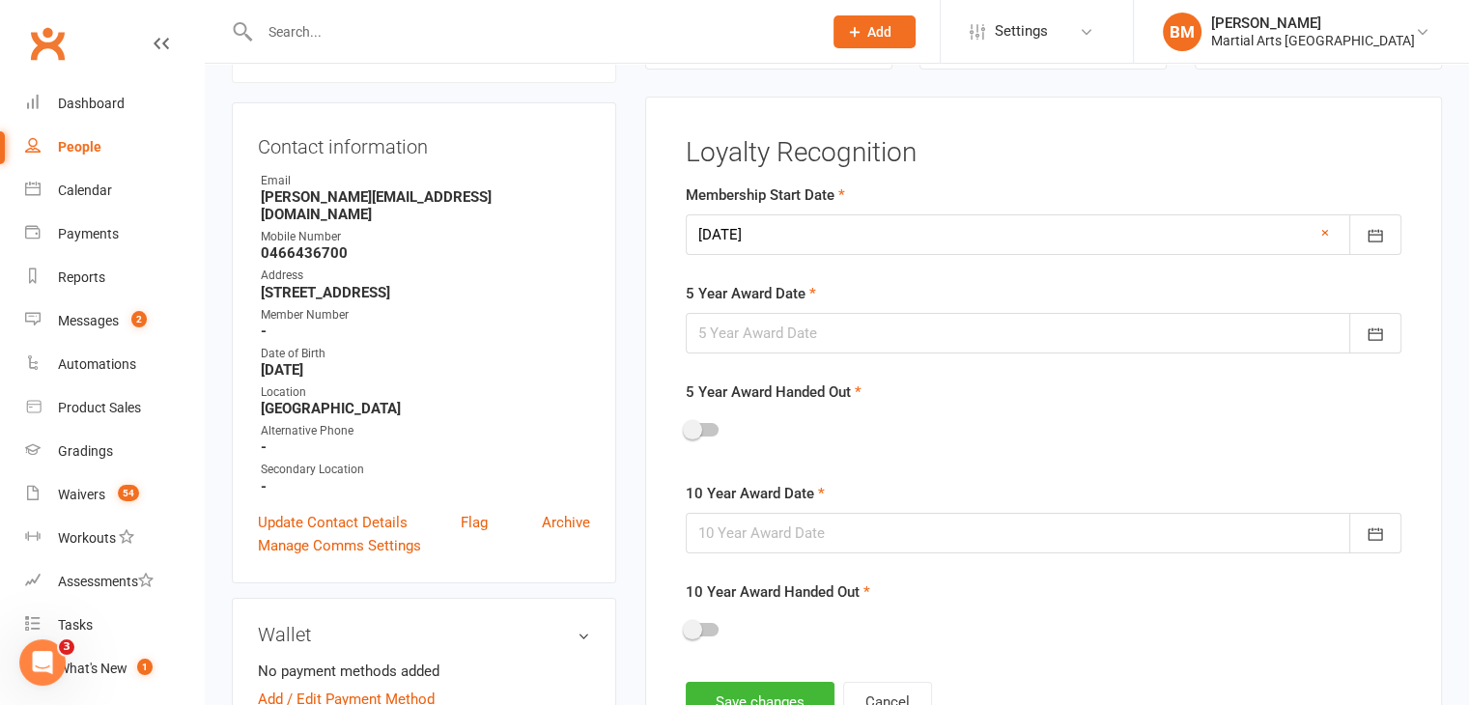
click at [826, 329] on div at bounding box center [1044, 333] width 716 height 41
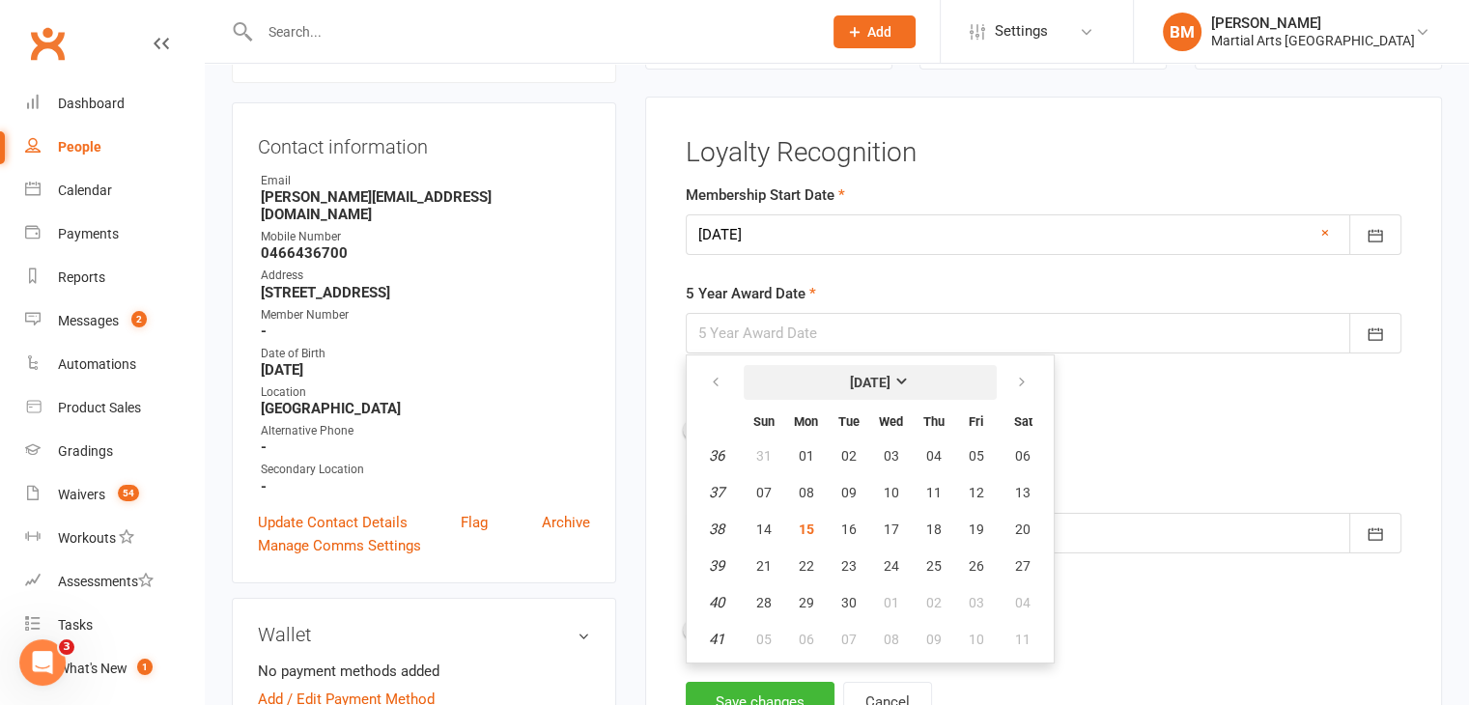
click at [852, 397] on button "September 2025" at bounding box center [870, 382] width 253 height 35
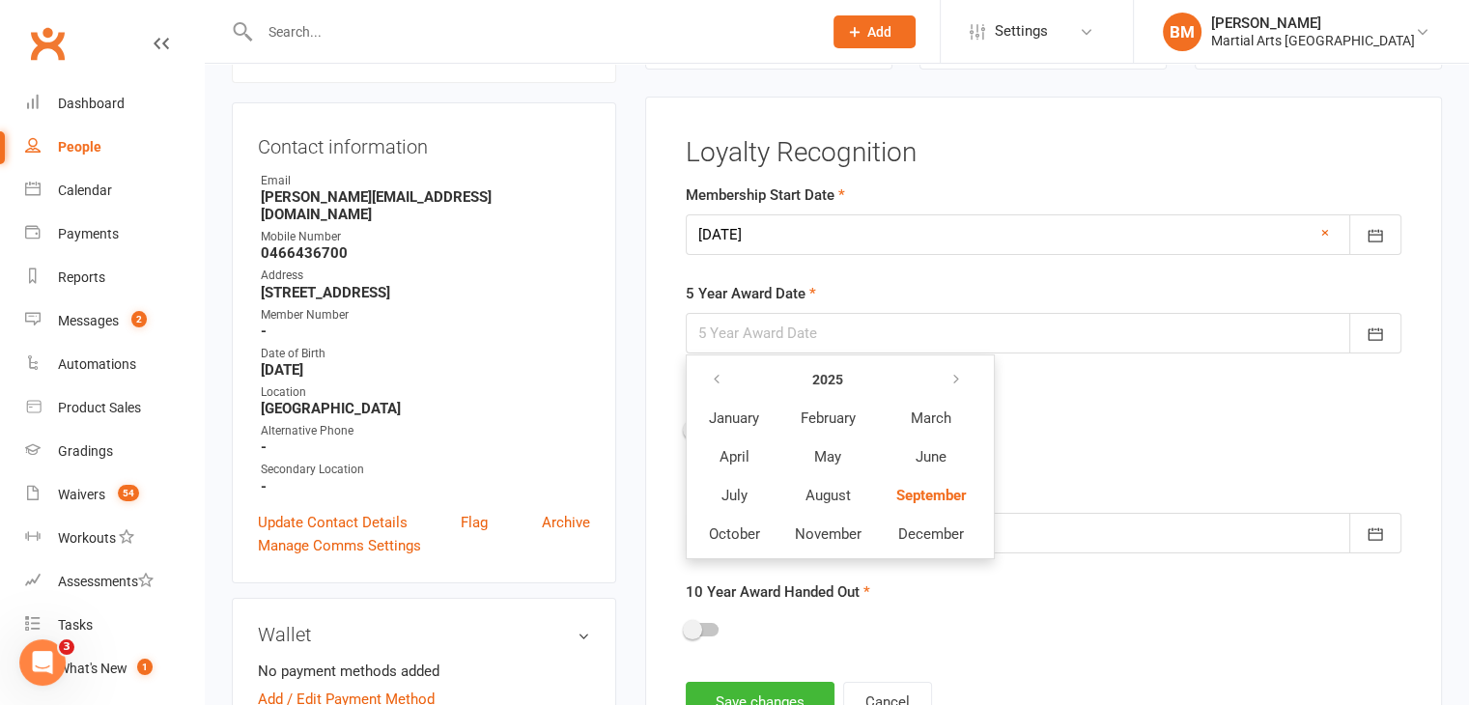
click at [771, 349] on div at bounding box center [1044, 333] width 716 height 41
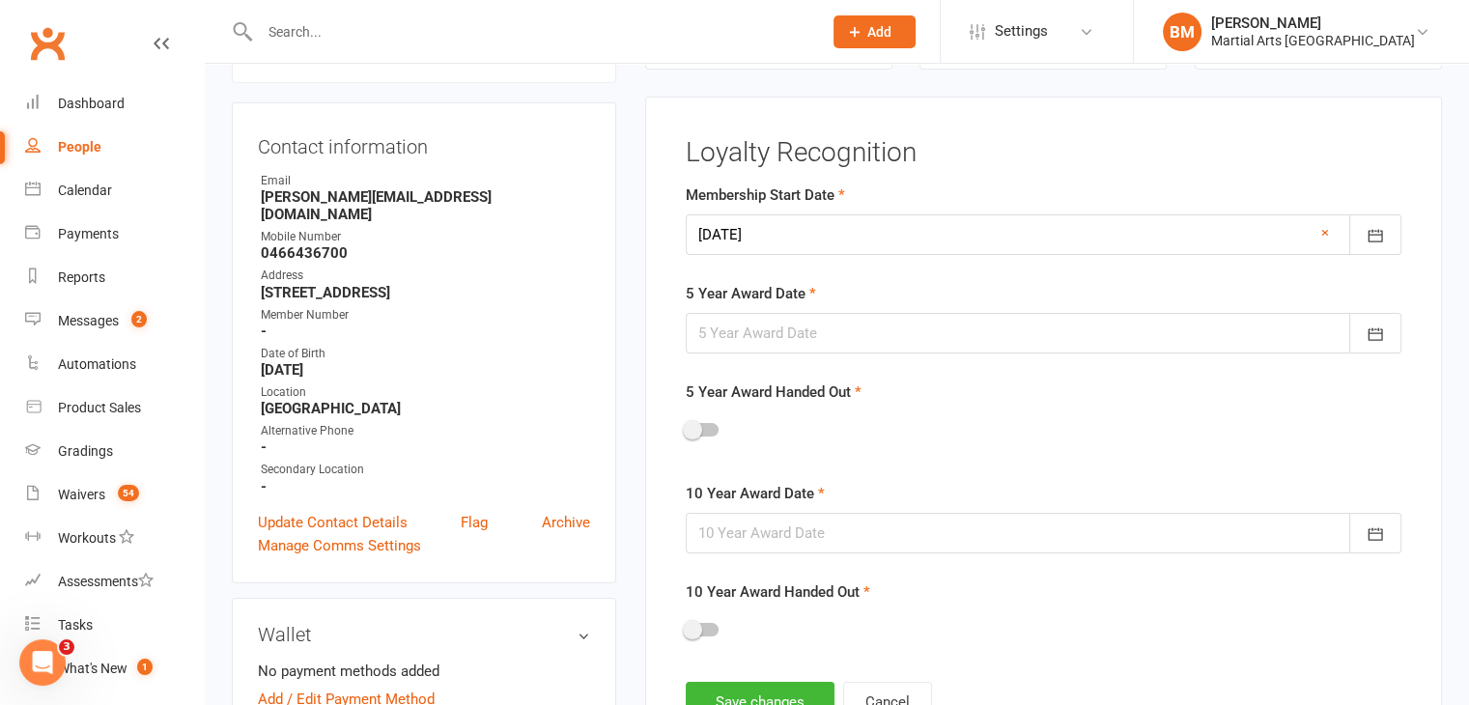
click at [799, 337] on div at bounding box center [1044, 333] width 716 height 41
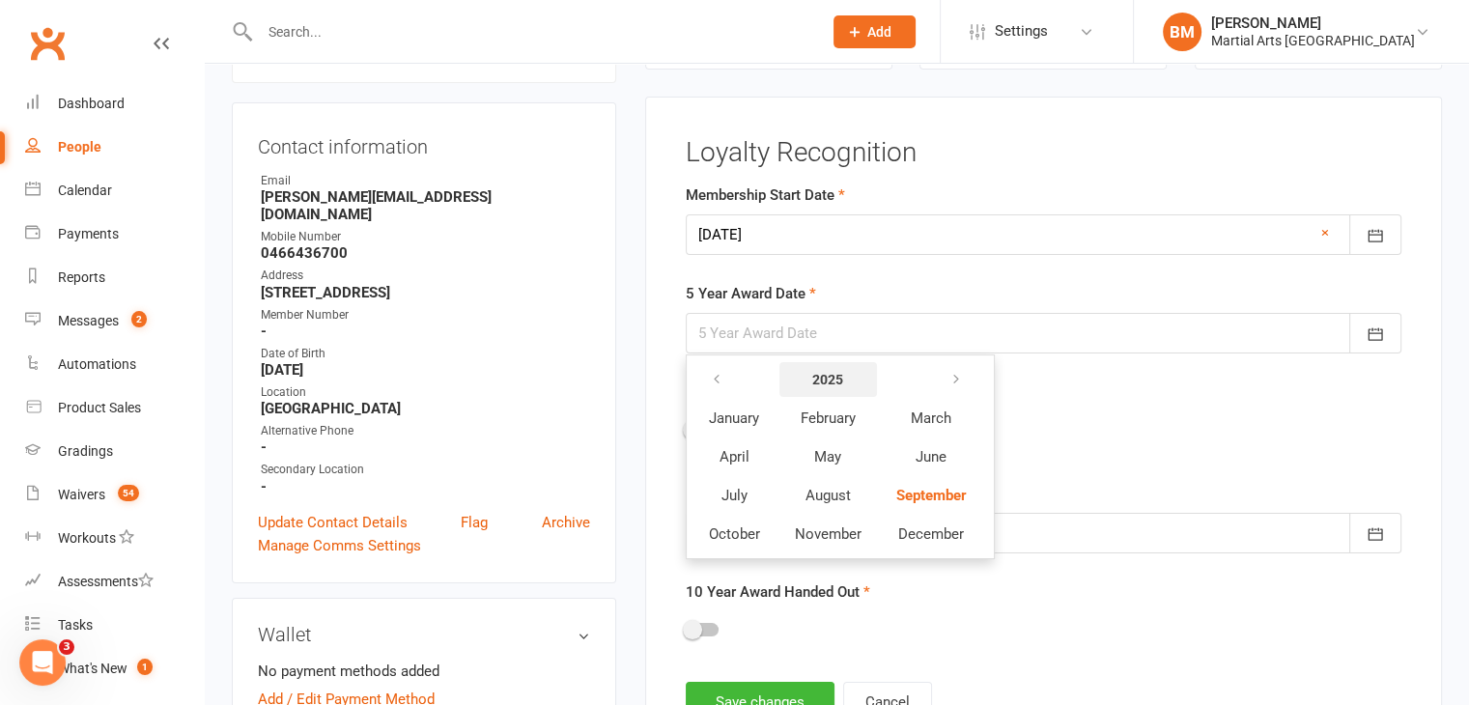
click at [831, 387] on button "2025" at bounding box center [828, 379] width 98 height 35
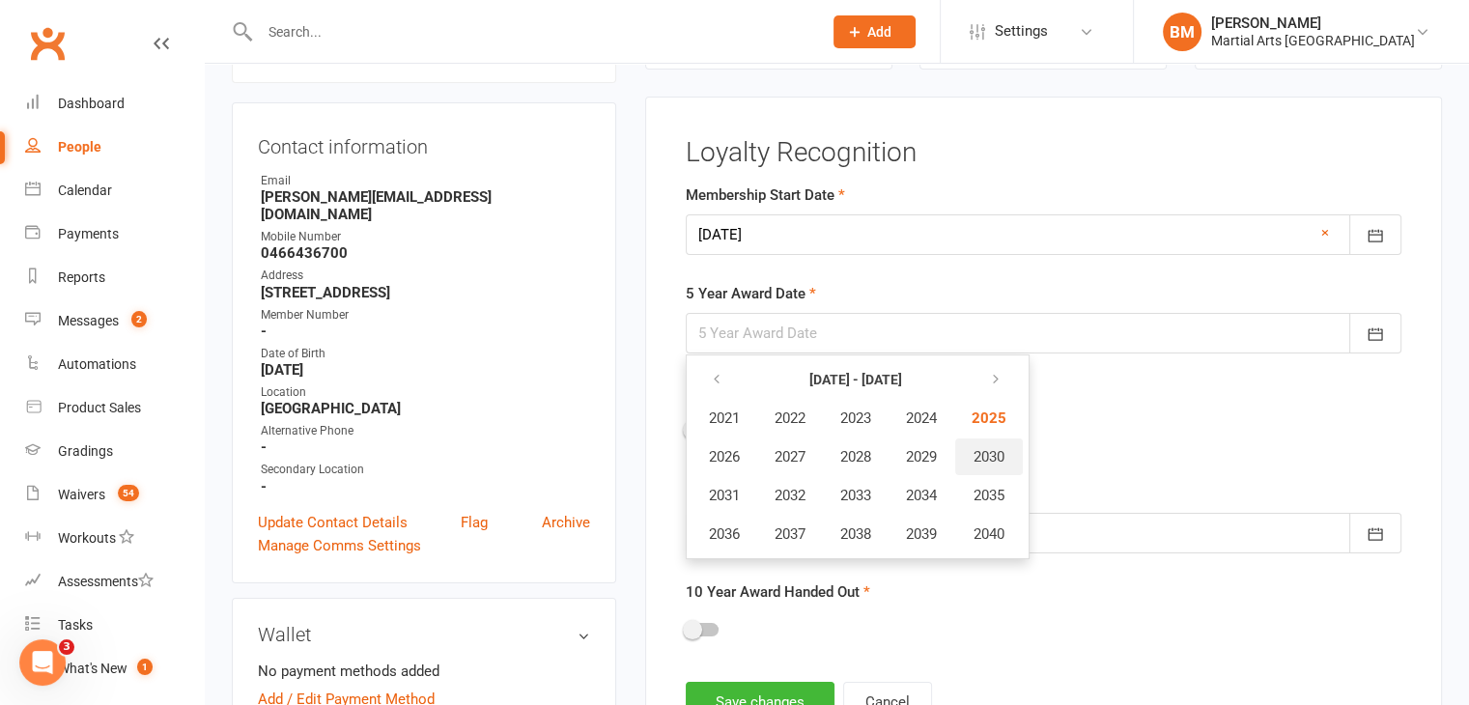
click at [1012, 450] on button "2030" at bounding box center [989, 456] width 68 height 37
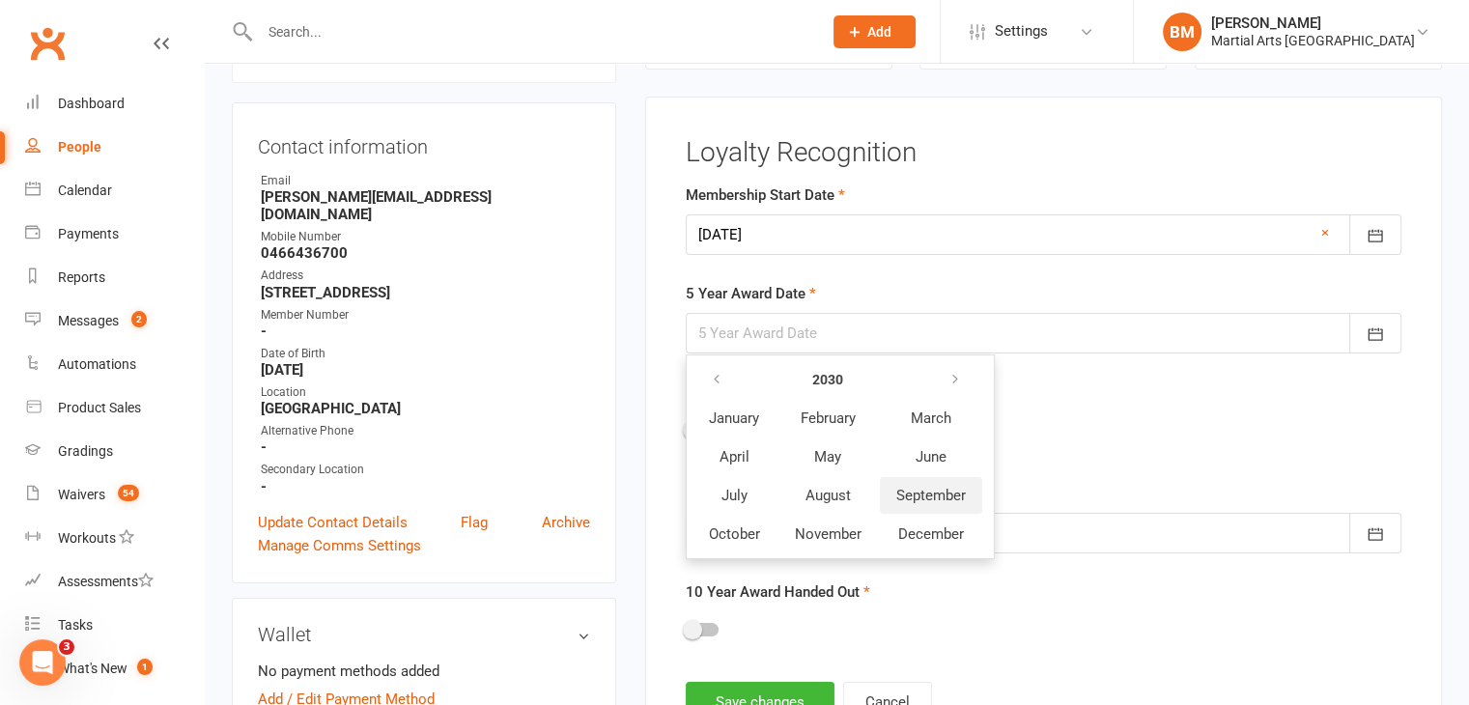
click at [939, 503] on button "September" at bounding box center [931, 495] width 102 height 37
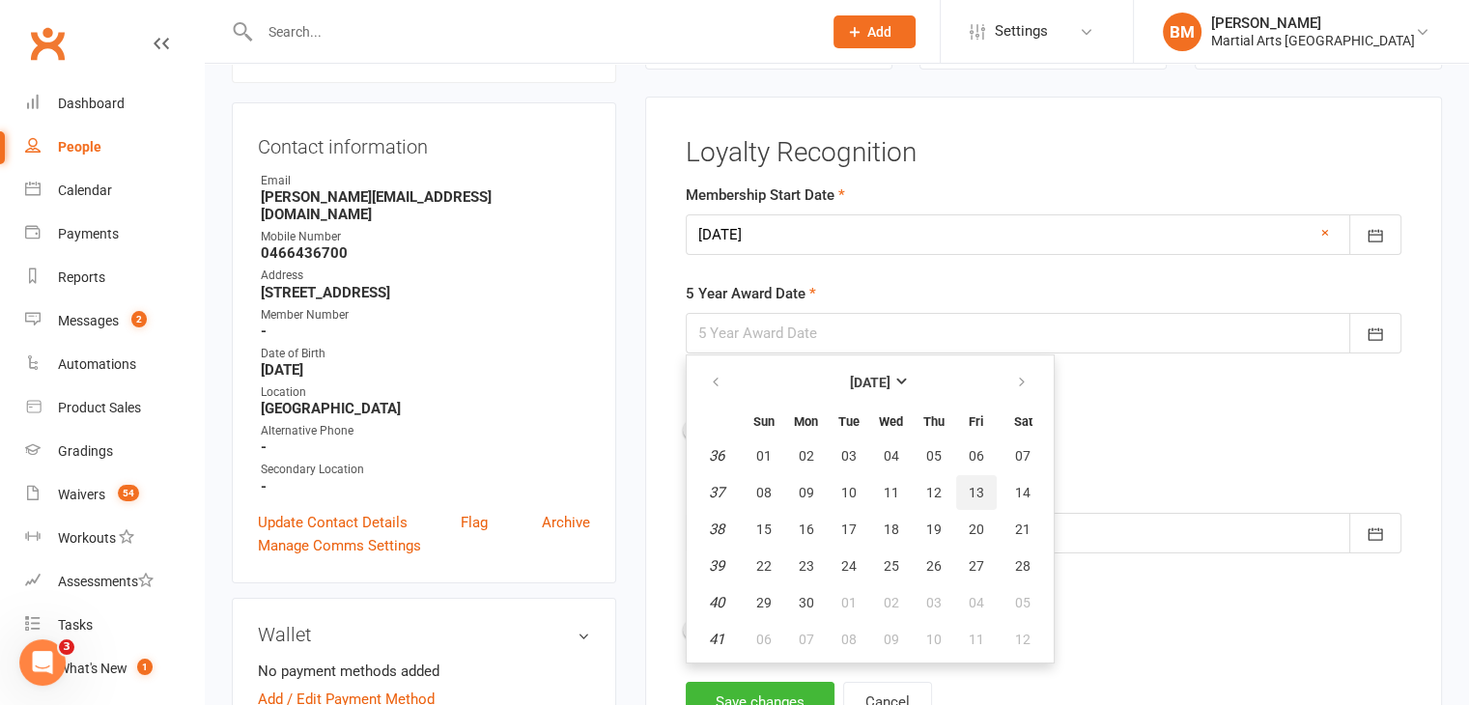
click at [969, 487] on span "13" at bounding box center [976, 492] width 15 height 15
type input "13 Sep 2030"
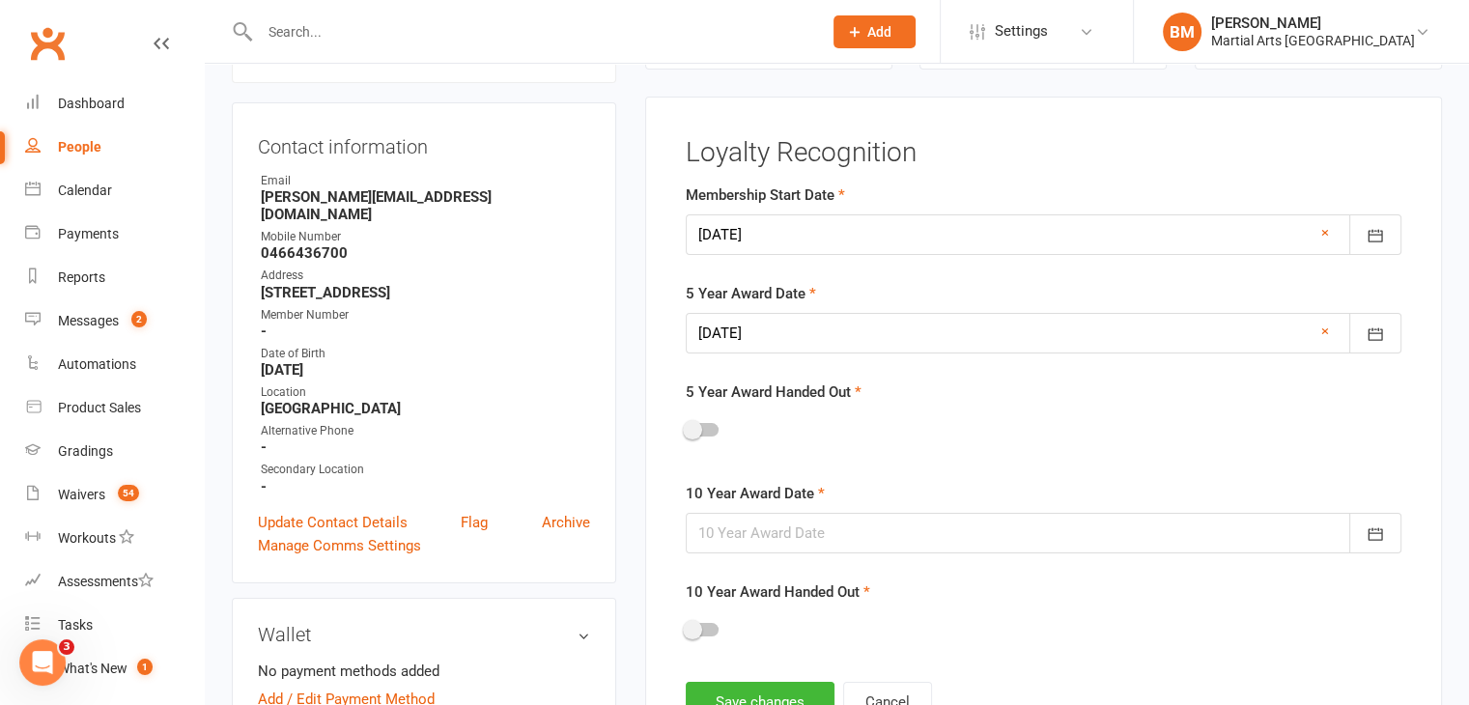
click at [792, 548] on div at bounding box center [1044, 533] width 716 height 41
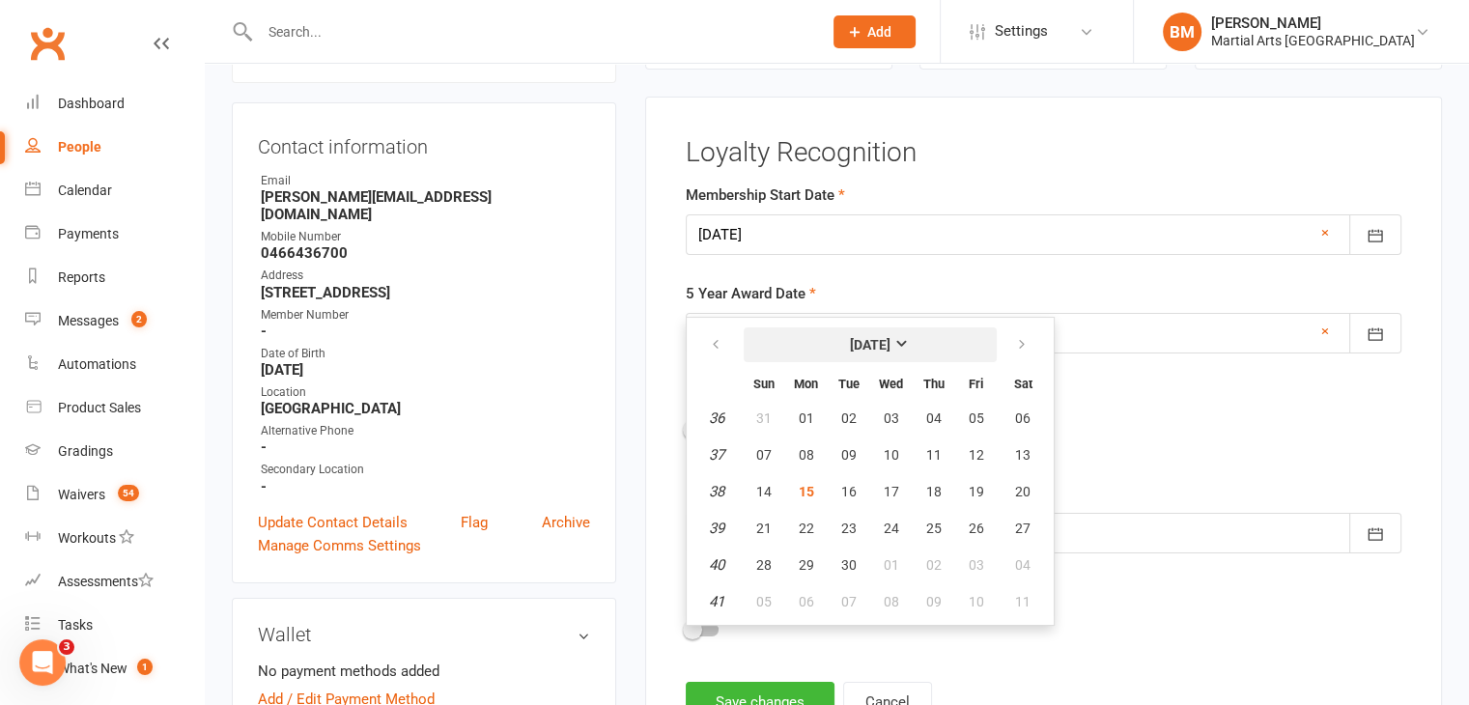
click at [856, 353] on button "September 2025" at bounding box center [870, 344] width 253 height 35
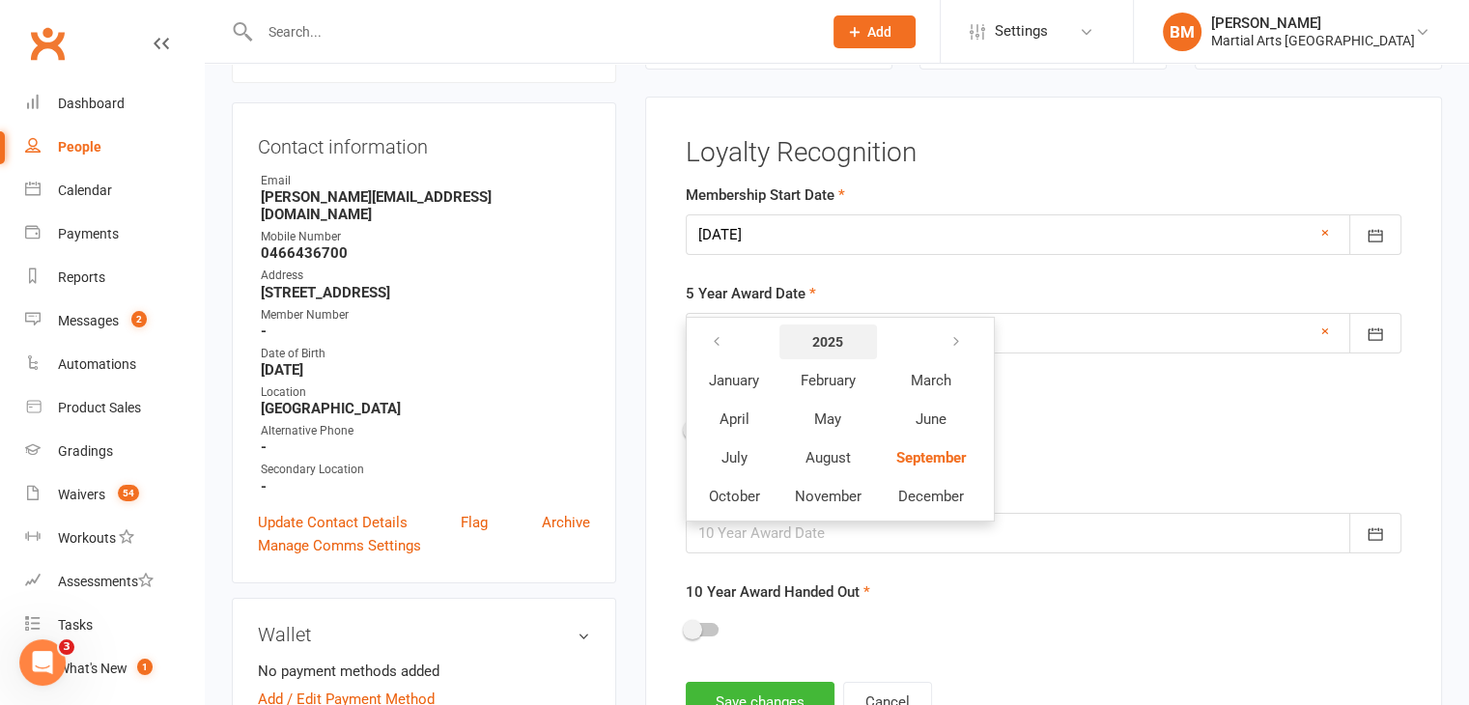
click at [842, 351] on button "2025" at bounding box center [828, 342] width 98 height 35
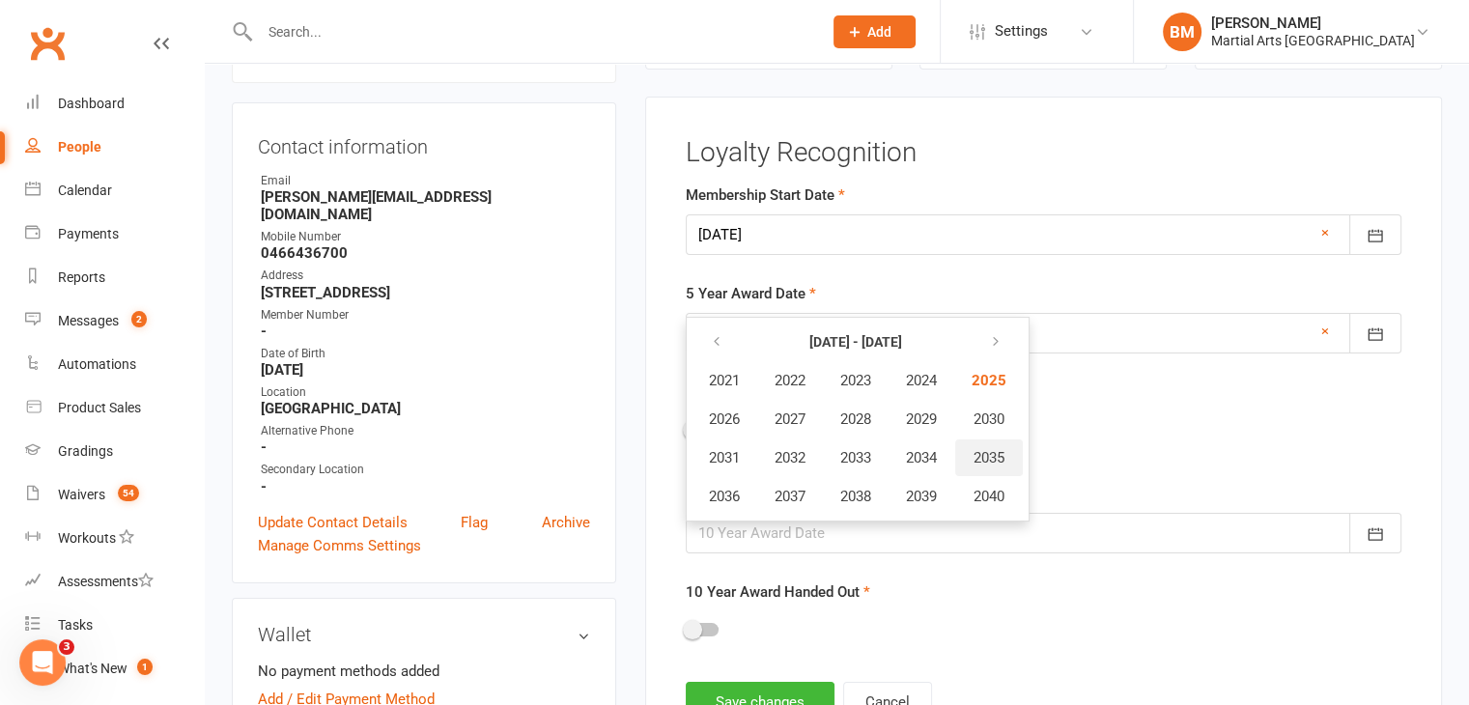
click at [1009, 453] on button "2035" at bounding box center [989, 457] width 68 height 37
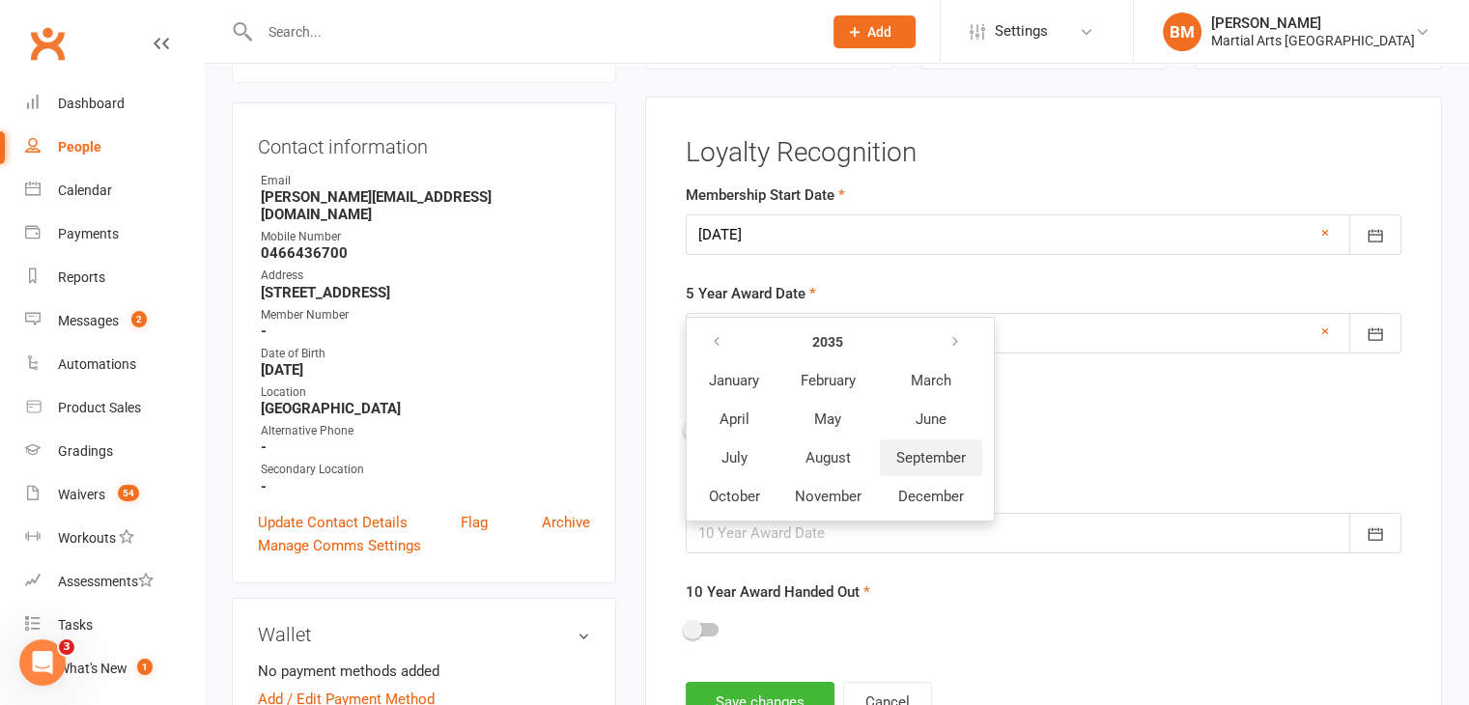
click at [889, 453] on button "September" at bounding box center [931, 457] width 102 height 37
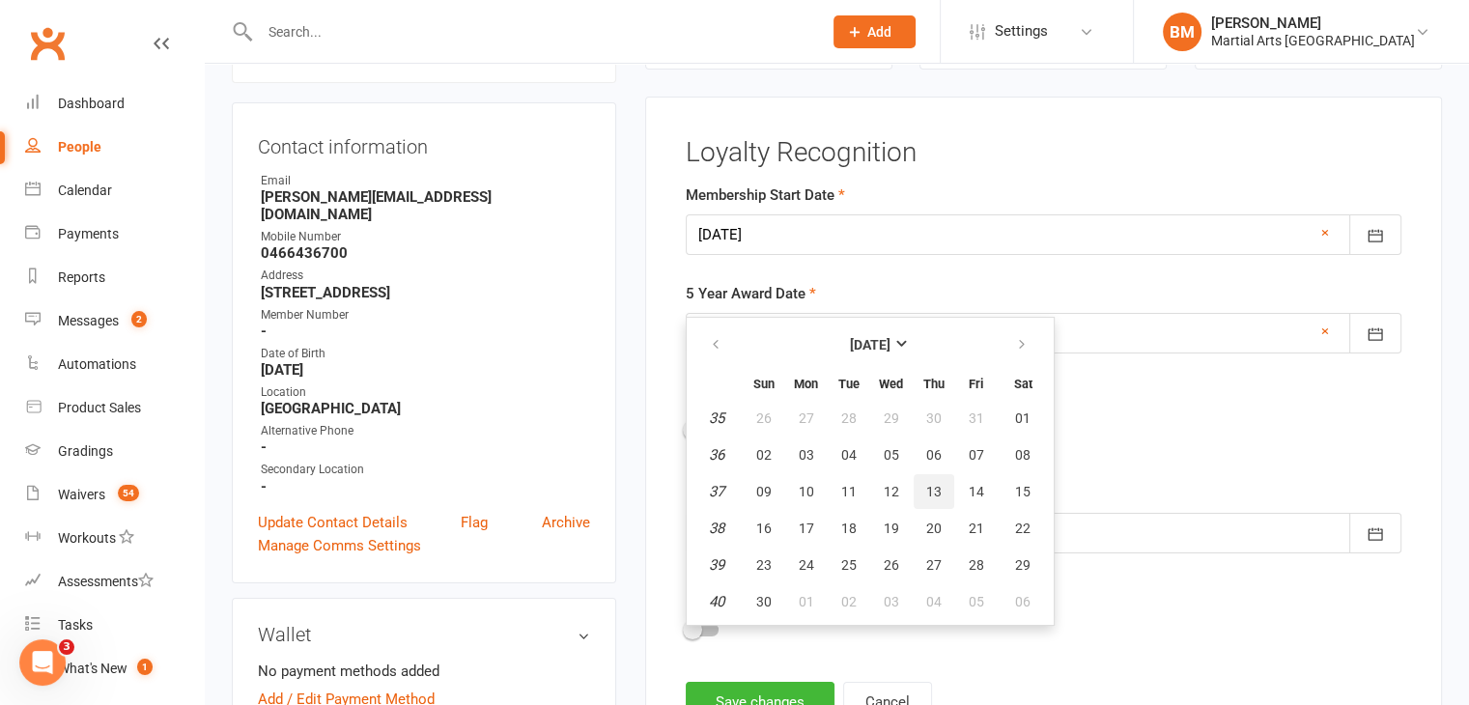
click at [931, 490] on span "13" at bounding box center [933, 491] width 15 height 15
type input "13 Sep 2035"
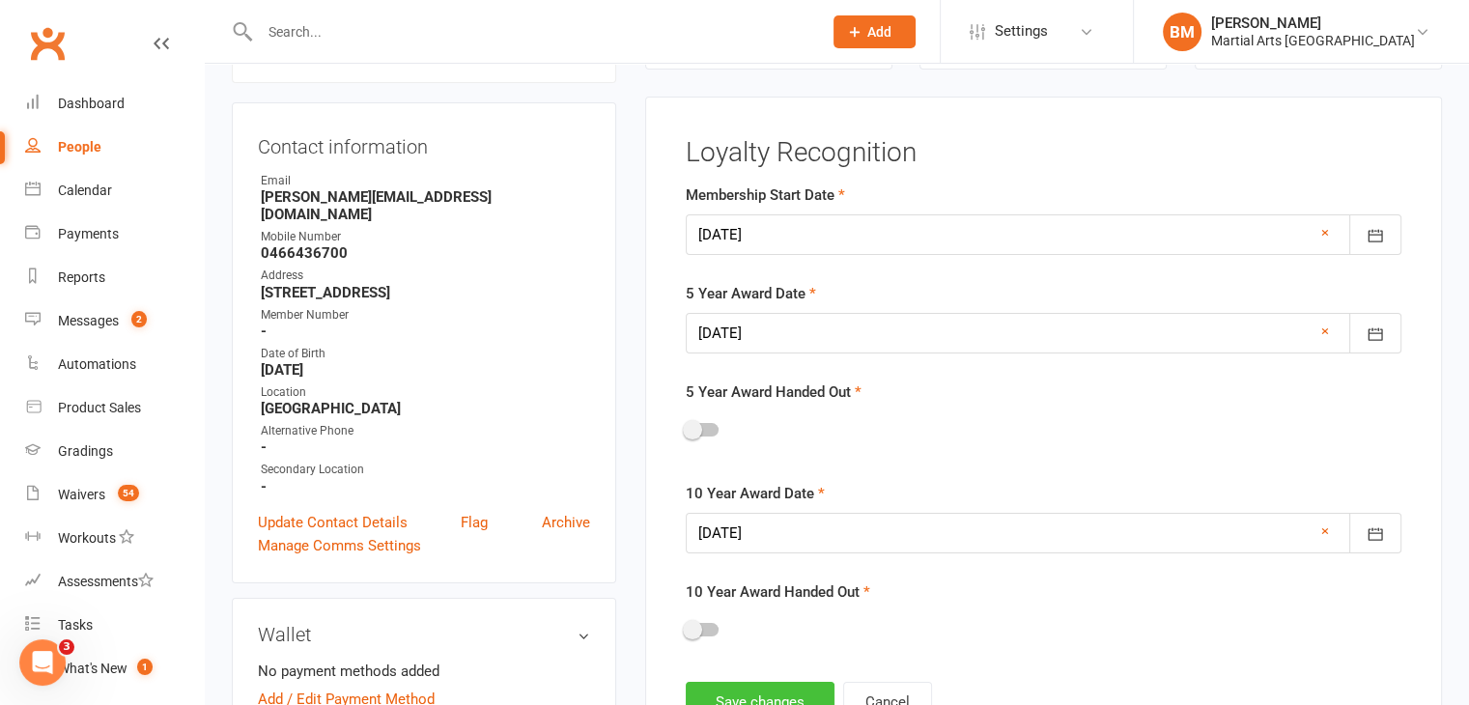
click at [792, 697] on button "Save changes" at bounding box center [760, 702] width 149 height 41
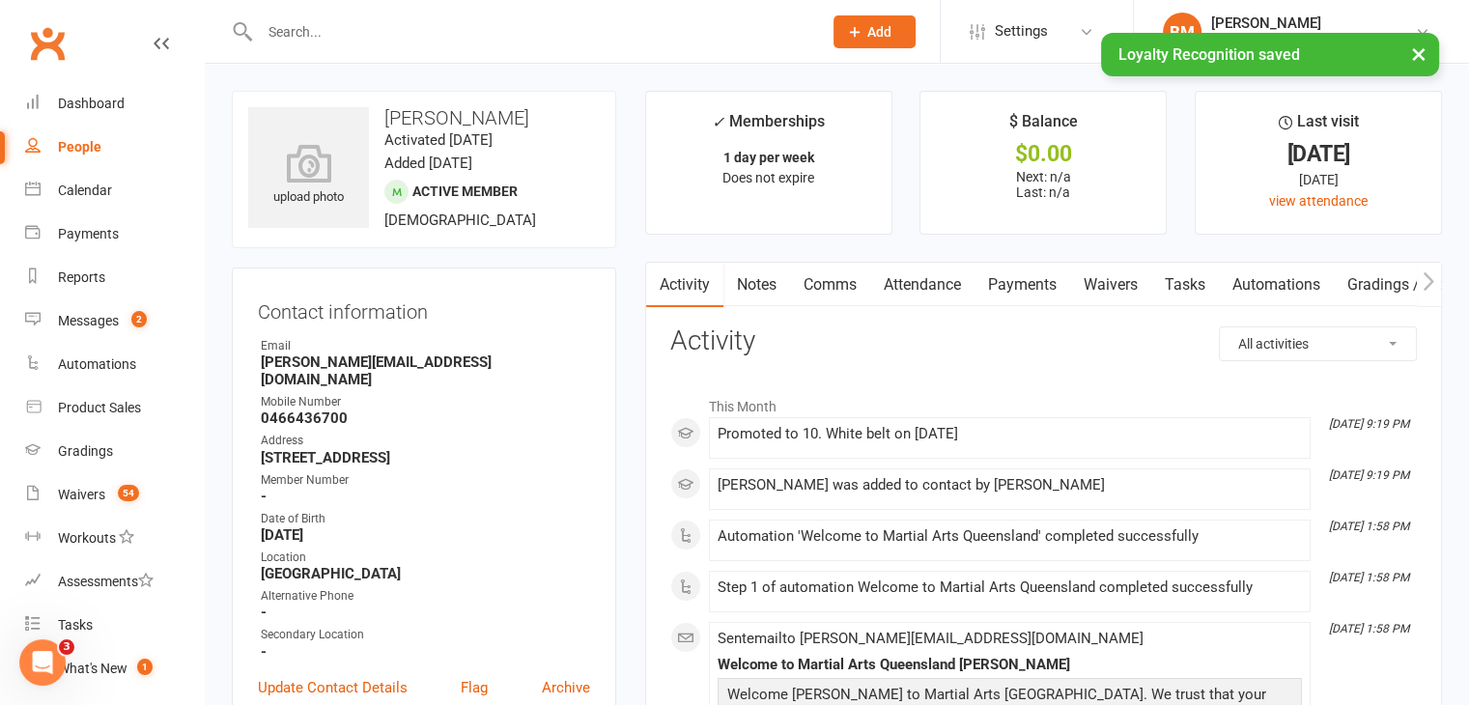
scroll to position [0, 0]
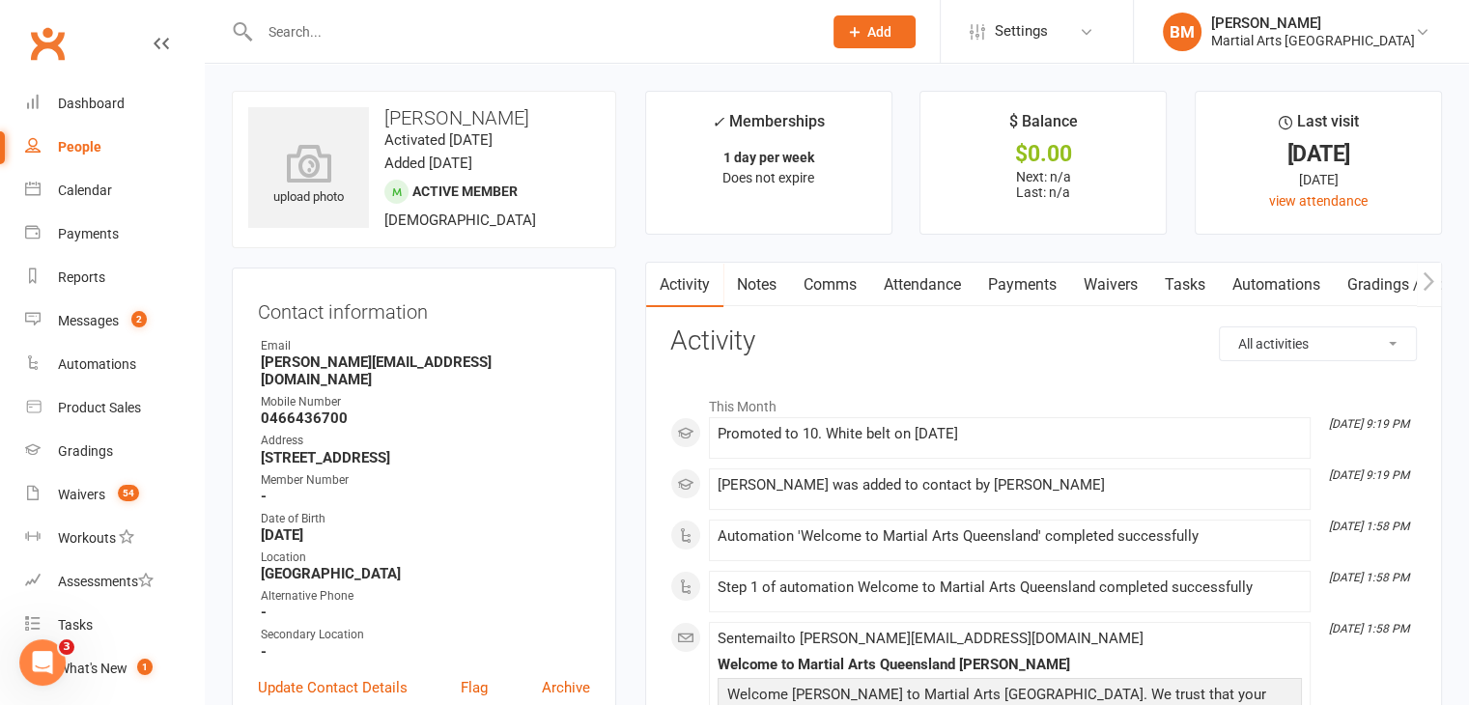
click at [378, 449] on strong "3 Tarrabool Street Westlake QLD 4074" at bounding box center [425, 457] width 329 height 17
click at [379, 449] on strong "3 Tarrabool Street Westlake QLD 4074" at bounding box center [425, 457] width 329 height 17
copy render-form-field "3 Tarrabool Street Westlake QLD 4074"
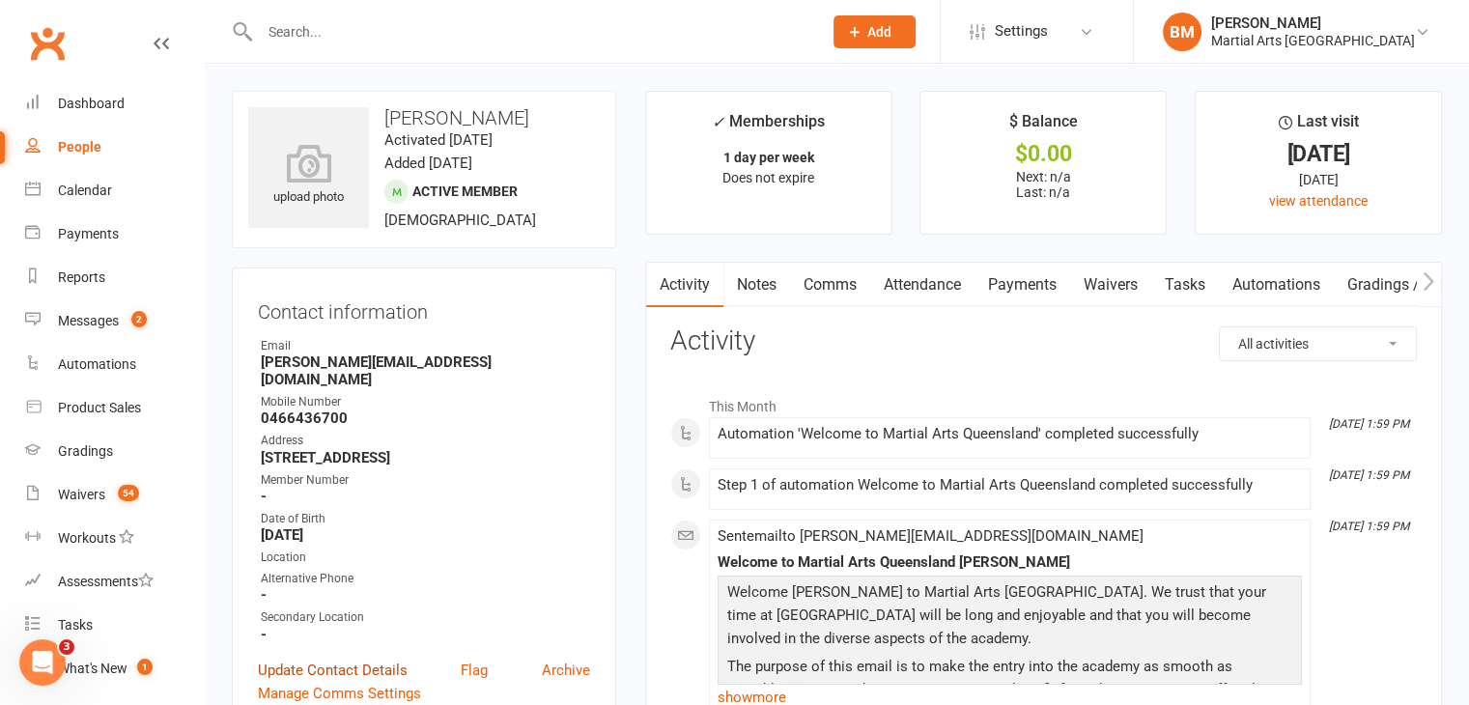
click at [293, 659] on link "Update Contact Details" at bounding box center [333, 670] width 150 height 23
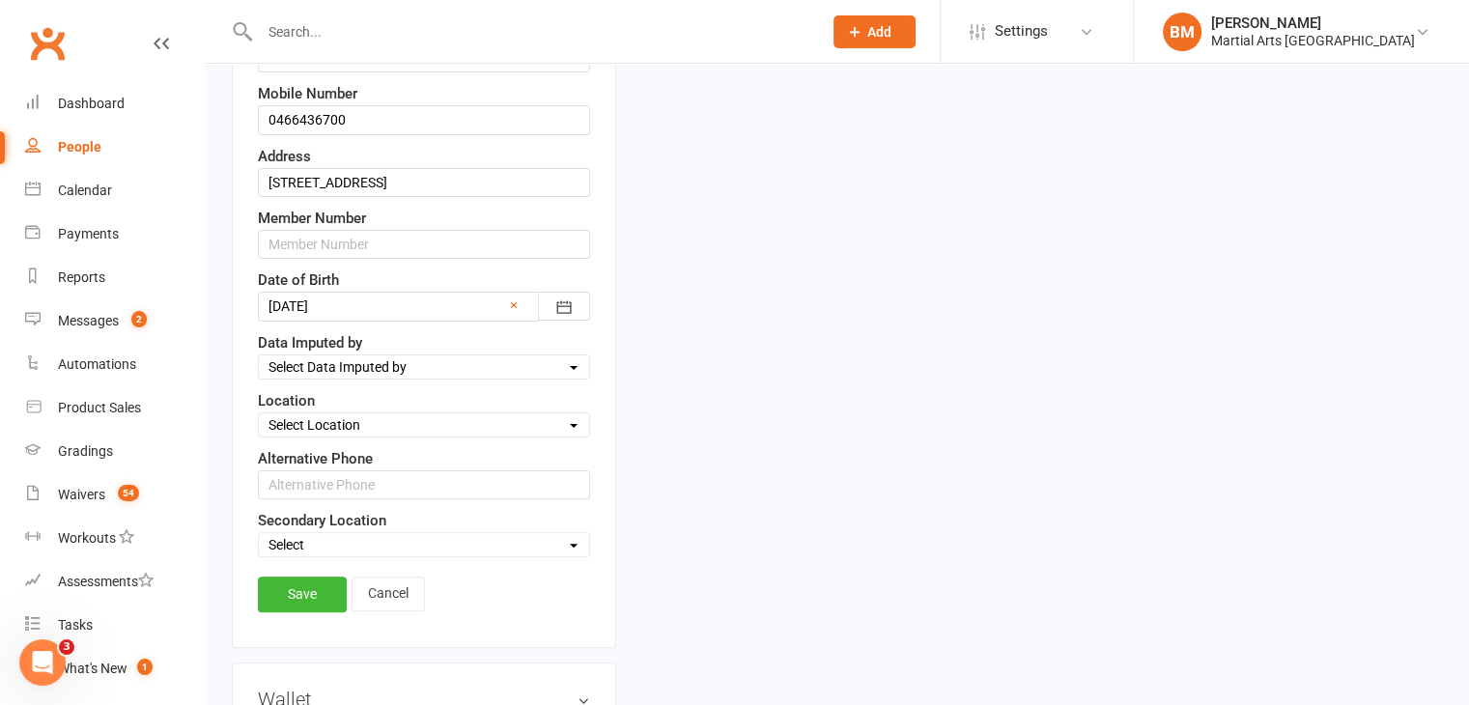
scroll to position [466, 0]
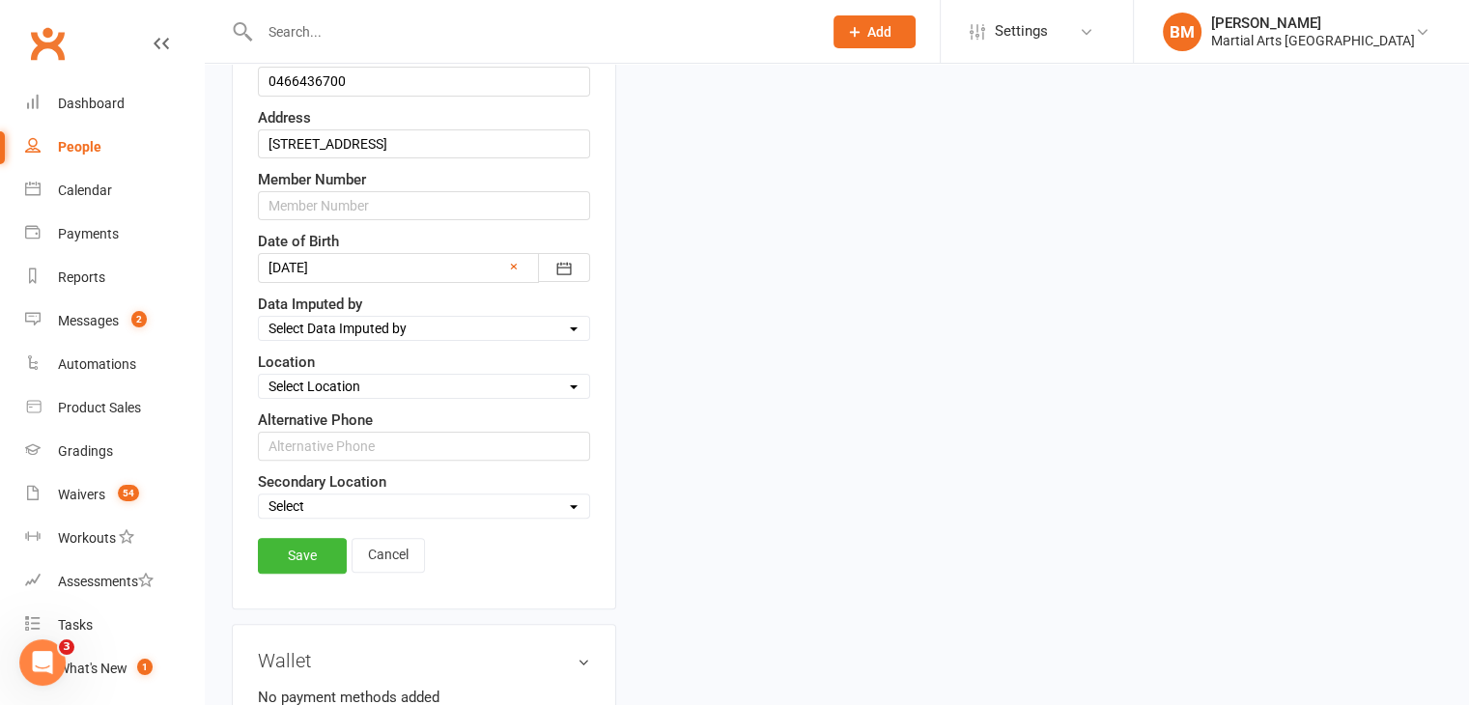
click at [305, 380] on select "Select Location [GEOGRAPHIC_DATA] [GEOGRAPHIC_DATA] ONLINE - Zoom Other Our [DE…" at bounding box center [424, 386] width 330 height 21
select select "1"
click at [259, 376] on select "Select Location [GEOGRAPHIC_DATA] [GEOGRAPHIC_DATA] ONLINE - Zoom Other Our [DE…" at bounding box center [424, 386] width 330 height 21
click at [313, 538] on link "Save" at bounding box center [302, 555] width 89 height 35
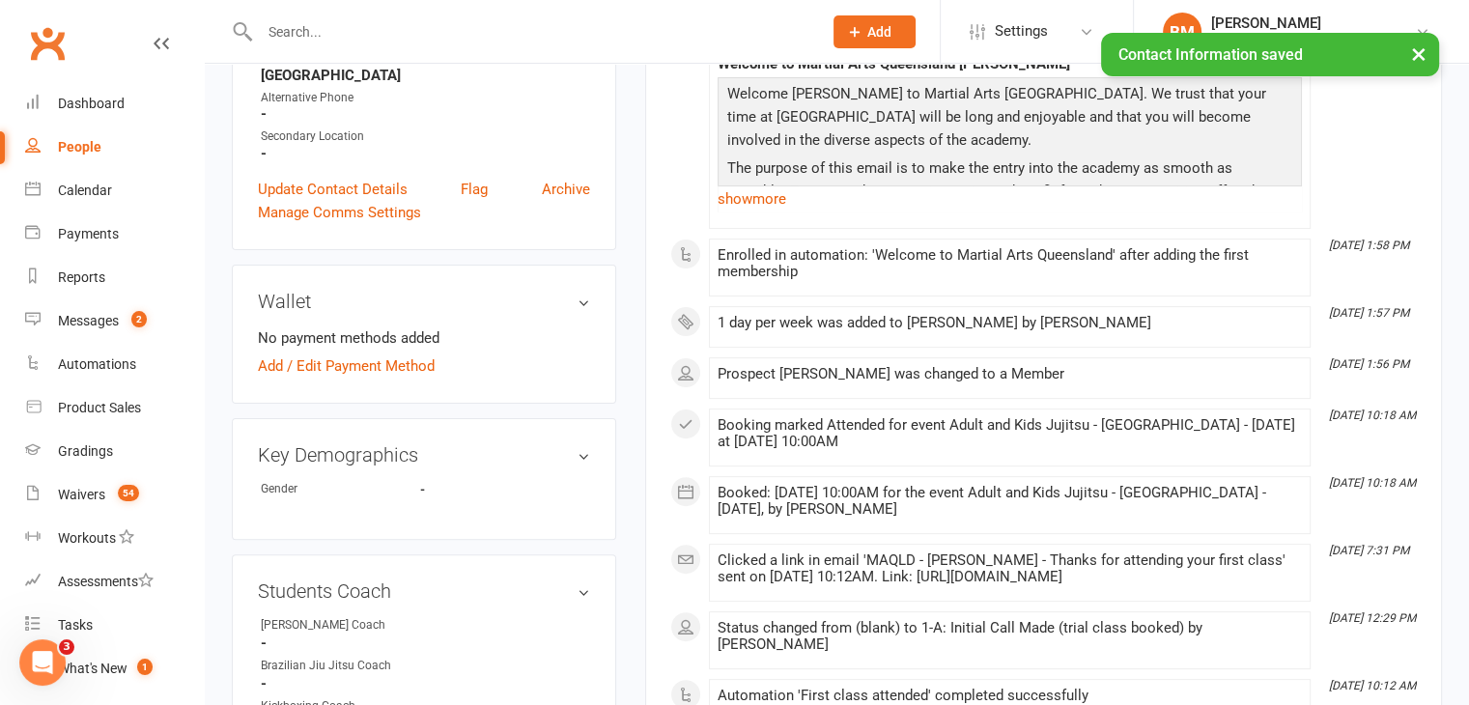
scroll to position [611, 0]
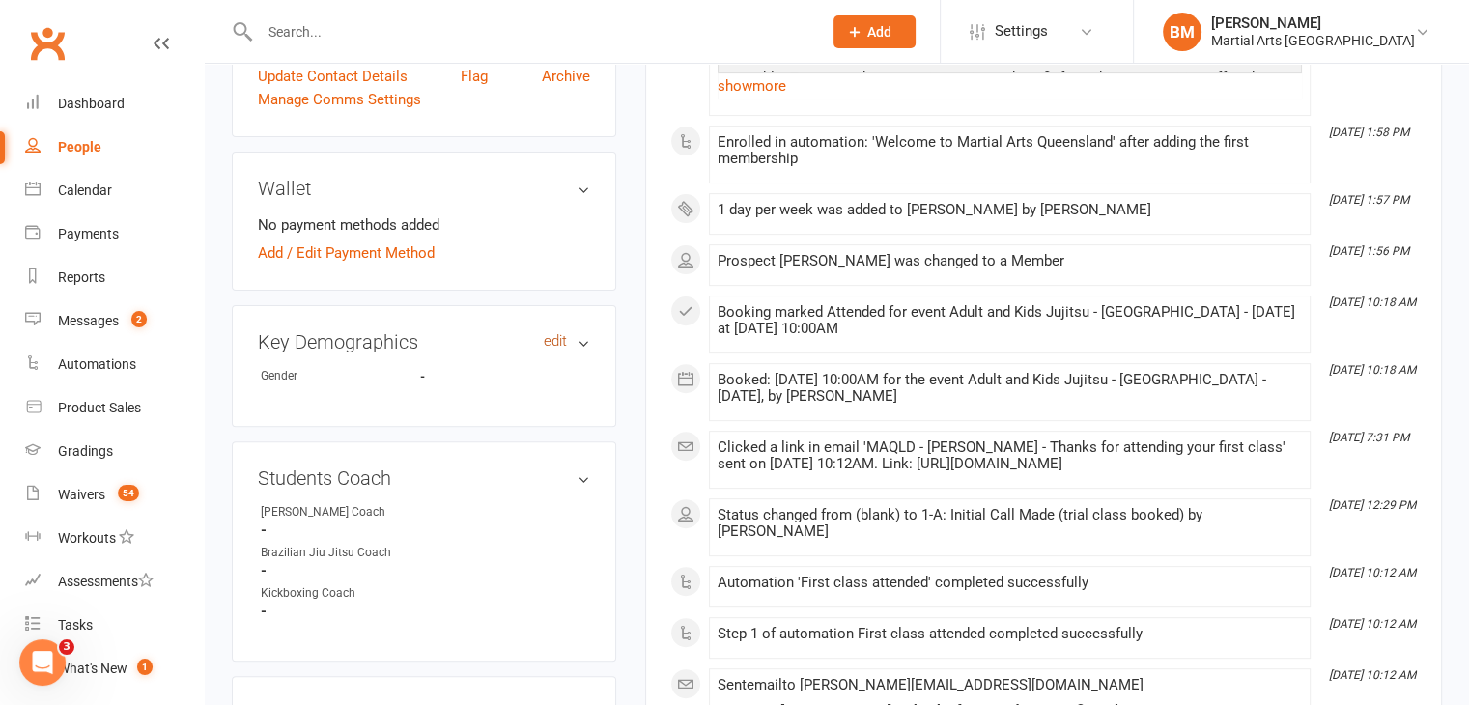
click at [556, 333] on link "edit" at bounding box center [555, 341] width 23 height 16
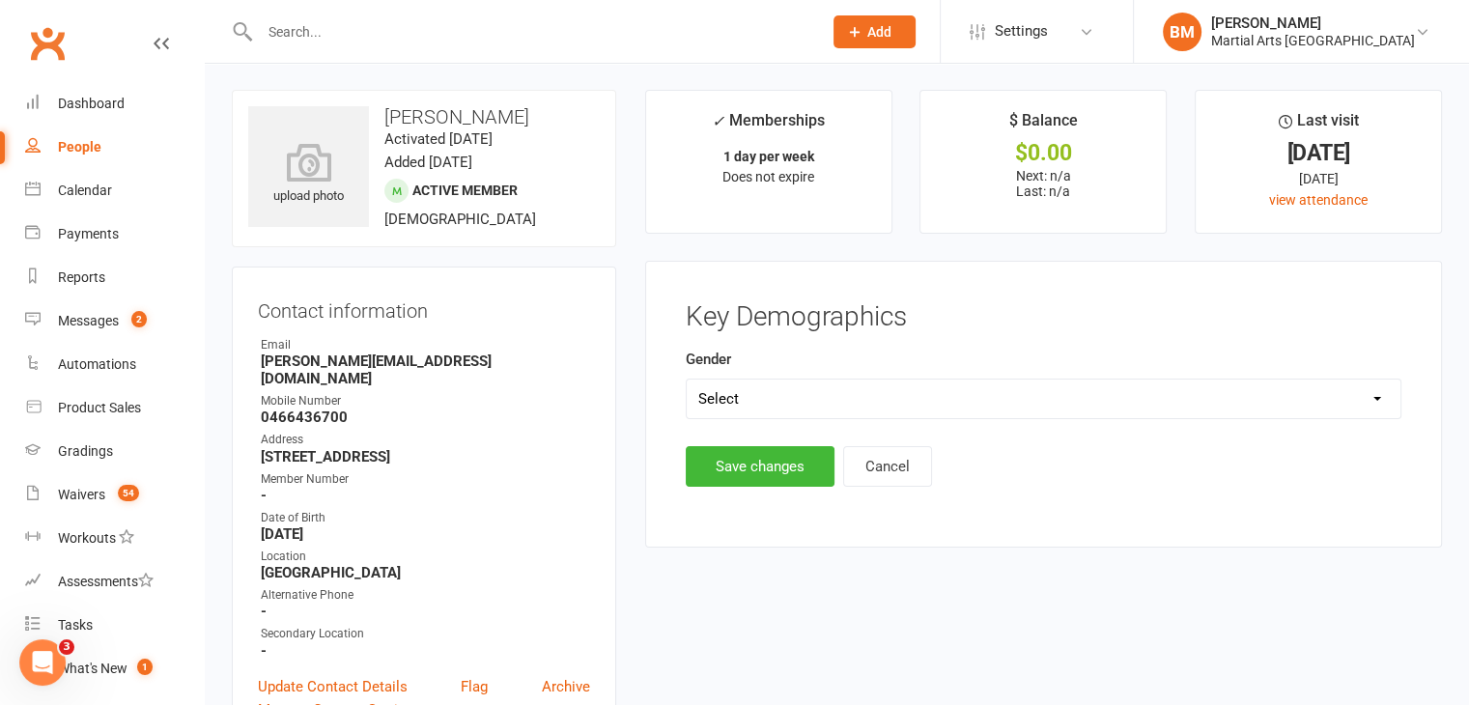
scroll to position [0, 0]
click at [774, 419] on main "Key Demographics Gender Select [DEMOGRAPHIC_DATA] [DEMOGRAPHIC_DATA] Save chang…" at bounding box center [1043, 395] width 747 height 184
drag, startPoint x: 765, startPoint y: 403, endPoint x: 744, endPoint y: 417, distance: 25.7
click at [765, 403] on select "Select [DEMOGRAPHIC_DATA] [DEMOGRAPHIC_DATA]" at bounding box center [1044, 400] width 714 height 39
select select "[DEMOGRAPHIC_DATA]"
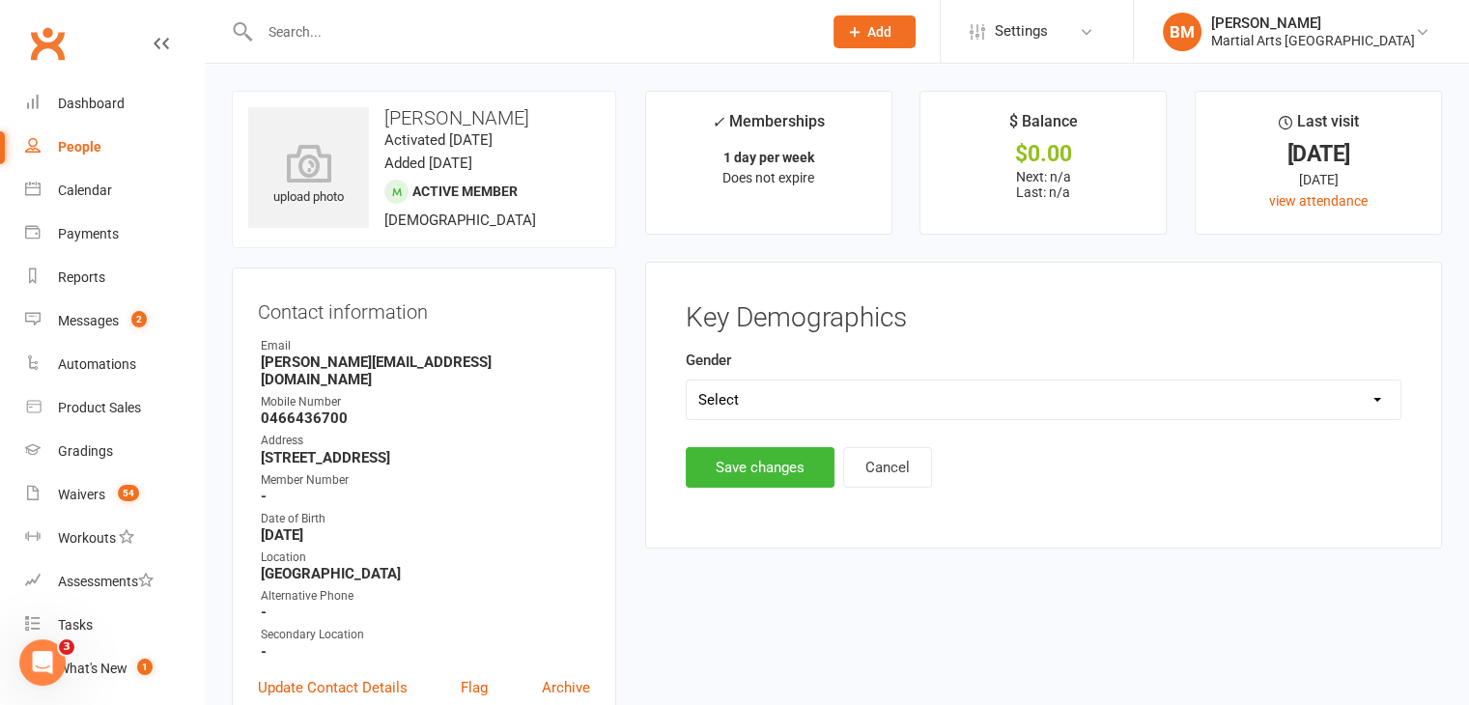
click at [687, 381] on select "Select [DEMOGRAPHIC_DATA] [DEMOGRAPHIC_DATA]" at bounding box center [1044, 400] width 714 height 39
click at [739, 472] on button "Save changes" at bounding box center [760, 467] width 149 height 41
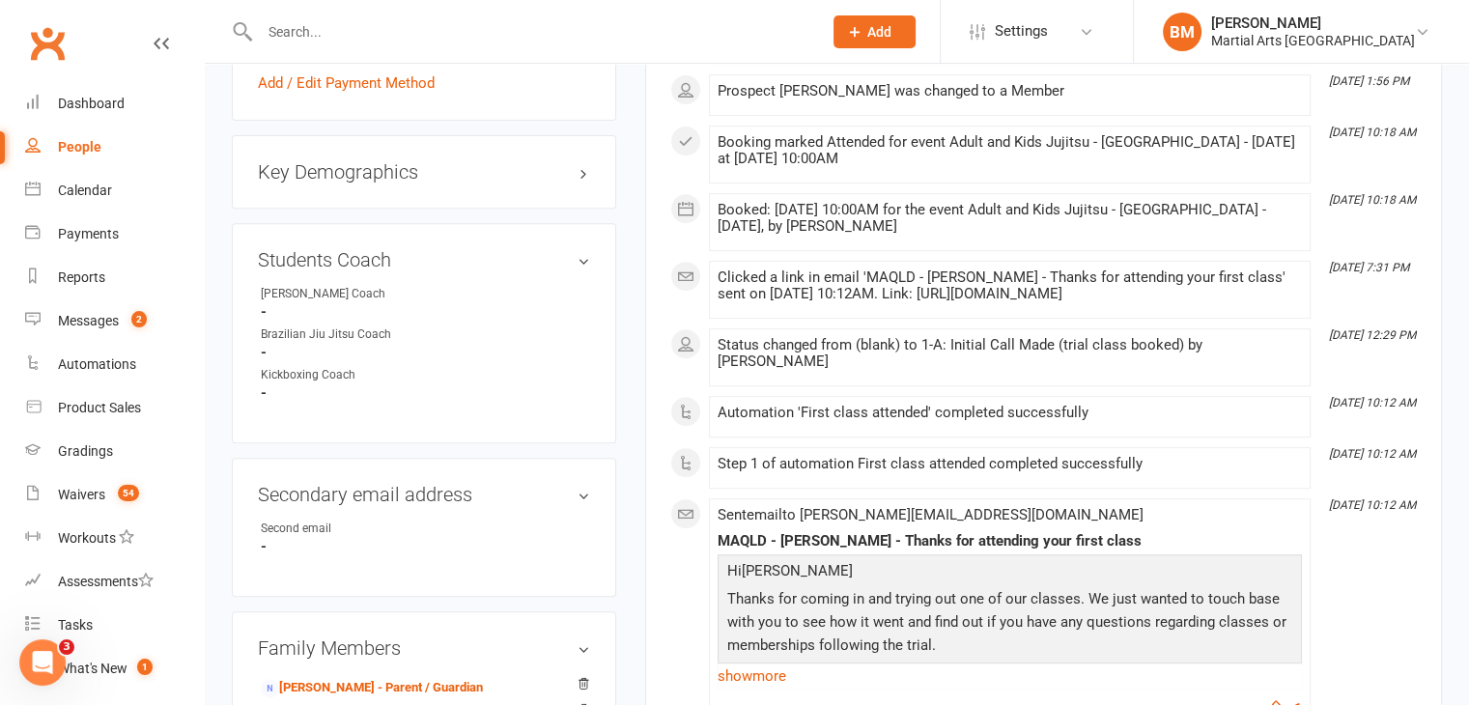
scroll to position [858, 0]
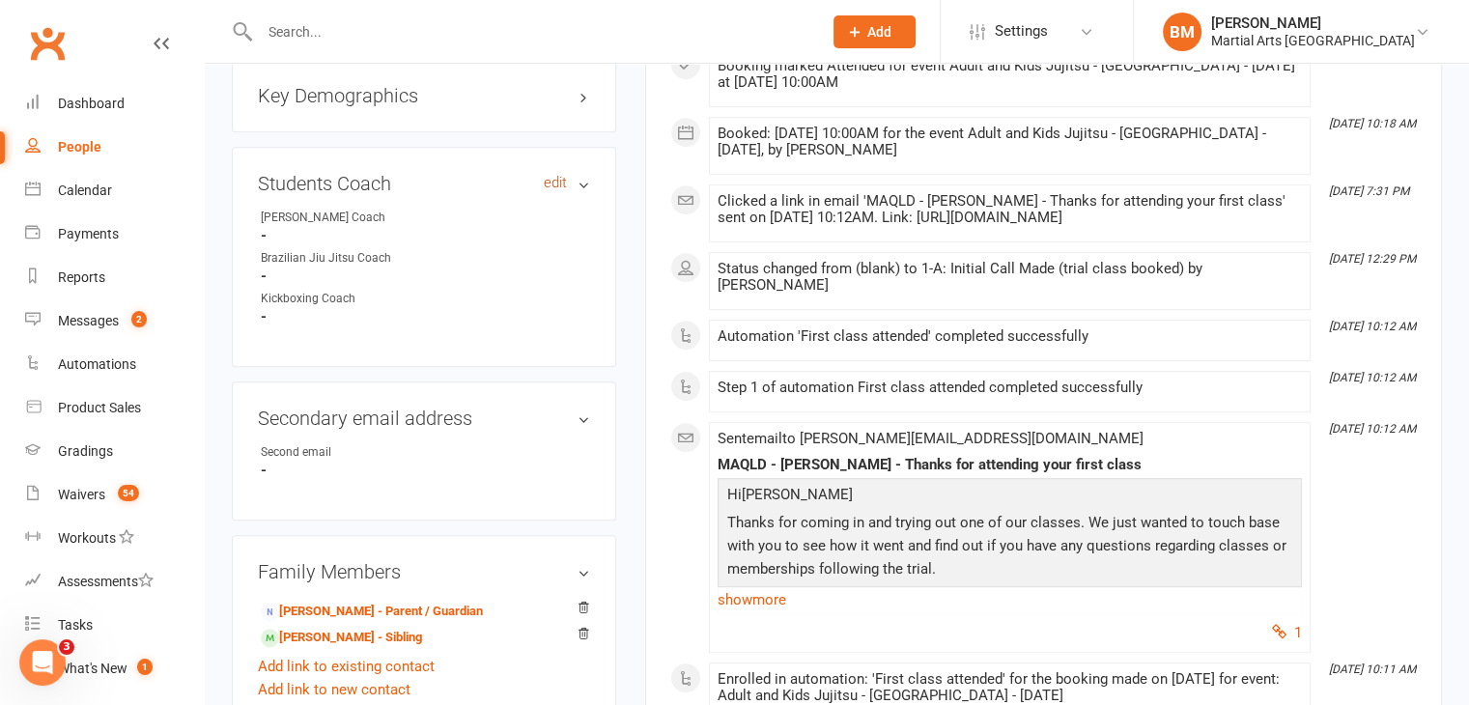
click at [562, 175] on link "edit" at bounding box center [555, 183] width 23 height 16
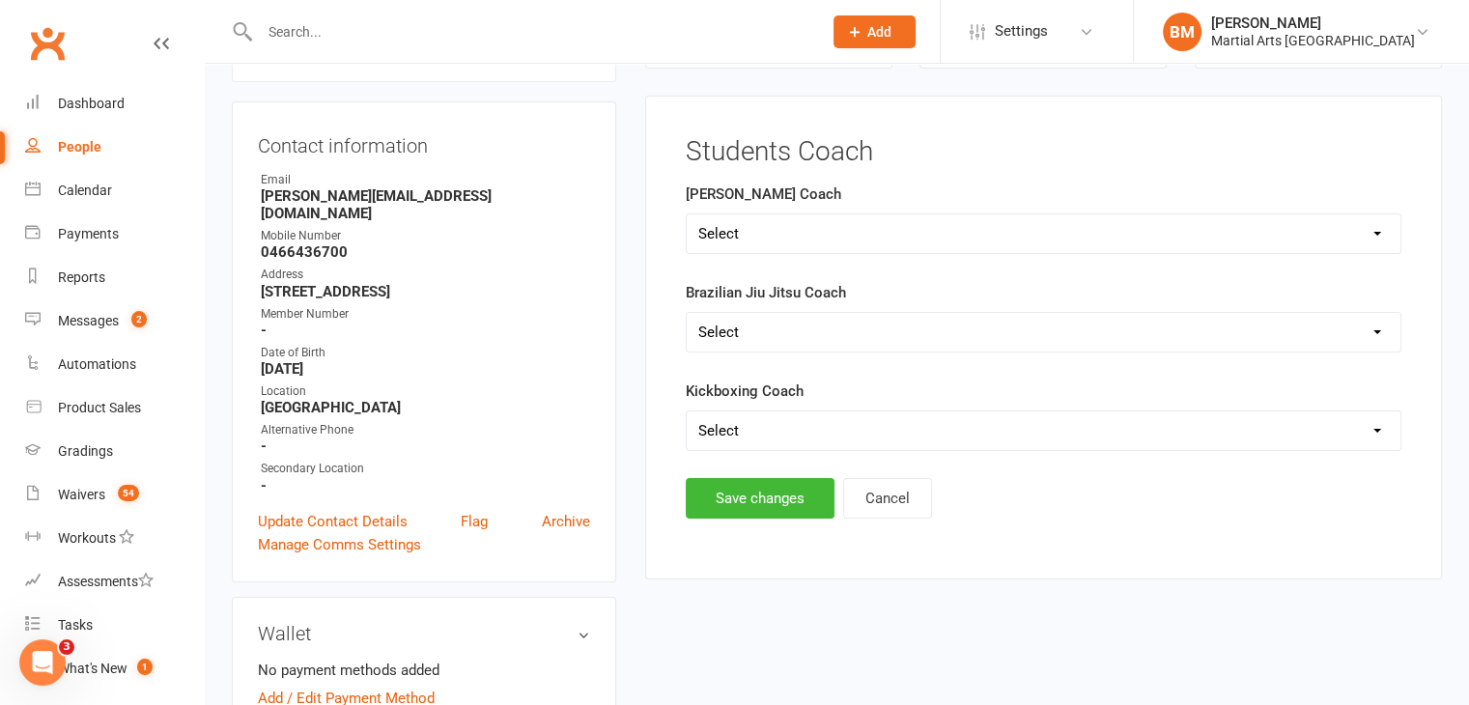
scroll to position [165, 0]
click at [793, 215] on select "Select [PERSON_NAME] [PERSON_NAME] [PERSON_NAME] [PERSON_NAME]" at bounding box center [1044, 234] width 714 height 39
select select "[PERSON_NAME]"
click at [687, 215] on select "Select [PERSON_NAME] [PERSON_NAME] [PERSON_NAME] [PERSON_NAME]" at bounding box center [1044, 234] width 714 height 39
click at [744, 480] on button "Save changes" at bounding box center [760, 499] width 149 height 41
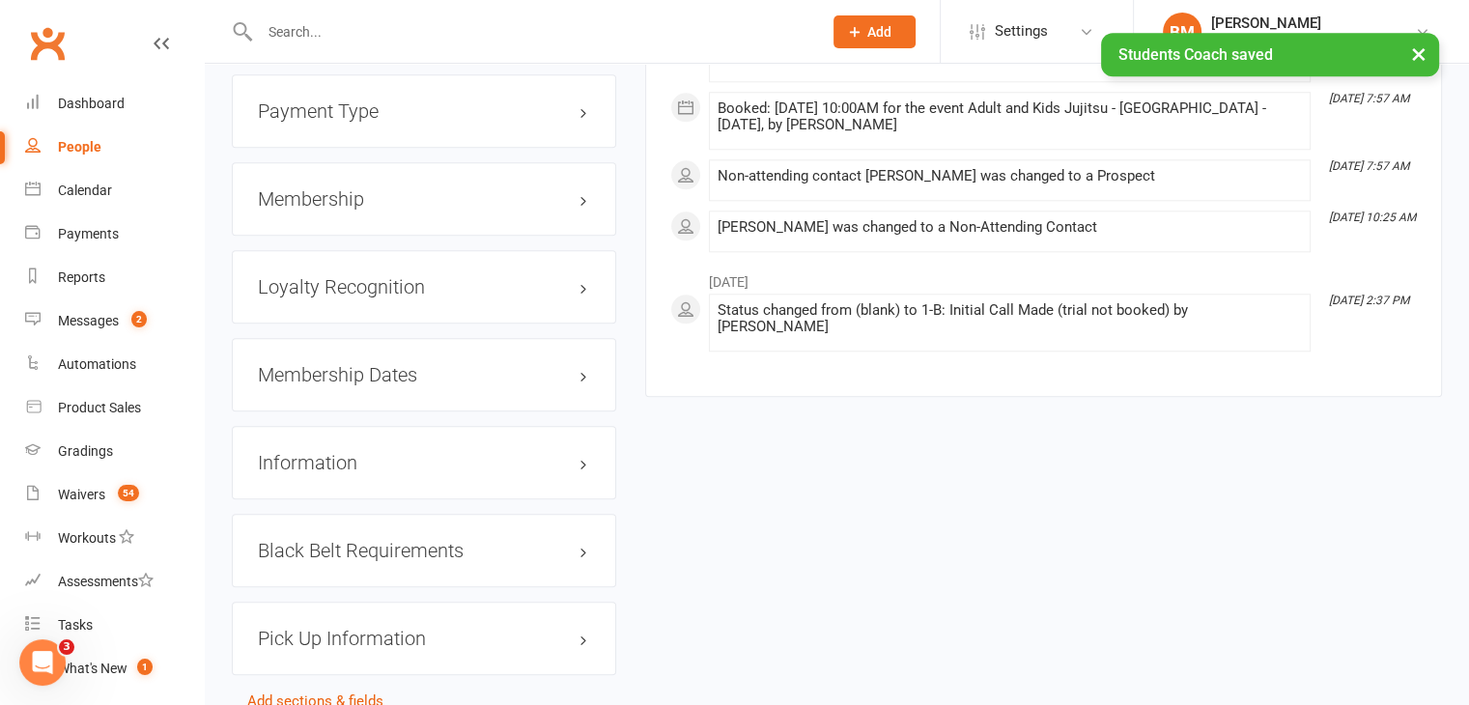
scroll to position [2078, 0]
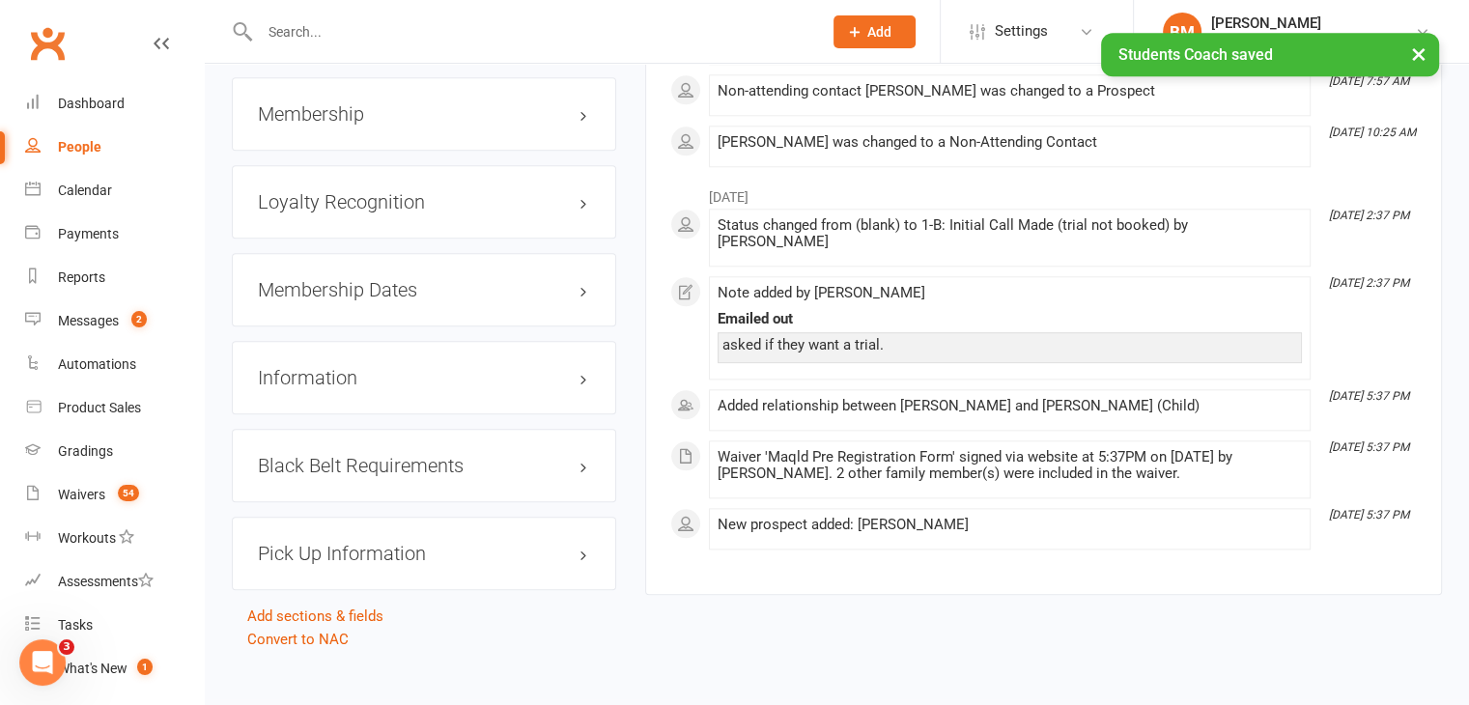
click at [350, 103] on h3 "Membership" at bounding box center [424, 113] width 332 height 21
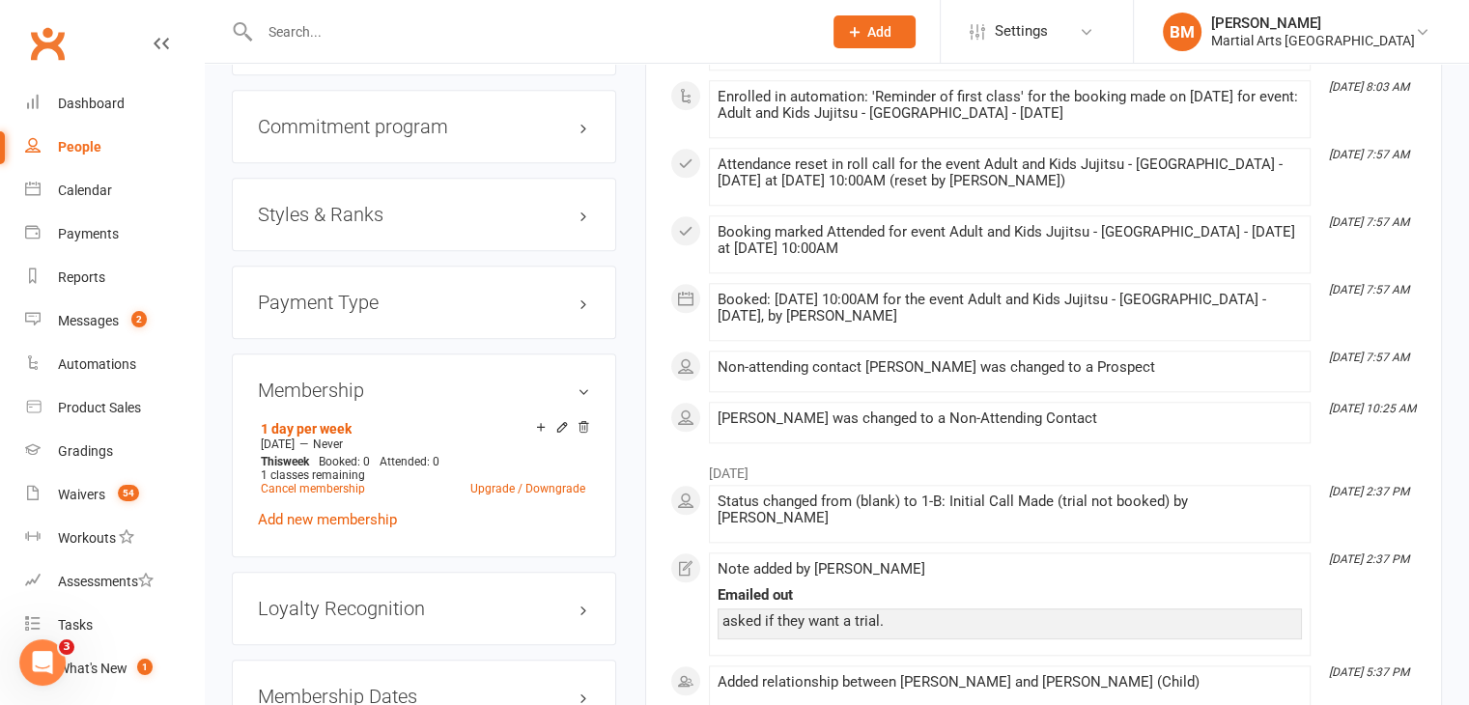
scroll to position [1698, 0]
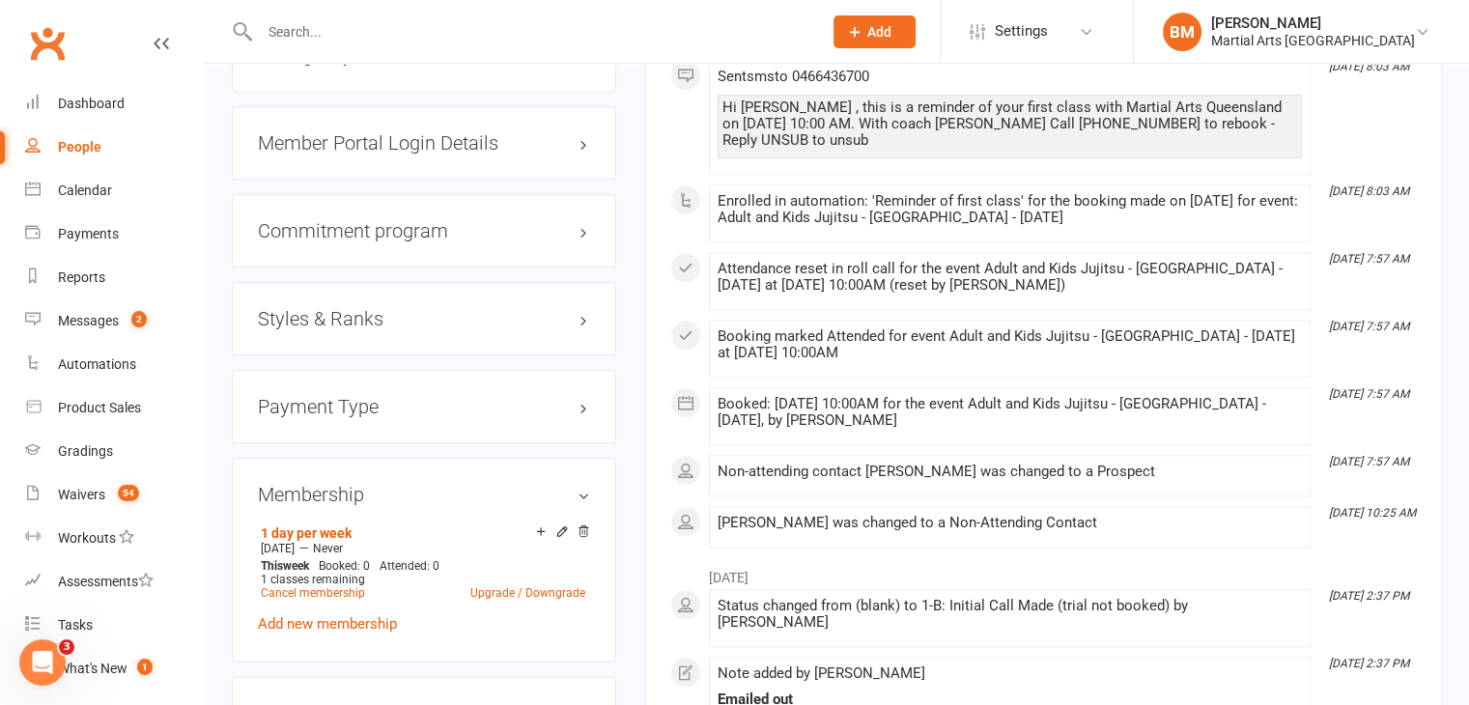
click at [332, 308] on h3 "Styles & Ranks" at bounding box center [424, 318] width 332 height 21
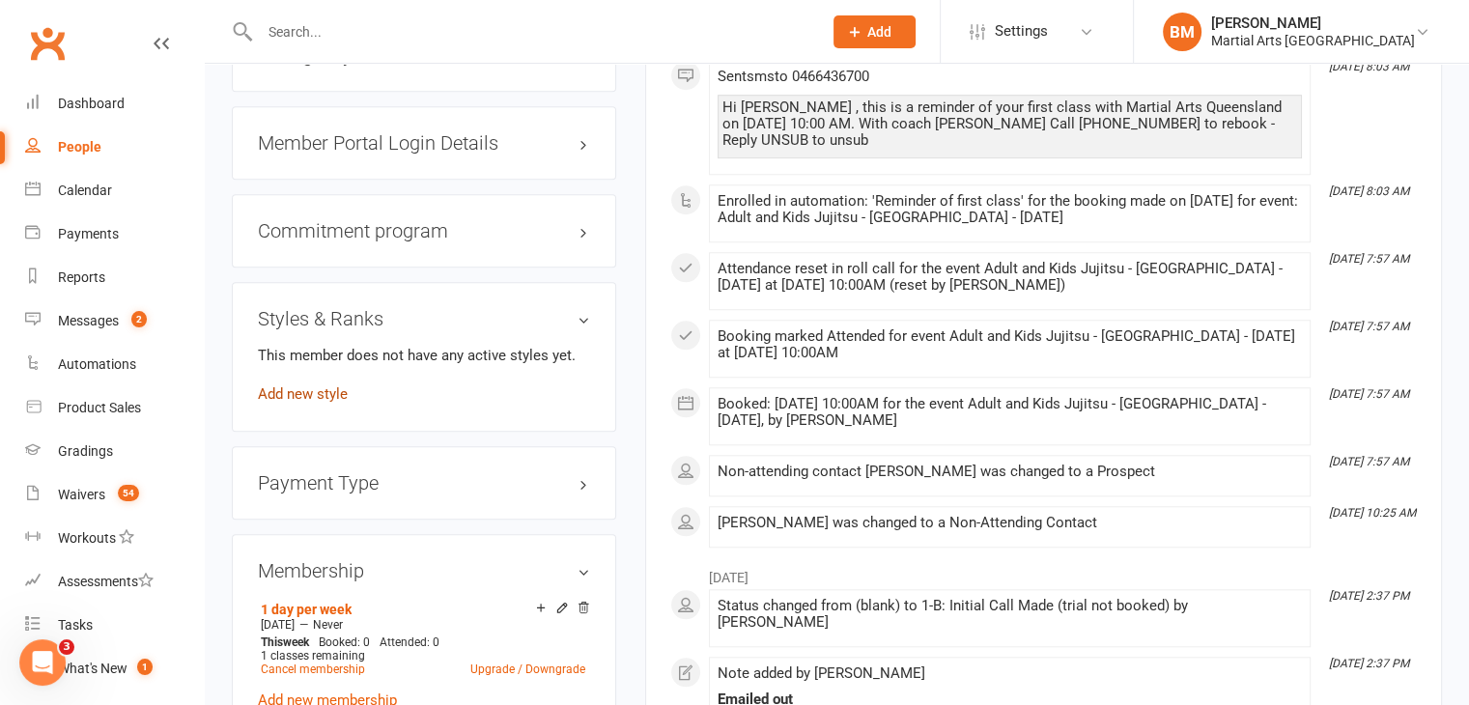
click at [336, 385] on link "Add new style" at bounding box center [303, 393] width 90 height 17
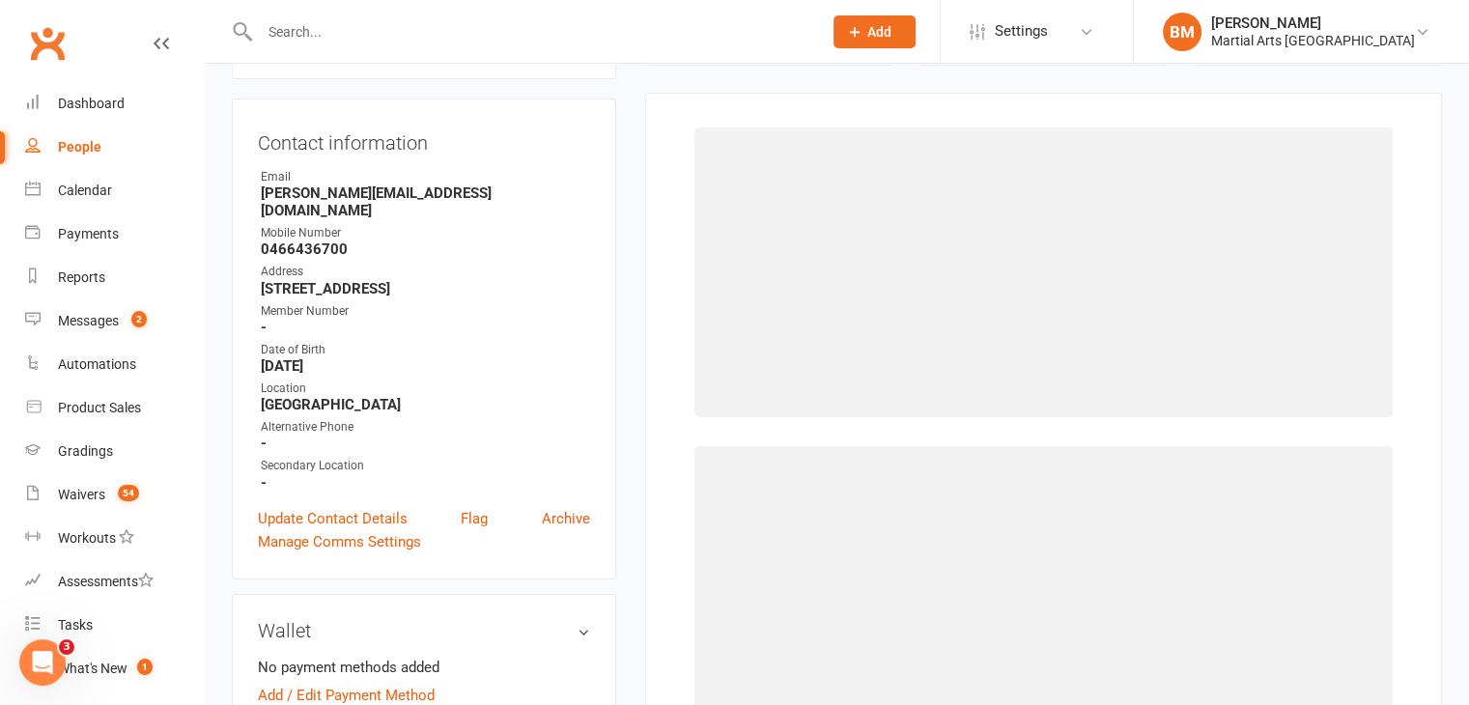
scroll to position [165, 0]
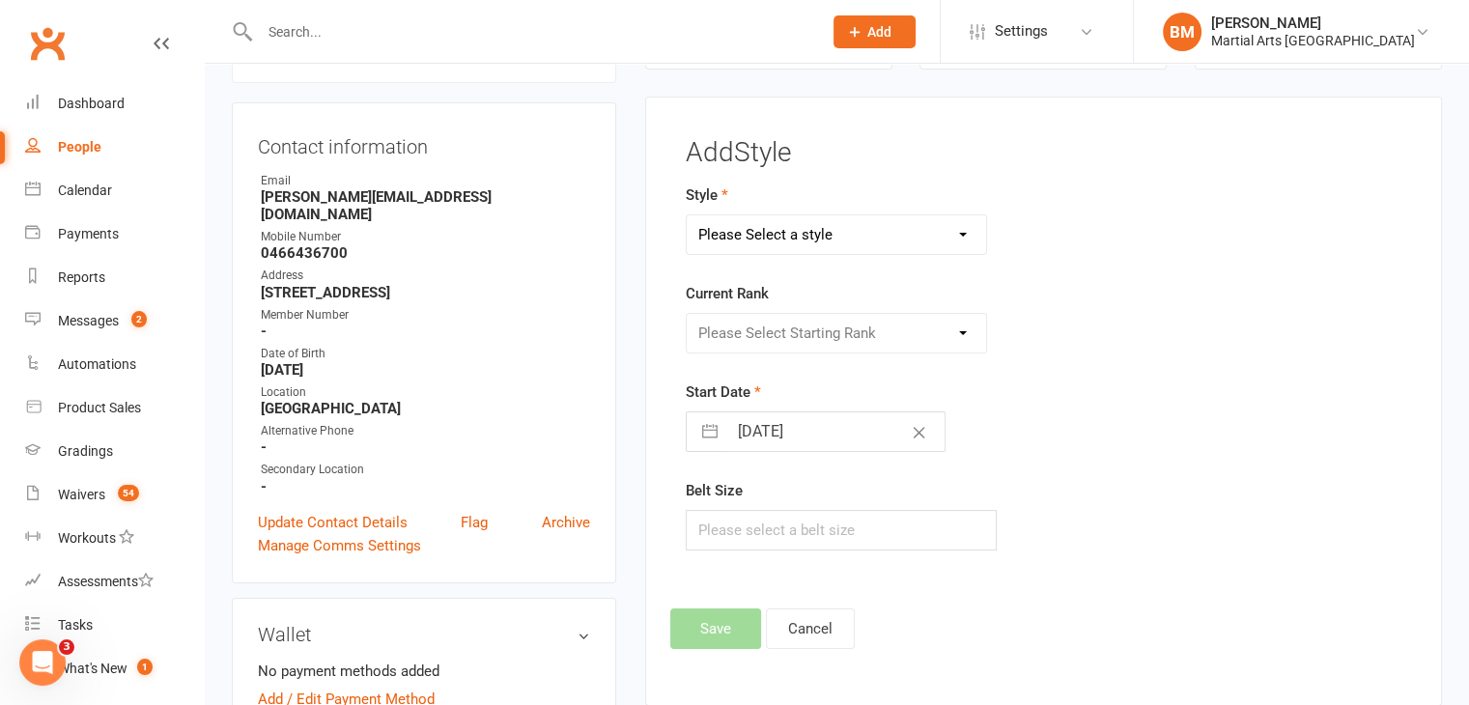
click at [741, 237] on select "Please Select a style Brazilian Jiu Jitsu PUMMA Kickboxing Kids Brazilian Jiu J…" at bounding box center [837, 234] width 300 height 39
select select "695"
click at [687, 215] on select "Please Select a style Brazilian Jiu Jitsu PUMMA Kickboxing Kids Brazilian Jiu J…" at bounding box center [837, 234] width 300 height 39
click at [719, 330] on select "Please Select Starting Rank Warrior That Moved Up 10. White belt 11. Yellow & W…" at bounding box center [837, 333] width 300 height 39
select select "6246"
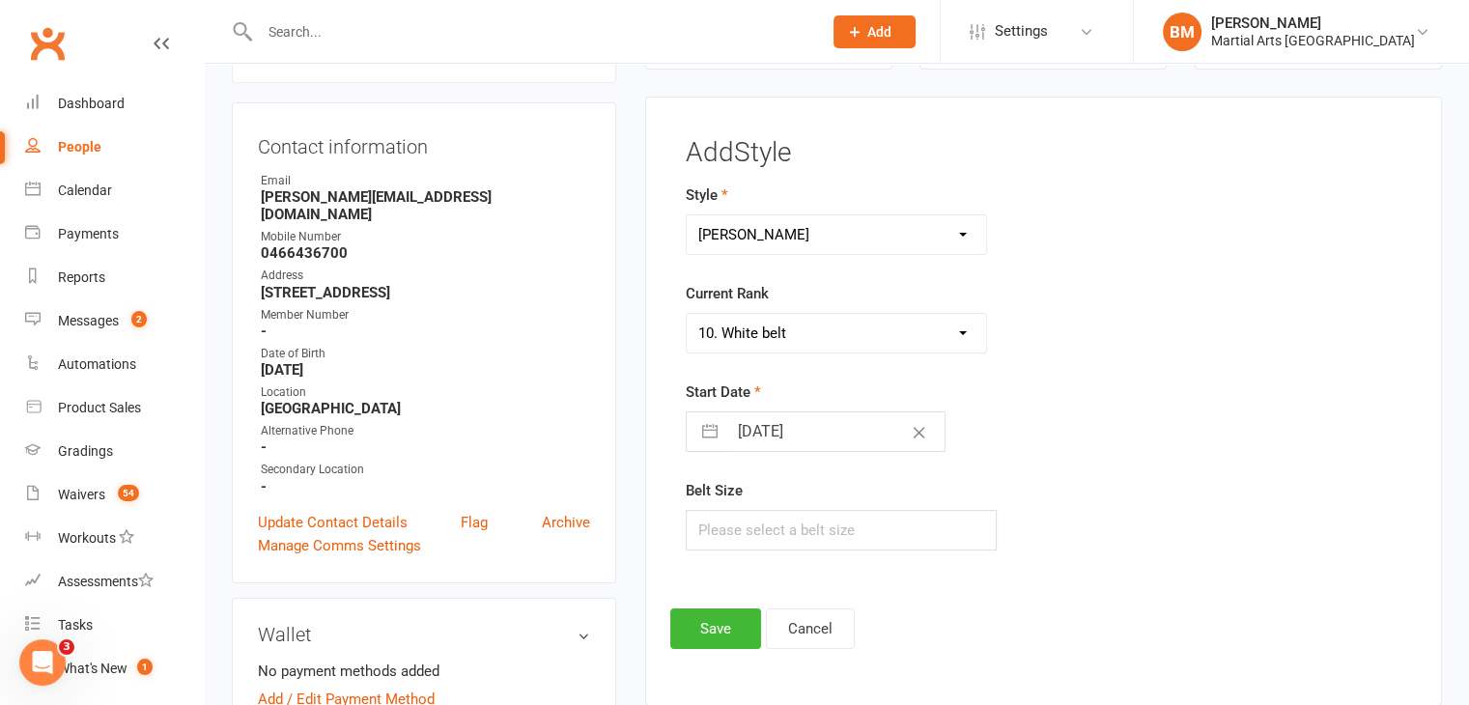
click at [687, 314] on select "Please Select Starting Rank Warrior That Moved Up 10. White belt 11. Yellow & W…" at bounding box center [837, 333] width 300 height 39
click at [742, 442] on input "[DATE]" at bounding box center [835, 431] width 217 height 39
select select "7"
select select "2025"
select select "8"
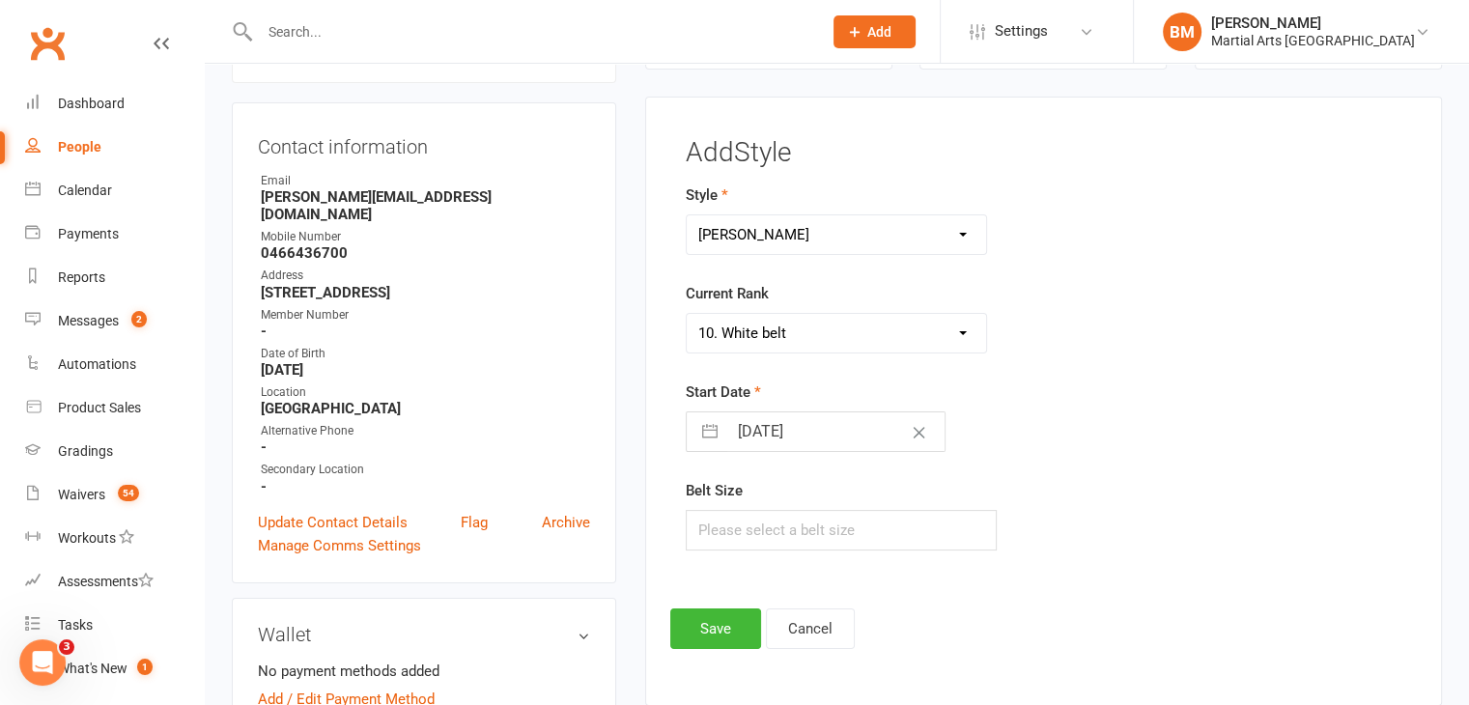
select select "2025"
select select "9"
select select "2025"
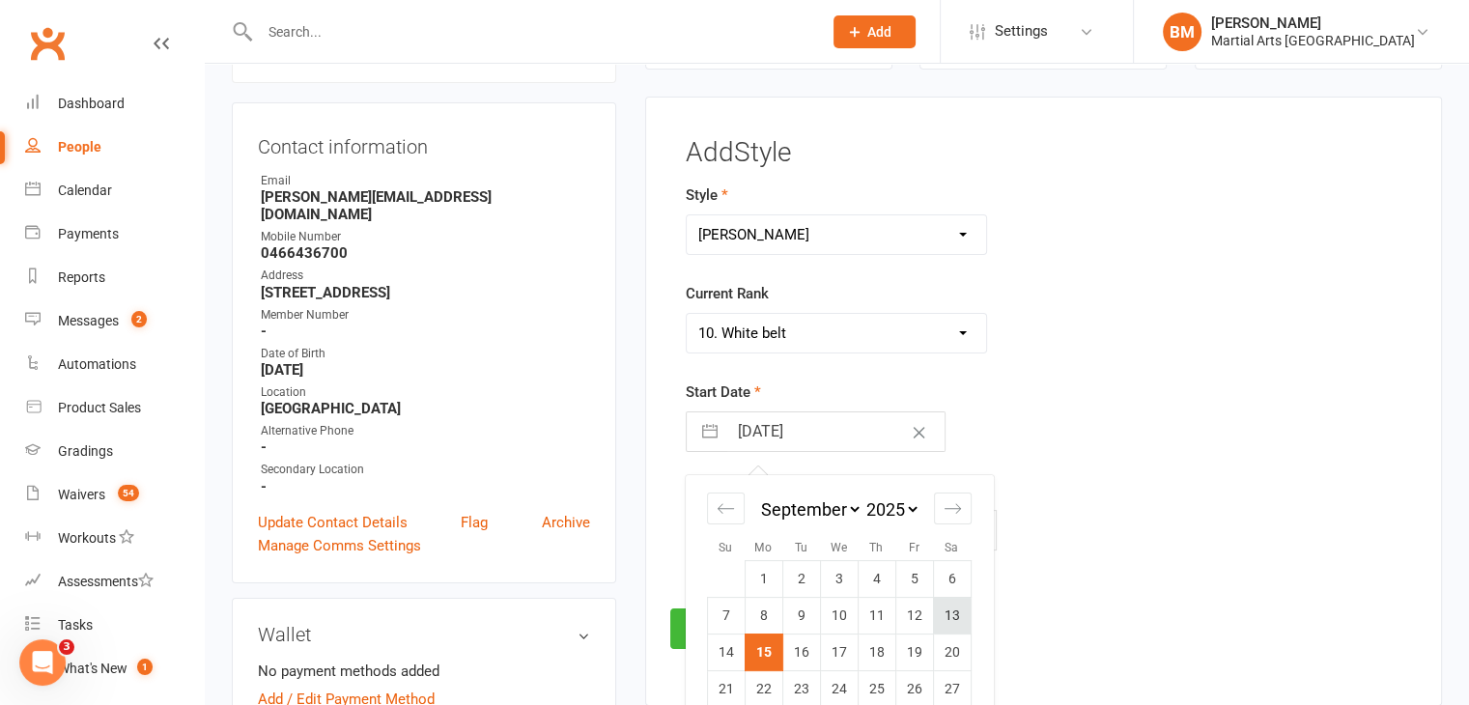
click at [952, 605] on td "13" at bounding box center [952, 615] width 38 height 37
type input "[DATE]"
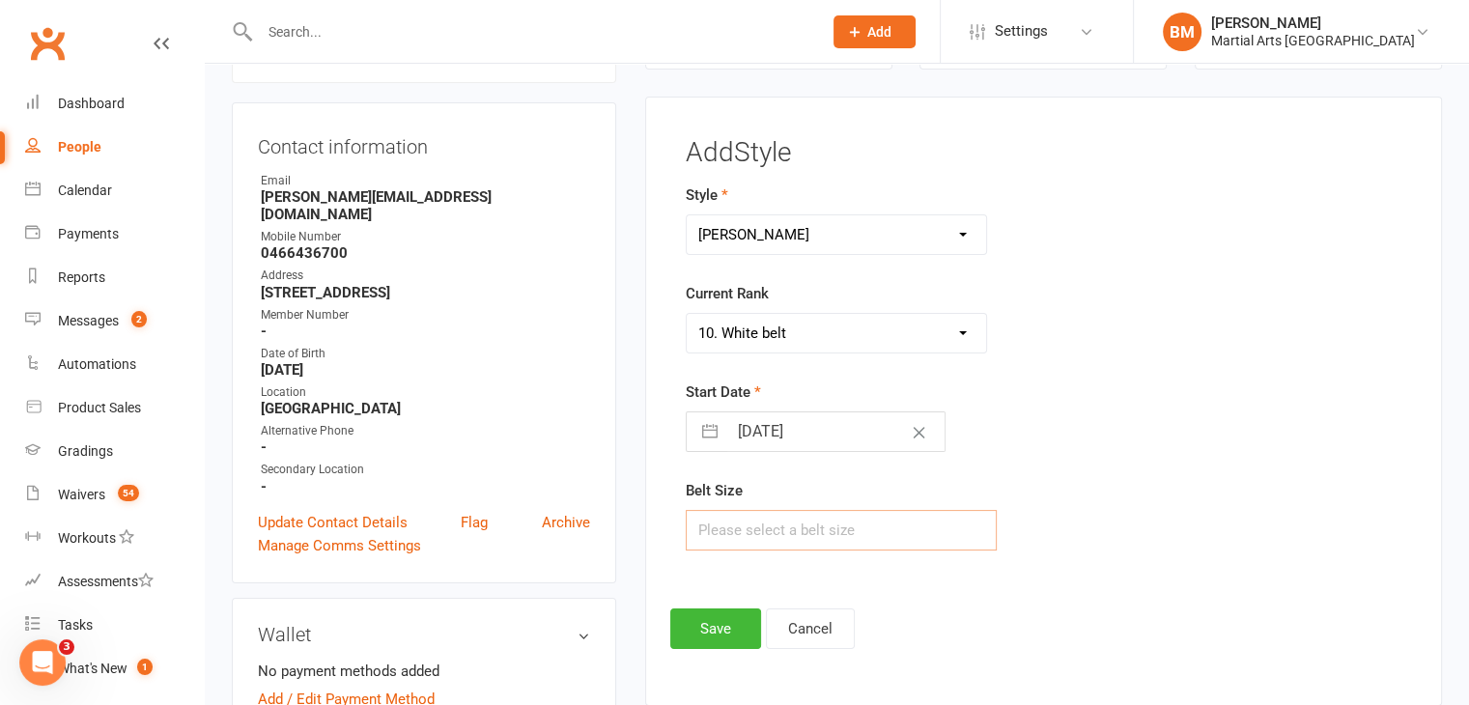
click at [739, 534] on input "text" at bounding box center [842, 530] width 312 height 41
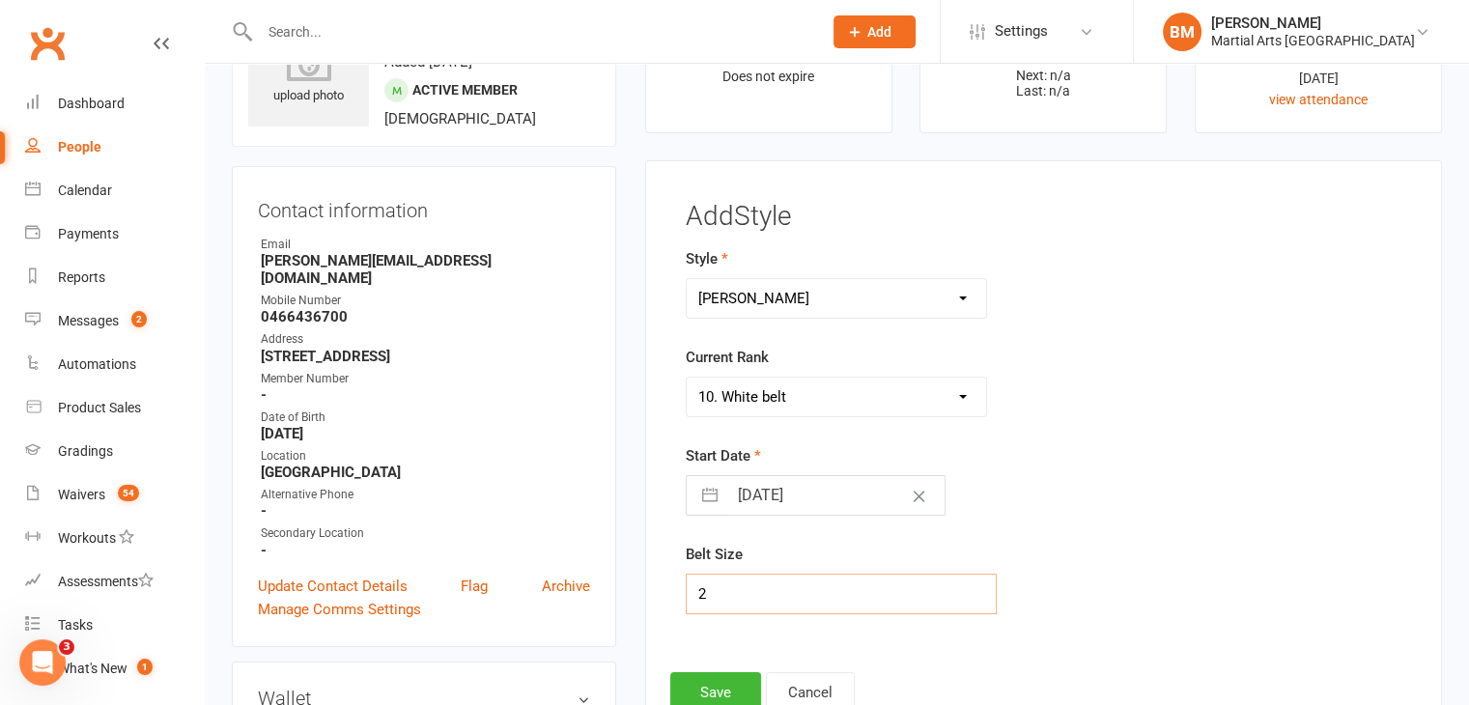
scroll to position [386, 0]
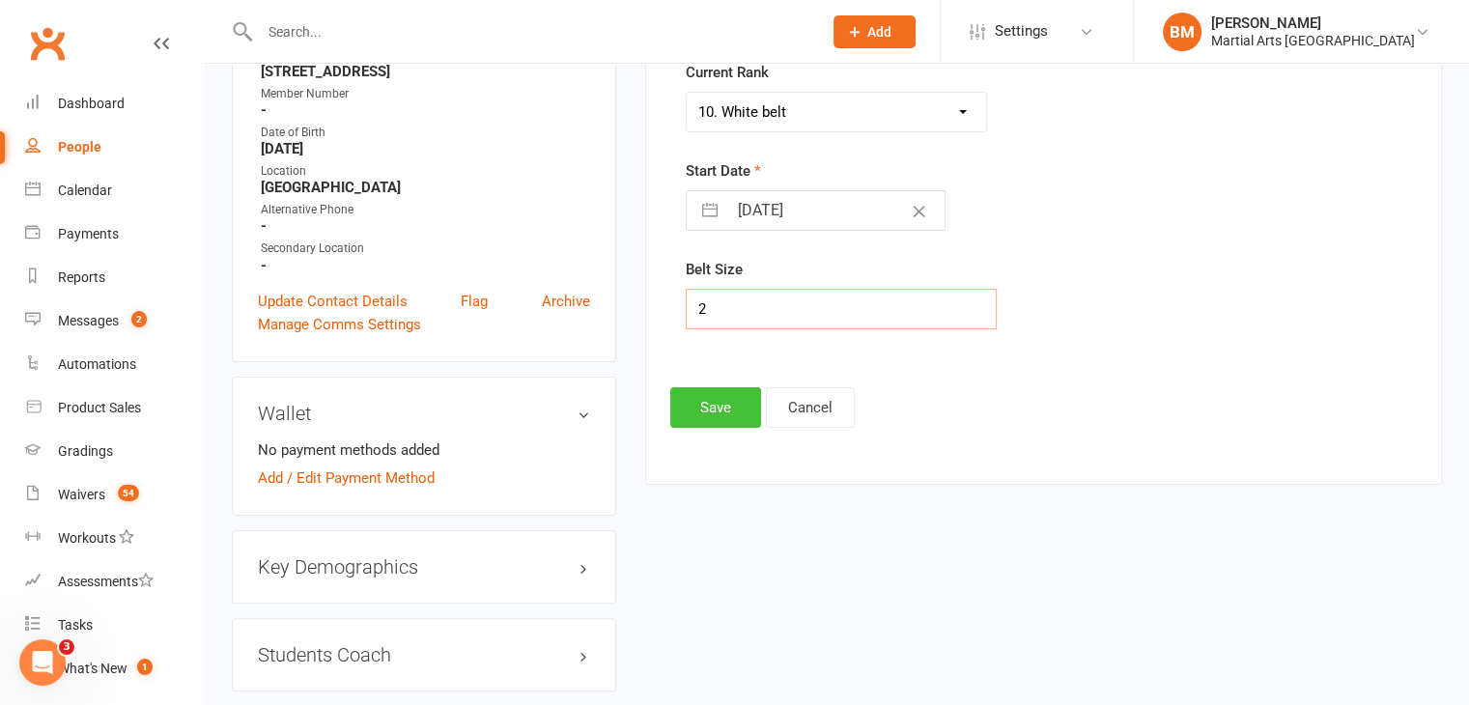
type input "2"
click at [704, 399] on button "Save" at bounding box center [715, 407] width 91 height 41
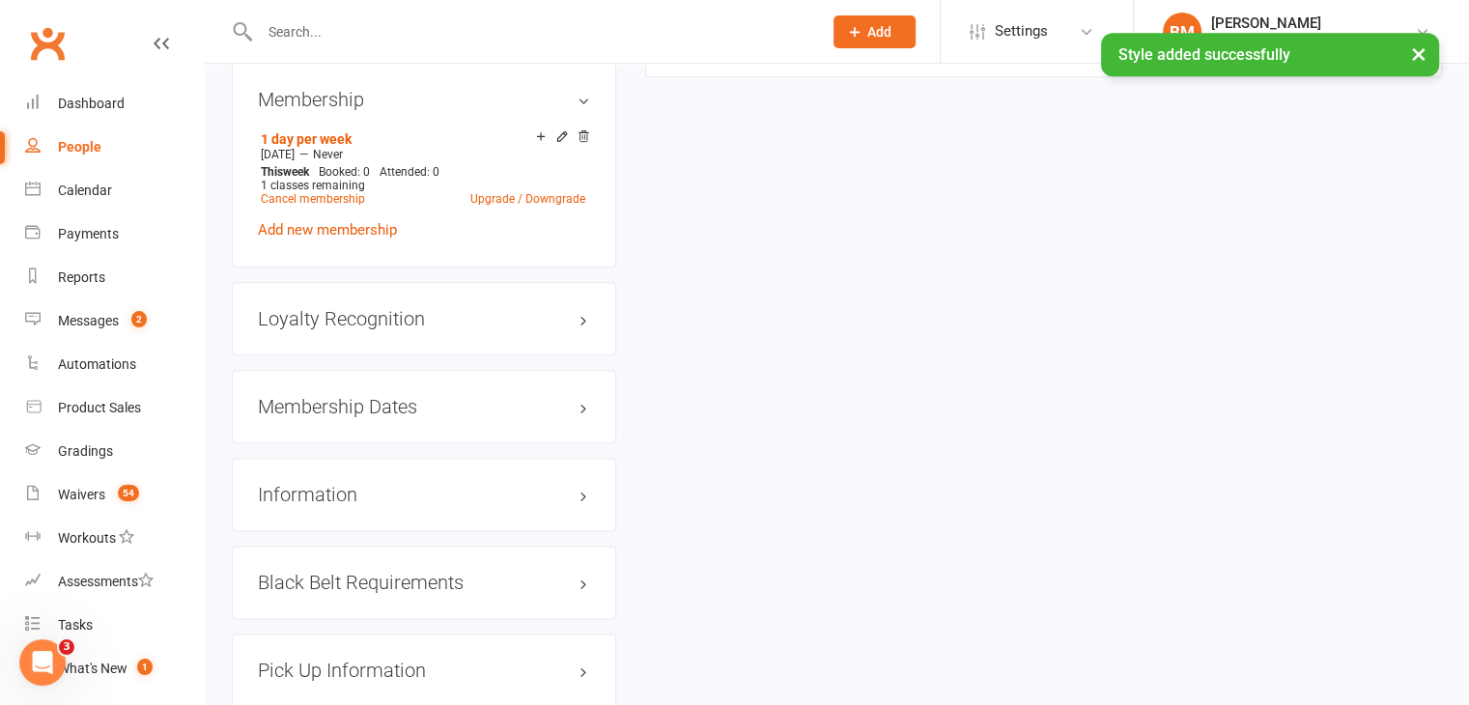
scroll to position [2415, 0]
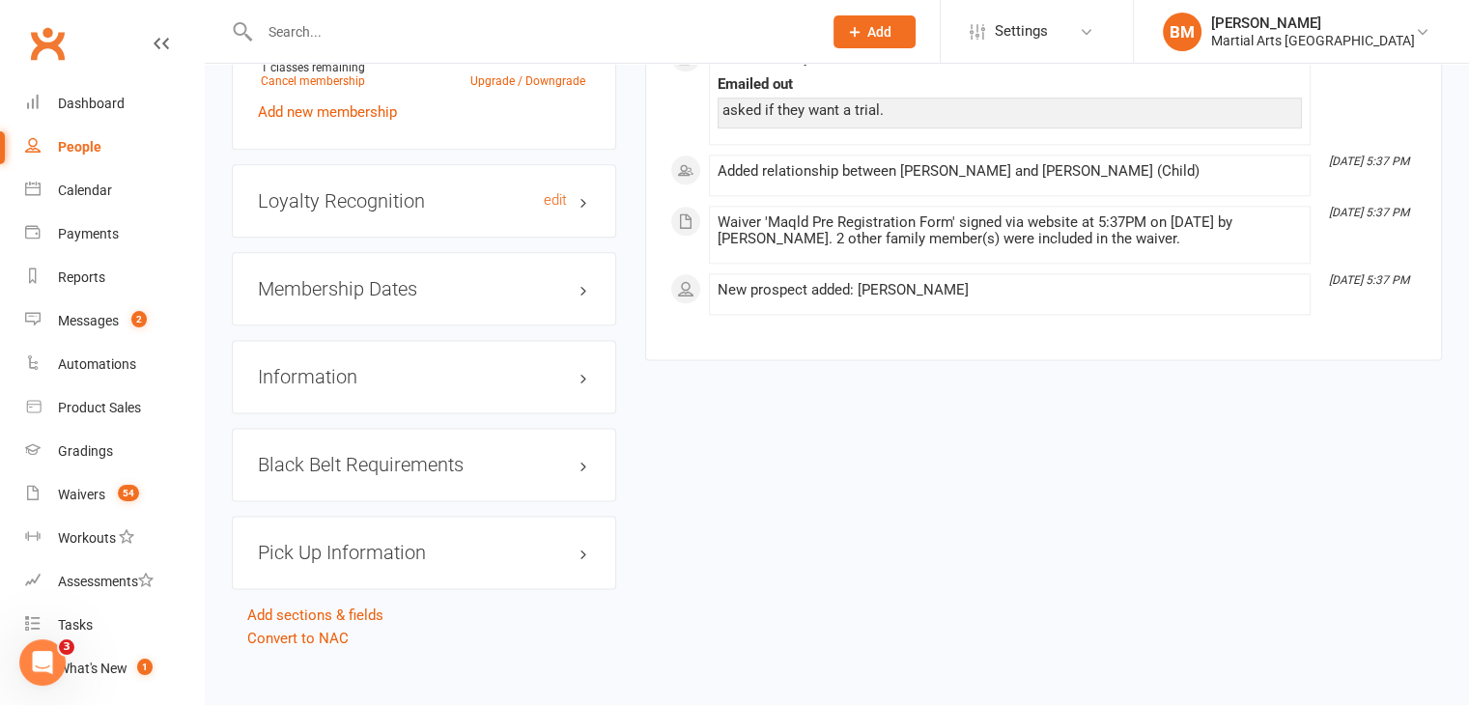
drag, startPoint x: 353, startPoint y: 155, endPoint x: 350, endPoint y: 171, distance: 15.7
click at [353, 164] on div "Loyalty Recognition edit" at bounding box center [424, 200] width 384 height 73
click at [350, 190] on h3 "Loyalty Recognition edit" at bounding box center [424, 200] width 332 height 21
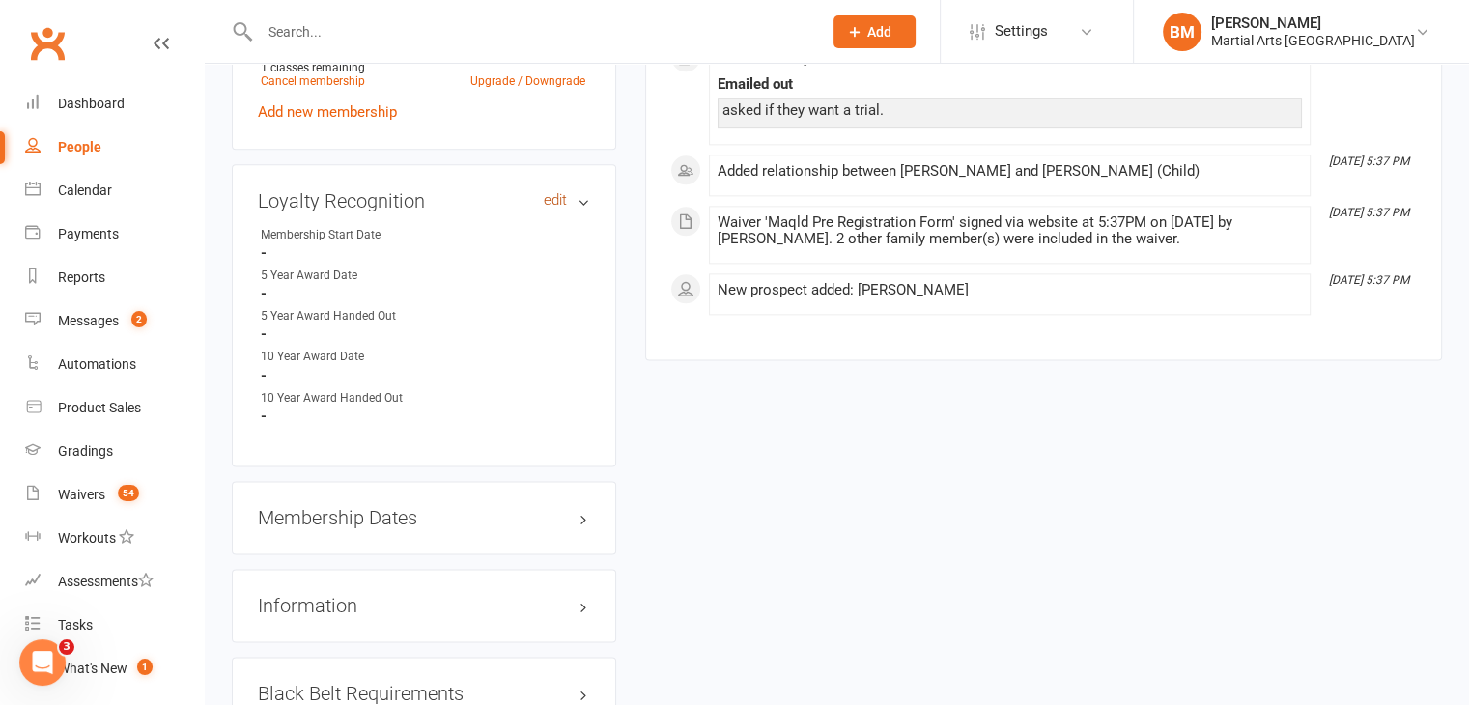
click at [549, 192] on link "edit" at bounding box center [555, 200] width 23 height 16
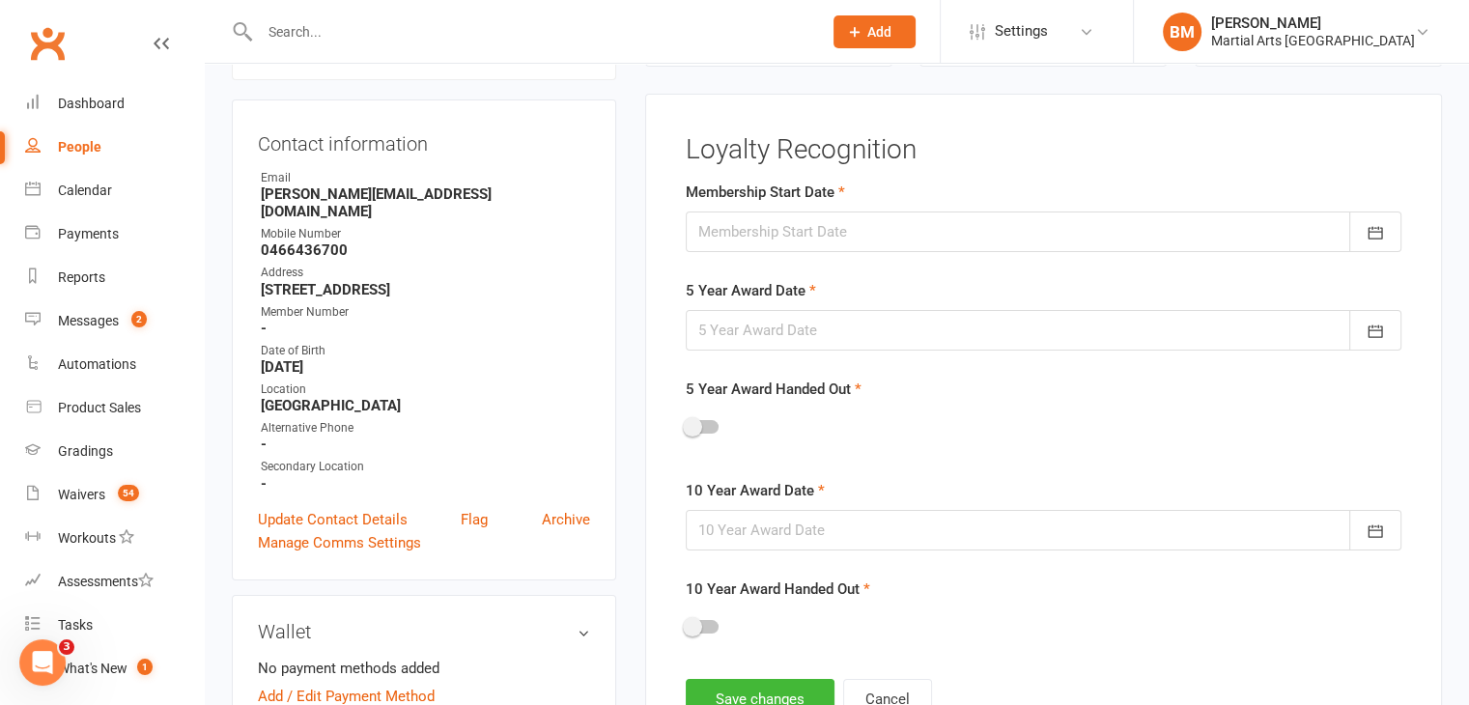
scroll to position [165, 0]
click at [725, 237] on div at bounding box center [1044, 234] width 716 height 41
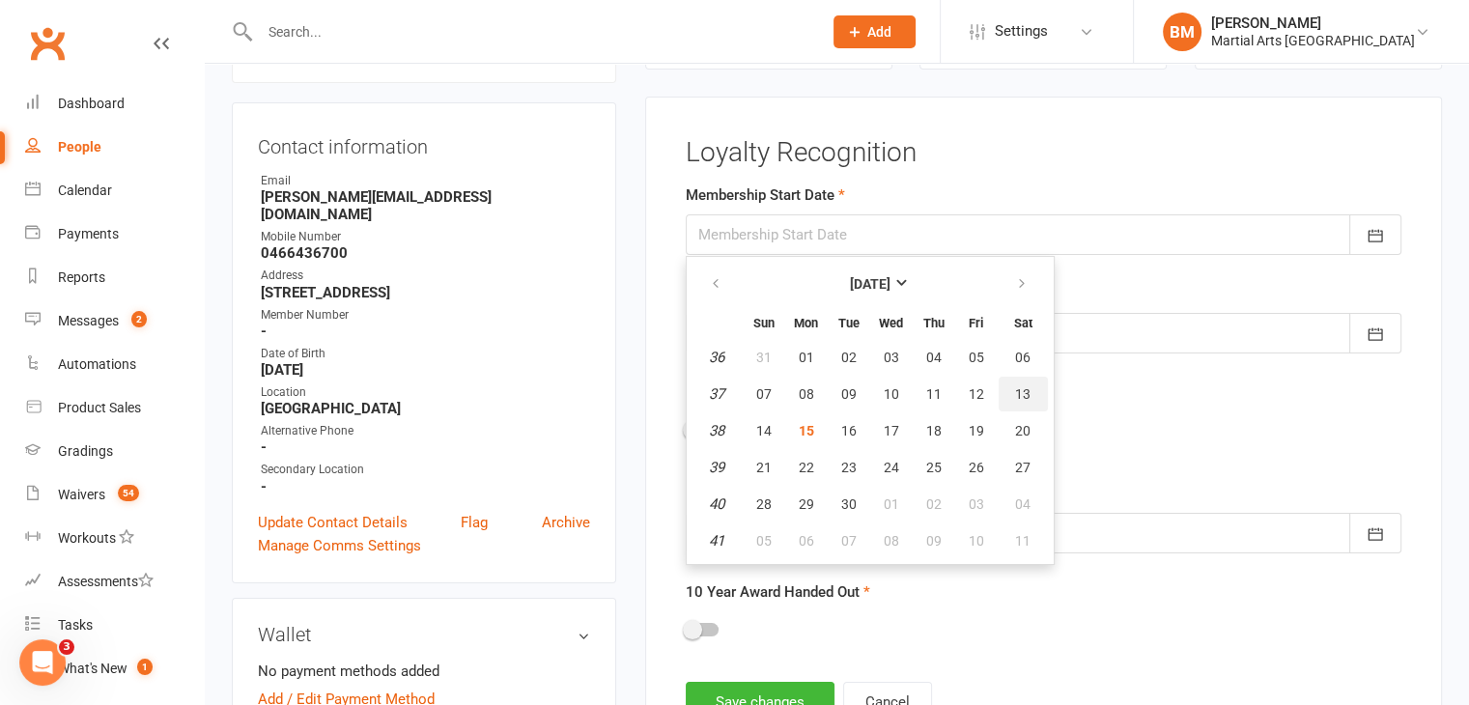
click at [1004, 377] on button "13" at bounding box center [1023, 394] width 49 height 35
type input "[DATE]"
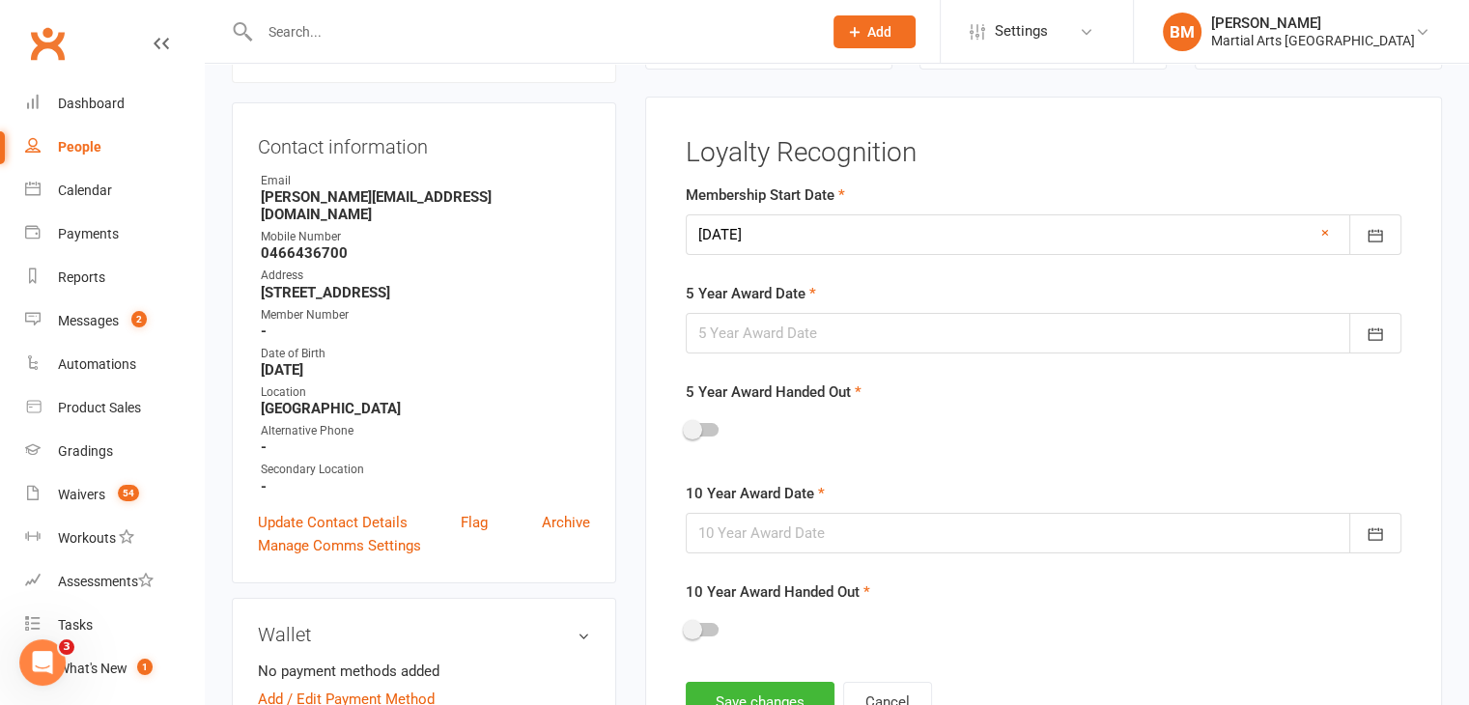
click at [744, 325] on div at bounding box center [1044, 333] width 716 height 41
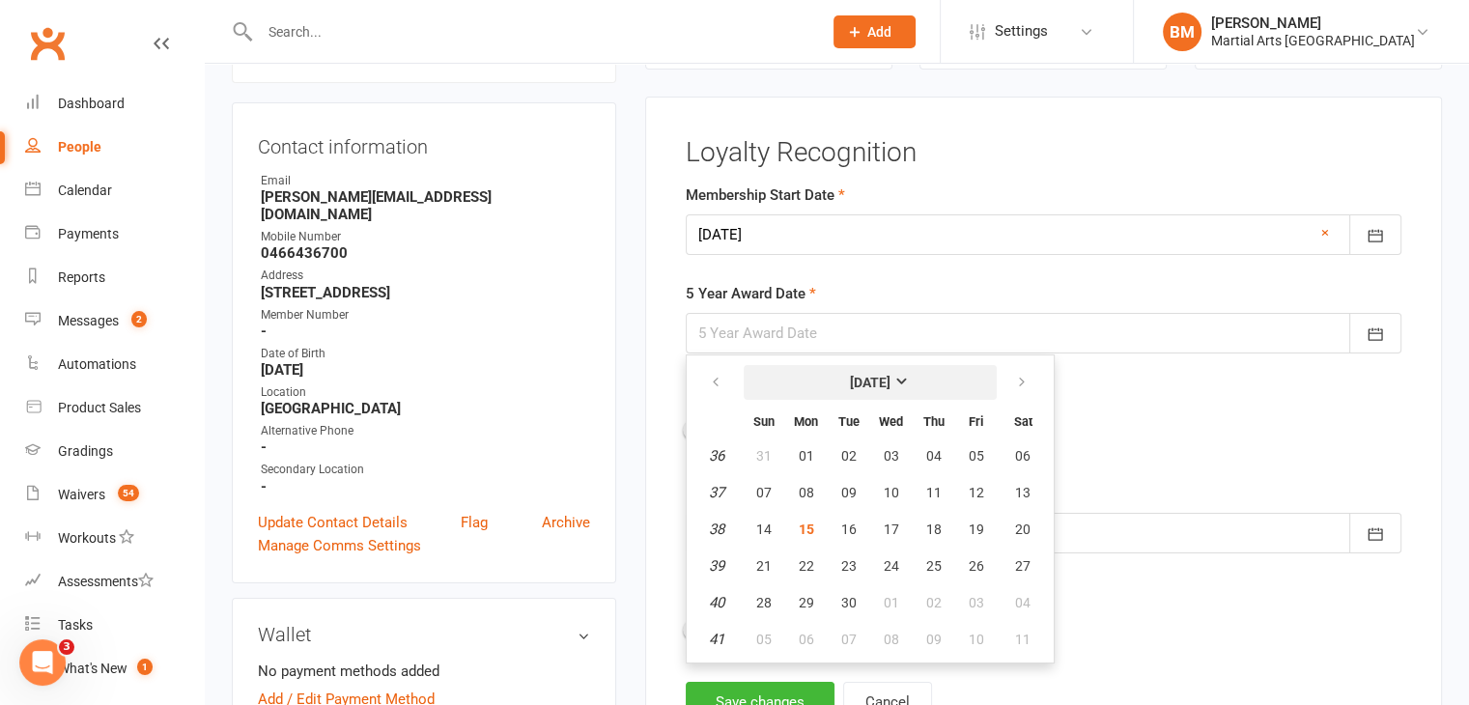
click at [883, 380] on strong "[DATE]" at bounding box center [870, 382] width 41 height 15
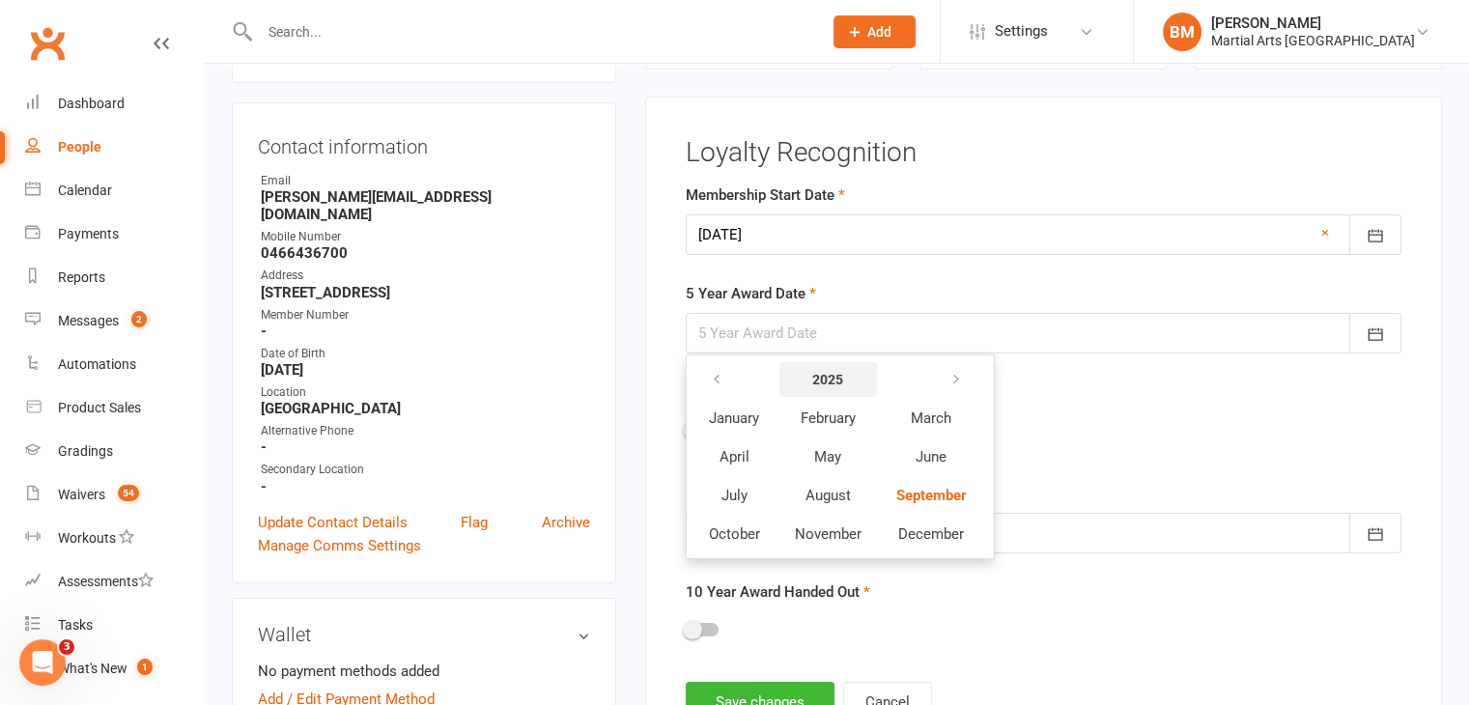
click at [819, 366] on button "2025" at bounding box center [828, 379] width 98 height 35
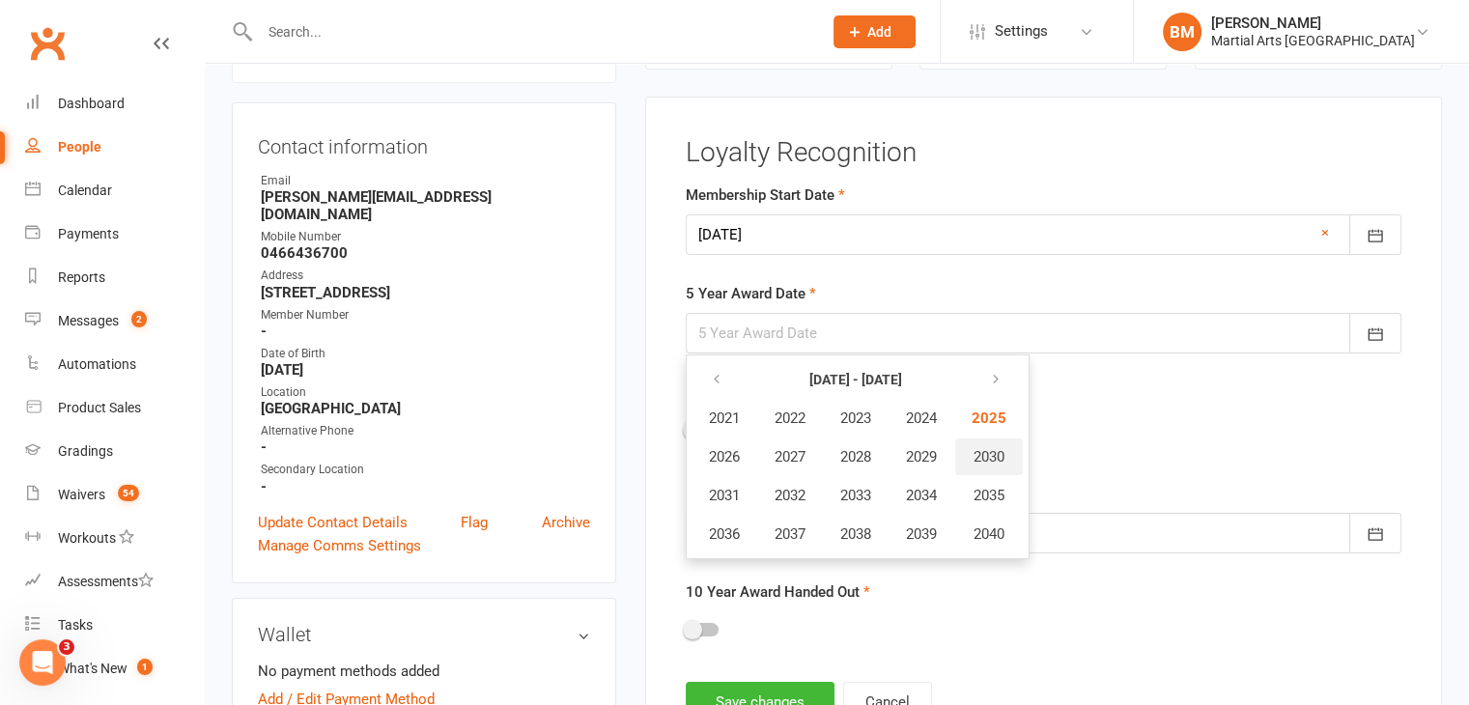
click at [978, 450] on span "2030" at bounding box center [989, 456] width 31 height 17
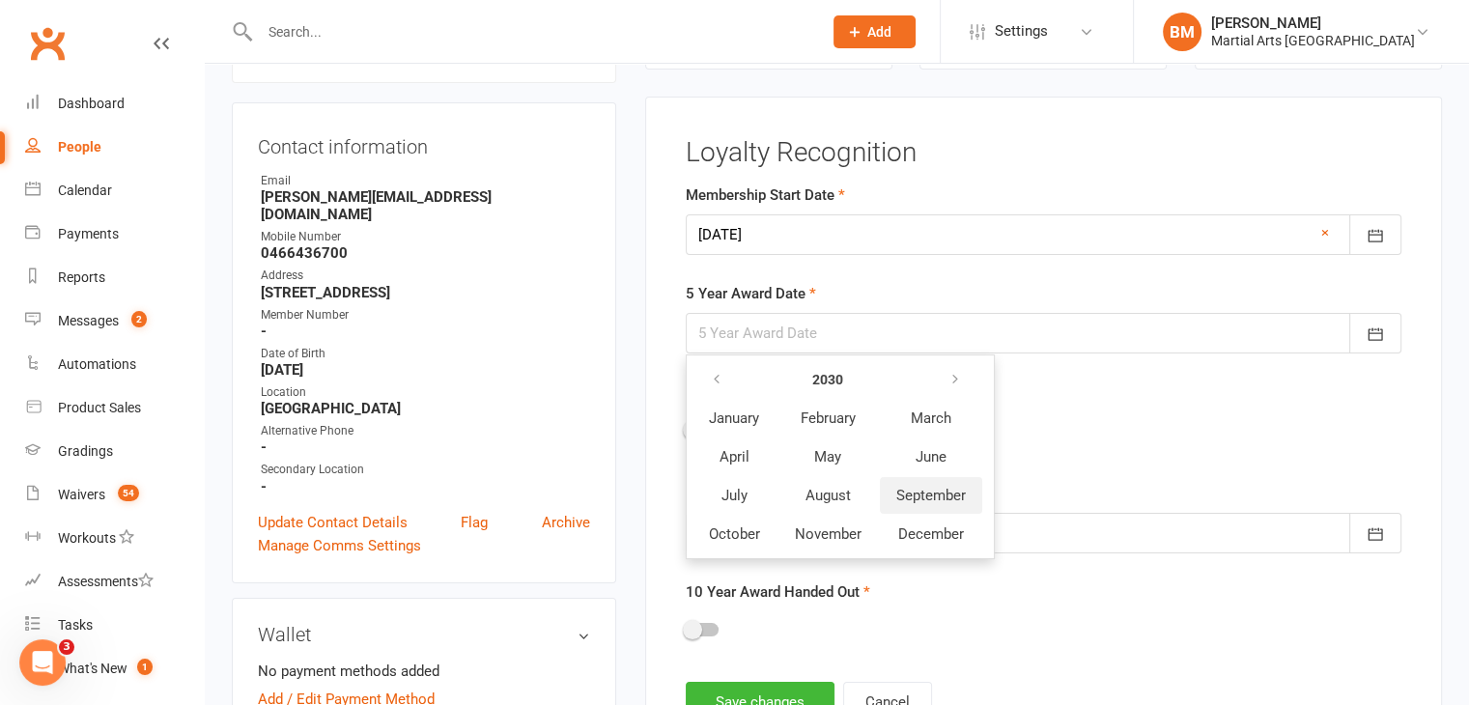
click at [939, 488] on span "September" at bounding box center [931, 495] width 70 height 17
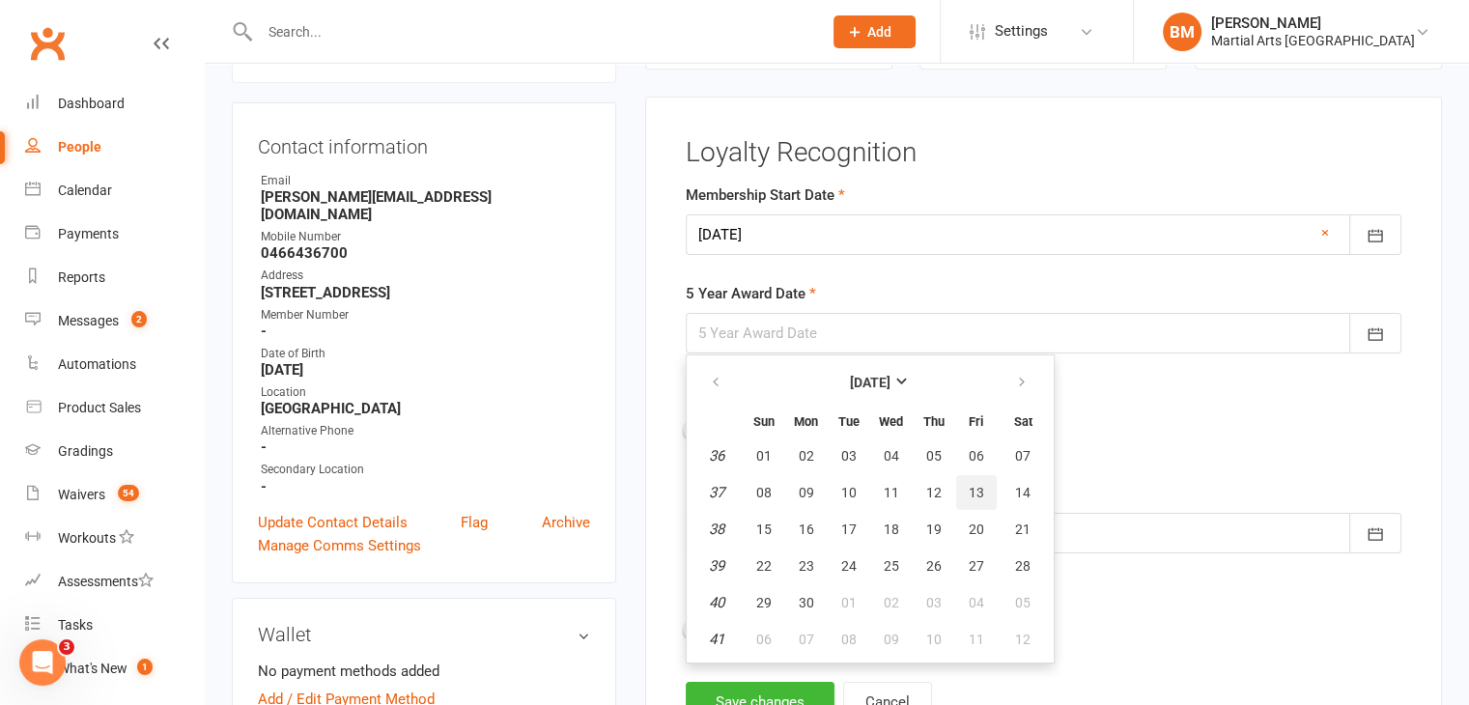
click at [969, 485] on span "13" at bounding box center [976, 492] width 15 height 15
type input "[DATE]"
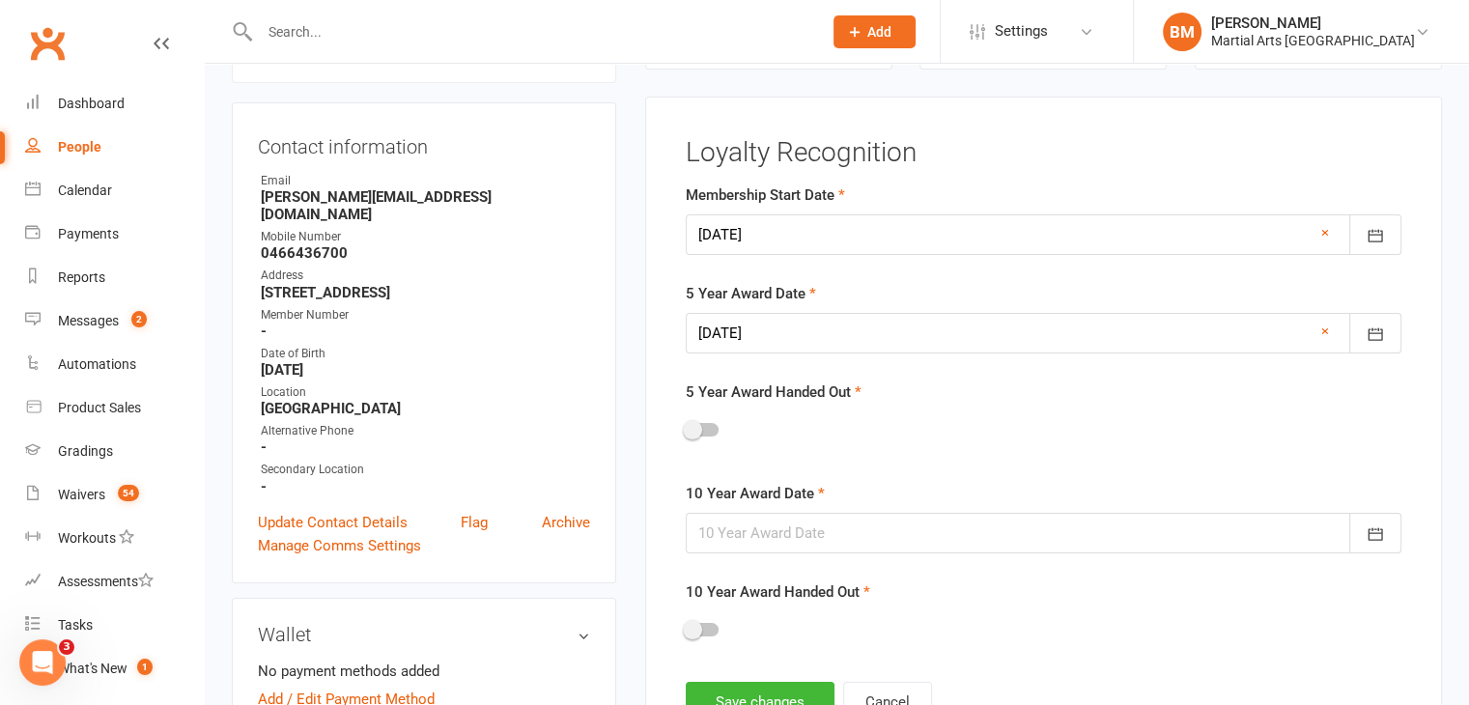
click at [780, 514] on div at bounding box center [1044, 533] width 716 height 41
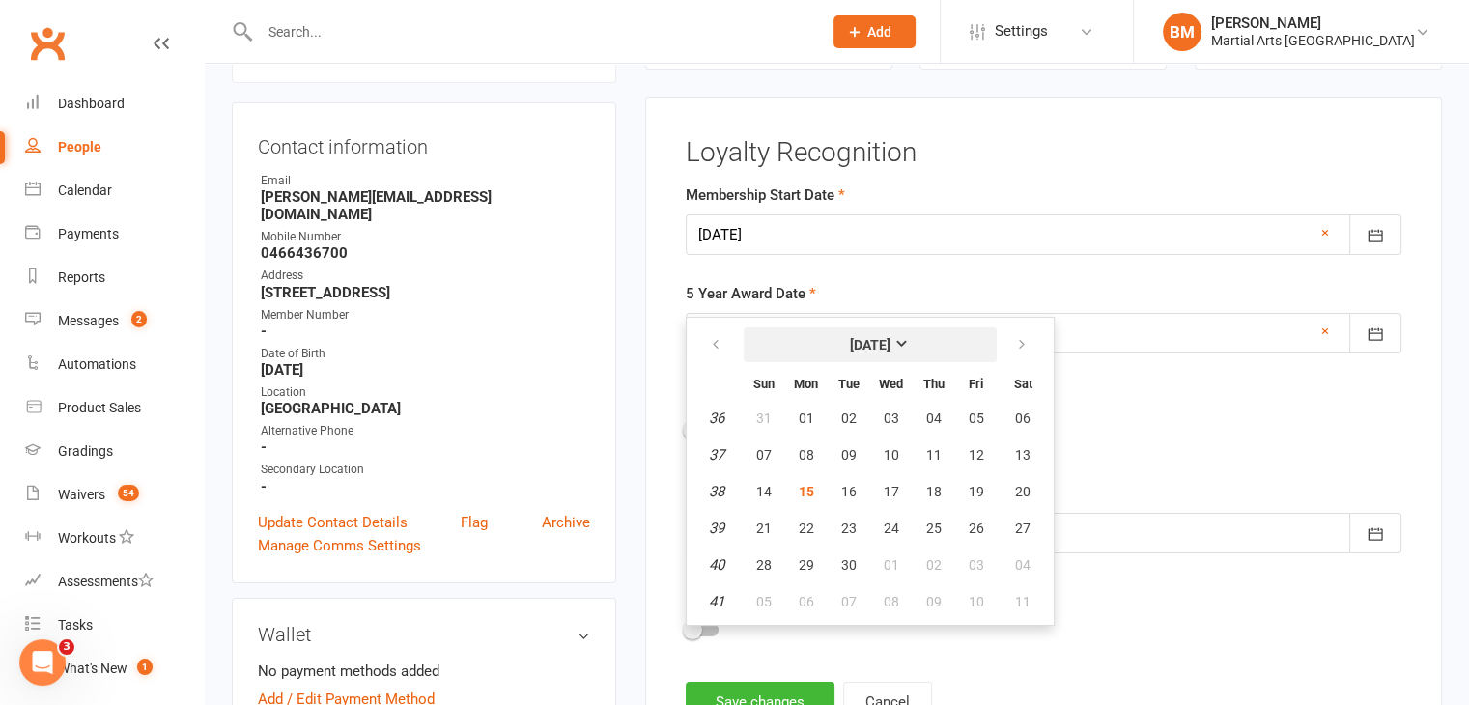
click at [850, 345] on strong "[DATE]" at bounding box center [870, 344] width 41 height 15
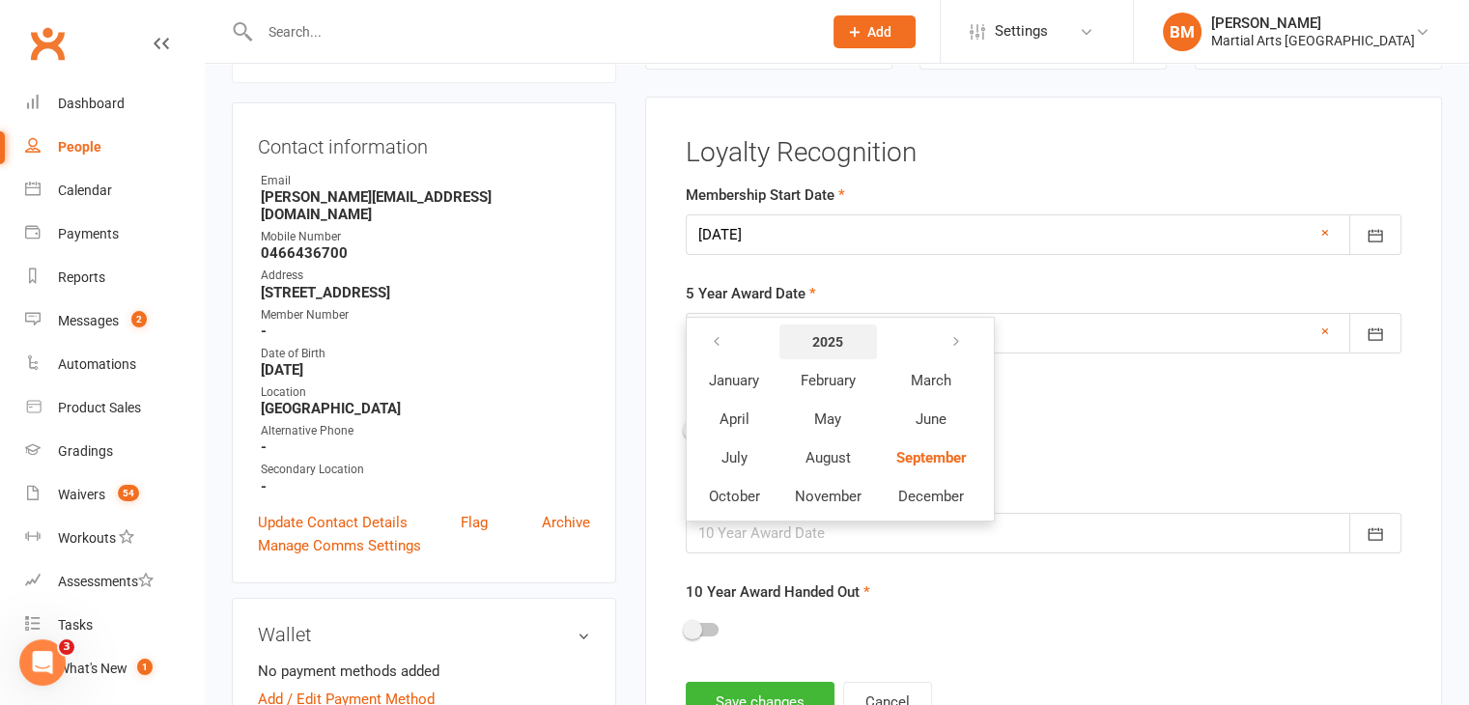
click at [807, 333] on button "2025" at bounding box center [828, 342] width 98 height 35
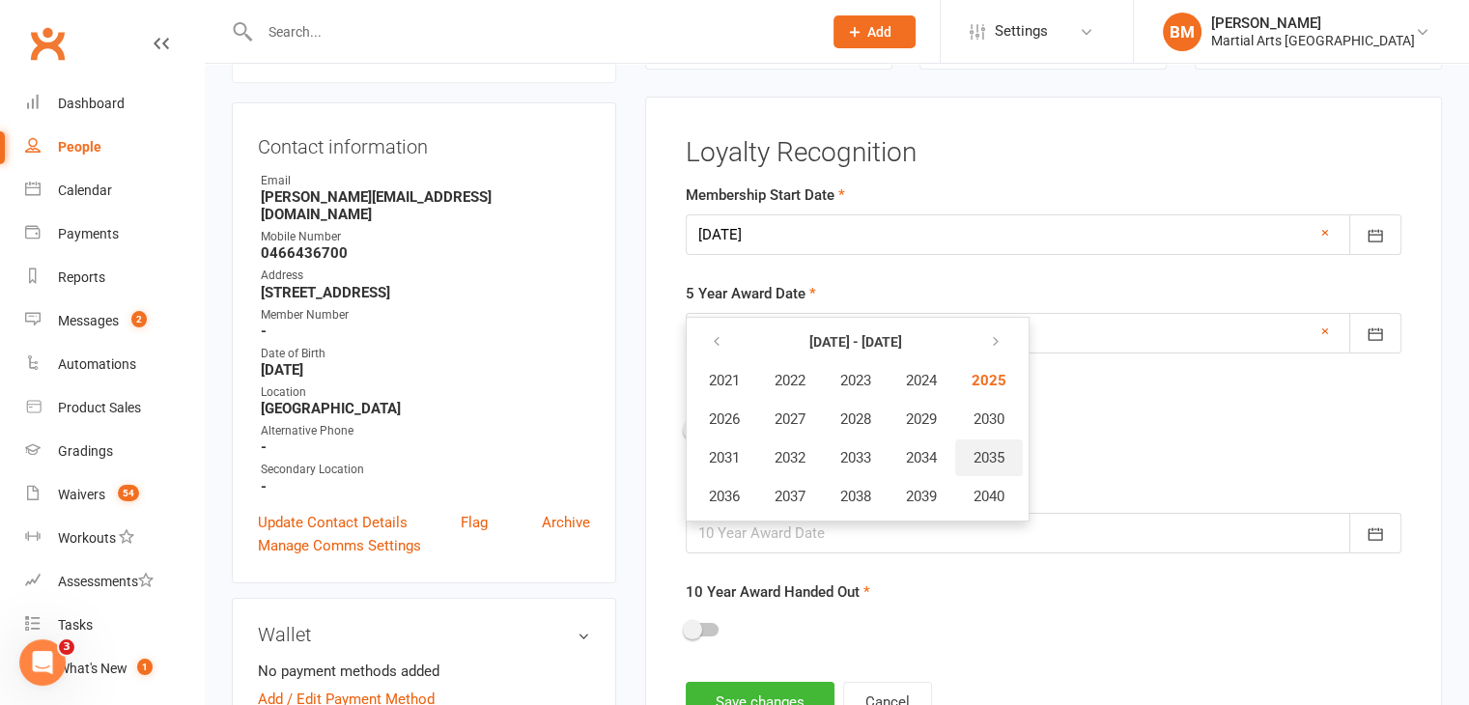
click at [1004, 460] on span "2035" at bounding box center [989, 457] width 31 height 17
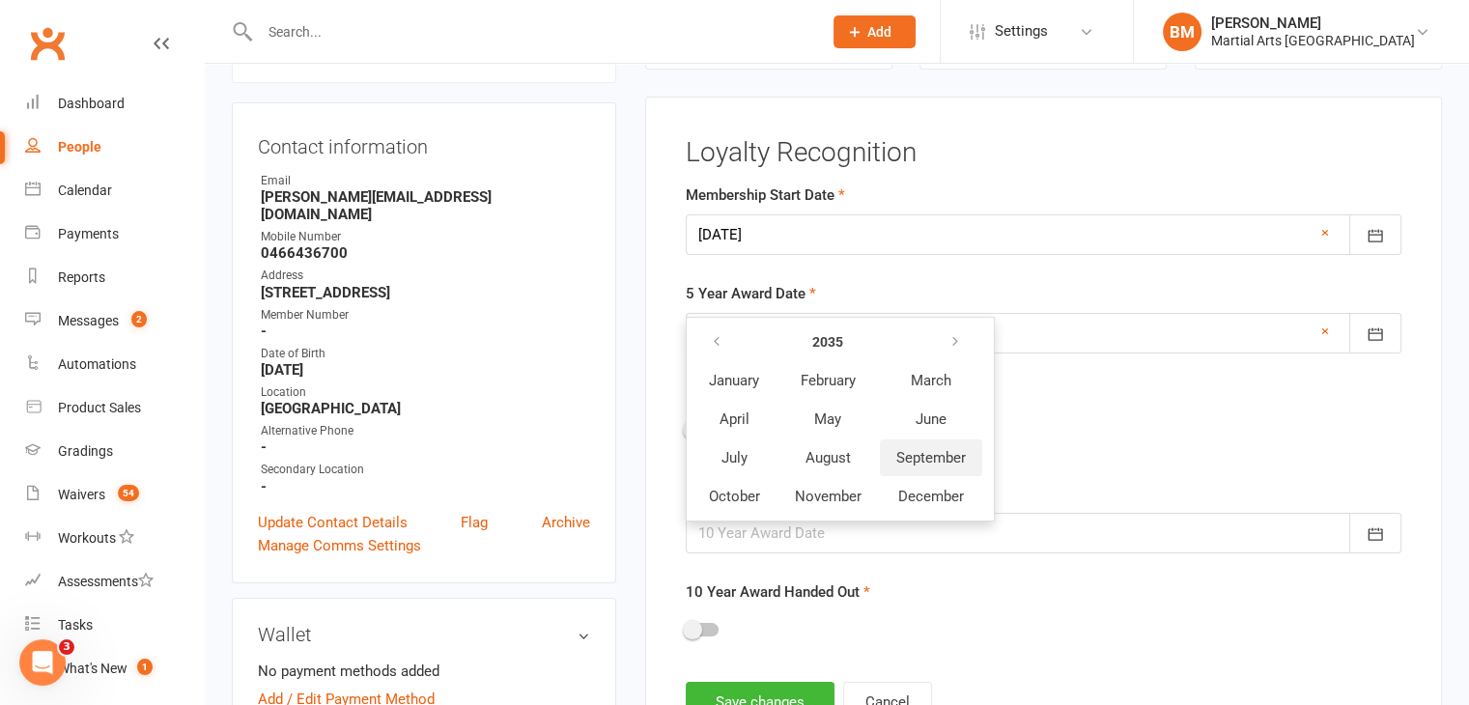
click at [917, 453] on span "September" at bounding box center [931, 457] width 70 height 17
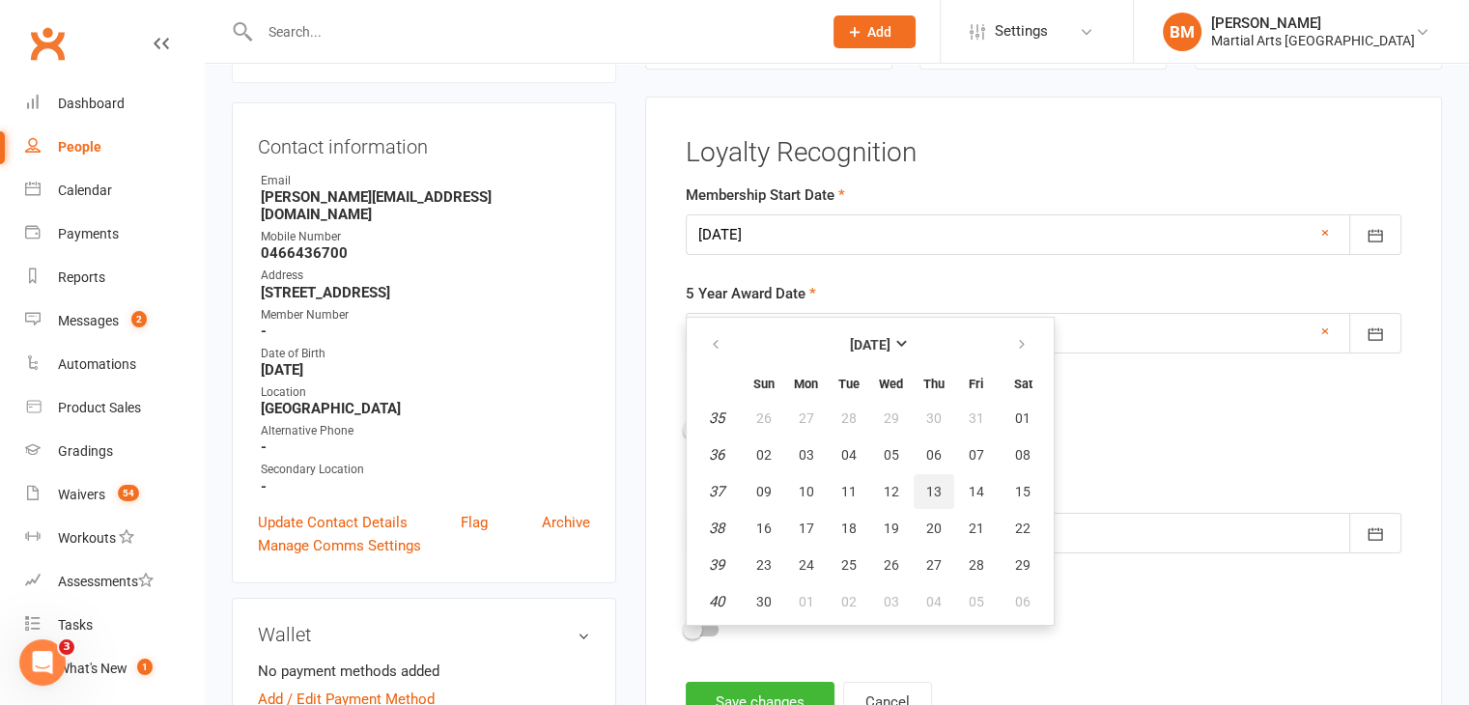
click at [930, 492] on span "13" at bounding box center [933, 491] width 15 height 15
type input "[DATE]"
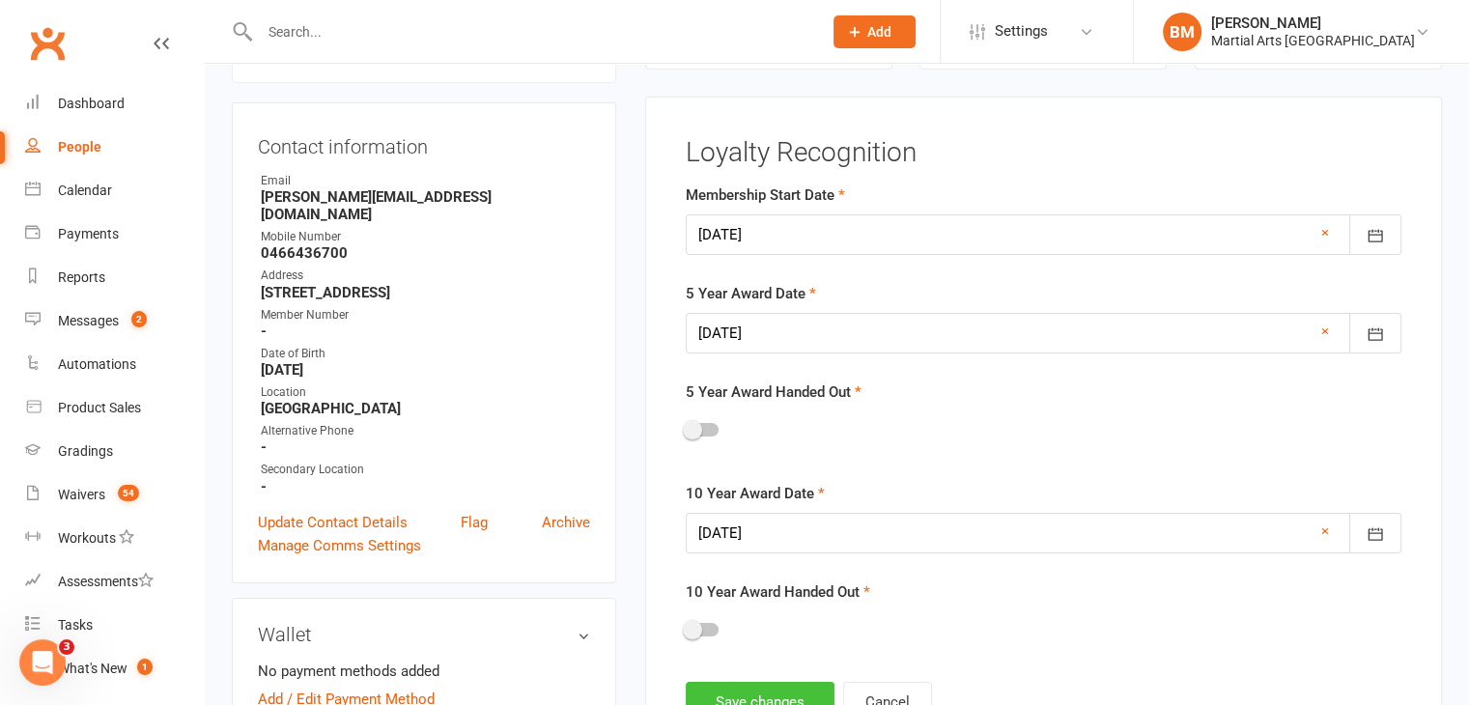
click at [780, 690] on button "Save changes" at bounding box center [760, 702] width 149 height 41
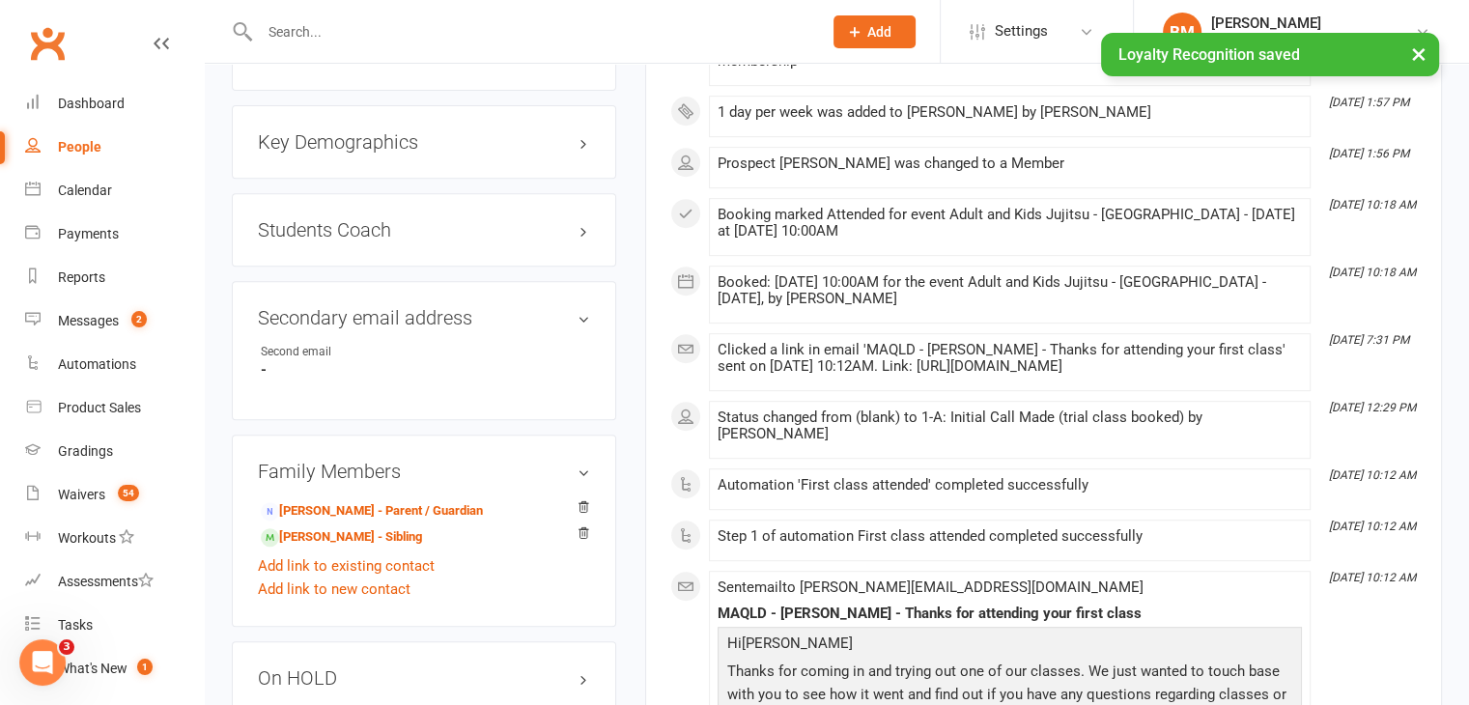
scroll to position [0, 0]
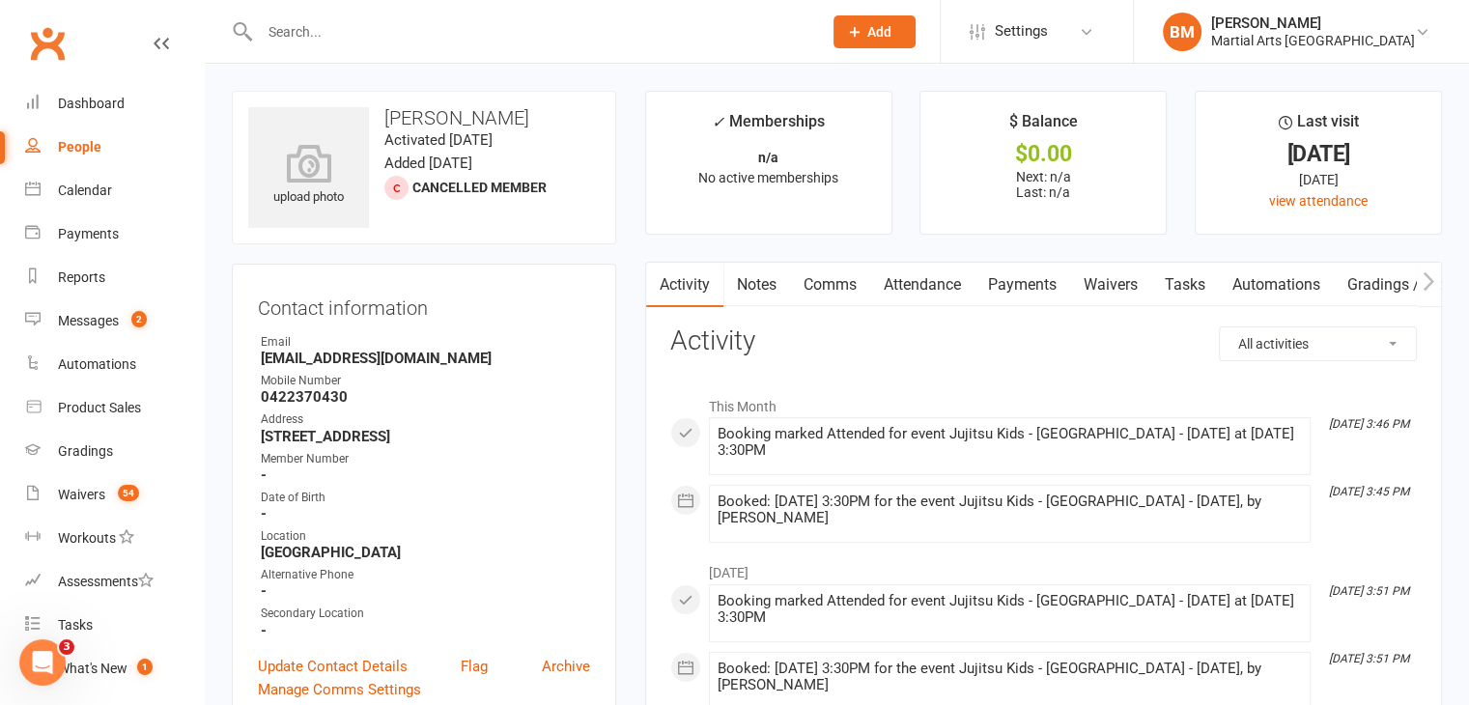
click at [749, 298] on link "Notes" at bounding box center [756, 285] width 67 height 44
